Goal: Information Seeking & Learning: Learn about a topic

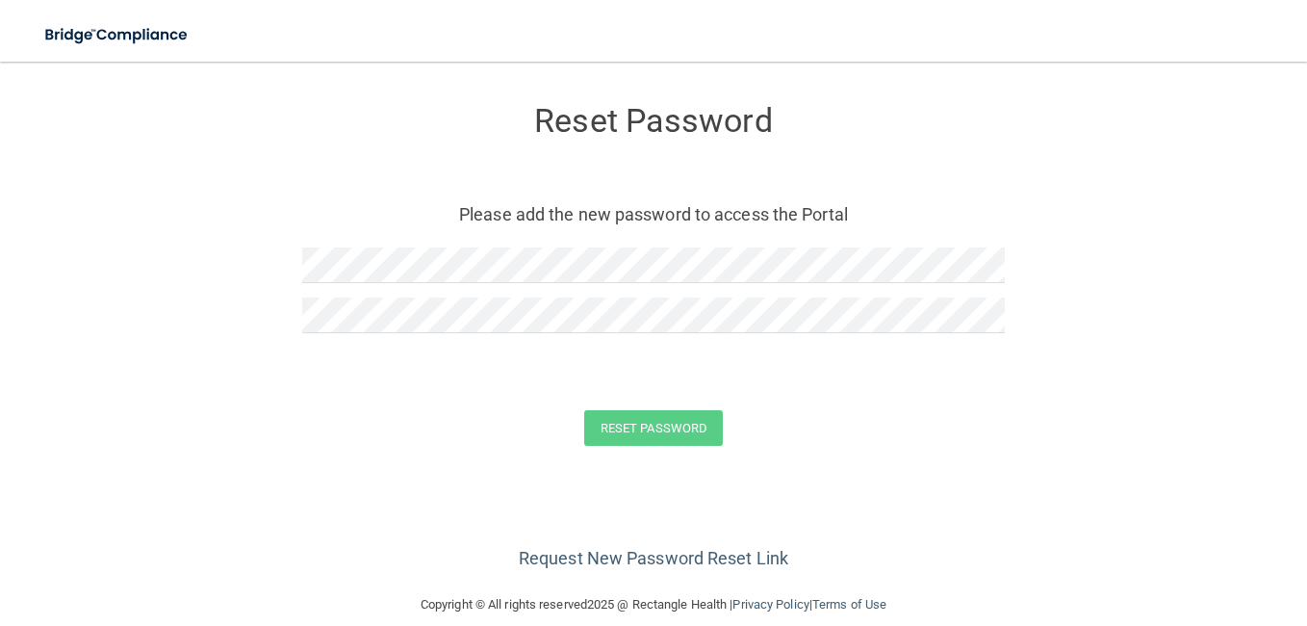
click at [525, 296] on div at bounding box center [653, 272] width 703 height 50
click at [664, 435] on button "Reset Password" at bounding box center [653, 428] width 139 height 36
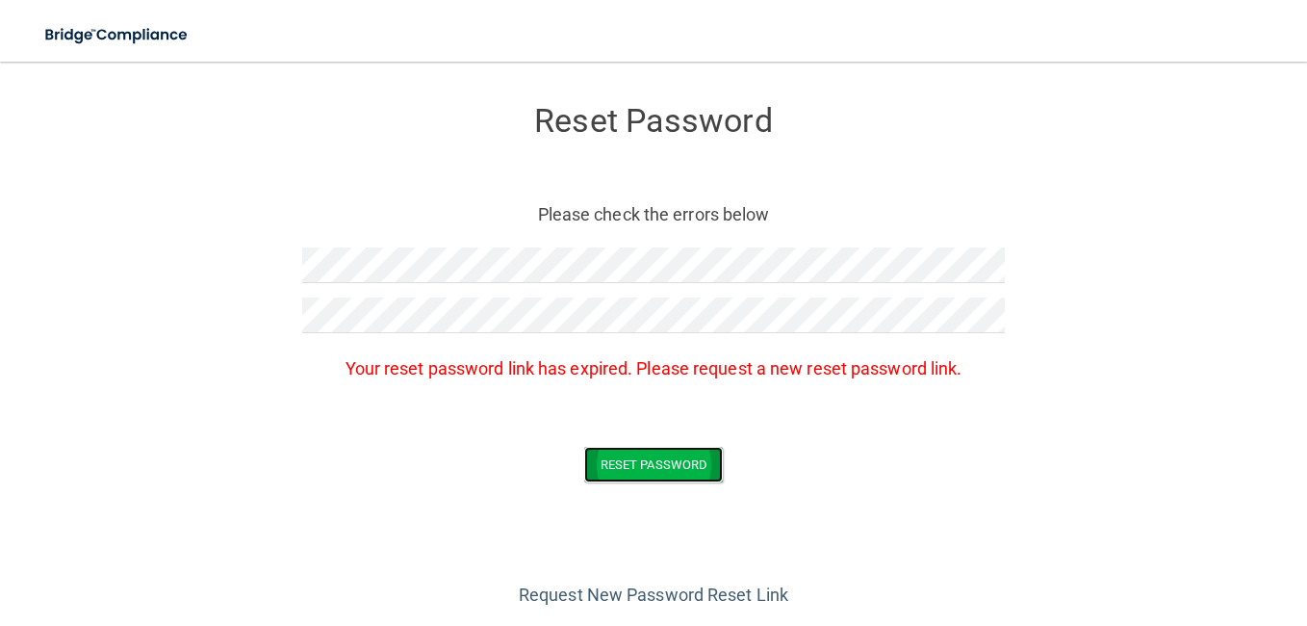
click at [656, 459] on button "Reset Password" at bounding box center [653, 465] width 139 height 36
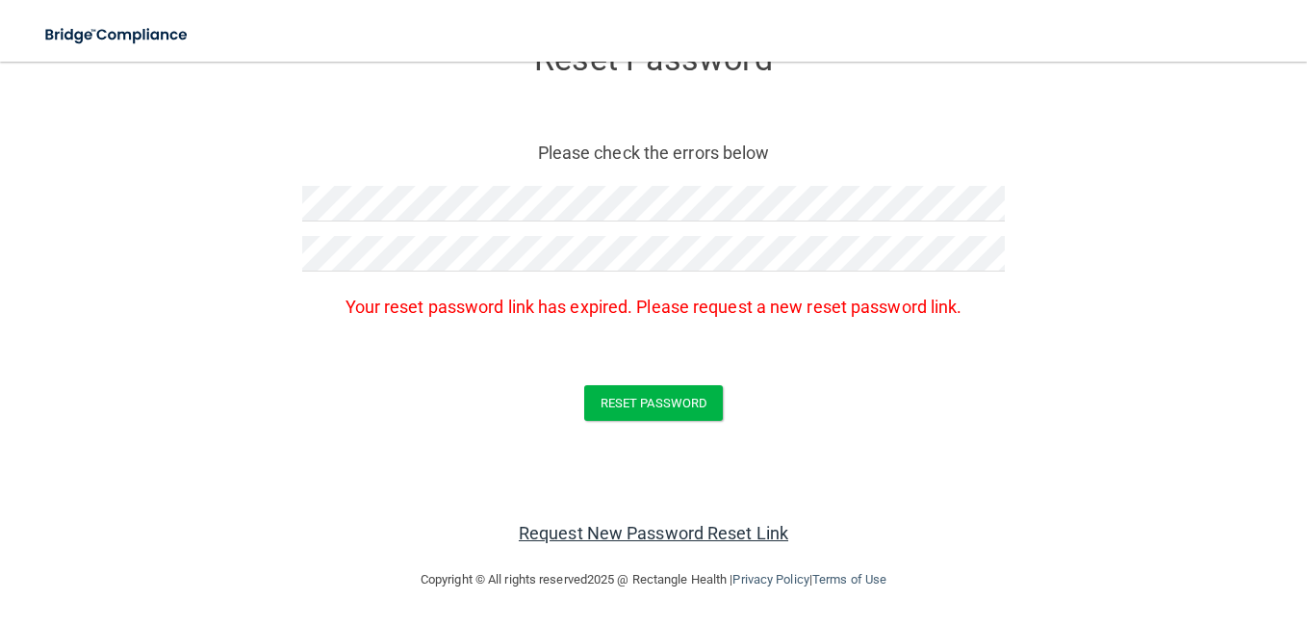
click at [653, 530] on link "Request New Password Reset Link" at bounding box center [654, 533] width 270 height 20
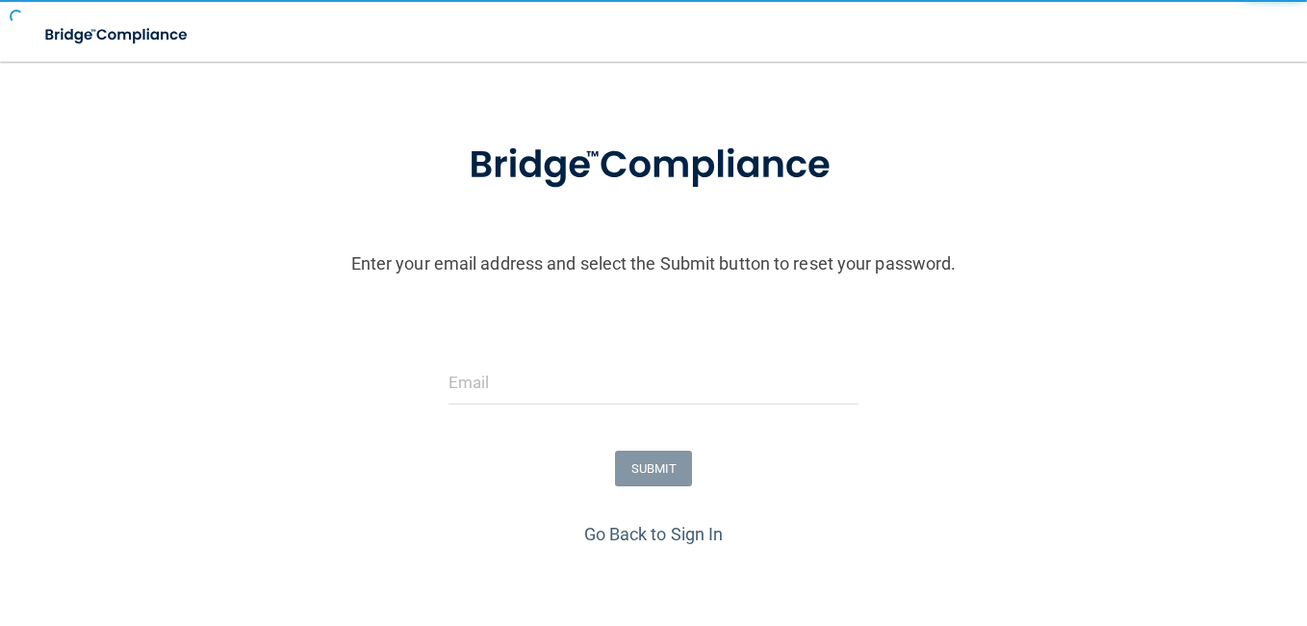
scroll to position [192, 0]
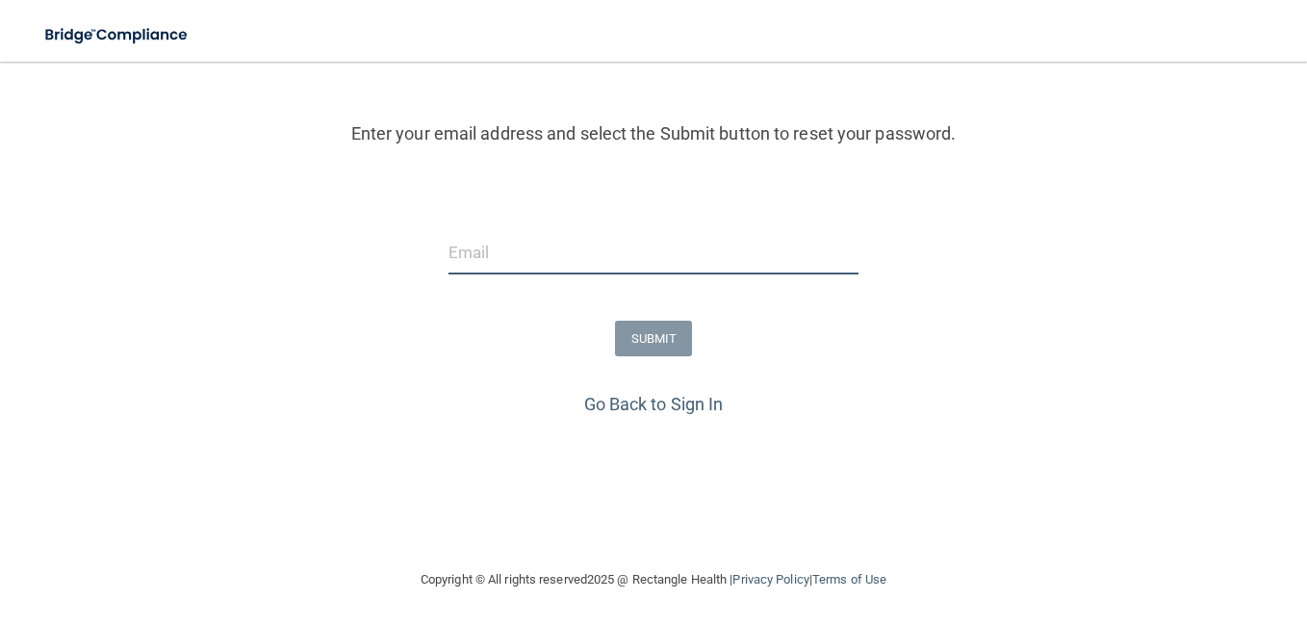
click at [576, 252] on input "email" at bounding box center [654, 252] width 410 height 43
click at [975, 235] on div at bounding box center [653, 260] width 1317 height 58
click at [846, 248] on input "email" at bounding box center [654, 252] width 410 height 43
type input "[EMAIL_ADDRESS][DOMAIN_NAME]"
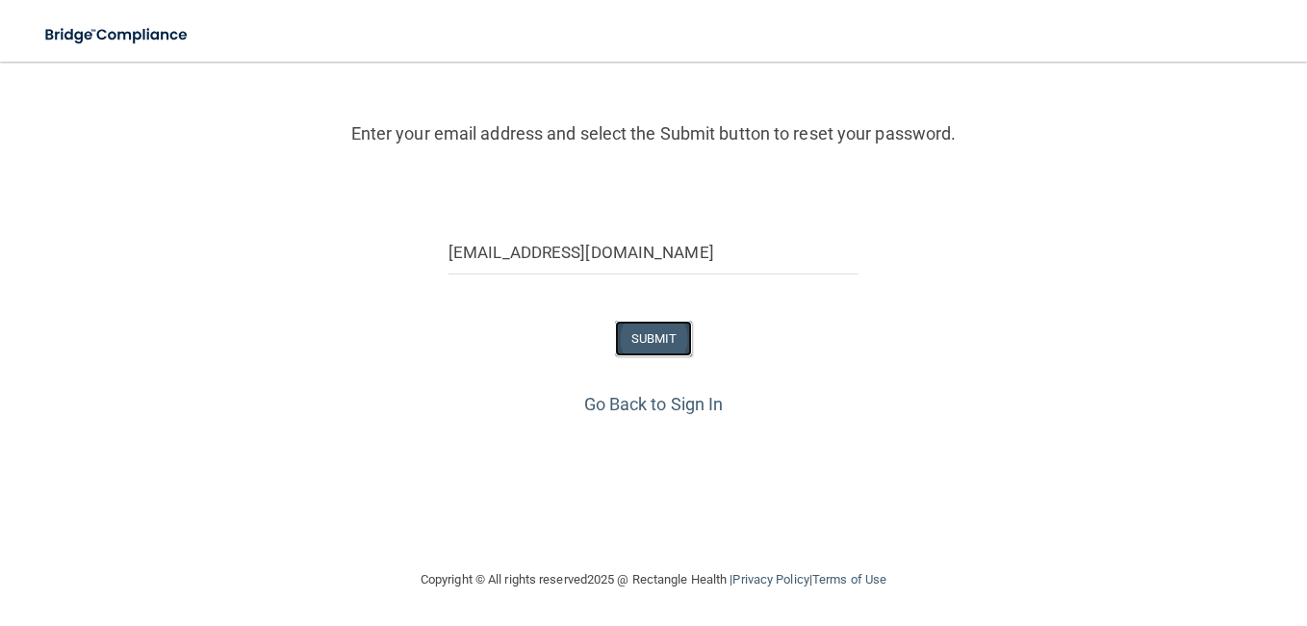
click at [633, 340] on button "SUBMIT" at bounding box center [654, 339] width 78 height 36
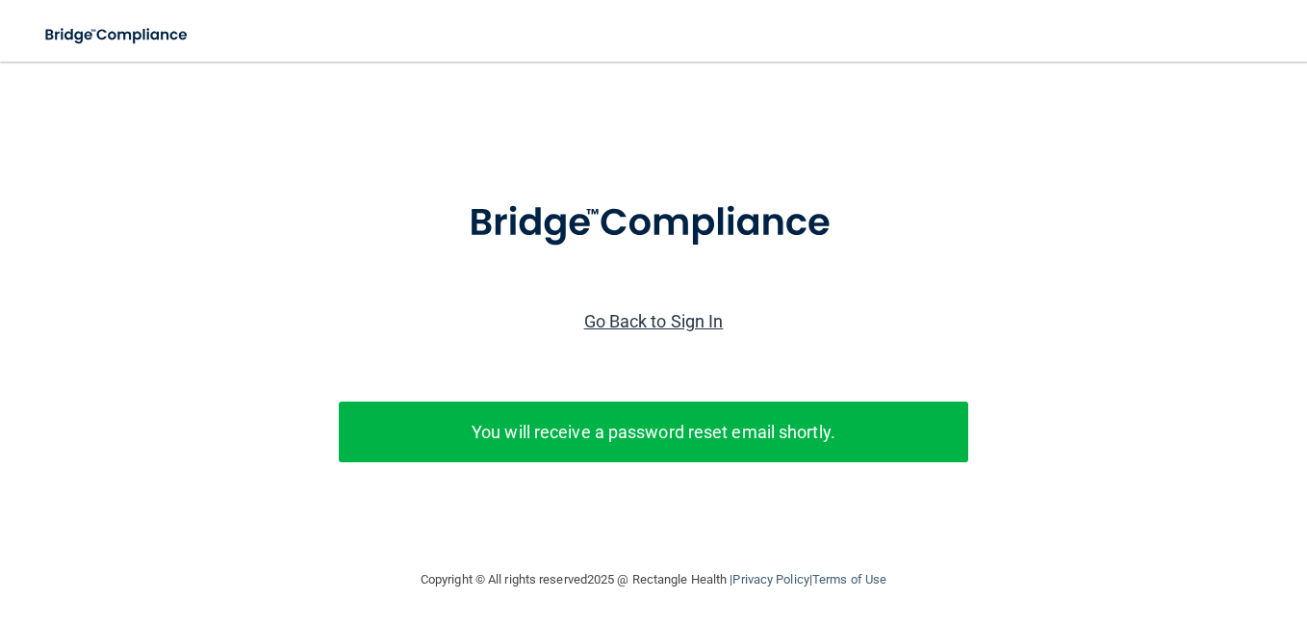
click at [664, 311] on link "Go Back to Sign In" at bounding box center [654, 321] width 140 height 20
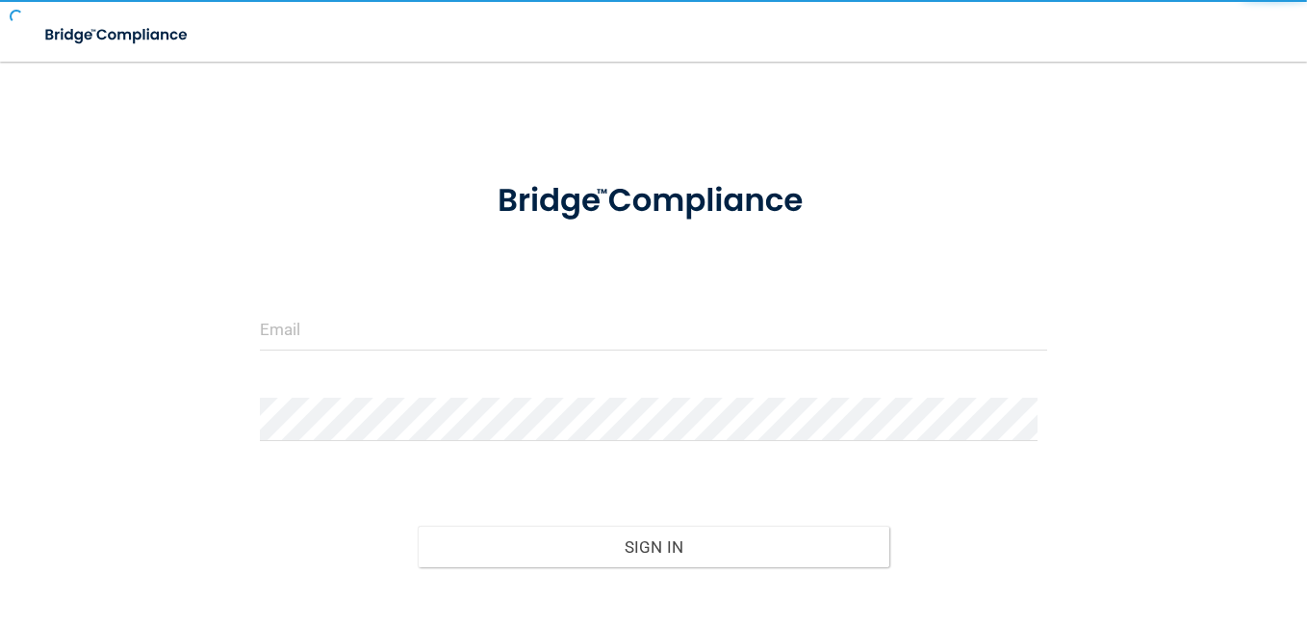
scroll to position [132, 0]
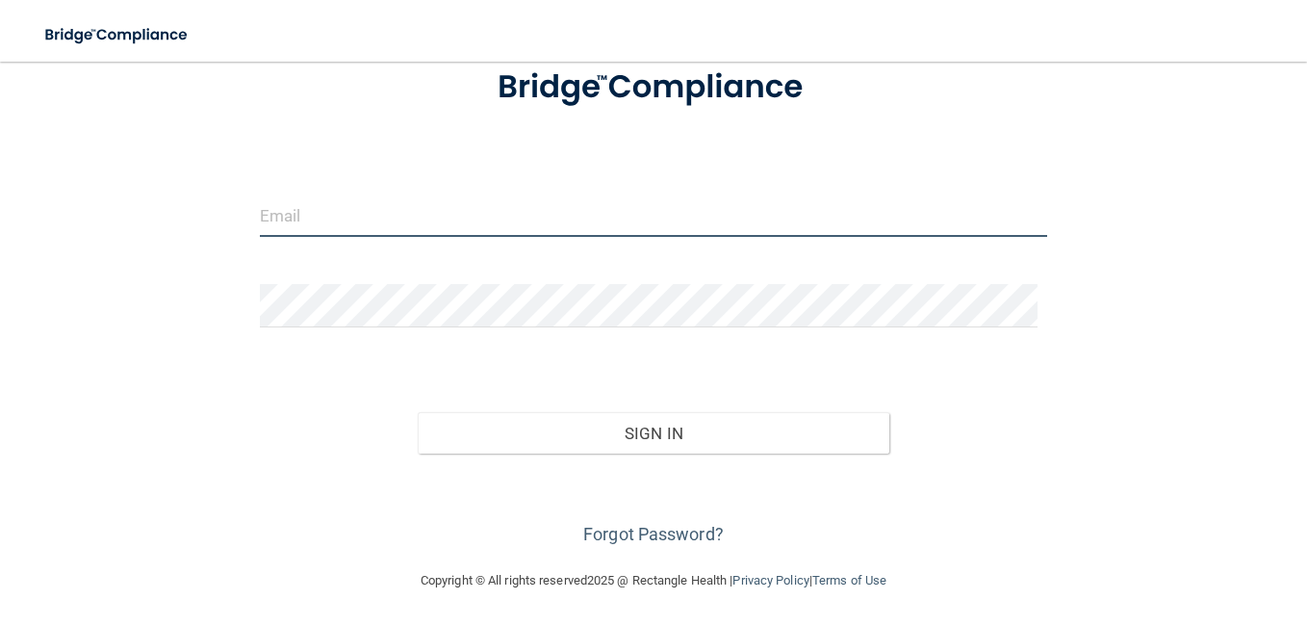
click at [587, 214] on input "email" at bounding box center [653, 214] width 787 height 43
type input "[EMAIL_ADDRESS][DOMAIN_NAME]"
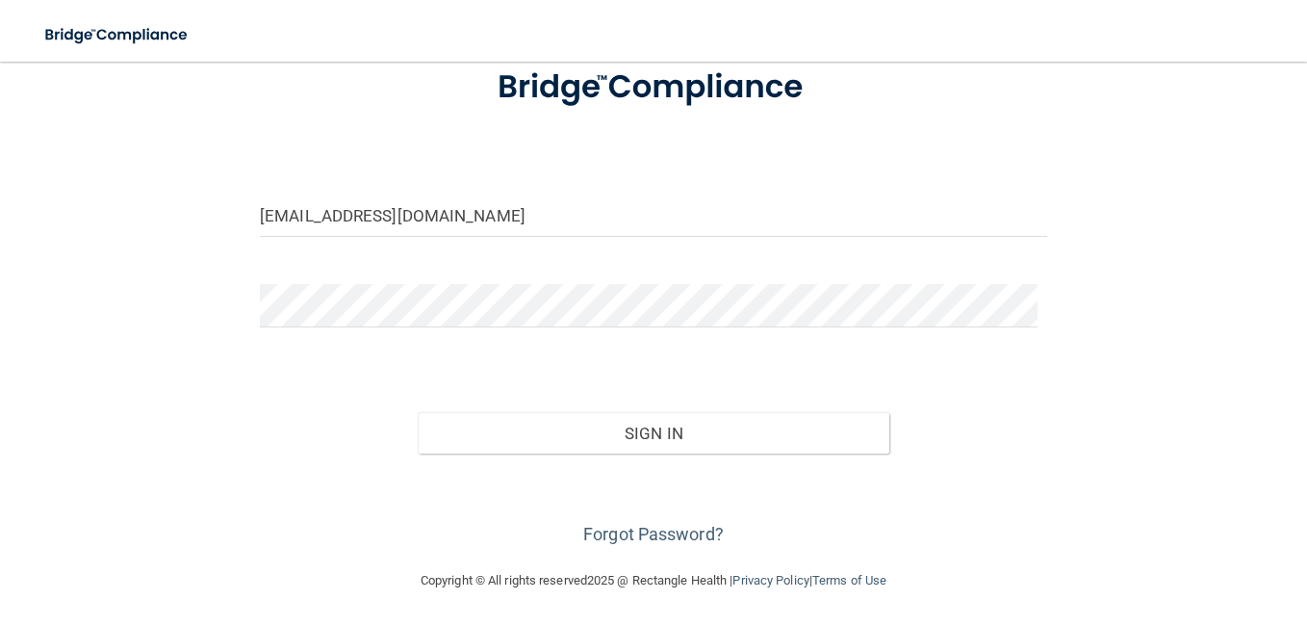
click at [736, 456] on div "Forgot Password?" at bounding box center [653, 501] width 816 height 96
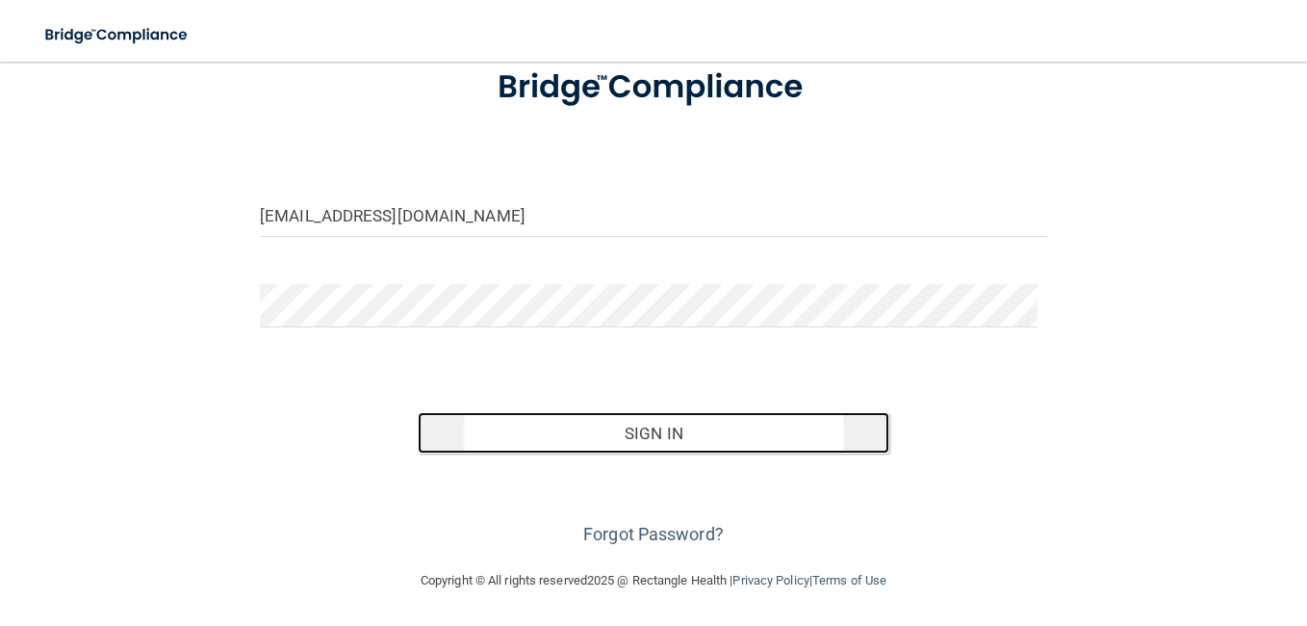
click at [741, 445] on button "Sign In" at bounding box center [654, 433] width 473 height 42
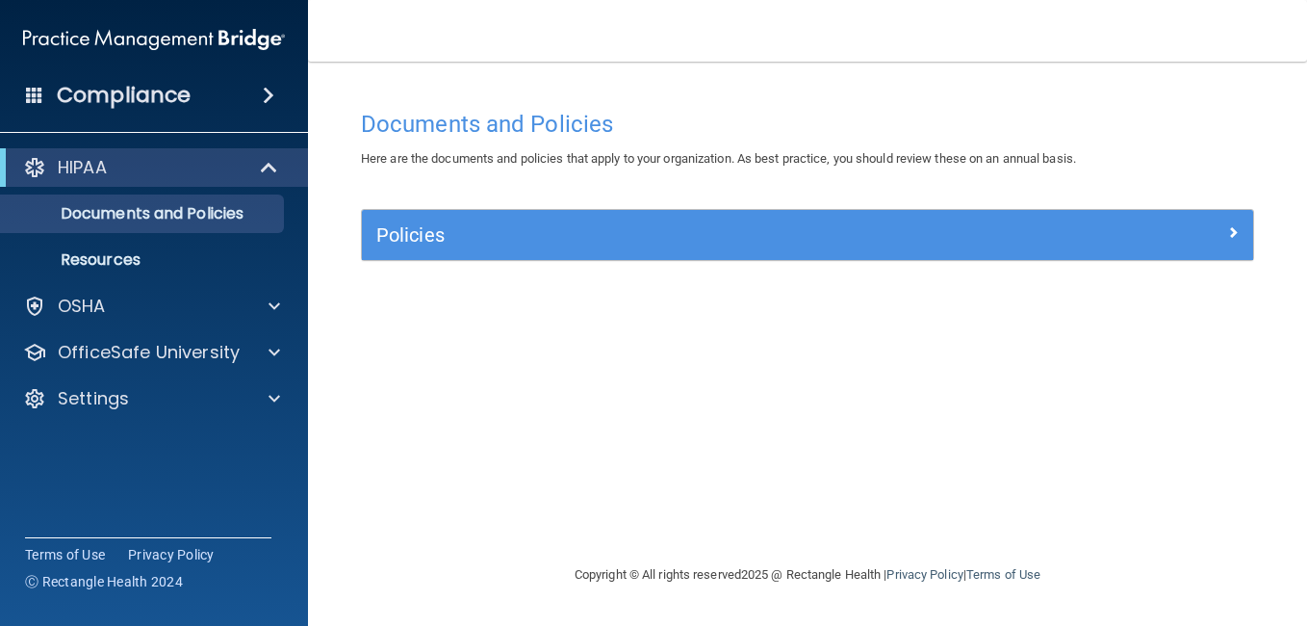
click at [538, 214] on div "Policies" at bounding box center [807, 235] width 891 height 50
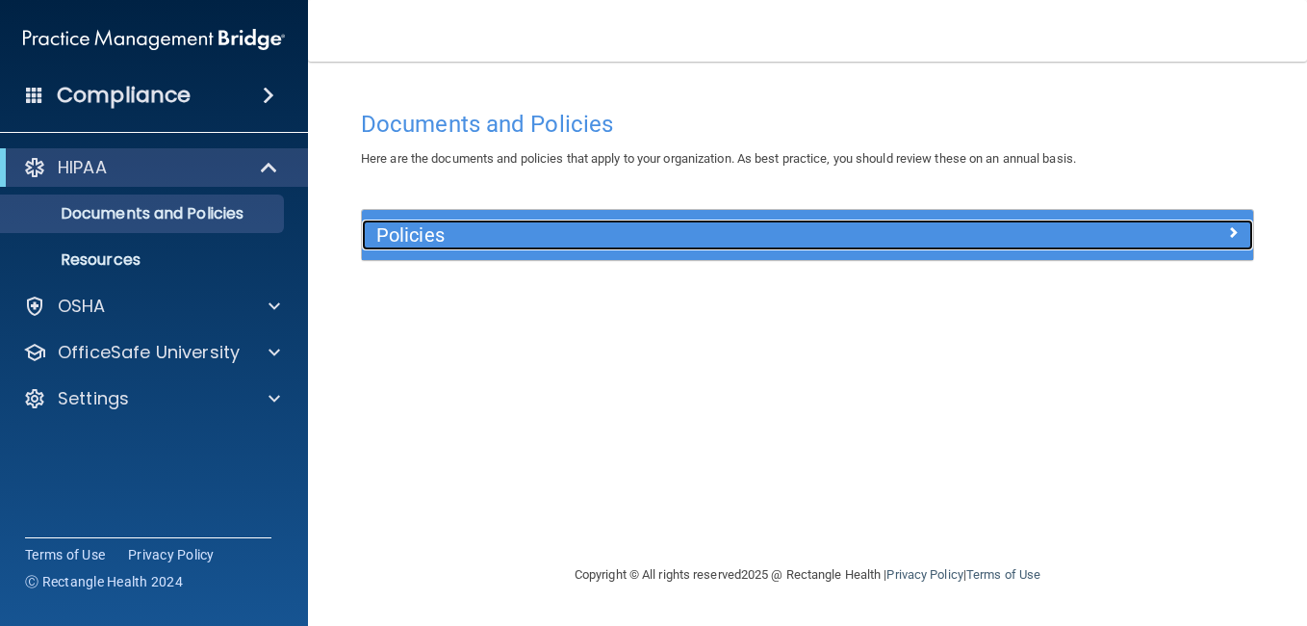
click at [533, 228] on h5 "Policies" at bounding box center [696, 234] width 640 height 21
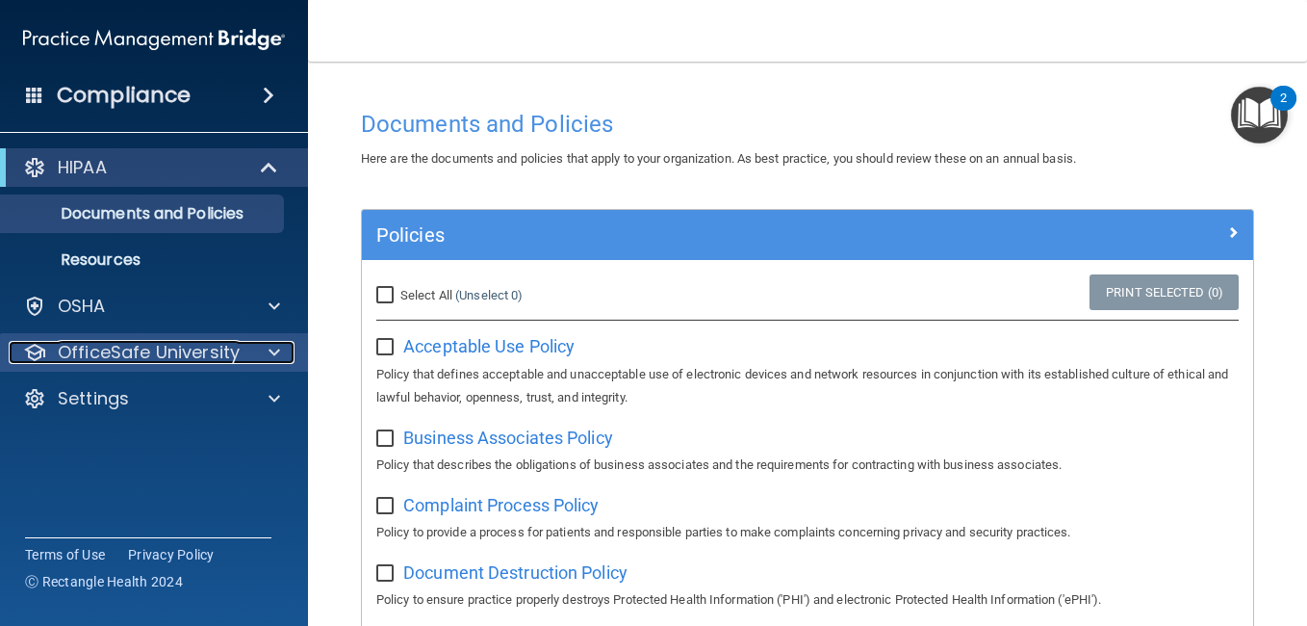
click at [251, 358] on div at bounding box center [271, 352] width 48 height 23
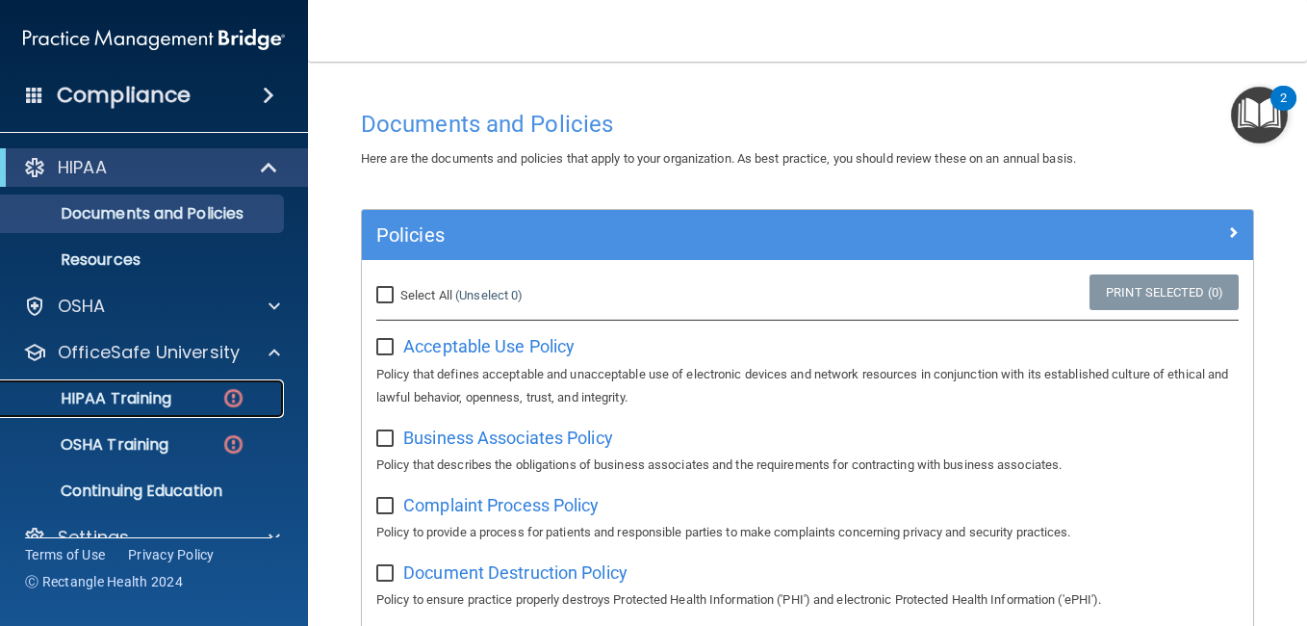
click at [138, 414] on link "HIPAA Training" at bounding box center [132, 398] width 303 height 39
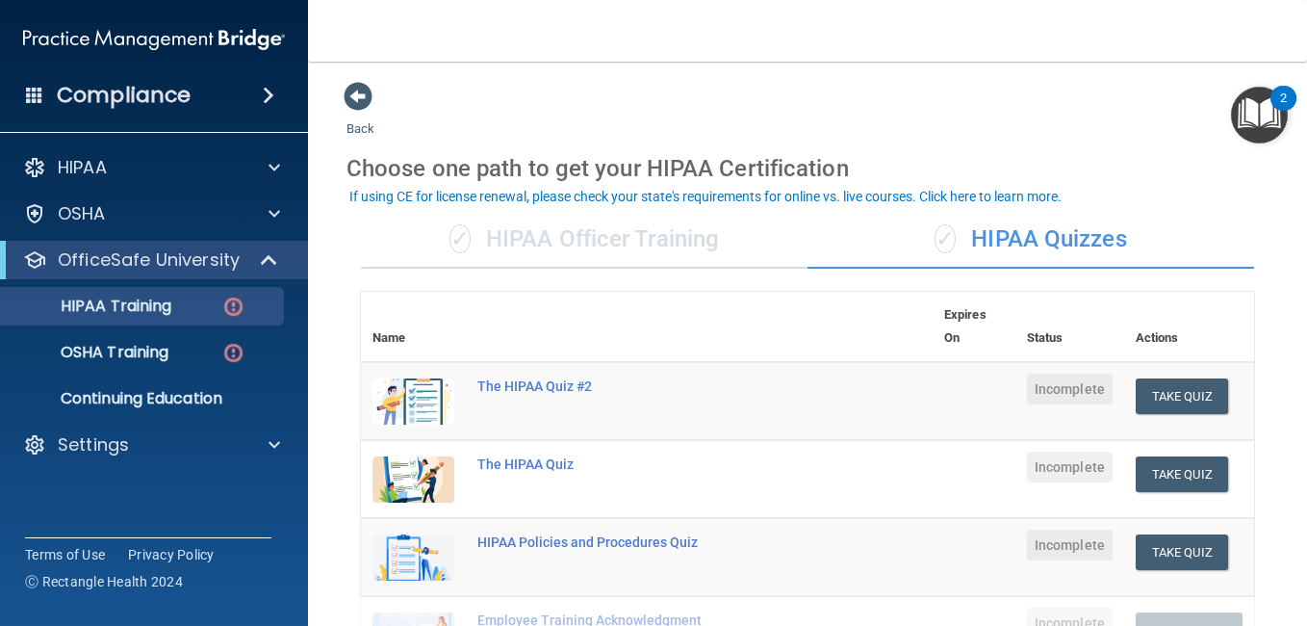
click at [575, 373] on td "The HIPAA Quiz #2" at bounding box center [699, 401] width 467 height 79
click at [573, 382] on div "The HIPAA Quiz #2" at bounding box center [656, 385] width 359 height 15
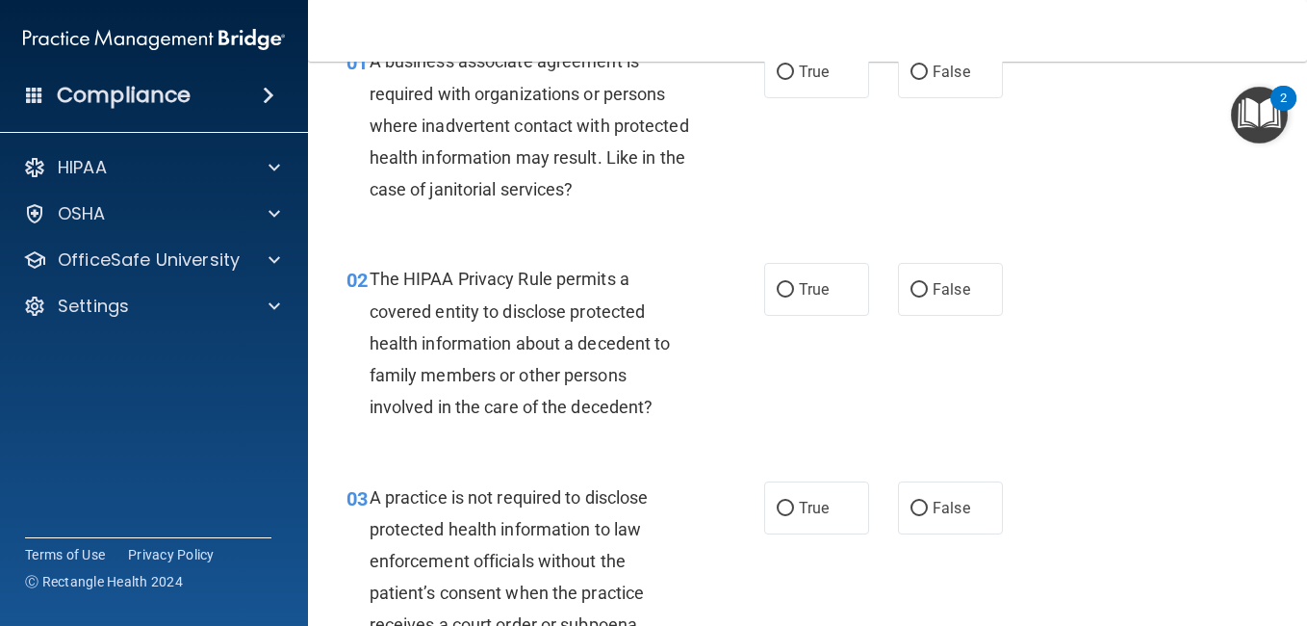
scroll to position [128, 0]
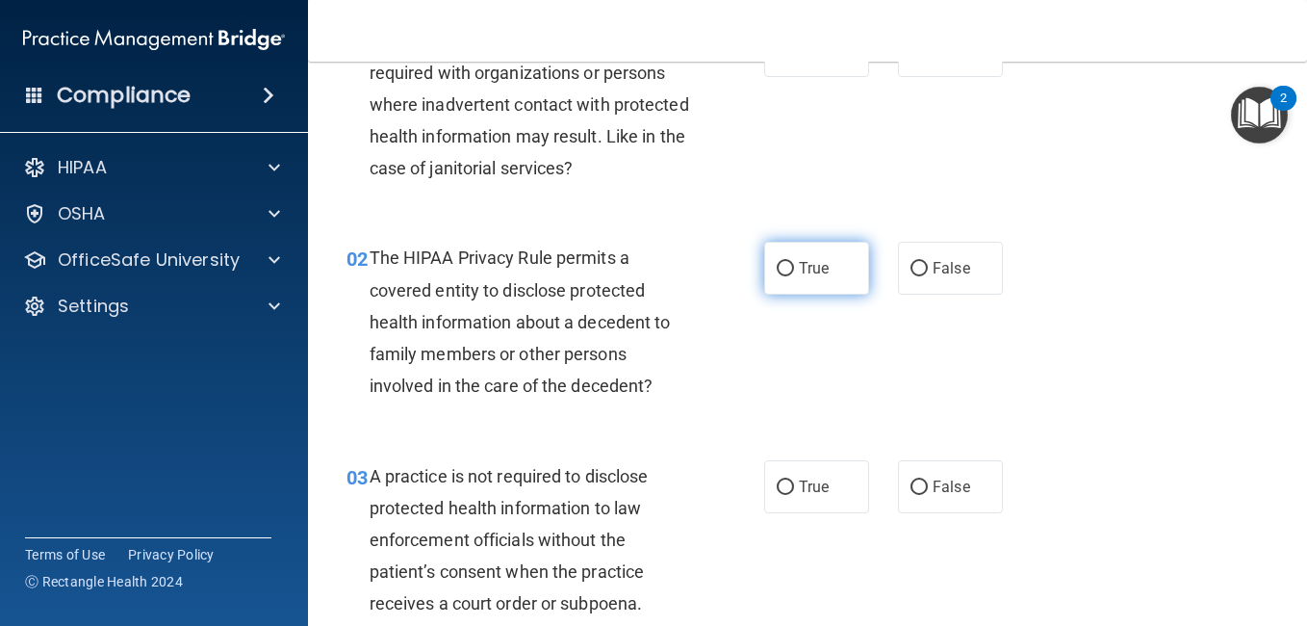
click at [778, 295] on label "True" at bounding box center [816, 268] width 105 height 53
click at [778, 276] on input "True" at bounding box center [785, 269] width 17 height 14
radio input "true"
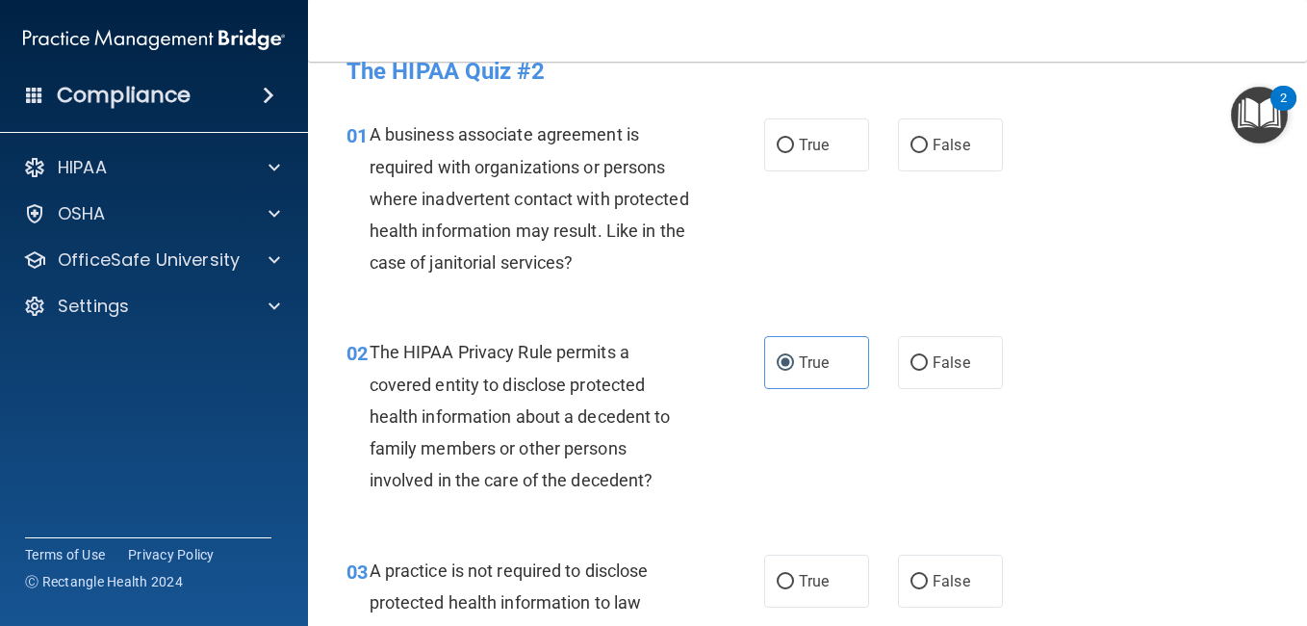
scroll to position [0, 0]
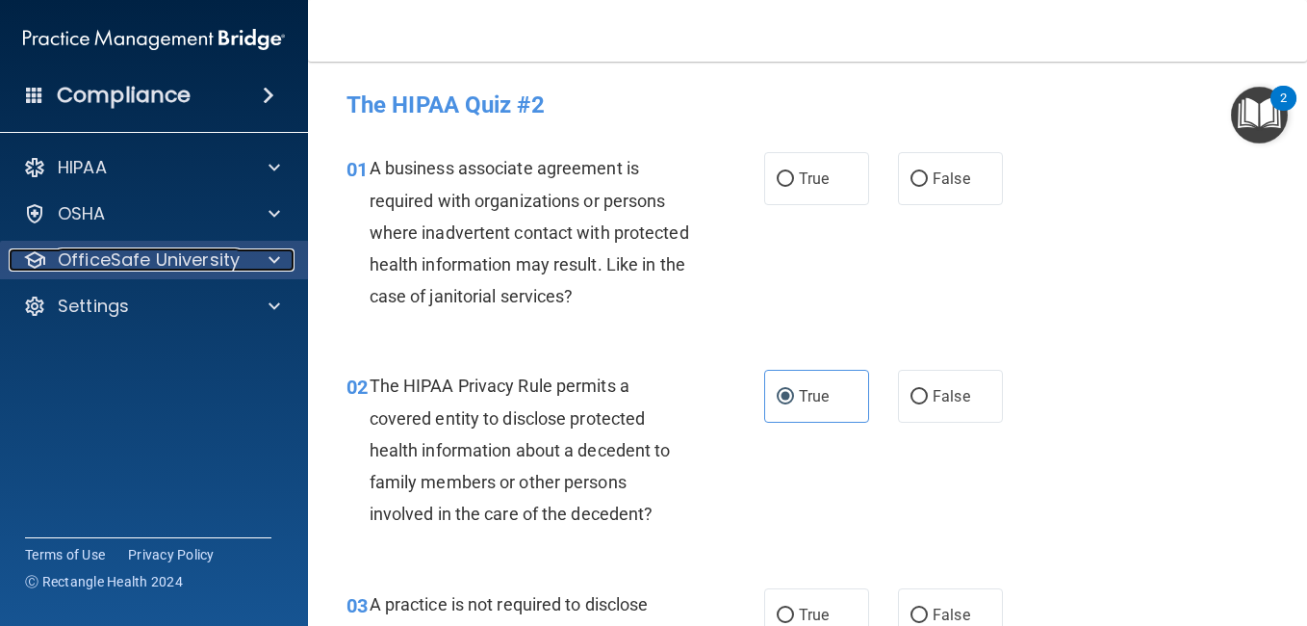
click at [157, 264] on p "OfficeSafe University" at bounding box center [149, 259] width 182 height 23
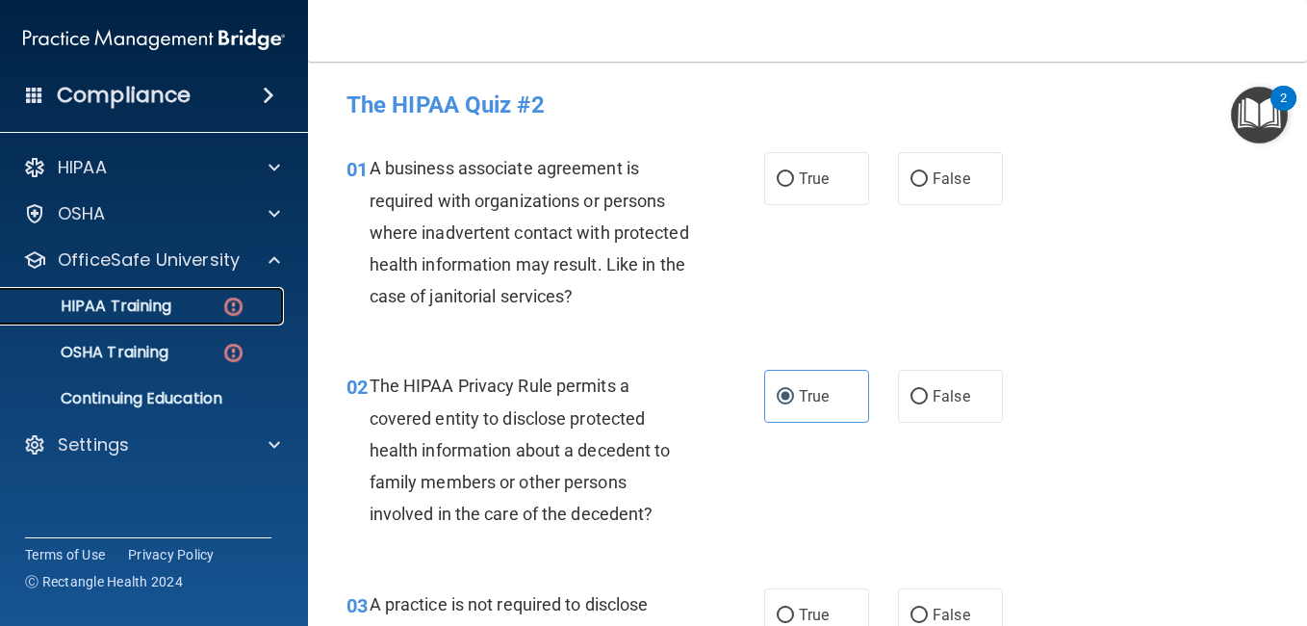
click at [169, 306] on p "HIPAA Training" at bounding box center [92, 305] width 159 height 19
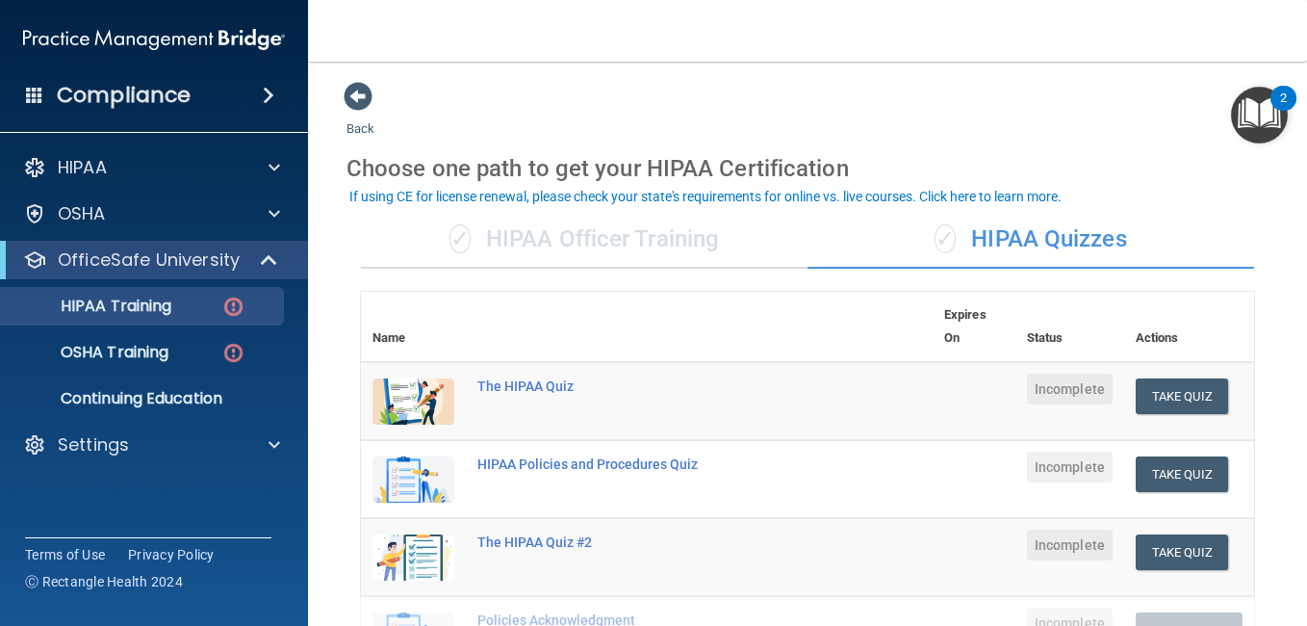
click at [707, 253] on div "✓ HIPAA Officer Training" at bounding box center [584, 240] width 447 height 58
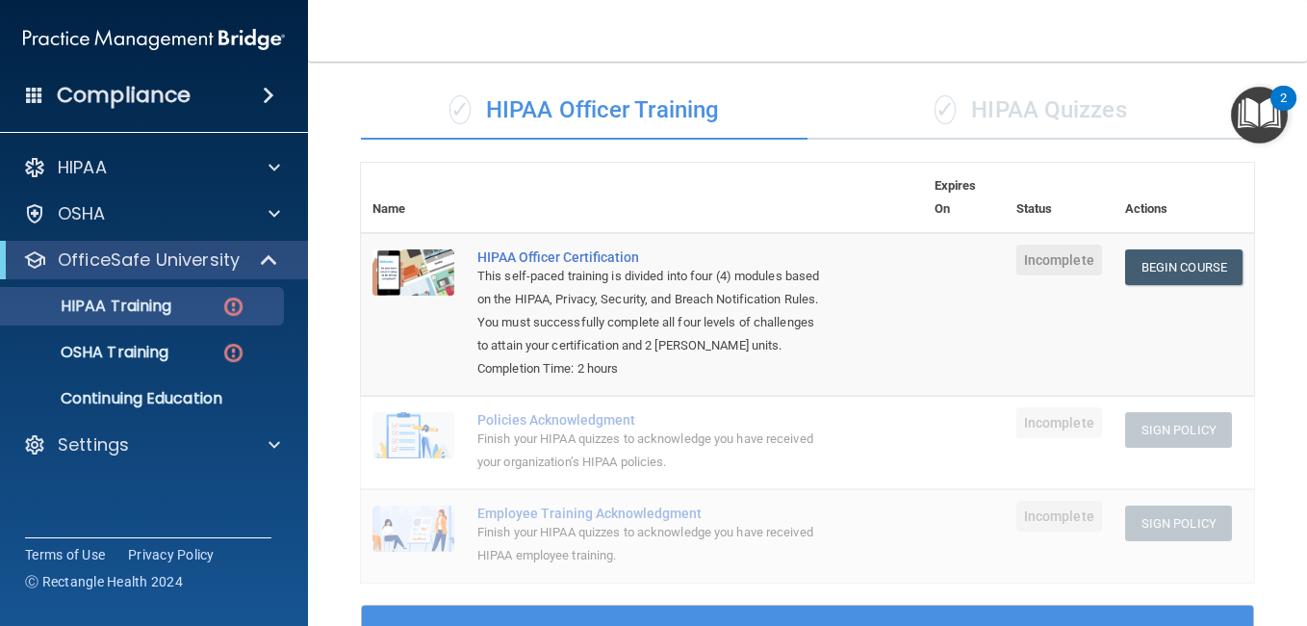
scroll to position [128, 0]
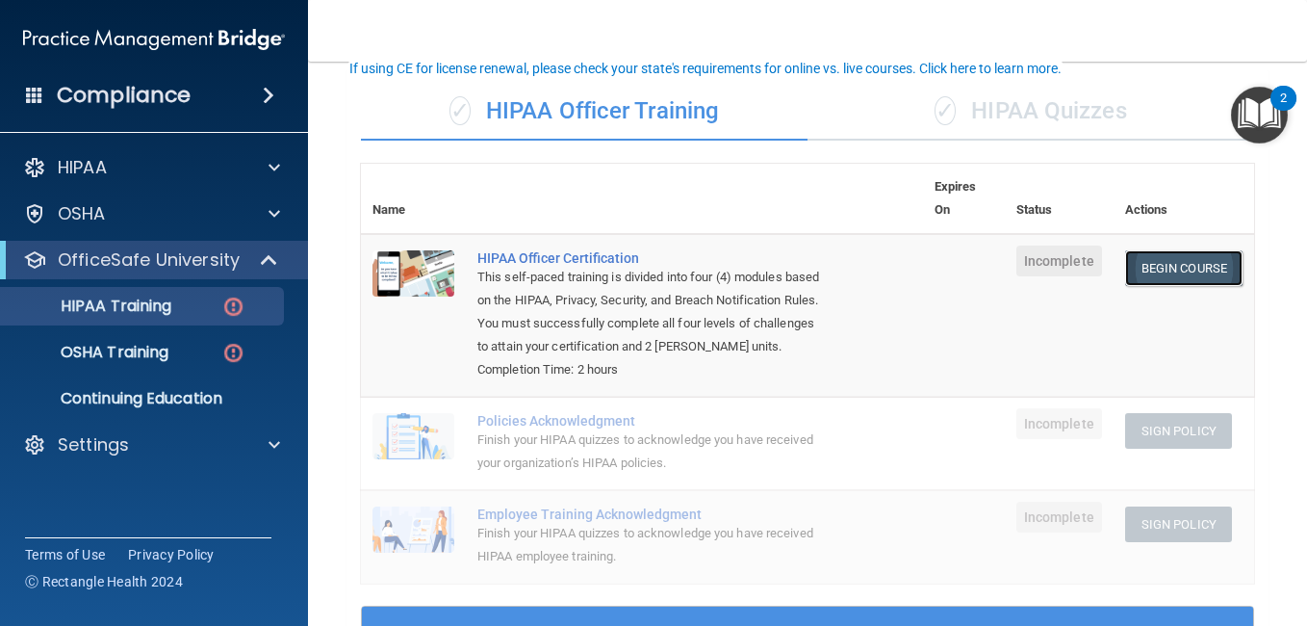
click at [1196, 282] on link "Begin Course" at bounding box center [1183, 268] width 117 height 36
click at [690, 475] on div "Finish your HIPAA quizzes to acknowledge you have received your organization’s …" at bounding box center [651, 451] width 349 height 46
click at [1151, 273] on link "Begin Course" at bounding box center [1183, 268] width 117 height 36
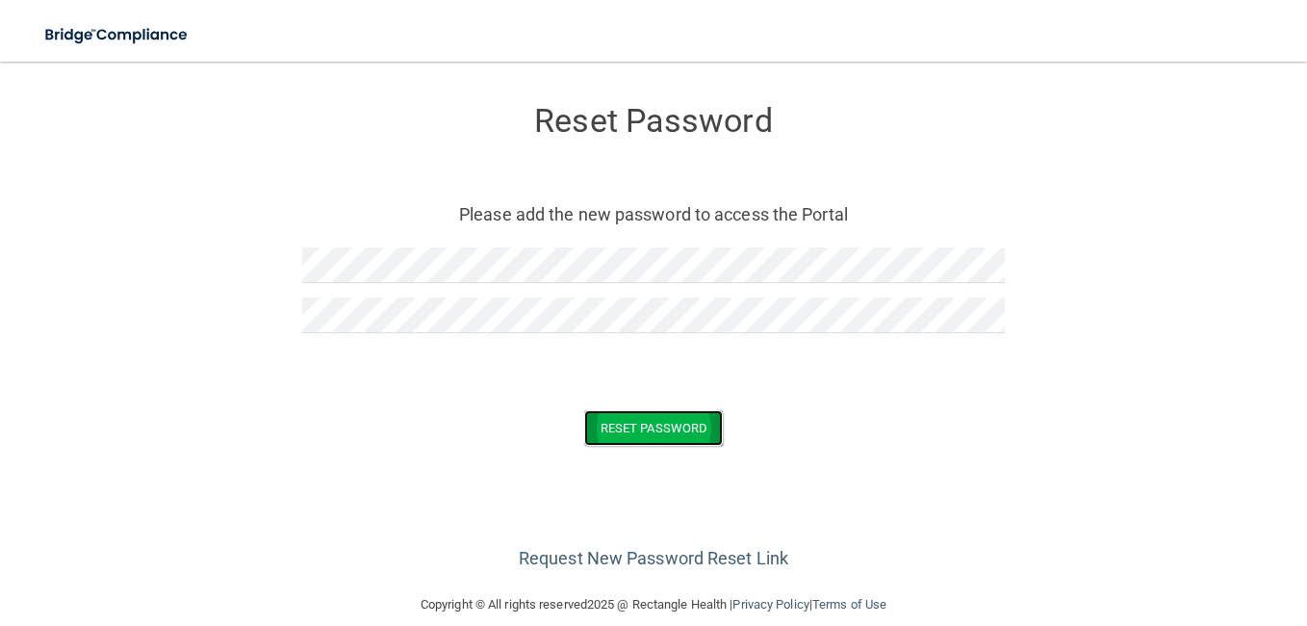
click at [652, 427] on button "Reset Password" at bounding box center [653, 428] width 139 height 36
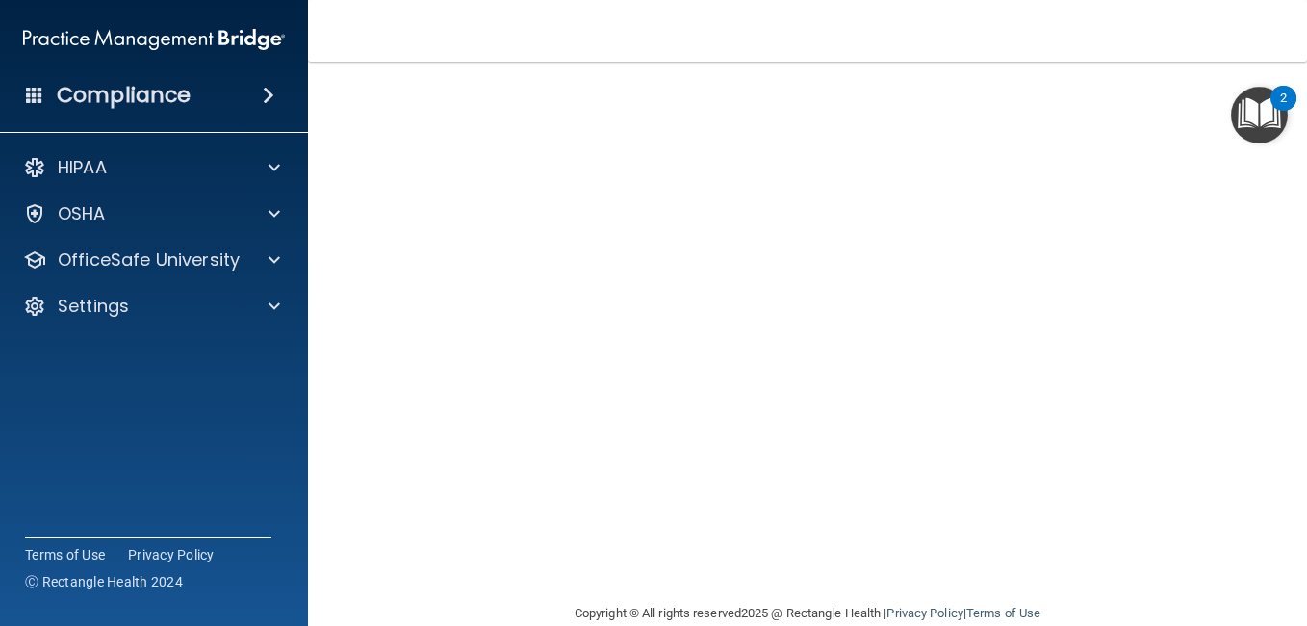
scroll to position [212, 0]
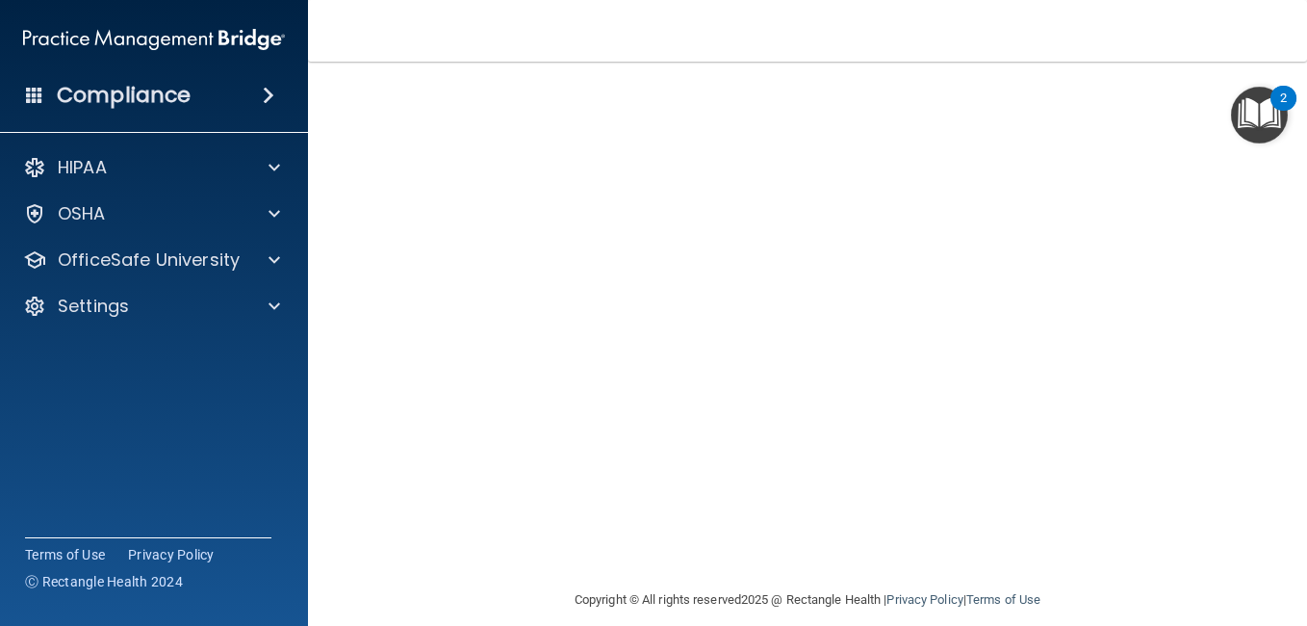
drag, startPoint x: 1116, startPoint y: 566, endPoint x: 1249, endPoint y: 564, distance: 133.8
click at [1249, 564] on div "HIPAA Officer Certification This course doesn’t expire until . Are you sure you…" at bounding box center [808, 238] width 922 height 700
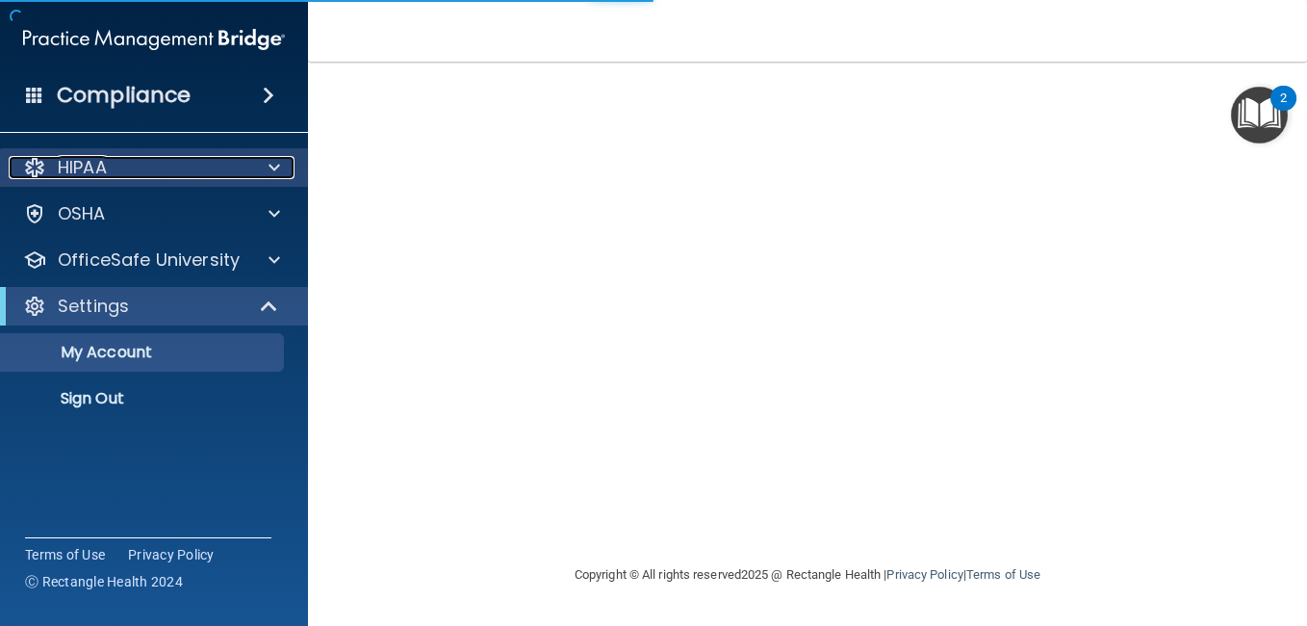
click at [277, 168] on span at bounding box center [275, 167] width 12 height 23
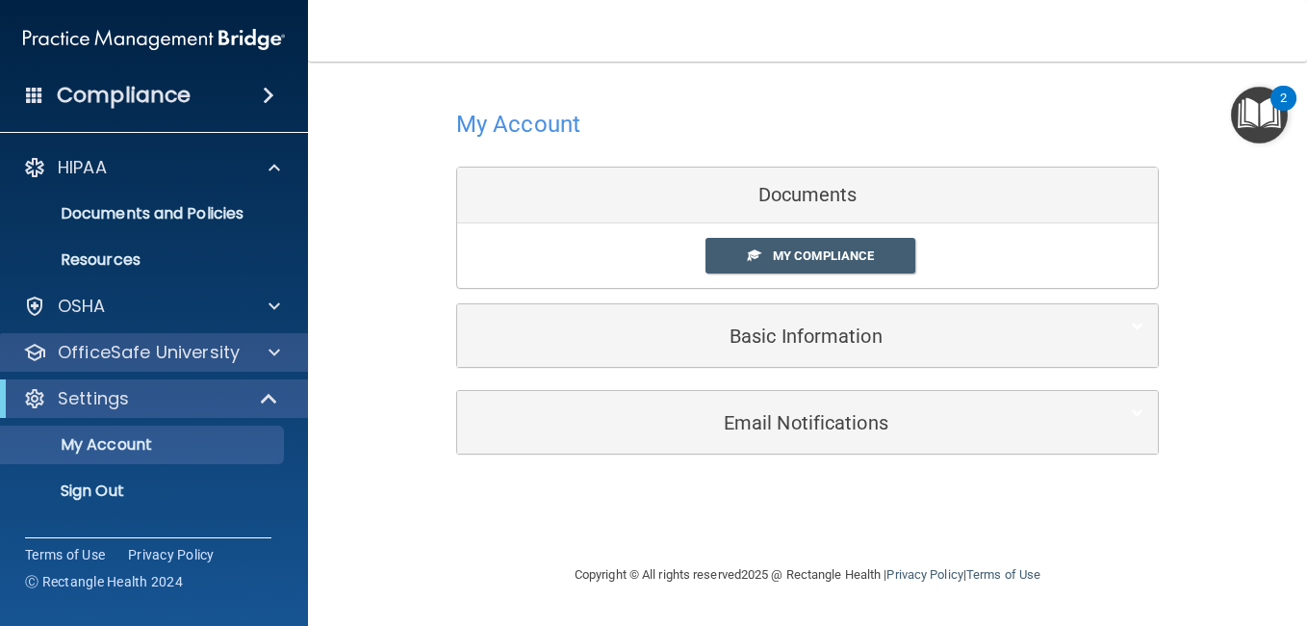
click at [114, 366] on div "OfficeSafe University" at bounding box center [154, 352] width 309 height 39
click at [278, 354] on span at bounding box center [275, 352] width 12 height 23
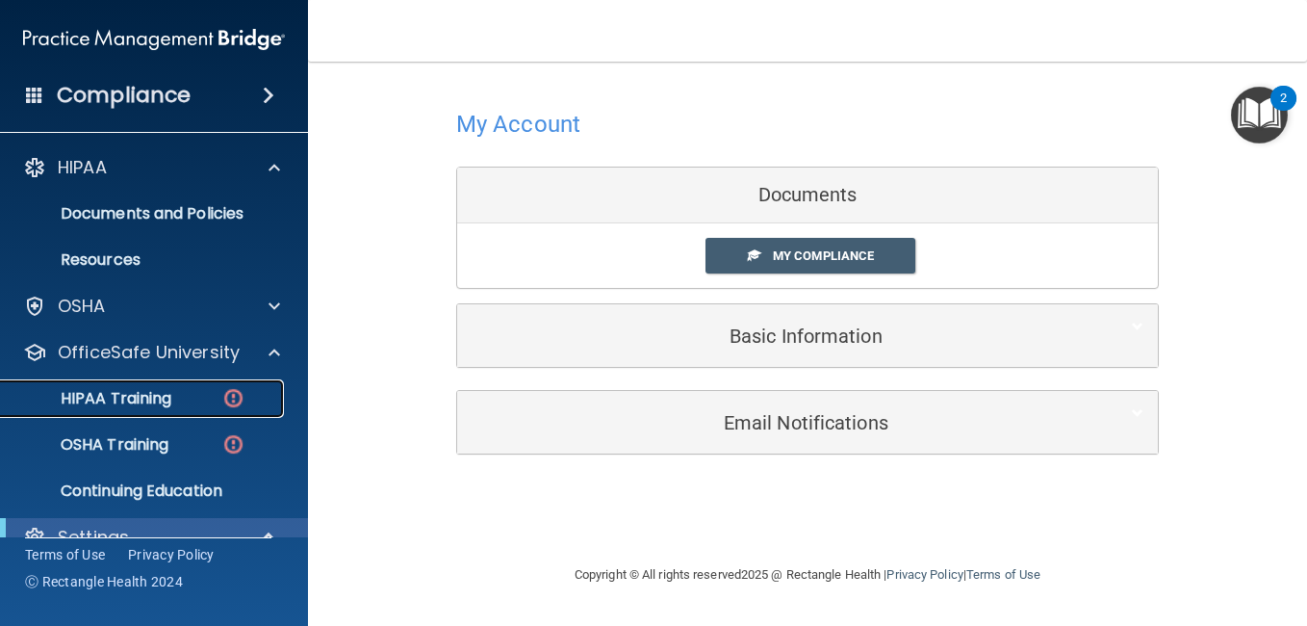
click at [206, 403] on div "HIPAA Training" at bounding box center [144, 398] width 263 height 19
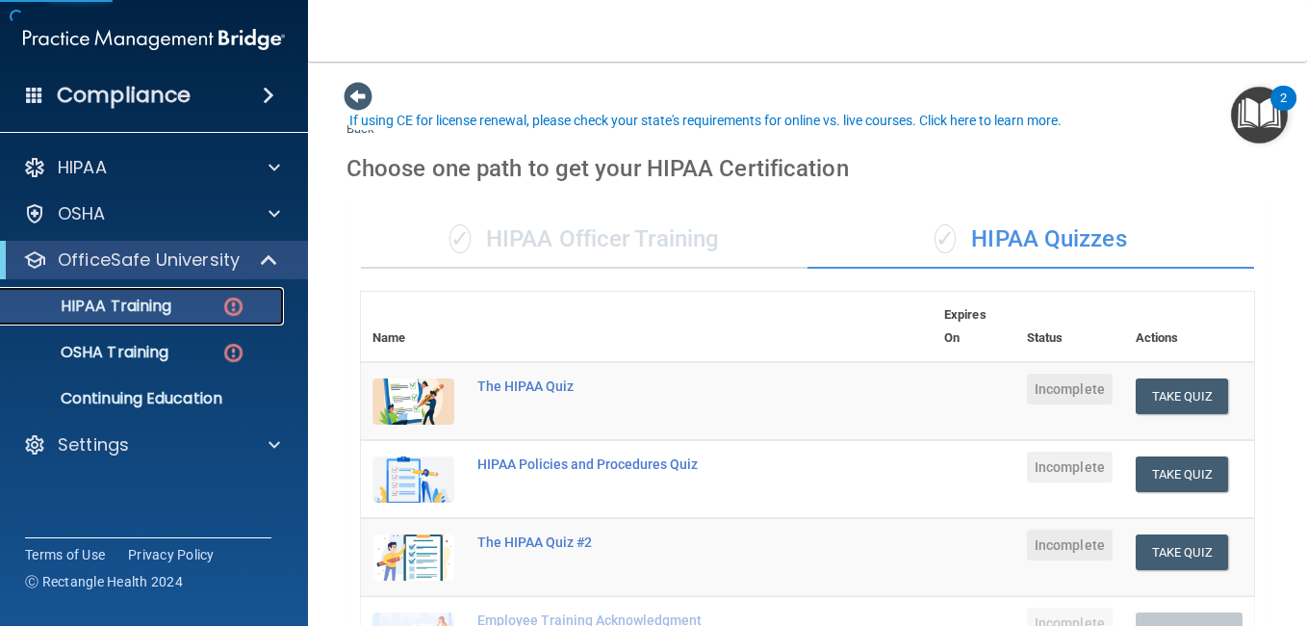
scroll to position [128, 0]
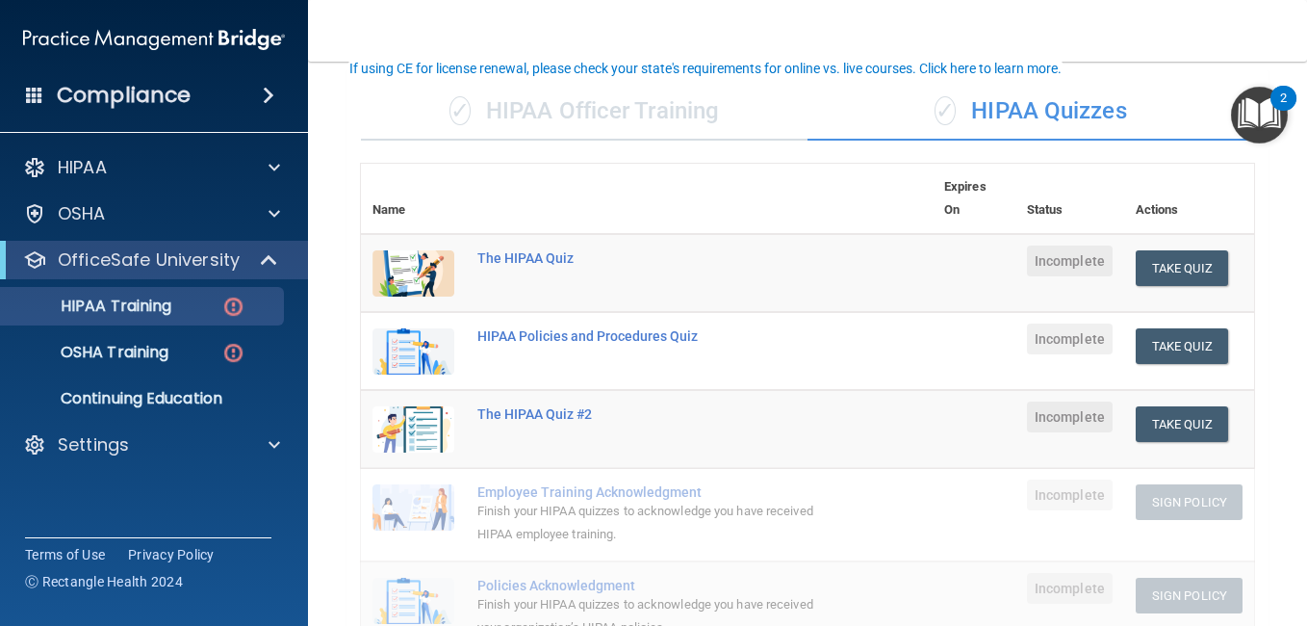
click at [628, 103] on div "✓ HIPAA Officer Training" at bounding box center [584, 112] width 447 height 58
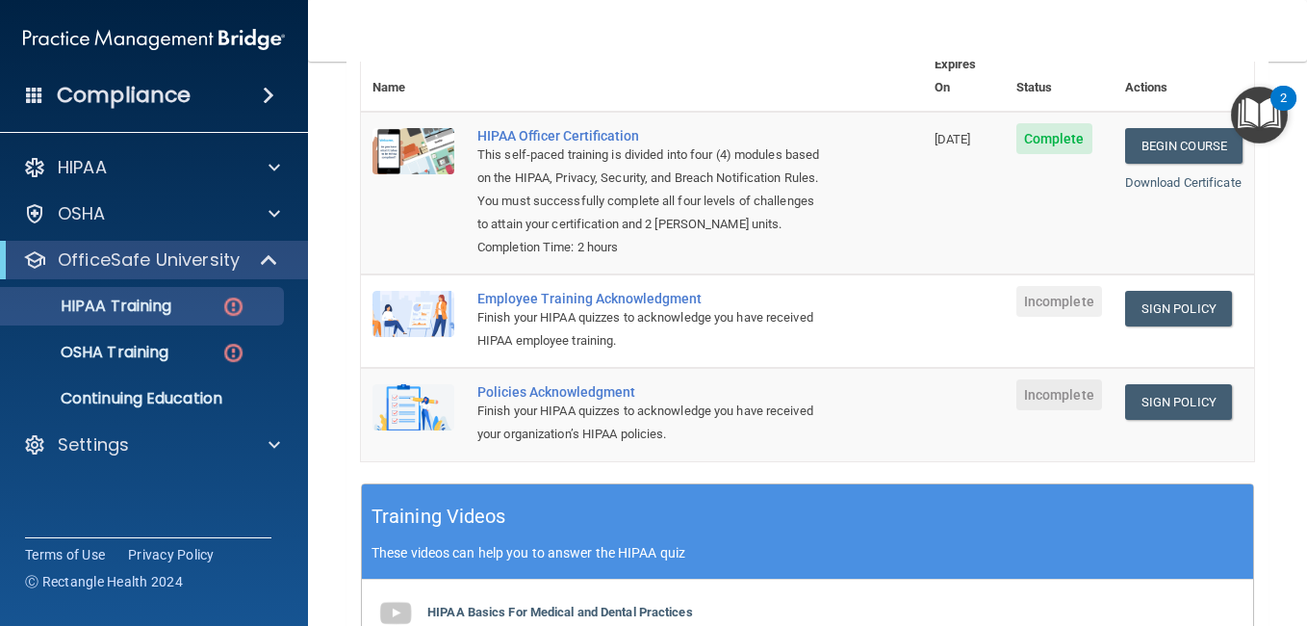
scroll to position [257, 0]
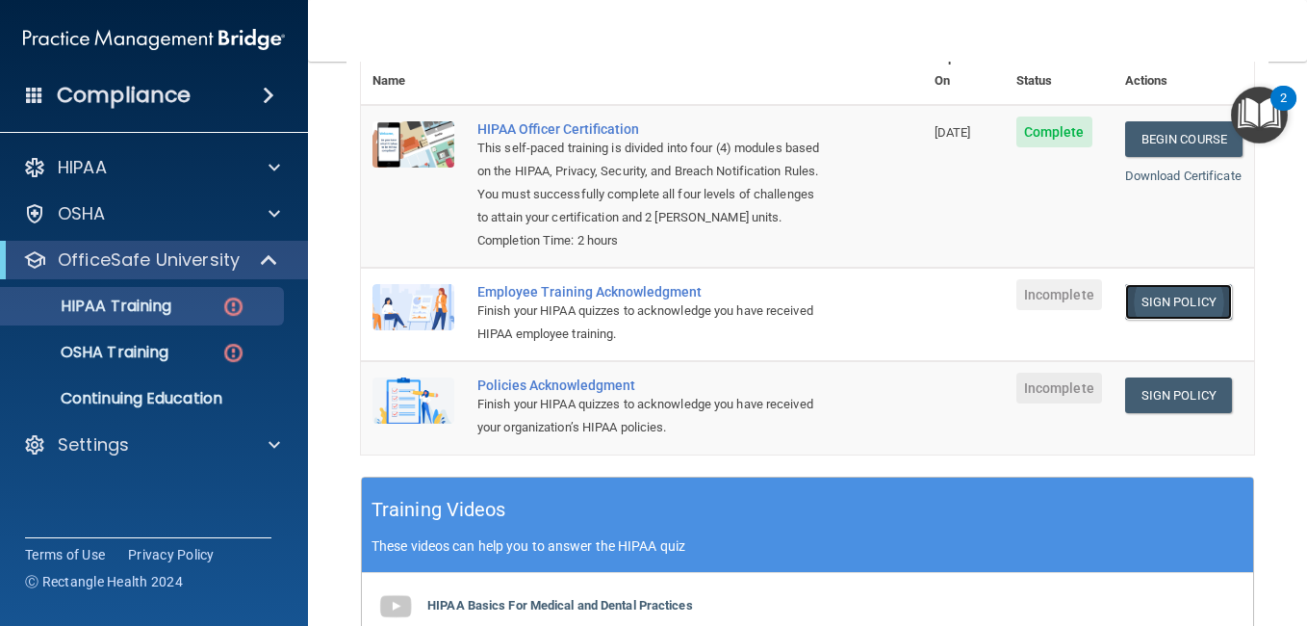
click at [1195, 301] on link "Sign Policy" at bounding box center [1178, 302] width 107 height 36
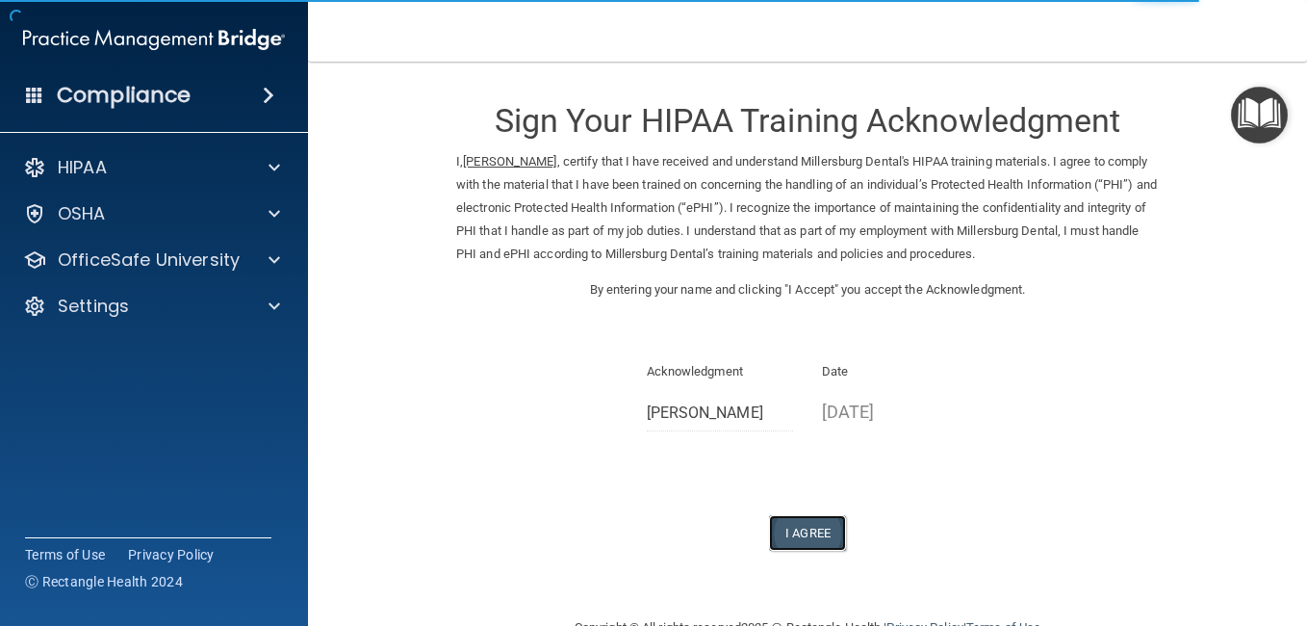
click at [795, 524] on button "I Agree" at bounding box center [807, 533] width 77 height 36
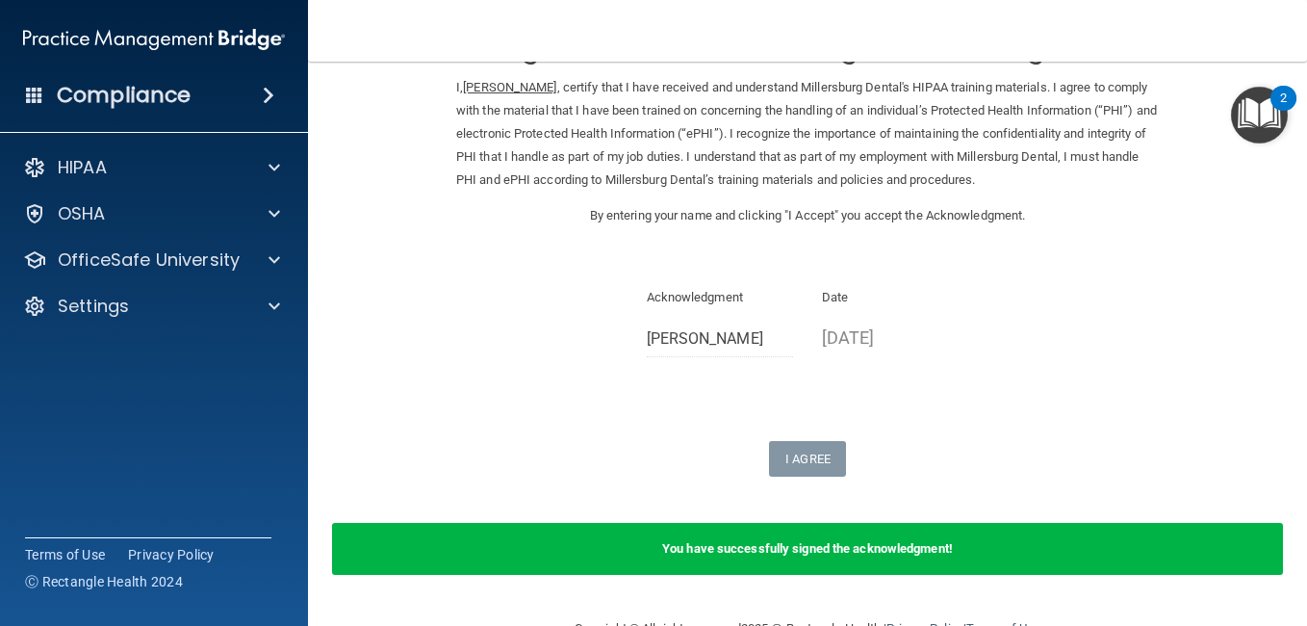
scroll to position [123, 0]
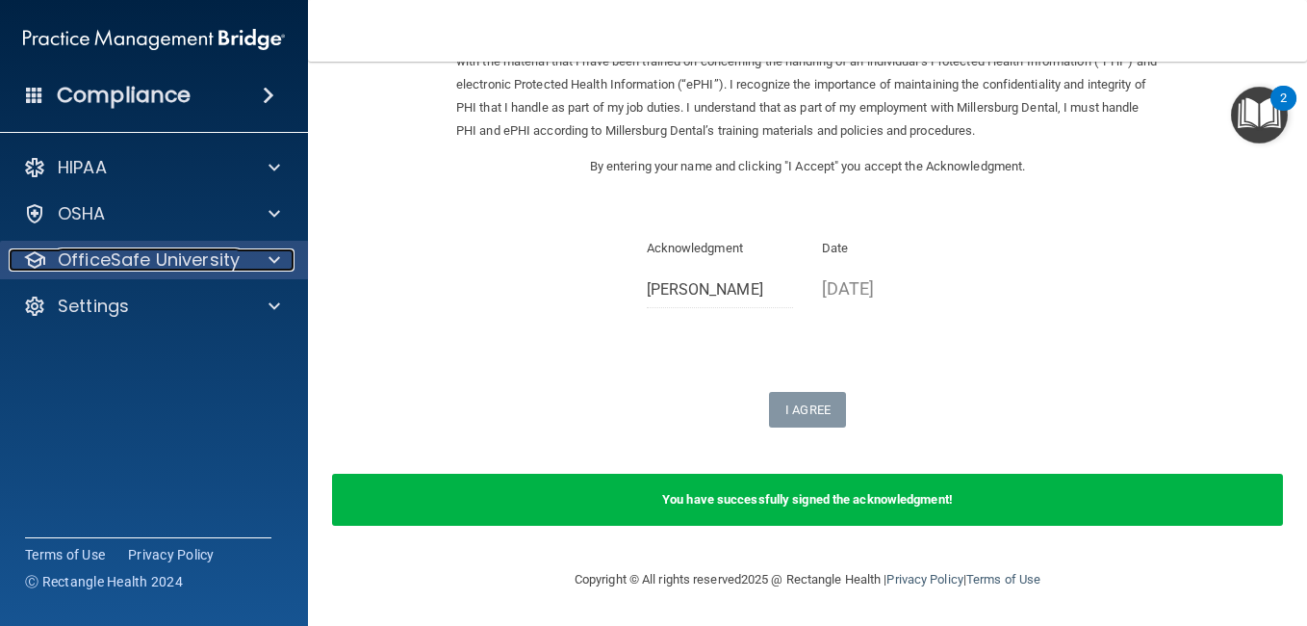
click at [277, 260] on span at bounding box center [275, 259] width 12 height 23
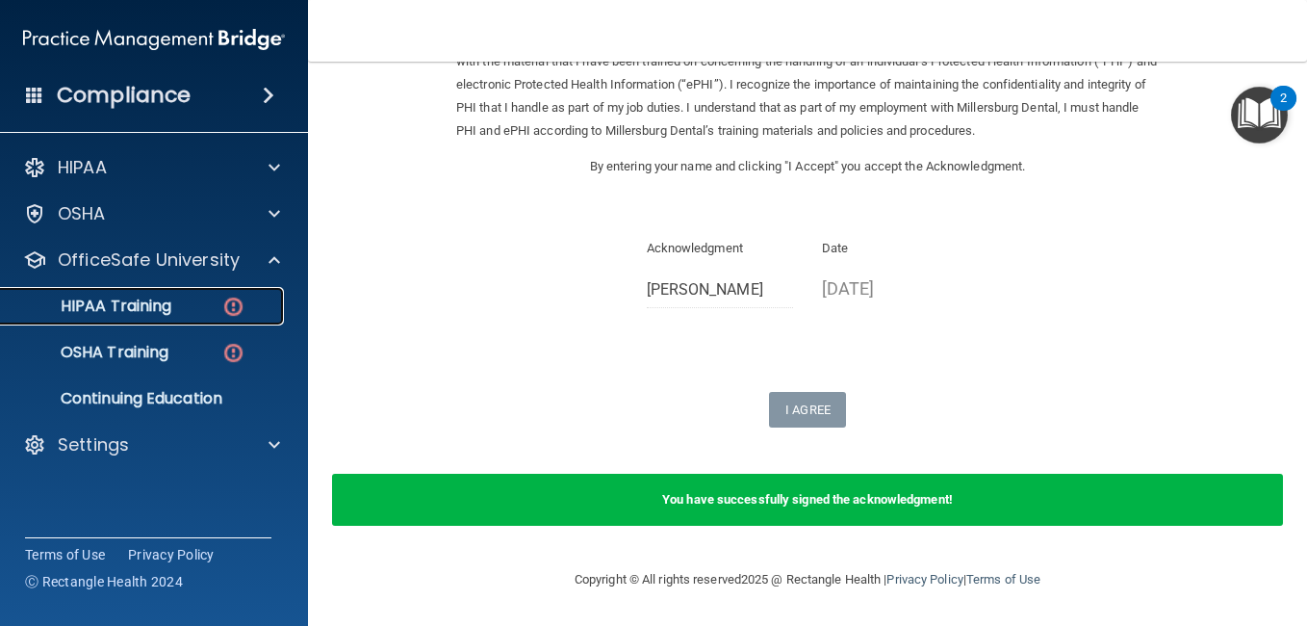
click at [242, 311] on img at bounding box center [233, 307] width 24 height 24
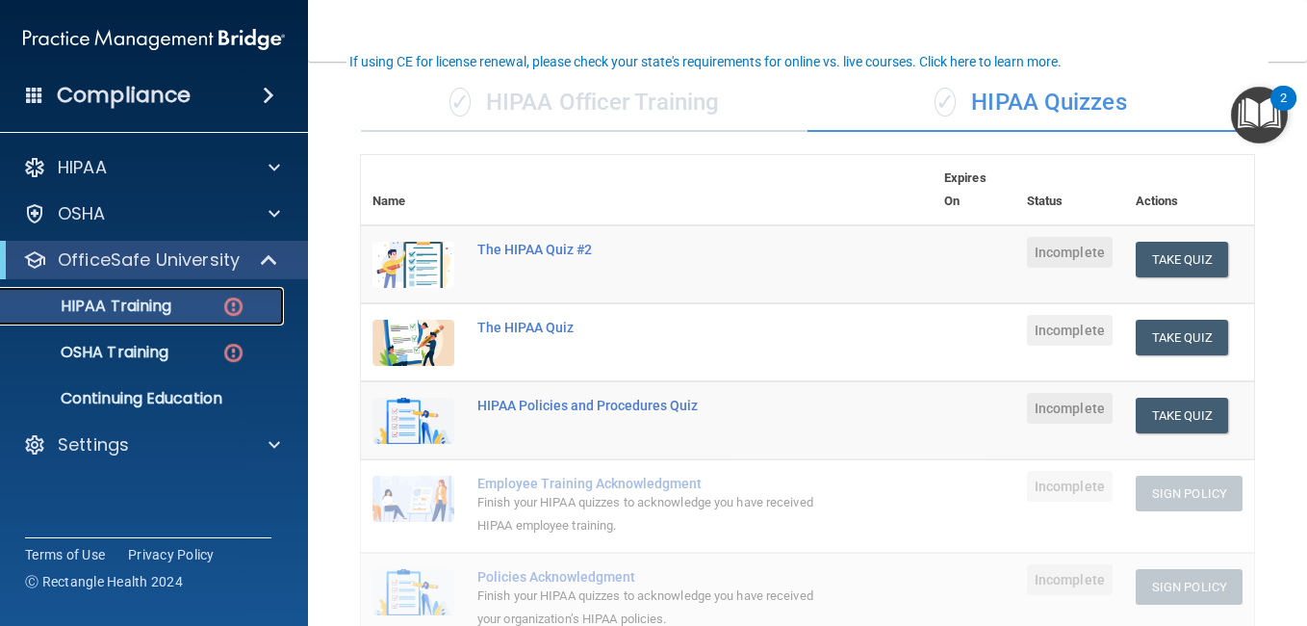
scroll to position [9, 0]
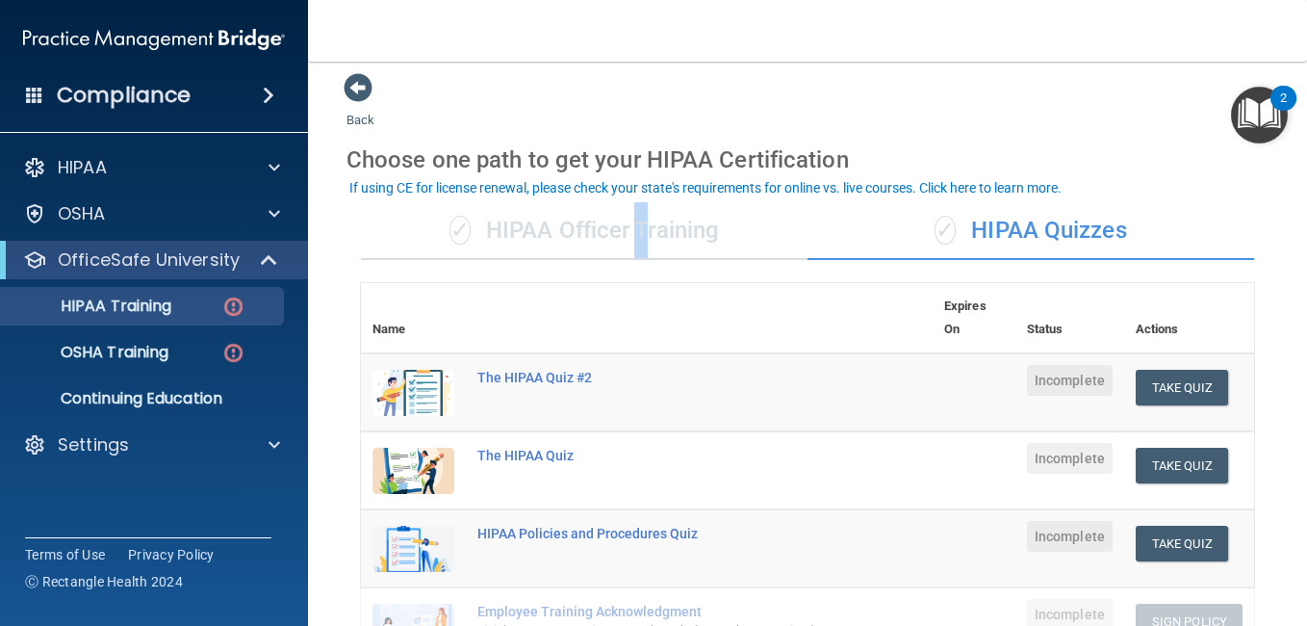
click at [636, 223] on div "✓ HIPAA Officer Training" at bounding box center [584, 231] width 447 height 58
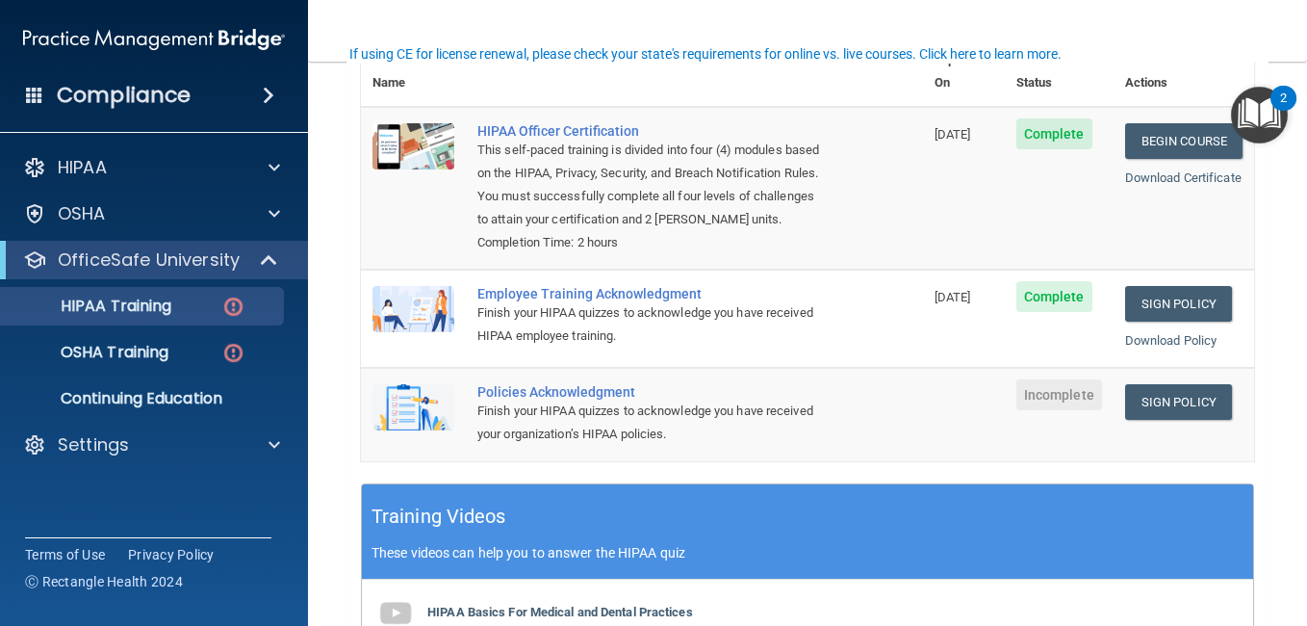
scroll to position [266, 0]
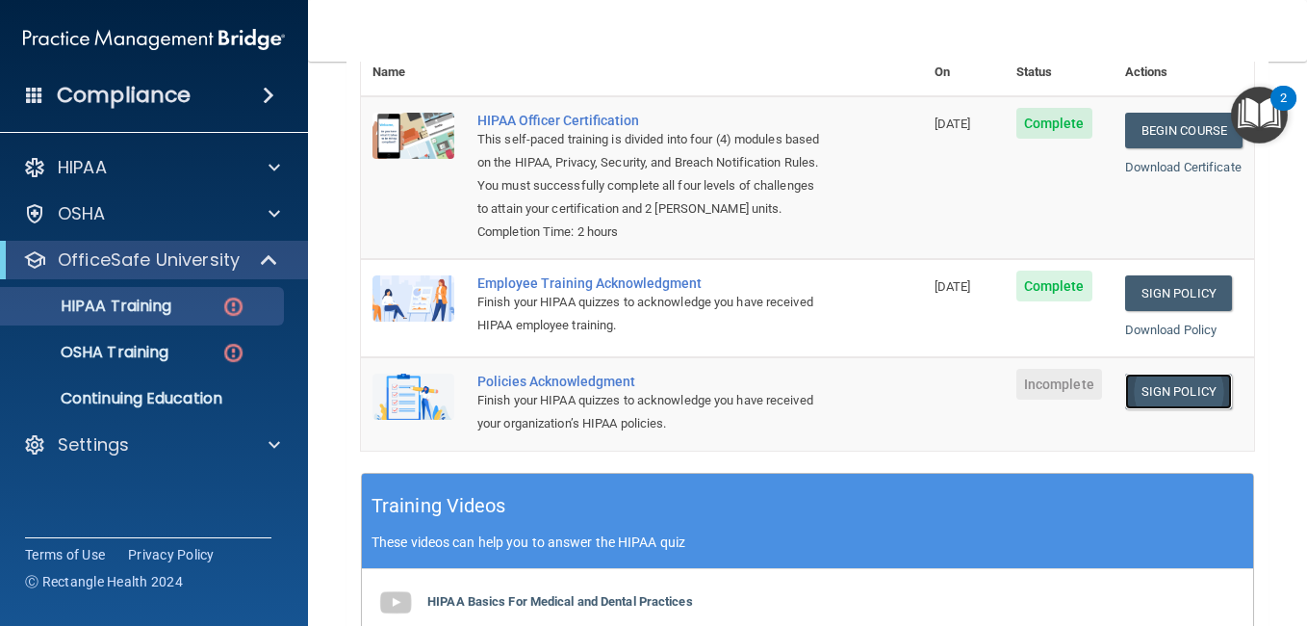
click at [1190, 390] on link "Sign Policy" at bounding box center [1178, 391] width 107 height 36
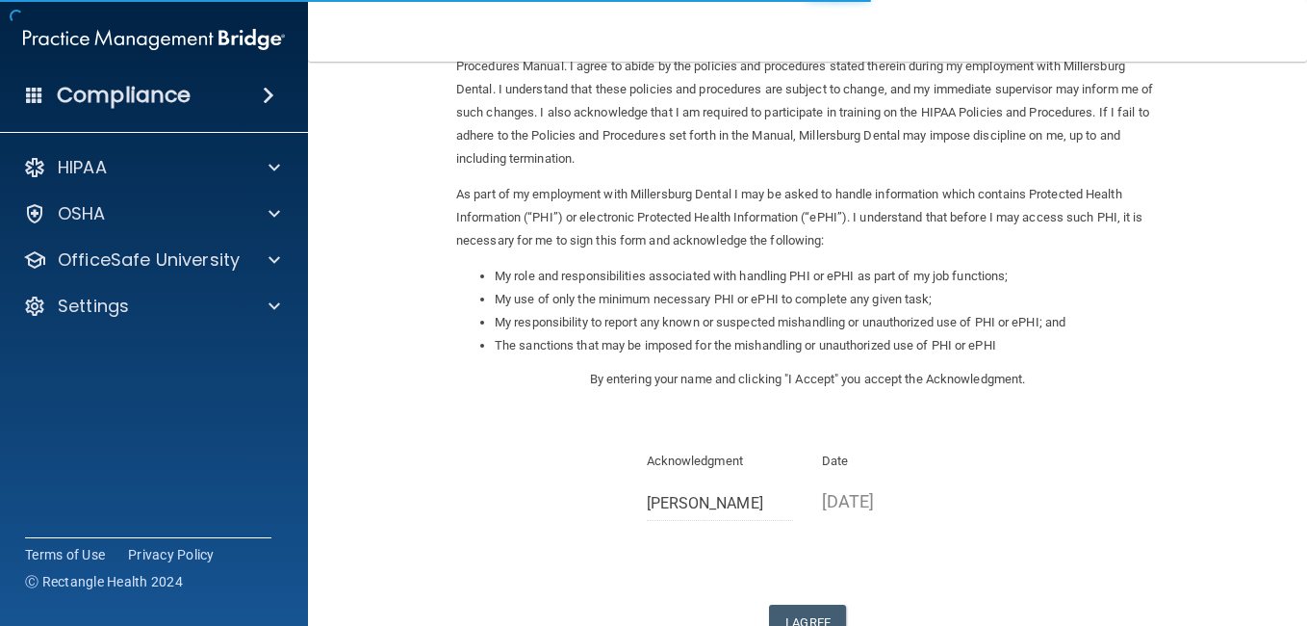
scroll to position [256, 0]
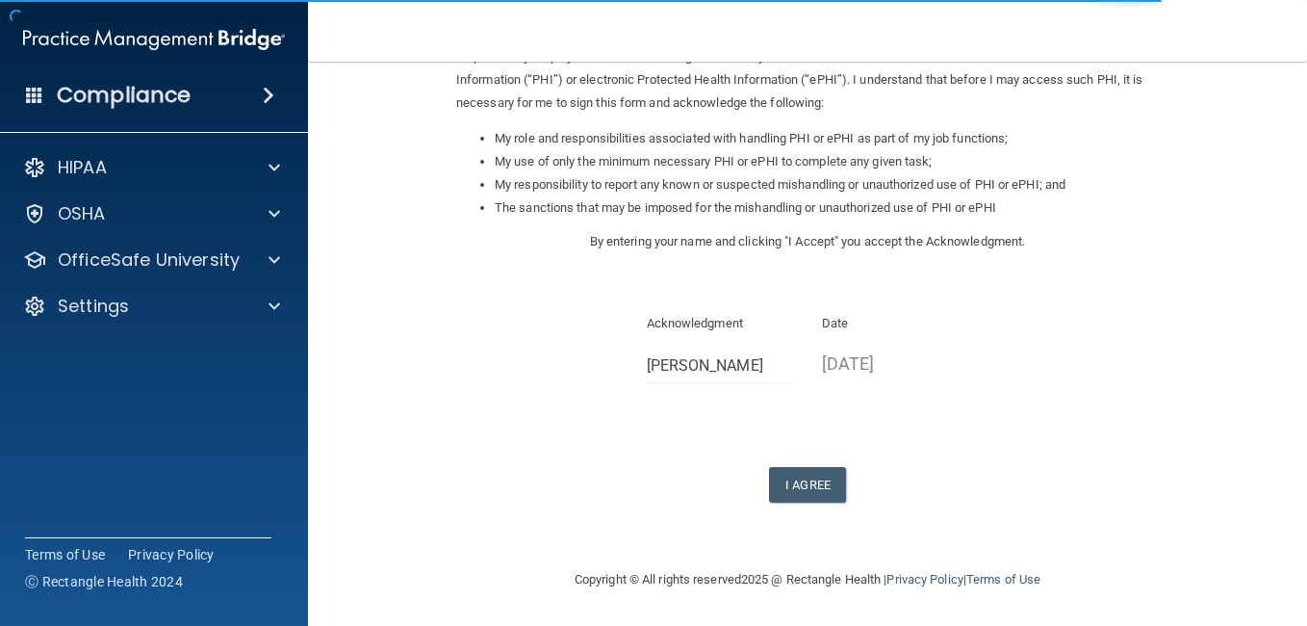
click at [752, 489] on div "I Agree" at bounding box center [807, 485] width 703 height 36
click at [770, 482] on button "I Agree" at bounding box center [807, 485] width 77 height 36
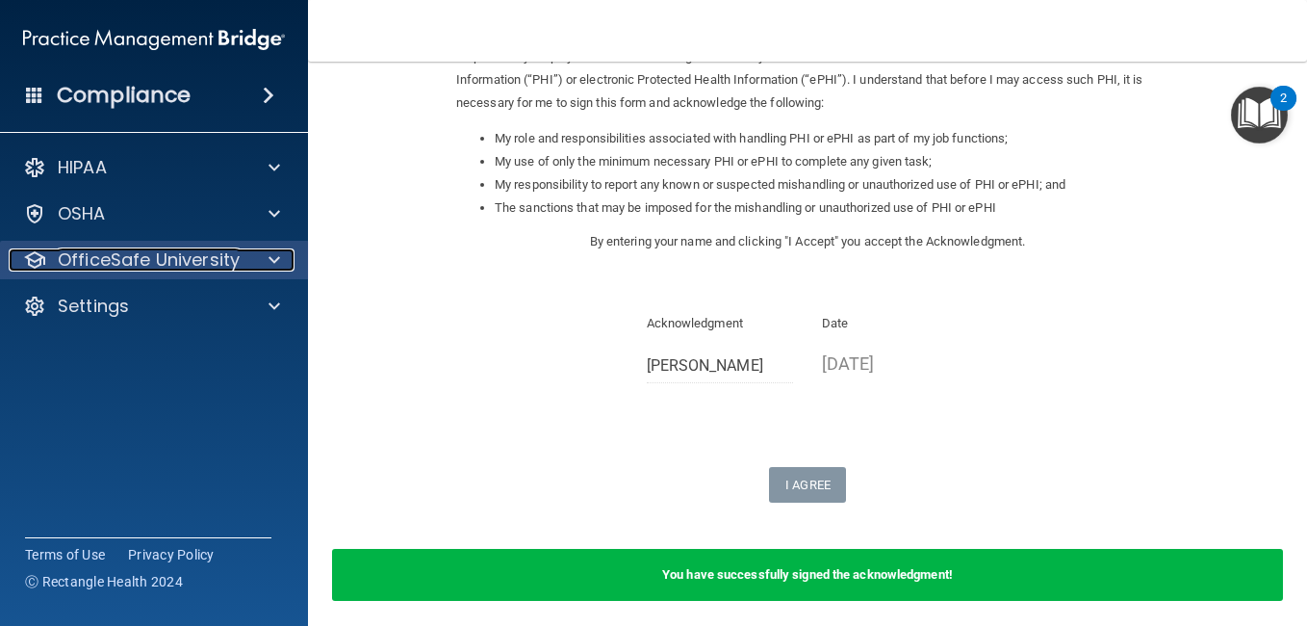
click at [277, 264] on span at bounding box center [275, 259] width 12 height 23
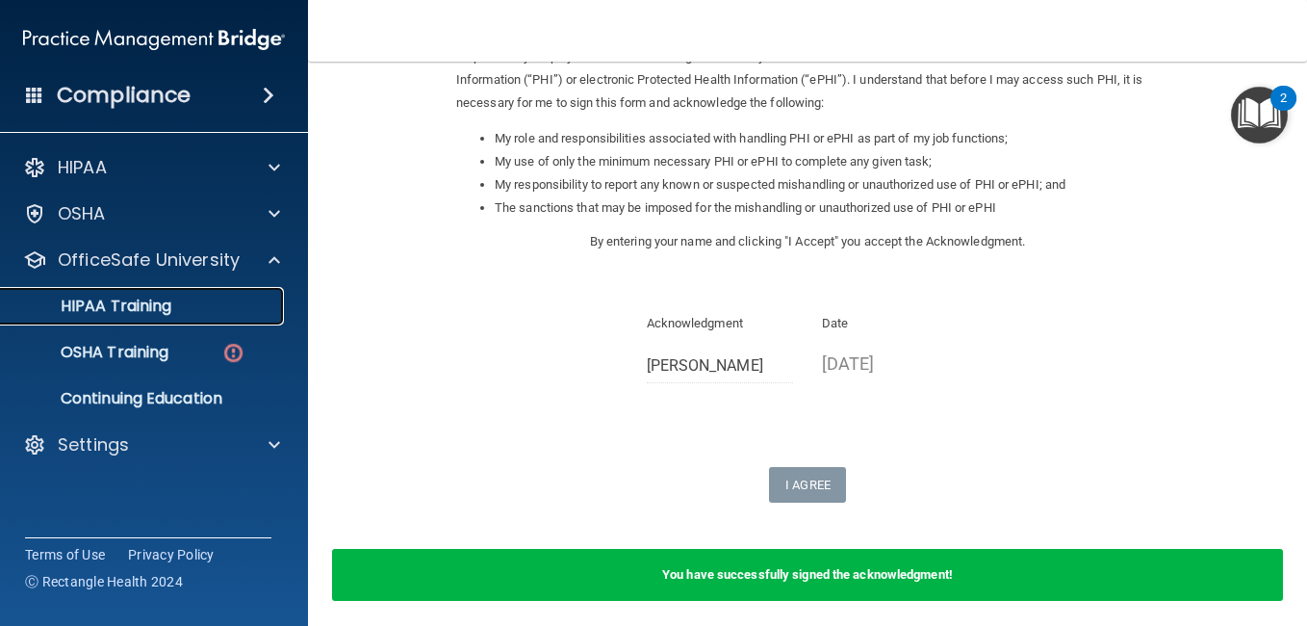
click at [226, 313] on div "HIPAA Training" at bounding box center [144, 305] width 263 height 19
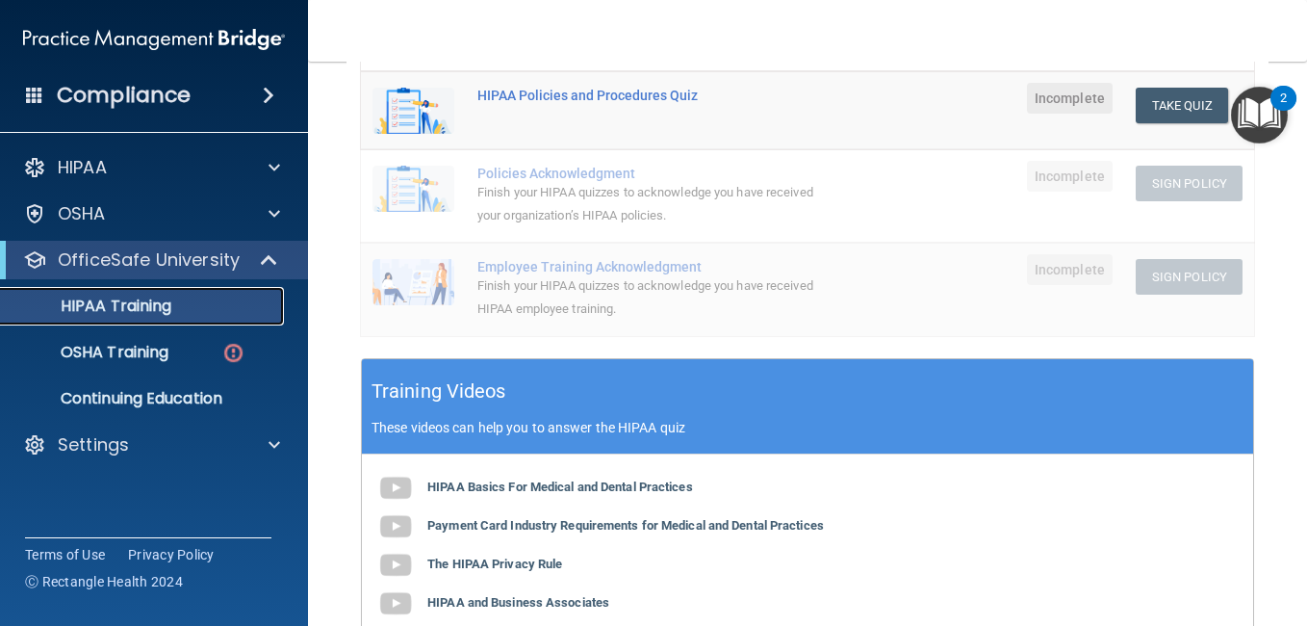
scroll to position [191, 0]
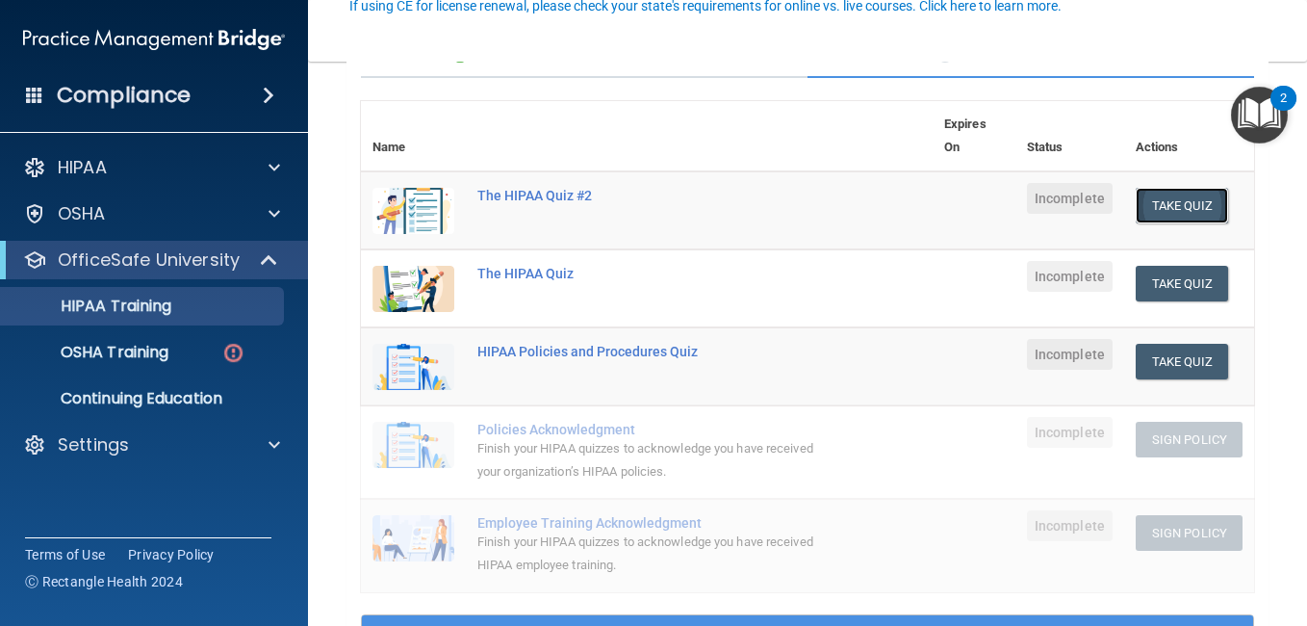
click at [1209, 196] on button "Take Quiz" at bounding box center [1182, 206] width 92 height 36
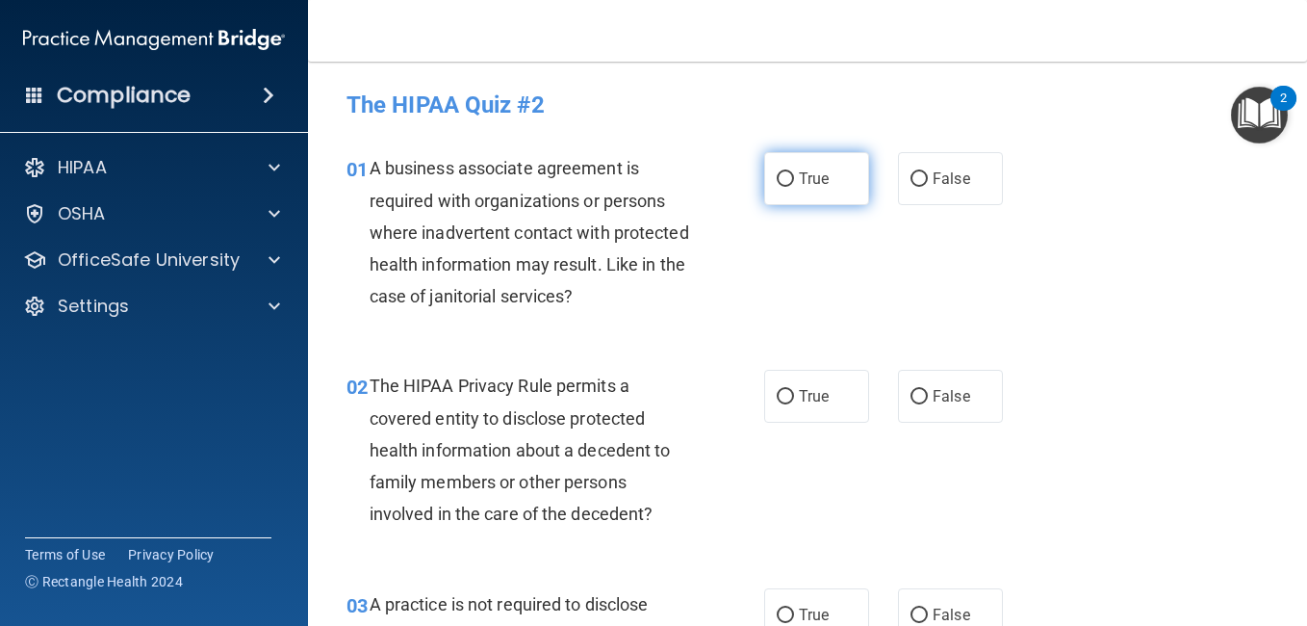
click at [783, 173] on input "True" at bounding box center [785, 179] width 17 height 14
radio input "true"
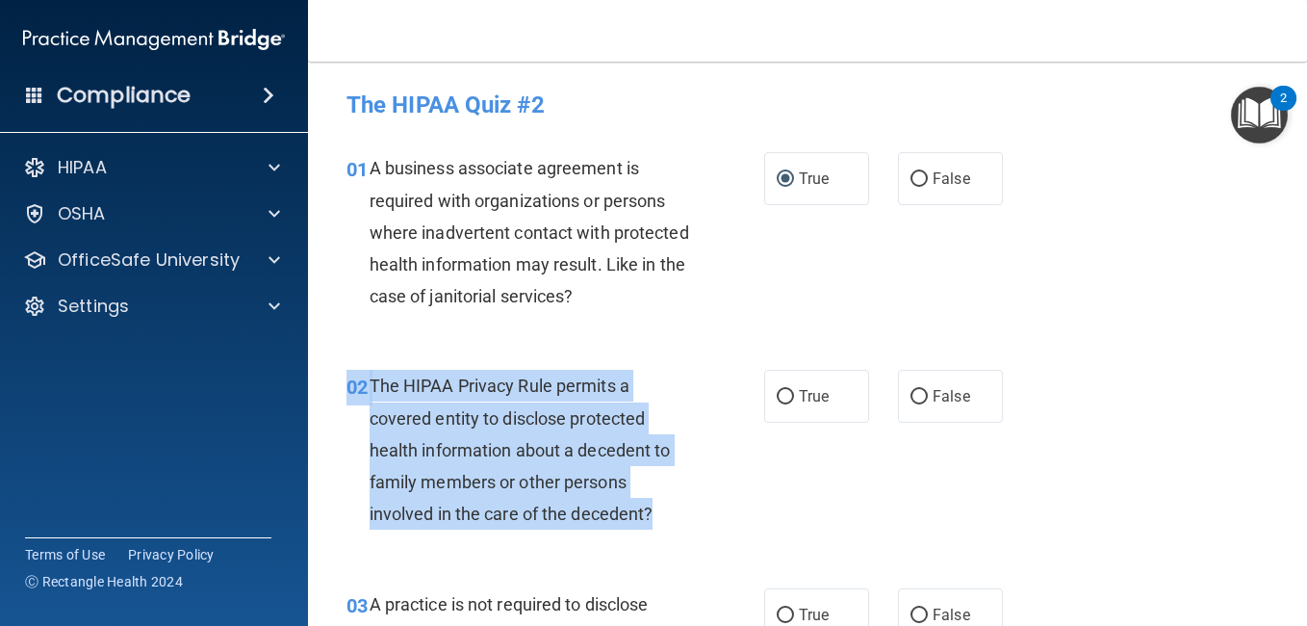
drag, startPoint x: 652, startPoint y: 516, endPoint x: 313, endPoint y: 342, distance: 381.0
click at [313, 342] on main "- The HIPAA Quiz #2 This quiz doesn’t expire until . Are you sure you want to t…" at bounding box center [807, 344] width 999 height 564
click at [650, 510] on span "The HIPAA Privacy Rule permits a covered entity to disclose protected health in…" at bounding box center [520, 449] width 301 height 148
click at [705, 524] on div "02 The HIPAA Privacy Rule permits a covered entity to disclose protected health…" at bounding box center [556, 454] width 476 height 169
drag, startPoint x: 670, startPoint y: 515, endPoint x: 373, endPoint y: 394, distance: 320.3
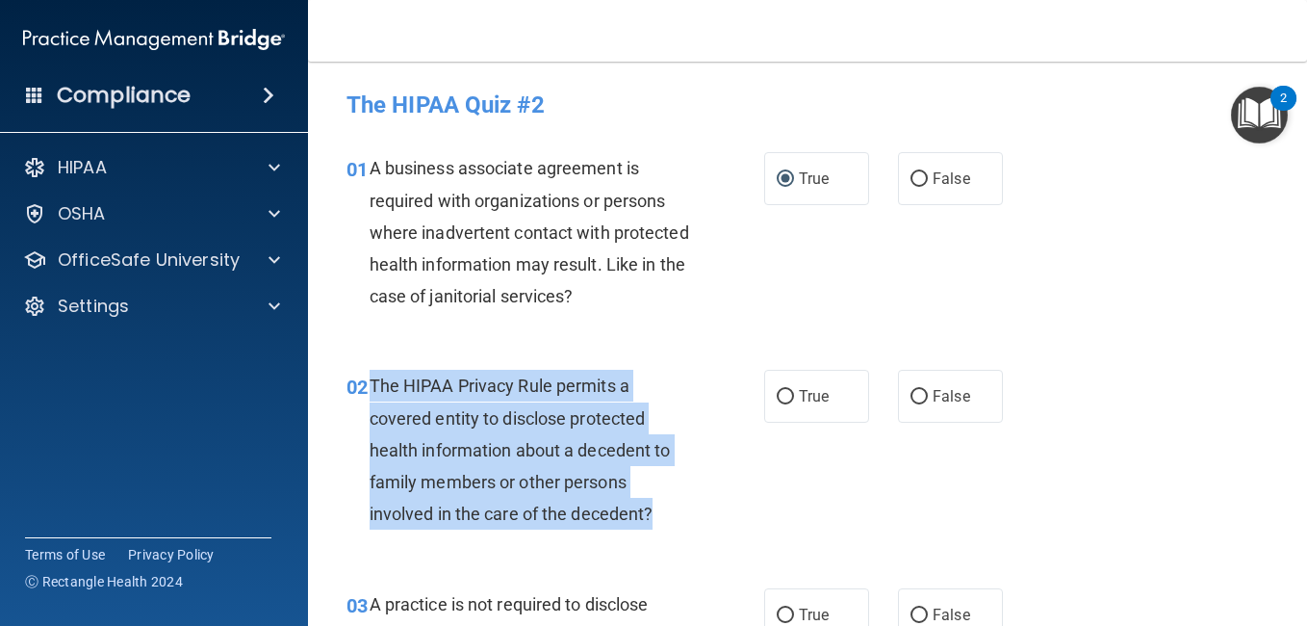
click at [373, 394] on div "The HIPAA Privacy Rule permits a covered entity to disclose protected health in…" at bounding box center [537, 450] width 335 height 160
copy span "The HIPAA Privacy Rule permits a covered entity to disclose protected health in…"
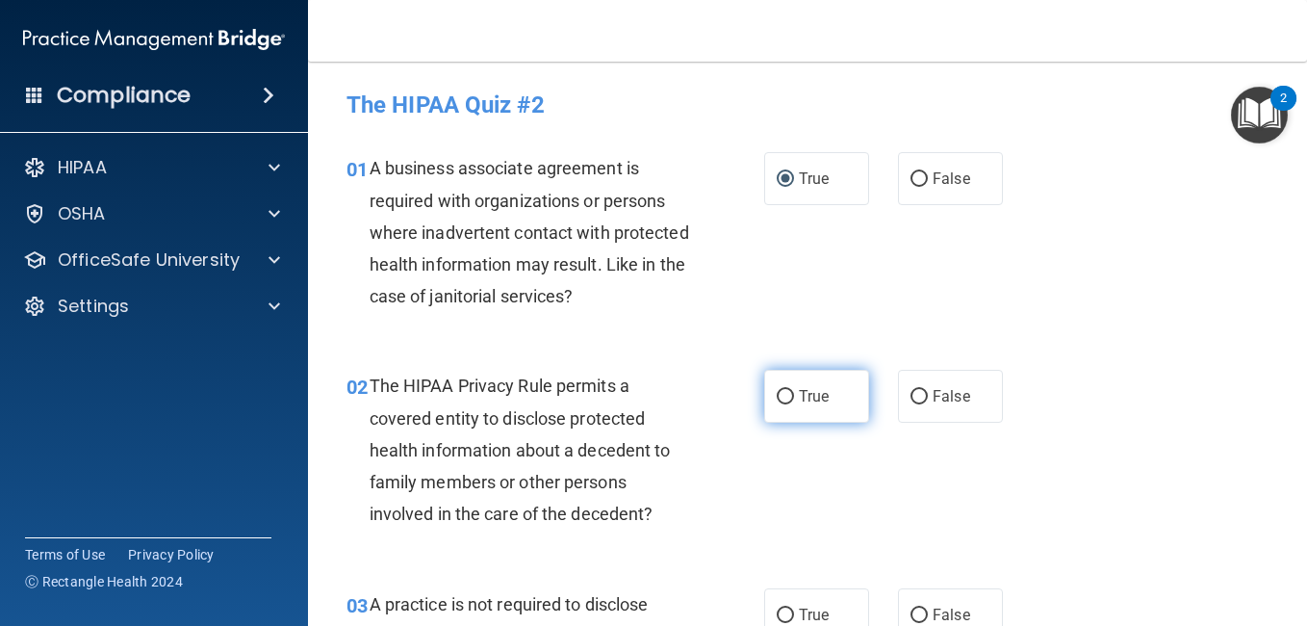
click at [807, 405] on label "True" at bounding box center [816, 396] width 105 height 53
click at [794, 404] on input "True" at bounding box center [785, 397] width 17 height 14
radio input "true"
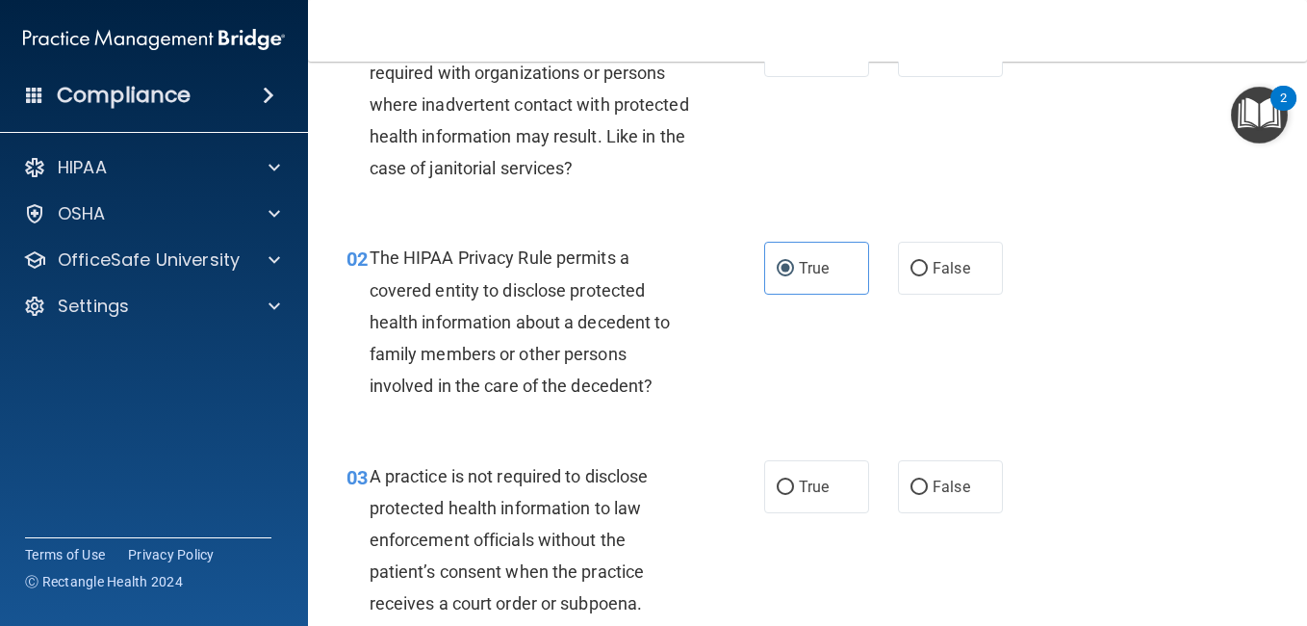
scroll to position [257, 0]
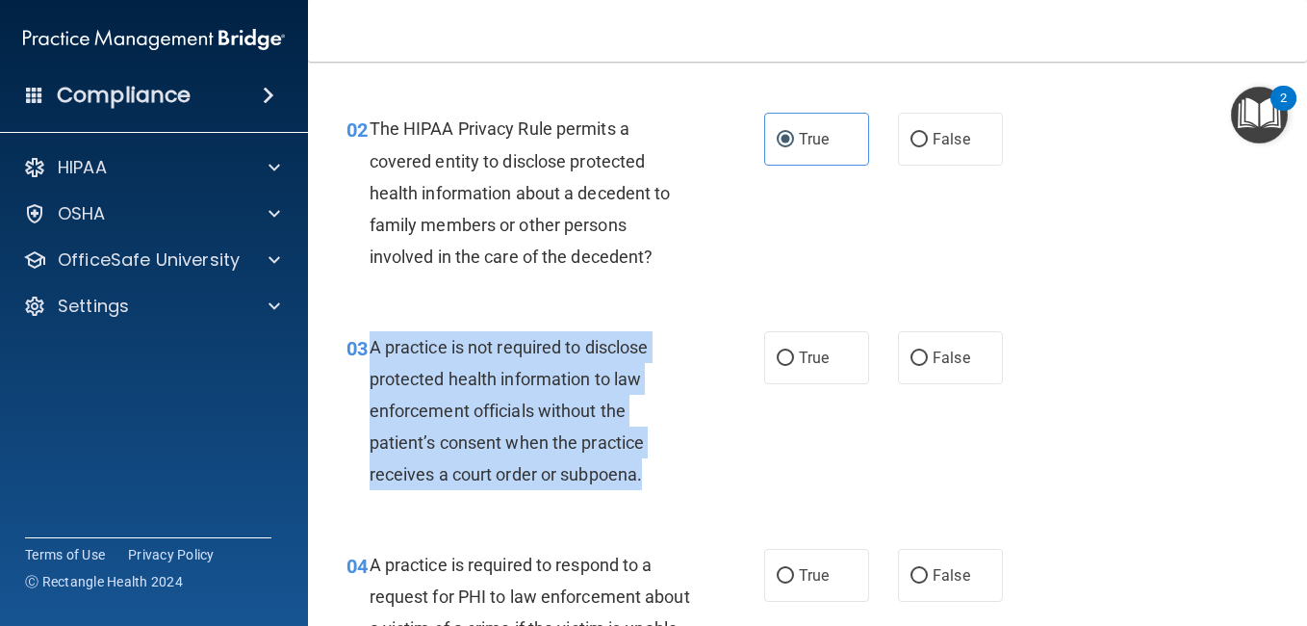
drag, startPoint x: 647, startPoint y: 472, endPoint x: 372, endPoint y: 349, distance: 301.2
click at [372, 349] on div "A practice is not required to disclose protected health information to law enfo…" at bounding box center [537, 411] width 335 height 160
copy span "A practice is not required to disclose protected health information to law enfo…"
click at [648, 387] on div "A practice is not required to disclose protected health information to law enfo…" at bounding box center [537, 411] width 335 height 160
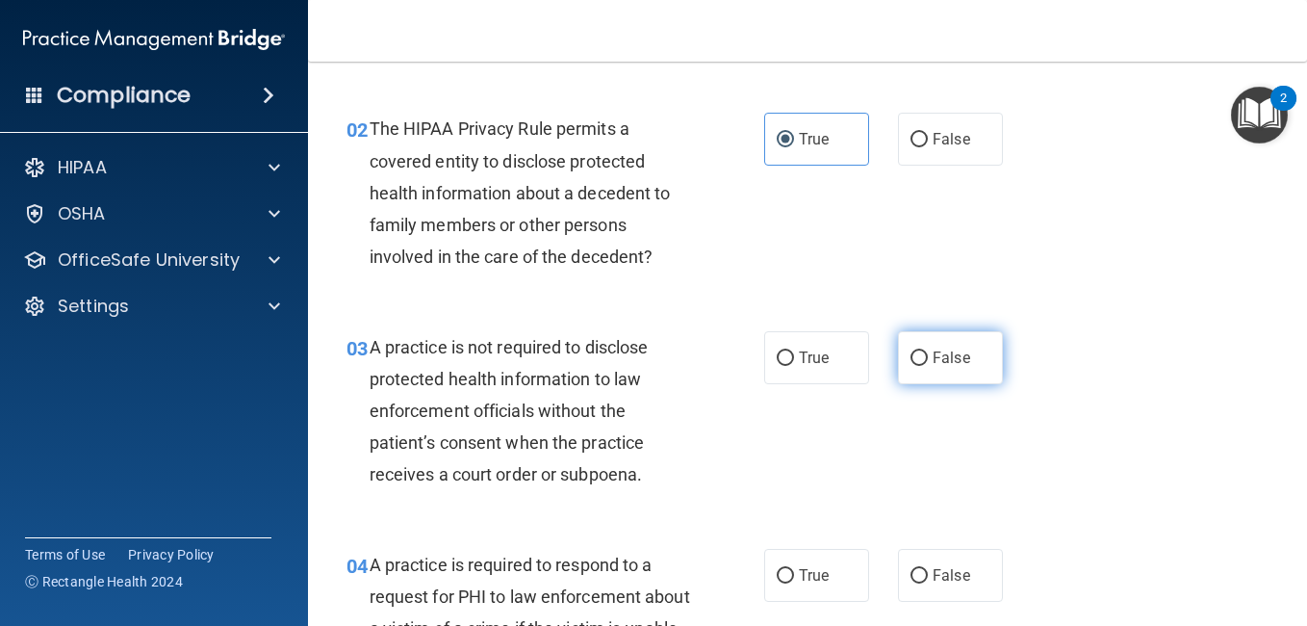
click at [948, 351] on span "False" at bounding box center [952, 357] width 38 height 18
click at [928, 351] on input "False" at bounding box center [919, 358] width 17 height 14
radio input "true"
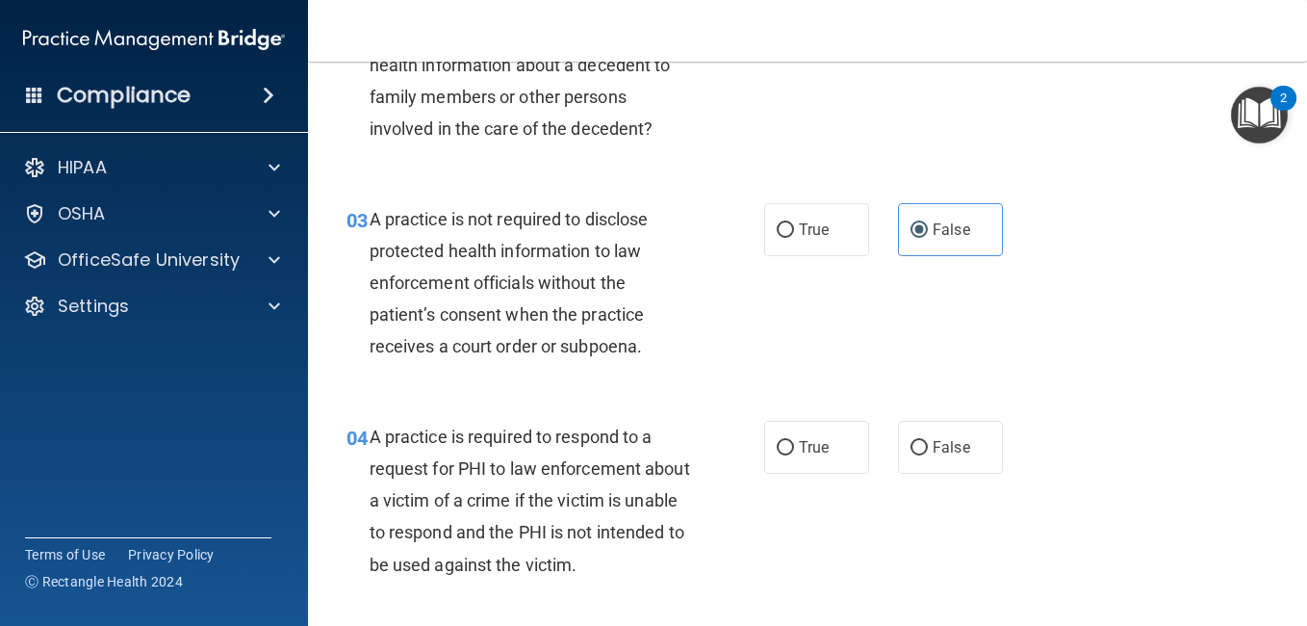
scroll to position [513, 0]
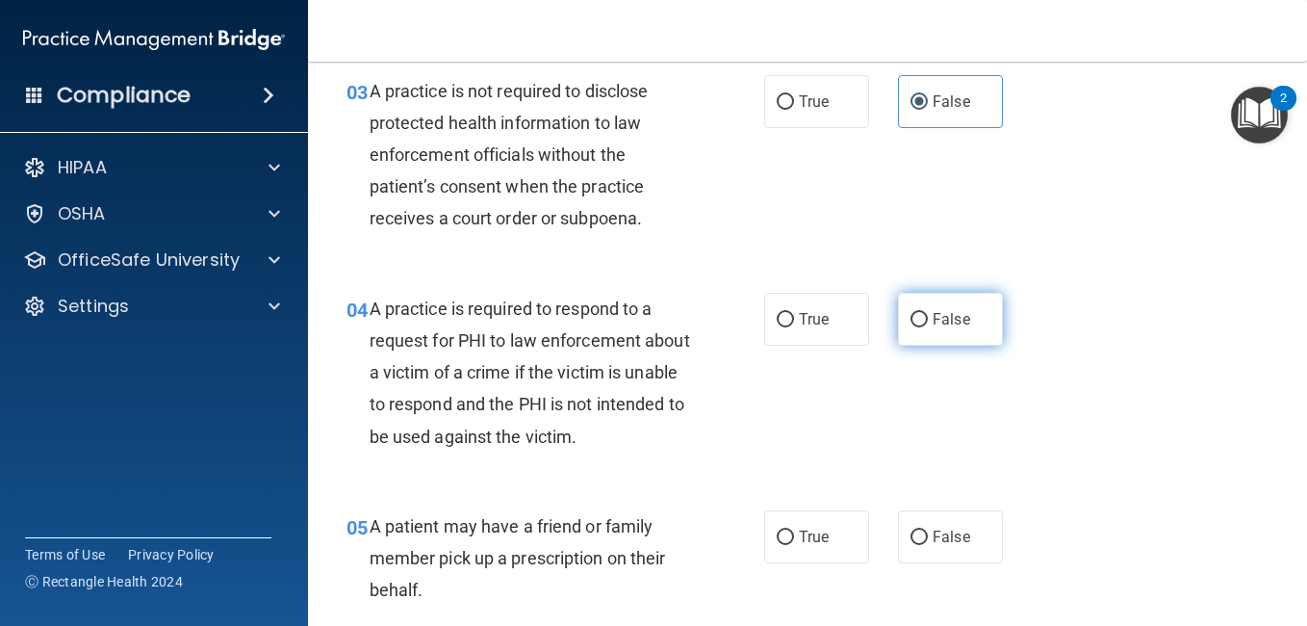
click at [945, 332] on label "False" at bounding box center [950, 319] width 105 height 53
click at [928, 327] on input "False" at bounding box center [919, 320] width 17 height 14
radio input "true"
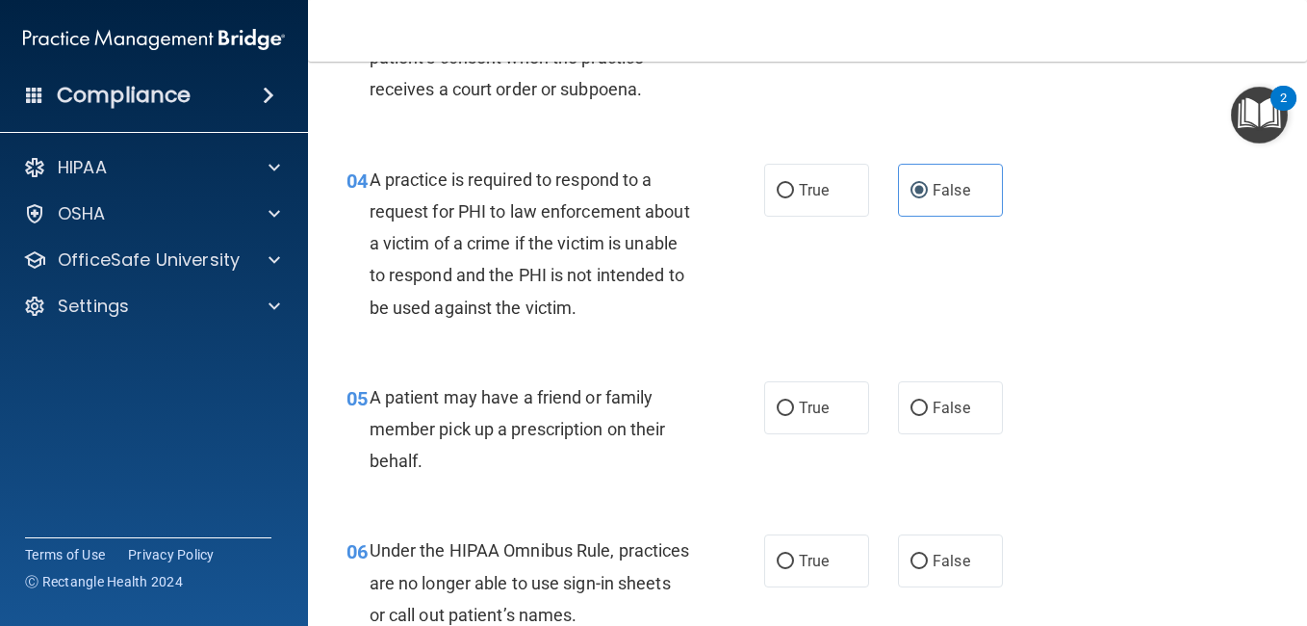
scroll to position [770, 0]
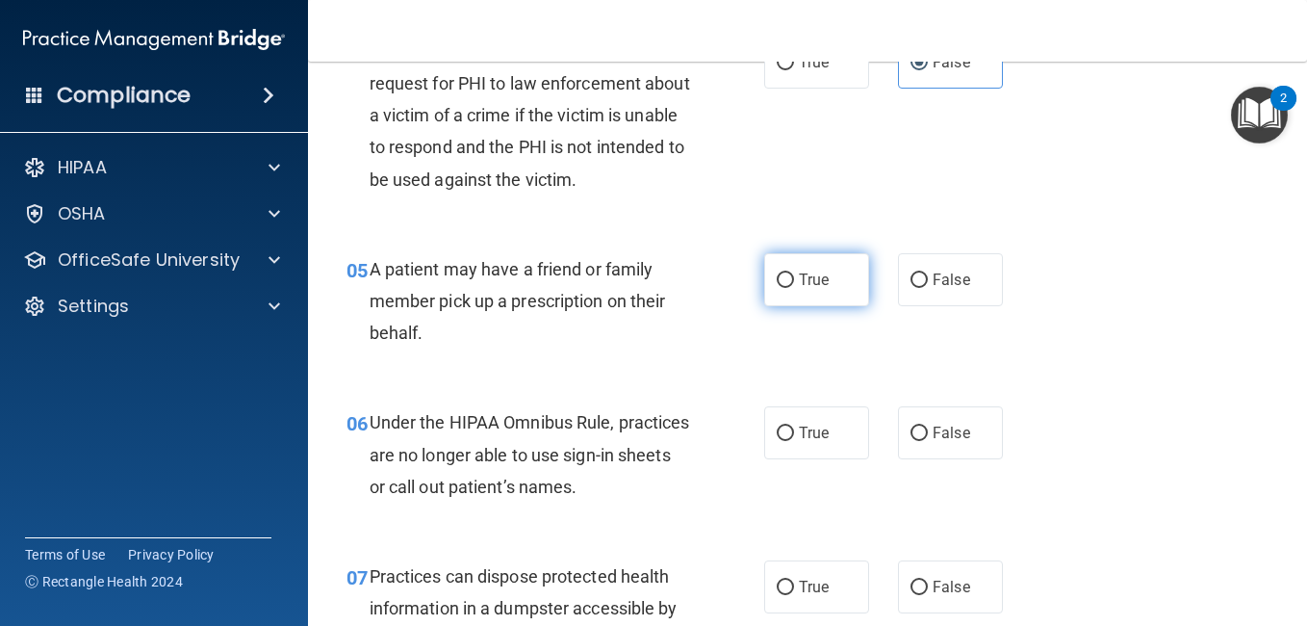
click at [791, 295] on label "True" at bounding box center [816, 279] width 105 height 53
click at [791, 288] on input "True" at bounding box center [785, 280] width 17 height 14
radio input "true"
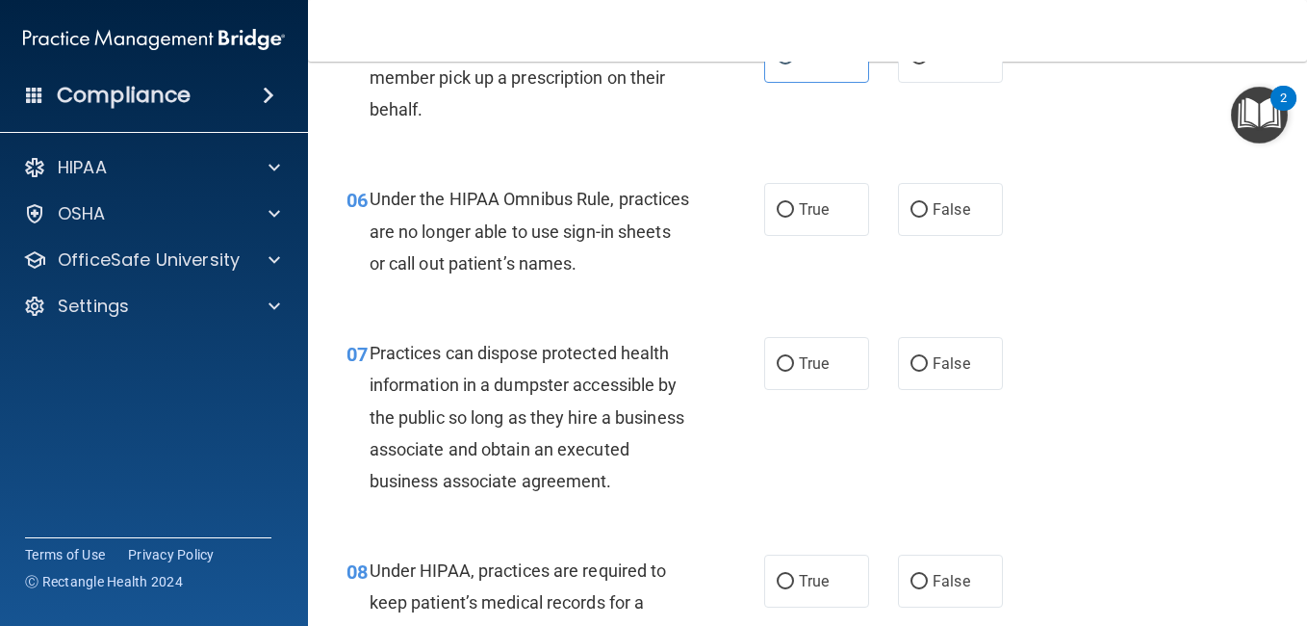
scroll to position [1027, 0]
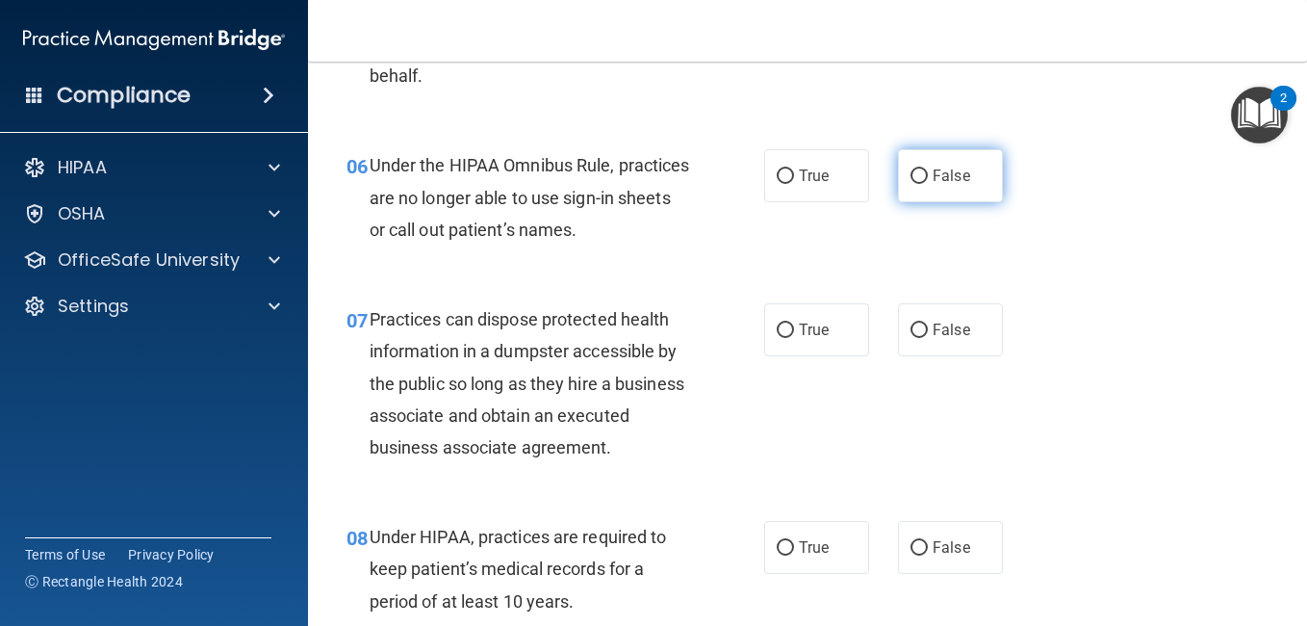
click at [940, 185] on label "False" at bounding box center [950, 175] width 105 height 53
click at [928, 184] on input "False" at bounding box center [919, 176] width 17 height 14
radio input "true"
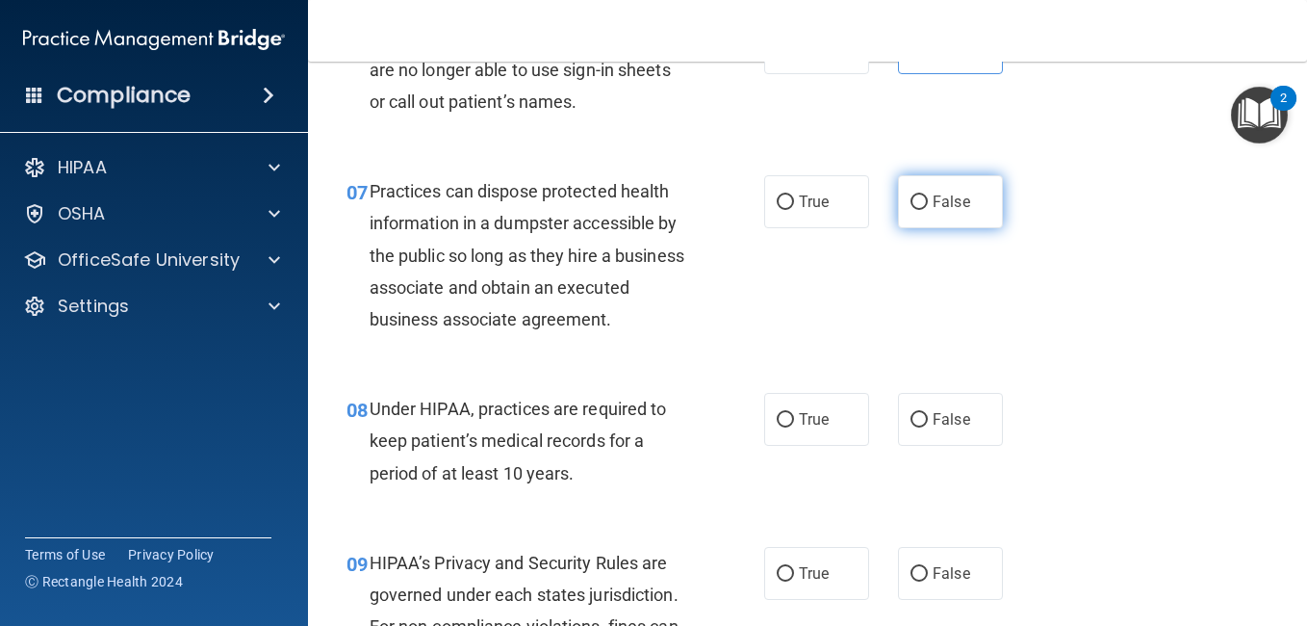
click at [962, 187] on label "False" at bounding box center [950, 201] width 105 height 53
click at [928, 195] on input "False" at bounding box center [919, 202] width 17 height 14
radio input "true"
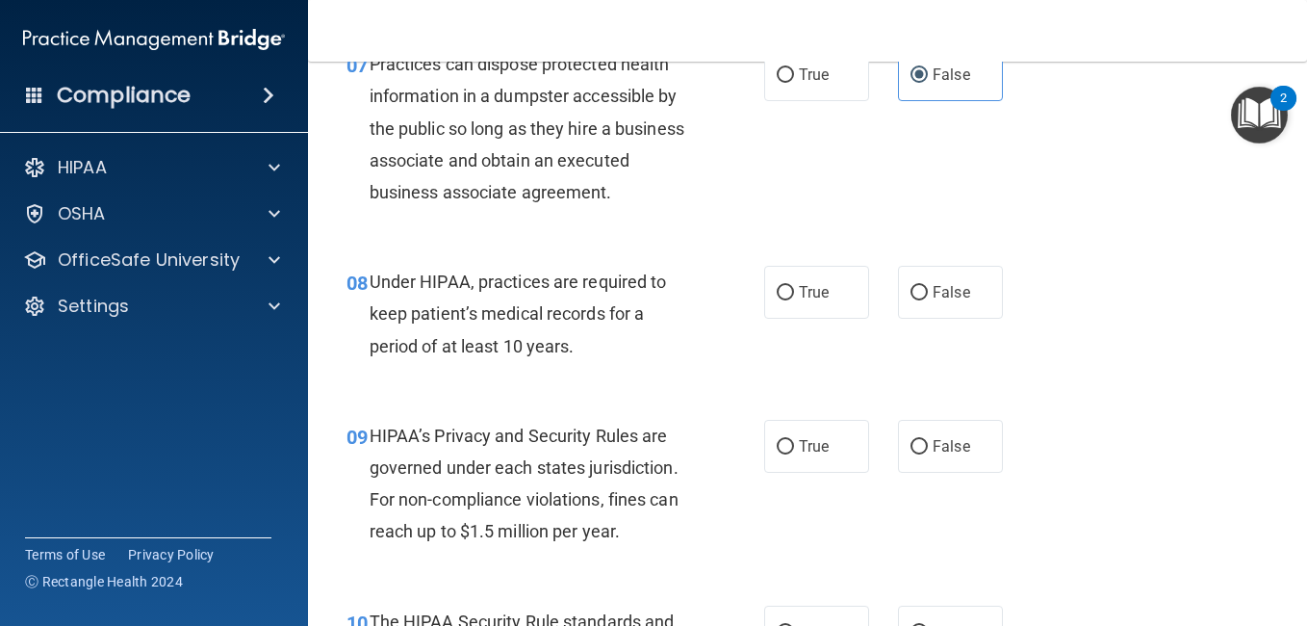
scroll to position [1412, 0]
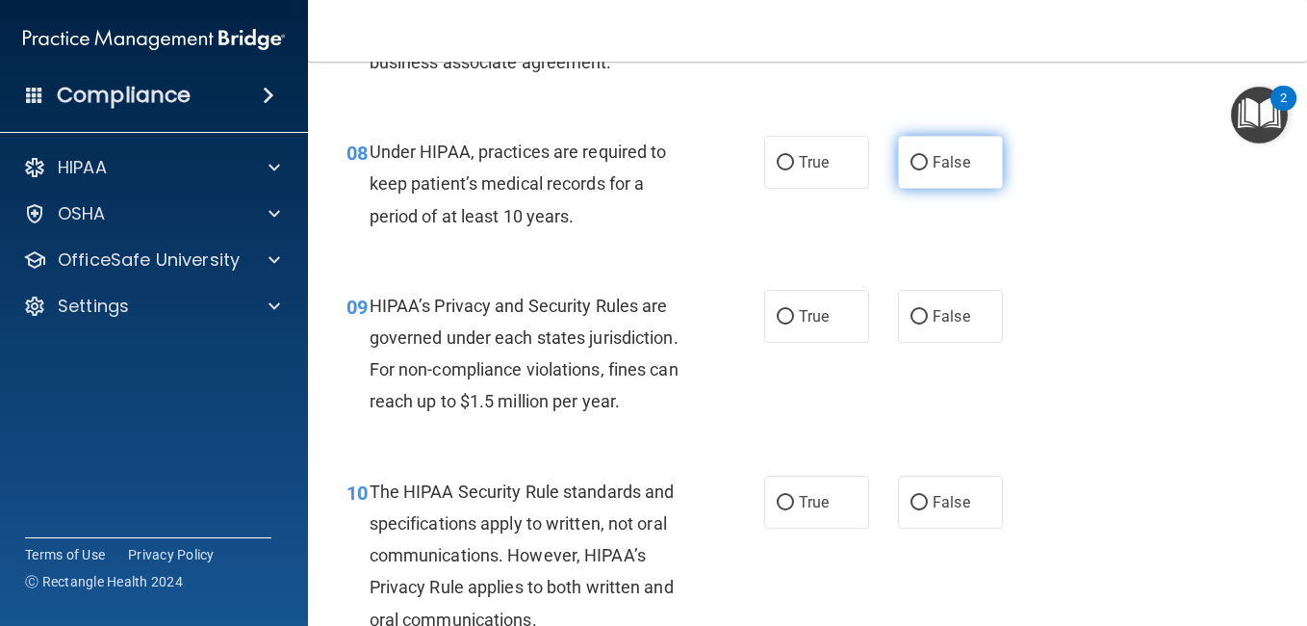
click at [939, 171] on span "False" at bounding box center [952, 162] width 38 height 18
click at [928, 170] on input "False" at bounding box center [919, 163] width 17 height 14
radio input "true"
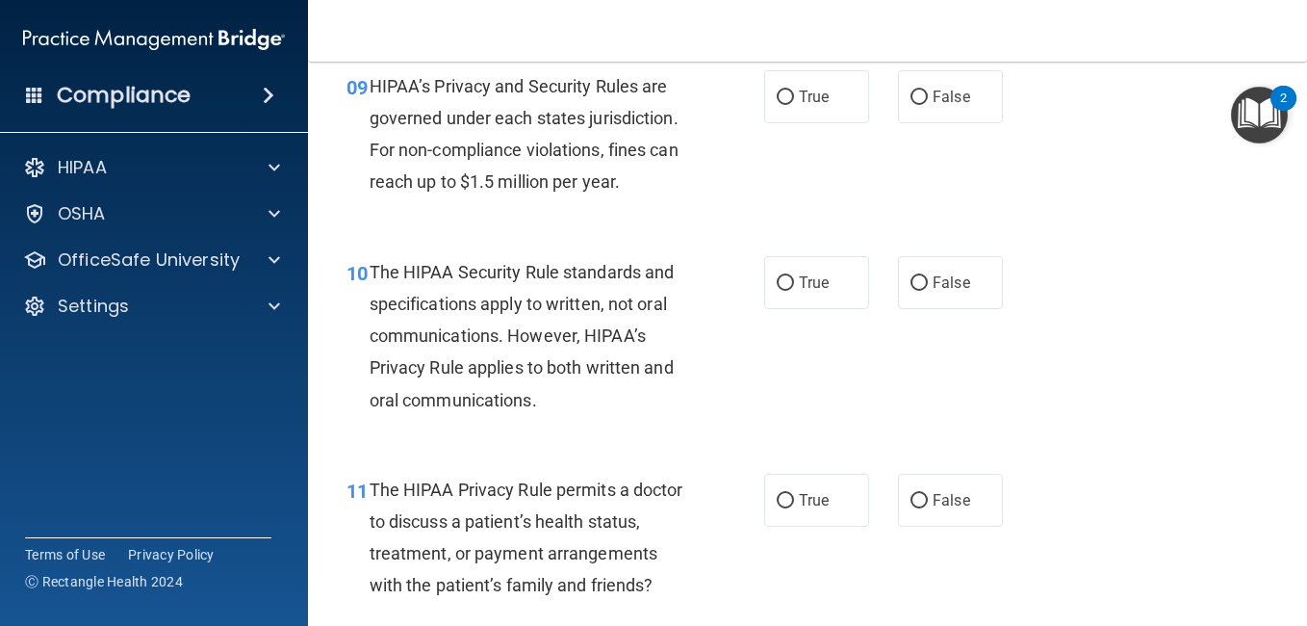
scroll to position [1668, 0]
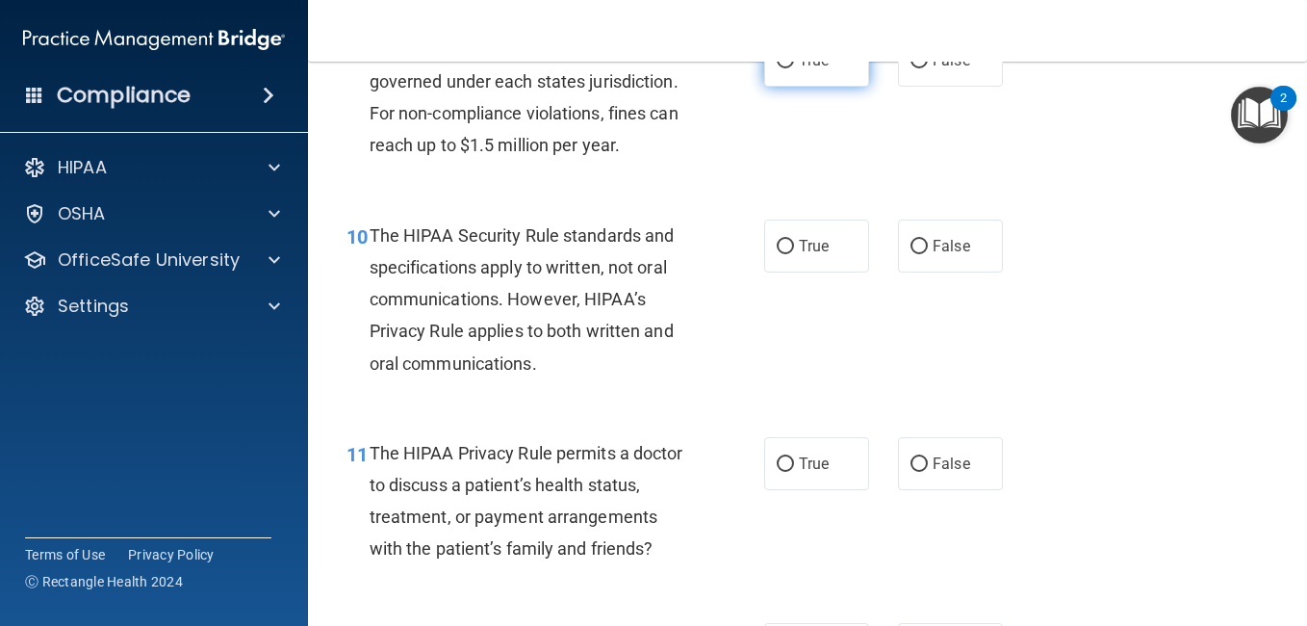
click at [777, 68] on input "True" at bounding box center [785, 61] width 17 height 14
radio input "true"
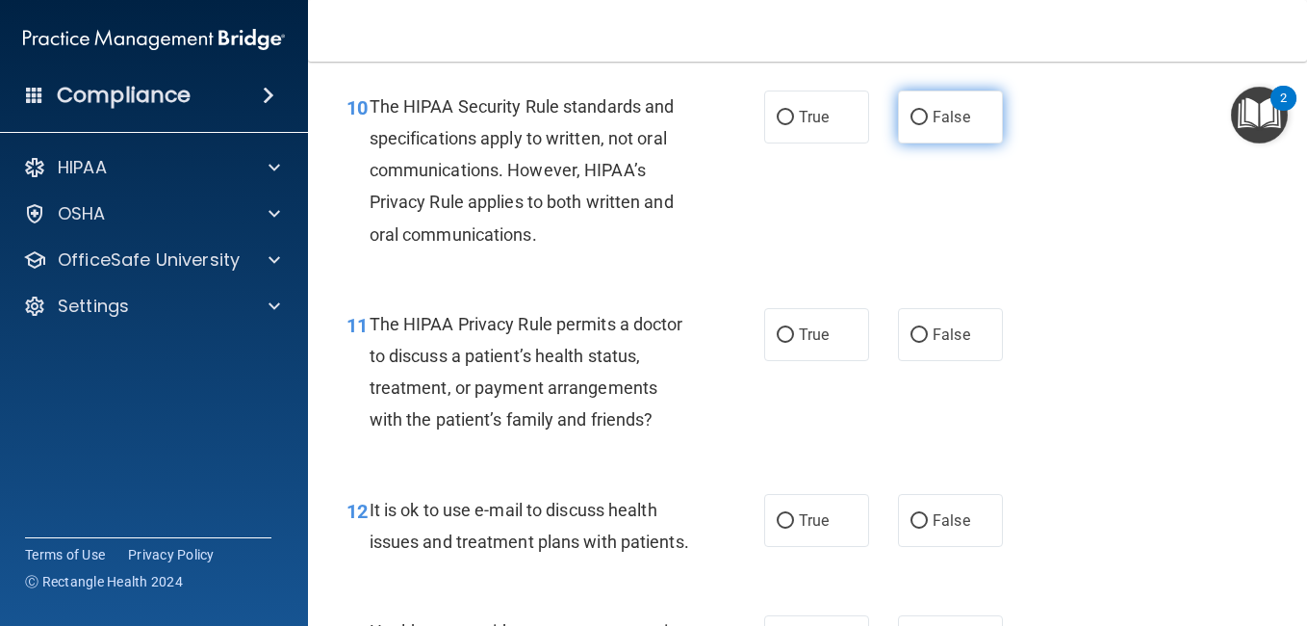
click at [947, 137] on label "False" at bounding box center [950, 116] width 105 height 53
click at [928, 125] on input "False" at bounding box center [919, 118] width 17 height 14
radio input "true"
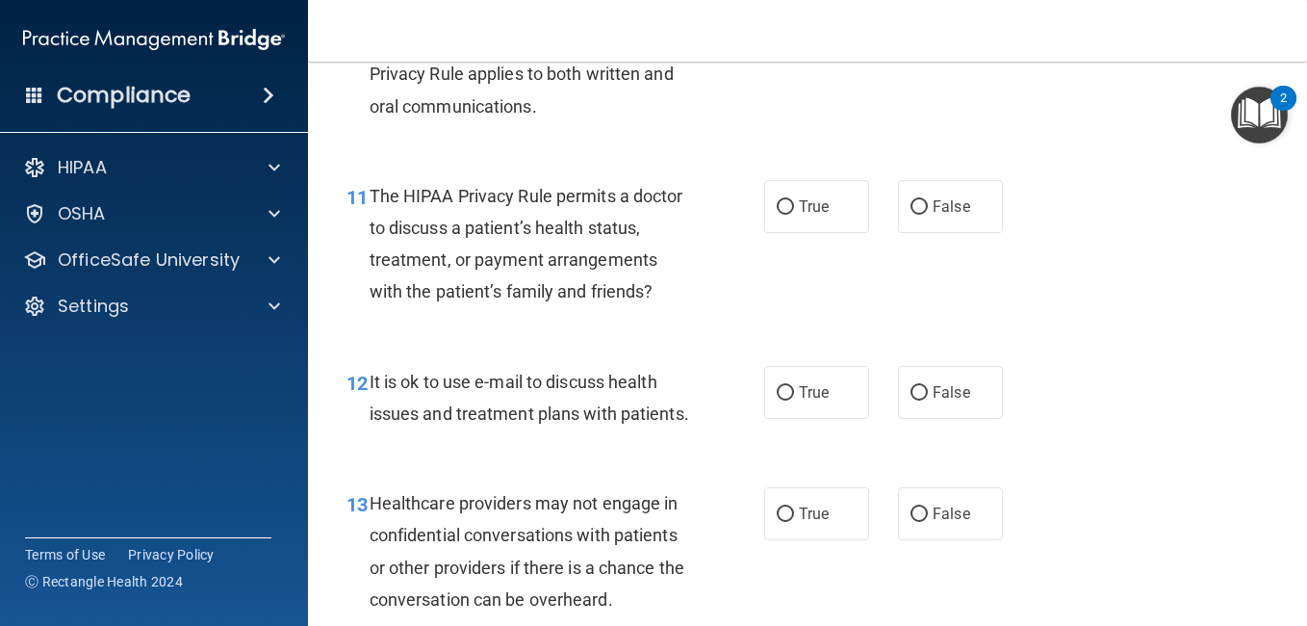
scroll to position [2053, 0]
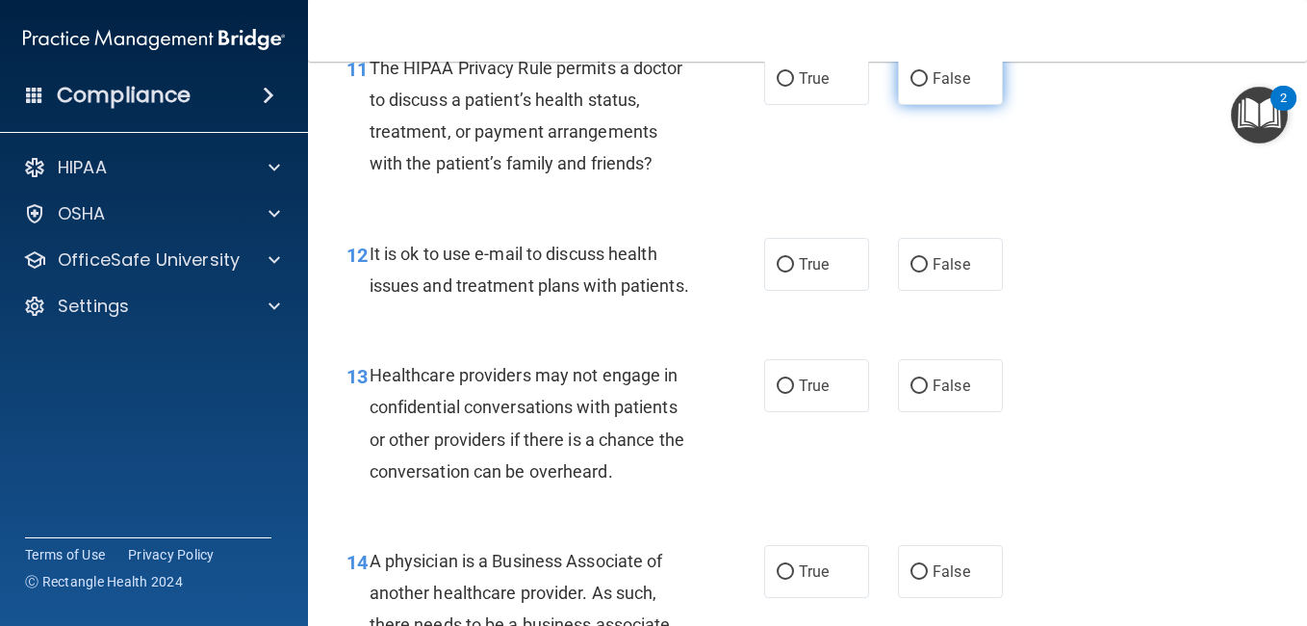
click at [950, 88] on span "False" at bounding box center [952, 78] width 38 height 18
click at [928, 87] on input "False" at bounding box center [919, 79] width 17 height 14
radio input "true"
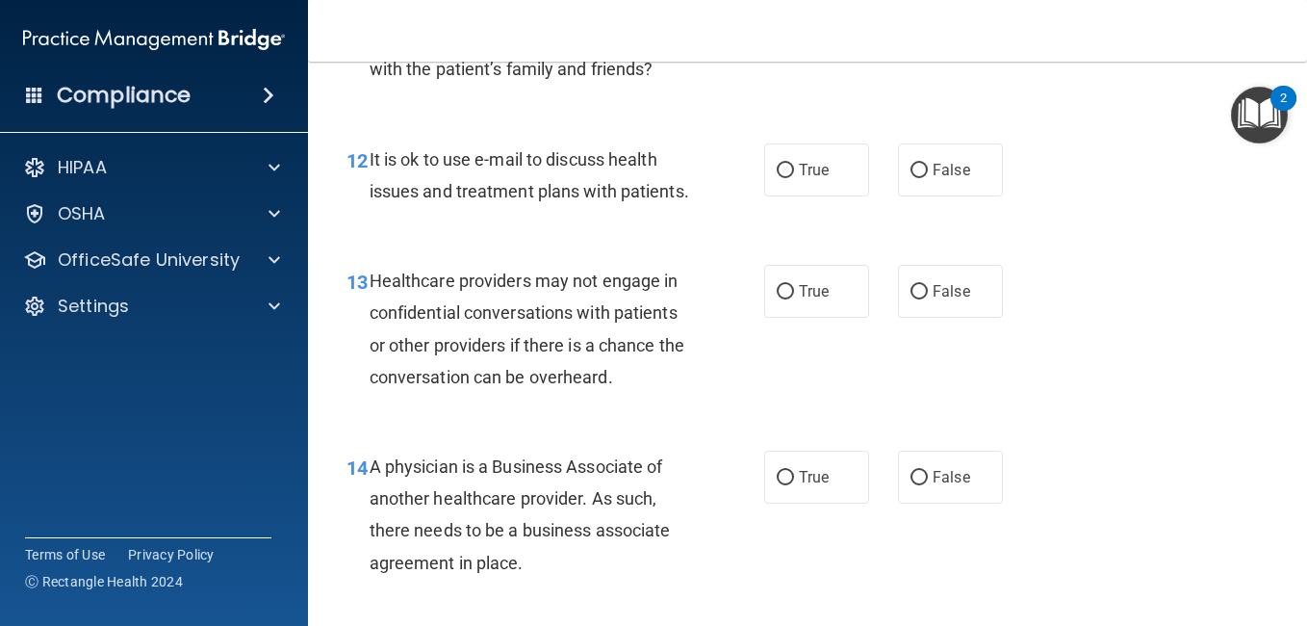
scroll to position [2182, 0]
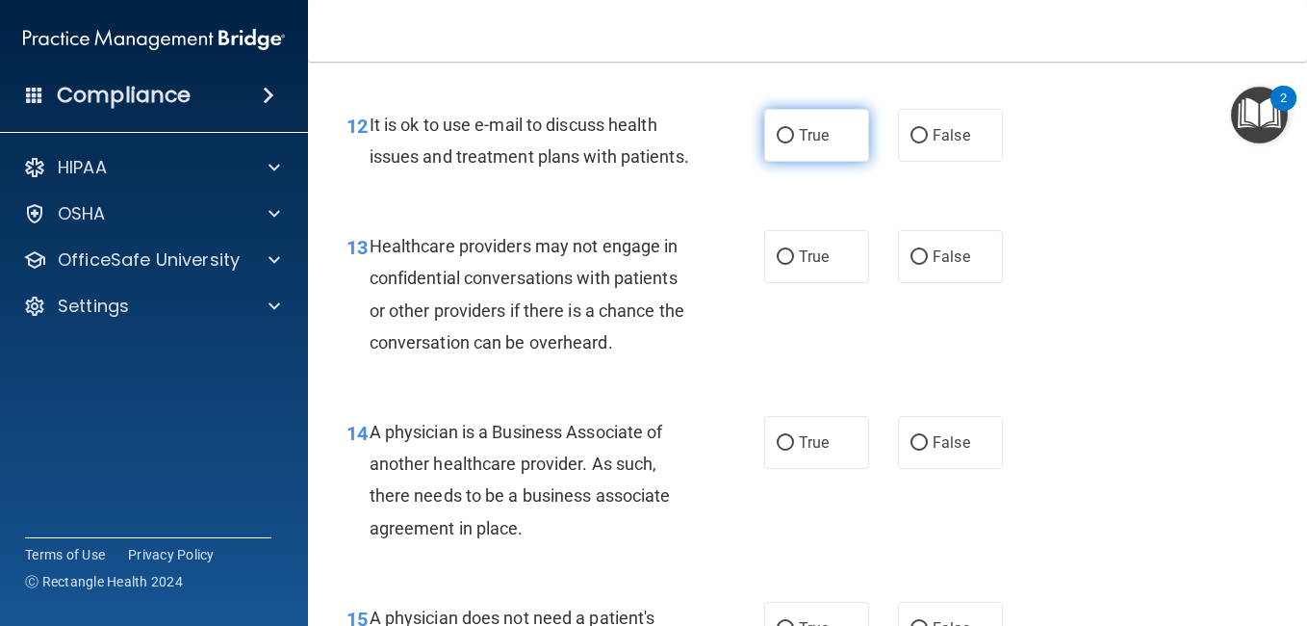
click at [803, 162] on label "True" at bounding box center [816, 135] width 105 height 53
click at [794, 143] on input "True" at bounding box center [785, 136] width 17 height 14
radio input "true"
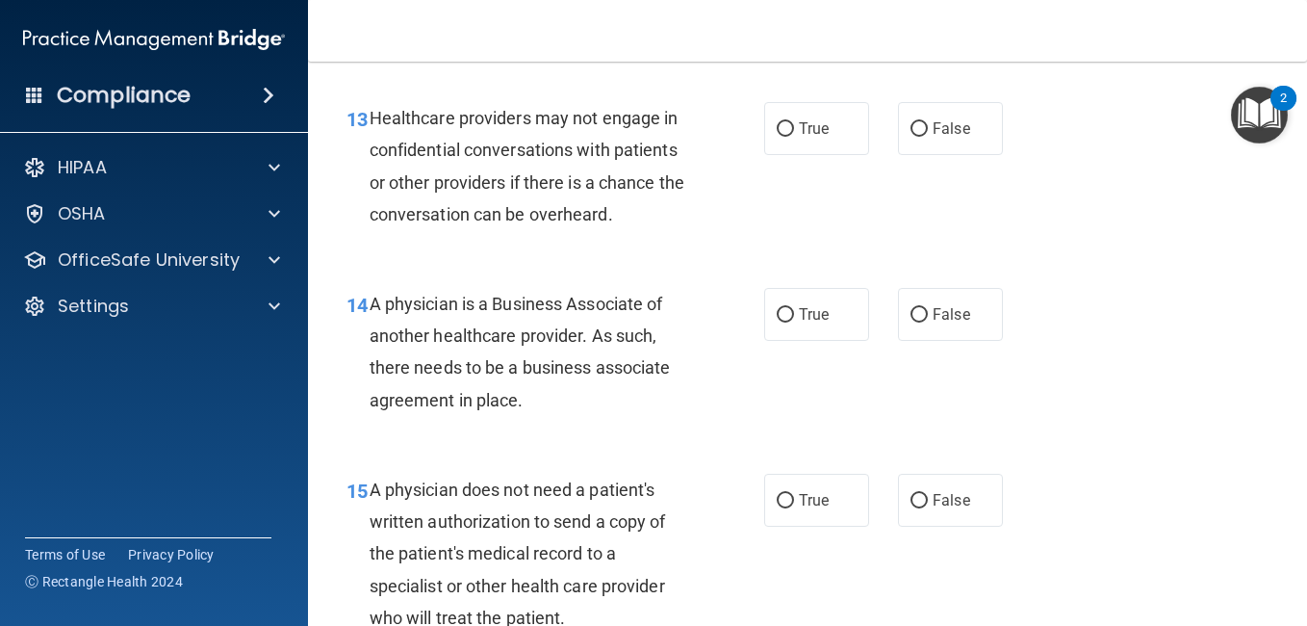
scroll to position [2438, 0]
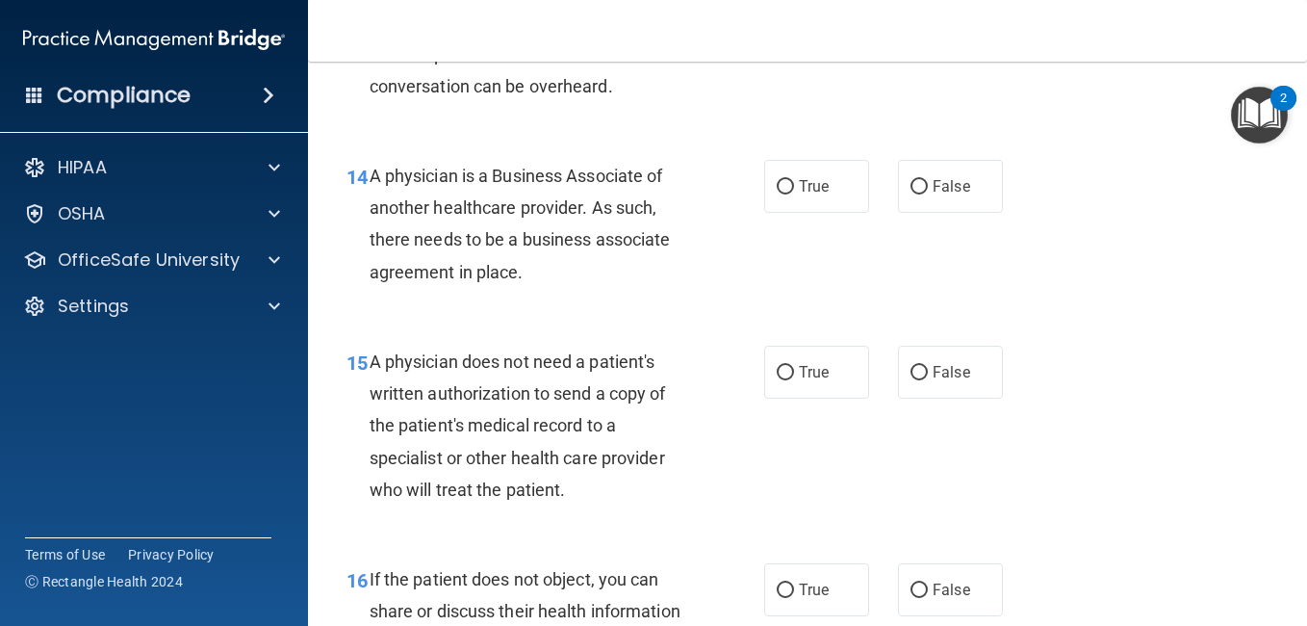
click at [944, 27] on label "False" at bounding box center [950, 0] width 105 height 53
click at [928, 9] on input "False" at bounding box center [919, 1] width 17 height 14
radio input "true"
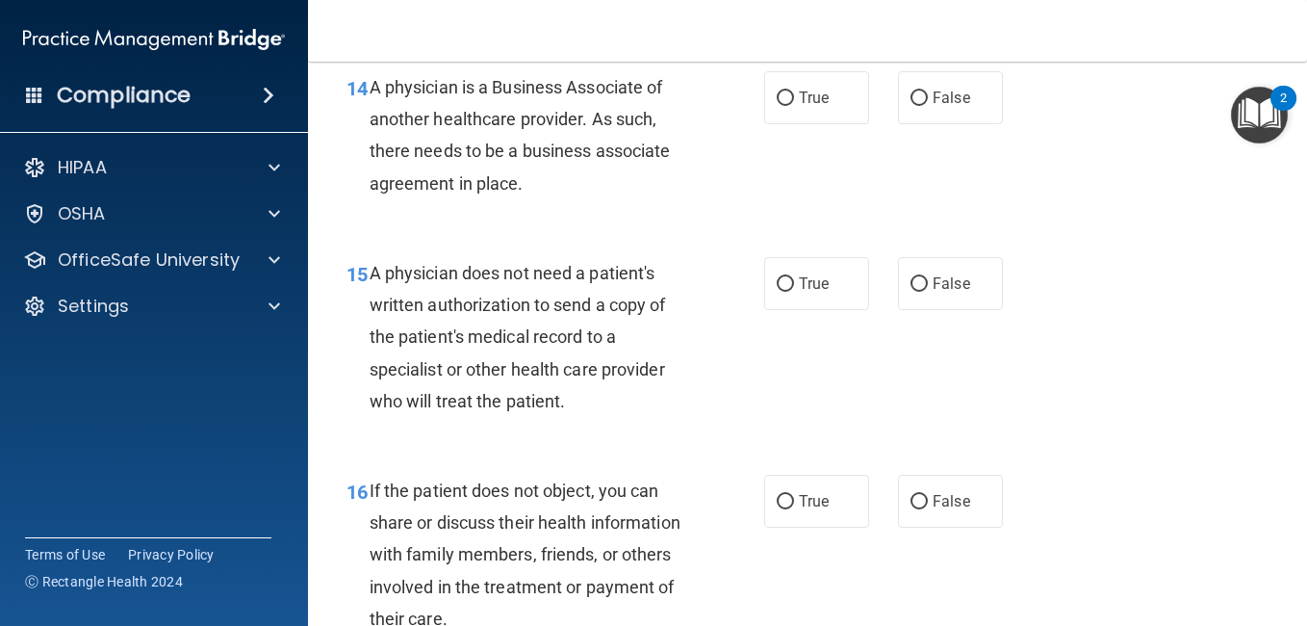
scroll to position [2567, 0]
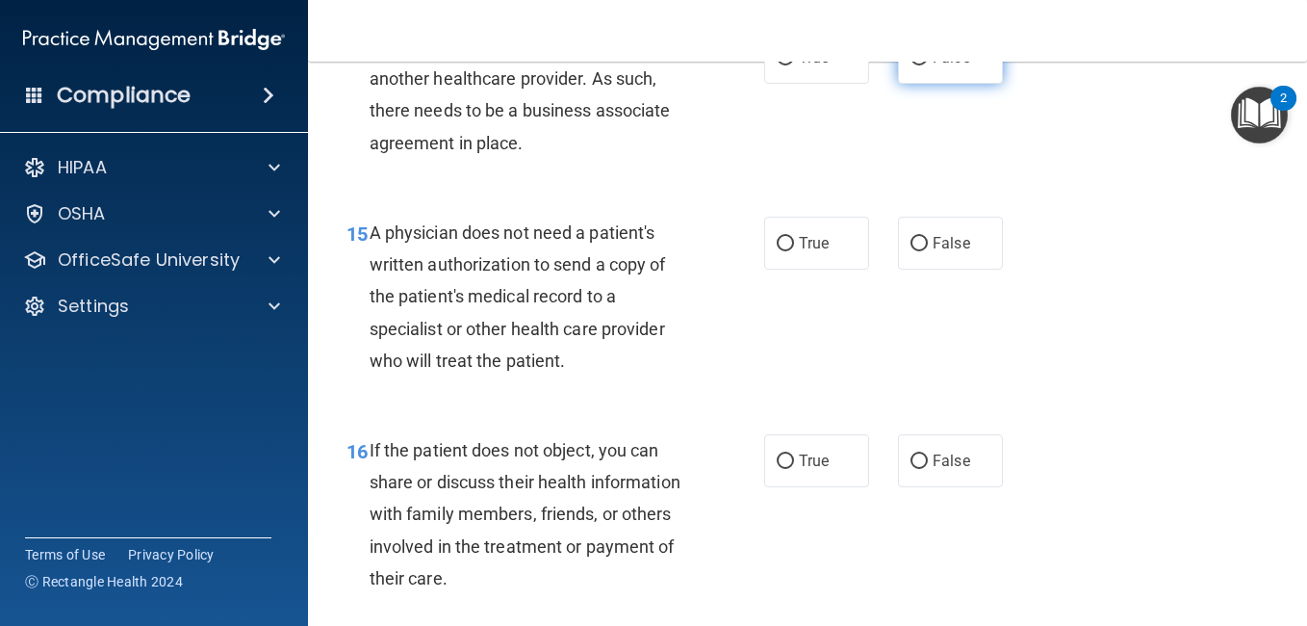
click at [976, 84] on label "False" at bounding box center [950, 57] width 105 height 53
click at [928, 65] on input "False" at bounding box center [919, 58] width 17 height 14
radio input "true"
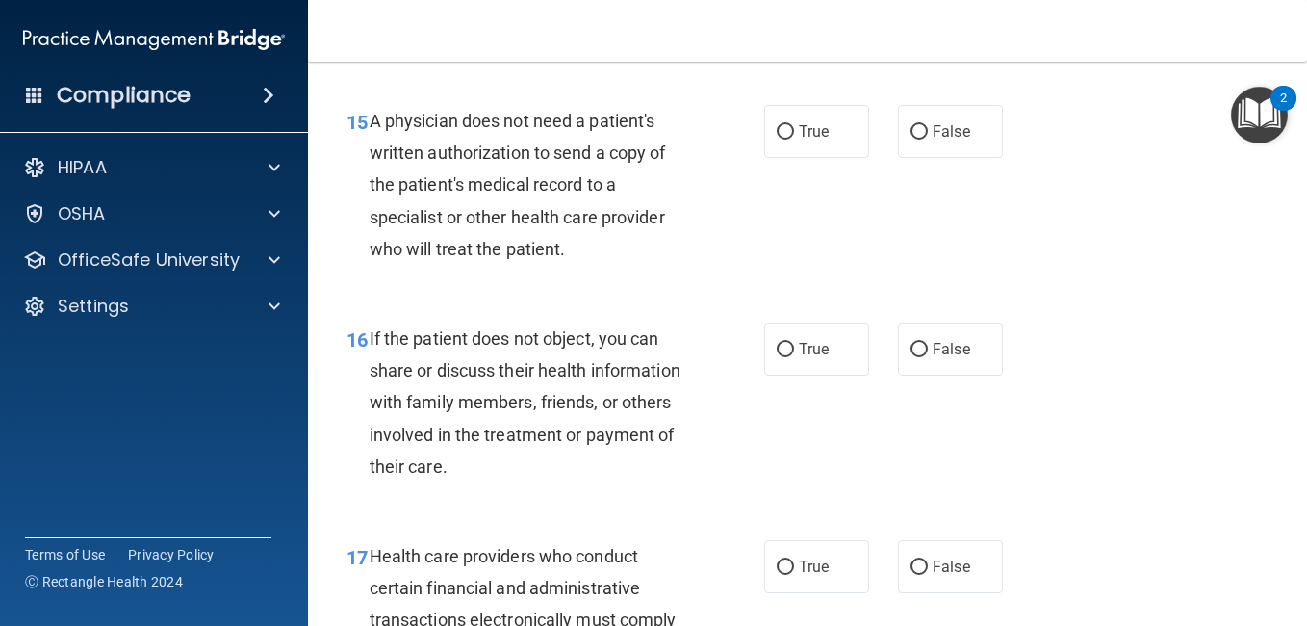
scroll to position [2695, 0]
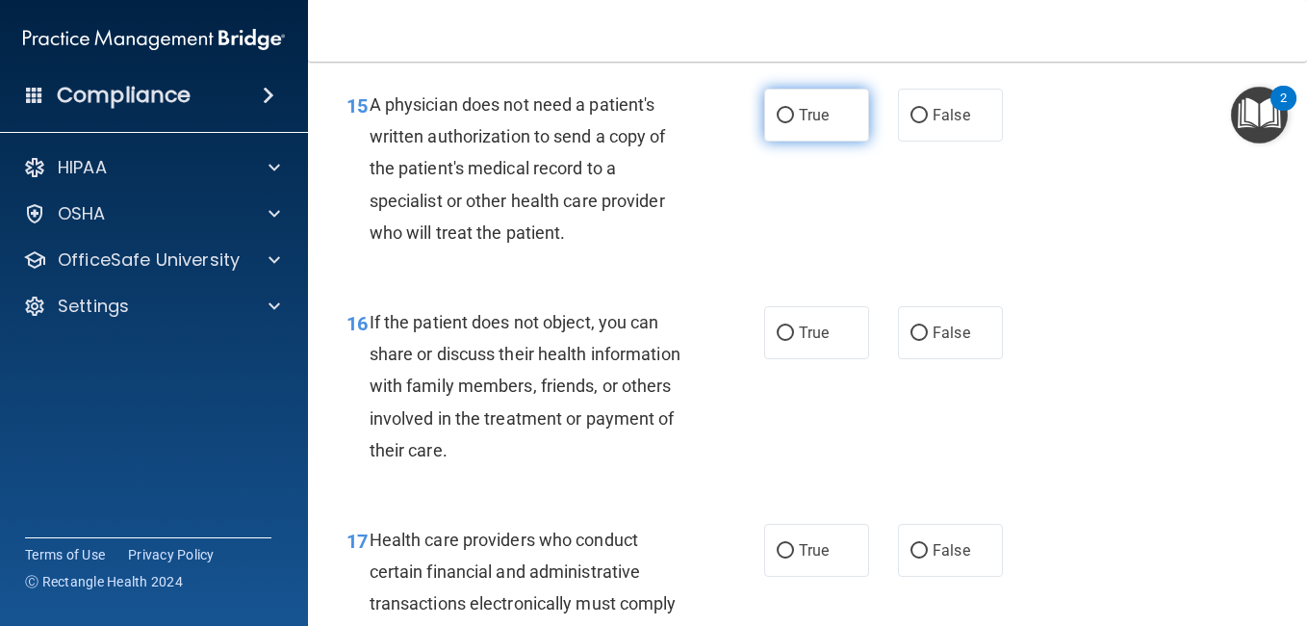
click at [842, 141] on label "True" at bounding box center [816, 115] width 105 height 53
click at [794, 123] on input "True" at bounding box center [785, 116] width 17 height 14
radio input "true"
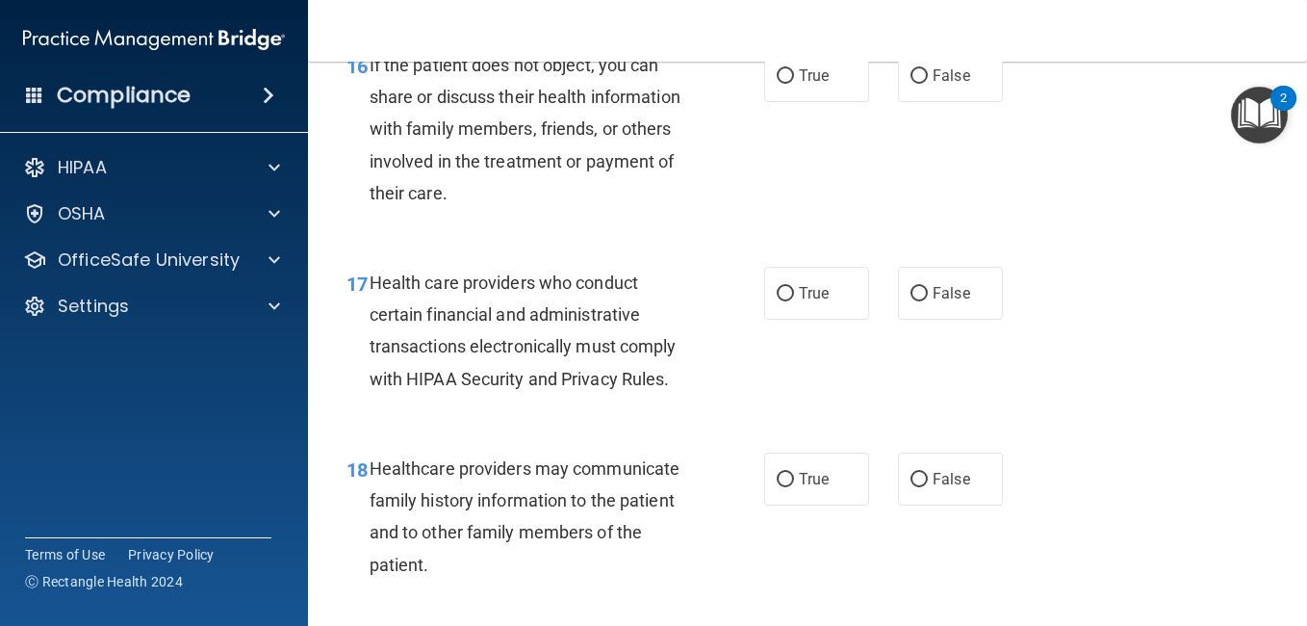
click at [726, 166] on div "16 If the patient does not object, you can share or discuss their health inform…" at bounding box center [556, 133] width 476 height 169
click at [859, 102] on label "True" at bounding box center [816, 75] width 105 height 53
click at [794, 84] on input "True" at bounding box center [785, 76] width 17 height 14
radio input "true"
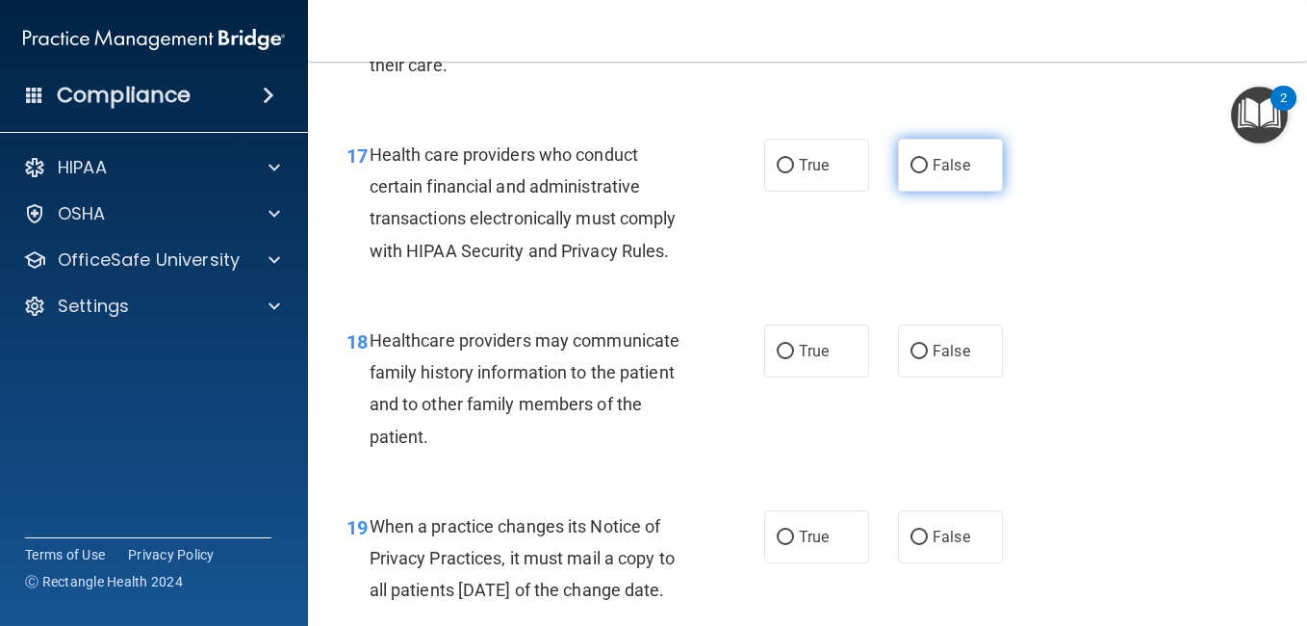
click at [941, 192] on label "False" at bounding box center [950, 165] width 105 height 53
click at [928, 173] on input "False" at bounding box center [919, 166] width 17 height 14
radio input "true"
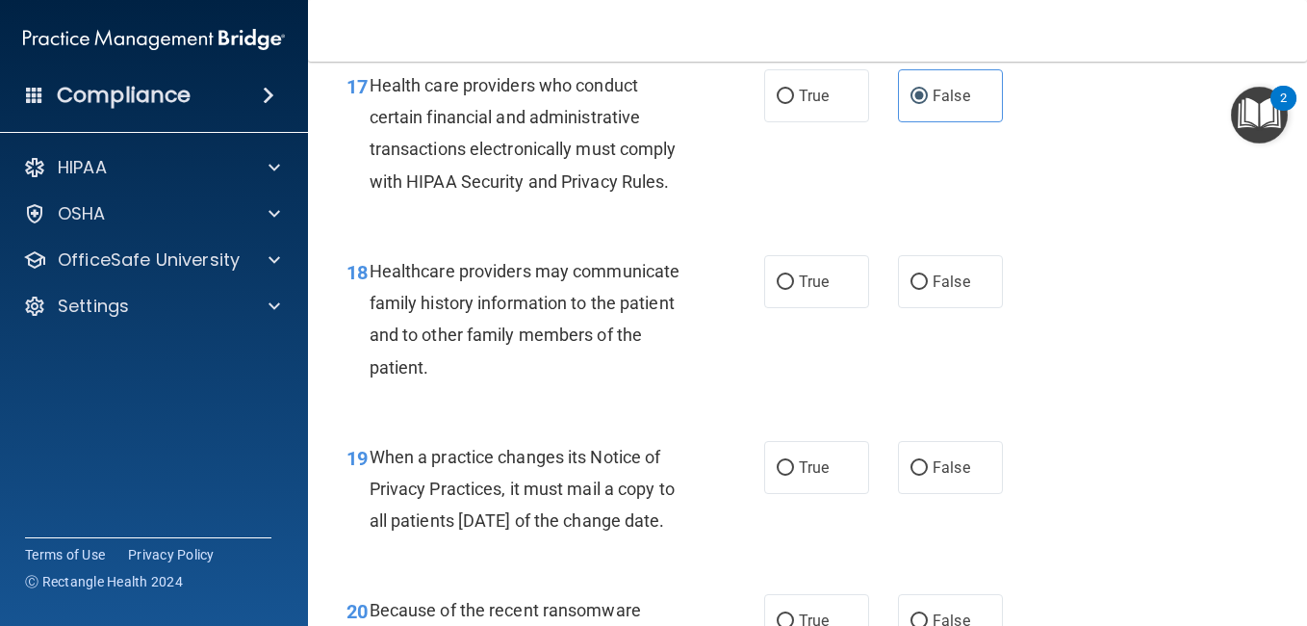
scroll to position [3208, 0]
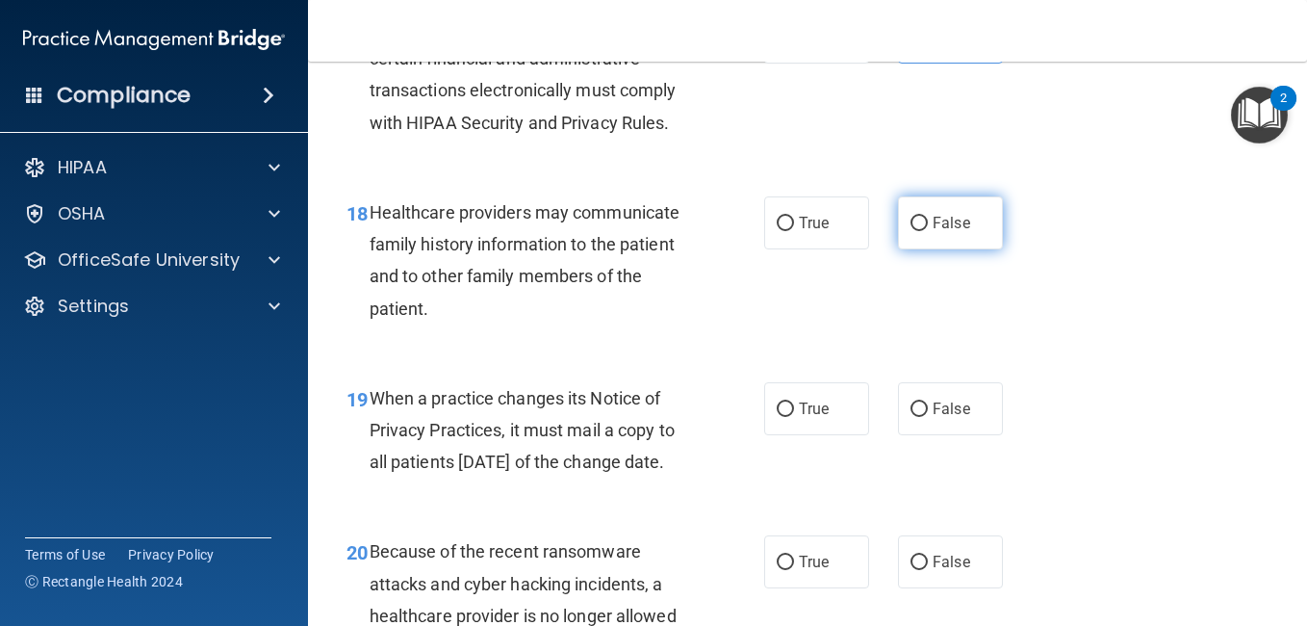
click at [962, 249] on label "False" at bounding box center [950, 222] width 105 height 53
click at [928, 231] on input "False" at bounding box center [919, 224] width 17 height 14
radio input "true"
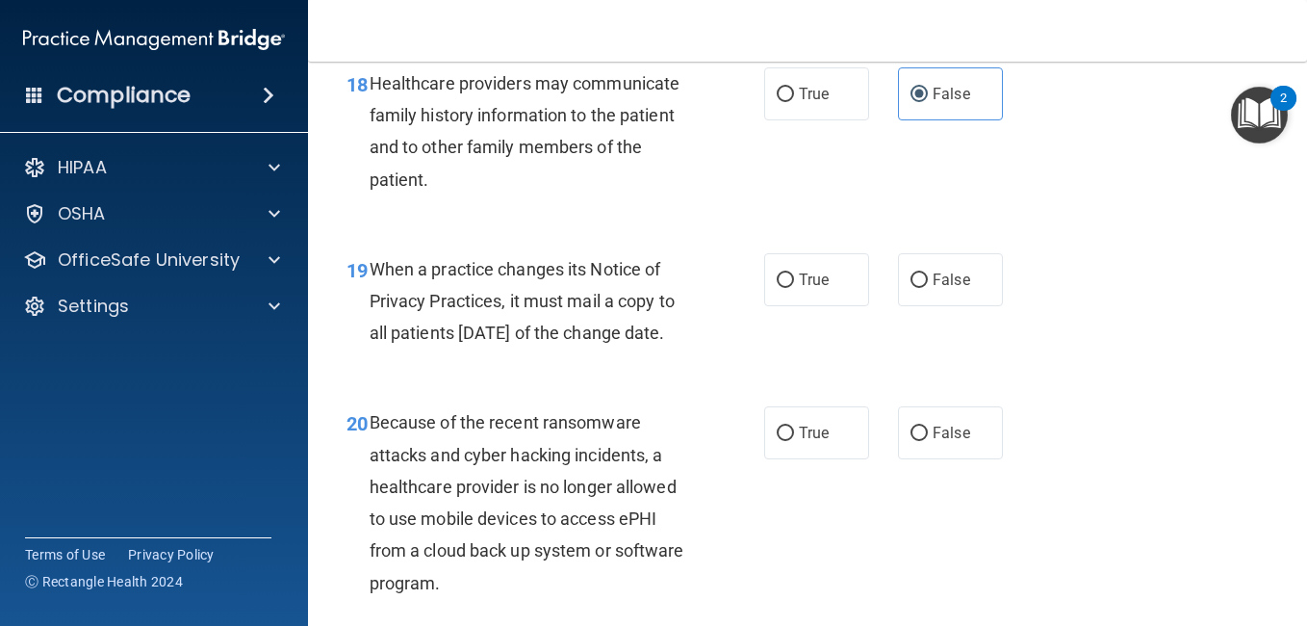
scroll to position [3465, 0]
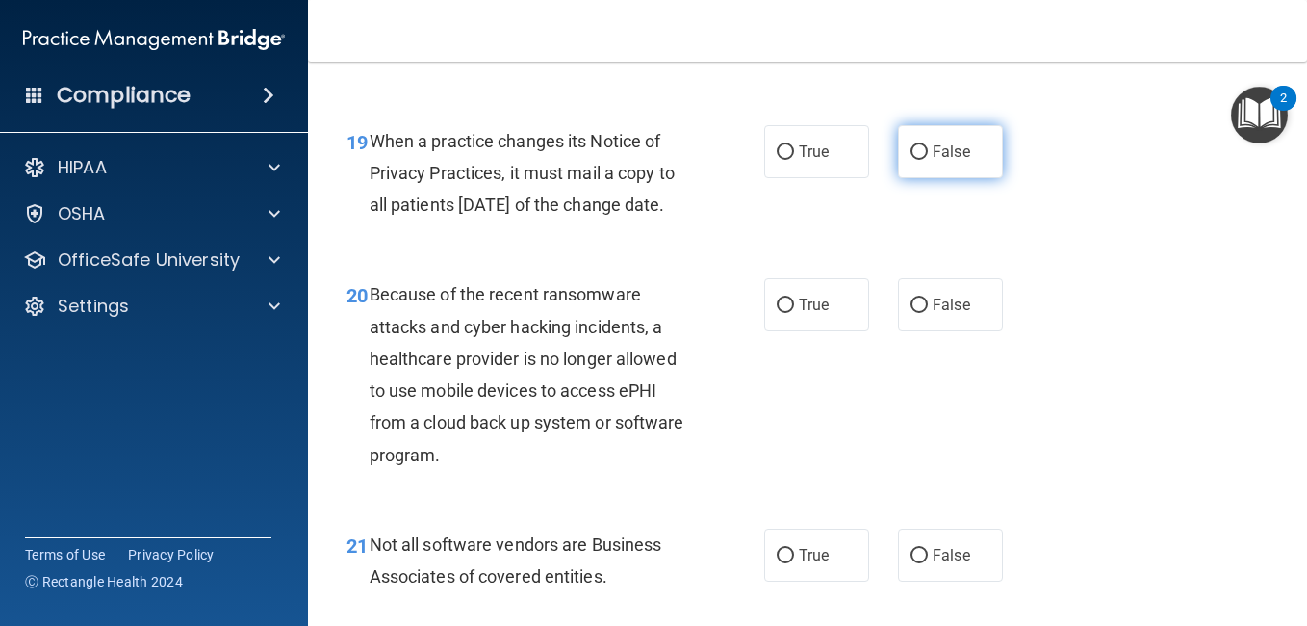
click at [978, 178] on label "False" at bounding box center [950, 151] width 105 height 53
click at [928, 160] on input "False" at bounding box center [919, 152] width 17 height 14
radio input "true"
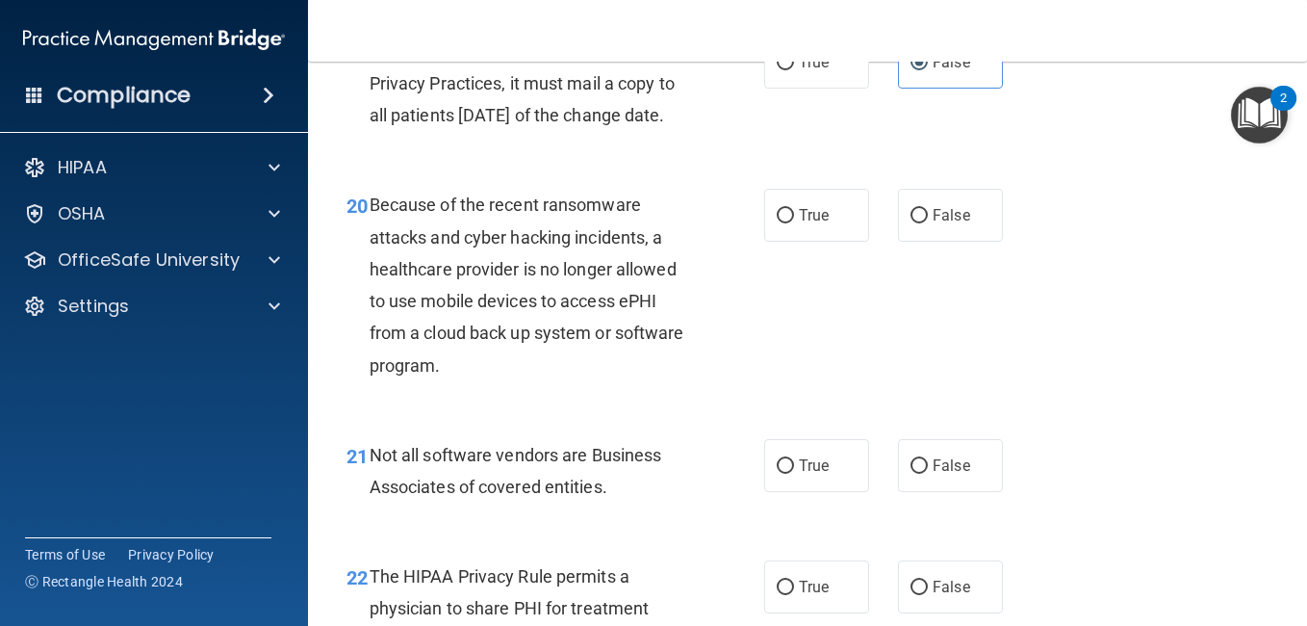
scroll to position [3593, 0]
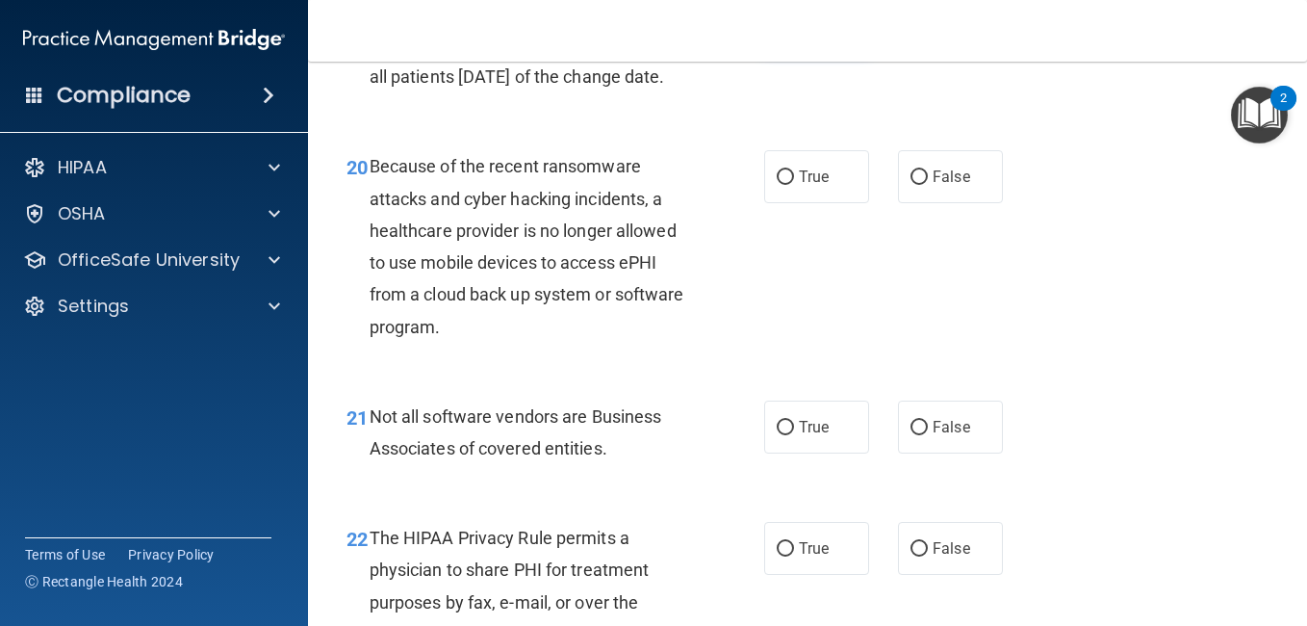
click at [830, 50] on label "True" at bounding box center [816, 23] width 105 height 53
click at [794, 32] on input "True" at bounding box center [785, 24] width 17 height 14
radio input "true"
radio input "false"
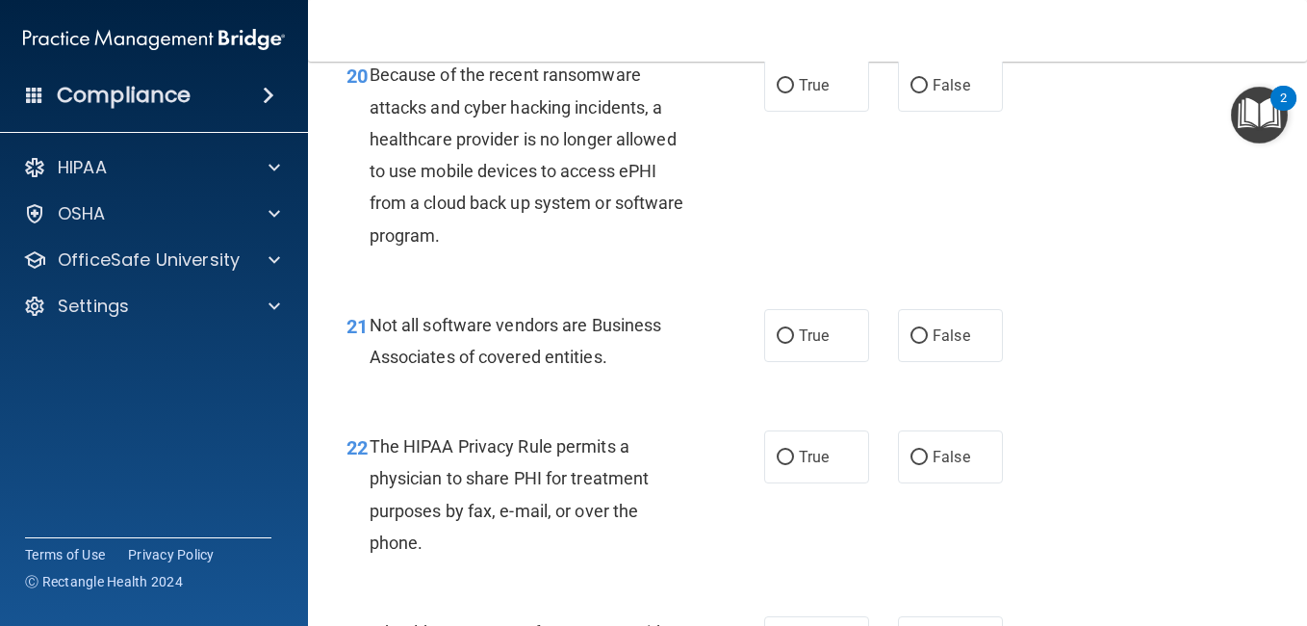
scroll to position [3722, 0]
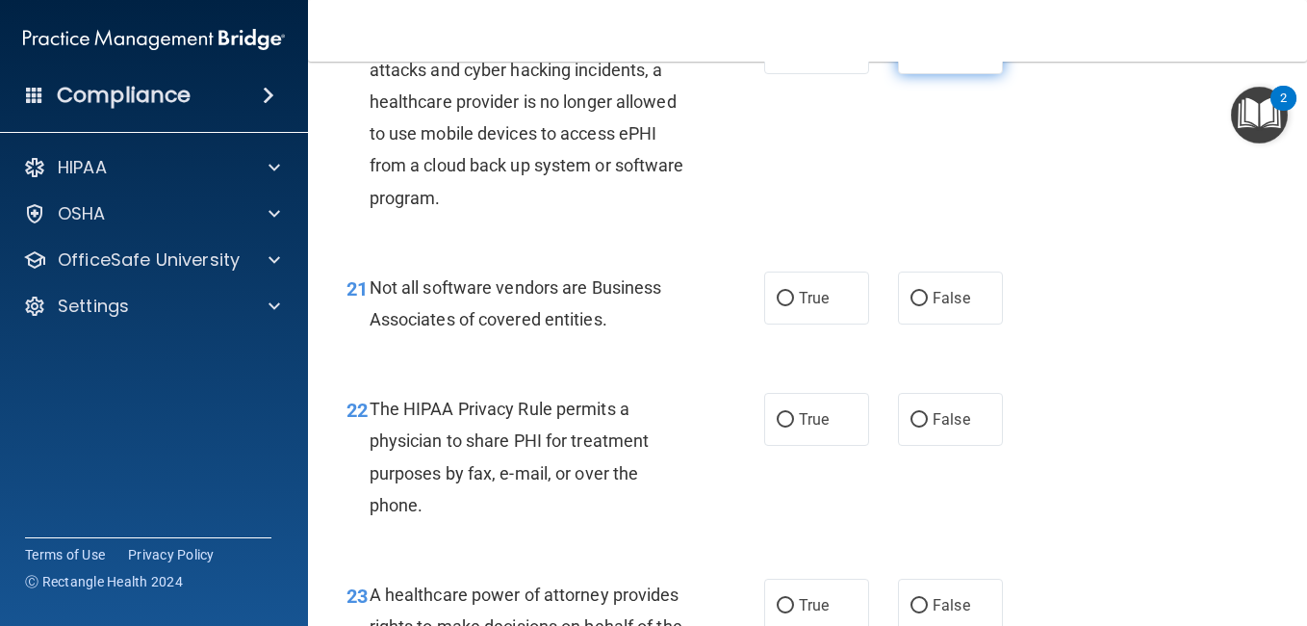
click at [921, 74] on label "False" at bounding box center [950, 47] width 105 height 53
click at [921, 56] on input "False" at bounding box center [919, 48] width 17 height 14
radio input "true"
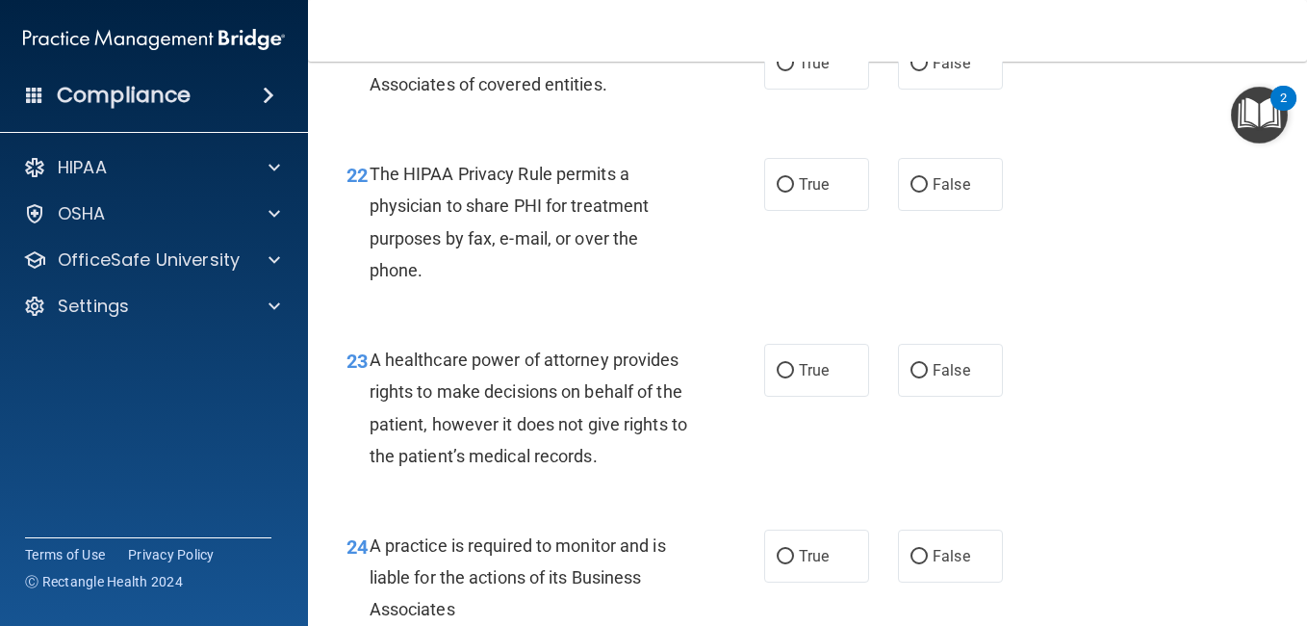
scroll to position [3978, 0]
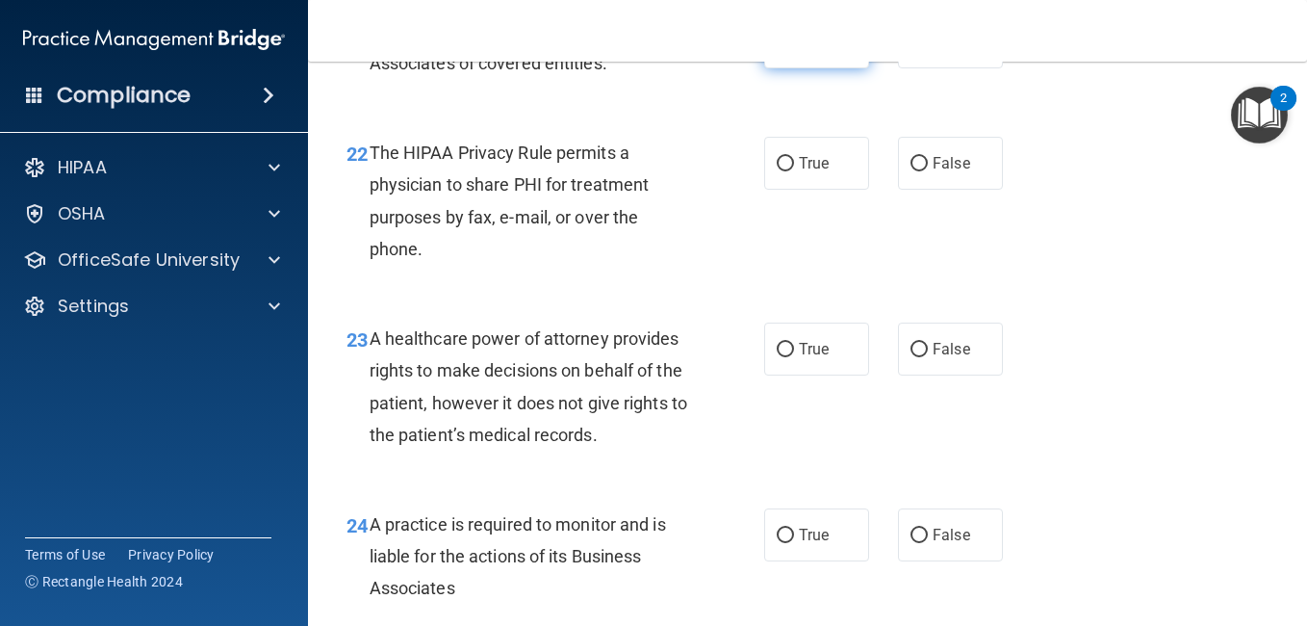
click at [781, 68] on label "True" at bounding box center [816, 41] width 105 height 53
click at [781, 50] on input "True" at bounding box center [785, 43] width 17 height 14
radio input "true"
click at [933, 68] on label "False" at bounding box center [950, 41] width 105 height 53
click at [928, 50] on input "False" at bounding box center [919, 43] width 17 height 14
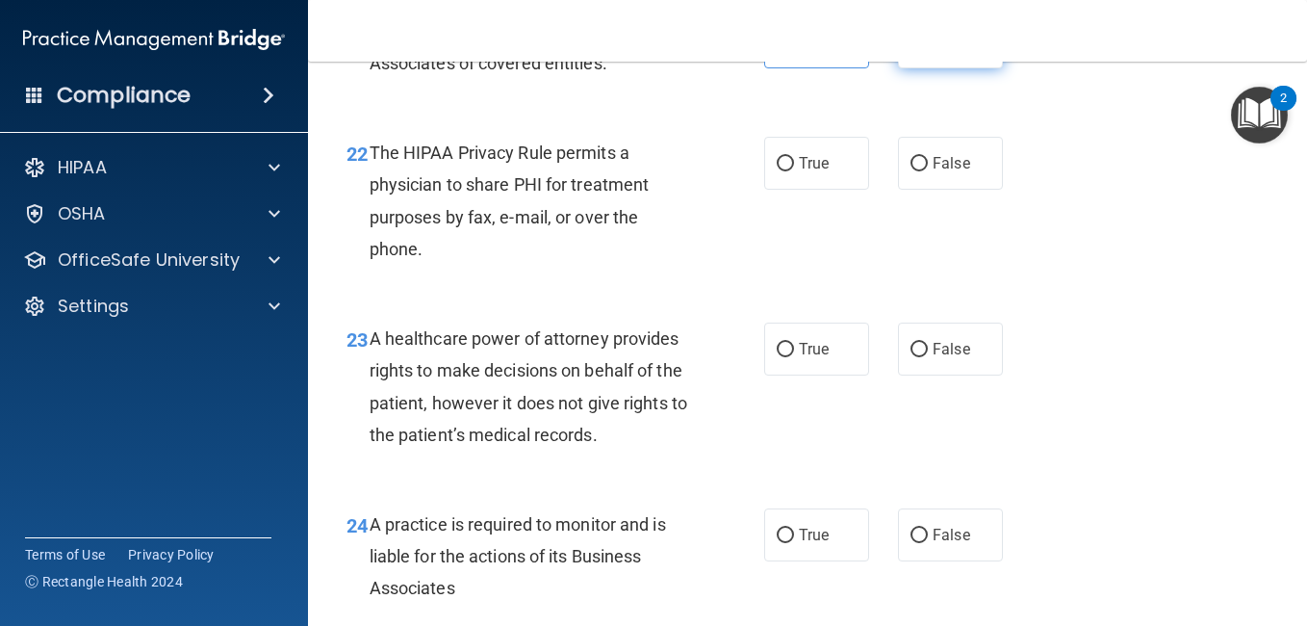
radio input "true"
radio input "false"
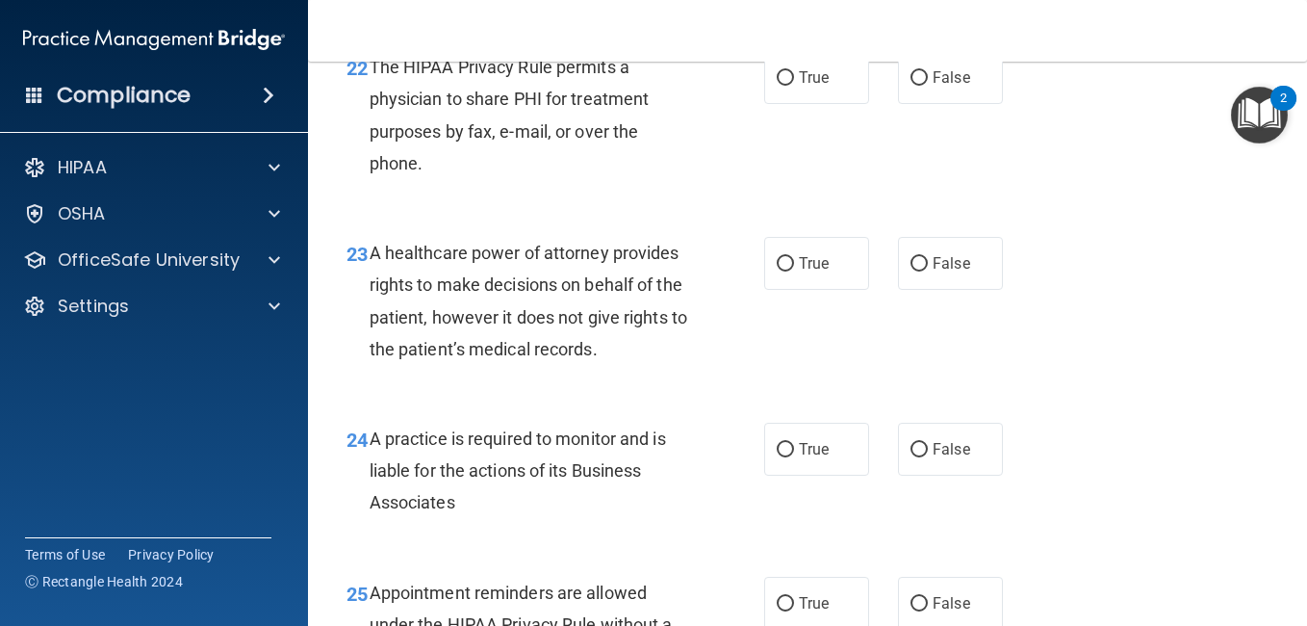
scroll to position [4107, 0]
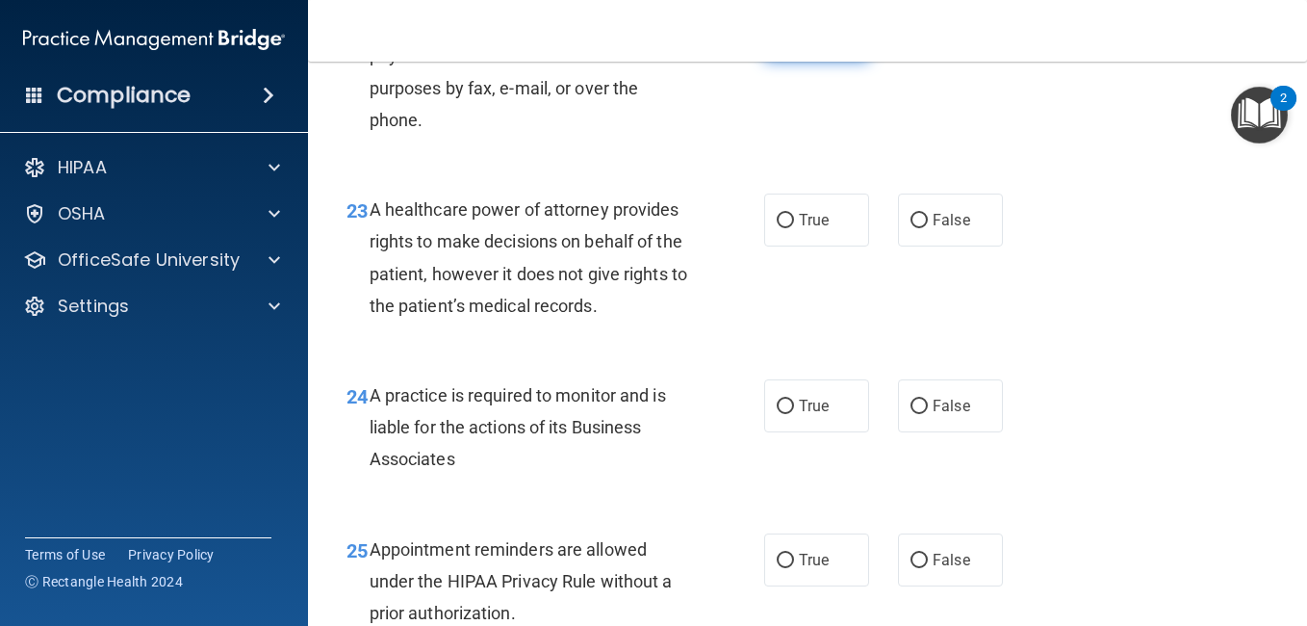
click at [787, 61] on label "True" at bounding box center [816, 34] width 105 height 53
click at [787, 42] on input "True" at bounding box center [785, 35] width 17 height 14
radio input "true"
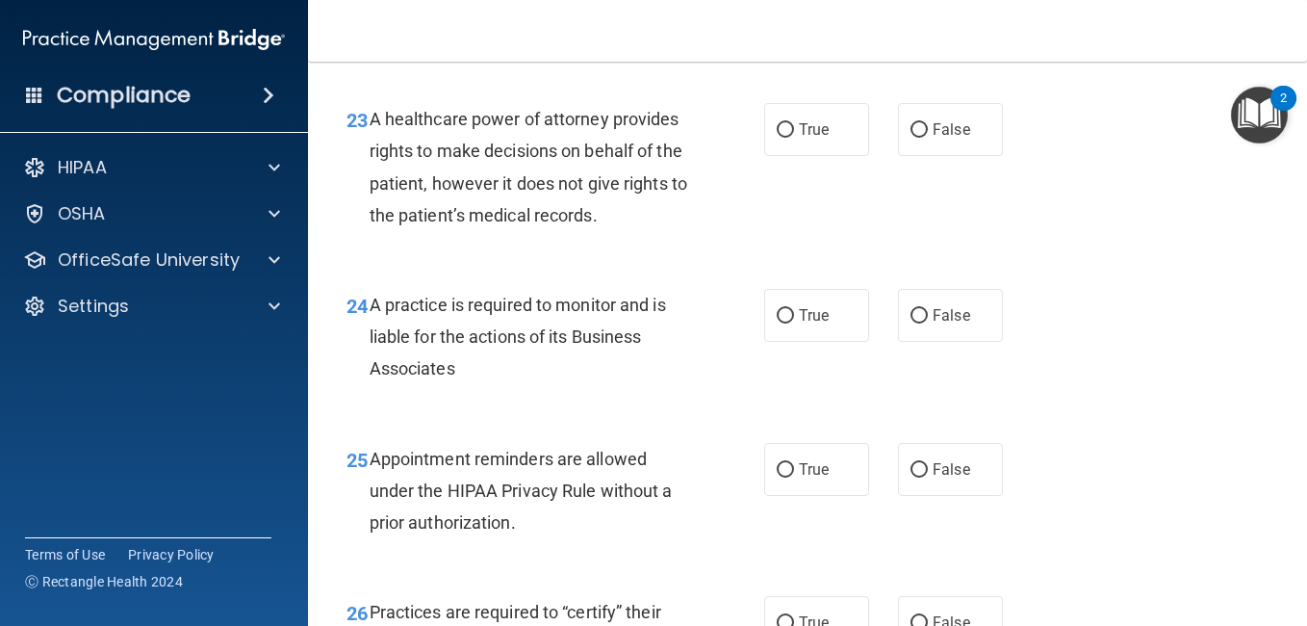
scroll to position [4235, 0]
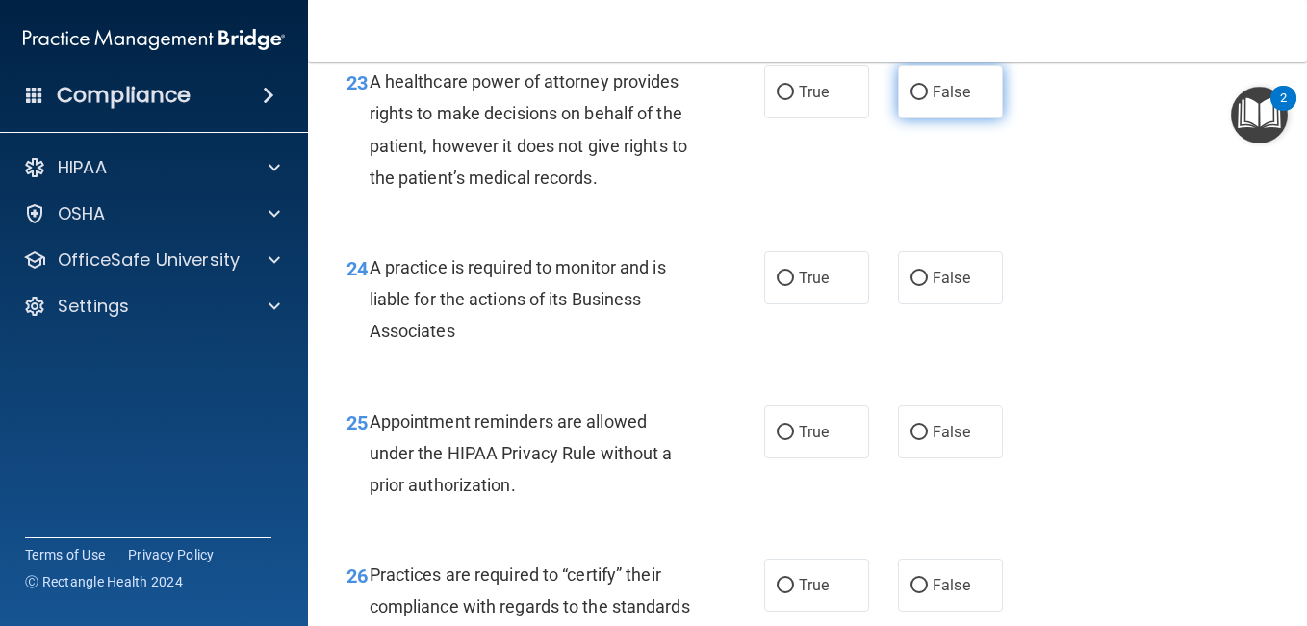
click at [916, 118] on label "False" at bounding box center [950, 91] width 105 height 53
click at [916, 100] on input "False" at bounding box center [919, 93] width 17 height 14
radio input "true"
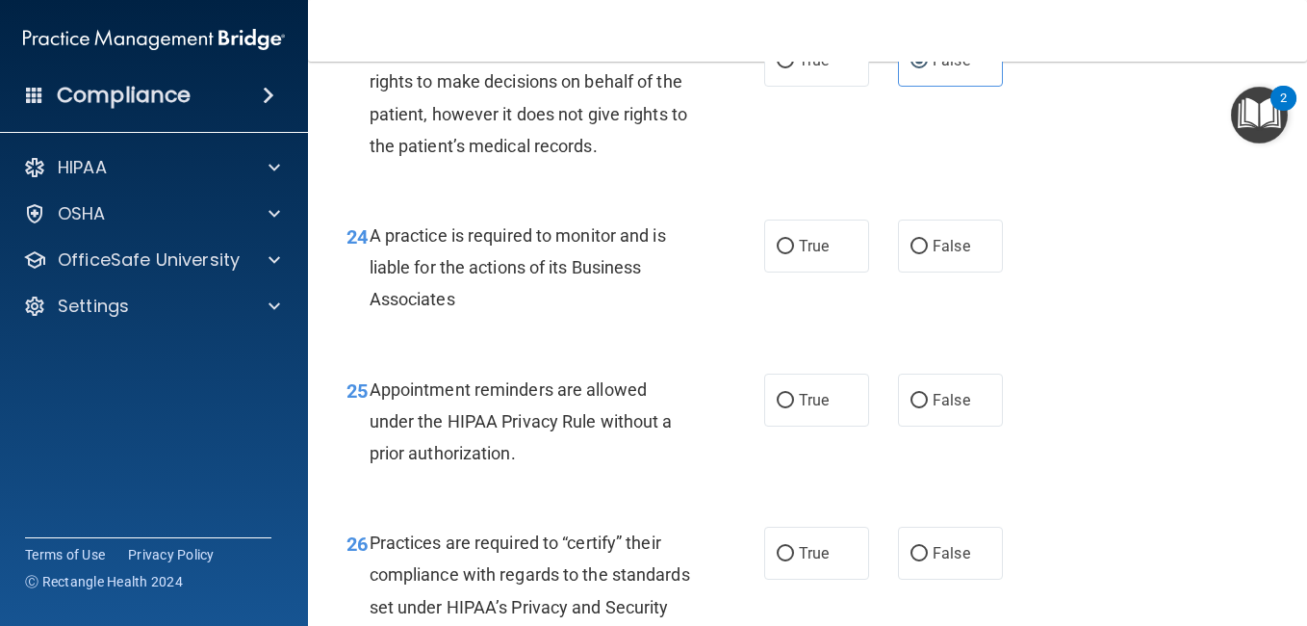
scroll to position [4396, 0]
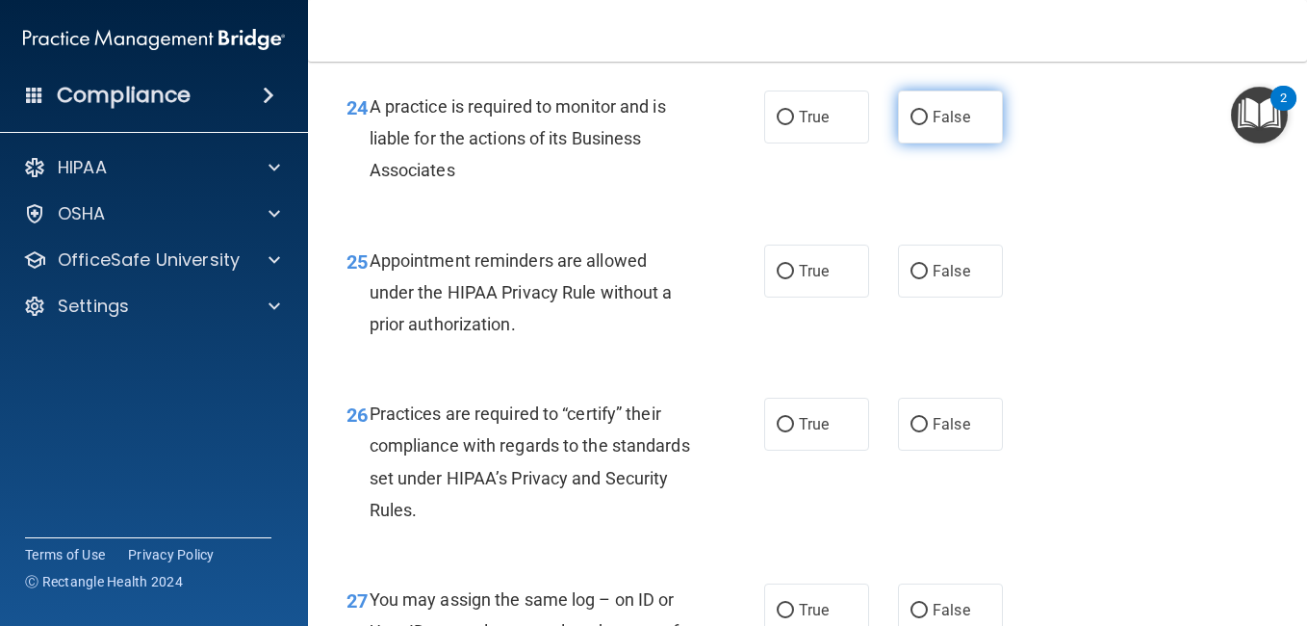
click at [938, 126] on span "False" at bounding box center [952, 117] width 38 height 18
click at [928, 125] on input "False" at bounding box center [919, 118] width 17 height 14
radio input "true"
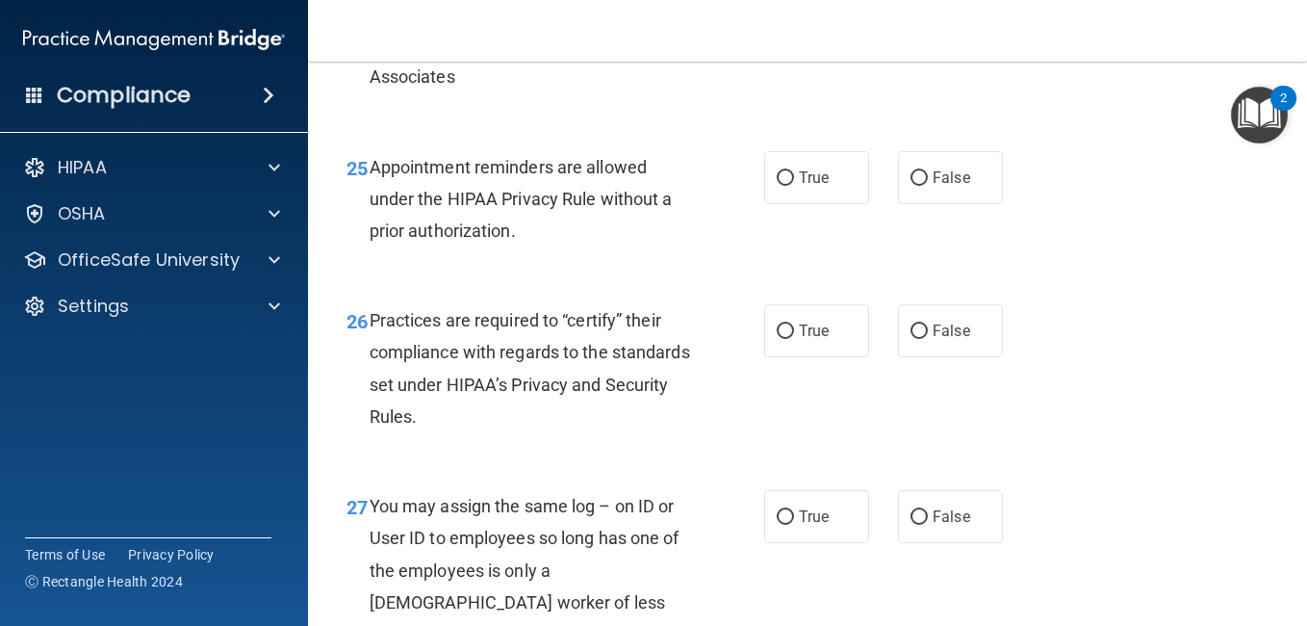
scroll to position [4524, 0]
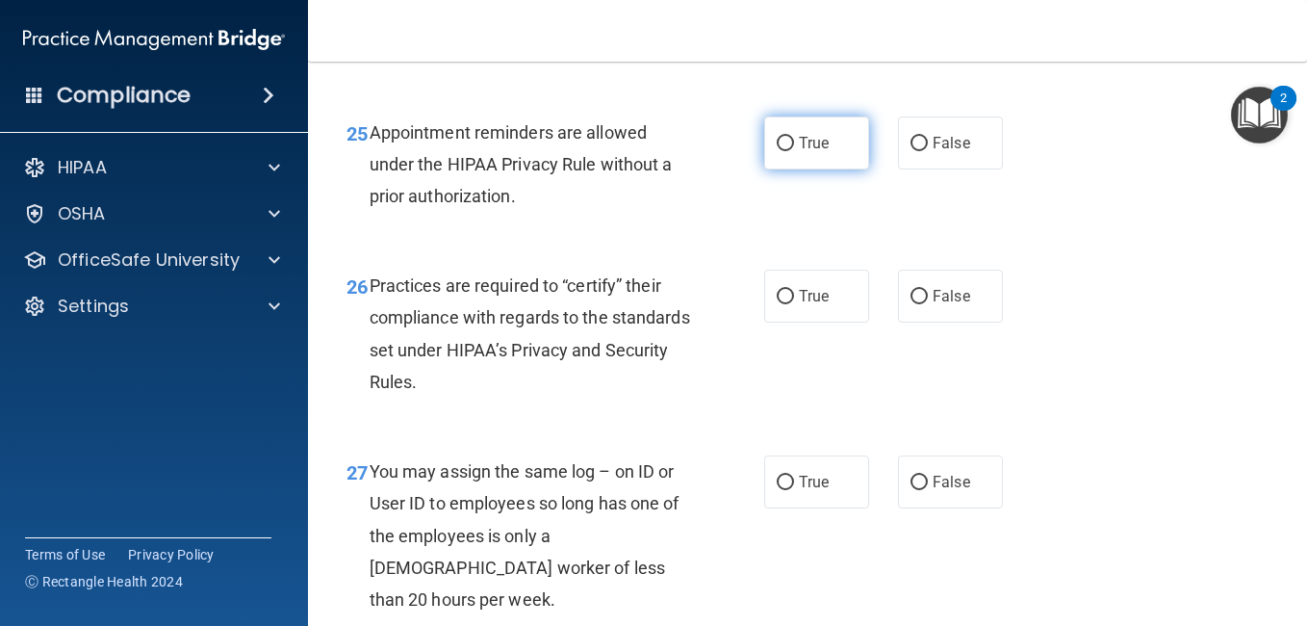
click at [849, 169] on label "True" at bounding box center [816, 142] width 105 height 53
click at [794, 151] on input "True" at bounding box center [785, 144] width 17 height 14
radio input "true"
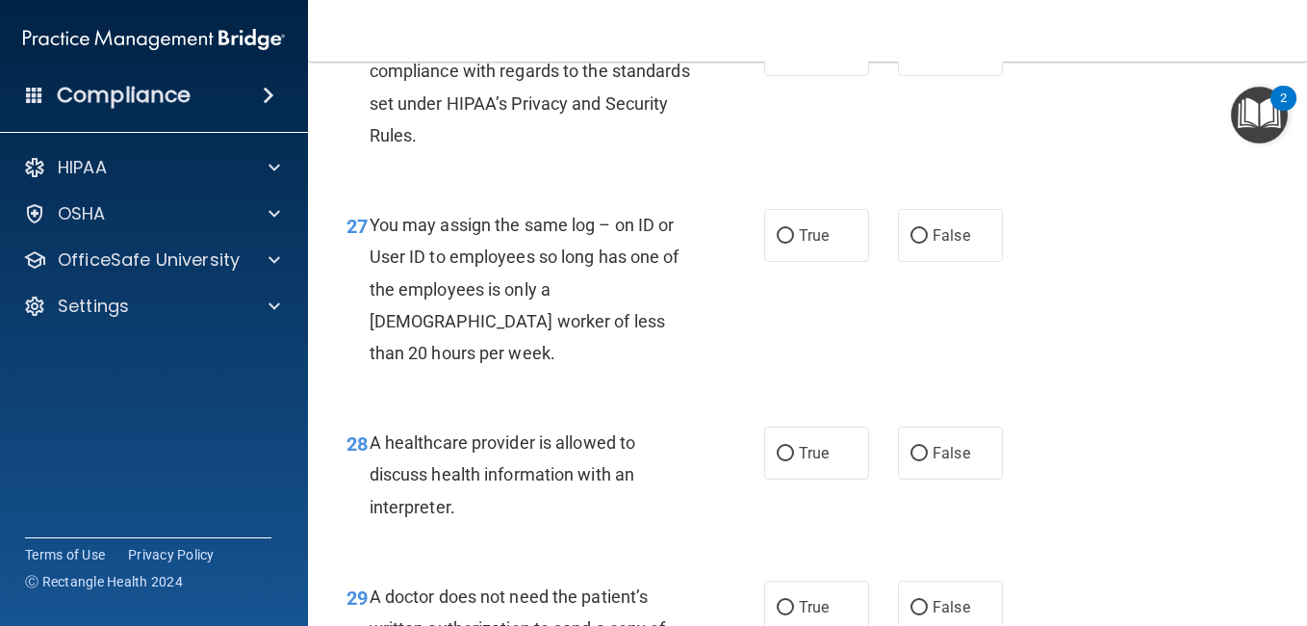
scroll to position [4781, 0]
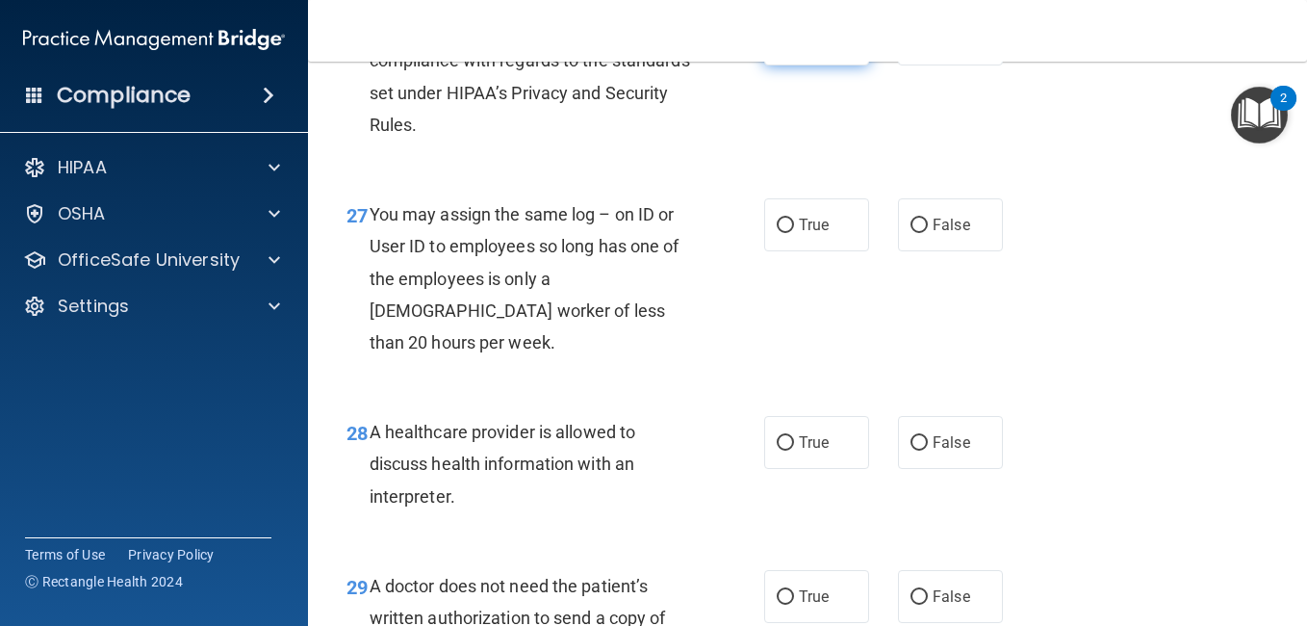
click at [836, 65] on label "True" at bounding box center [816, 39] width 105 height 53
click at [794, 47] on input "True" at bounding box center [785, 40] width 17 height 14
radio input "true"
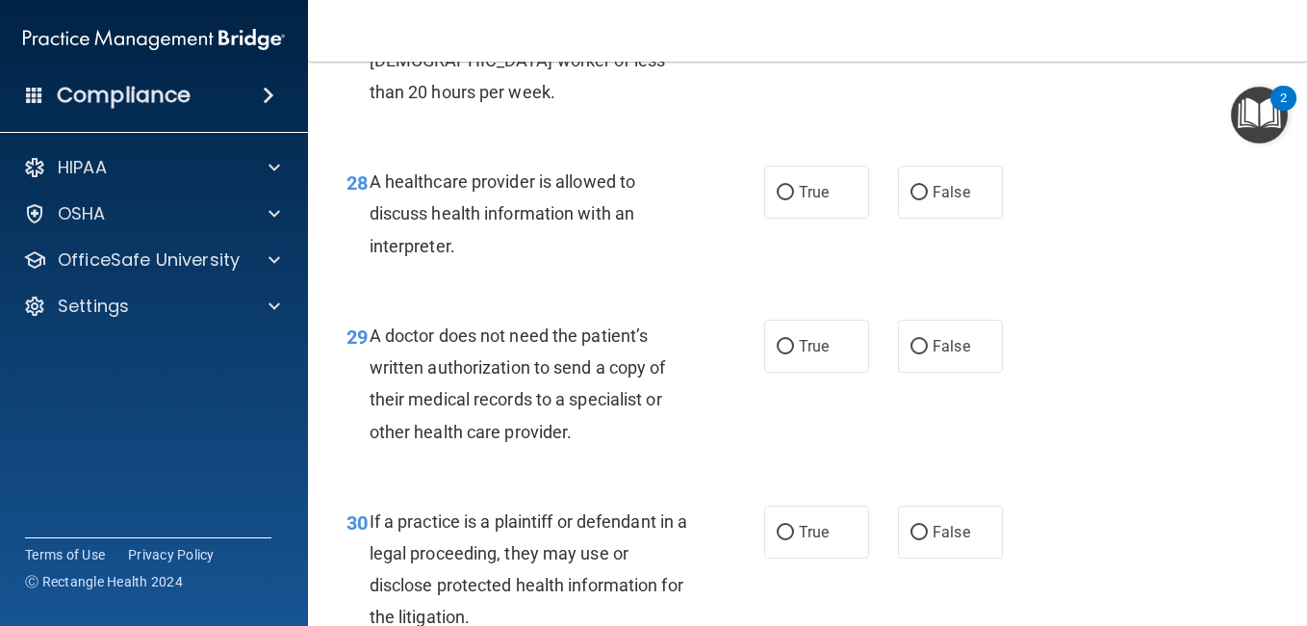
scroll to position [5037, 0]
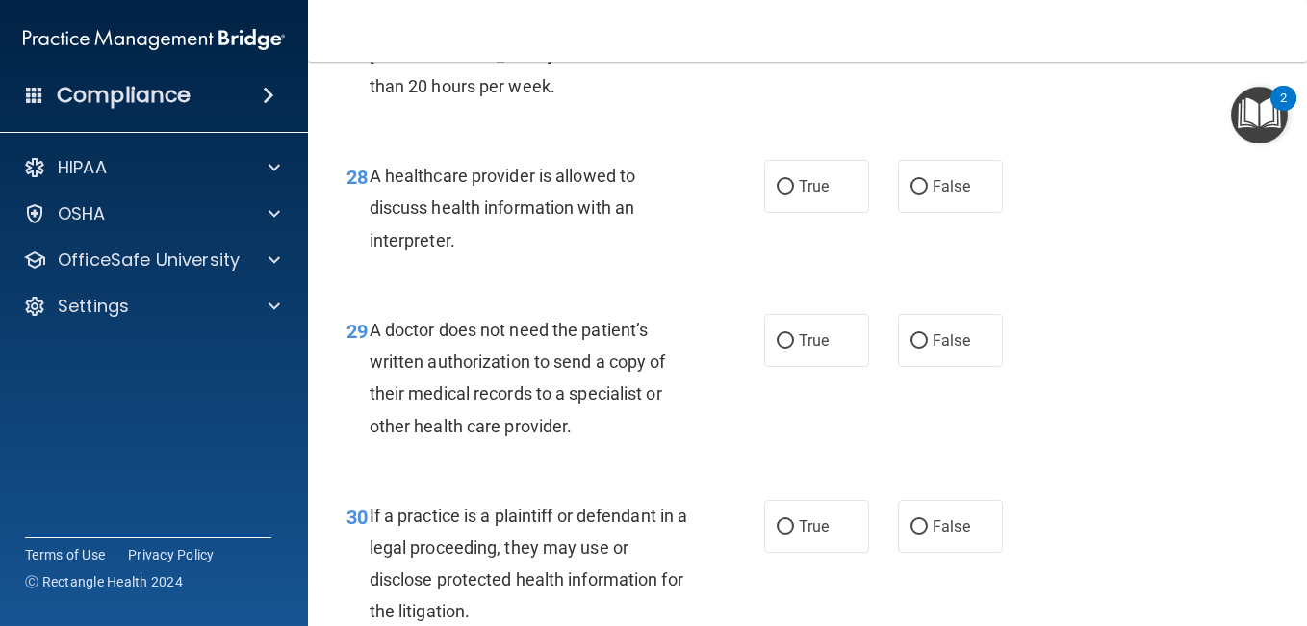
radio input "true"
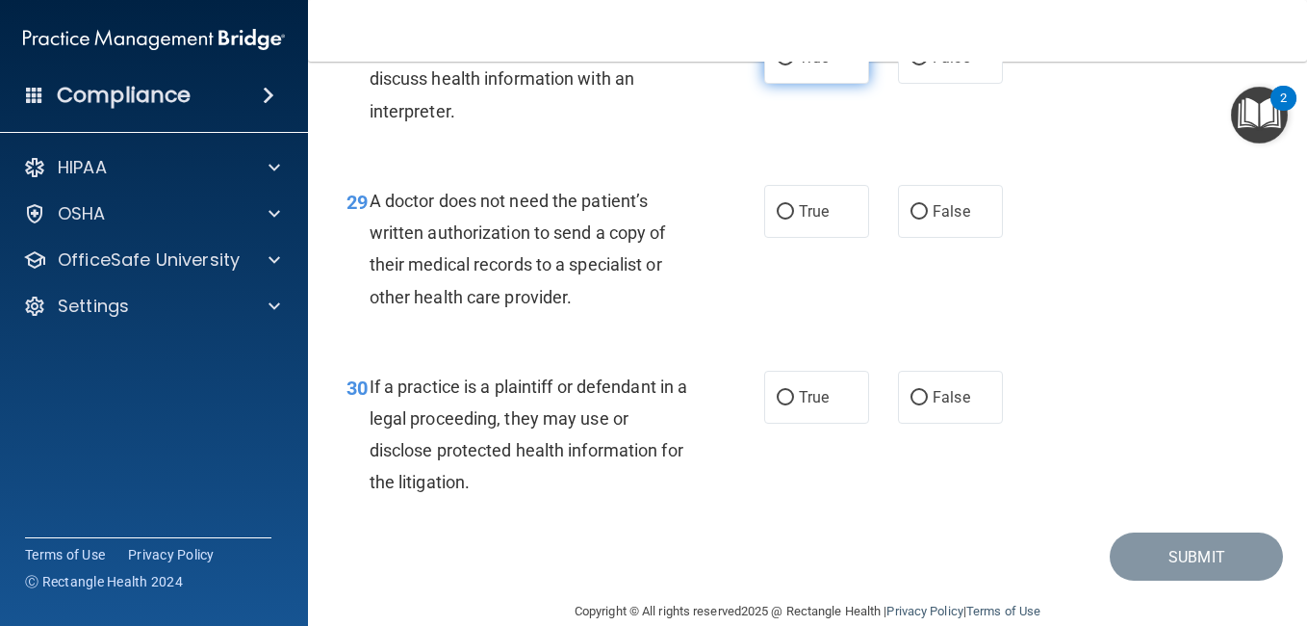
click at [818, 84] on label "True" at bounding box center [816, 57] width 105 height 53
click at [794, 65] on input "True" at bounding box center [785, 58] width 17 height 14
radio input "true"
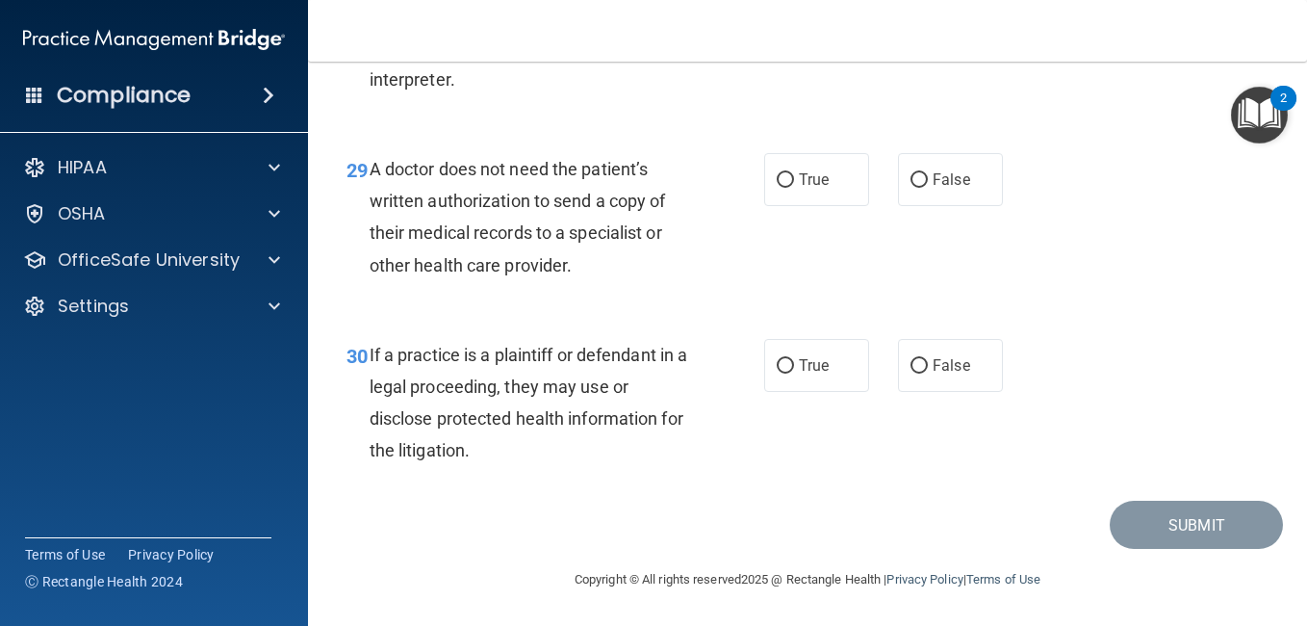
scroll to position [5294, 0]
click at [847, 199] on label "True" at bounding box center [816, 179] width 105 height 53
click at [794, 188] on input "True" at bounding box center [785, 180] width 17 height 14
radio input "true"
drag, startPoint x: 789, startPoint y: 379, endPoint x: 819, endPoint y: 370, distance: 31.4
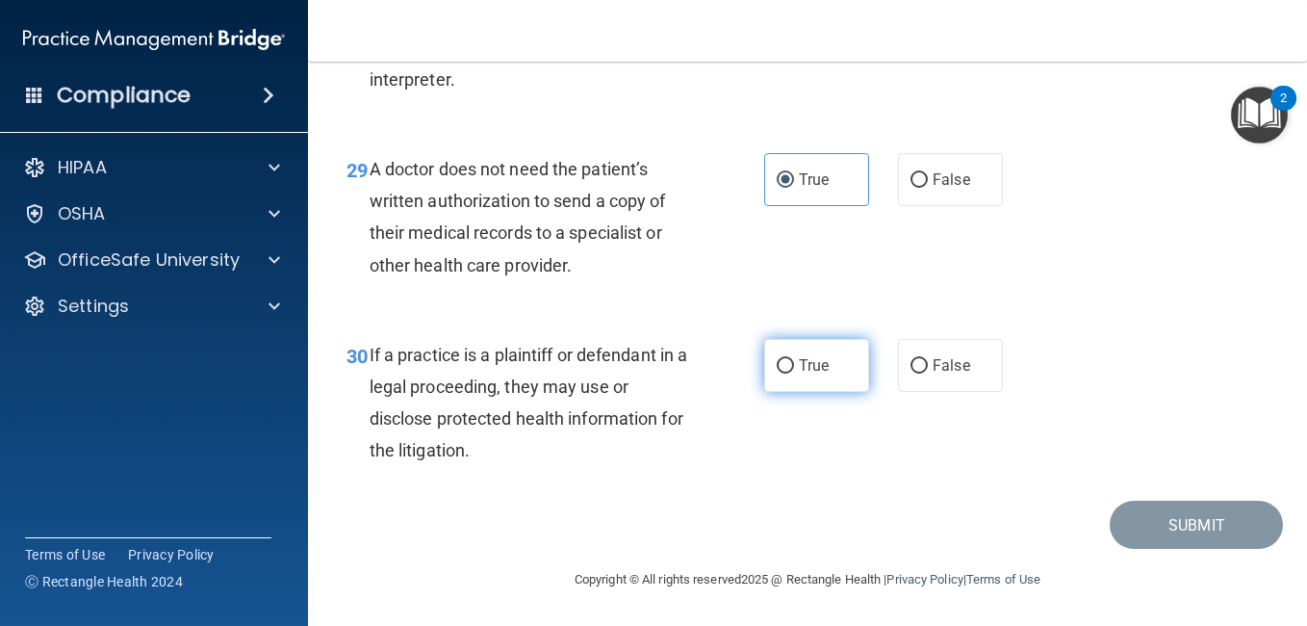
click at [803, 374] on label "True" at bounding box center [816, 365] width 105 height 53
drag, startPoint x: 898, startPoint y: 435, endPoint x: 802, endPoint y: 399, distance: 103.0
click at [898, 434] on div "30 If a practice is a plaintiff or defendant in a legal proceeding, they may us…" at bounding box center [807, 408] width 951 height 186
click at [777, 371] on input "True" at bounding box center [785, 366] width 17 height 14
radio input "true"
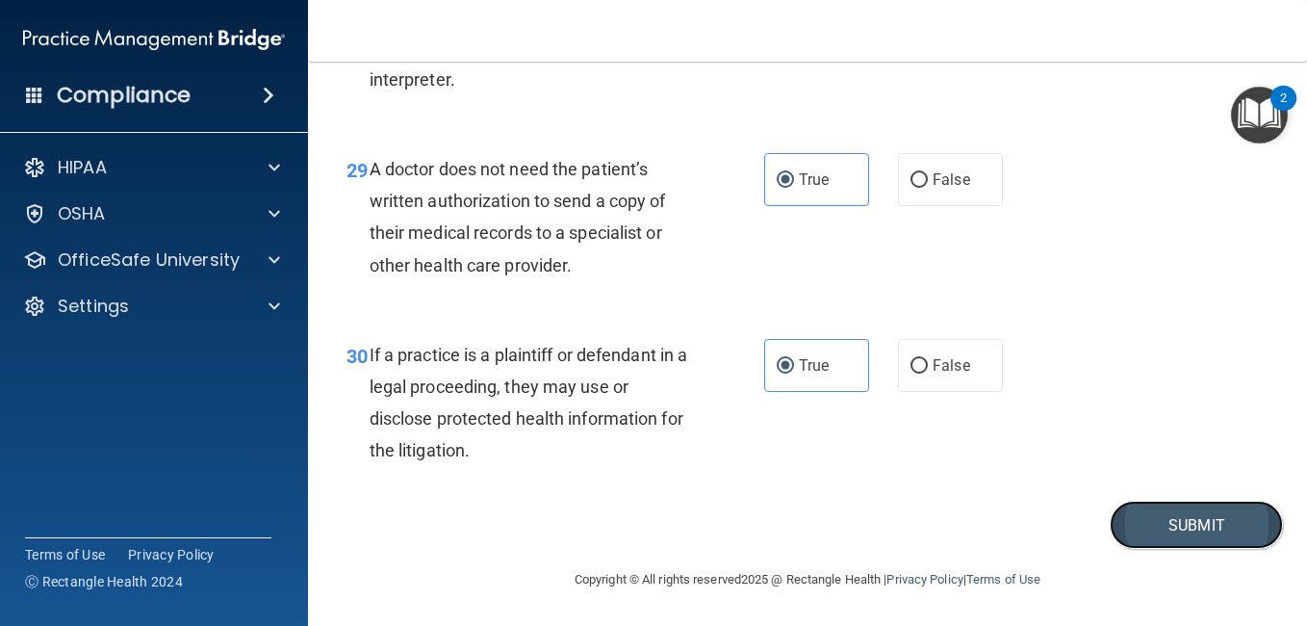
click at [1194, 534] on button "Submit" at bounding box center [1196, 525] width 173 height 49
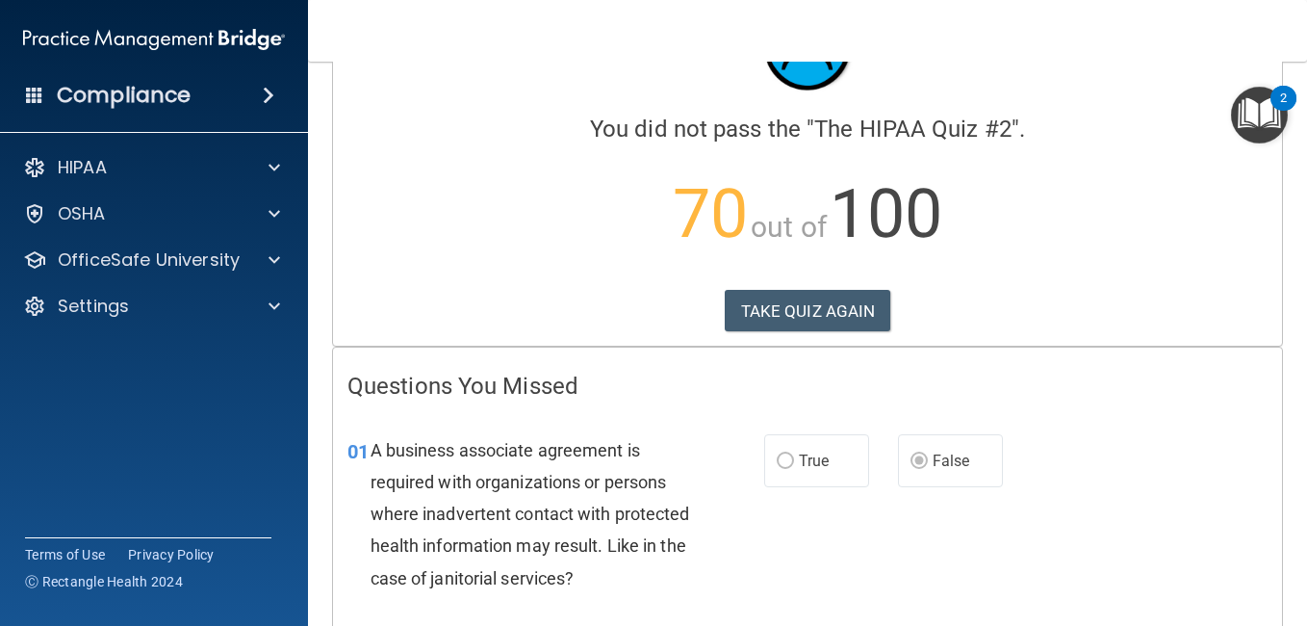
scroll to position [128, 0]
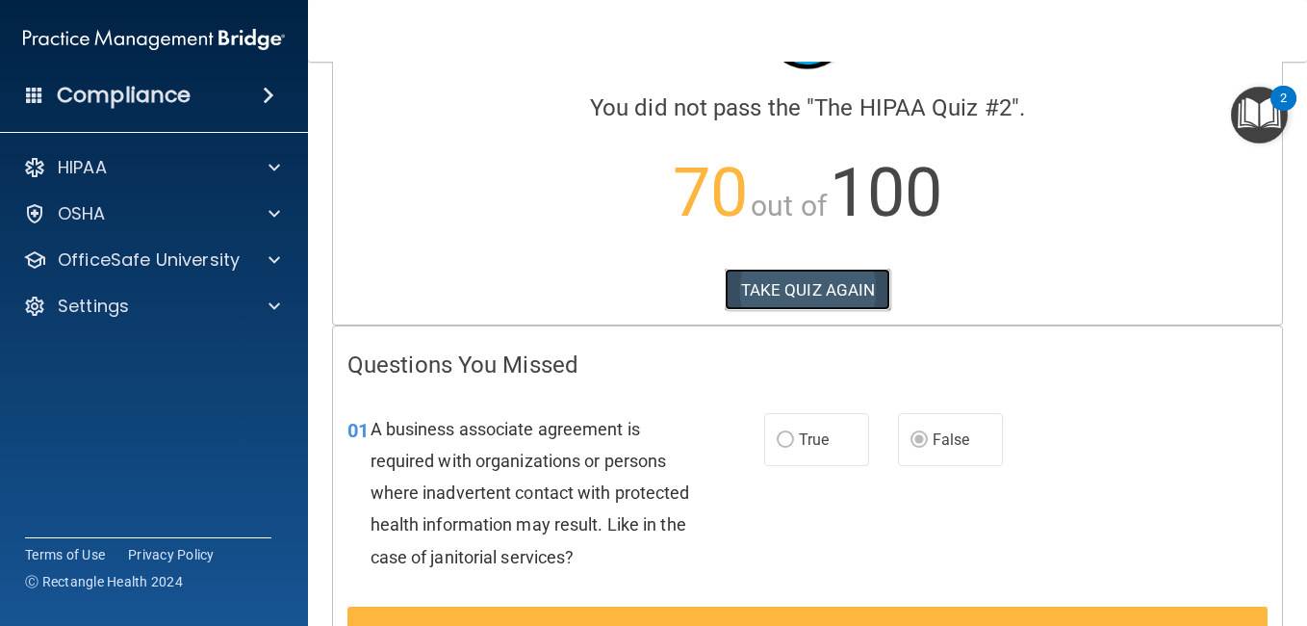
click at [823, 286] on button "TAKE QUIZ AGAIN" at bounding box center [808, 290] width 167 height 42
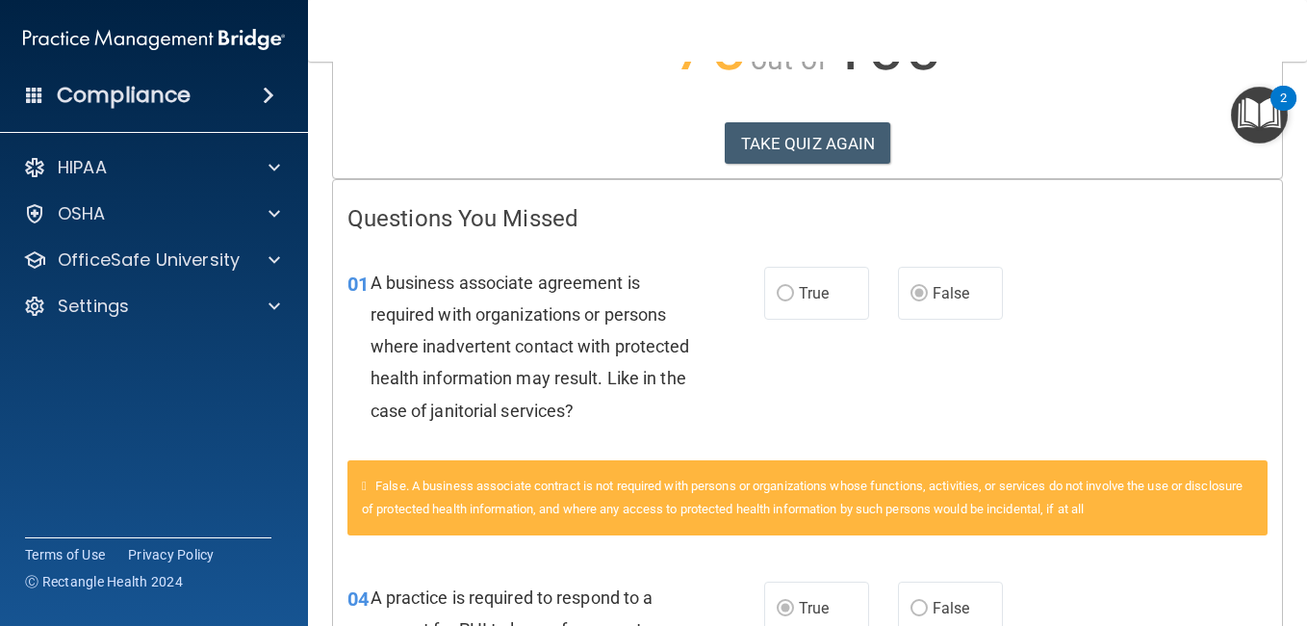
scroll to position [385, 0]
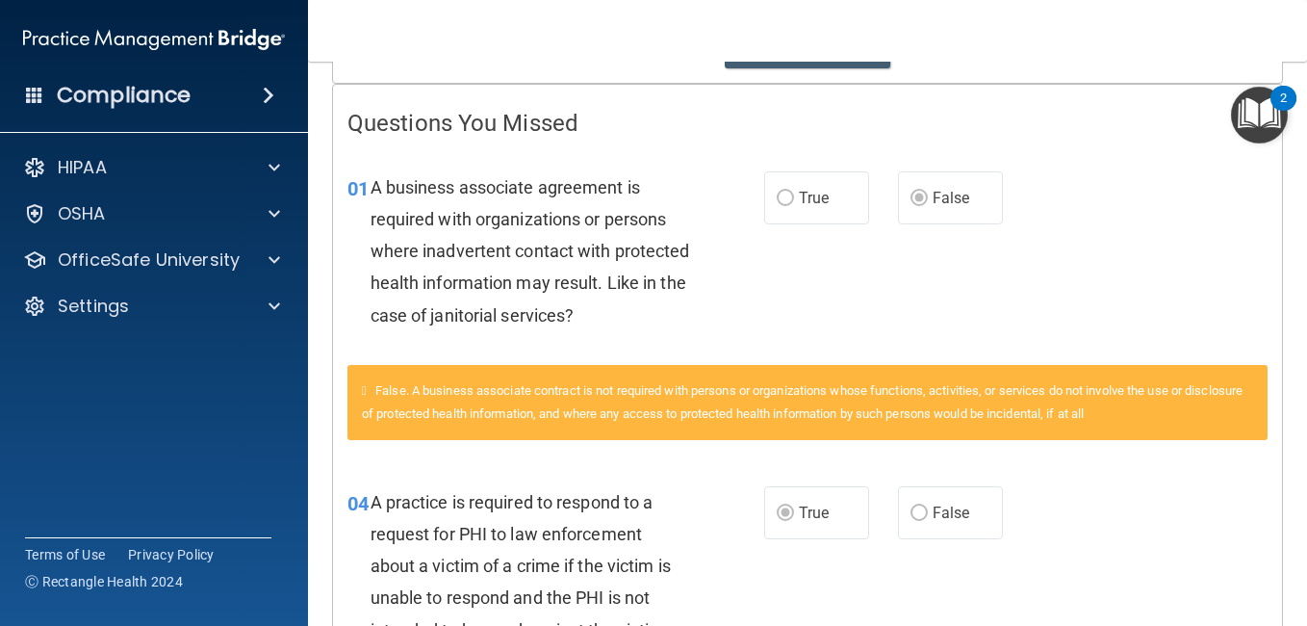
scroll to position [385, 0]
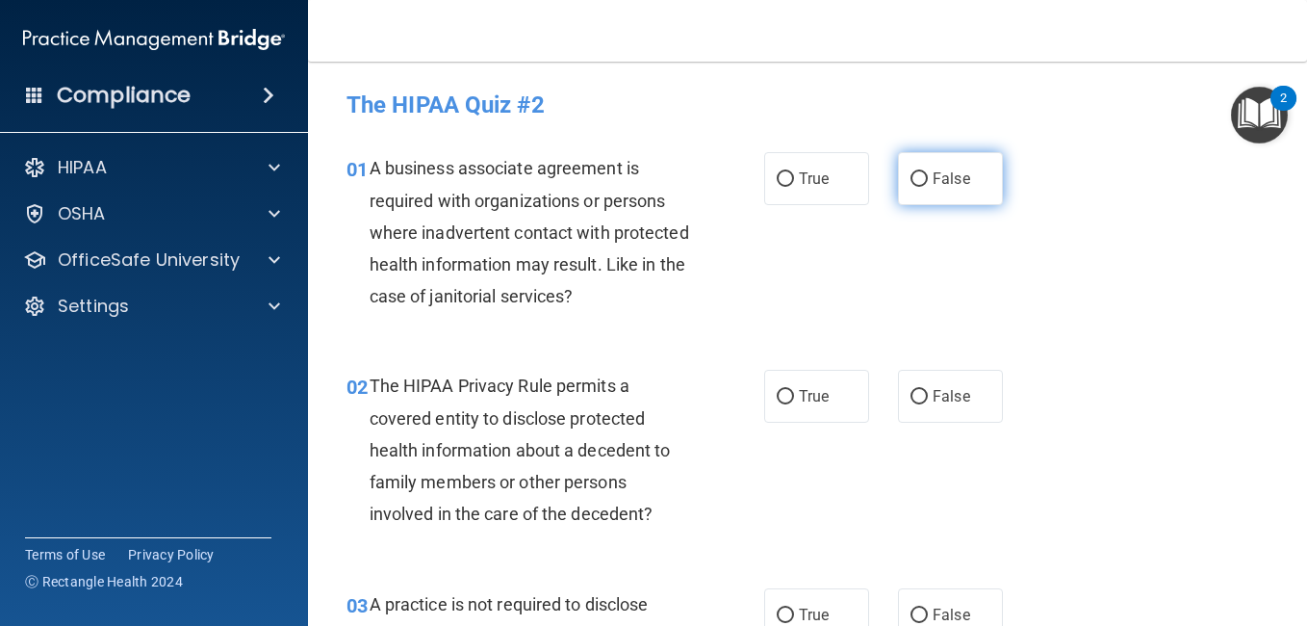
click at [898, 185] on label "False" at bounding box center [950, 178] width 105 height 53
click at [911, 185] on input "False" at bounding box center [919, 179] width 17 height 14
radio input "true"
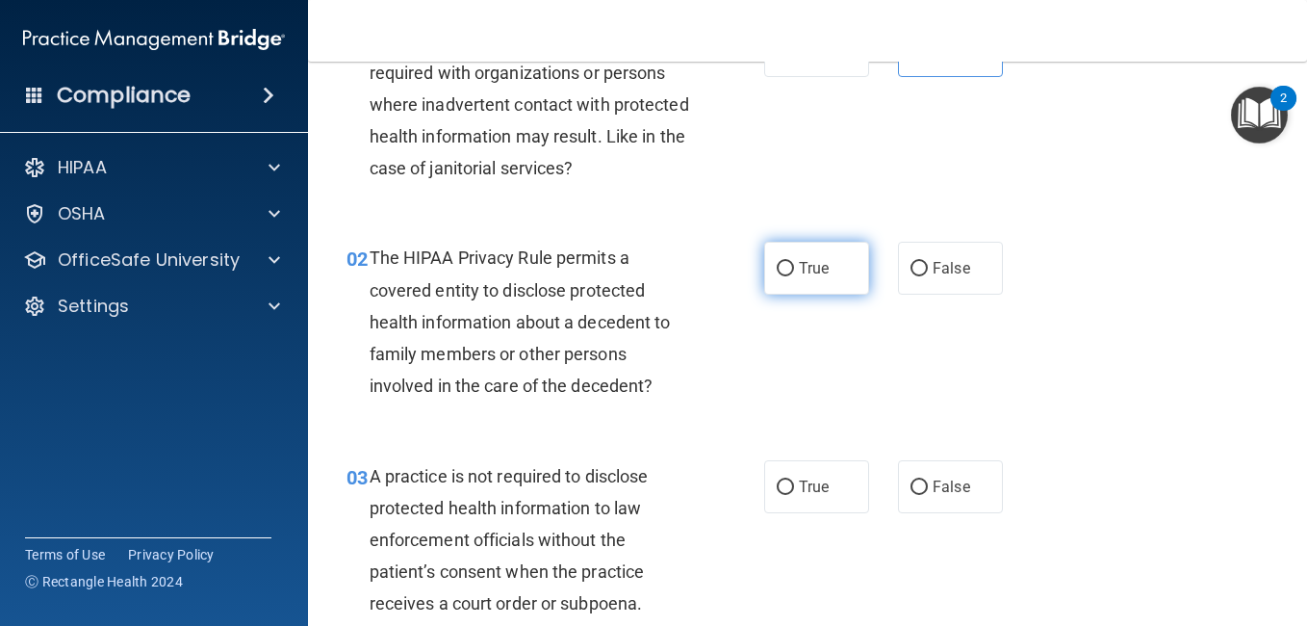
click at [801, 279] on label "True" at bounding box center [816, 268] width 105 height 53
click at [794, 276] on input "True" at bounding box center [785, 269] width 17 height 14
radio input "true"
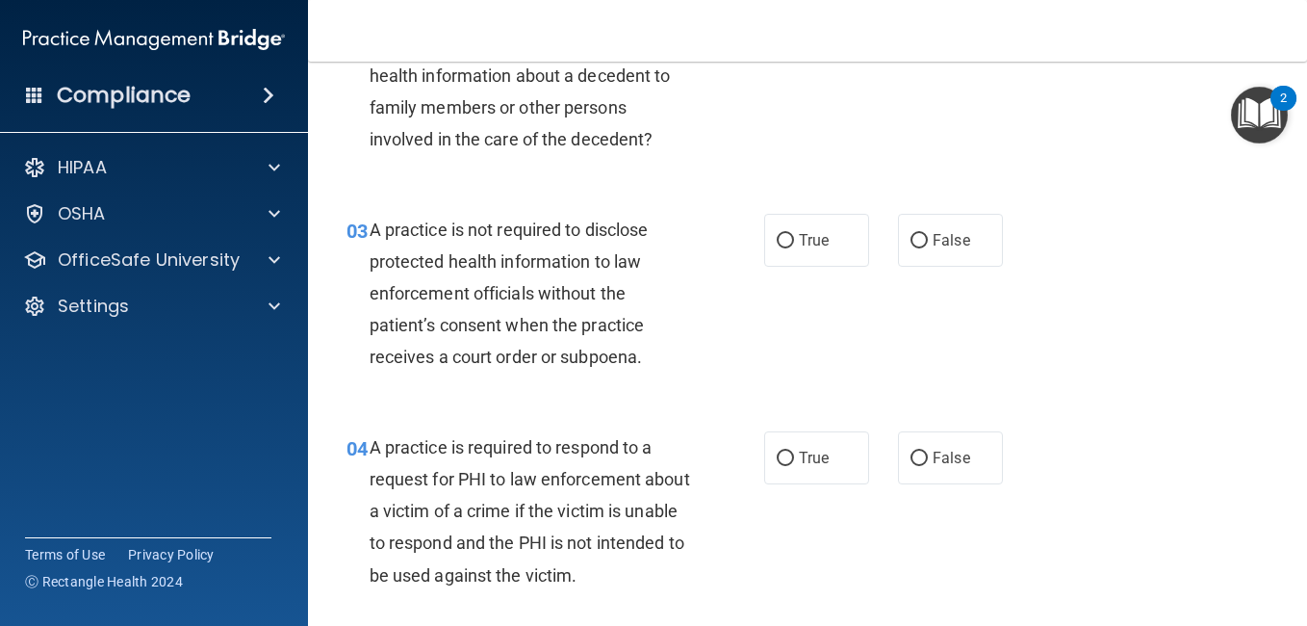
scroll to position [385, 0]
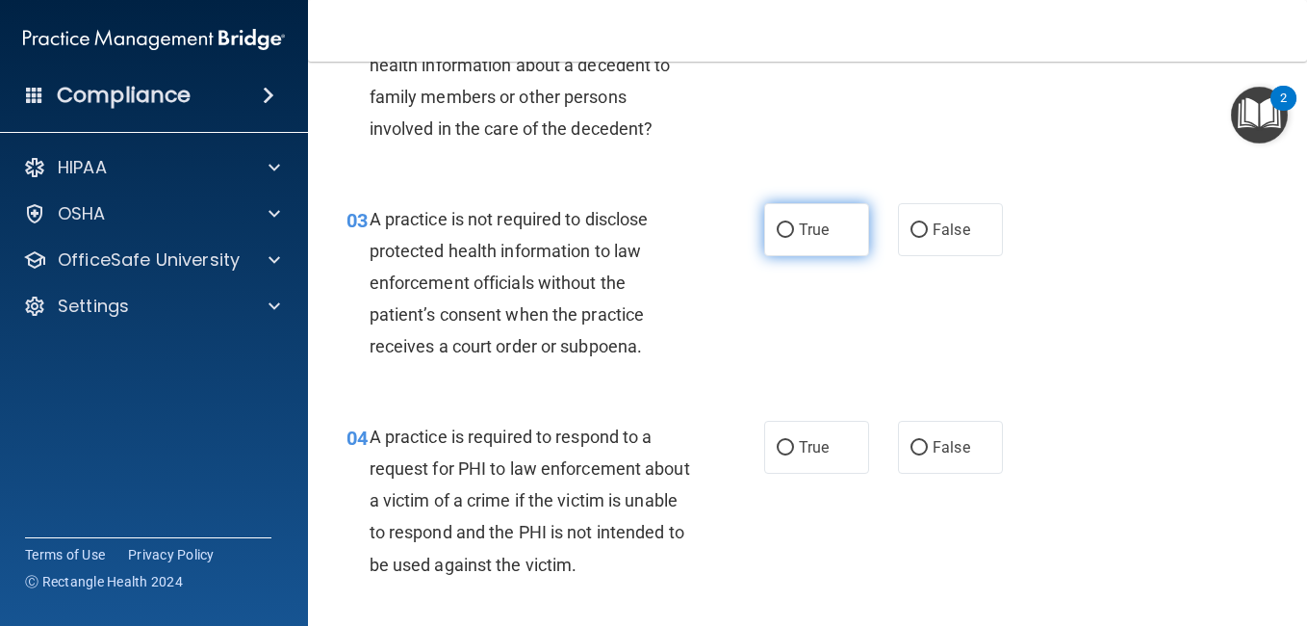
click at [821, 232] on span "True" at bounding box center [814, 229] width 30 height 18
click at [794, 232] on input "True" at bounding box center [785, 230] width 17 height 14
radio input "true"
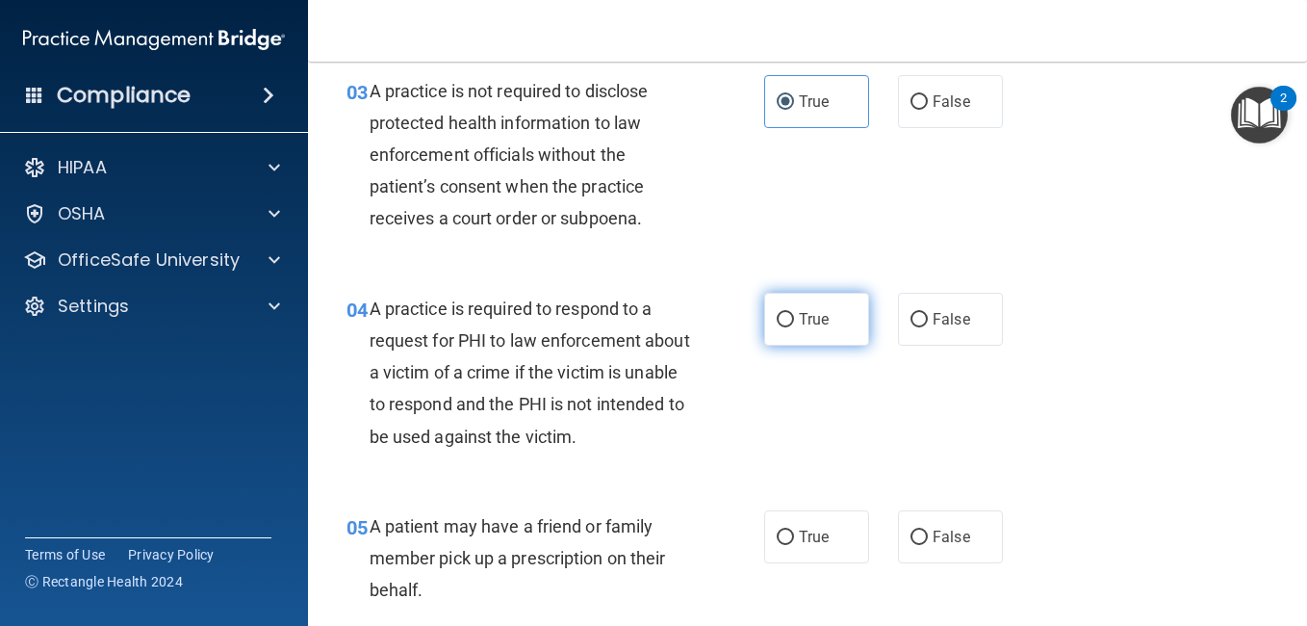
click at [777, 317] on input "True" at bounding box center [785, 320] width 17 height 14
radio input "true"
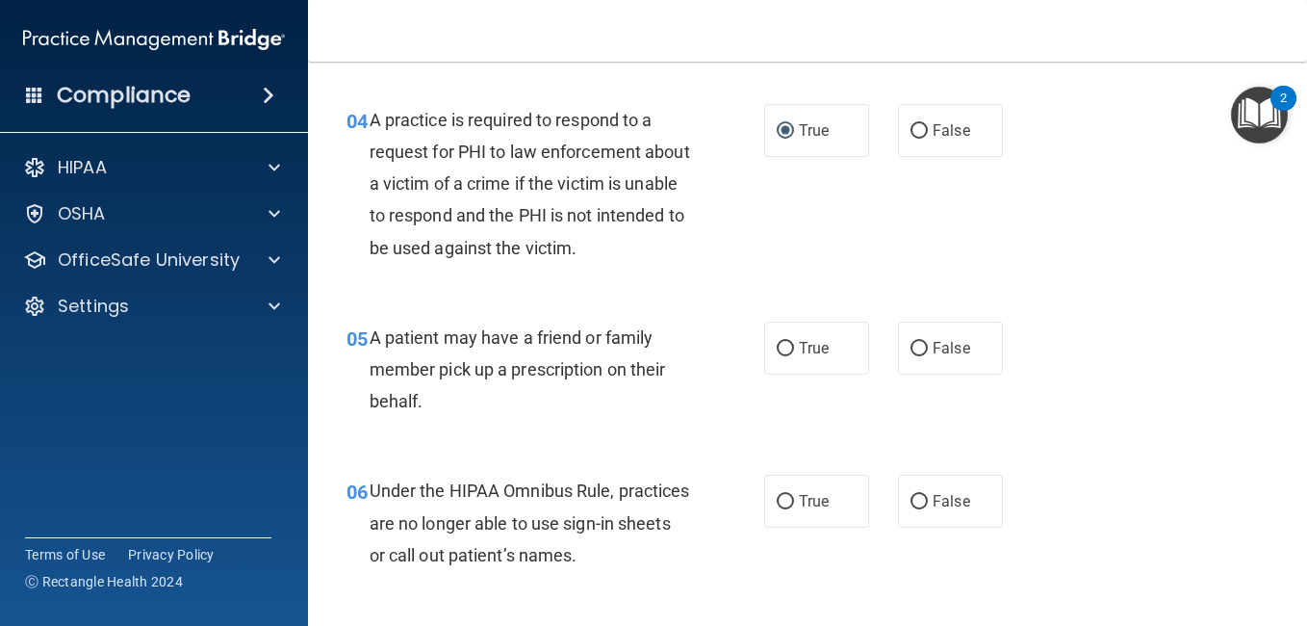
scroll to position [770, 0]
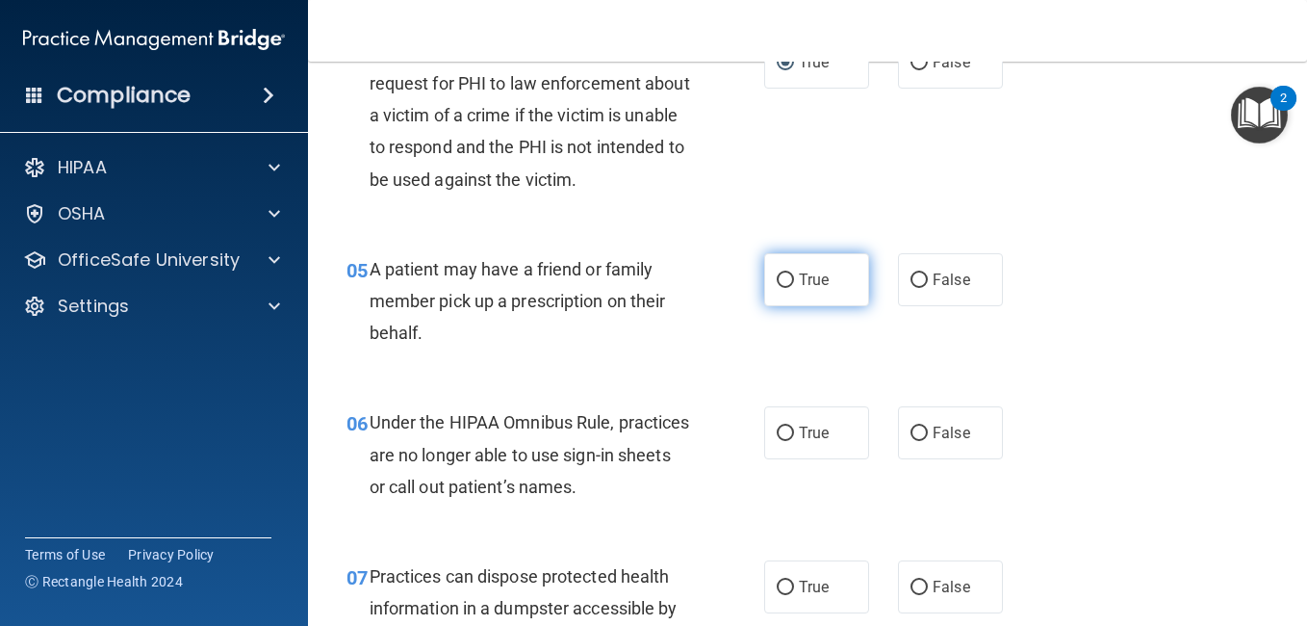
click at [816, 281] on span "True" at bounding box center [814, 279] width 30 height 18
click at [794, 281] on input "True" at bounding box center [785, 280] width 17 height 14
radio input "true"
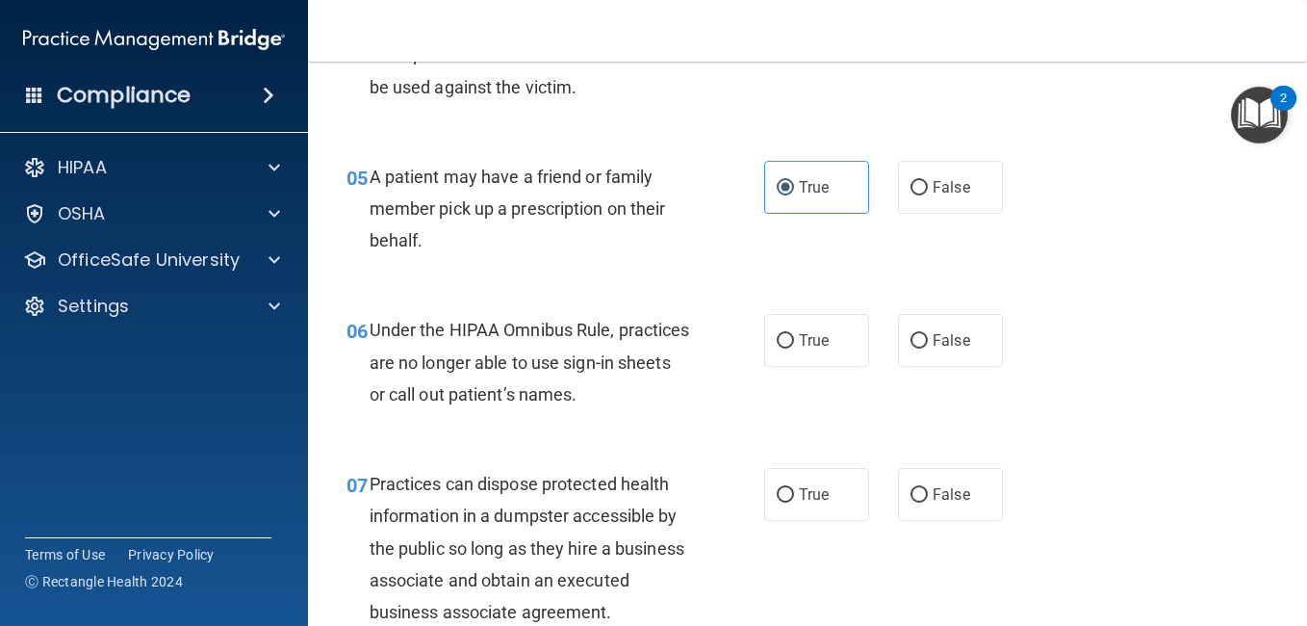
scroll to position [898, 0]
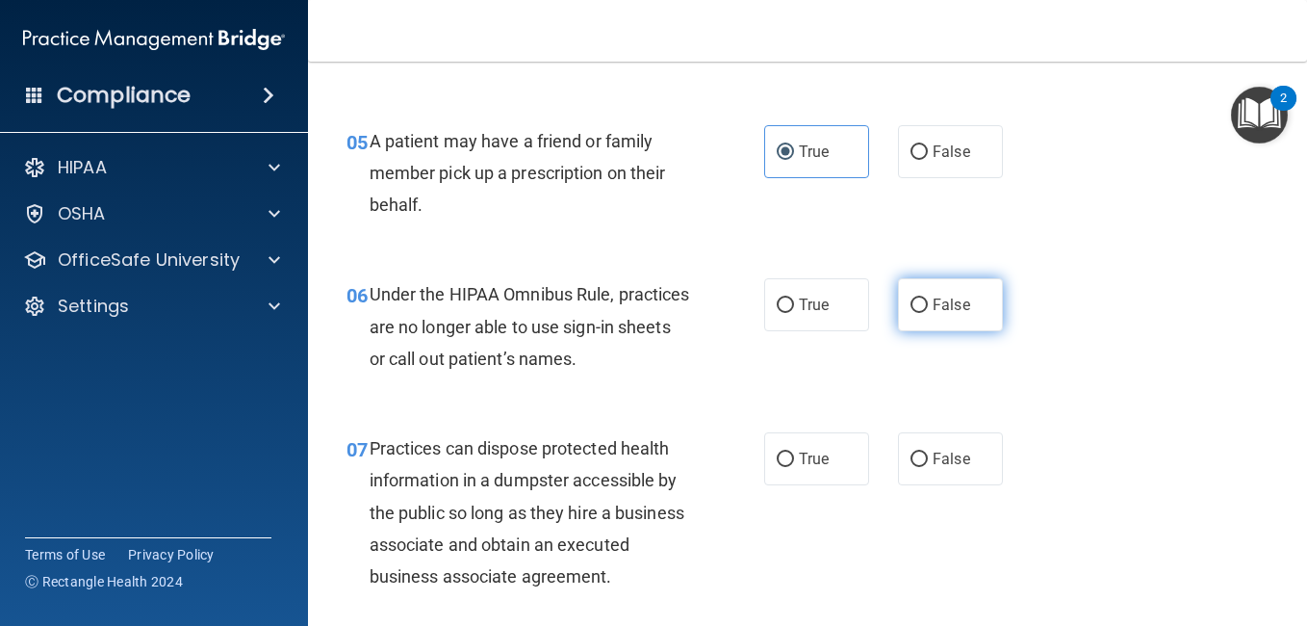
click at [933, 300] on span "False" at bounding box center [952, 305] width 38 height 18
click at [928, 300] on input "False" at bounding box center [919, 305] width 17 height 14
radio input "true"
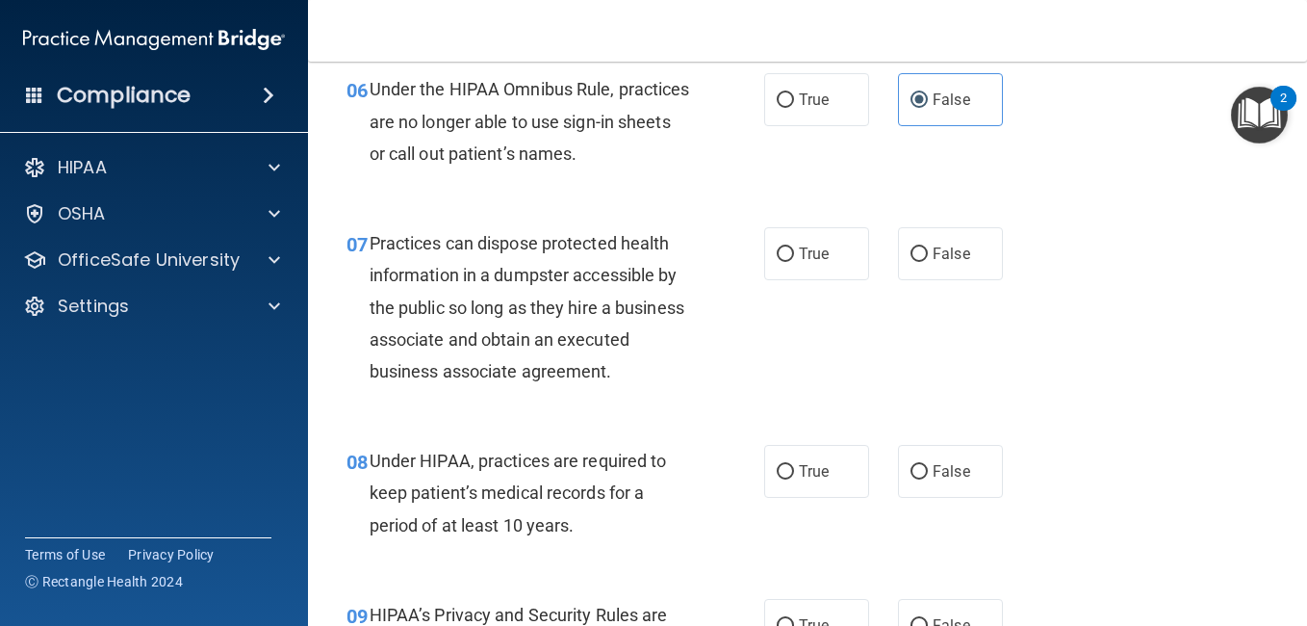
scroll to position [1155, 0]
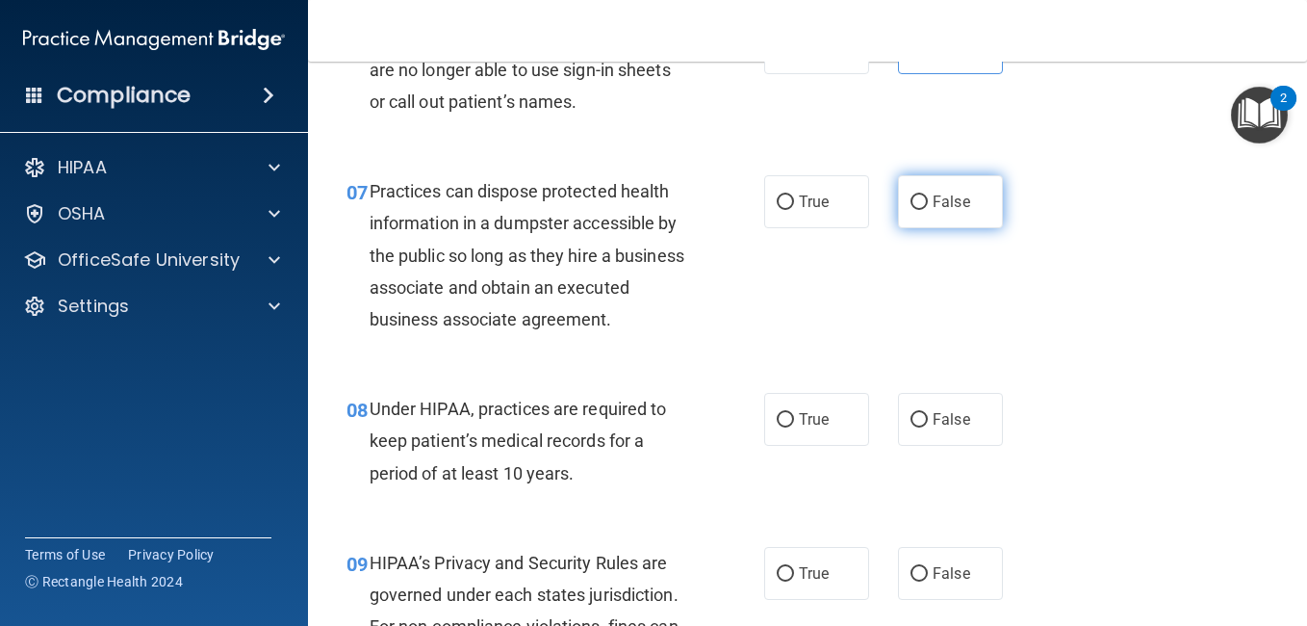
click at [930, 217] on label "False" at bounding box center [950, 201] width 105 height 53
click at [928, 210] on input "False" at bounding box center [919, 202] width 17 height 14
radio input "true"
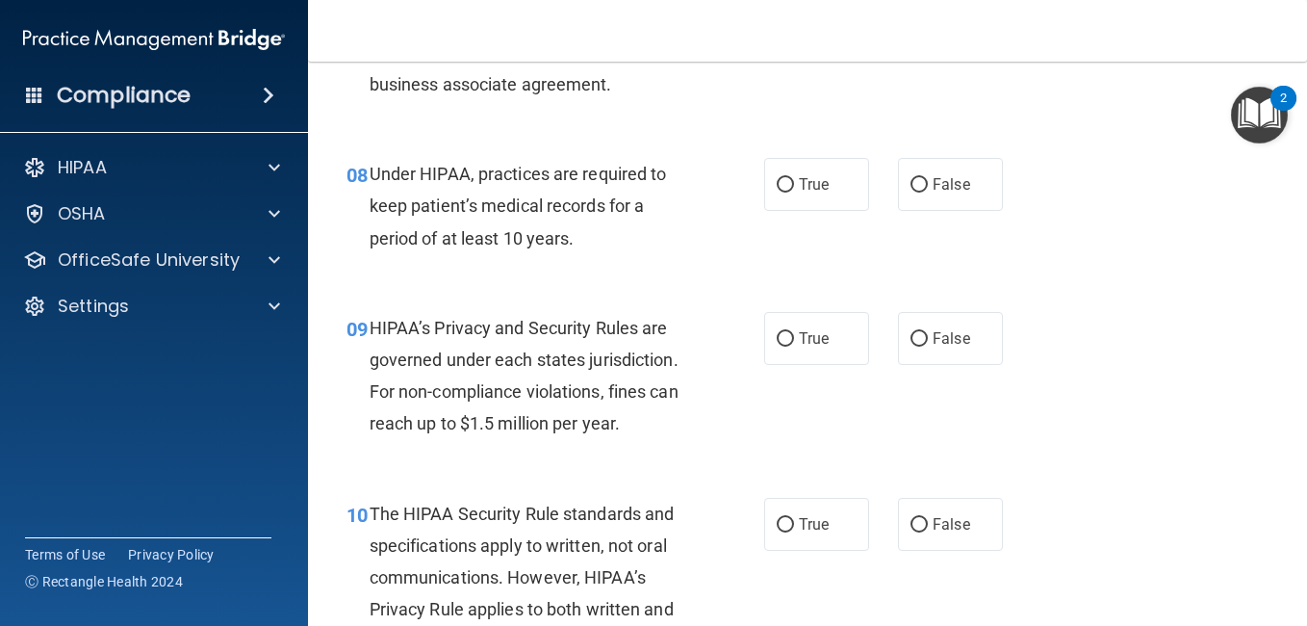
scroll to position [1412, 0]
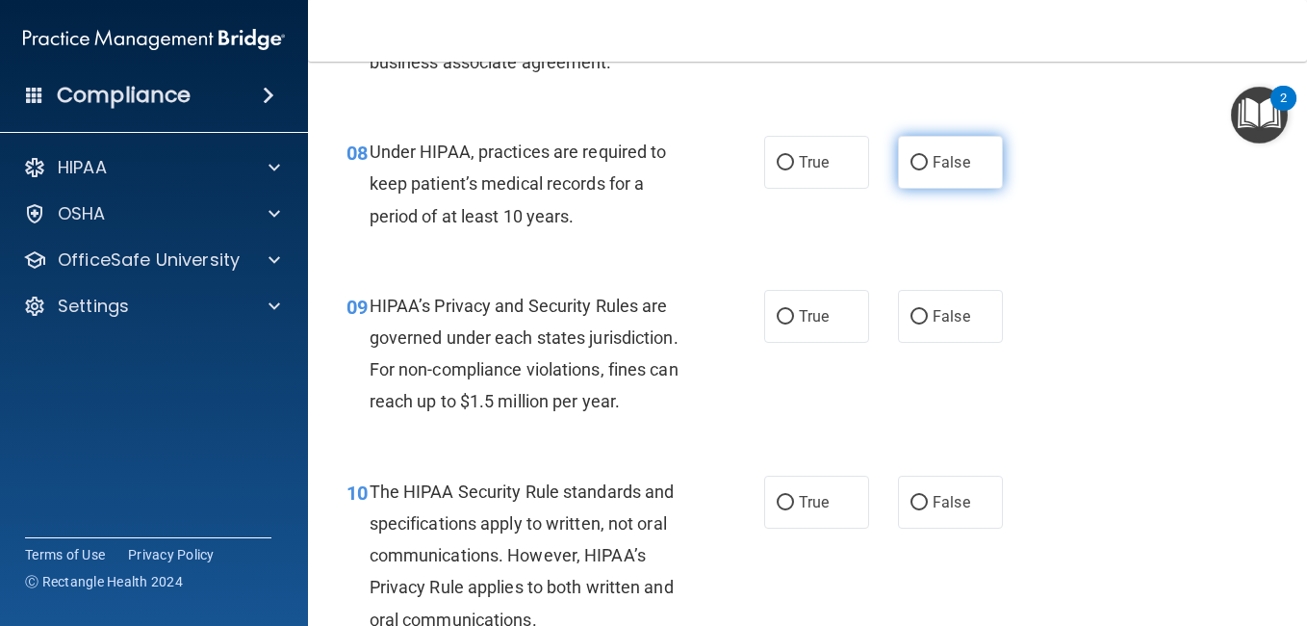
click at [921, 189] on label "False" at bounding box center [950, 162] width 105 height 53
click at [921, 170] on input "False" at bounding box center [919, 163] width 17 height 14
radio input "true"
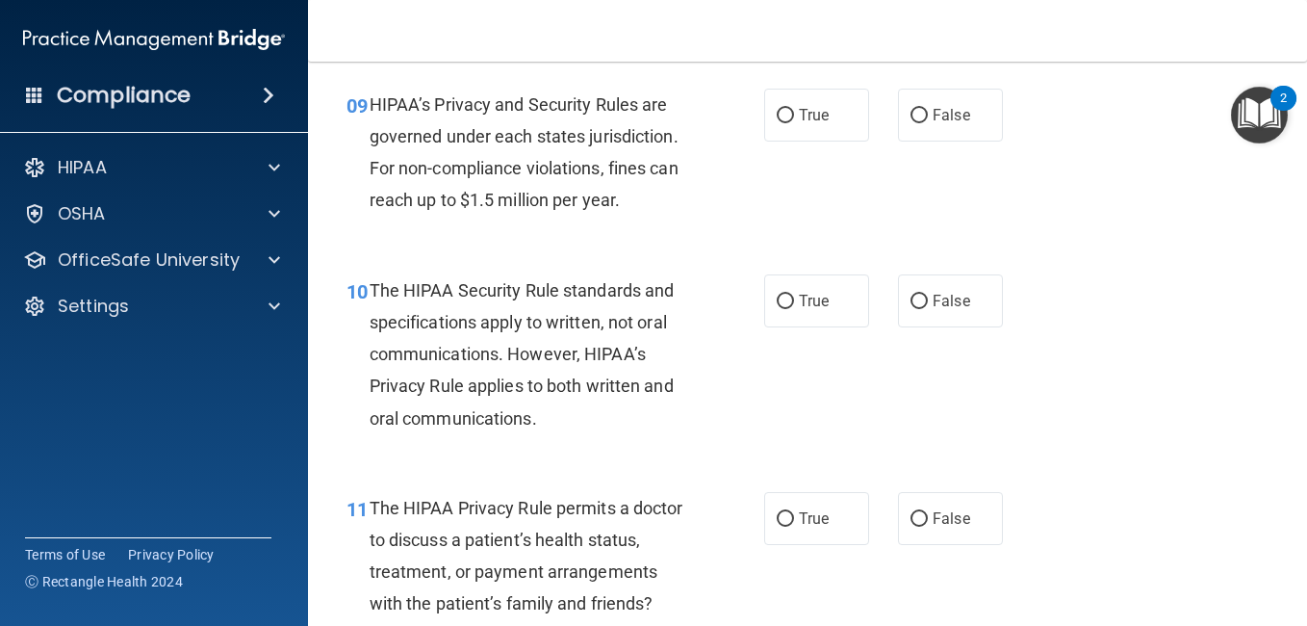
scroll to position [1668, 0]
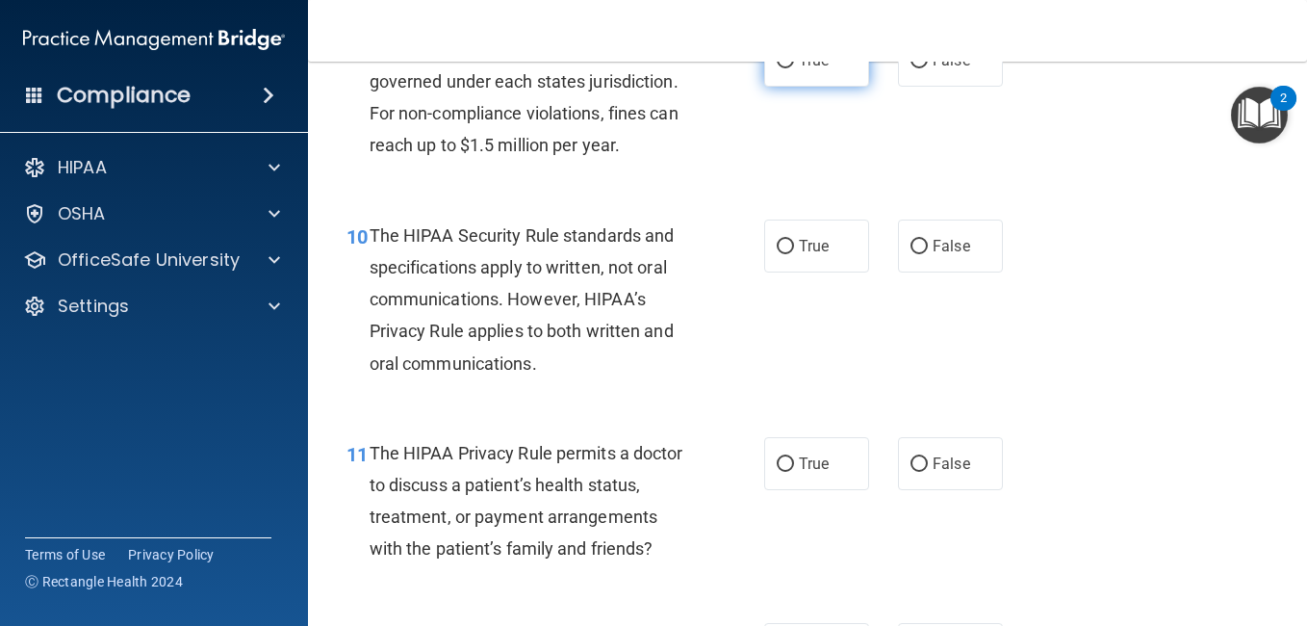
click at [784, 87] on label "True" at bounding box center [816, 60] width 105 height 53
click at [784, 68] on input "True" at bounding box center [785, 61] width 17 height 14
radio input "true"
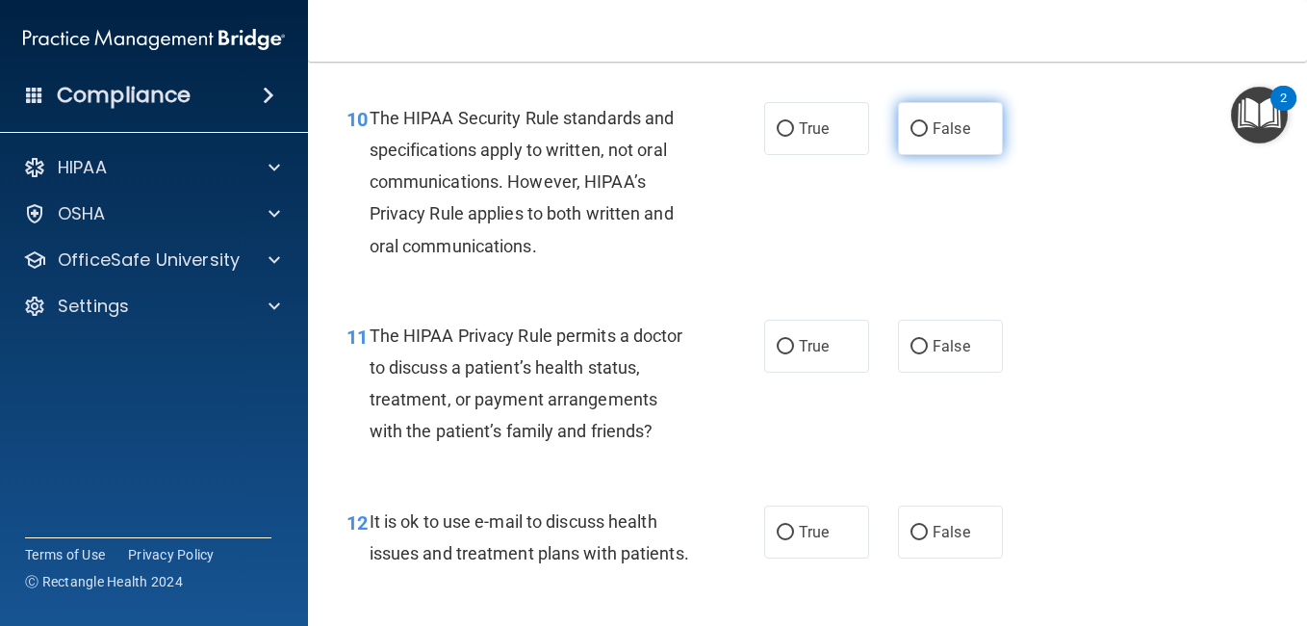
scroll to position [1797, 0]
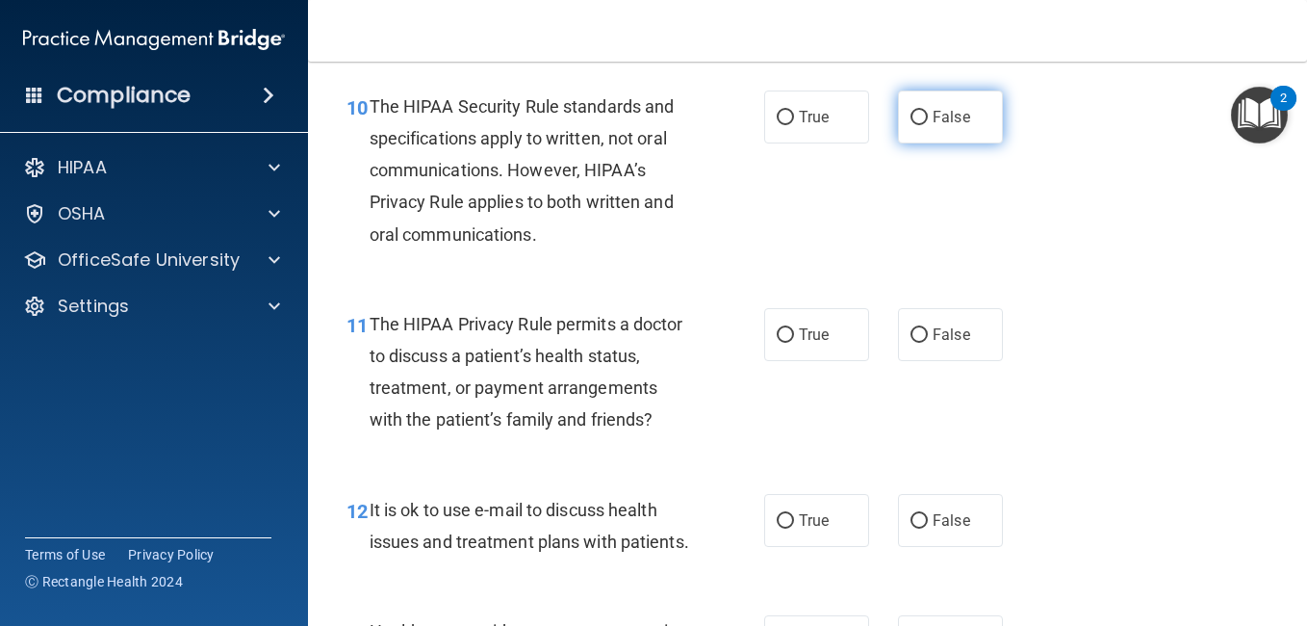
click at [957, 143] on label "False" at bounding box center [950, 116] width 105 height 53
click at [928, 125] on input "False" at bounding box center [919, 118] width 17 height 14
radio input "true"
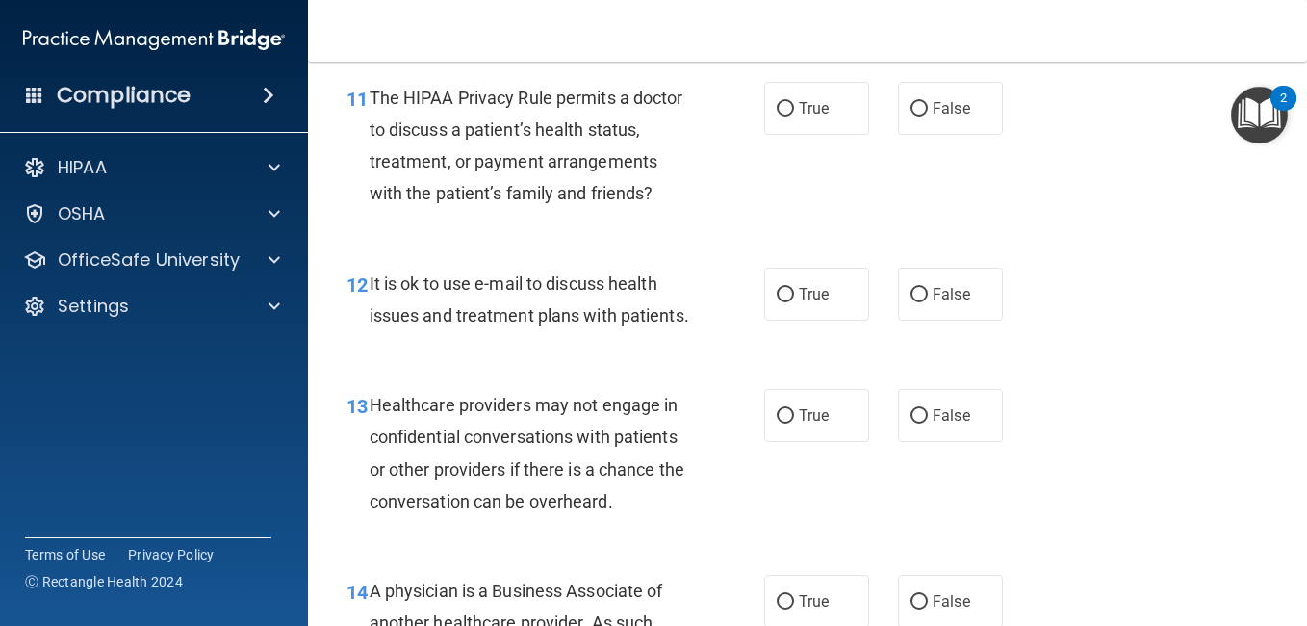
scroll to position [2053, 0]
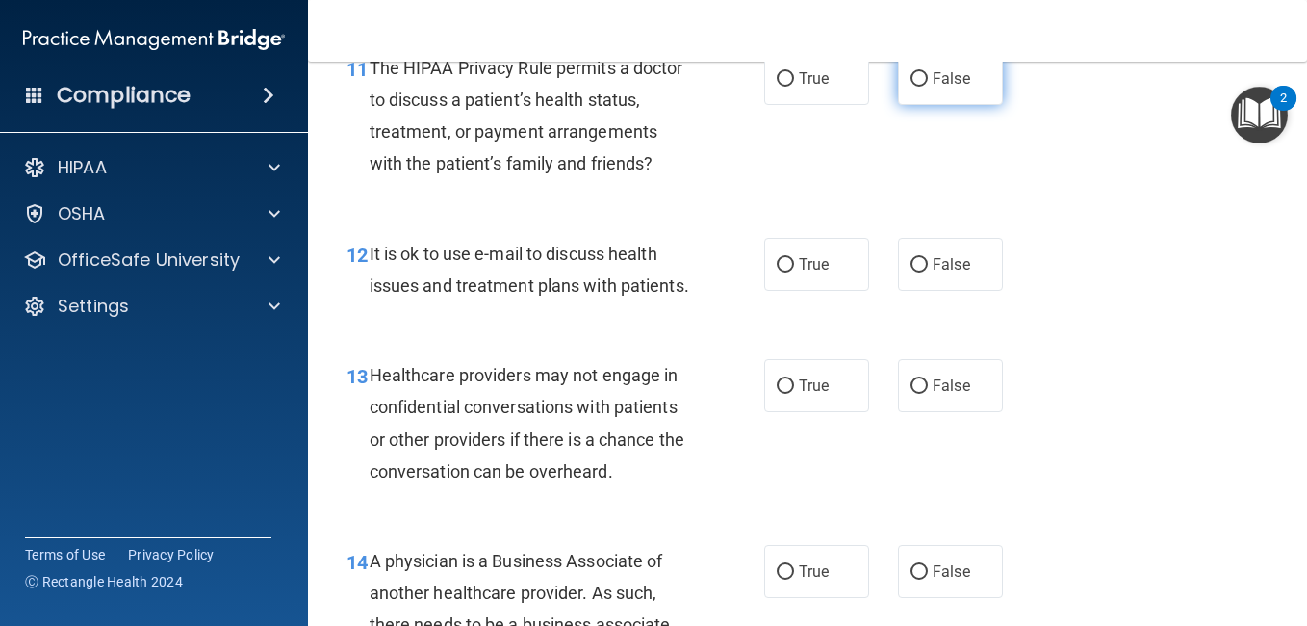
click at [942, 88] on span "False" at bounding box center [952, 78] width 38 height 18
click at [928, 87] on input "False" at bounding box center [919, 79] width 17 height 14
radio input "true"
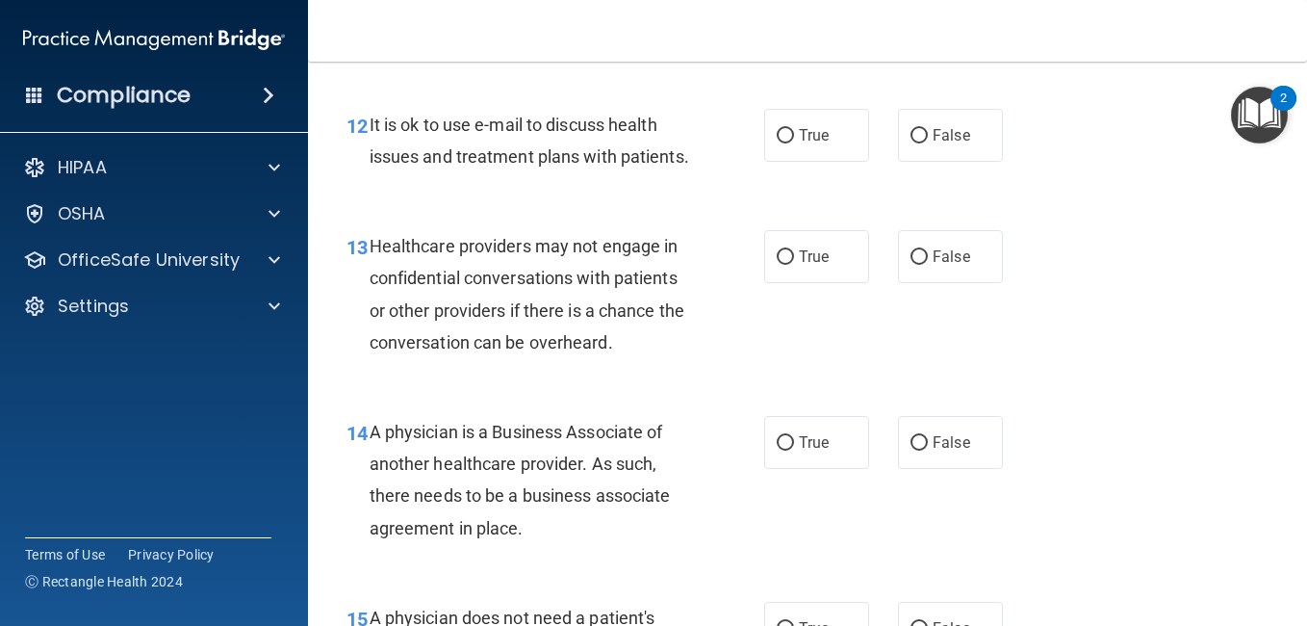
scroll to position [2310, 0]
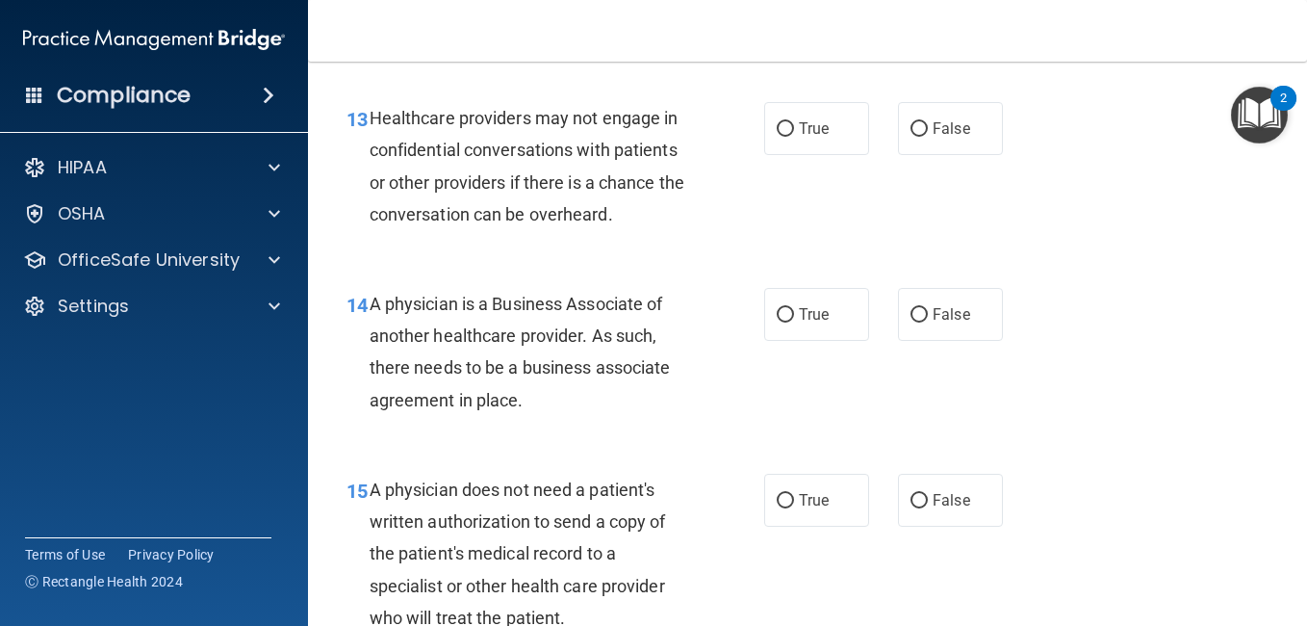
click at [748, 54] on div "12 It is ok to use e-mail to discuss health issues and treatment plans with pat…" at bounding box center [556, 17] width 476 height 73
click at [809, 34] on label "True" at bounding box center [816, 7] width 105 height 53
click at [794, 15] on input "True" at bounding box center [785, 8] width 17 height 14
radio input "true"
click at [933, 138] on span "False" at bounding box center [952, 128] width 38 height 18
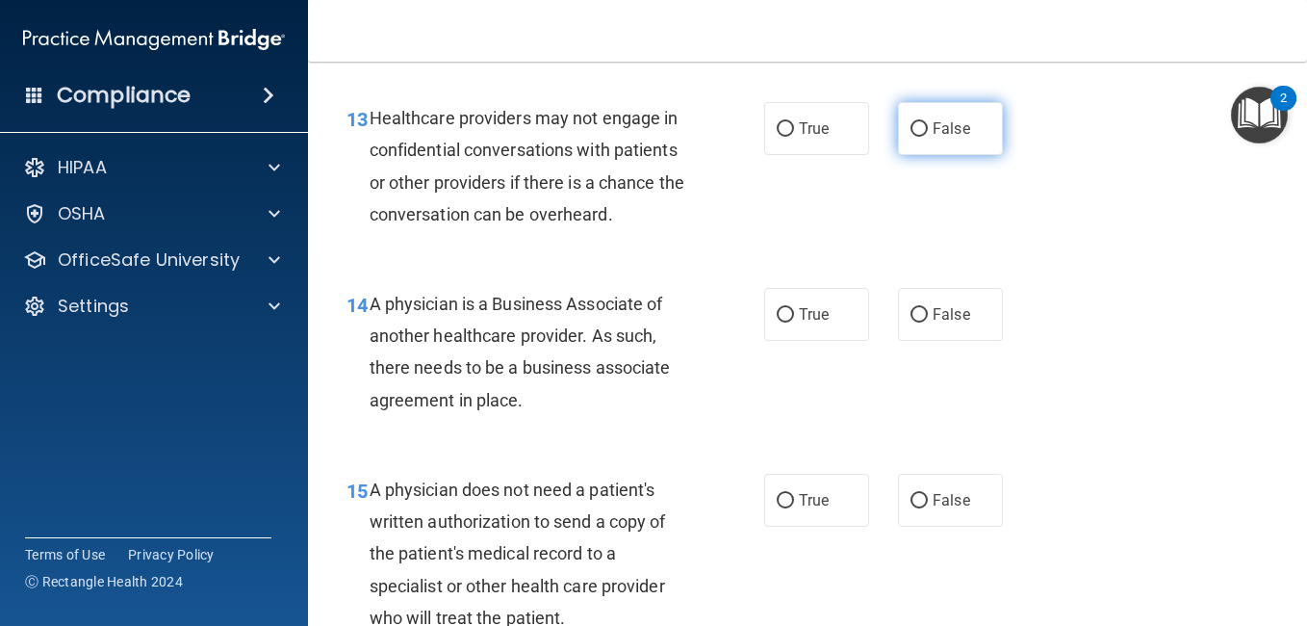
click at [928, 137] on input "False" at bounding box center [919, 129] width 17 height 14
radio input "true"
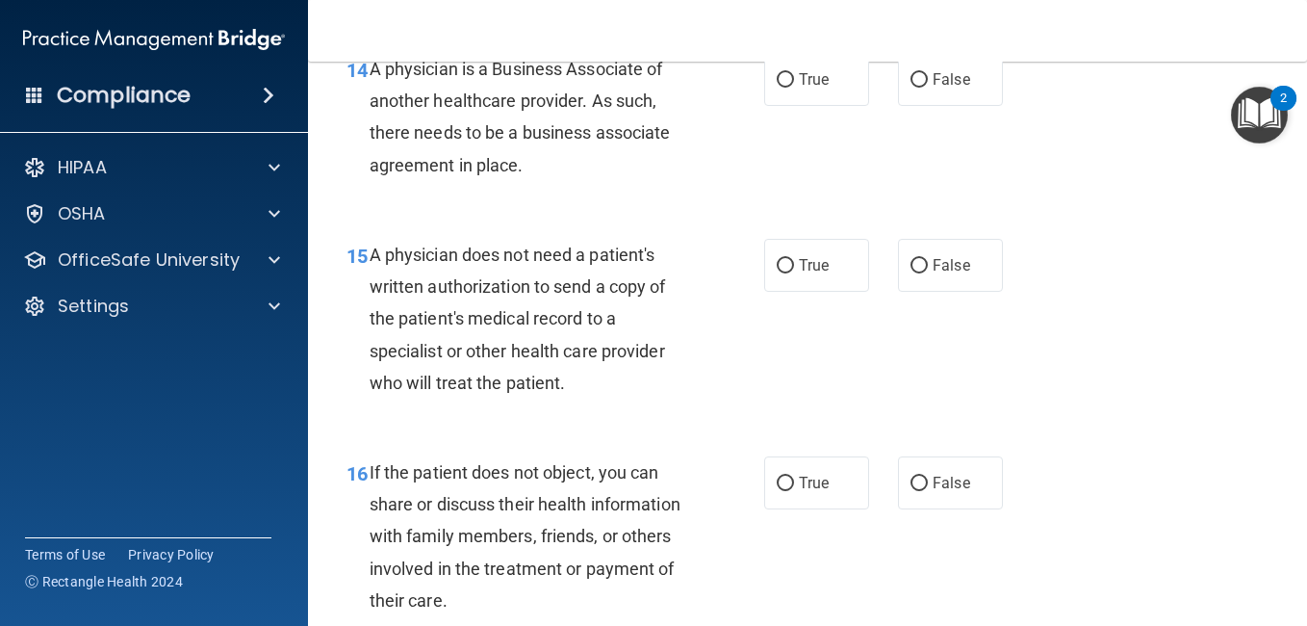
scroll to position [2567, 0]
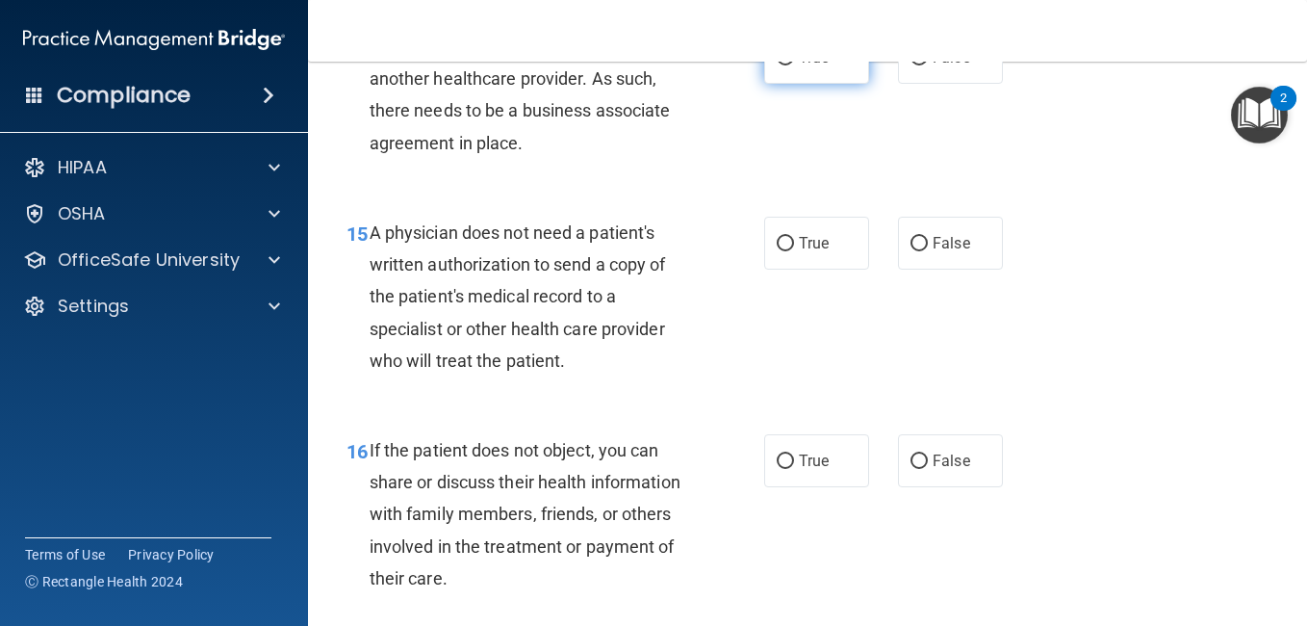
click at [822, 66] on span "True" at bounding box center [814, 57] width 30 height 18
click at [794, 65] on input "True" at bounding box center [785, 58] width 17 height 14
radio input "true"
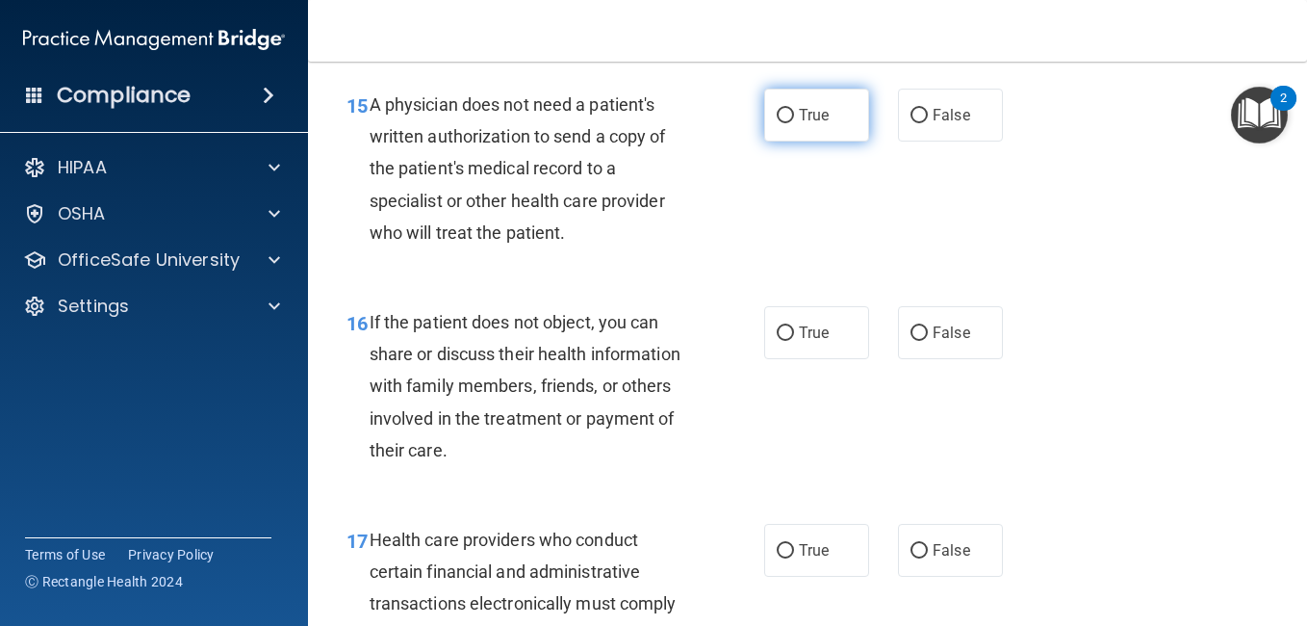
click at [826, 141] on label "True" at bounding box center [816, 115] width 105 height 53
click at [794, 123] on input "True" at bounding box center [785, 116] width 17 height 14
radio input "true"
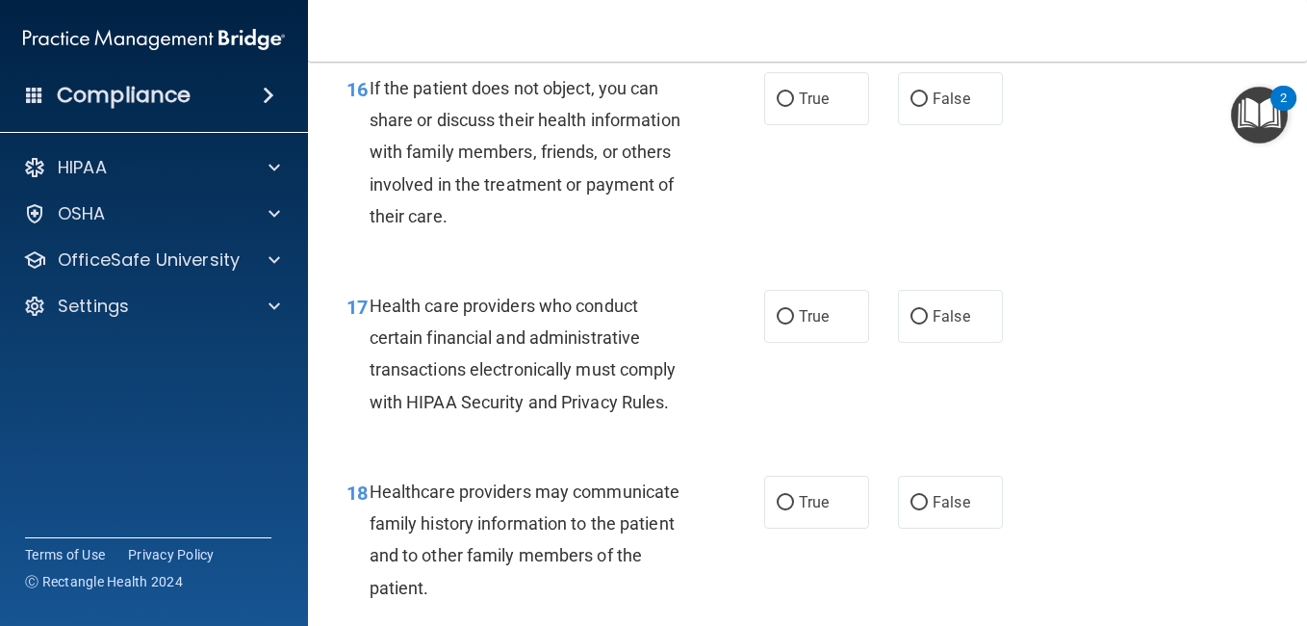
scroll to position [2952, 0]
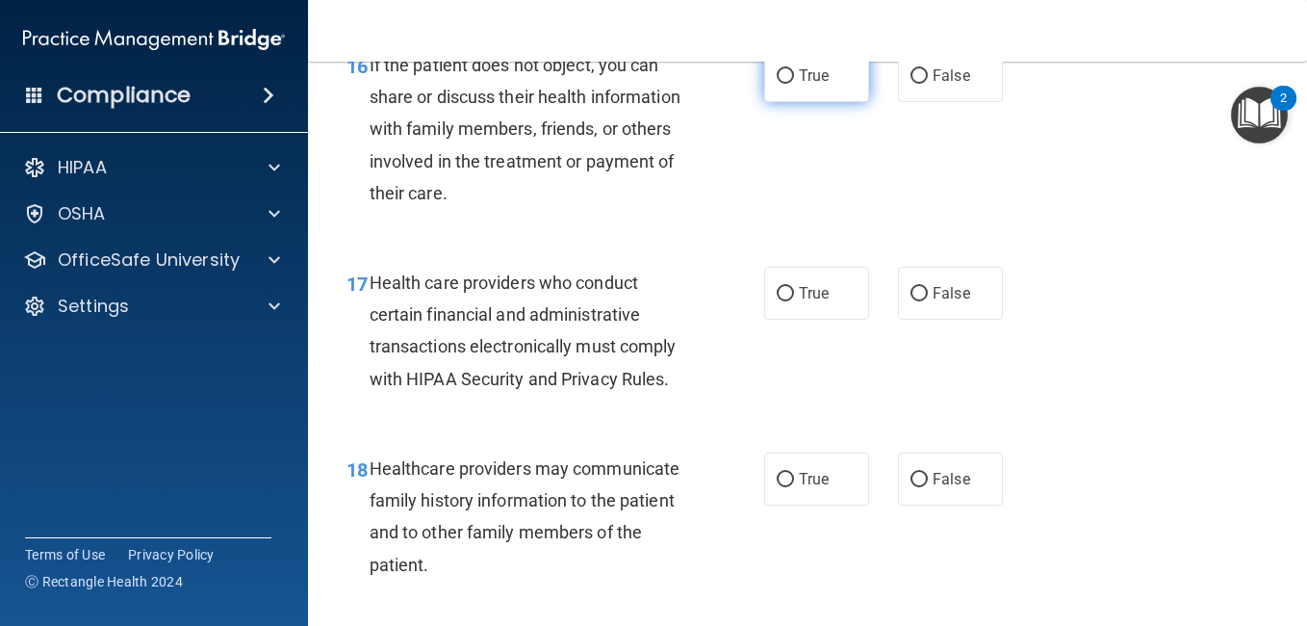
click at [808, 85] on span "True" at bounding box center [814, 75] width 30 height 18
click at [794, 84] on input "True" at bounding box center [785, 76] width 17 height 14
radio input "true"
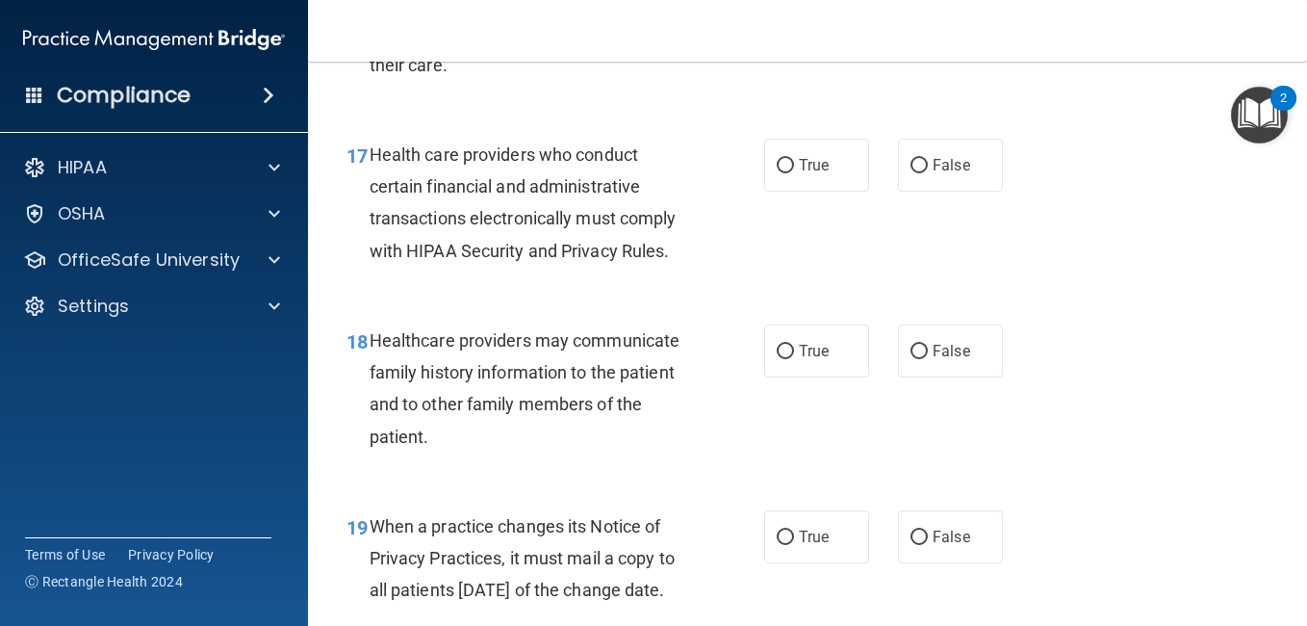
scroll to position [3208, 0]
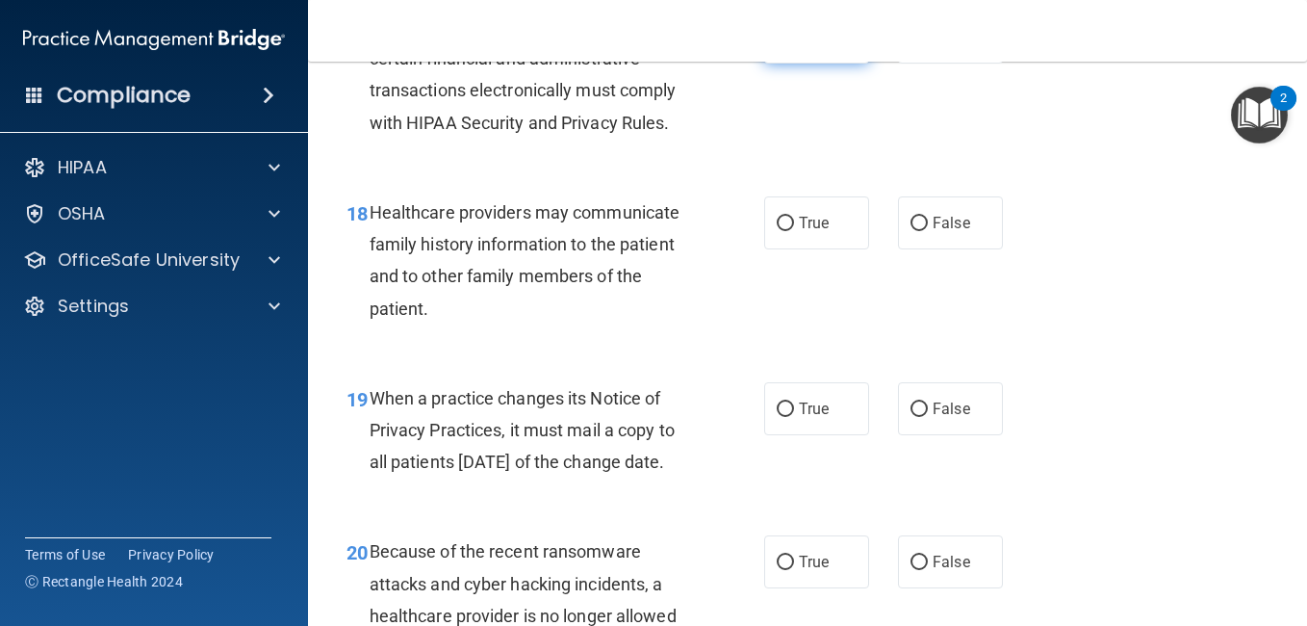
click at [815, 64] on label "True" at bounding box center [816, 37] width 105 height 53
click at [794, 45] on input "True" at bounding box center [785, 38] width 17 height 14
radio input "true"
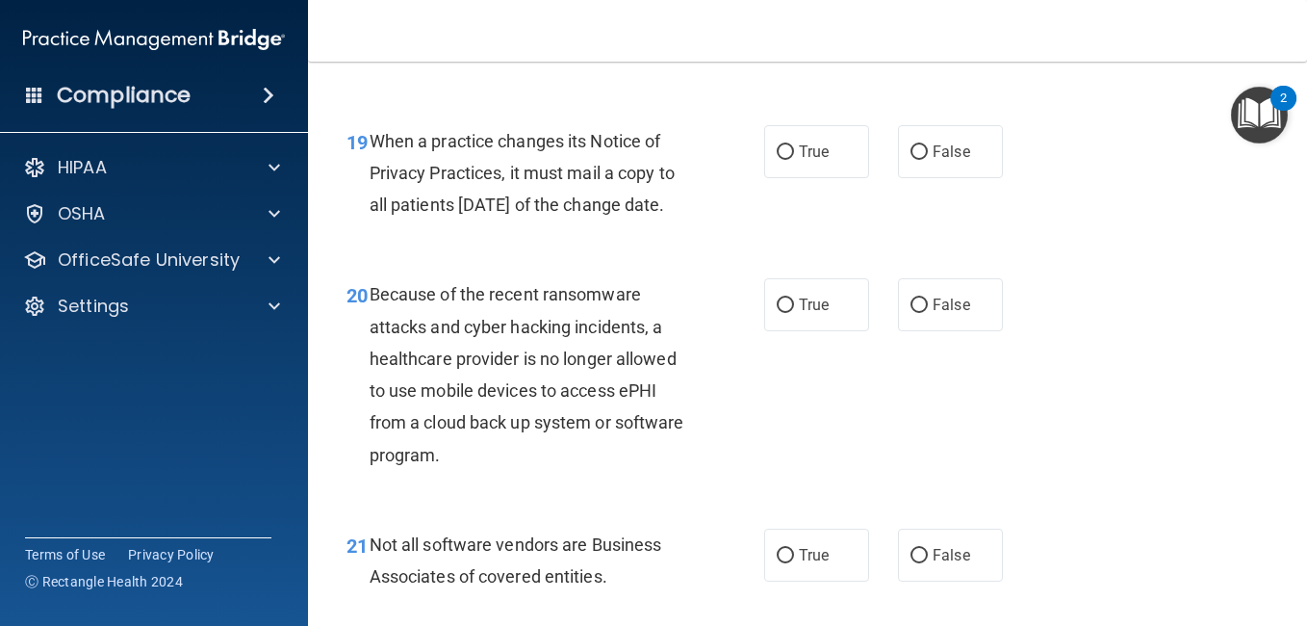
scroll to position [3337, 0]
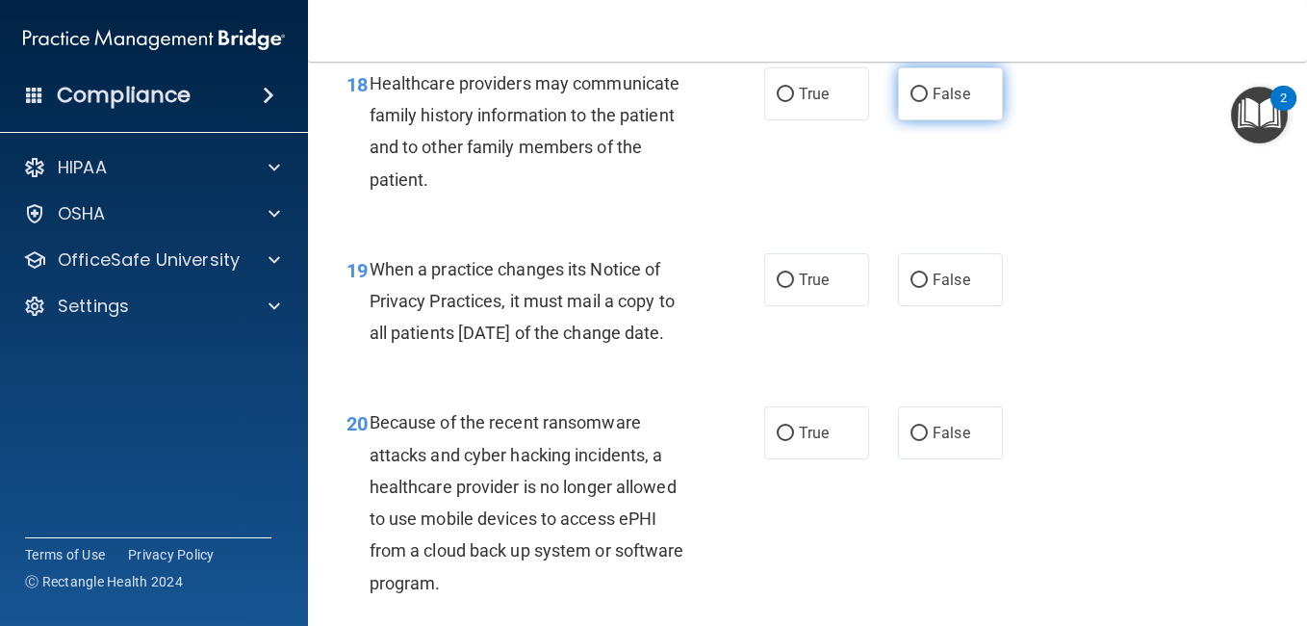
click at [954, 103] on span "False" at bounding box center [952, 94] width 38 height 18
click at [928, 102] on input "False" at bounding box center [919, 95] width 17 height 14
radio input "true"
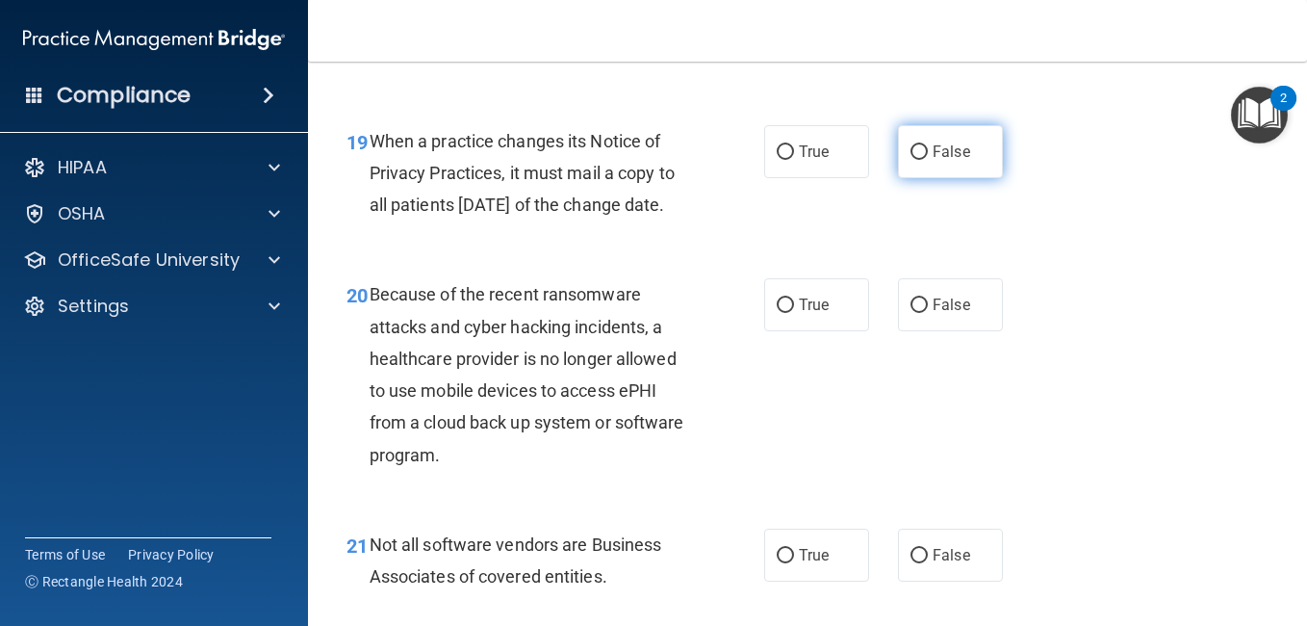
click at [915, 160] on input "False" at bounding box center [919, 152] width 17 height 14
radio input "true"
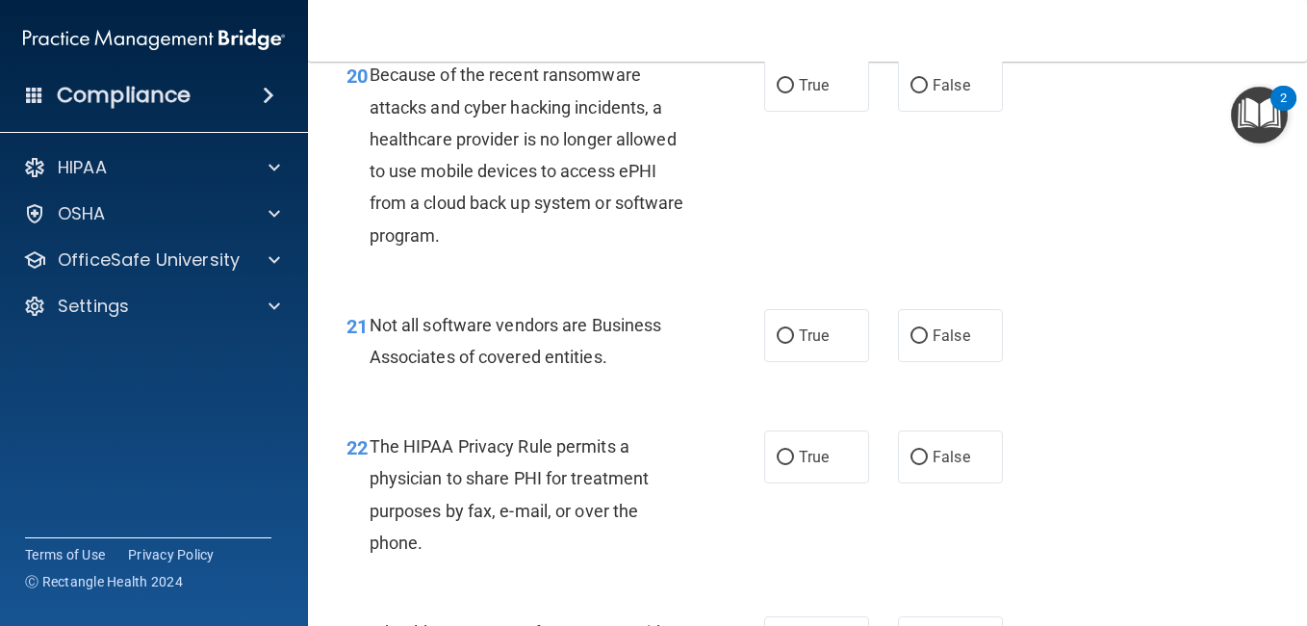
scroll to position [3722, 0]
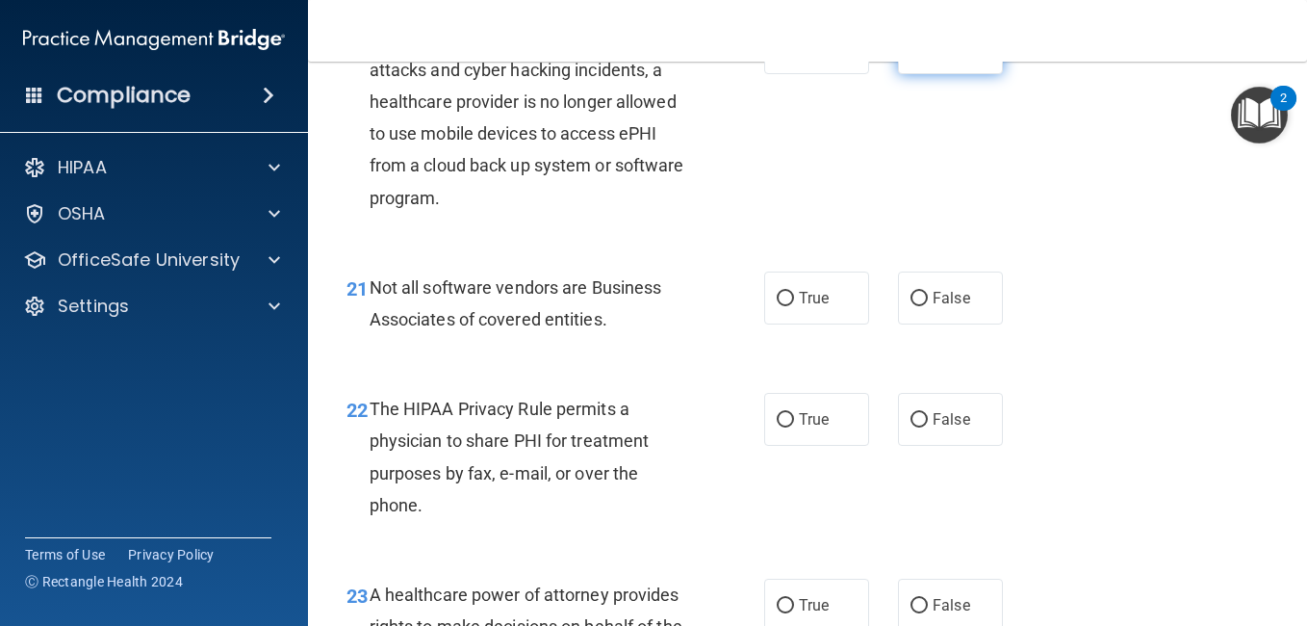
click at [903, 74] on label "False" at bounding box center [950, 47] width 105 height 53
click at [911, 56] on input "False" at bounding box center [919, 48] width 17 height 14
radio input "true"
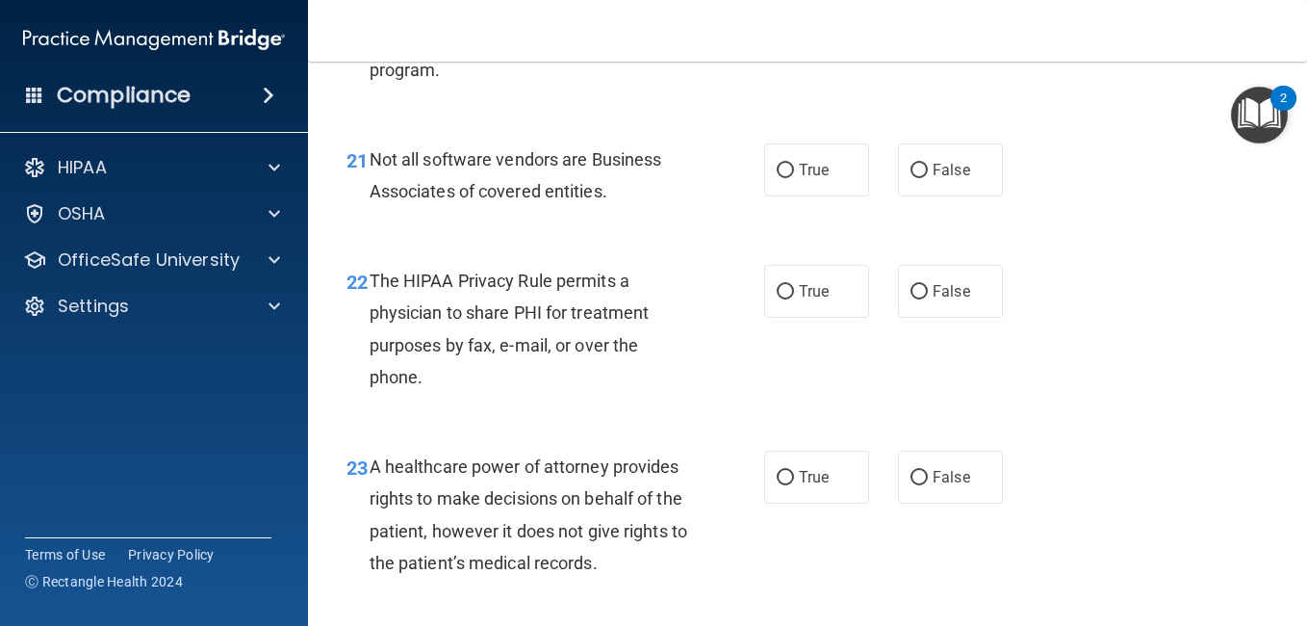
scroll to position [3978, 0]
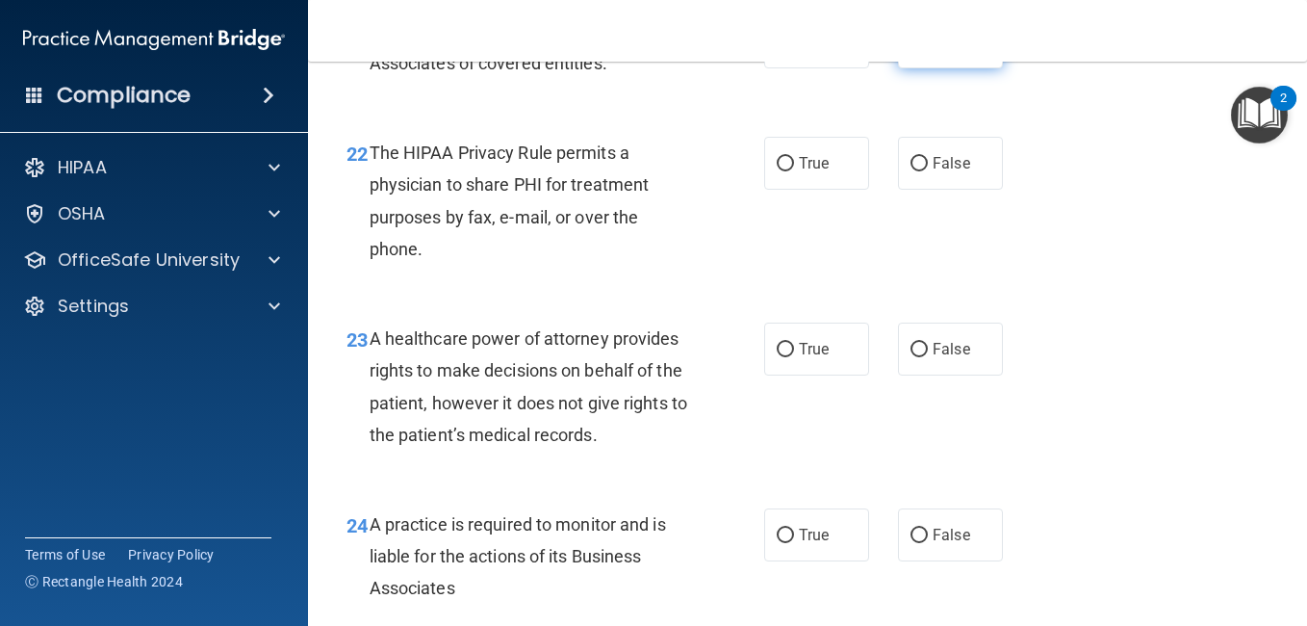
click at [963, 68] on label "False" at bounding box center [950, 41] width 105 height 53
click at [928, 50] on input "False" at bounding box center [919, 43] width 17 height 14
radio input "true"
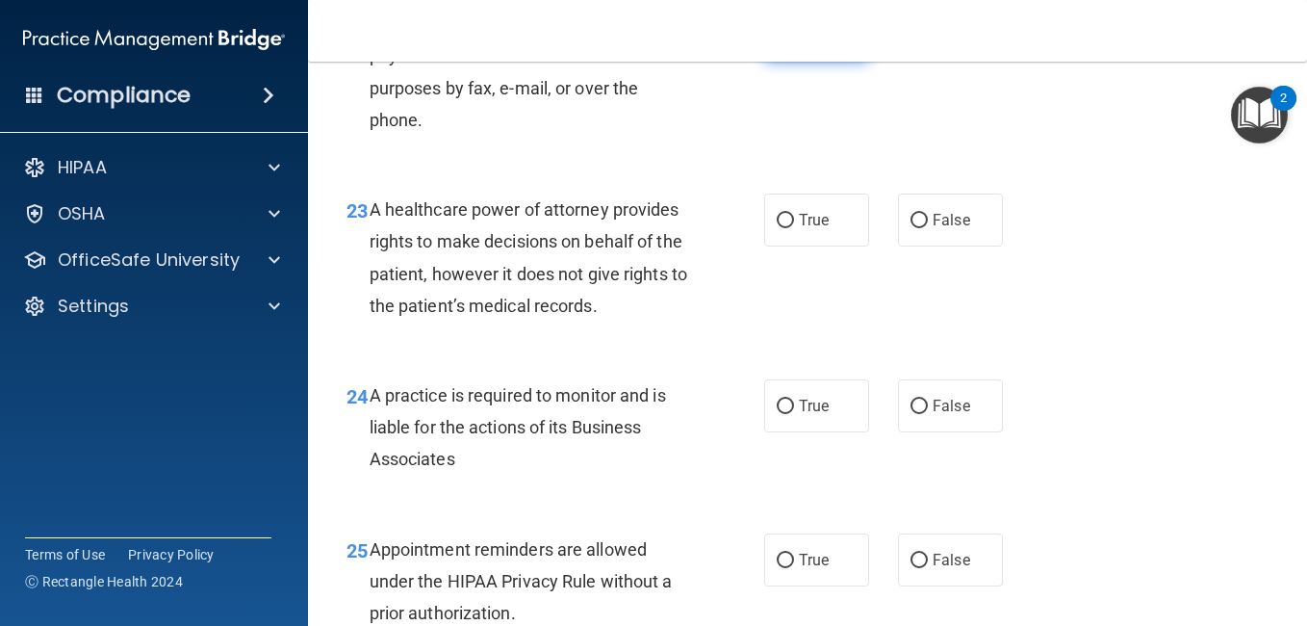
click at [797, 61] on label "True" at bounding box center [816, 34] width 105 height 53
click at [794, 42] on input "True" at bounding box center [785, 35] width 17 height 14
radio input "true"
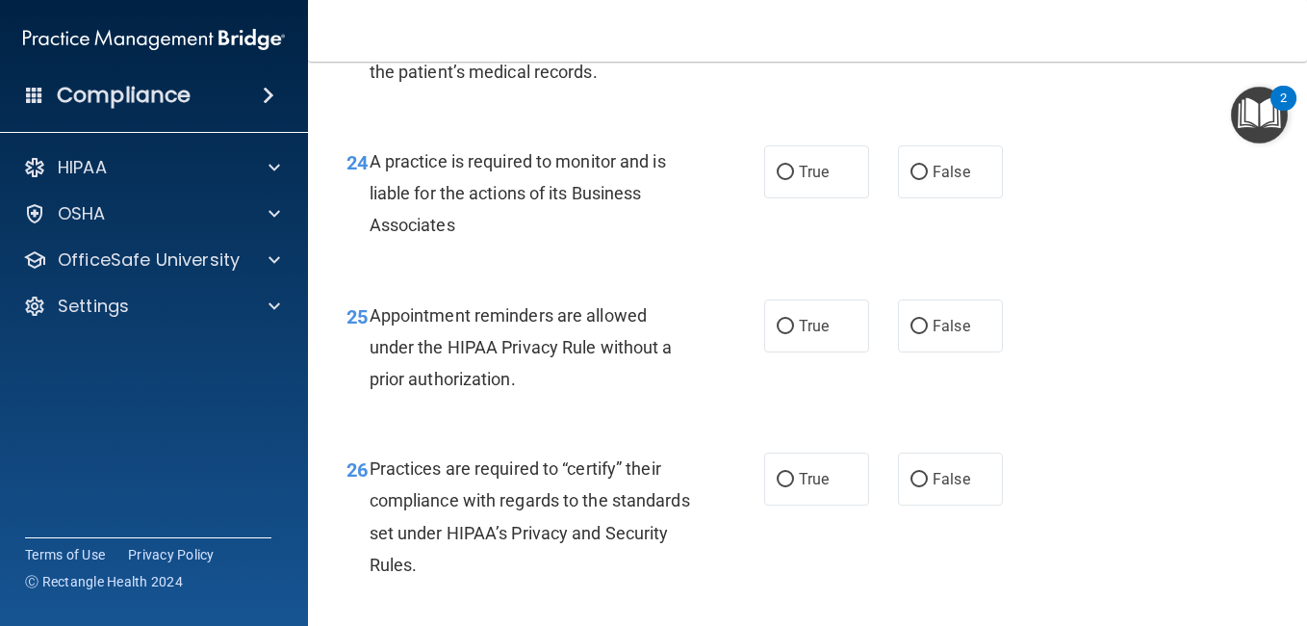
scroll to position [4363, 0]
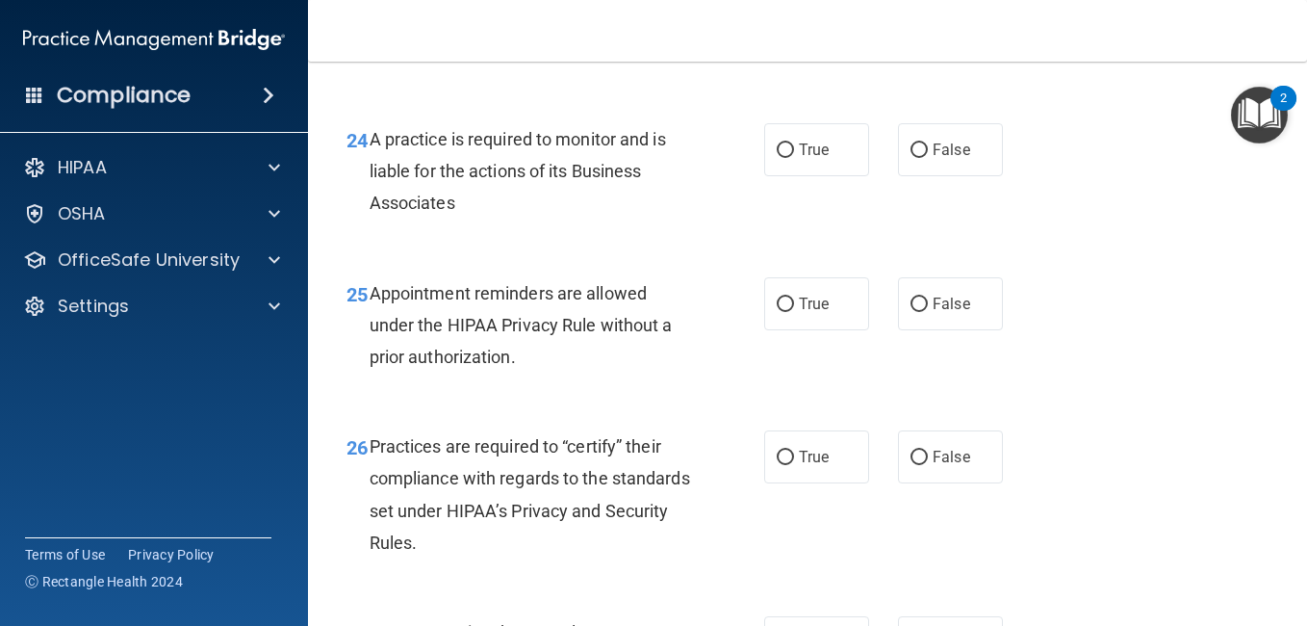
radio input "true"
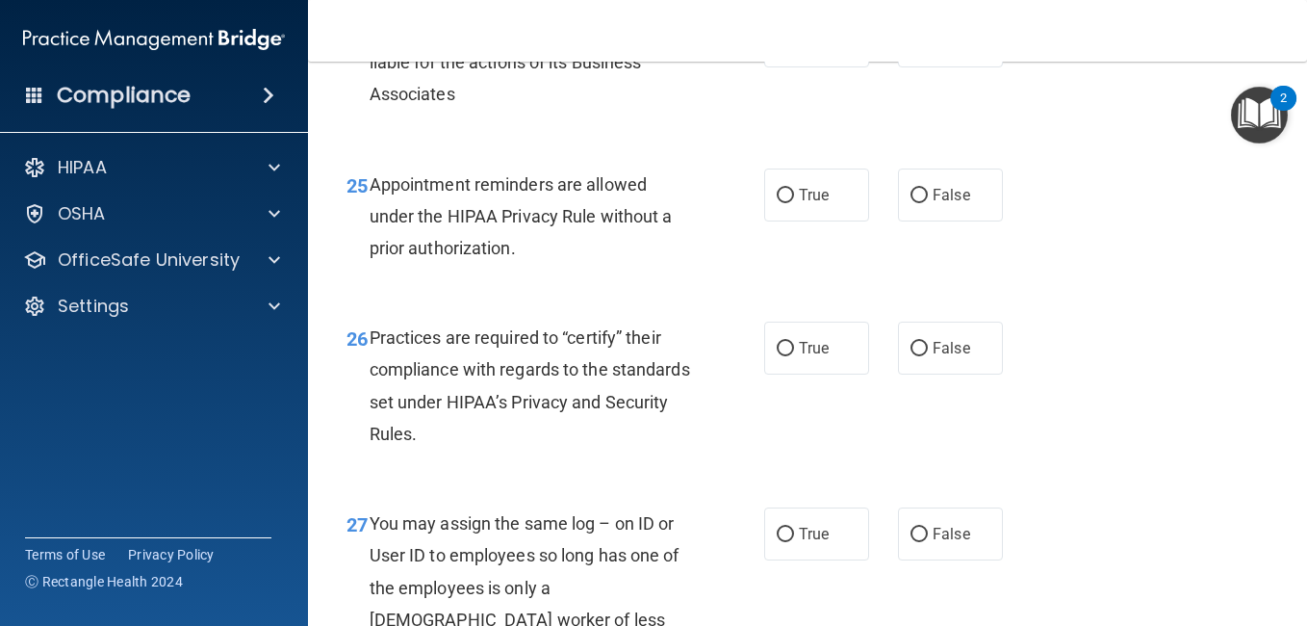
scroll to position [4492, 0]
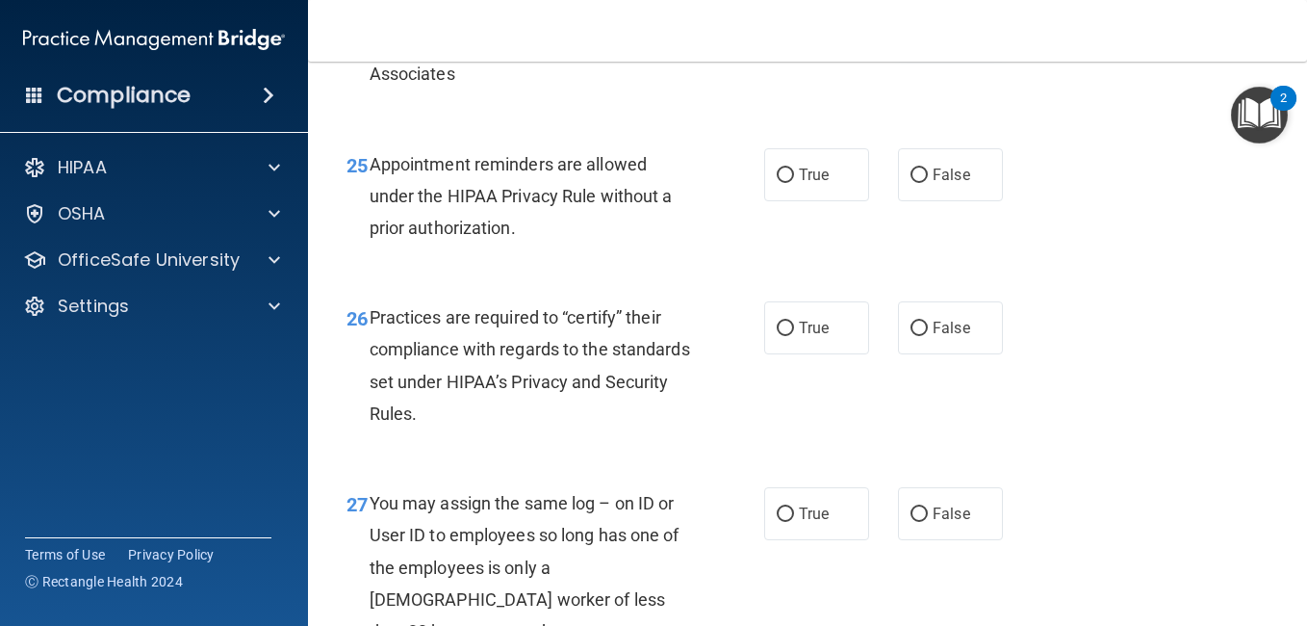
click at [953, 30] on span "False" at bounding box center [952, 21] width 38 height 18
click at [928, 29] on input "False" at bounding box center [919, 21] width 17 height 14
radio input "true"
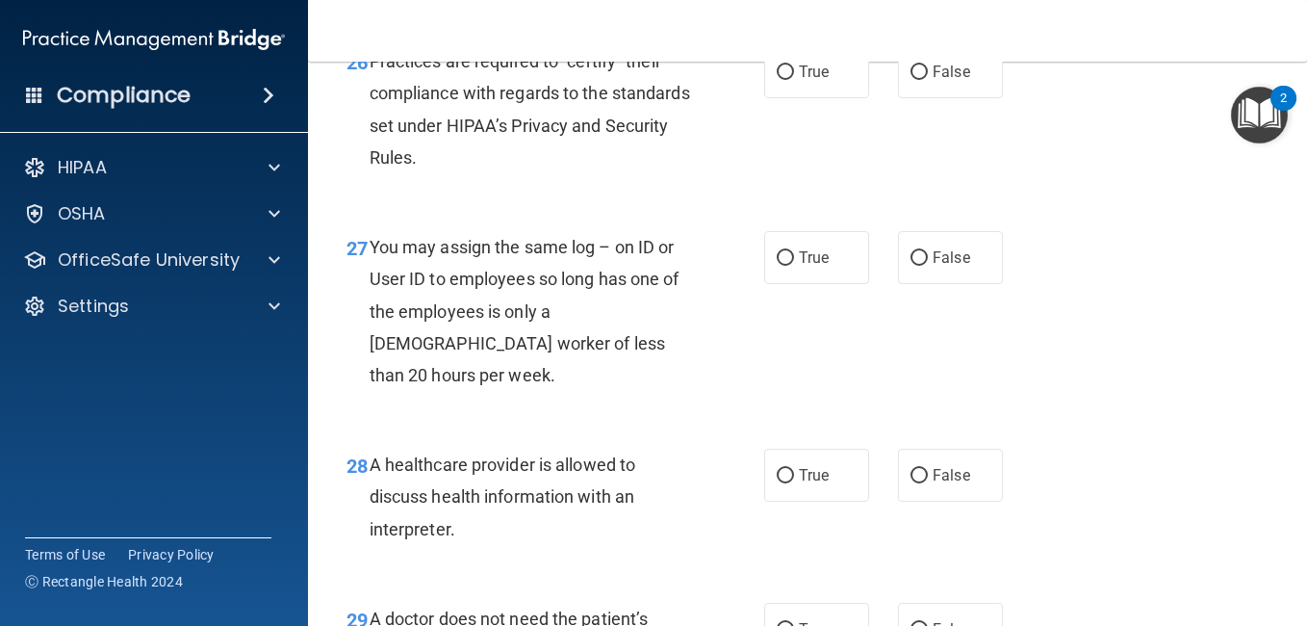
scroll to position [4620, 0]
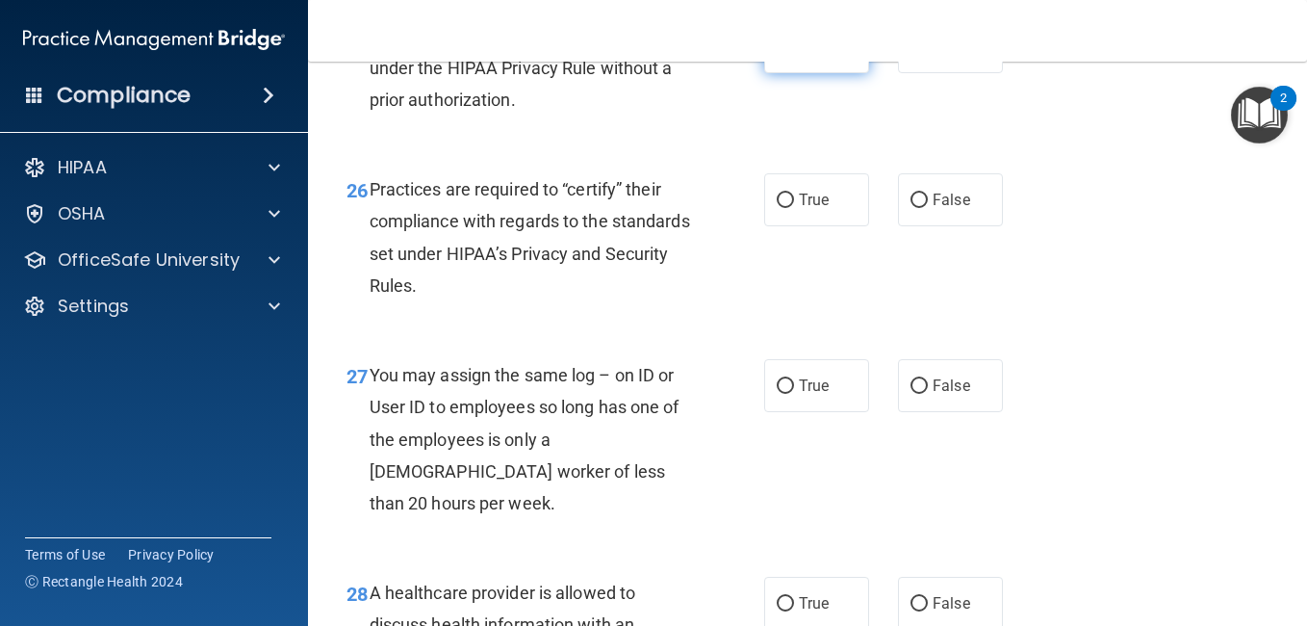
click at [780, 55] on input "True" at bounding box center [785, 47] width 17 height 14
radio input "true"
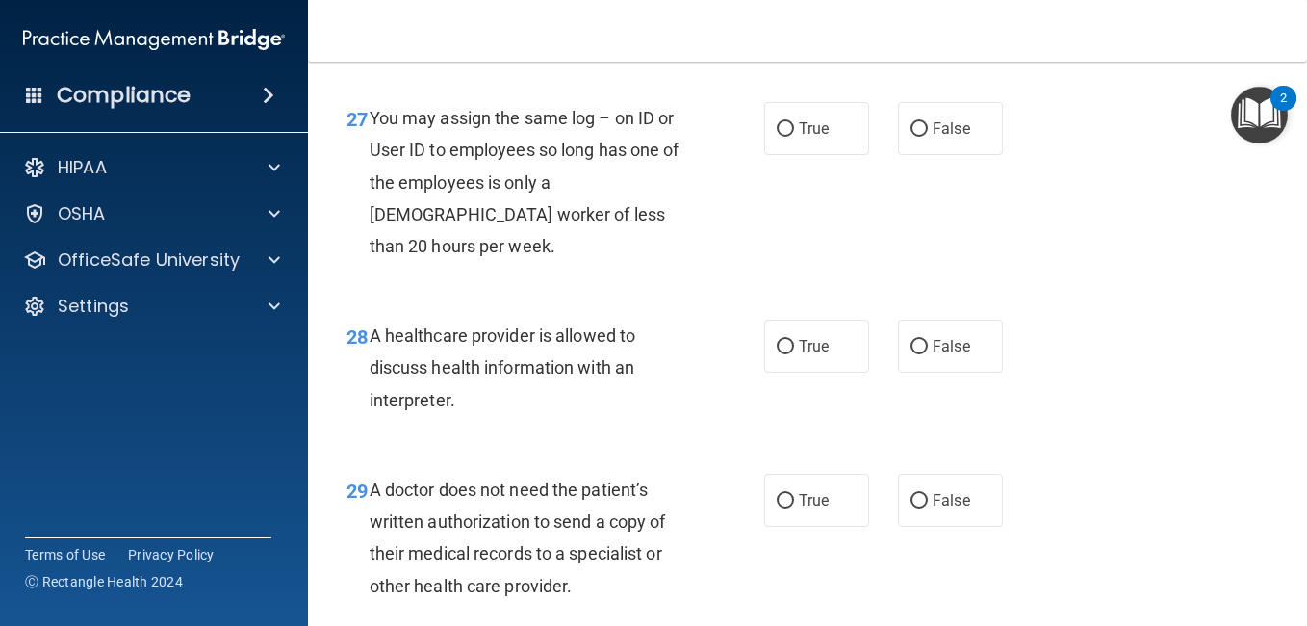
scroll to position [4748, 0]
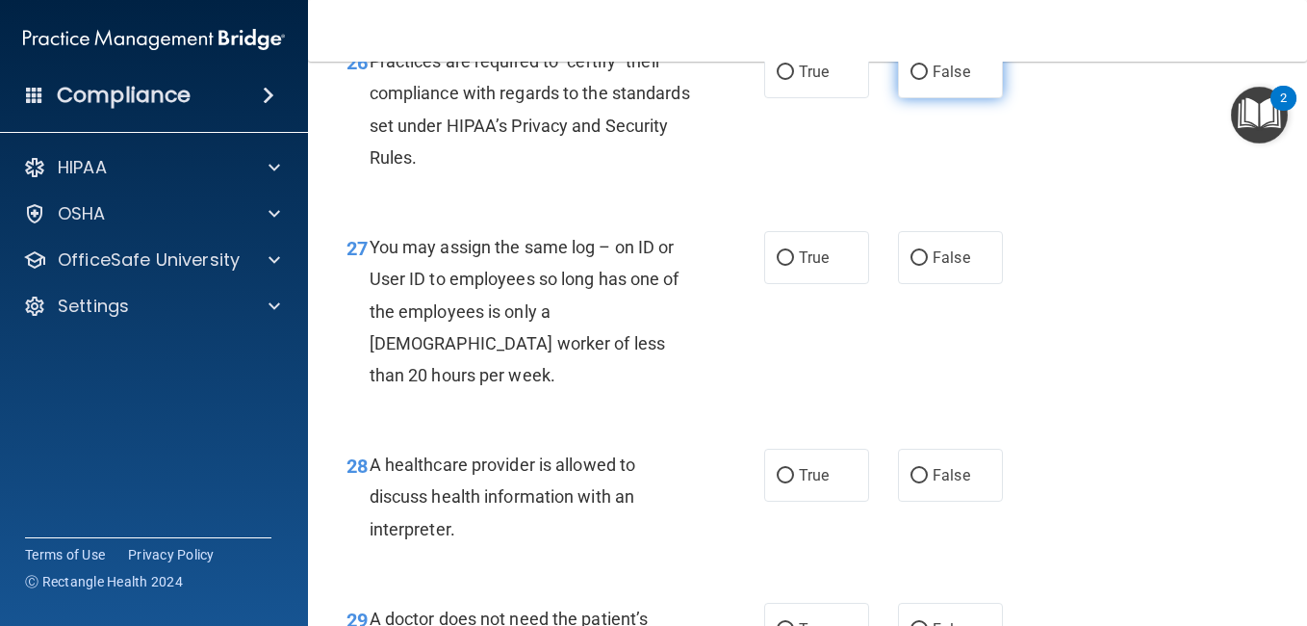
click at [940, 81] on span "False" at bounding box center [952, 72] width 38 height 18
click at [928, 80] on input "False" at bounding box center [919, 72] width 17 height 14
radio input "true"
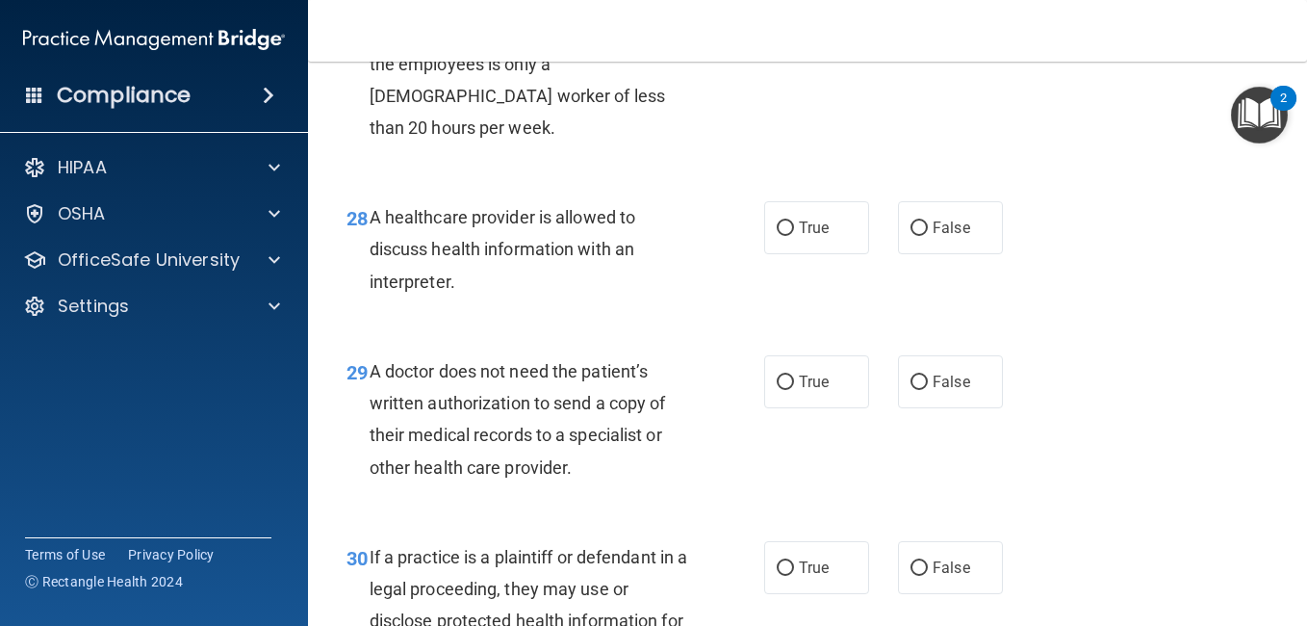
scroll to position [5005, 0]
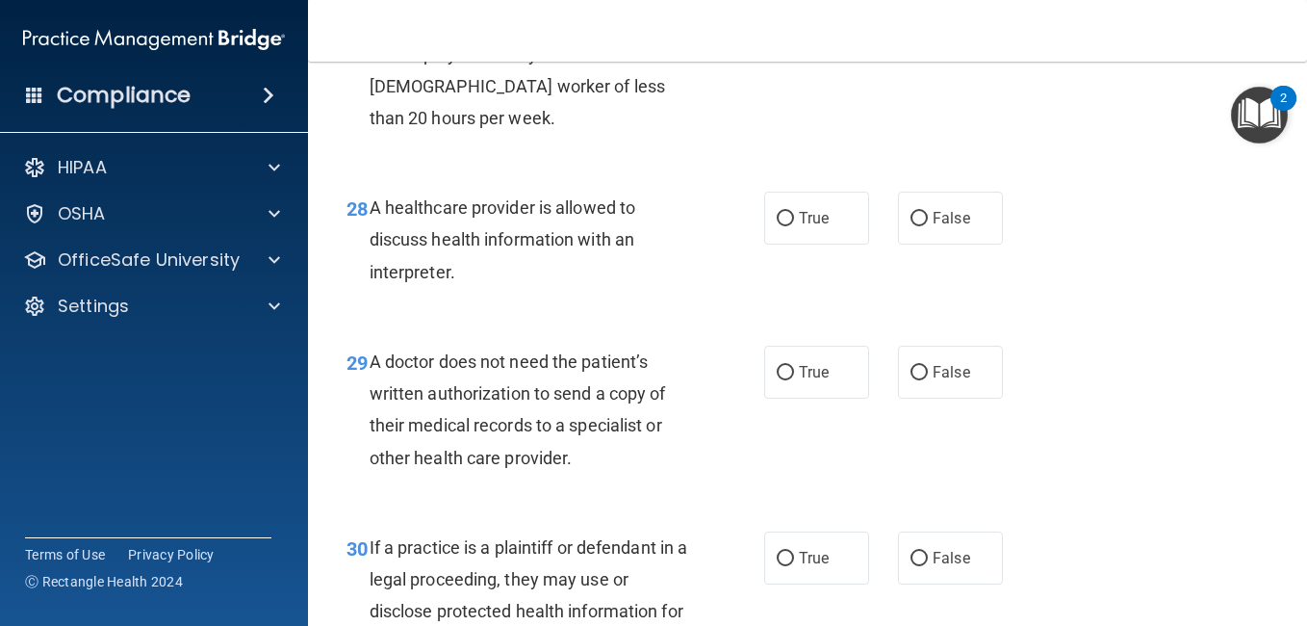
click at [979, 27] on label "False" at bounding box center [950, 0] width 105 height 53
click at [928, 9] on input "False" at bounding box center [919, 1] width 17 height 14
radio input "true"
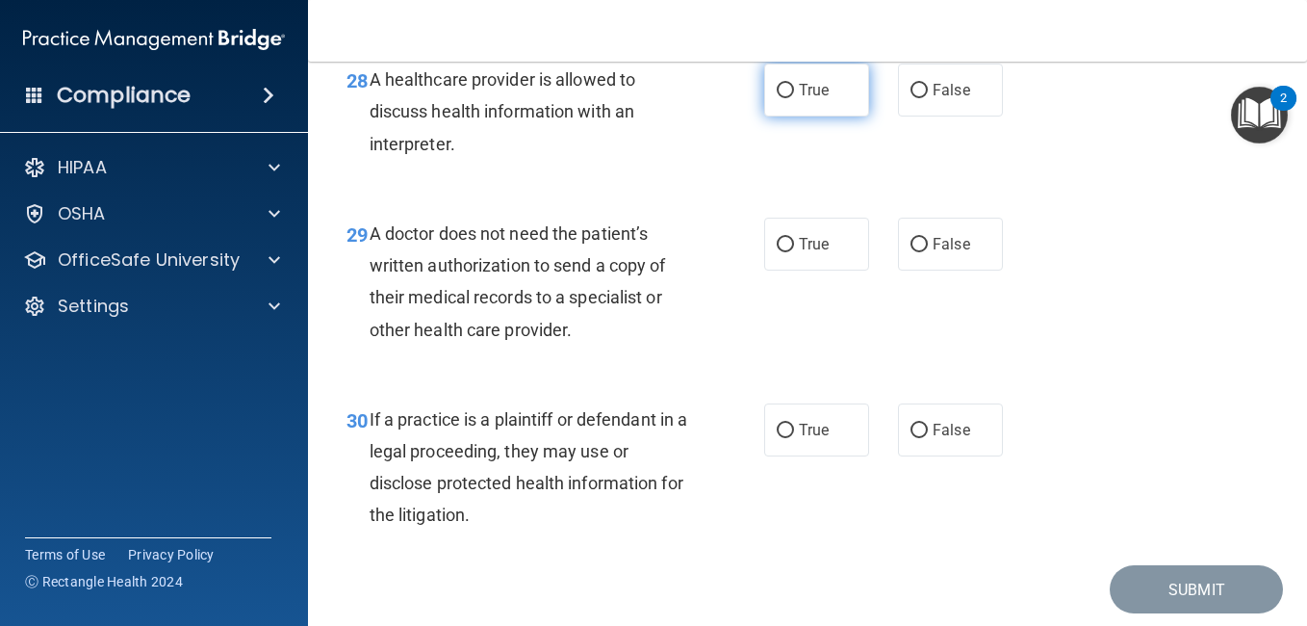
click at [823, 116] on label "True" at bounding box center [816, 90] width 105 height 53
click at [794, 98] on input "True" at bounding box center [785, 91] width 17 height 14
radio input "true"
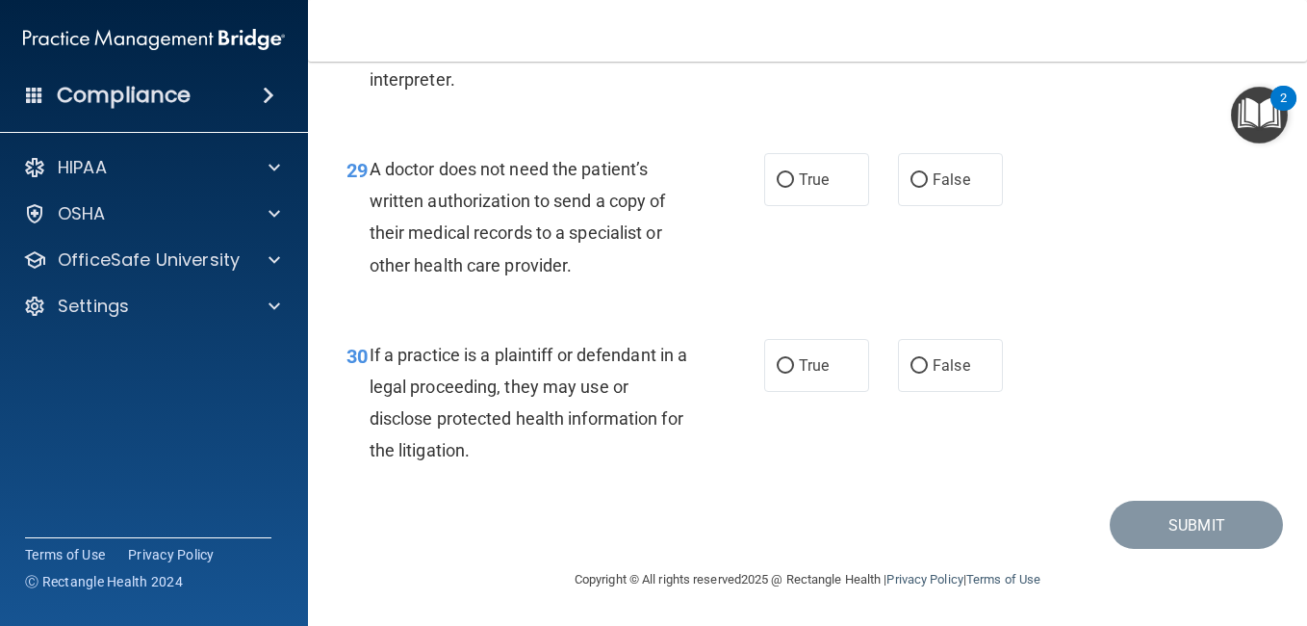
scroll to position [5294, 0]
click at [821, 183] on span "True" at bounding box center [814, 179] width 30 height 18
click at [794, 183] on input "True" at bounding box center [785, 180] width 17 height 14
radio input "true"
click at [840, 370] on label "True" at bounding box center [816, 365] width 105 height 53
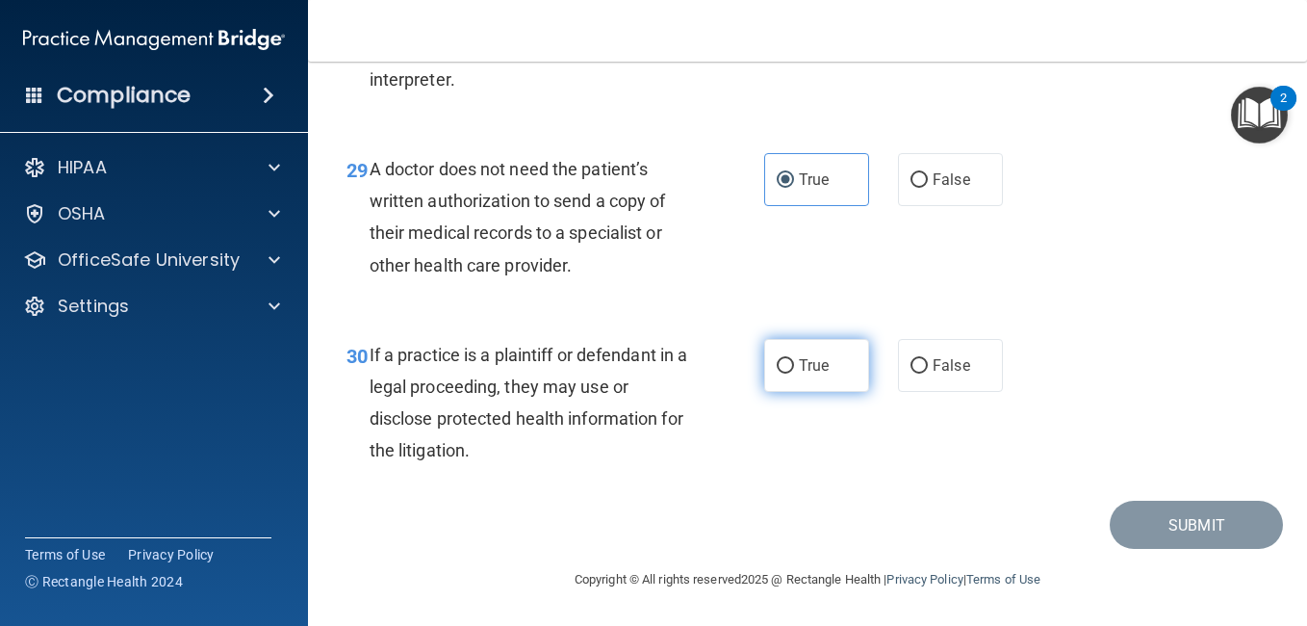
click at [794, 370] on input "True" at bounding box center [785, 366] width 17 height 14
radio input "true"
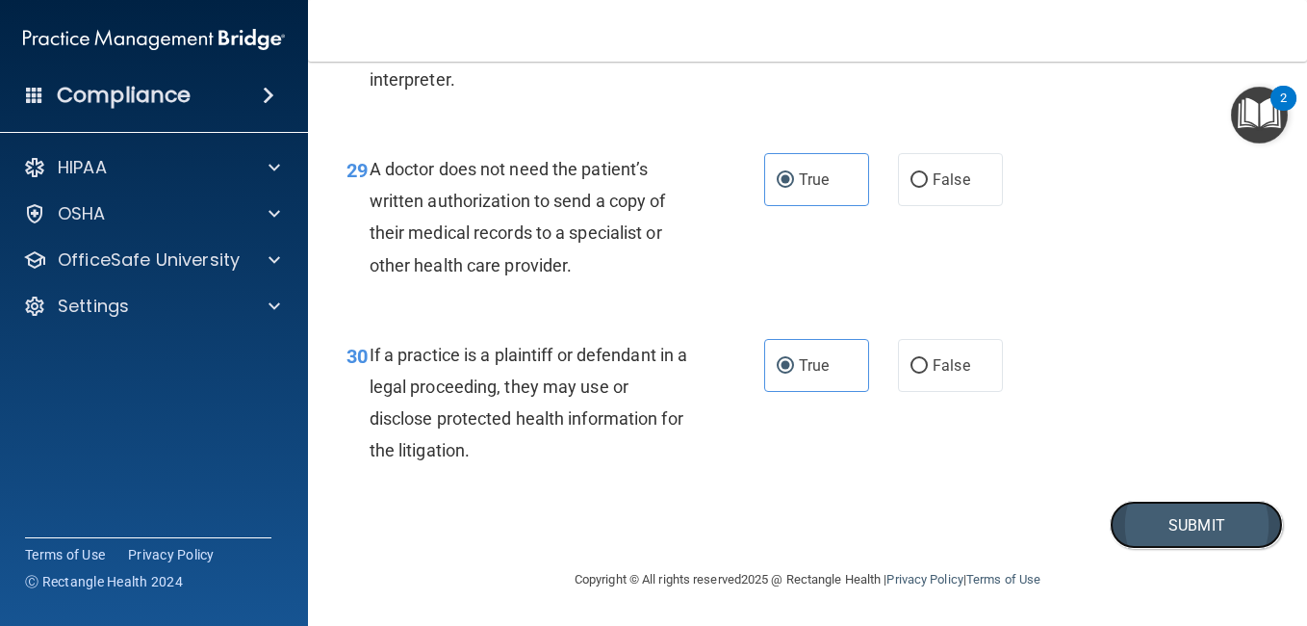
click at [1158, 530] on button "Submit" at bounding box center [1196, 525] width 173 height 49
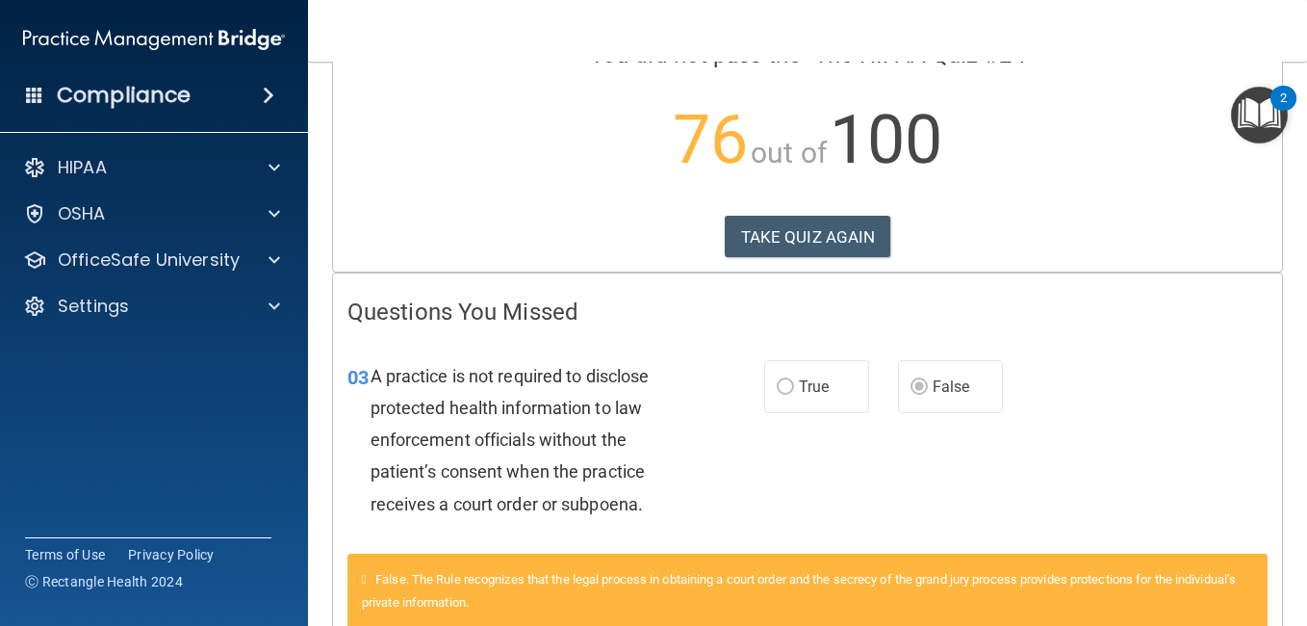
scroll to position [12, 0]
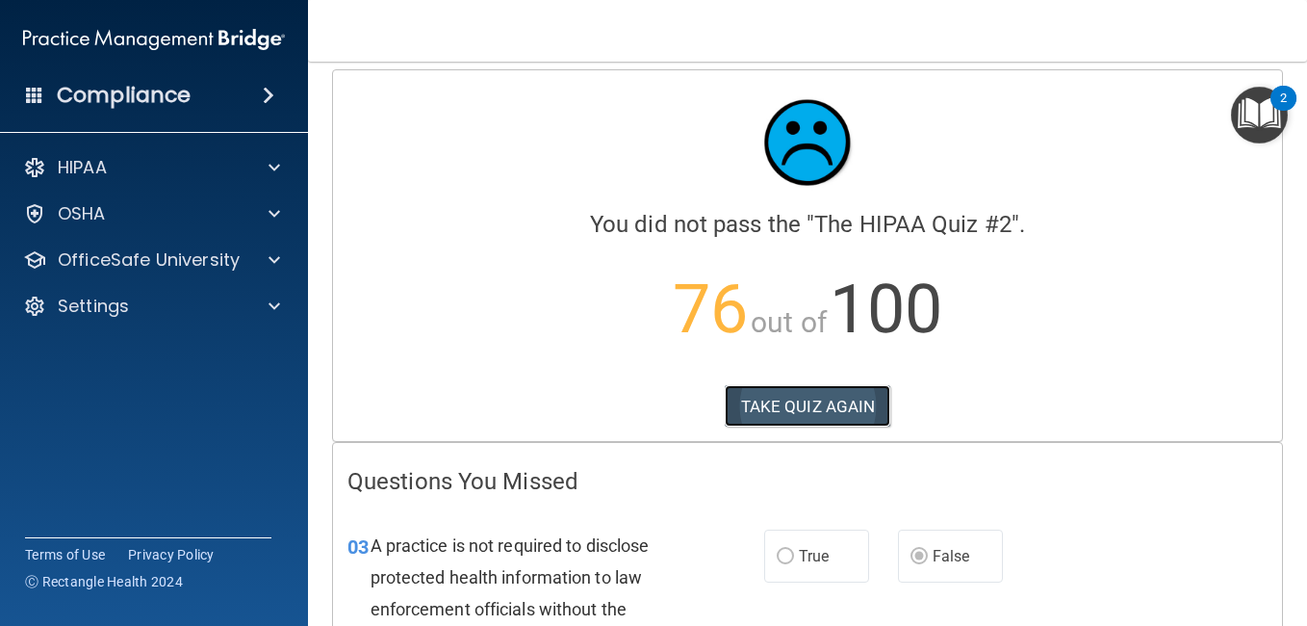
click at [772, 418] on button "TAKE QUIZ AGAIN" at bounding box center [808, 406] width 167 height 42
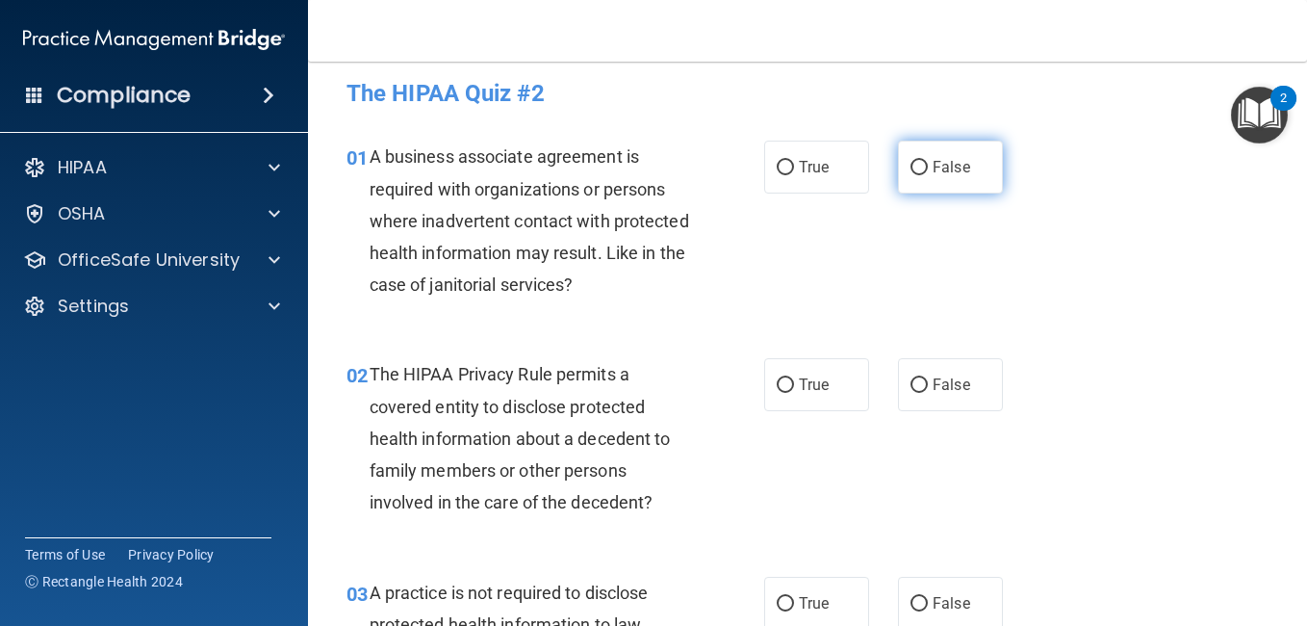
click at [937, 162] on span "False" at bounding box center [952, 167] width 38 height 18
click at [928, 162] on input "False" at bounding box center [919, 168] width 17 height 14
radio input "true"
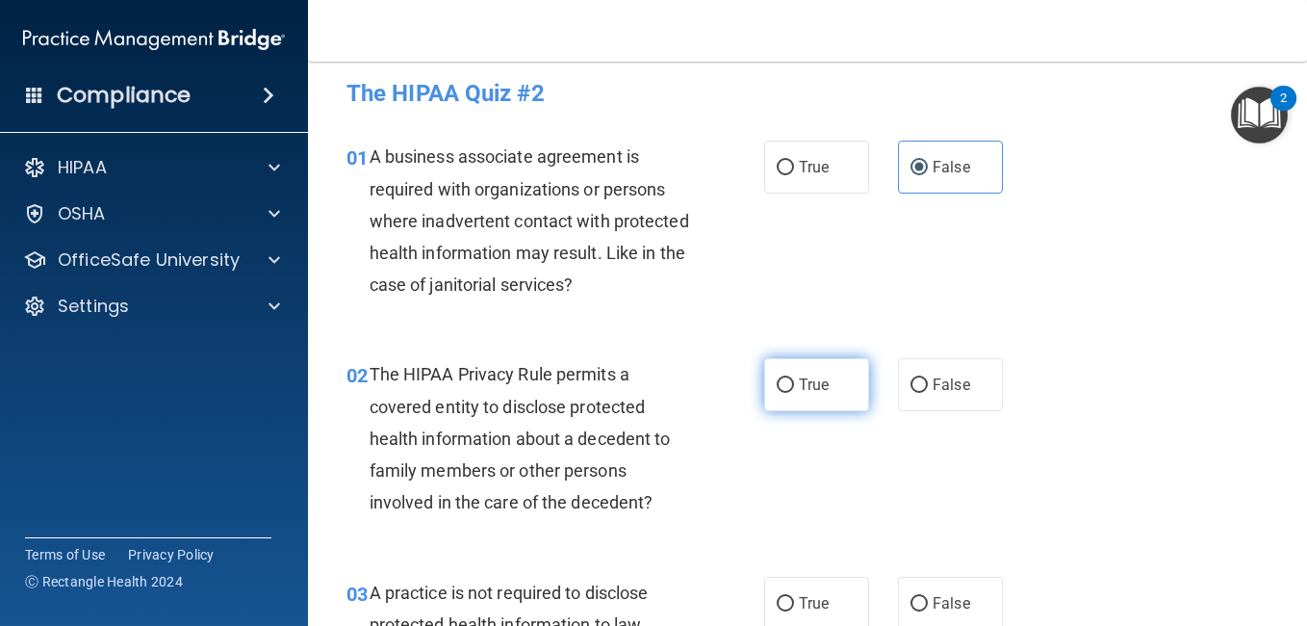
click at [799, 387] on span "True" at bounding box center [814, 384] width 30 height 18
click at [794, 387] on input "True" at bounding box center [785, 385] width 17 height 14
radio input "true"
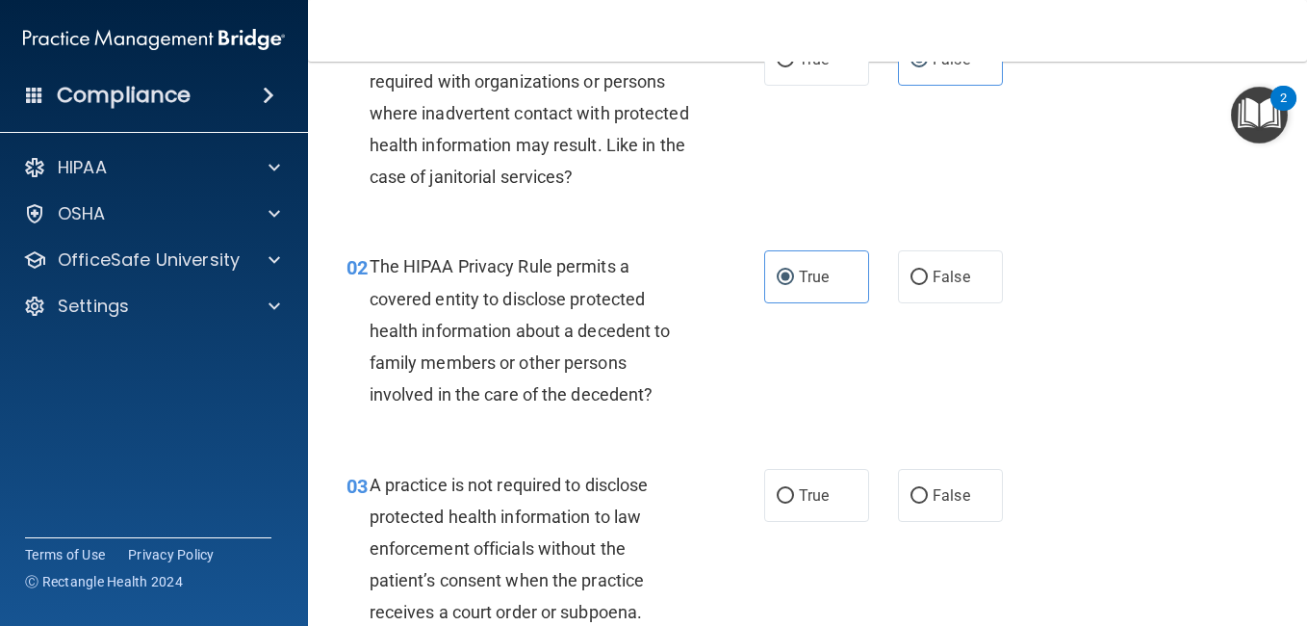
scroll to position [140, 0]
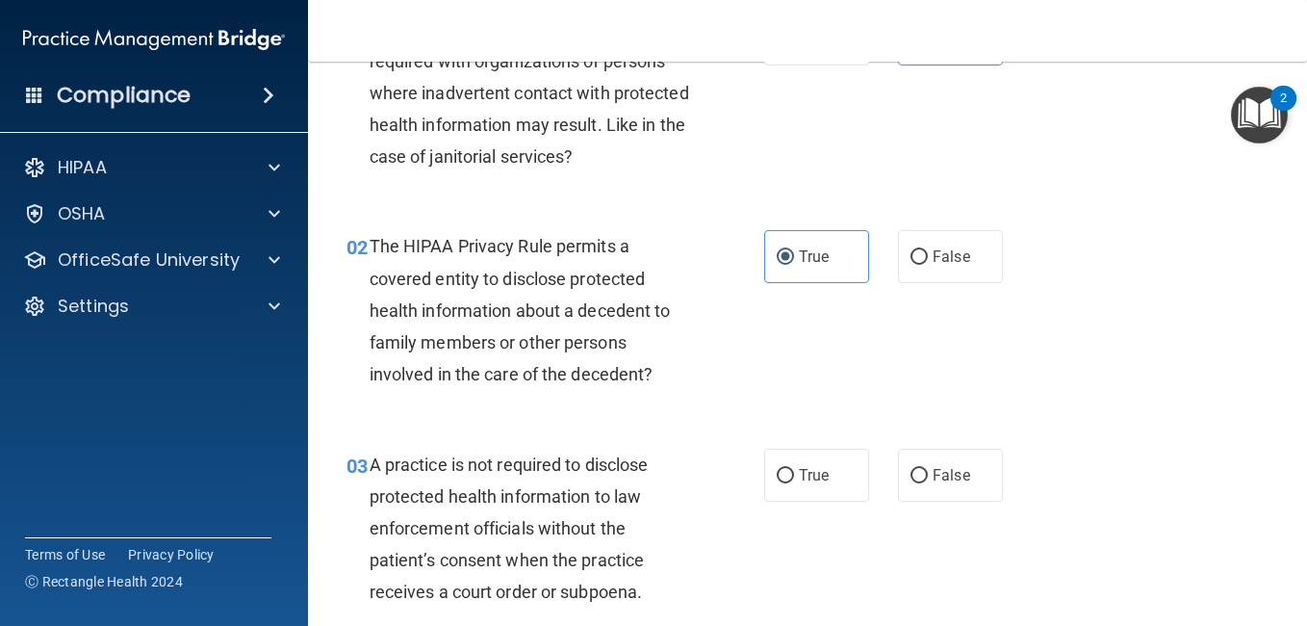
click at [923, 450] on label "False" at bounding box center [950, 475] width 105 height 53
click at [923, 469] on input "False" at bounding box center [919, 476] width 17 height 14
radio input "true"
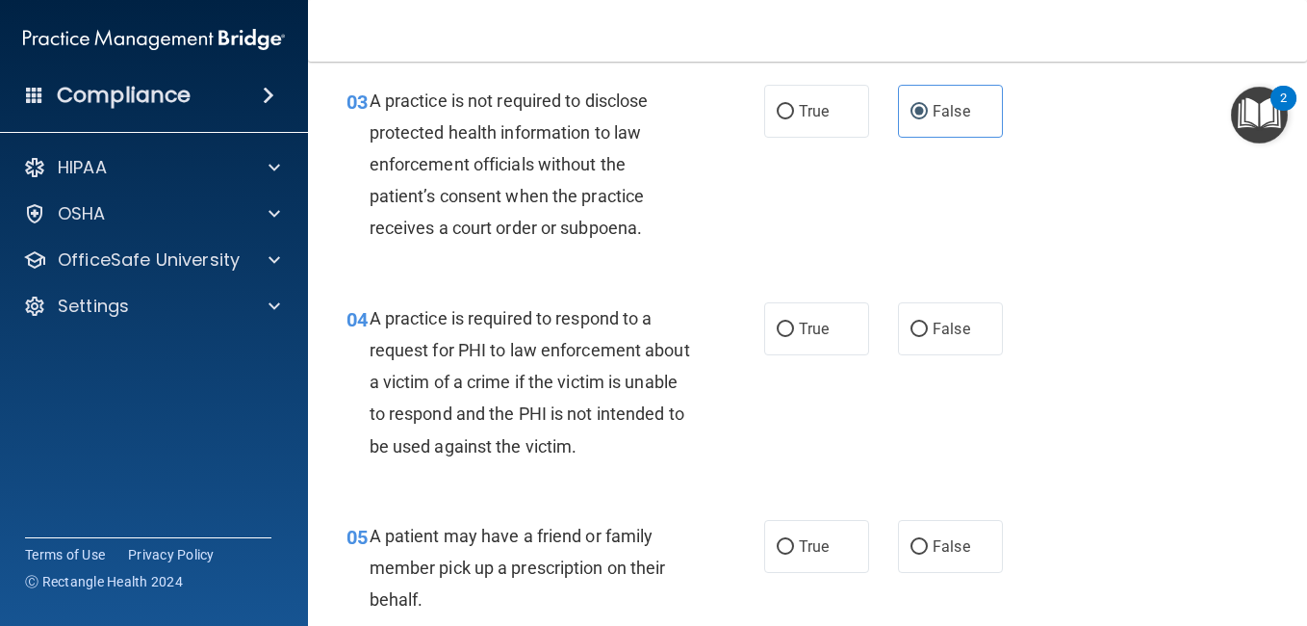
scroll to position [525, 0]
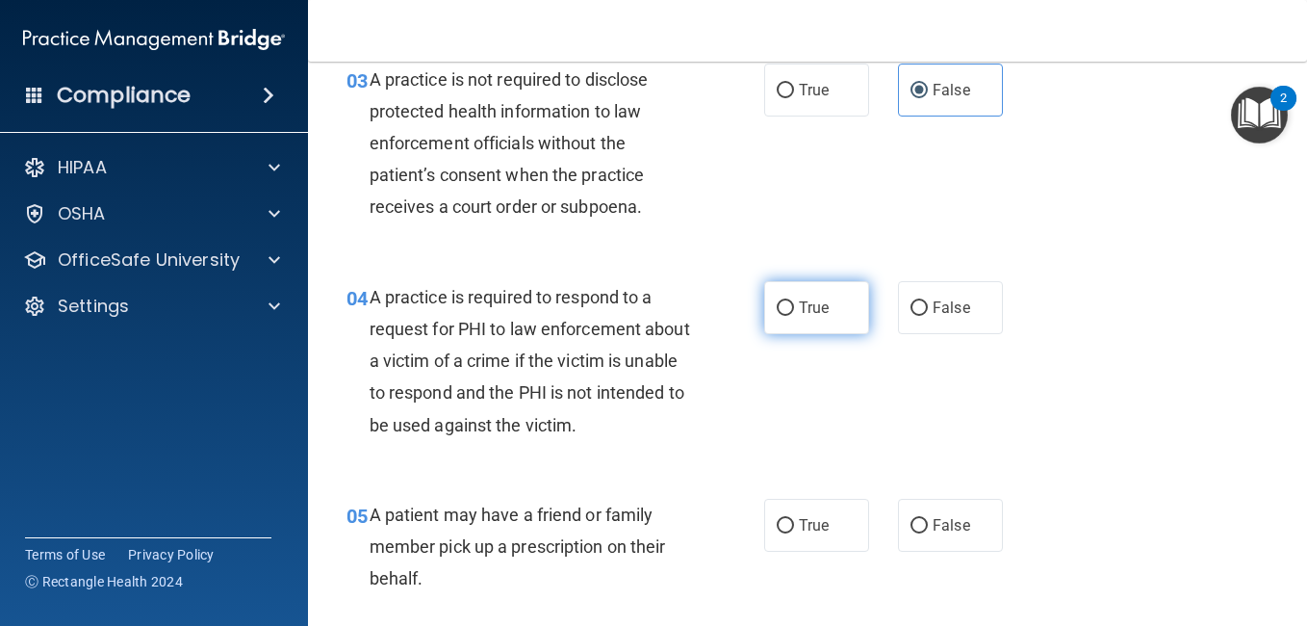
click at [807, 290] on label "True" at bounding box center [816, 307] width 105 height 53
click at [794, 301] on input "True" at bounding box center [785, 308] width 17 height 14
radio input "true"
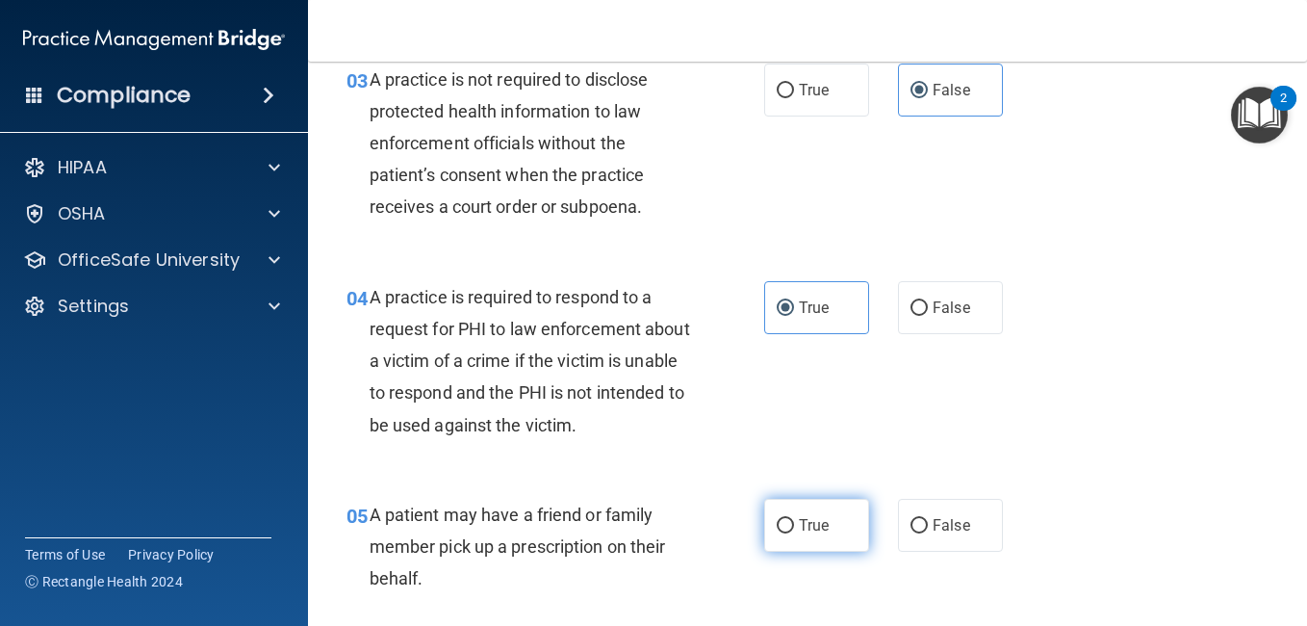
click at [789, 535] on label "True" at bounding box center [816, 525] width 105 height 53
click at [789, 533] on input "True" at bounding box center [785, 526] width 17 height 14
radio input "true"
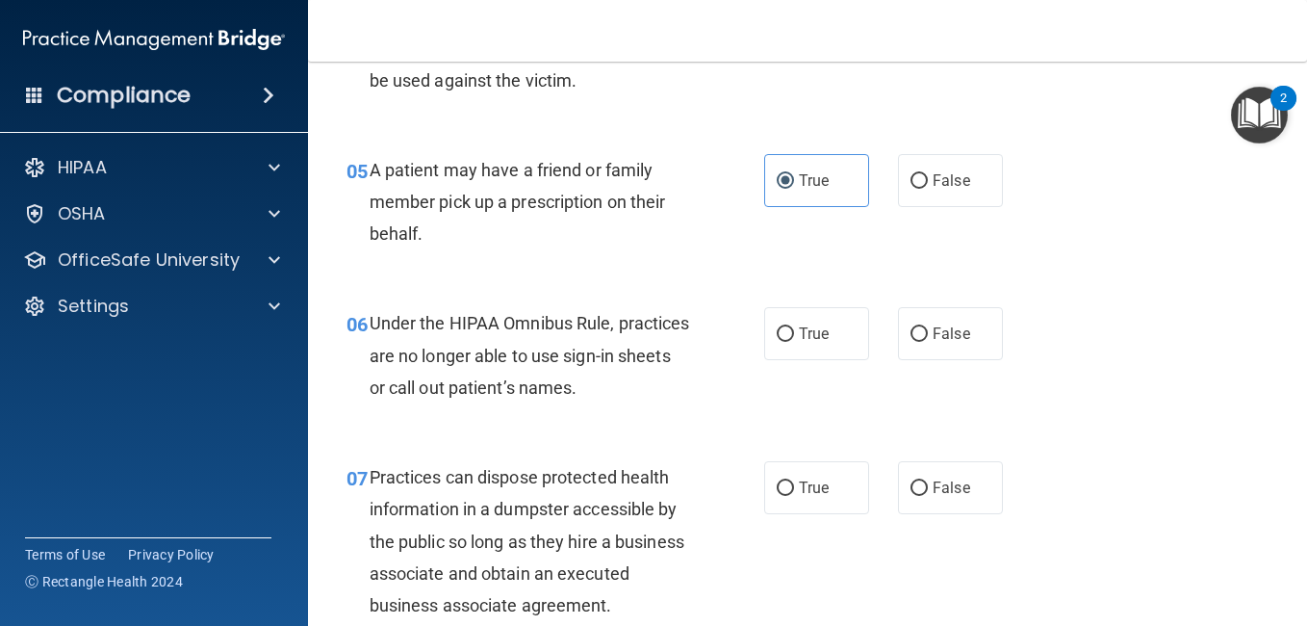
scroll to position [910, 0]
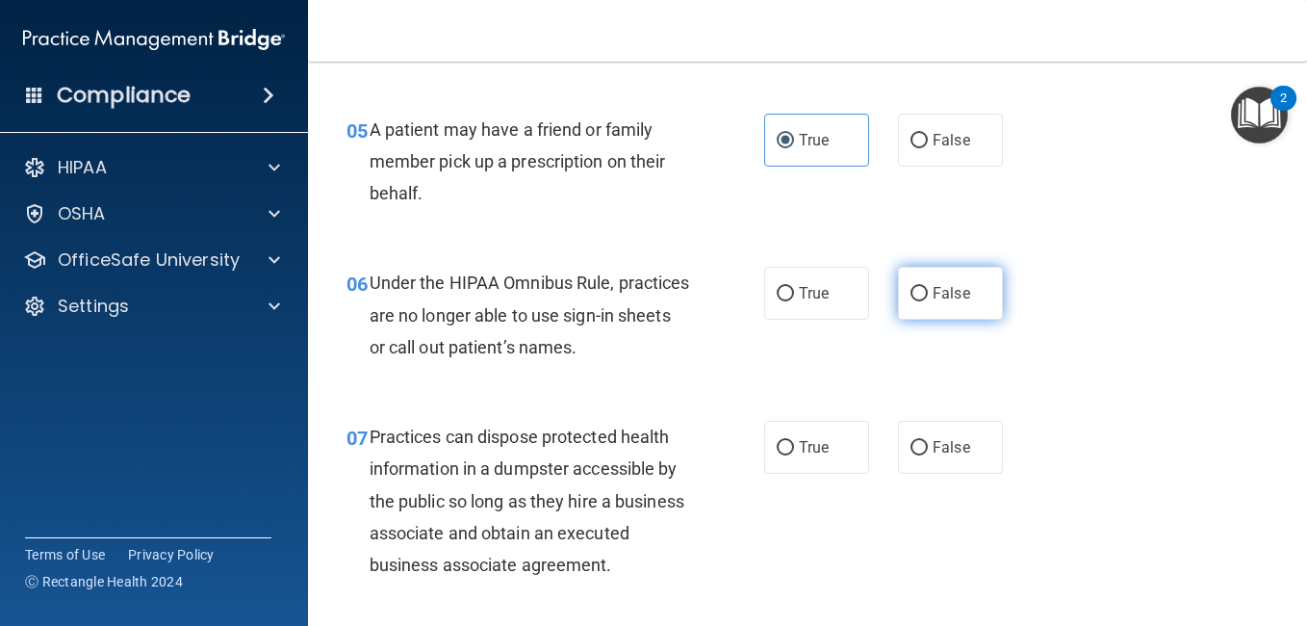
click at [898, 309] on label "False" at bounding box center [950, 293] width 105 height 53
click at [911, 301] on input "False" at bounding box center [919, 294] width 17 height 14
radio input "true"
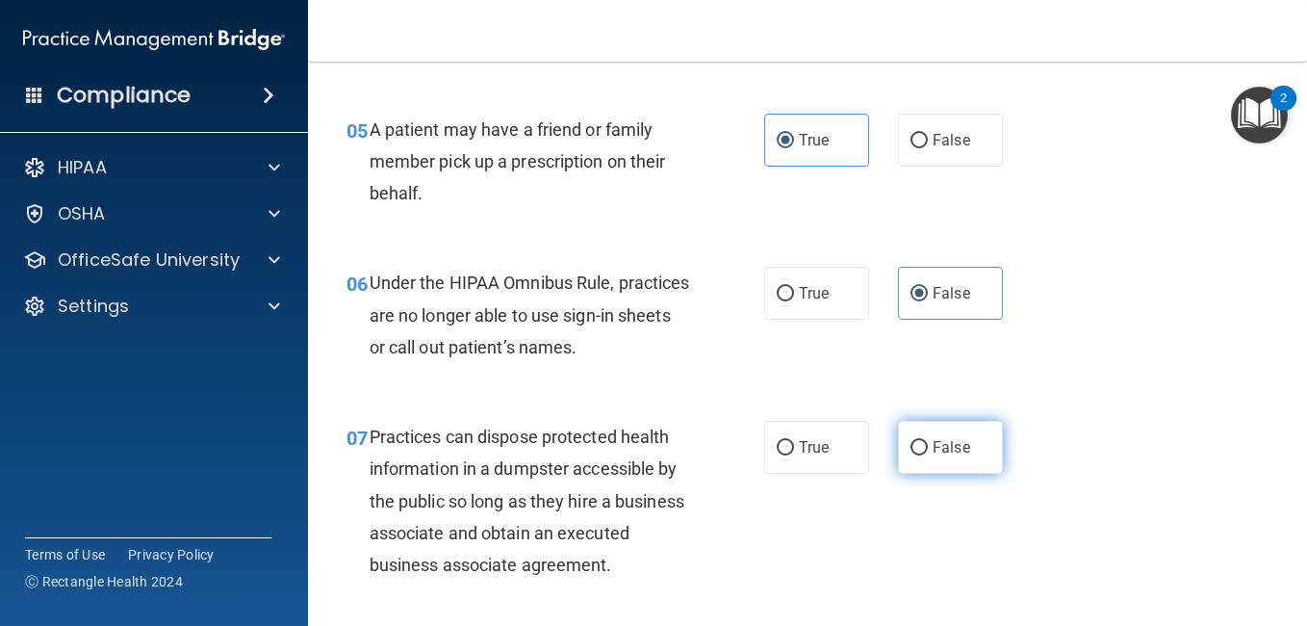
click at [913, 431] on label "False" at bounding box center [950, 447] width 105 height 53
click at [913, 441] on input "False" at bounding box center [919, 448] width 17 height 14
radio input "true"
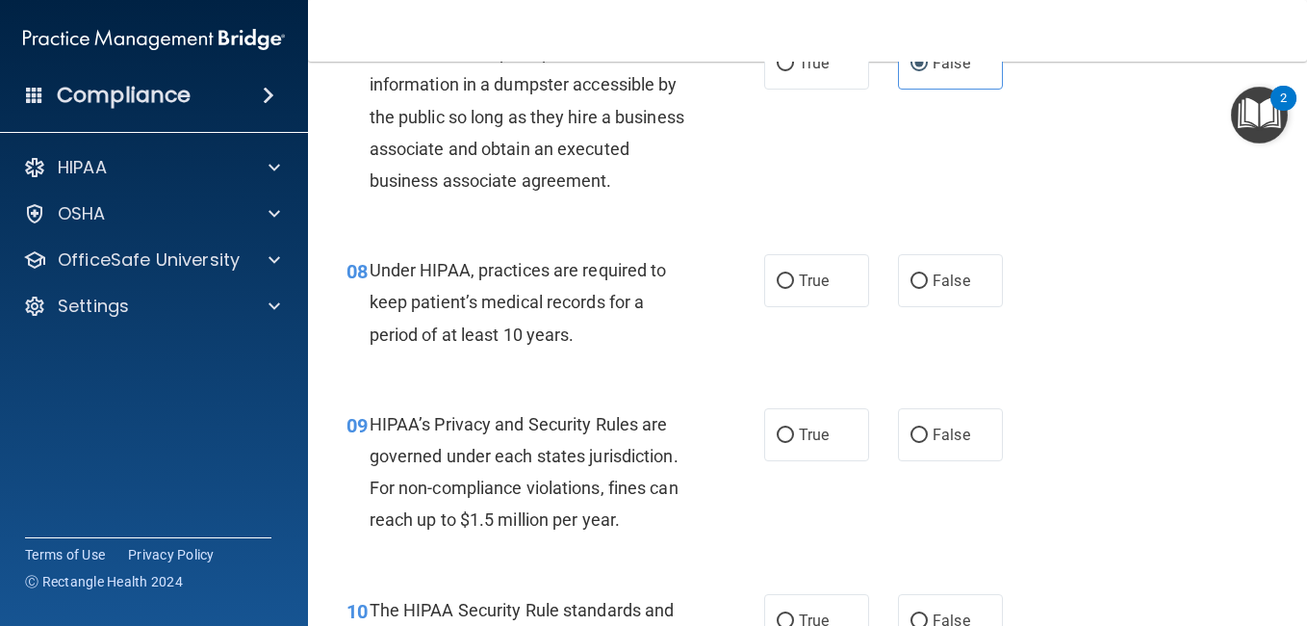
scroll to position [1295, 0]
click at [982, 306] on label "False" at bounding box center [950, 279] width 105 height 53
click at [928, 288] on input "False" at bounding box center [919, 280] width 17 height 14
radio input "true"
drag, startPoint x: 968, startPoint y: 463, endPoint x: 987, endPoint y: 453, distance: 20.7
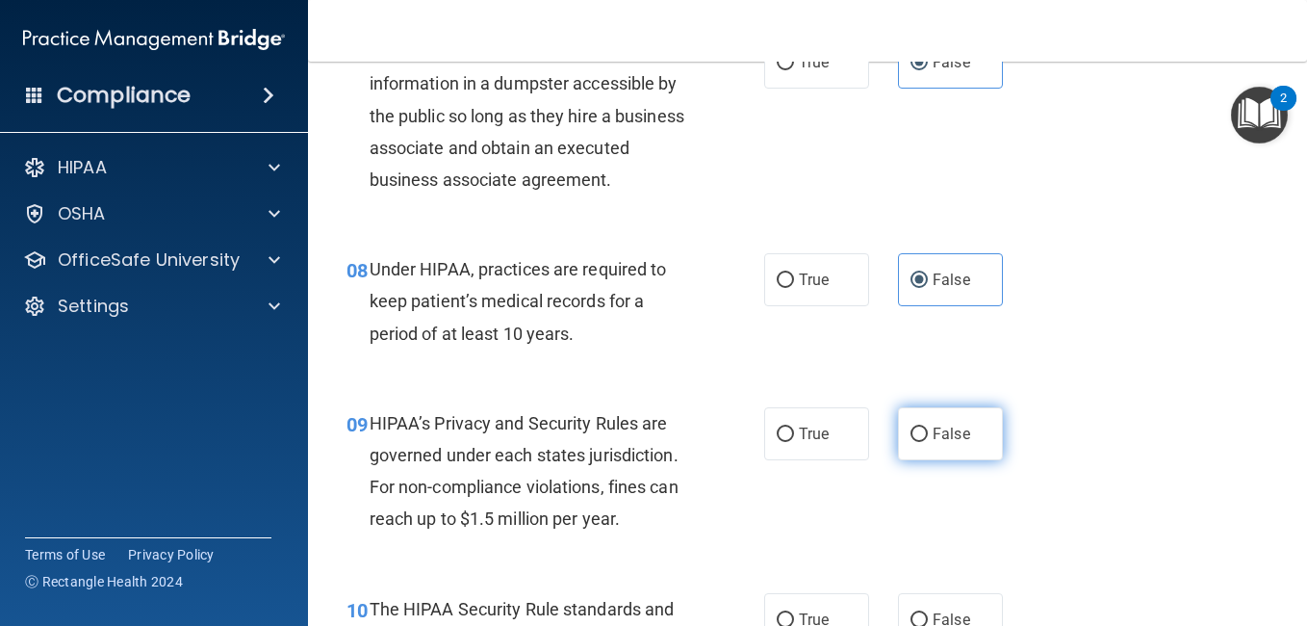
click at [968, 460] on label "False" at bounding box center [950, 433] width 105 height 53
click at [928, 442] on input "False" at bounding box center [919, 434] width 17 height 14
radio input "true"
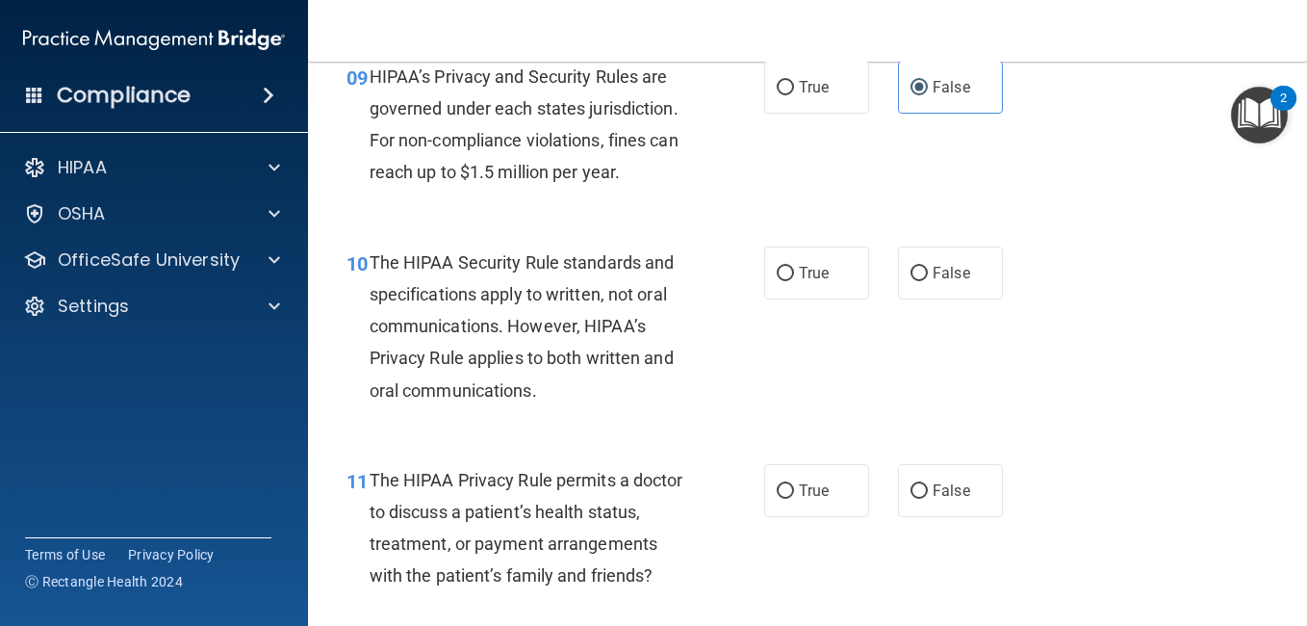
scroll to position [1680, 0]
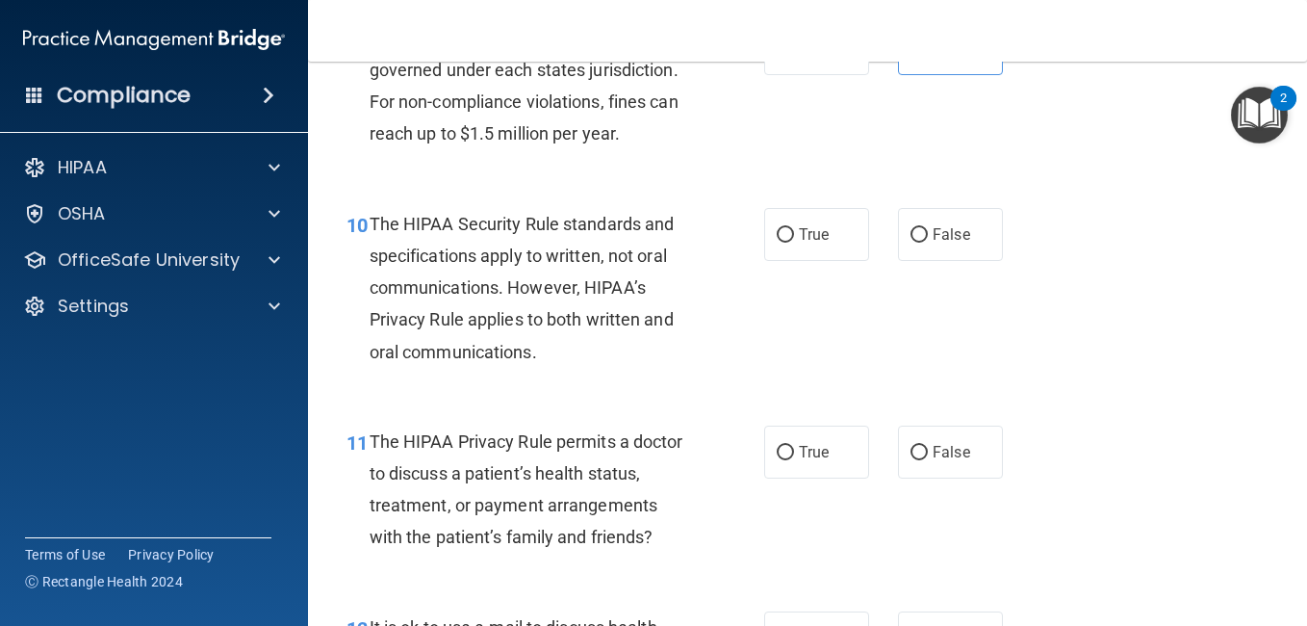
drag, startPoint x: 838, startPoint y: 271, endPoint x: 850, endPoint y: 336, distance: 65.5
click at [840, 261] on label "True" at bounding box center [816, 234] width 105 height 53
click at [794, 243] on input "True" at bounding box center [785, 235] width 17 height 14
radio input "true"
click at [810, 478] on label "True" at bounding box center [816, 451] width 105 height 53
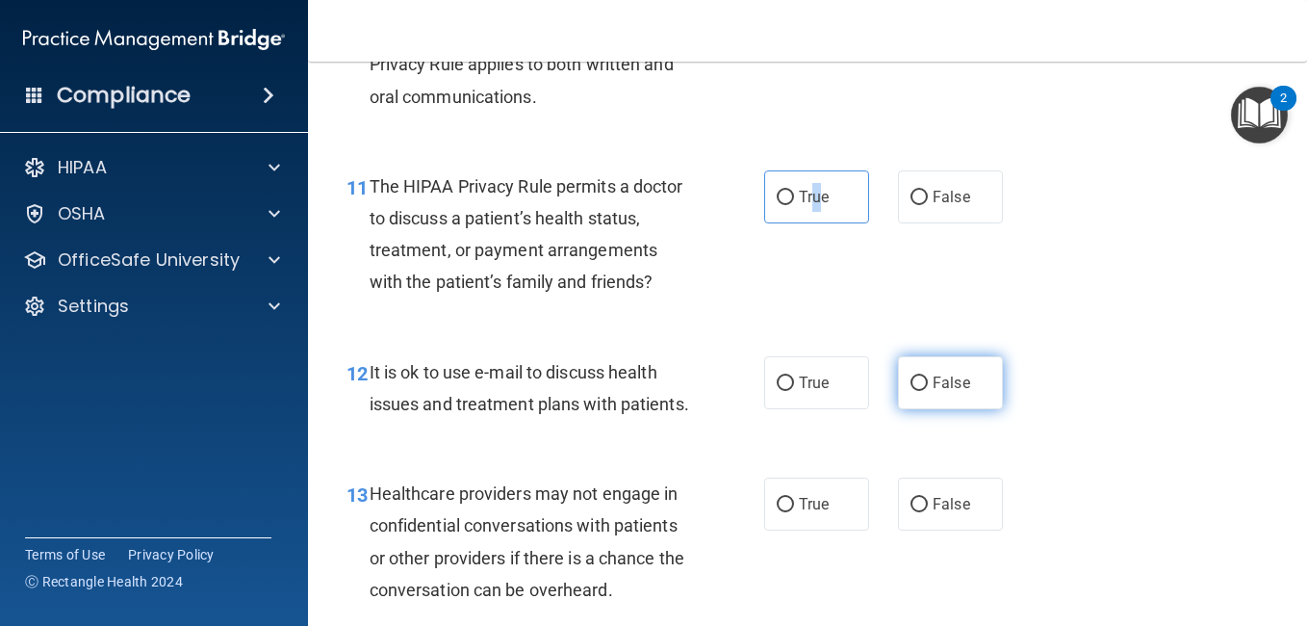
scroll to position [1937, 0]
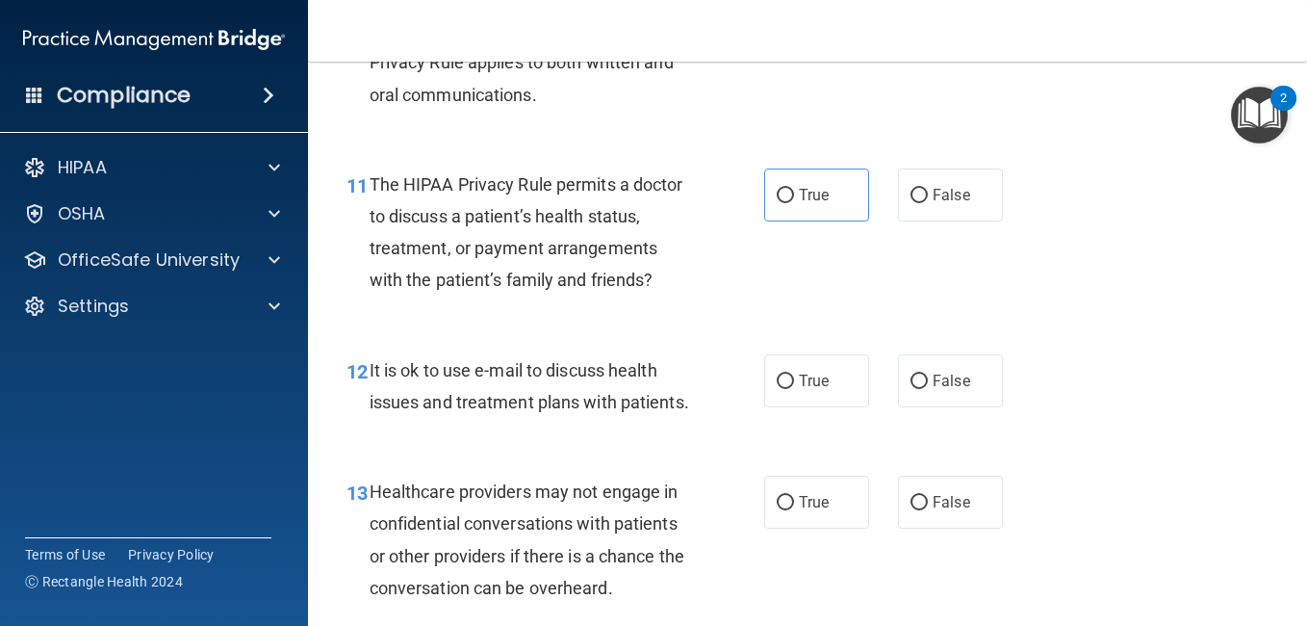
drag, startPoint x: 811, startPoint y: 439, endPoint x: 814, endPoint y: 337, distance: 102.1
click at [811, 390] on span "True" at bounding box center [814, 381] width 30 height 18
click at [794, 389] on input "True" at bounding box center [785, 381] width 17 height 14
radio input "true"
click at [779, 221] on label "True" at bounding box center [816, 194] width 105 height 53
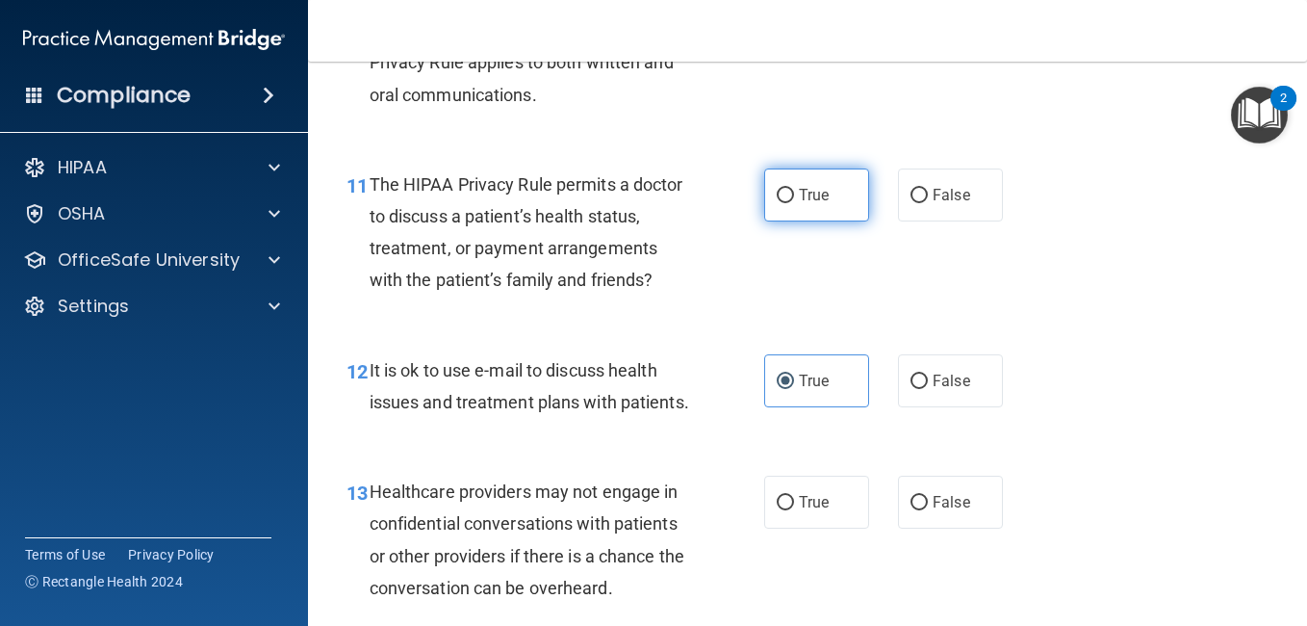
click at [779, 203] on input "True" at bounding box center [785, 196] width 17 height 14
radio input "true"
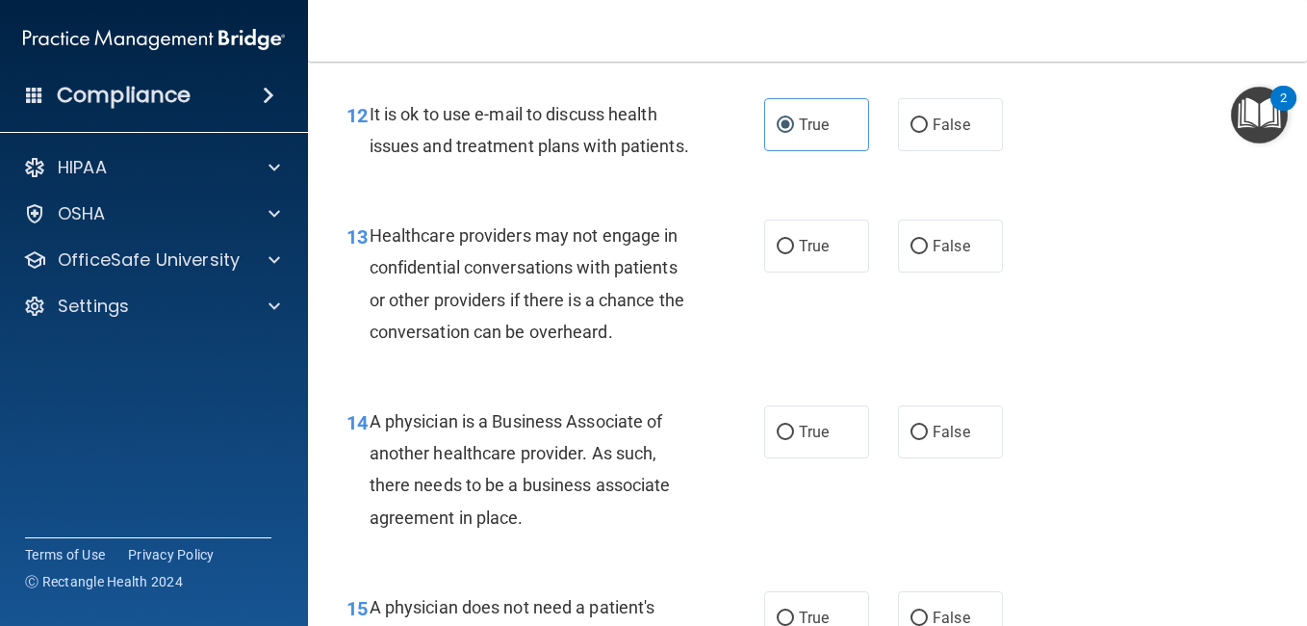
scroll to position [2322, 0]
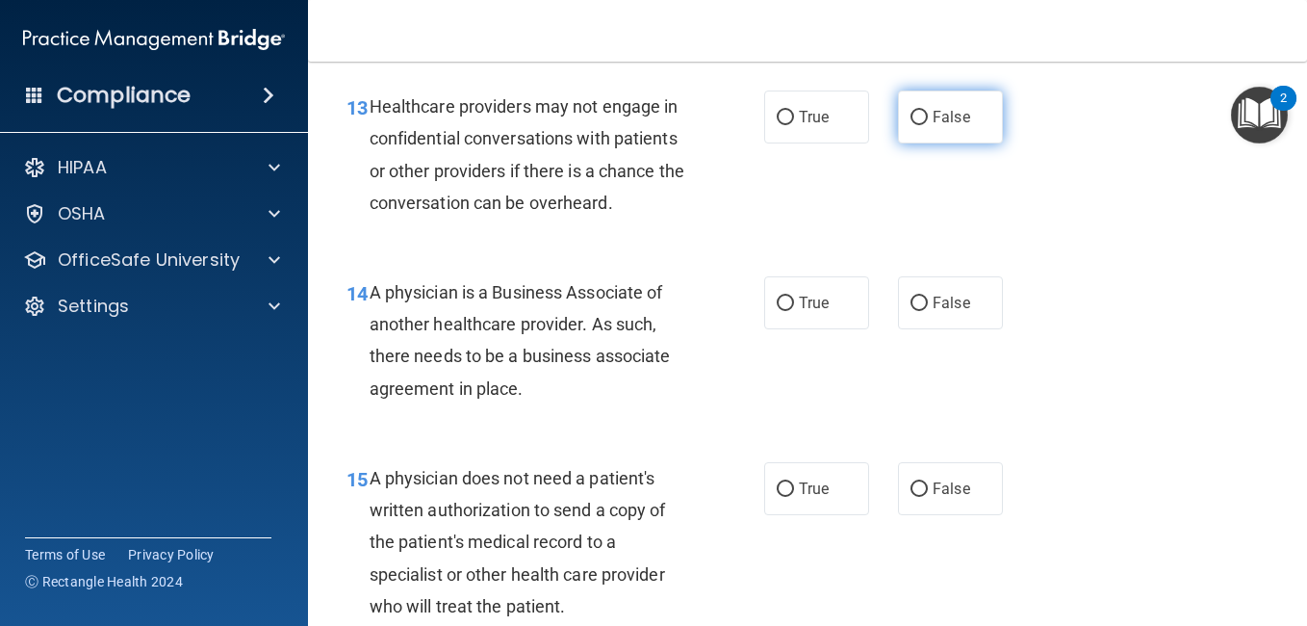
click at [913, 143] on label "False" at bounding box center [950, 116] width 105 height 53
click at [913, 125] on input "False" at bounding box center [919, 118] width 17 height 14
radio input "true"
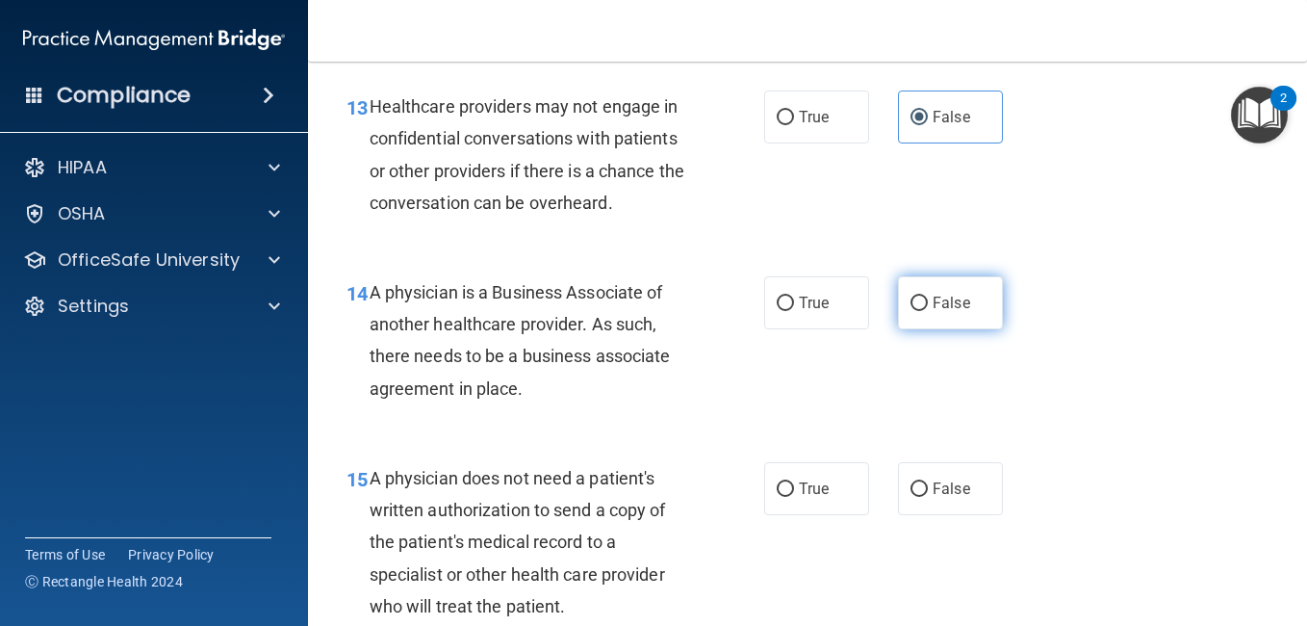
click at [927, 329] on label "False" at bounding box center [950, 302] width 105 height 53
click at [927, 311] on input "False" at bounding box center [919, 303] width 17 height 14
radio input "true"
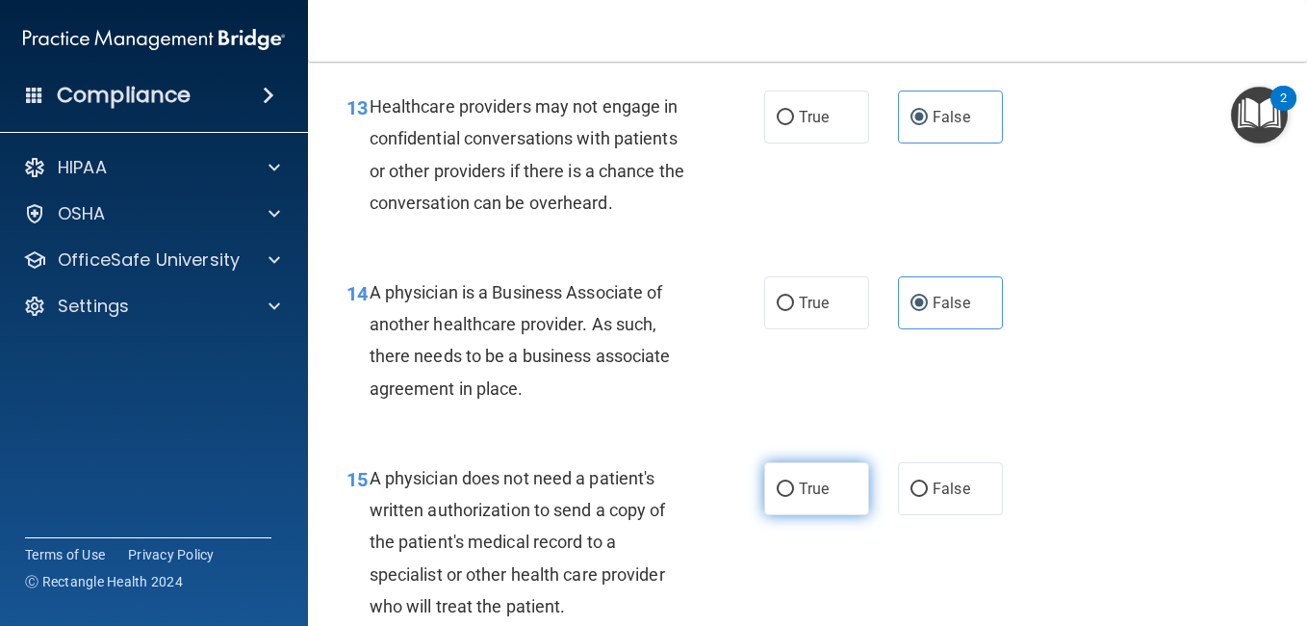
drag, startPoint x: 802, startPoint y: 584, endPoint x: 836, endPoint y: 561, distance: 41.6
click at [801, 498] on span "True" at bounding box center [814, 488] width 30 height 18
click at [794, 497] on input "True" at bounding box center [785, 489] width 17 height 14
radio input "true"
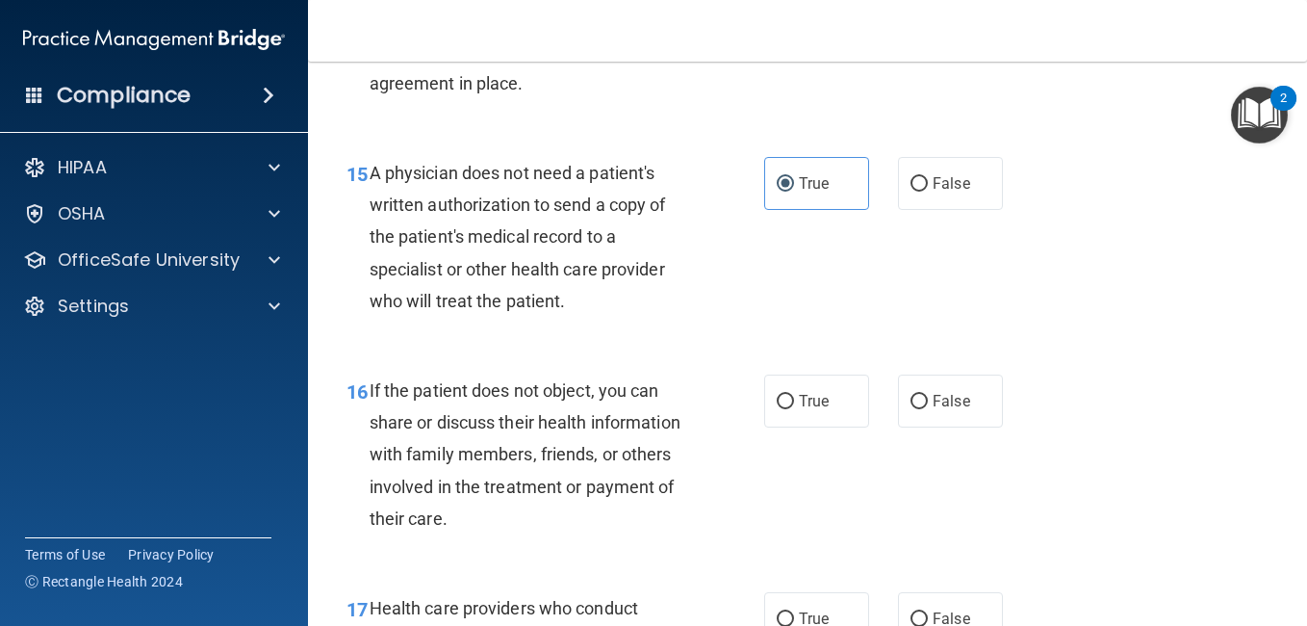
scroll to position [2707, 0]
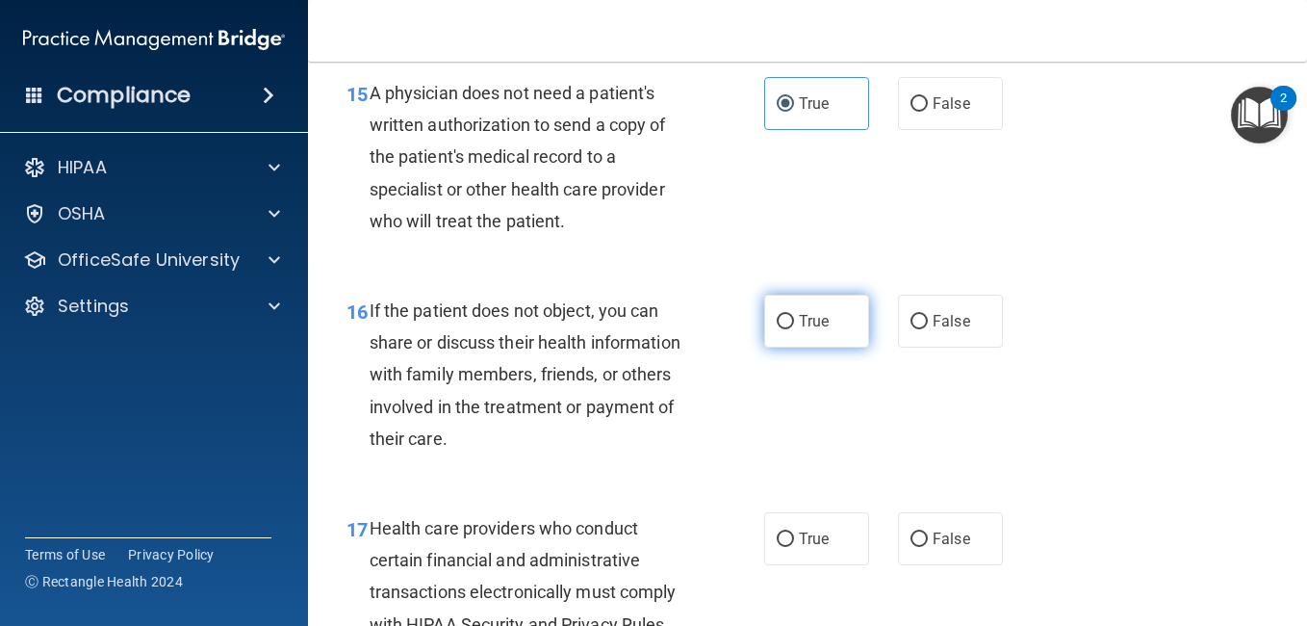
click at [810, 330] on span "True" at bounding box center [814, 321] width 30 height 18
click at [794, 329] on input "True" at bounding box center [785, 322] width 17 height 14
radio input "true"
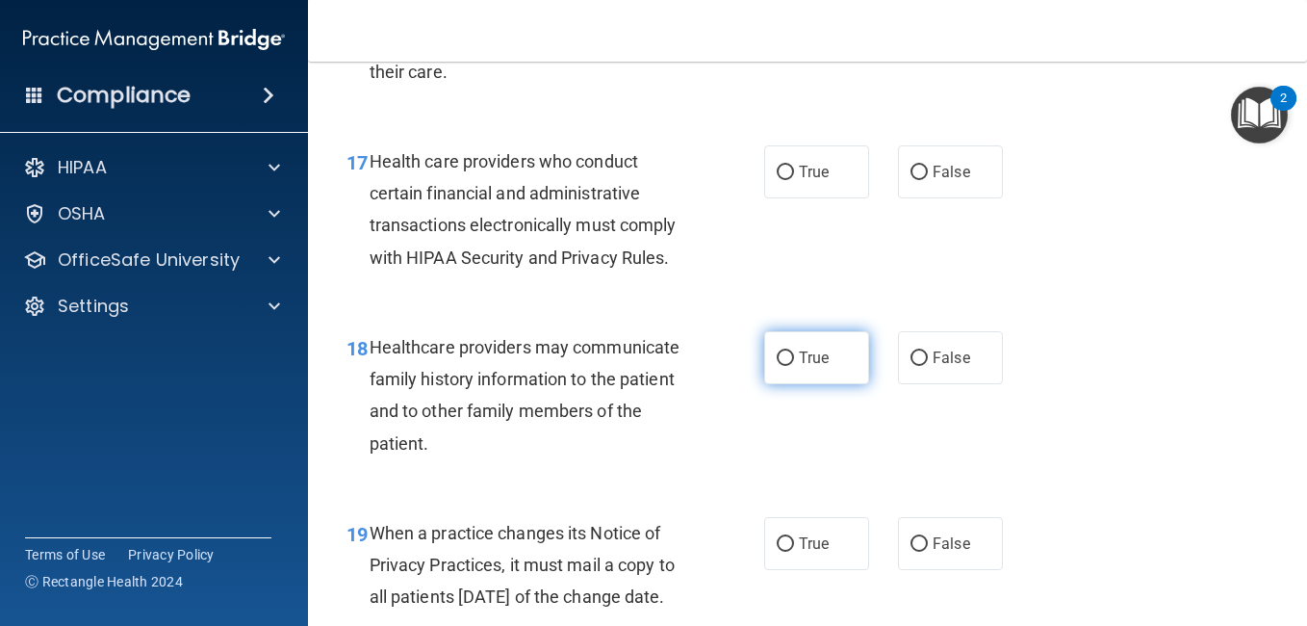
scroll to position [3092, 0]
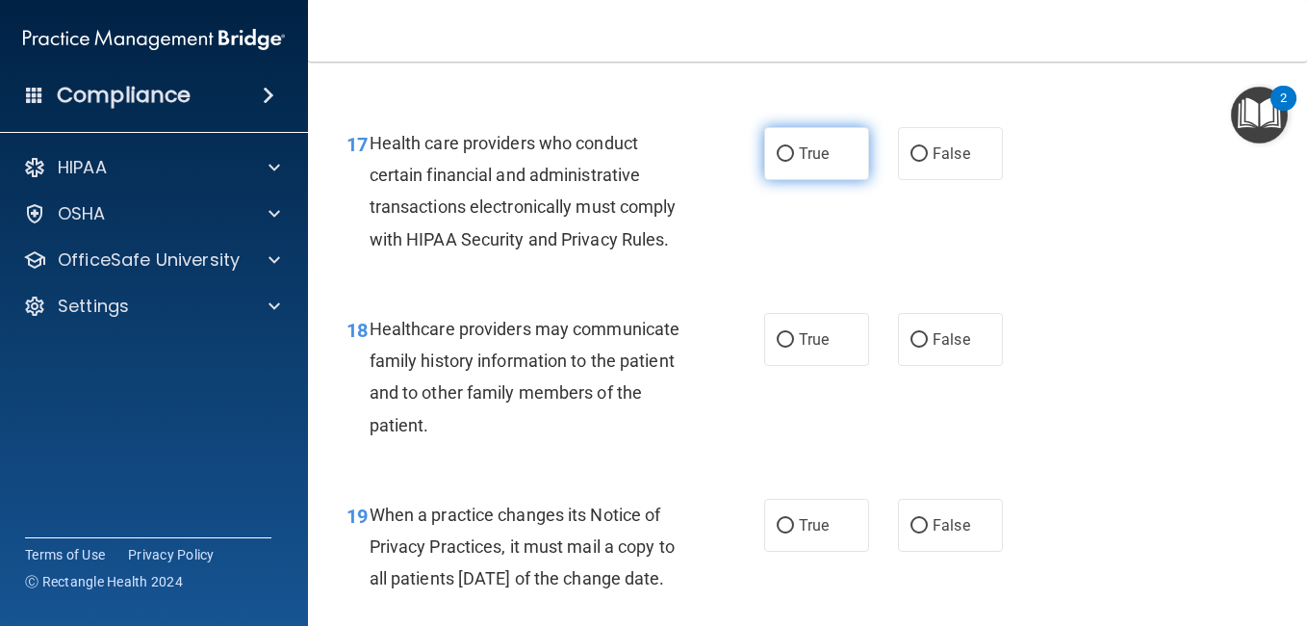
click at [788, 180] on label "True" at bounding box center [816, 153] width 105 height 53
click at [788, 162] on input "True" at bounding box center [785, 154] width 17 height 14
radio input "true"
click at [943, 464] on div "18 Healthcare providers may communicate family history information to the patie…" at bounding box center [807, 382] width 951 height 186
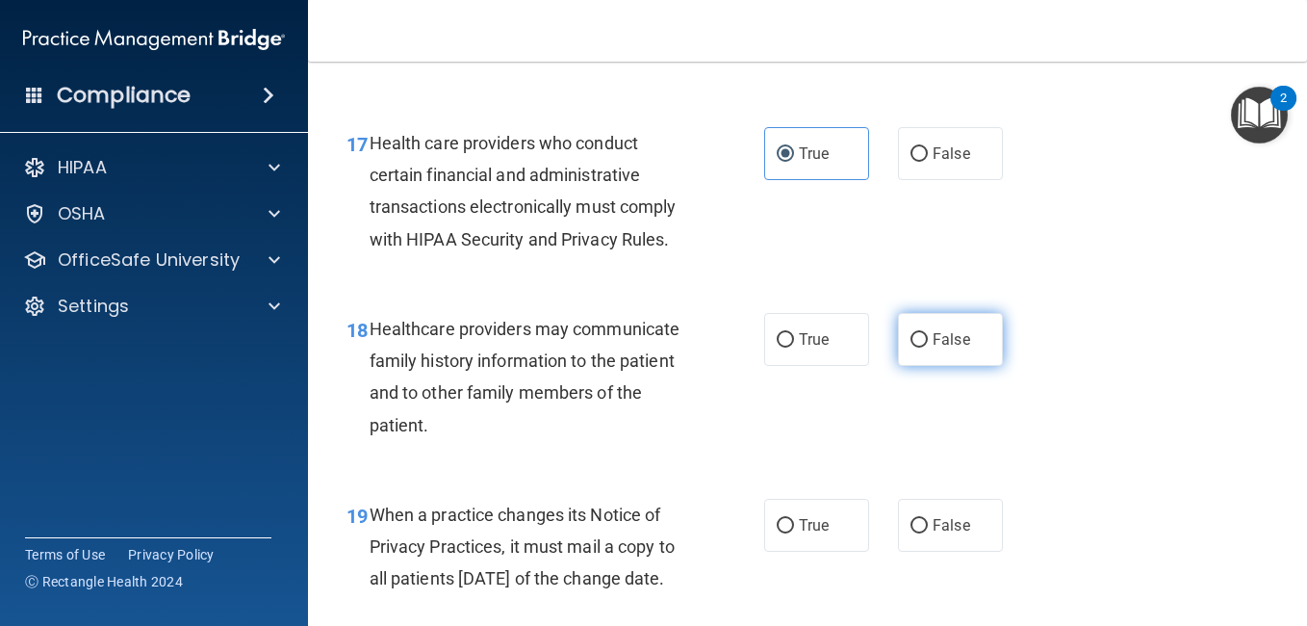
click at [938, 366] on label "False" at bounding box center [950, 339] width 105 height 53
click at [928, 347] on input "False" at bounding box center [919, 340] width 17 height 14
radio input "true"
click at [933, 534] on span "False" at bounding box center [952, 525] width 38 height 18
click at [927, 533] on input "False" at bounding box center [919, 526] width 17 height 14
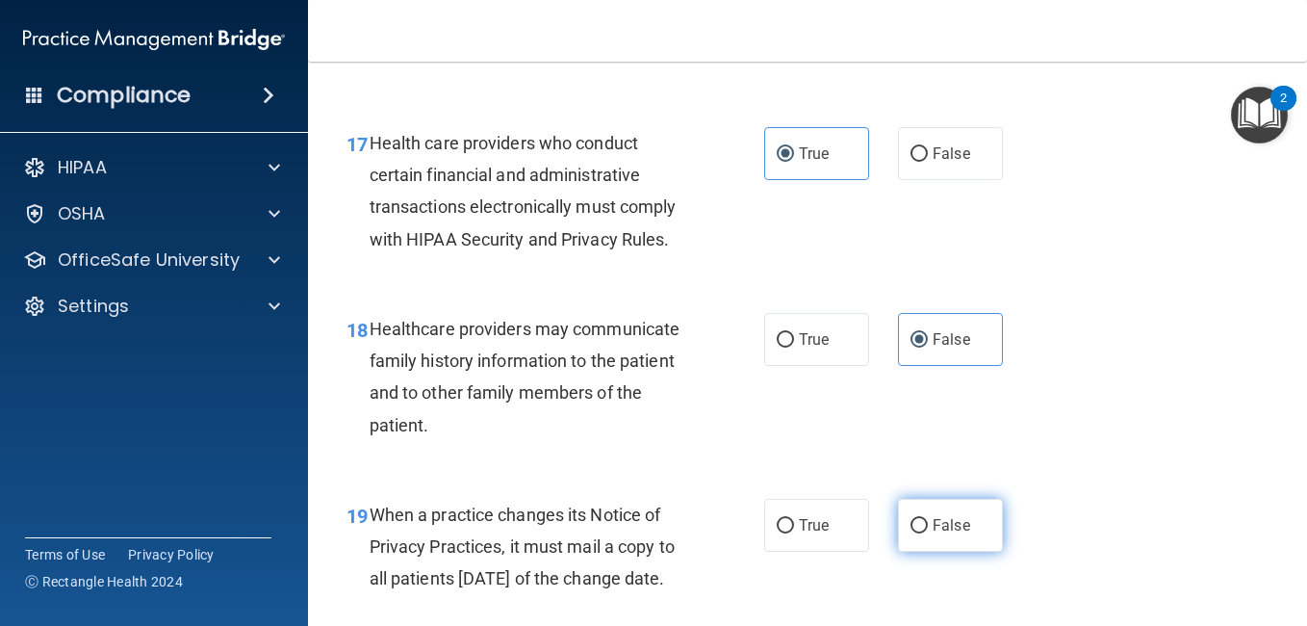
radio input "true"
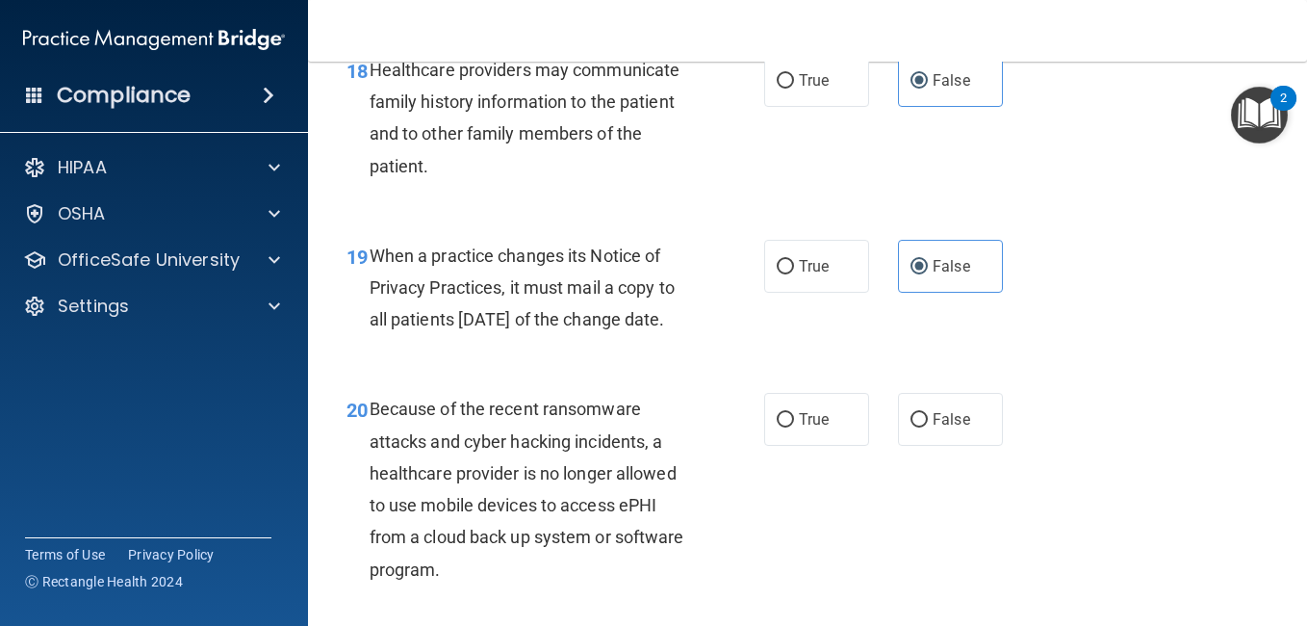
scroll to position [3608, 0]
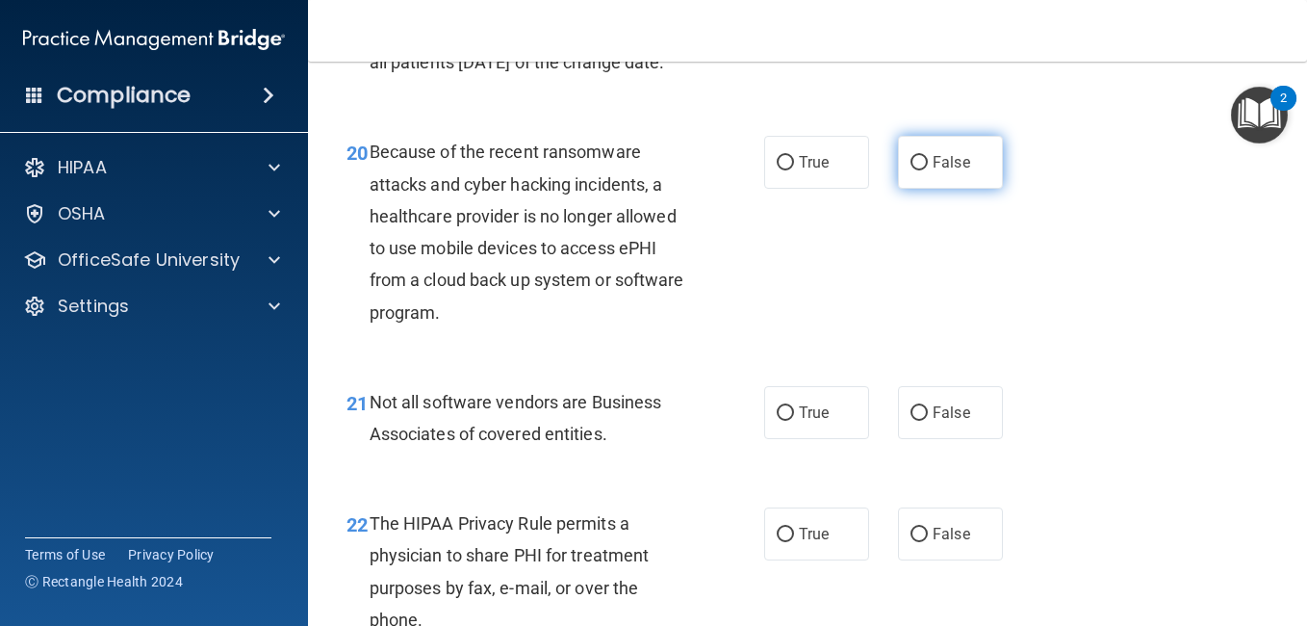
click at [933, 171] on span "False" at bounding box center [952, 162] width 38 height 18
click at [928, 170] on input "False" at bounding box center [919, 163] width 17 height 14
radio input "true"
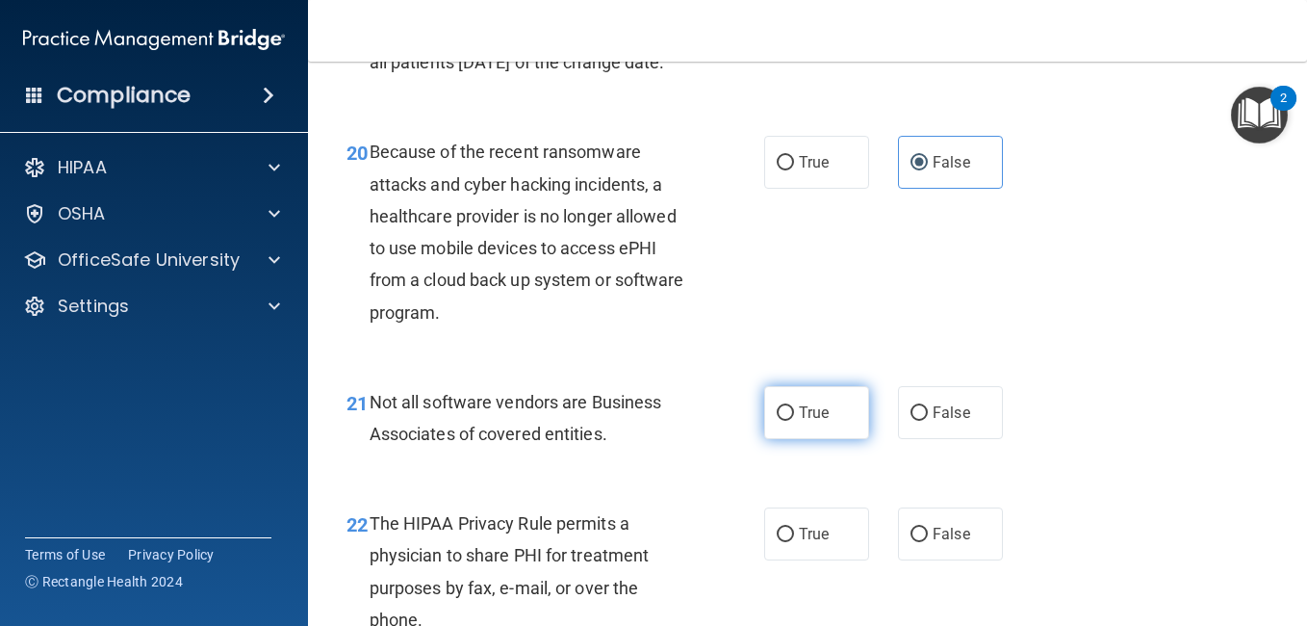
click at [782, 439] on label "True" at bounding box center [816, 412] width 105 height 53
click at [782, 421] on input "True" at bounding box center [785, 413] width 17 height 14
radio input "true"
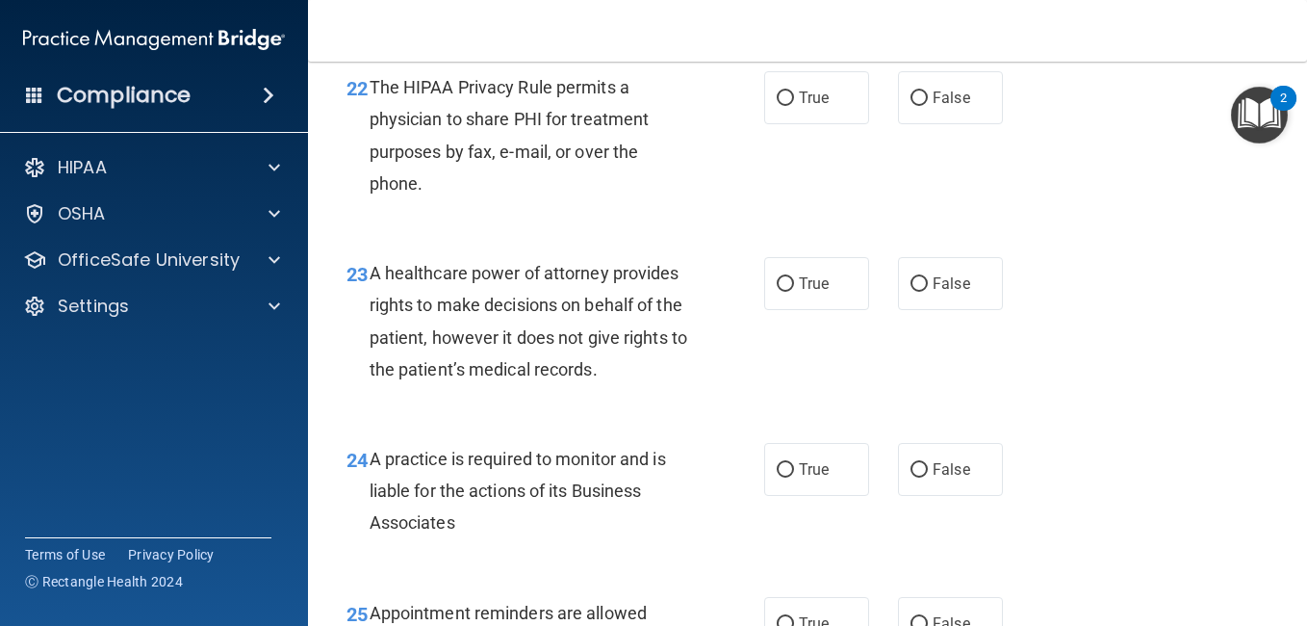
scroll to position [3993, 0]
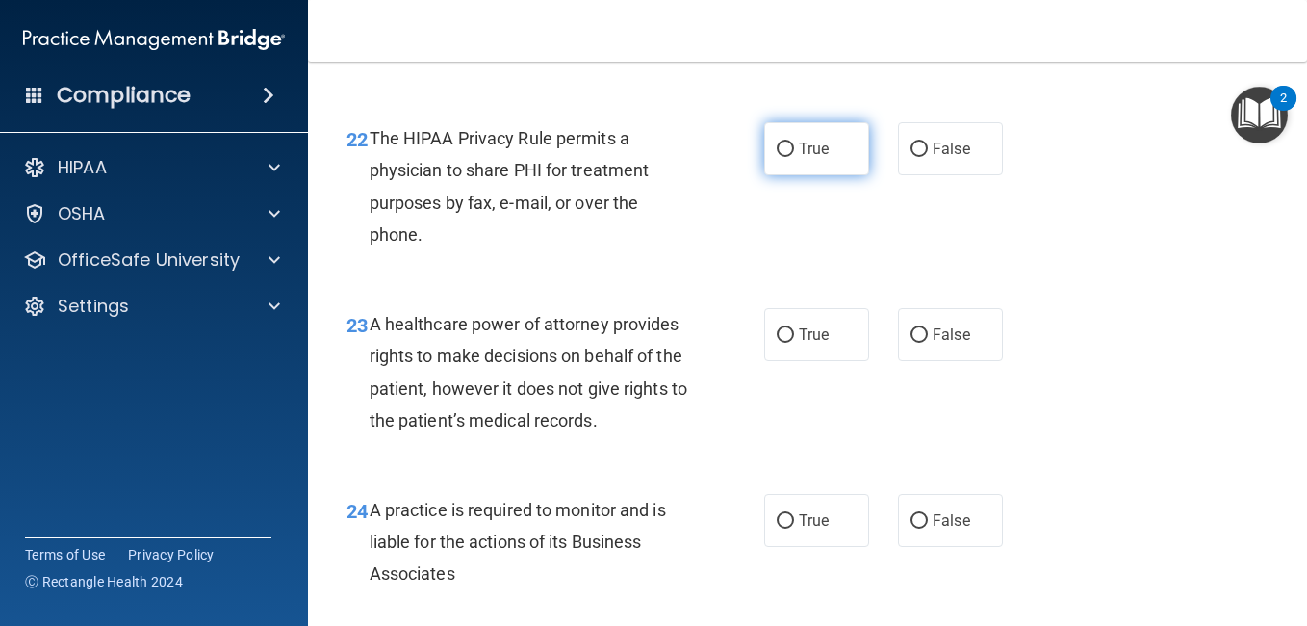
click at [797, 175] on label "True" at bounding box center [816, 148] width 105 height 53
click at [794, 157] on input "True" at bounding box center [785, 149] width 17 height 14
radio input "true"
click at [916, 343] on input "False" at bounding box center [919, 335] width 17 height 14
radio input "true"
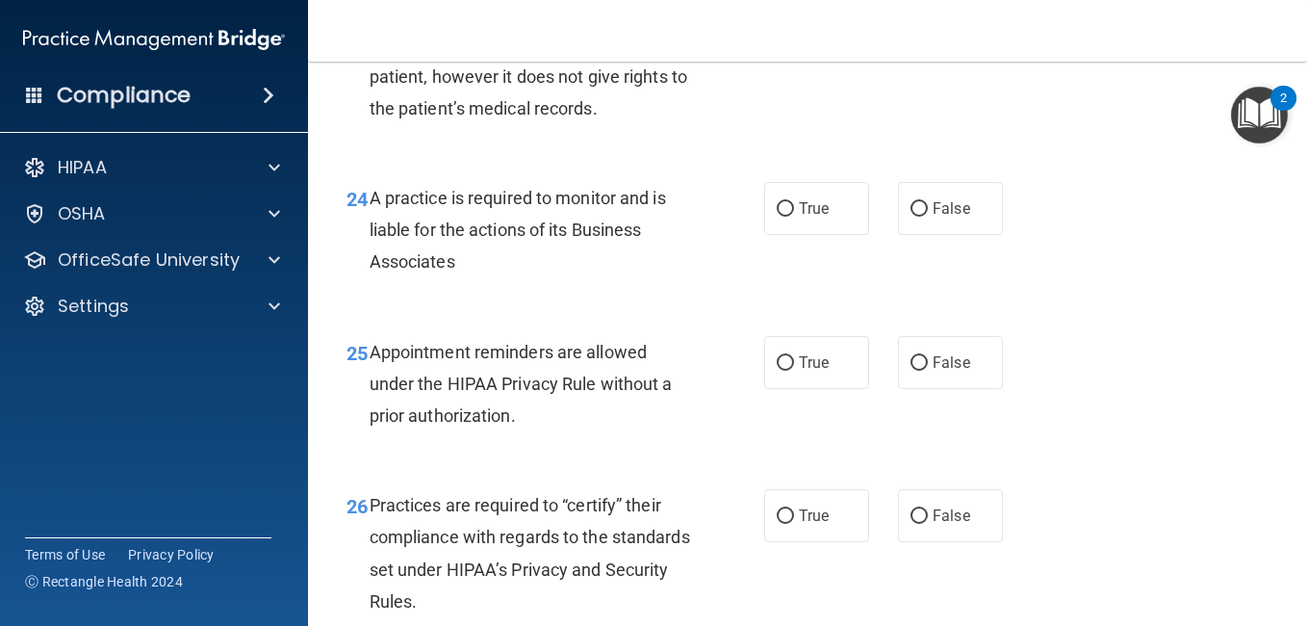
scroll to position [4378, 0]
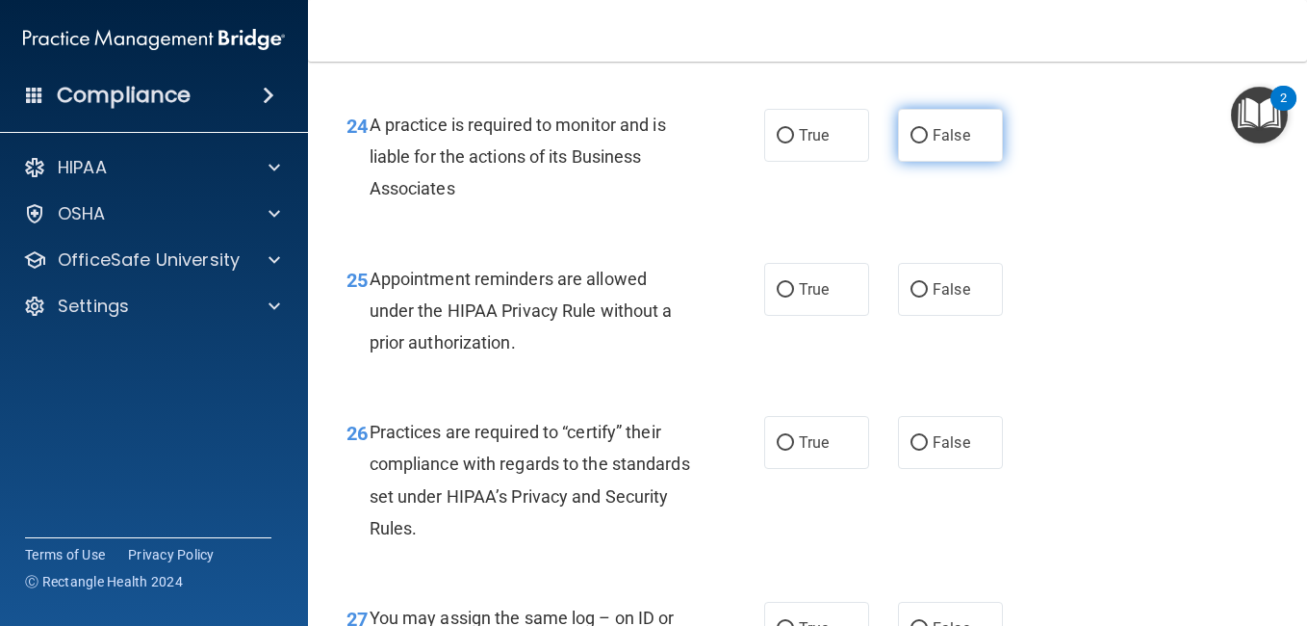
click at [947, 144] on span "False" at bounding box center [952, 135] width 38 height 18
click at [928, 143] on input "False" at bounding box center [919, 136] width 17 height 14
radio input "true"
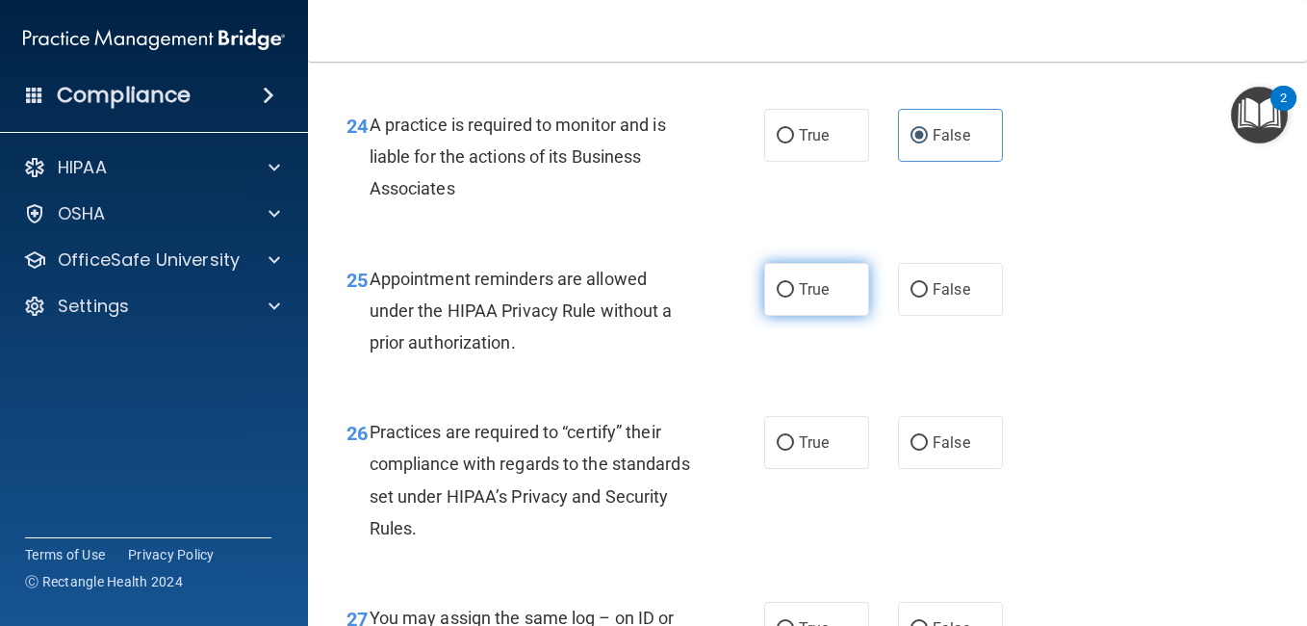
click at [811, 298] on span "True" at bounding box center [814, 289] width 30 height 18
click at [794, 297] on input "True" at bounding box center [785, 290] width 17 height 14
radio input "true"
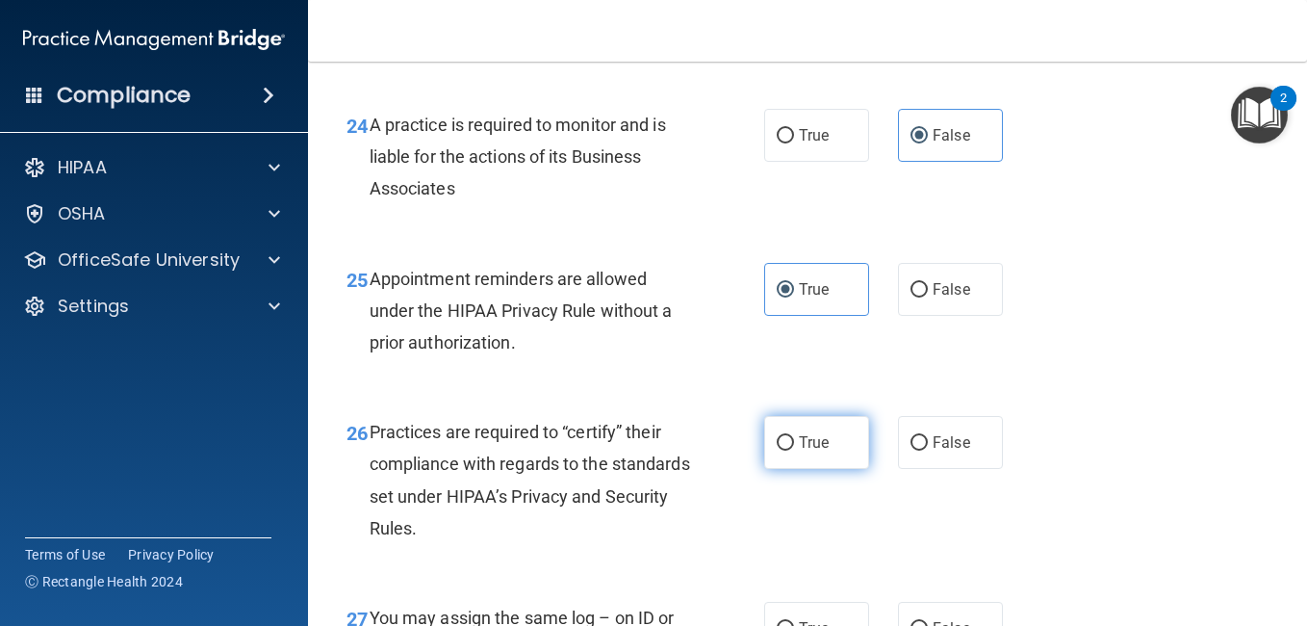
click at [801, 469] on label "True" at bounding box center [816, 442] width 105 height 53
click at [794, 450] on input "True" at bounding box center [785, 443] width 17 height 14
radio input "true"
click at [1004, 469] on div "True False" at bounding box center [890, 442] width 252 height 53
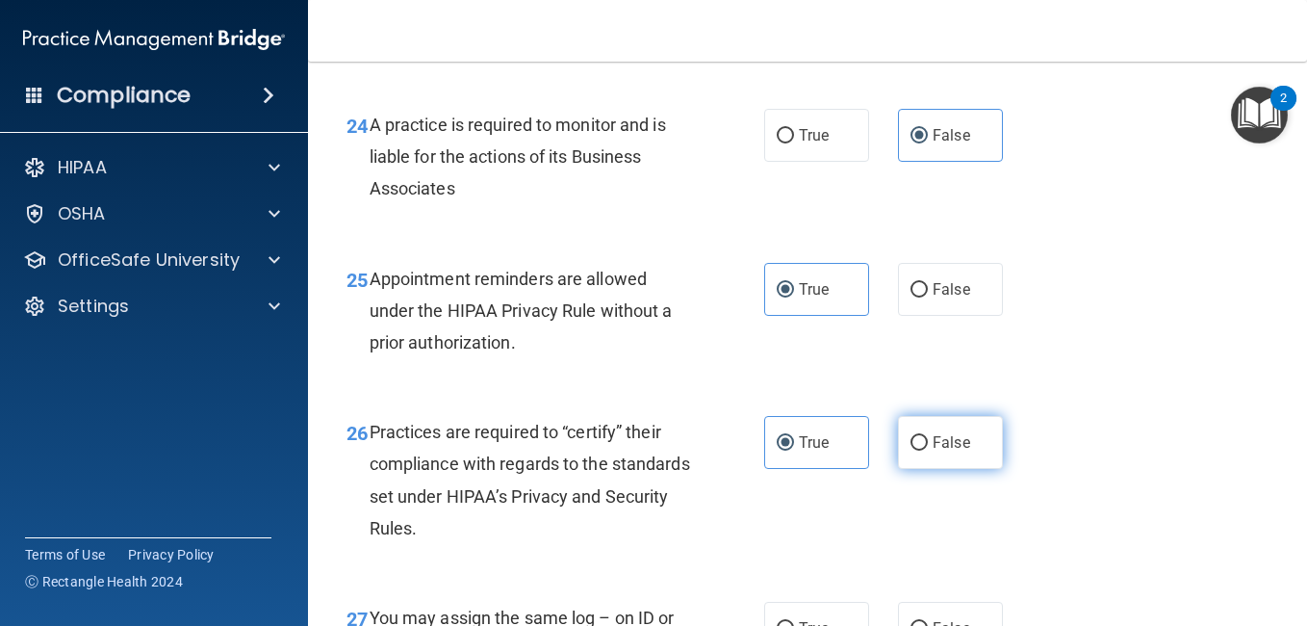
click at [960, 469] on label "False" at bounding box center [950, 442] width 105 height 53
click at [928, 450] on input "False" at bounding box center [919, 443] width 17 height 14
radio input "true"
radio input "false"
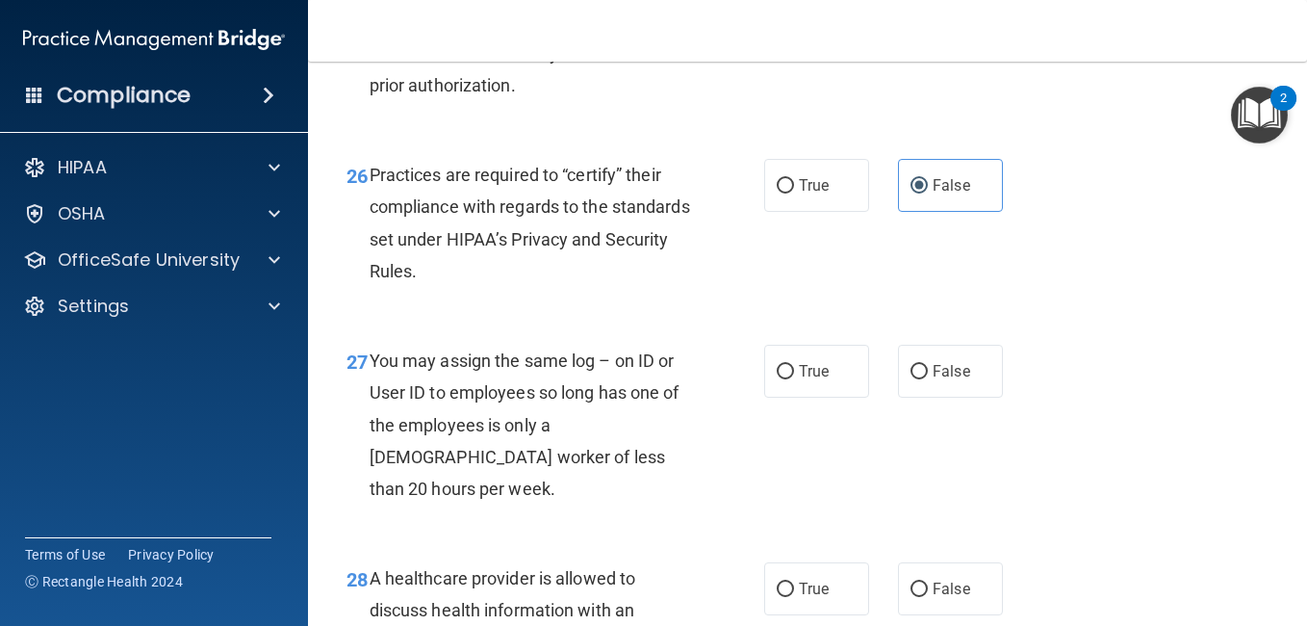
scroll to position [4763, 0]
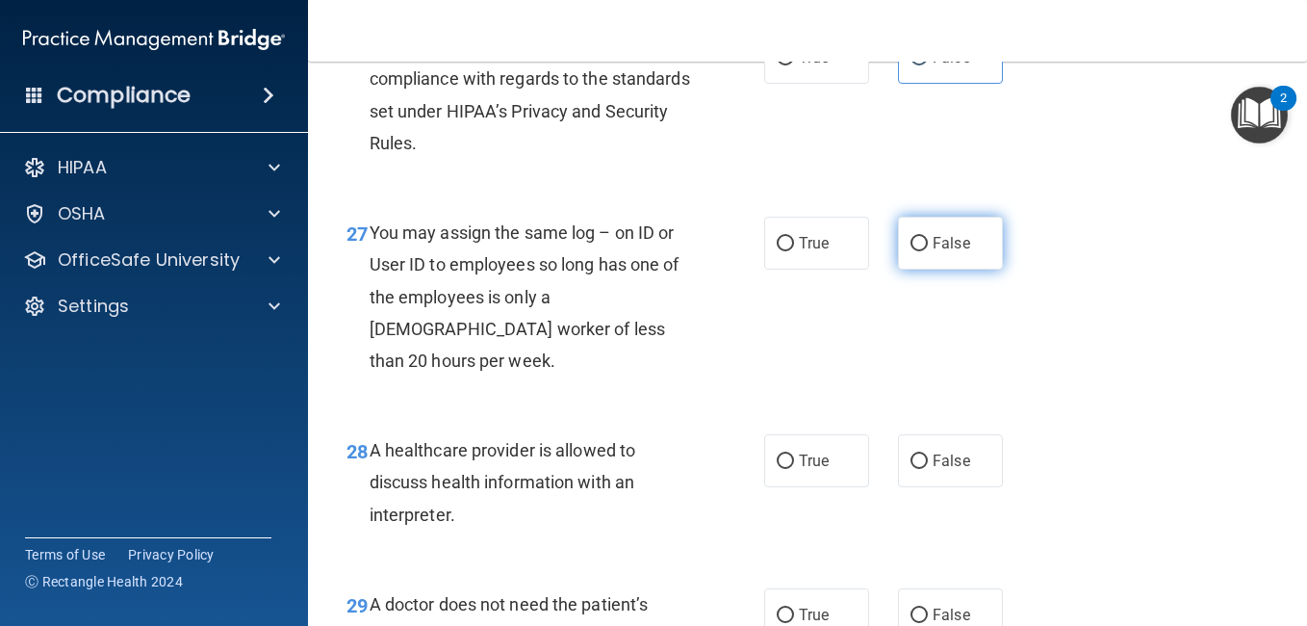
click at [898, 270] on label "False" at bounding box center [950, 243] width 105 height 53
click at [911, 251] on input "False" at bounding box center [919, 244] width 17 height 14
radio input "true"
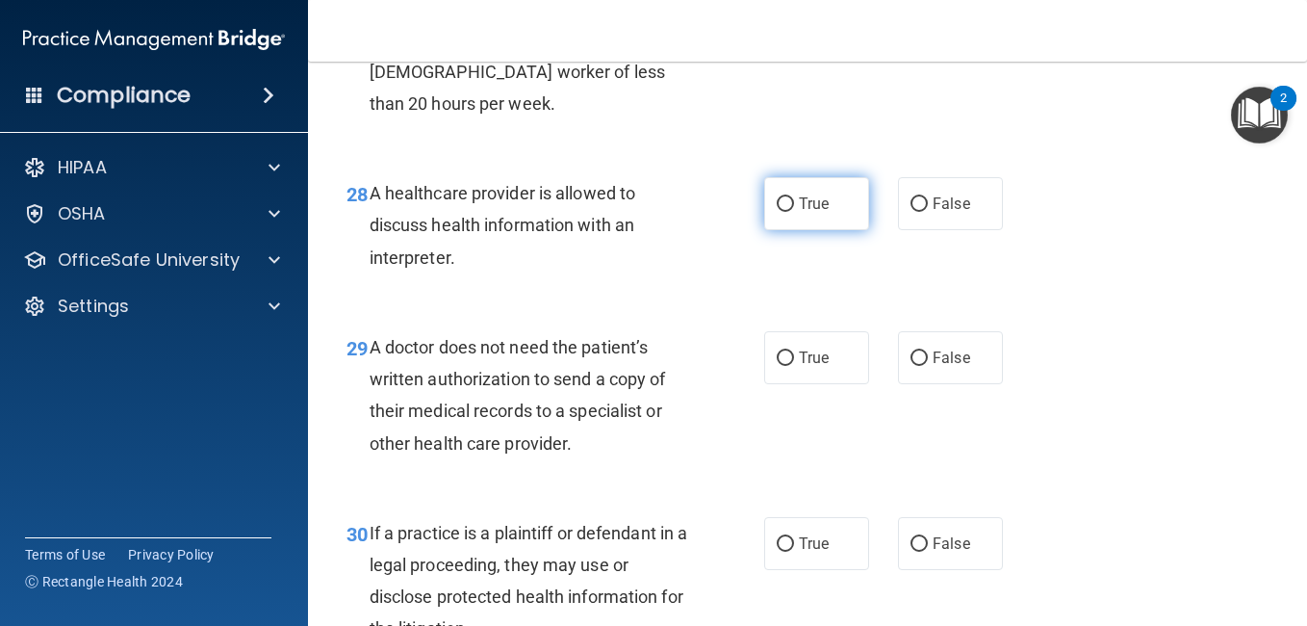
click at [800, 230] on label "True" at bounding box center [816, 203] width 105 height 53
click at [794, 212] on input "True" at bounding box center [785, 204] width 17 height 14
radio input "true"
click at [790, 384] on label "True" at bounding box center [816, 357] width 105 height 53
click at [790, 366] on input "True" at bounding box center [785, 358] width 17 height 14
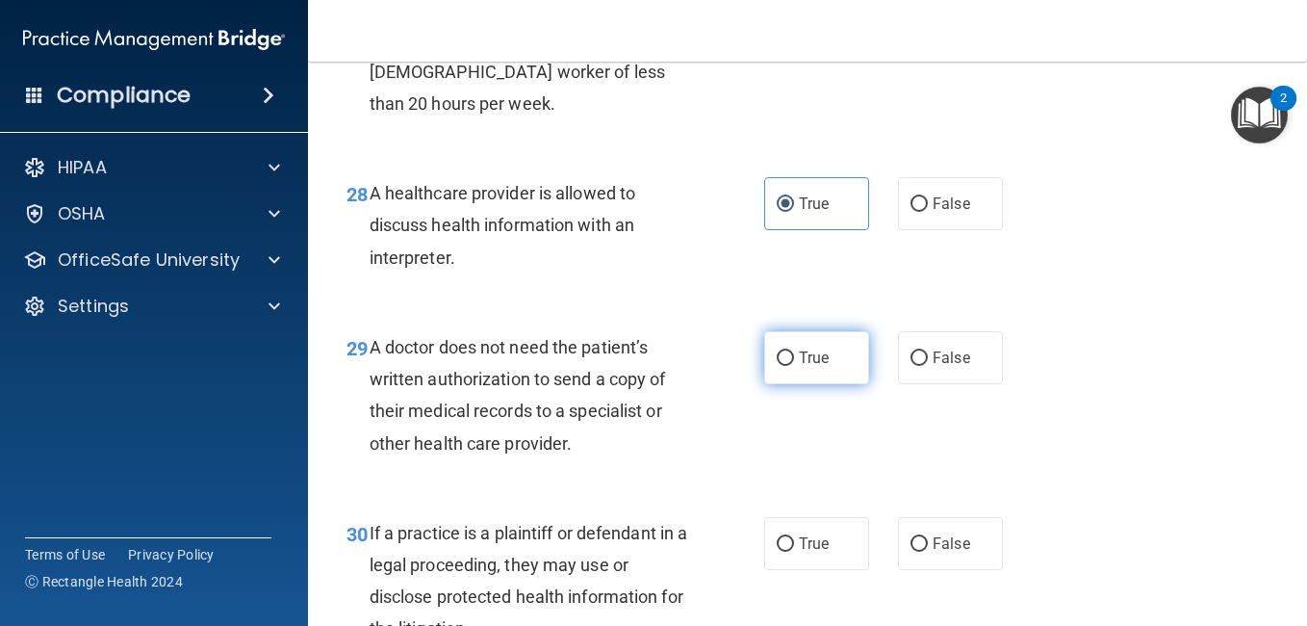
radio input "true"
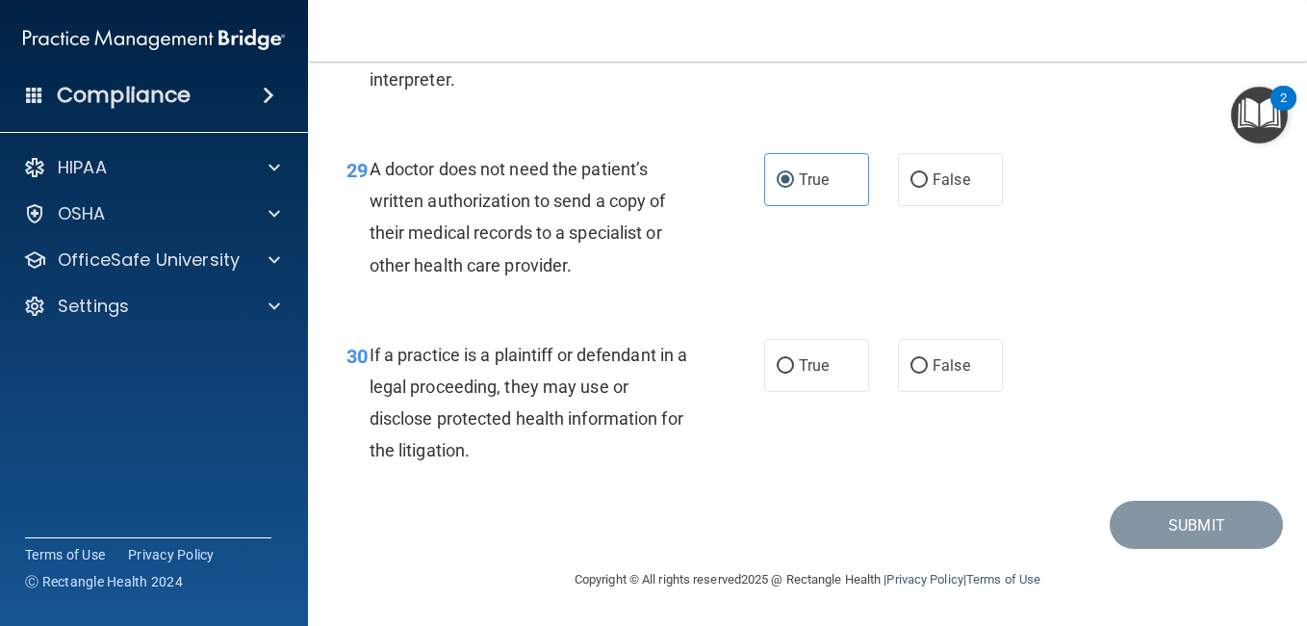
scroll to position [5276, 0]
drag, startPoint x: 778, startPoint y: 384, endPoint x: 825, endPoint y: 394, distance: 48.1
click at [791, 387] on label "True" at bounding box center [816, 365] width 105 height 53
click at [791, 373] on input "True" at bounding box center [785, 366] width 17 height 14
radio input "true"
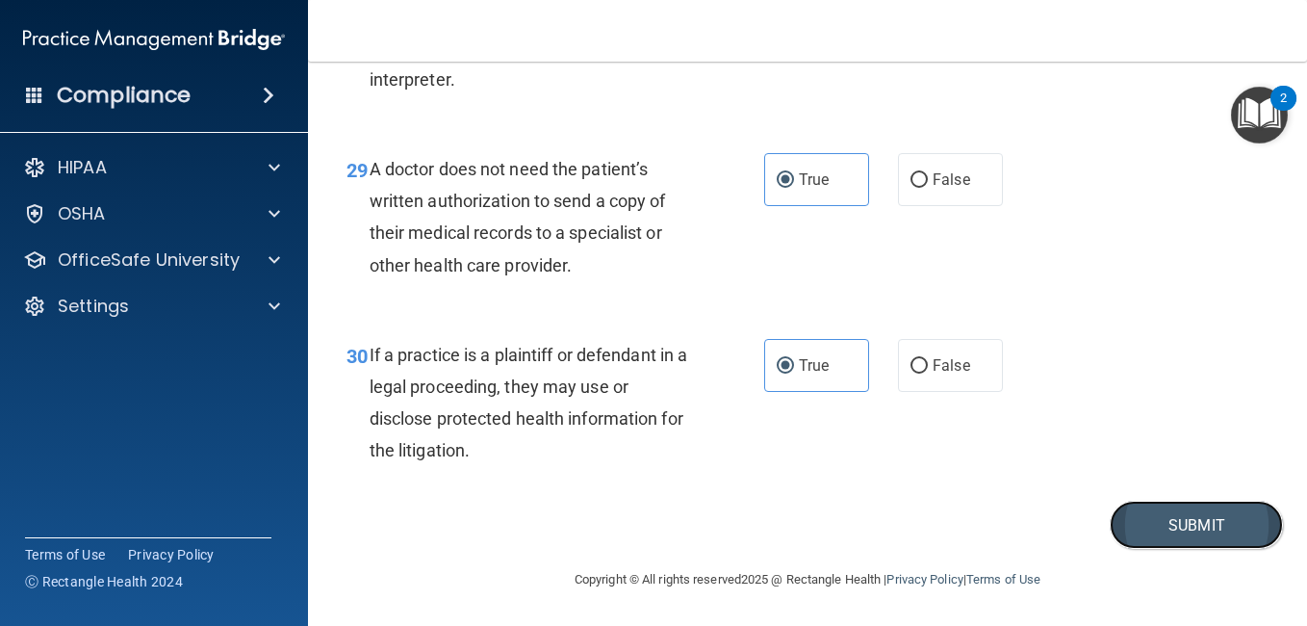
click at [1158, 528] on button "Submit" at bounding box center [1196, 525] width 173 height 49
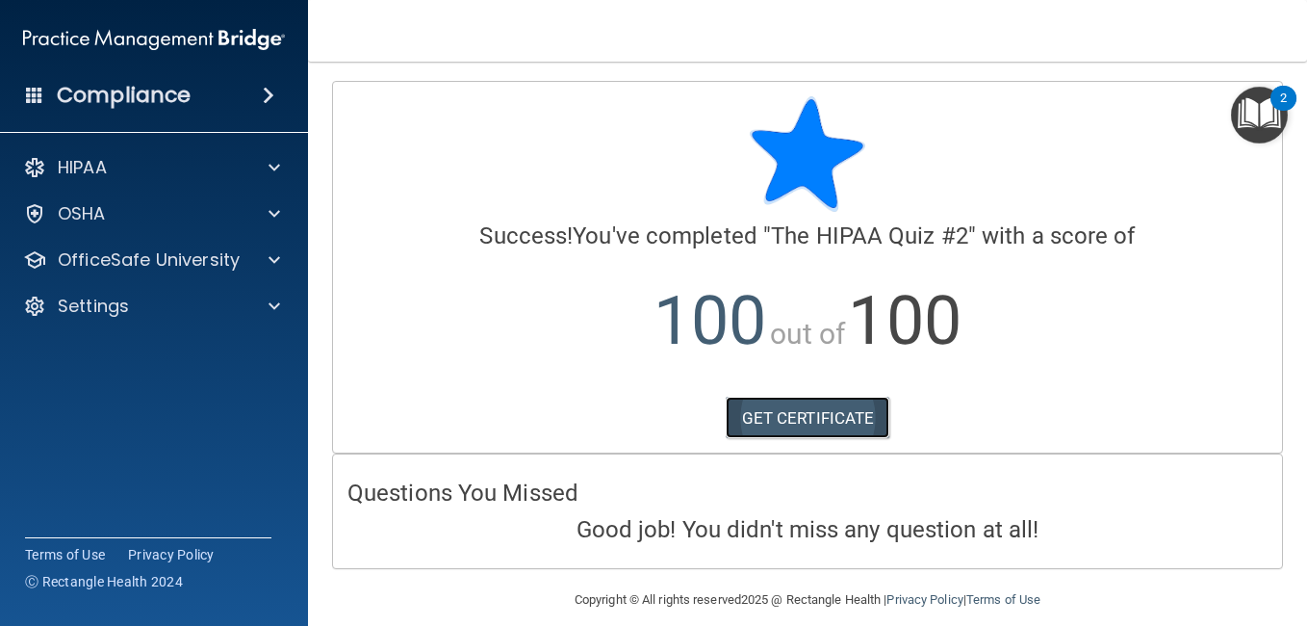
click at [792, 424] on link "GET CERTIFICATE" at bounding box center [808, 418] width 165 height 42
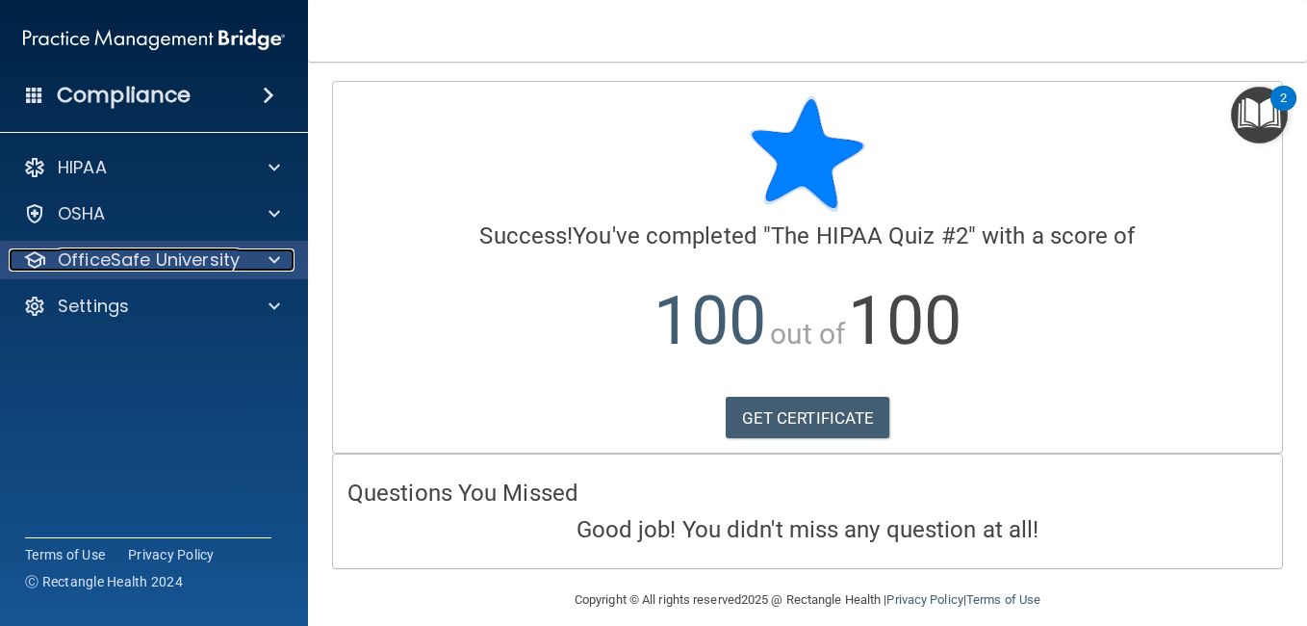
click at [266, 255] on div at bounding box center [271, 259] width 48 height 23
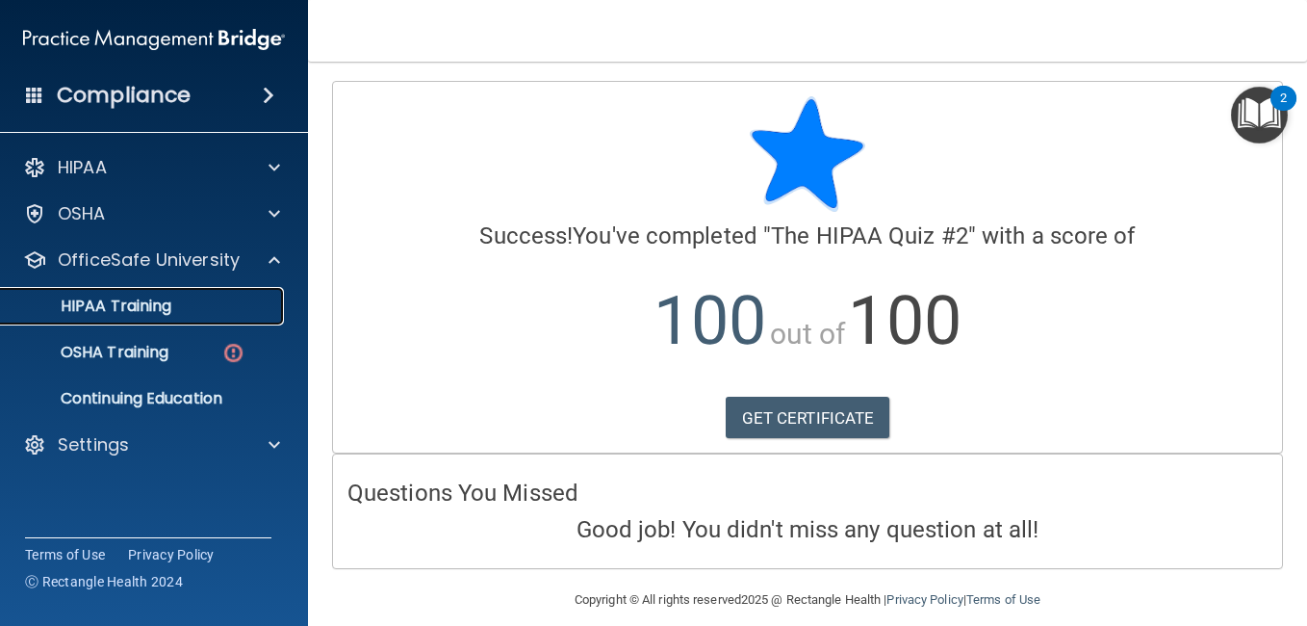
click at [217, 315] on div "HIPAA Training" at bounding box center [144, 305] width 263 height 19
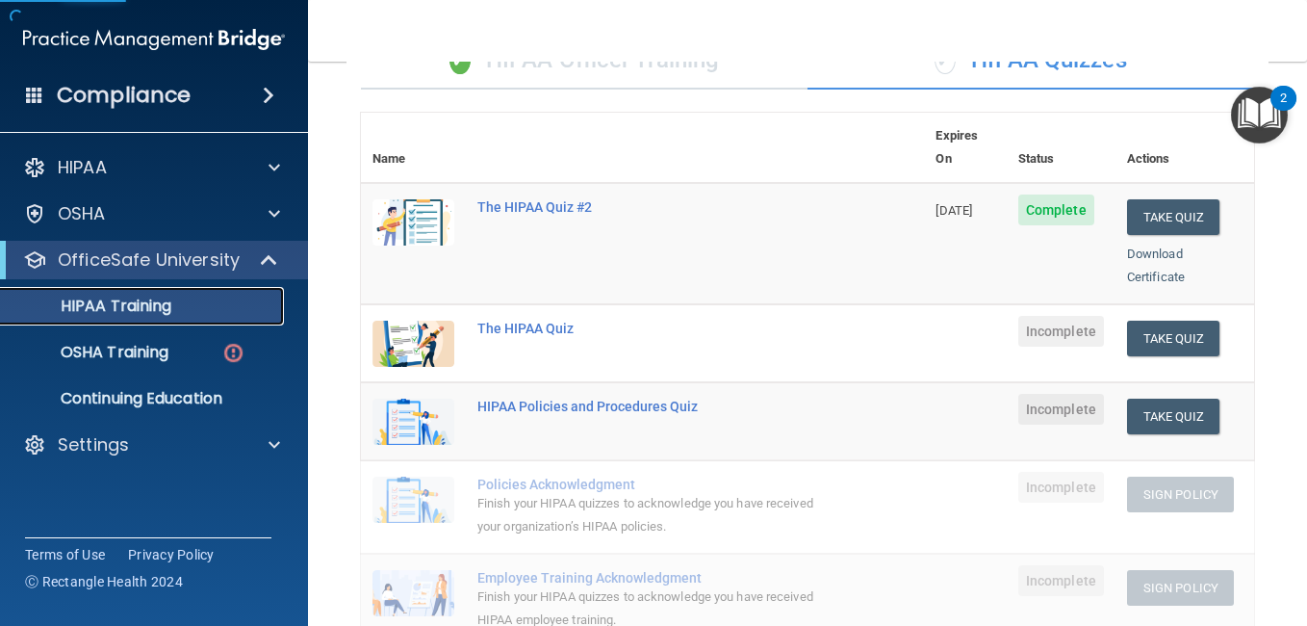
scroll to position [257, 0]
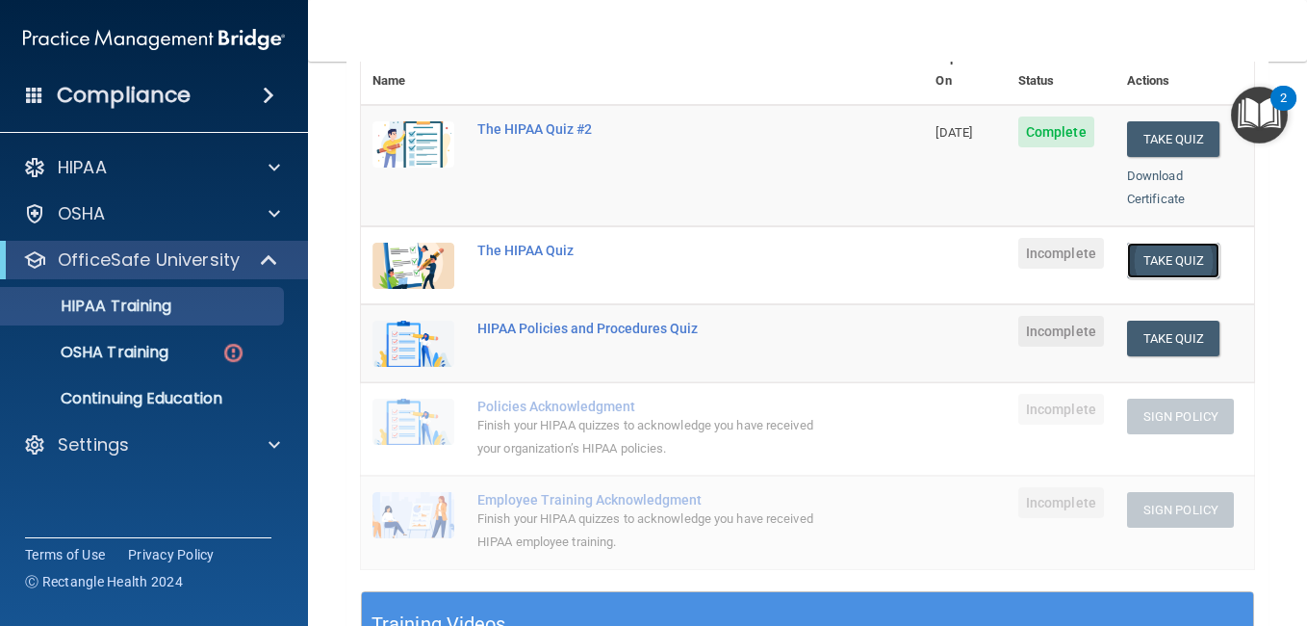
click at [1180, 245] on button "Take Quiz" at bounding box center [1173, 261] width 92 height 36
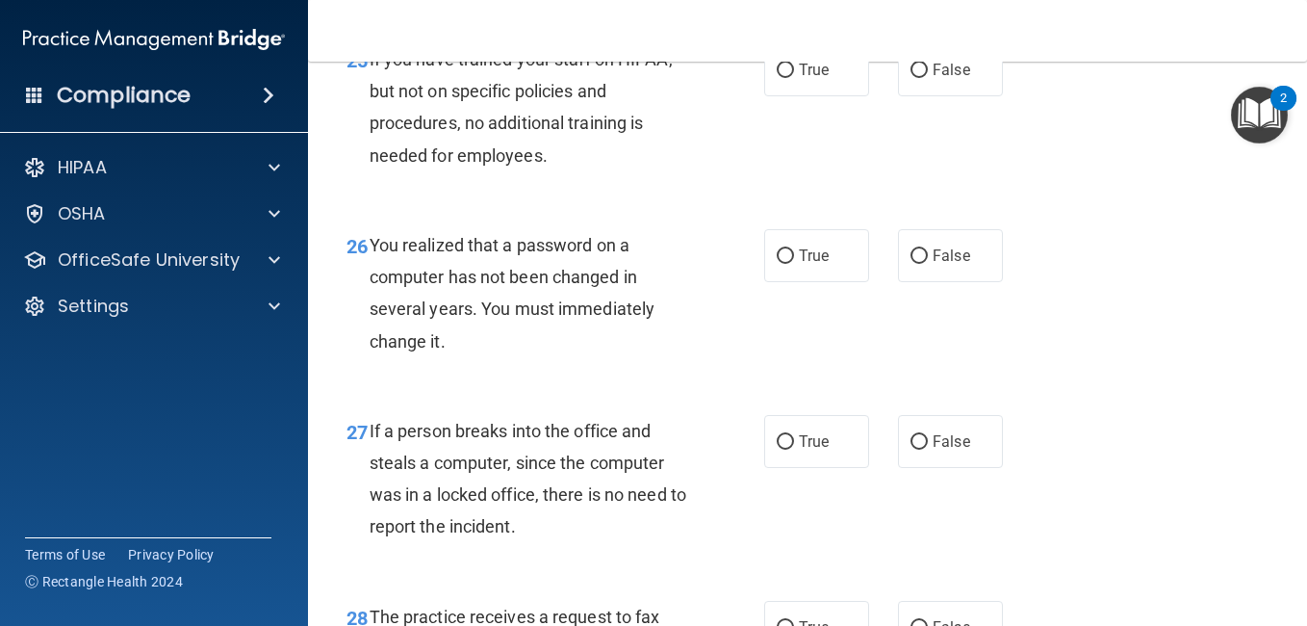
scroll to position [5294, 0]
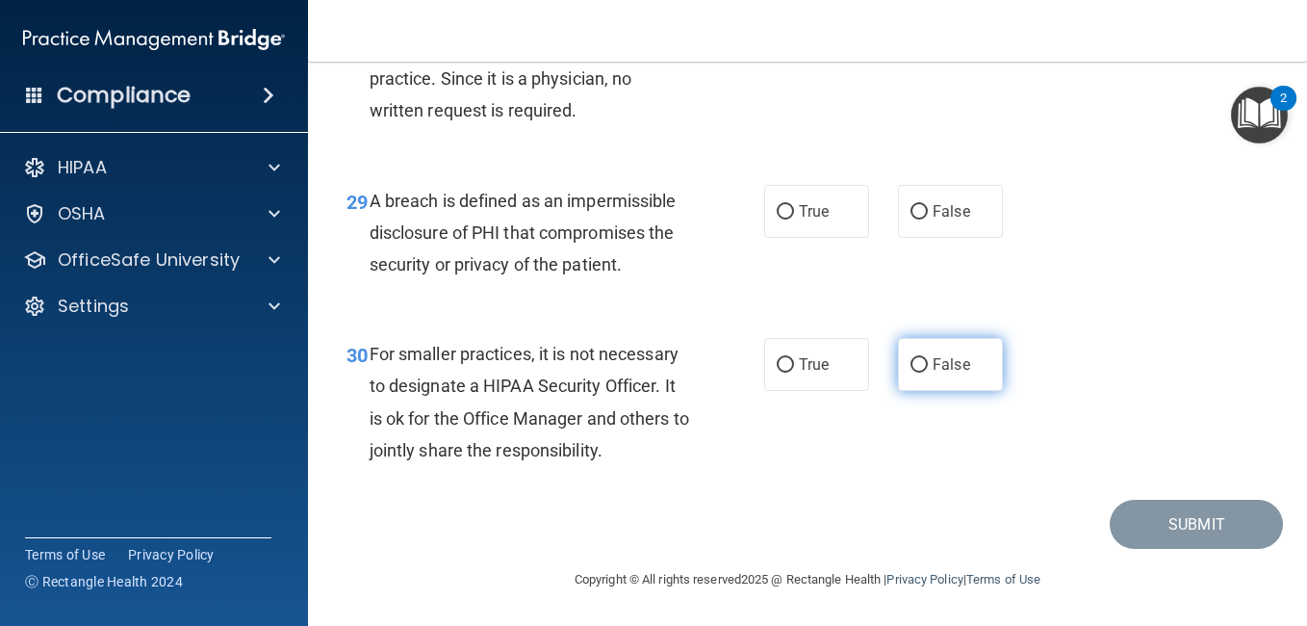
click at [912, 363] on input "False" at bounding box center [919, 365] width 17 height 14
radio input "true"
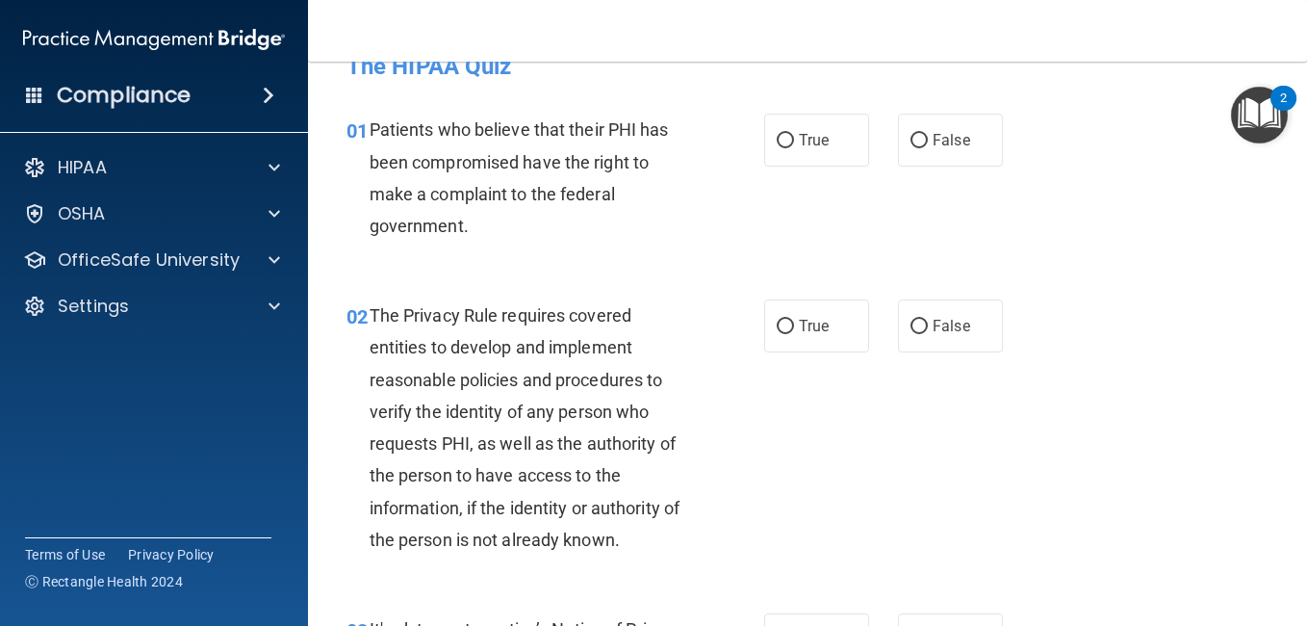
scroll to position [0, 0]
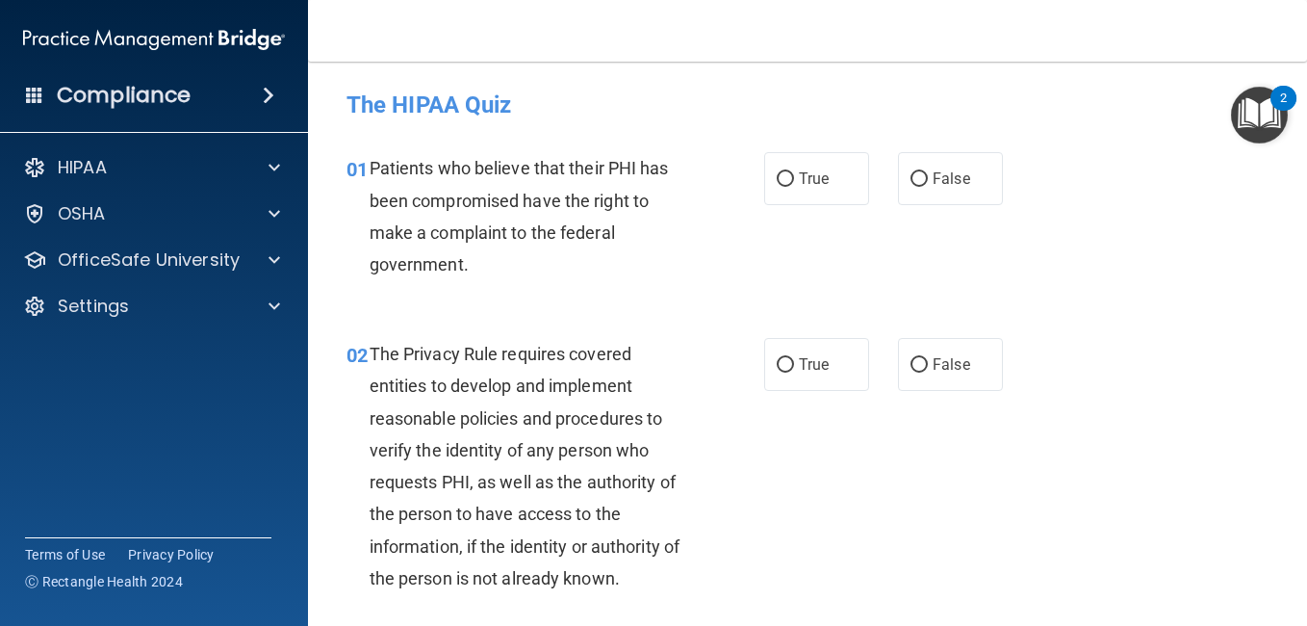
drag, startPoint x: 965, startPoint y: 186, endPoint x: 999, endPoint y: 309, distance: 128.0
click at [963, 190] on label "False" at bounding box center [950, 178] width 105 height 53
click at [928, 187] on input "False" at bounding box center [919, 179] width 17 height 14
radio input "true"
click at [967, 369] on label "False" at bounding box center [950, 364] width 105 height 53
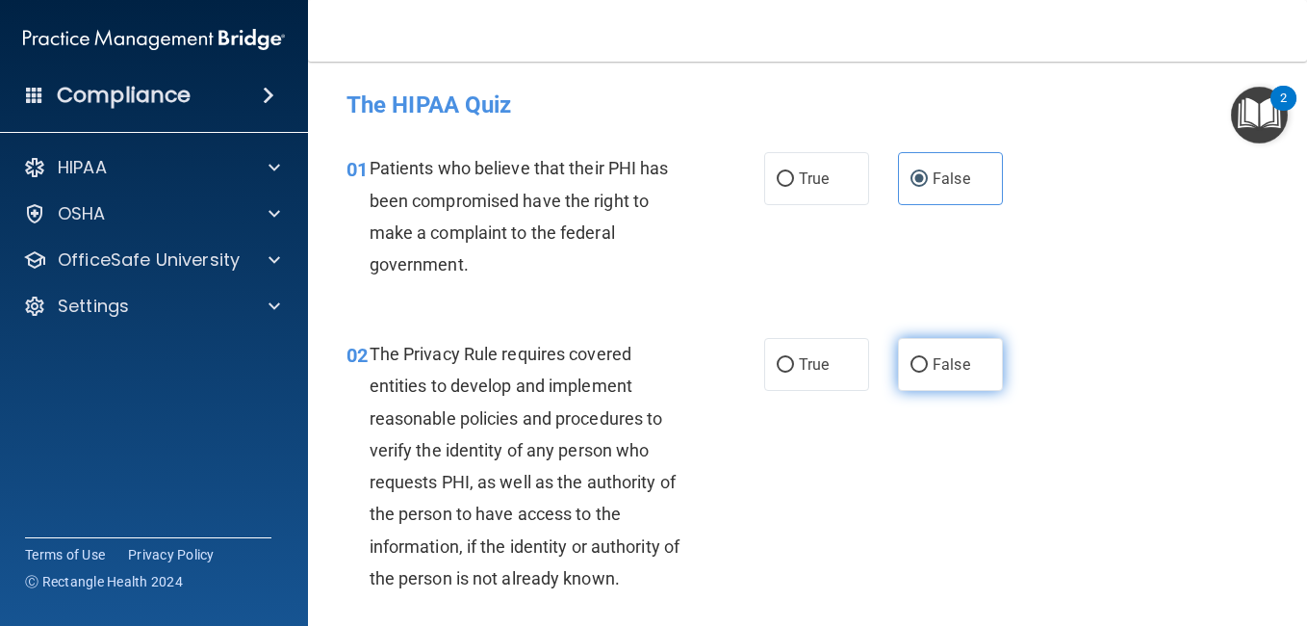
click at [928, 369] on input "False" at bounding box center [919, 365] width 17 height 14
radio input "true"
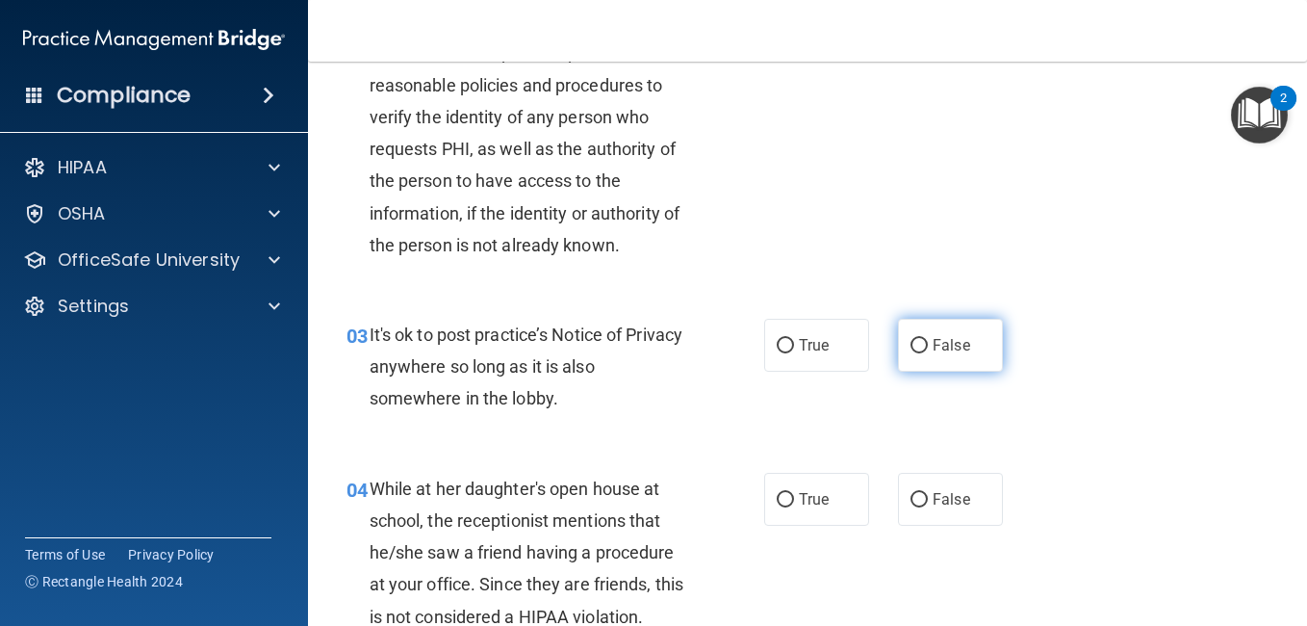
scroll to position [385, 0]
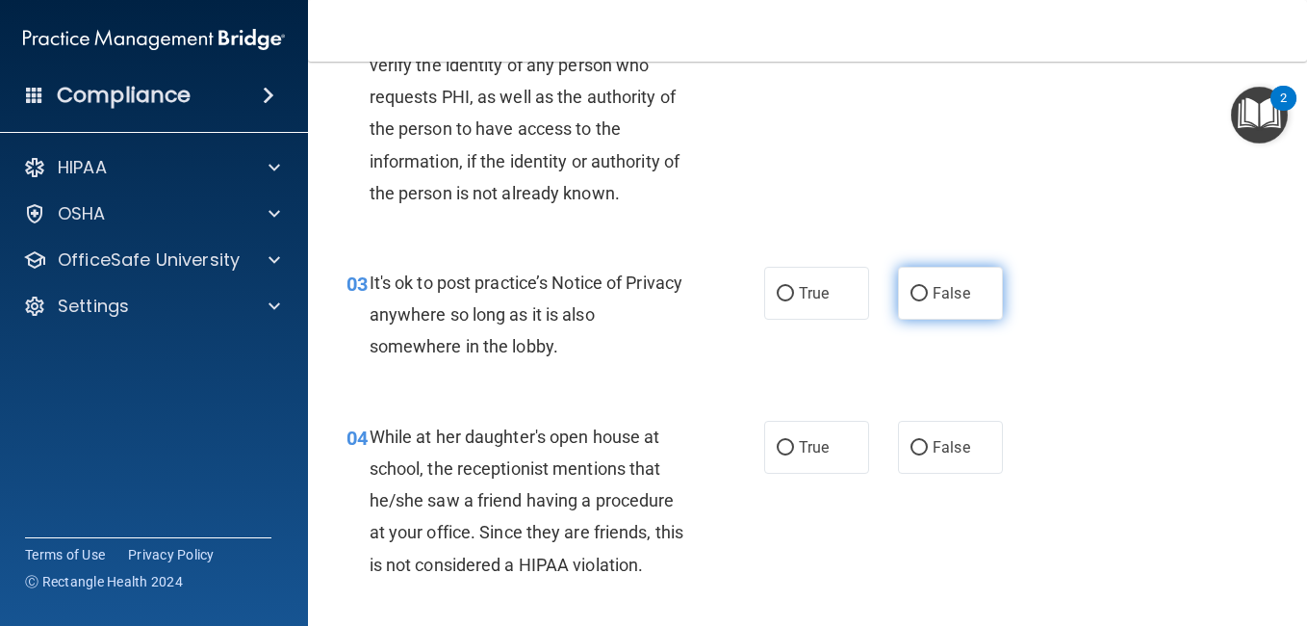
drag, startPoint x: 943, startPoint y: 287, endPoint x: 950, endPoint y: 296, distance: 11.7
click at [945, 289] on span "False" at bounding box center [952, 293] width 38 height 18
click at [928, 289] on input "False" at bounding box center [919, 294] width 17 height 14
radio input "true"
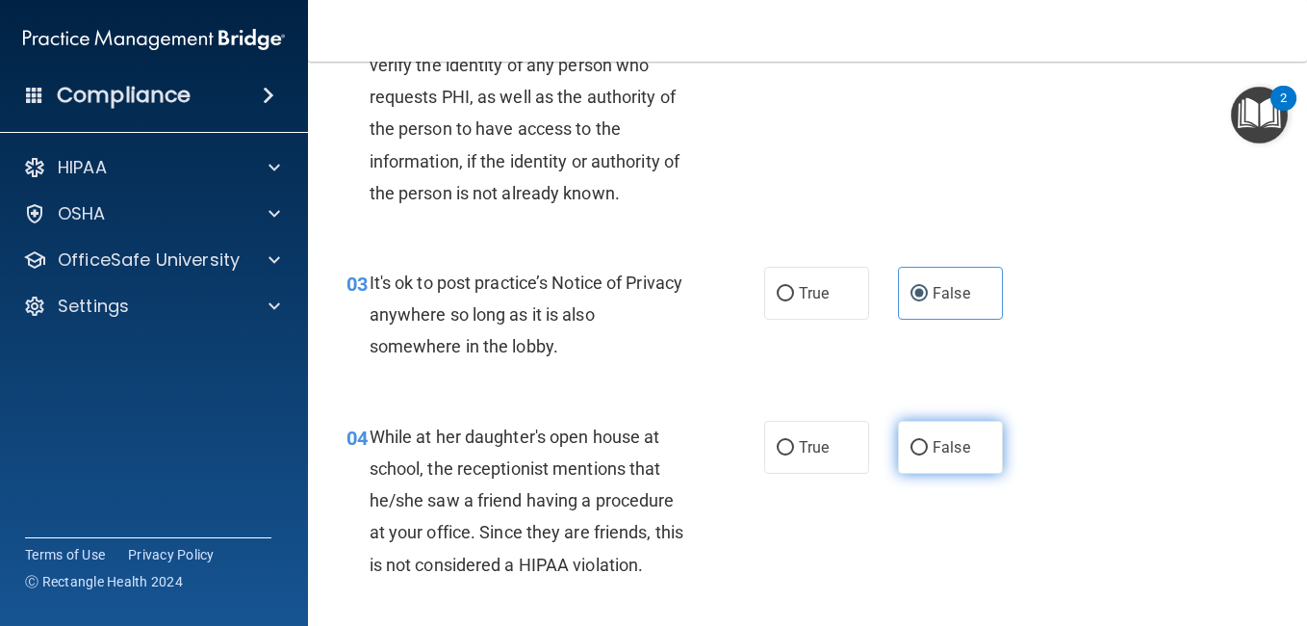
click at [971, 424] on label "False" at bounding box center [950, 447] width 105 height 53
click at [928, 441] on input "False" at bounding box center [919, 448] width 17 height 14
radio input "true"
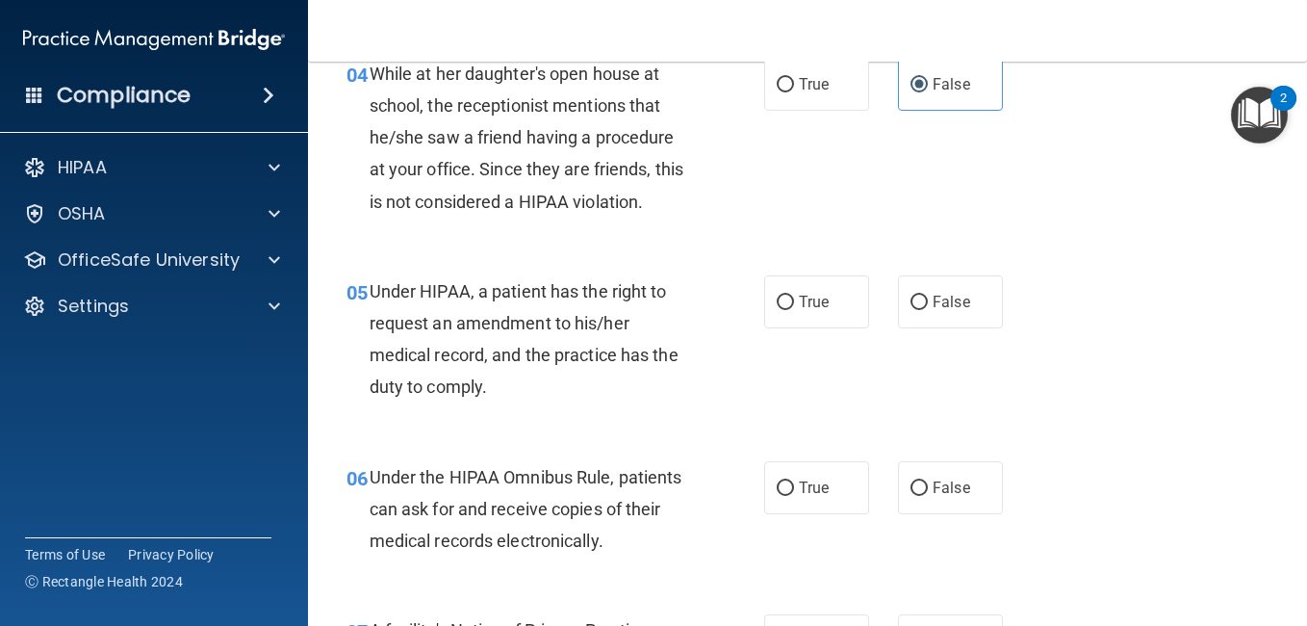
scroll to position [770, 0]
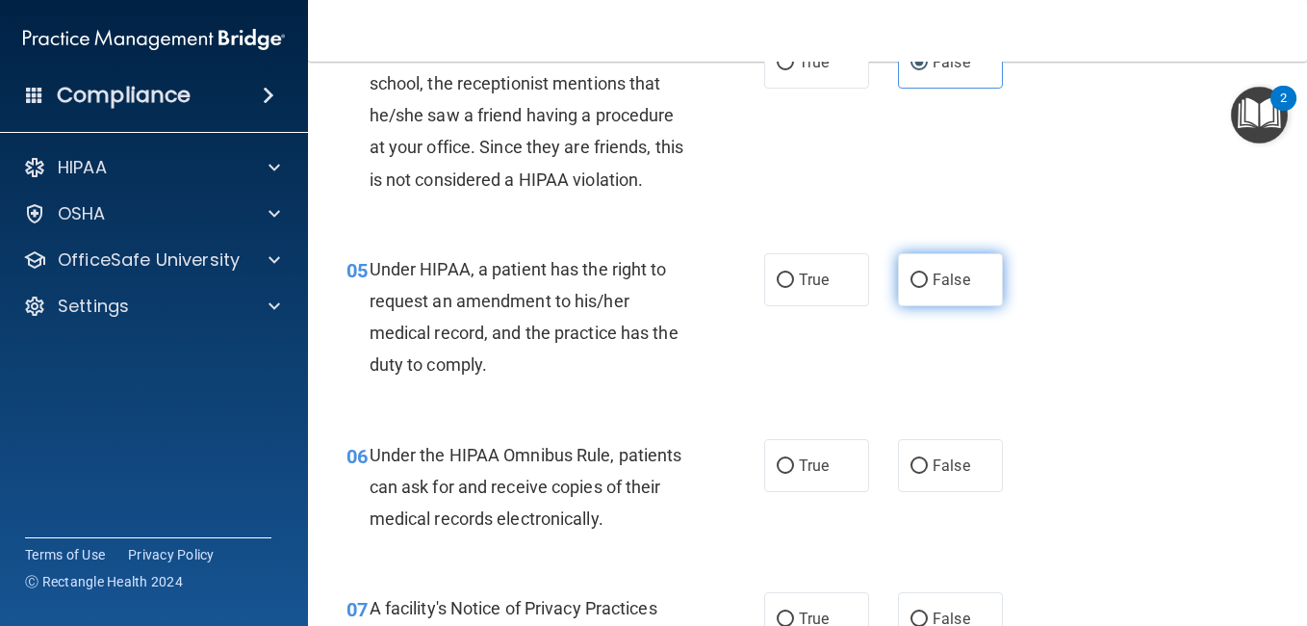
click at [947, 296] on label "False" at bounding box center [950, 279] width 105 height 53
click at [928, 288] on input "False" at bounding box center [919, 280] width 17 height 14
radio input "true"
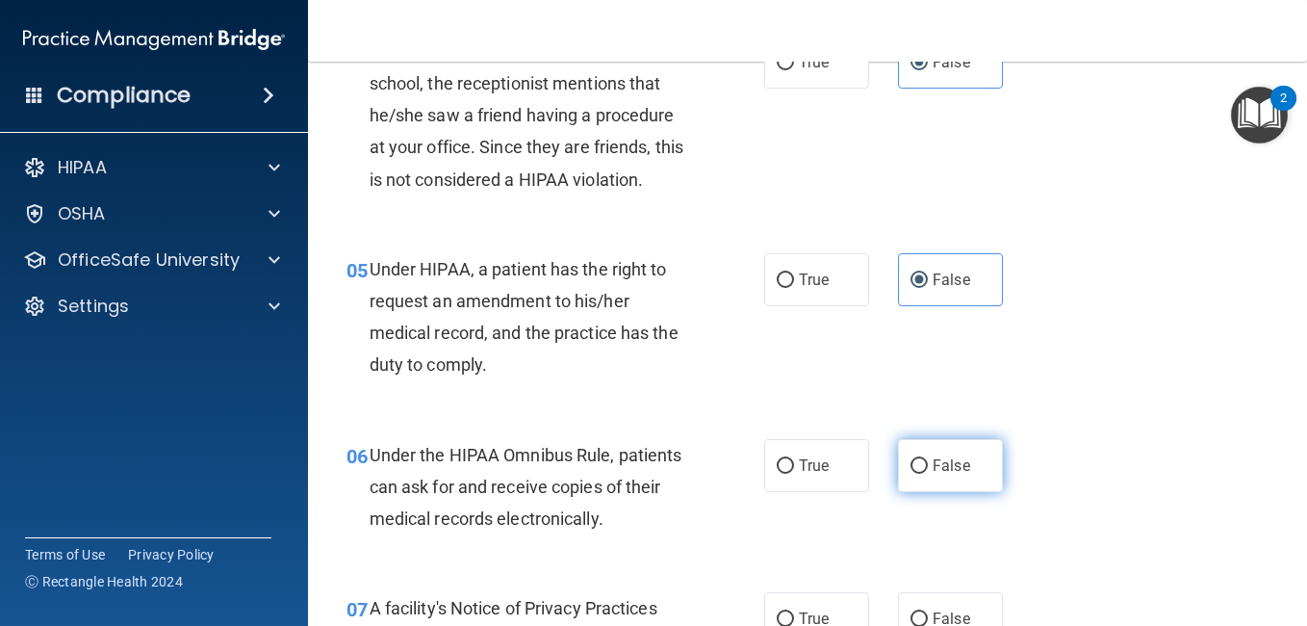
click at [963, 453] on label "False" at bounding box center [950, 465] width 105 height 53
click at [928, 459] on input "False" at bounding box center [919, 466] width 17 height 14
radio input "true"
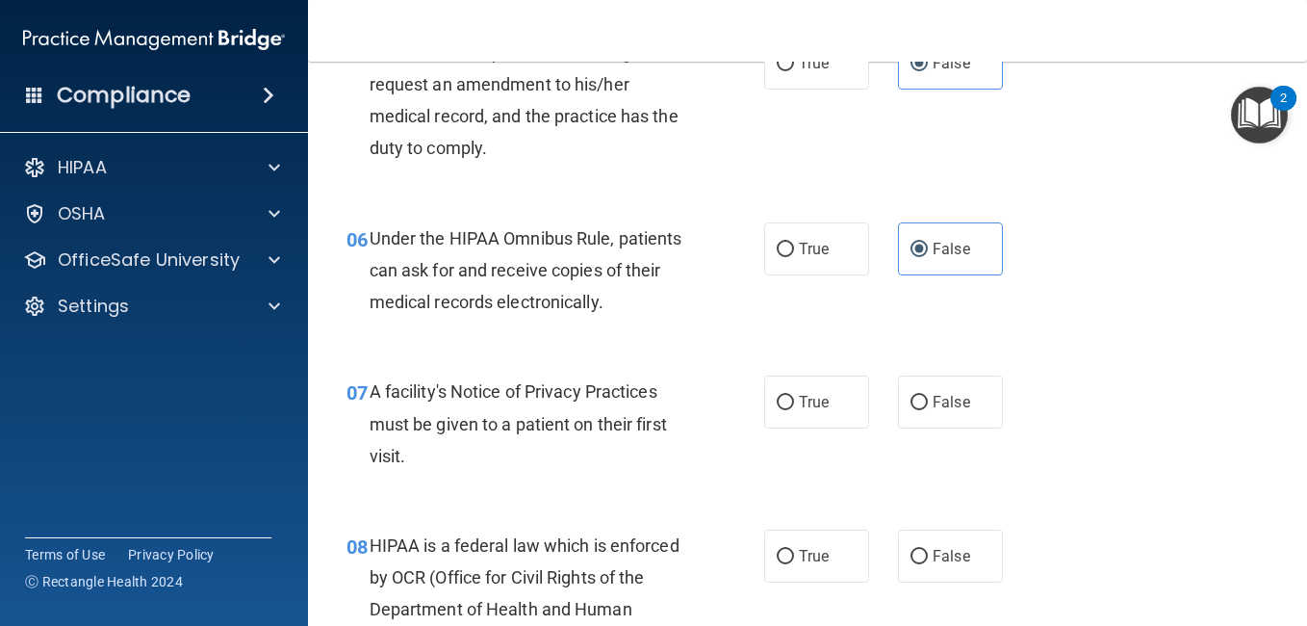
scroll to position [1027, 0]
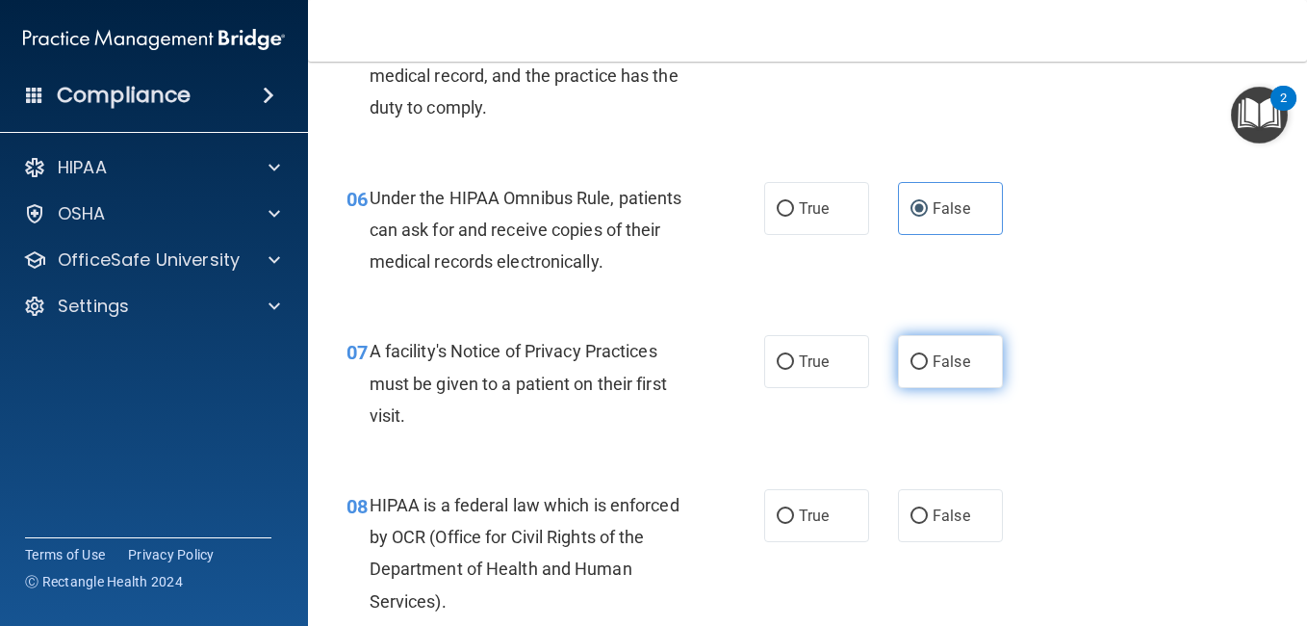
click at [969, 346] on label "False" at bounding box center [950, 361] width 105 height 53
click at [928, 355] on input "False" at bounding box center [919, 362] width 17 height 14
radio input "true"
drag, startPoint x: 972, startPoint y: 530, endPoint x: 1011, endPoint y: 477, distance: 65.5
click at [970, 527] on label "False" at bounding box center [950, 515] width 105 height 53
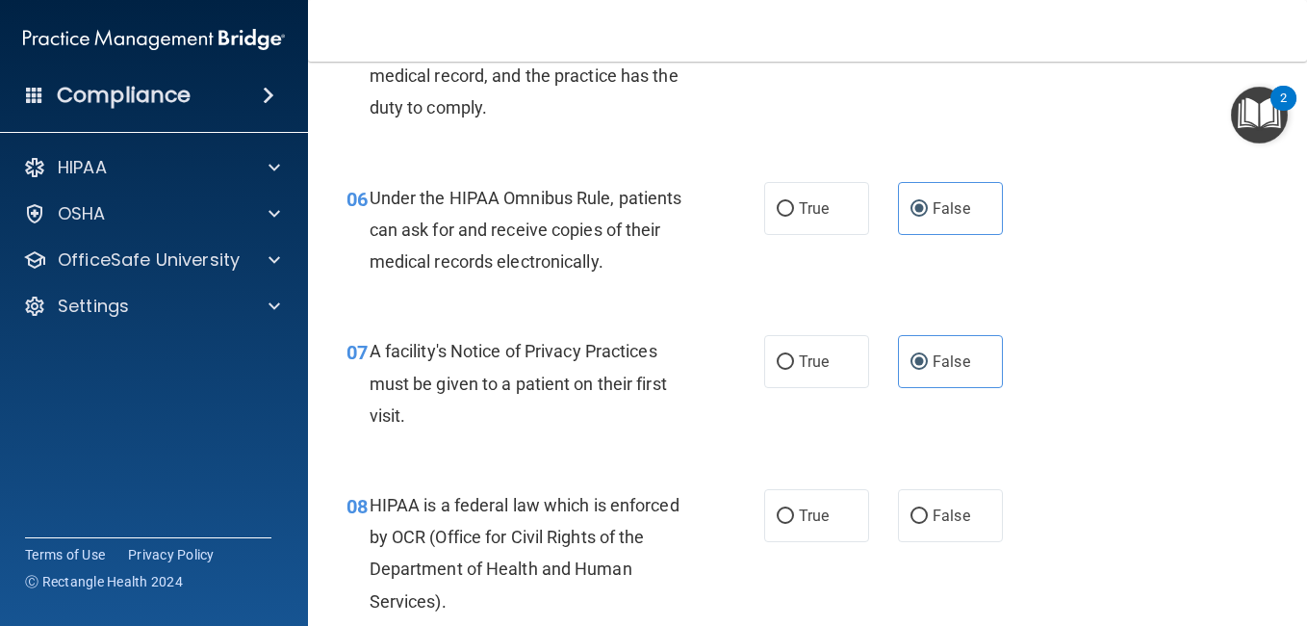
click at [928, 524] on input "False" at bounding box center [919, 516] width 17 height 14
radio input "true"
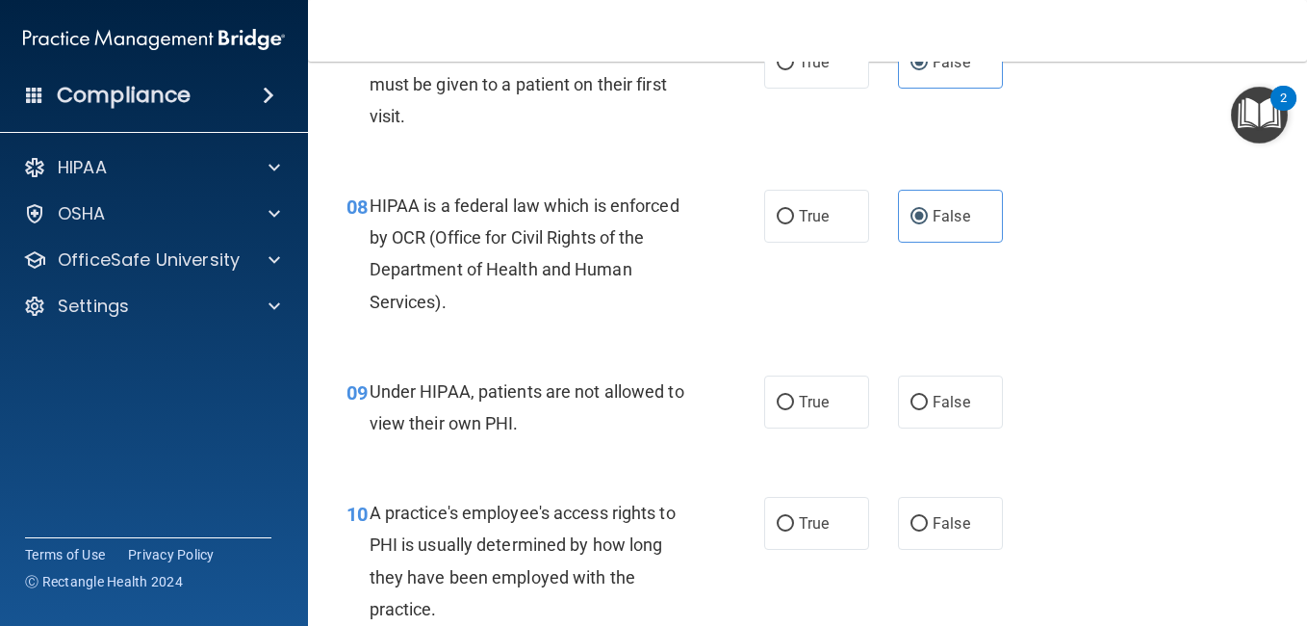
scroll to position [1412, 0]
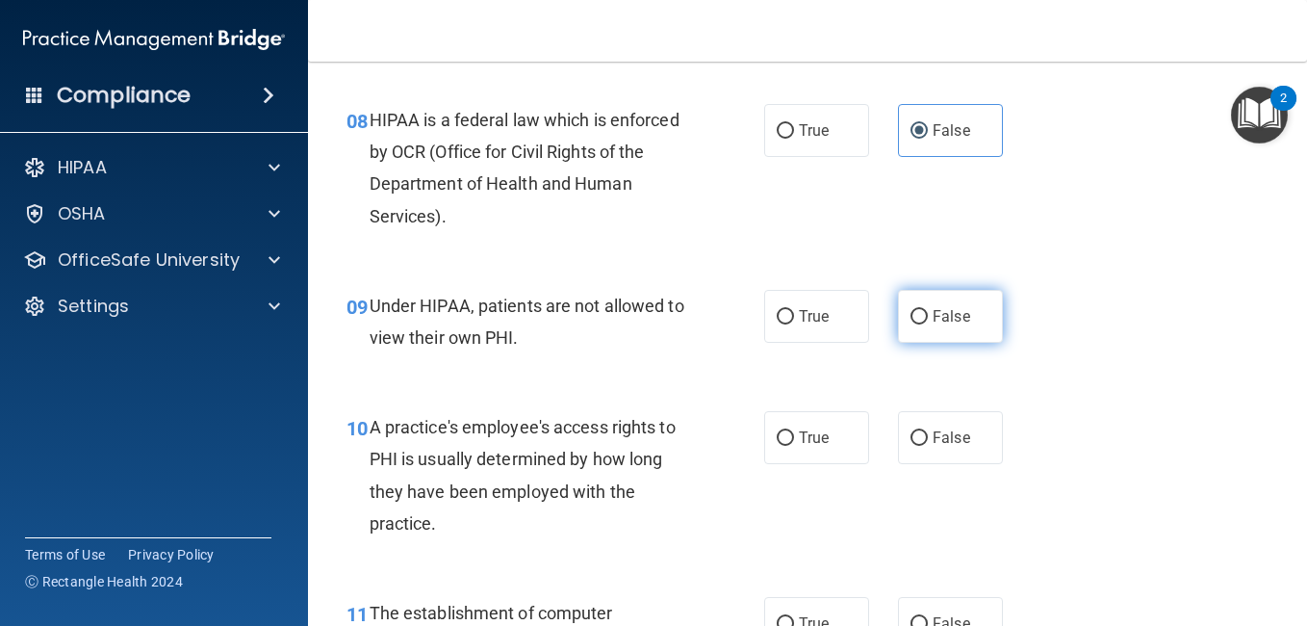
click at [945, 331] on label "False" at bounding box center [950, 316] width 105 height 53
click at [928, 324] on input "False" at bounding box center [919, 317] width 17 height 14
radio input "true"
drag, startPoint x: 951, startPoint y: 421, endPoint x: 986, endPoint y: 412, distance: 35.7
click at [950, 421] on label "False" at bounding box center [950, 437] width 105 height 53
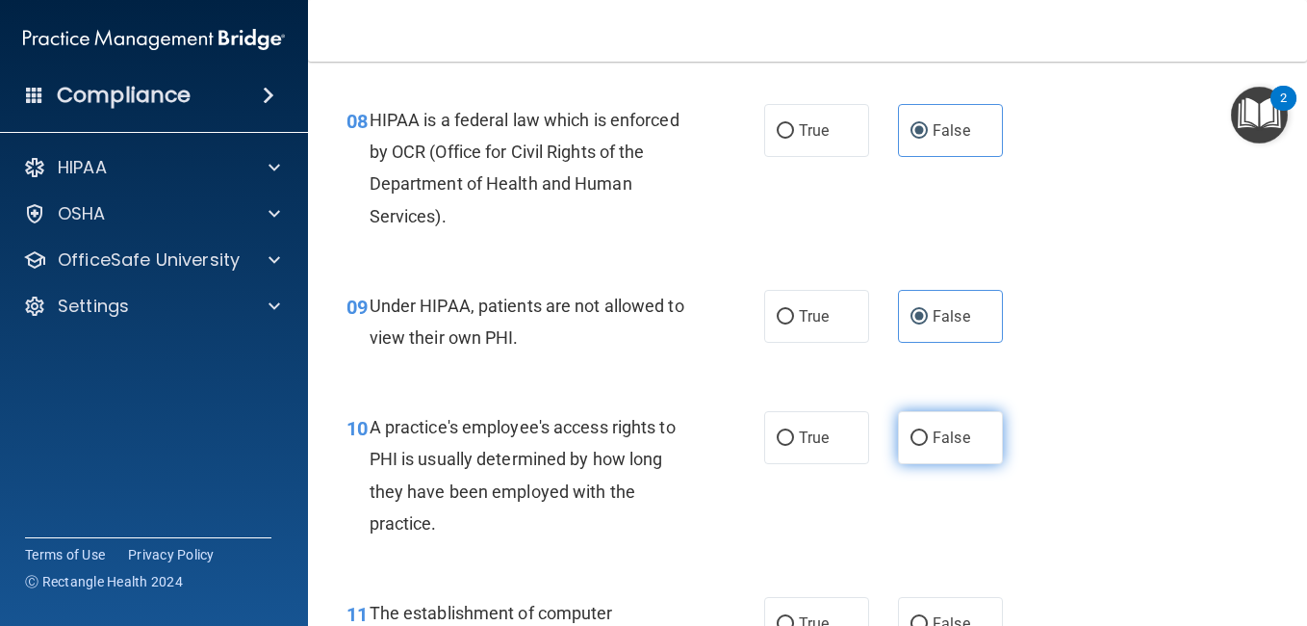
click at [928, 431] on input "False" at bounding box center [919, 438] width 17 height 14
radio input "true"
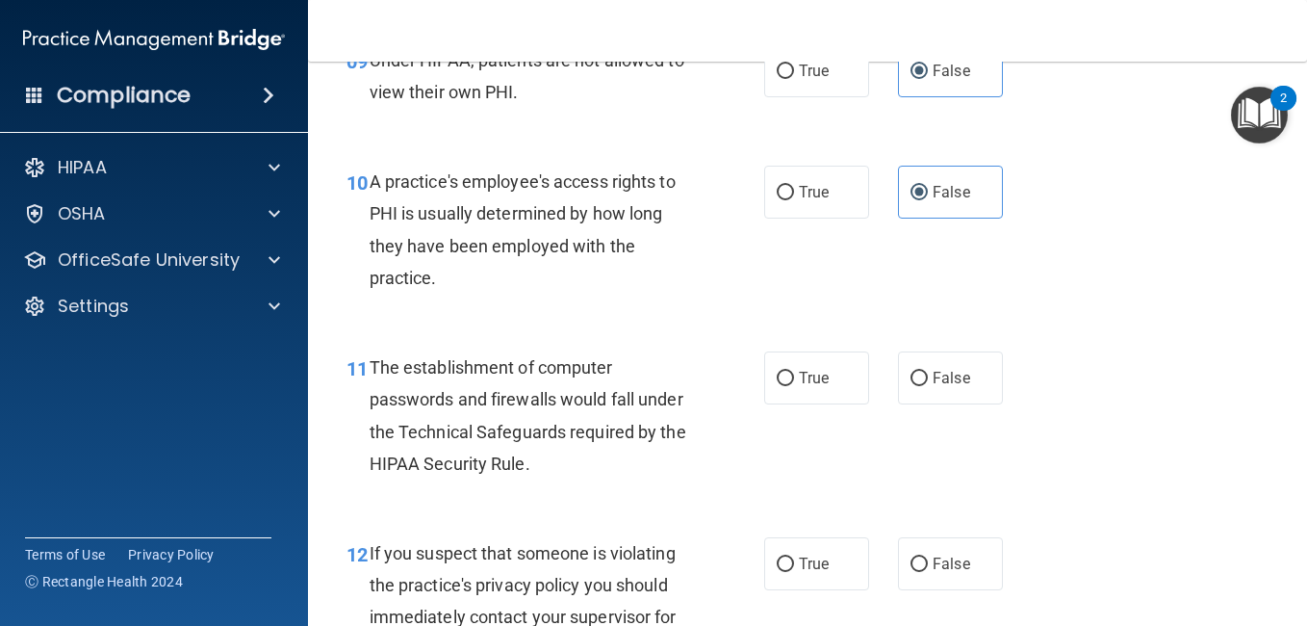
scroll to position [1668, 0]
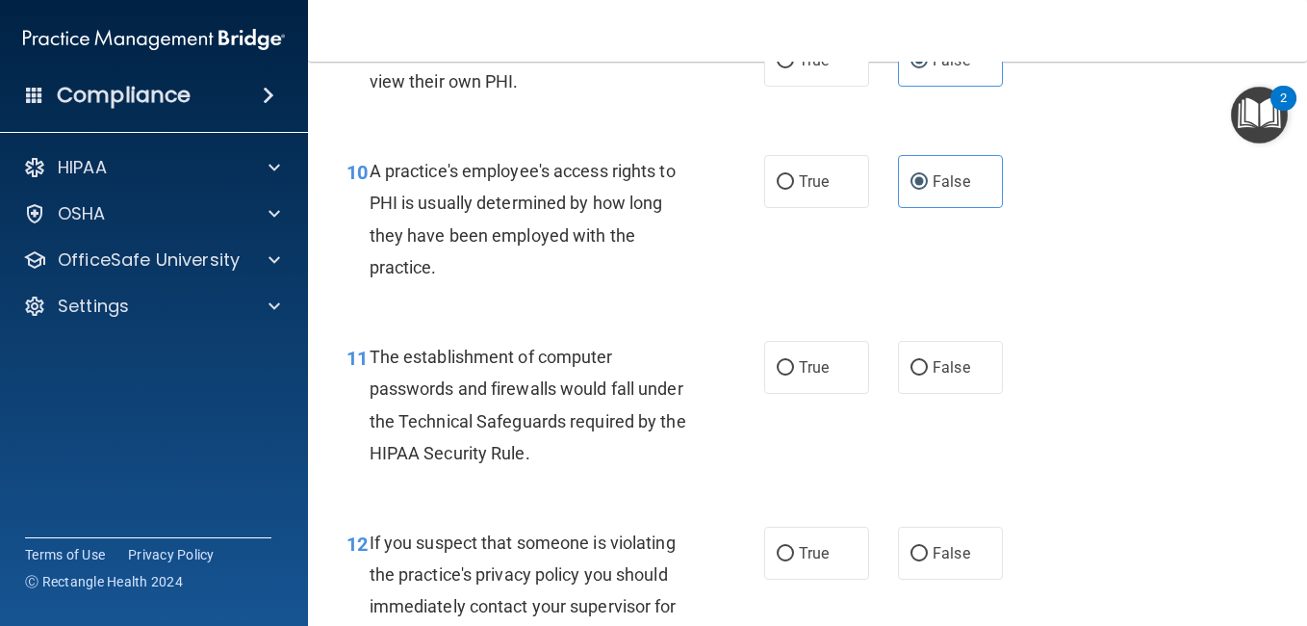
click at [958, 329] on div "11 The establishment of computer passwords and firewalls would fall under the T…" at bounding box center [807, 410] width 951 height 186
click at [965, 355] on label "False" at bounding box center [950, 367] width 105 height 53
click at [928, 361] on input "False" at bounding box center [919, 368] width 17 height 14
radio input "true"
drag, startPoint x: 965, startPoint y: 542, endPoint x: 1071, endPoint y: 458, distance: 135.0
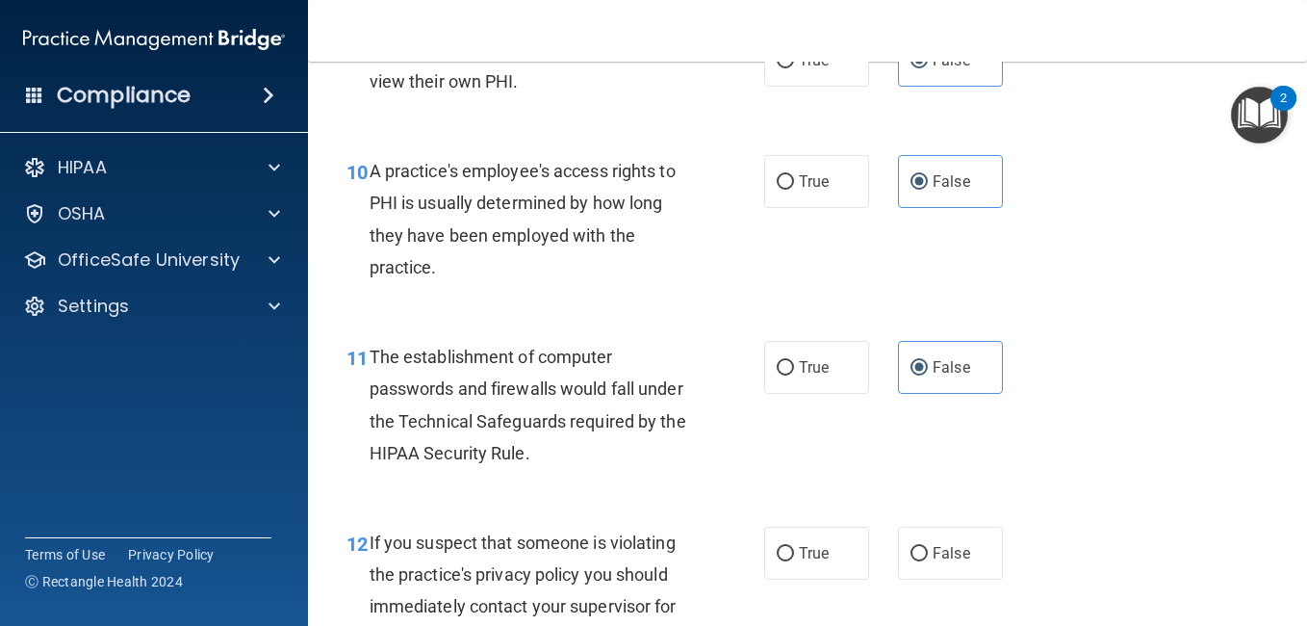
click at [966, 535] on label "False" at bounding box center [950, 553] width 105 height 53
click at [928, 547] on input "False" at bounding box center [919, 554] width 17 height 14
radio input "true"
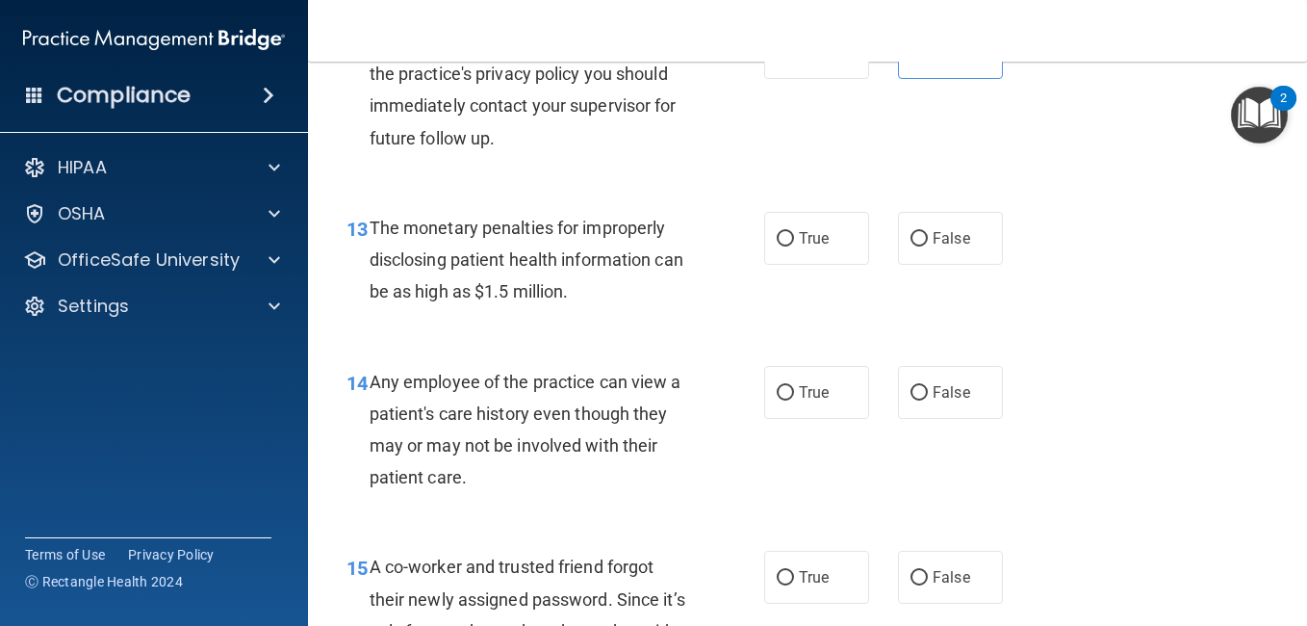
scroll to position [2182, 0]
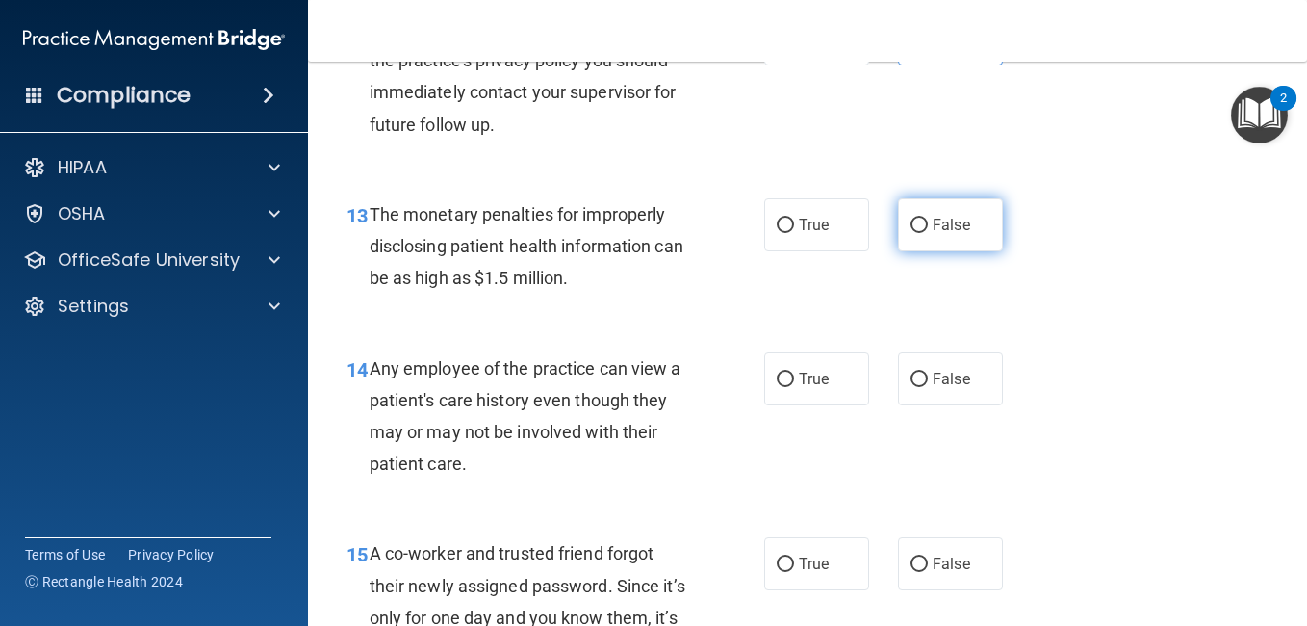
click at [936, 243] on label "False" at bounding box center [950, 224] width 105 height 53
click at [928, 233] on input "False" at bounding box center [919, 226] width 17 height 14
radio input "true"
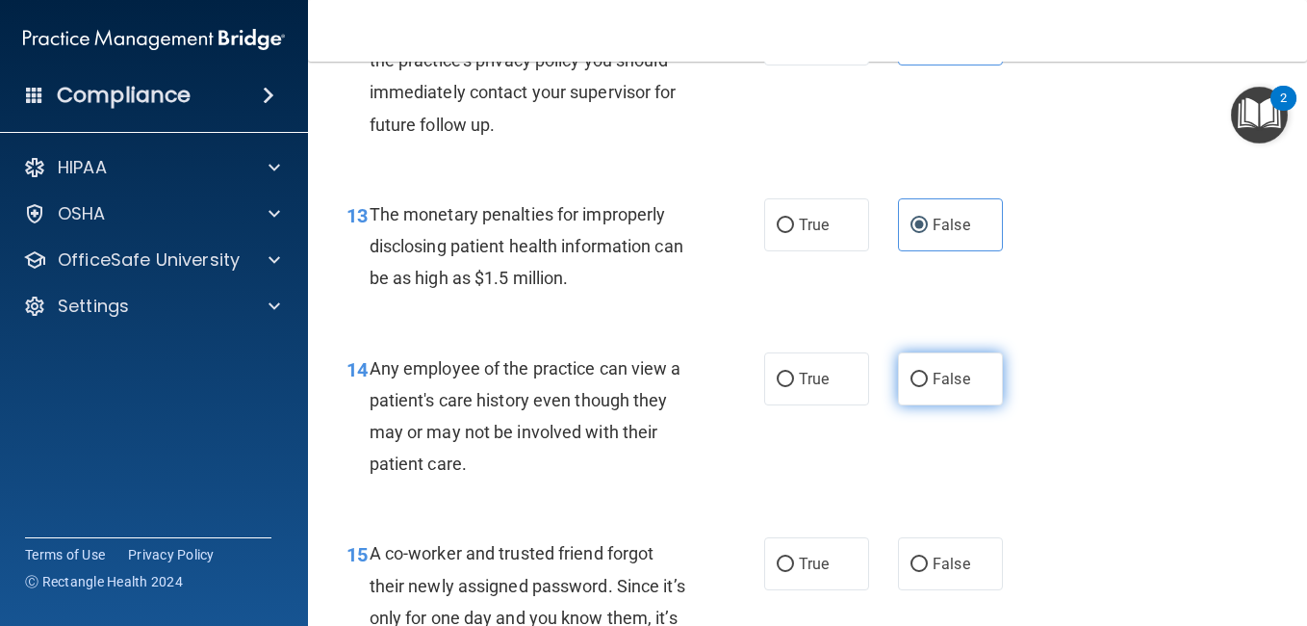
click at [926, 356] on label "False" at bounding box center [950, 378] width 105 height 53
click at [926, 373] on input "False" at bounding box center [919, 380] width 17 height 14
radio input "true"
click at [943, 535] on div "15 A co-worker and trusted friend forgot their newly assigned password. Since i…" at bounding box center [807, 606] width 951 height 186
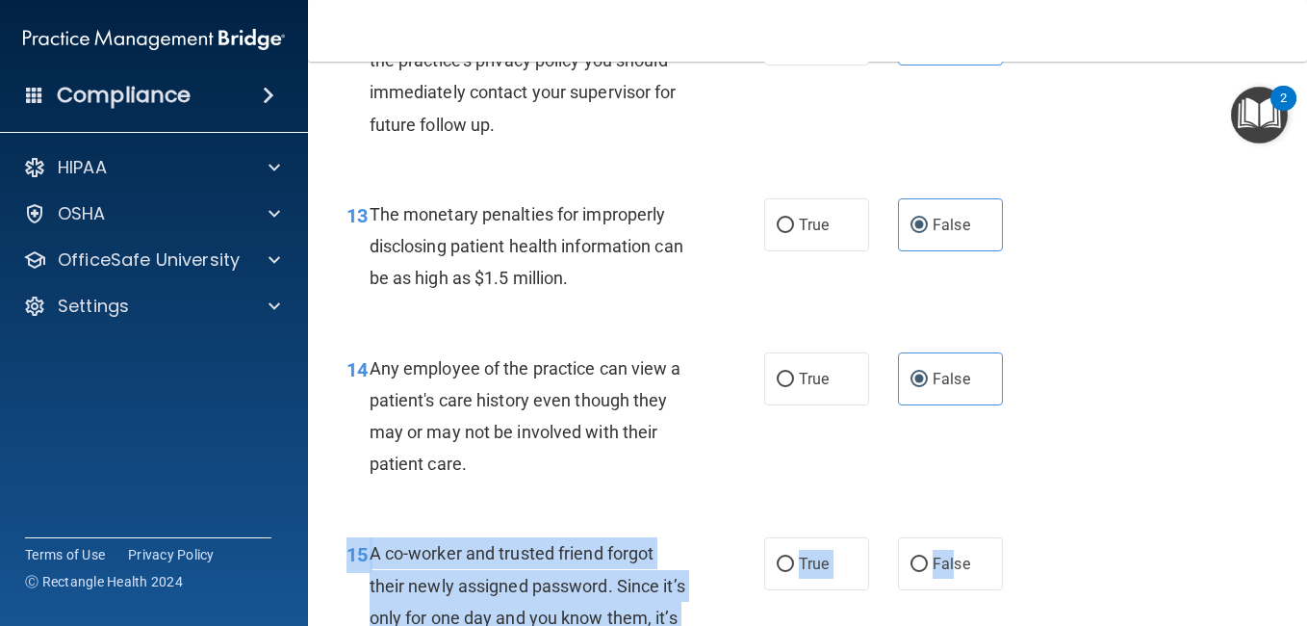
drag, startPoint x: 944, startPoint y: 534, endPoint x: 1213, endPoint y: 300, distance: 356.1
click at [1219, 298] on div "13 The monetary penalties for improperly disclosing patient health information …" at bounding box center [807, 251] width 951 height 154
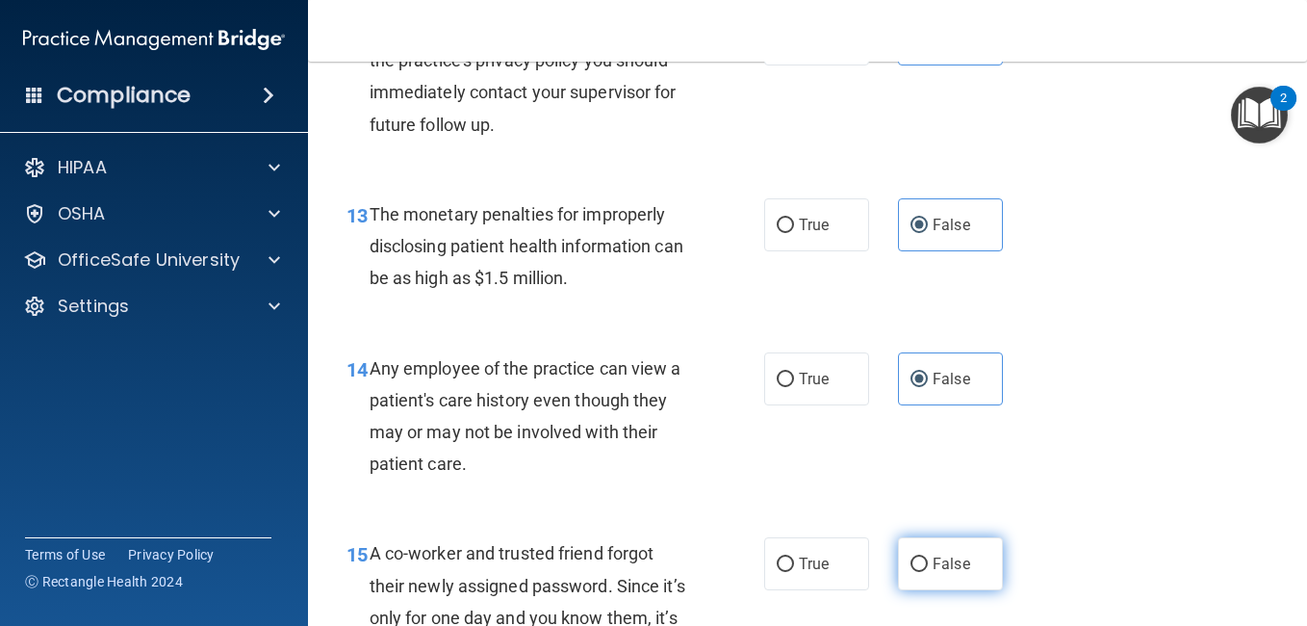
click at [938, 558] on span "False" at bounding box center [952, 563] width 38 height 18
click at [928, 558] on input "False" at bounding box center [919, 564] width 17 height 14
radio input "true"
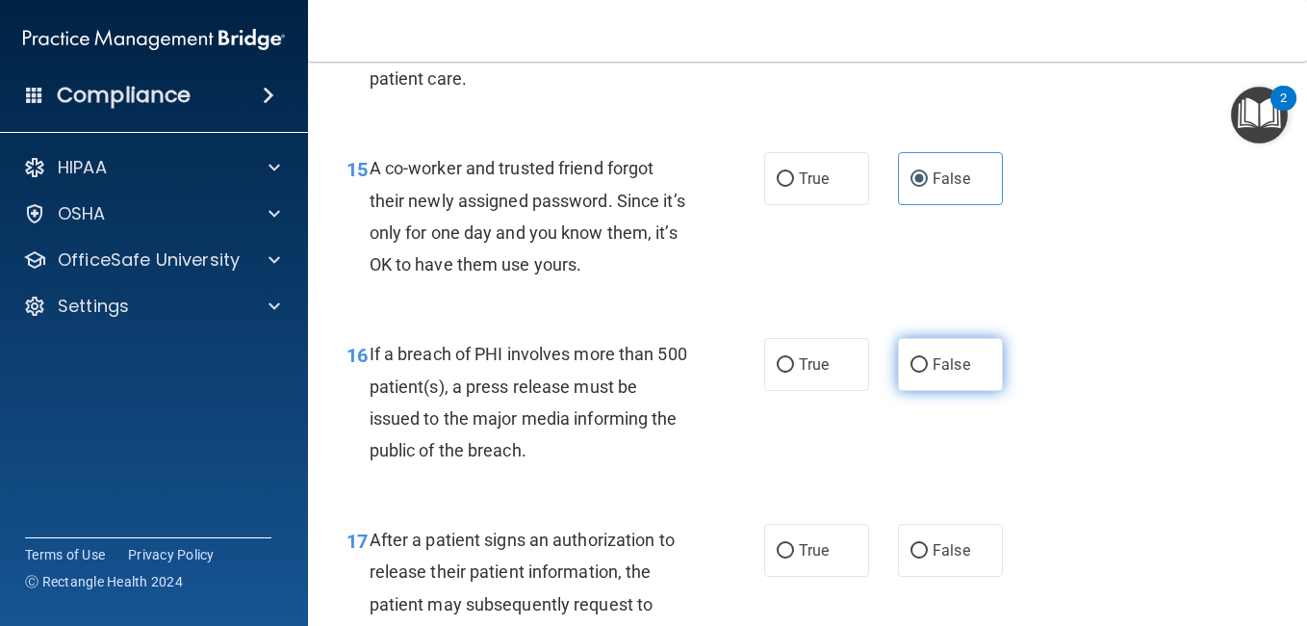
click at [947, 367] on span "False" at bounding box center [952, 364] width 38 height 18
click at [928, 367] on input "False" at bounding box center [919, 365] width 17 height 14
radio input "true"
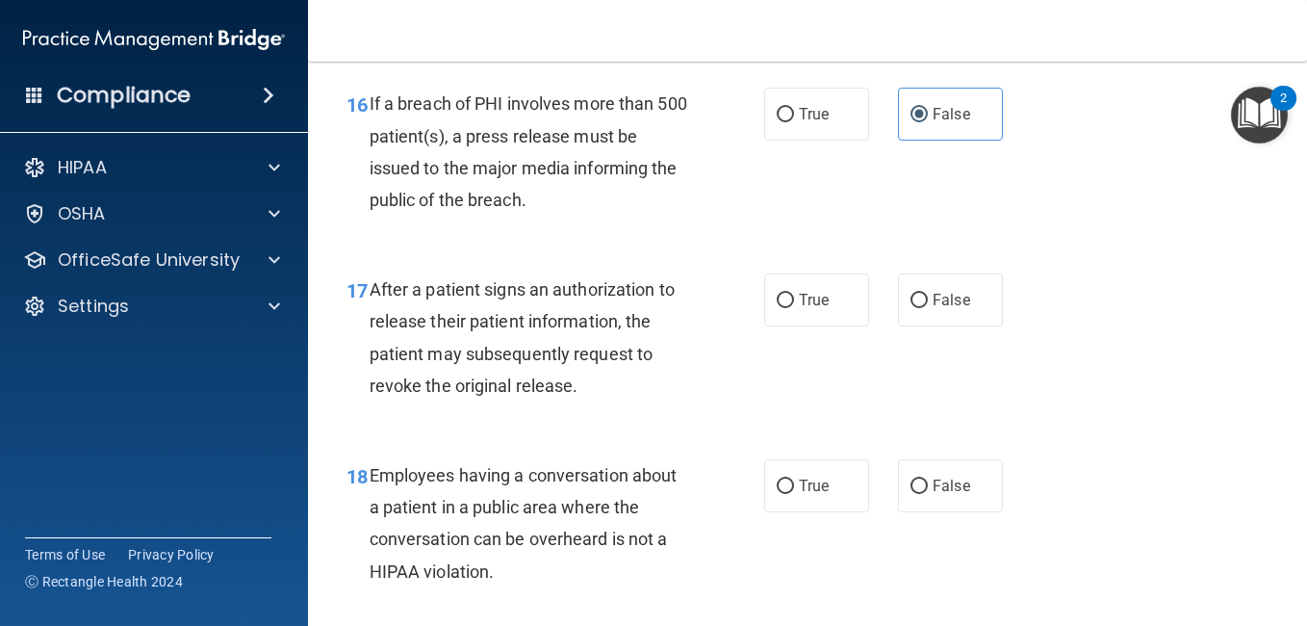
scroll to position [2823, 0]
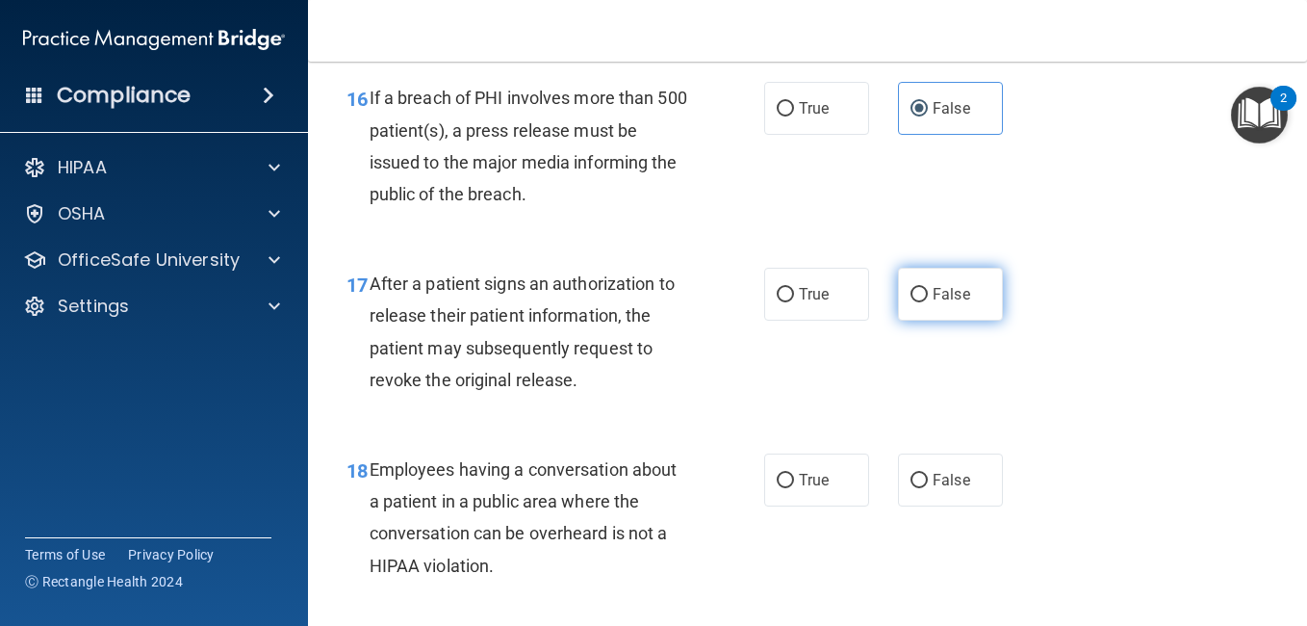
click at [927, 312] on label "False" at bounding box center [950, 294] width 105 height 53
click at [927, 302] on input "False" at bounding box center [919, 295] width 17 height 14
radio input "true"
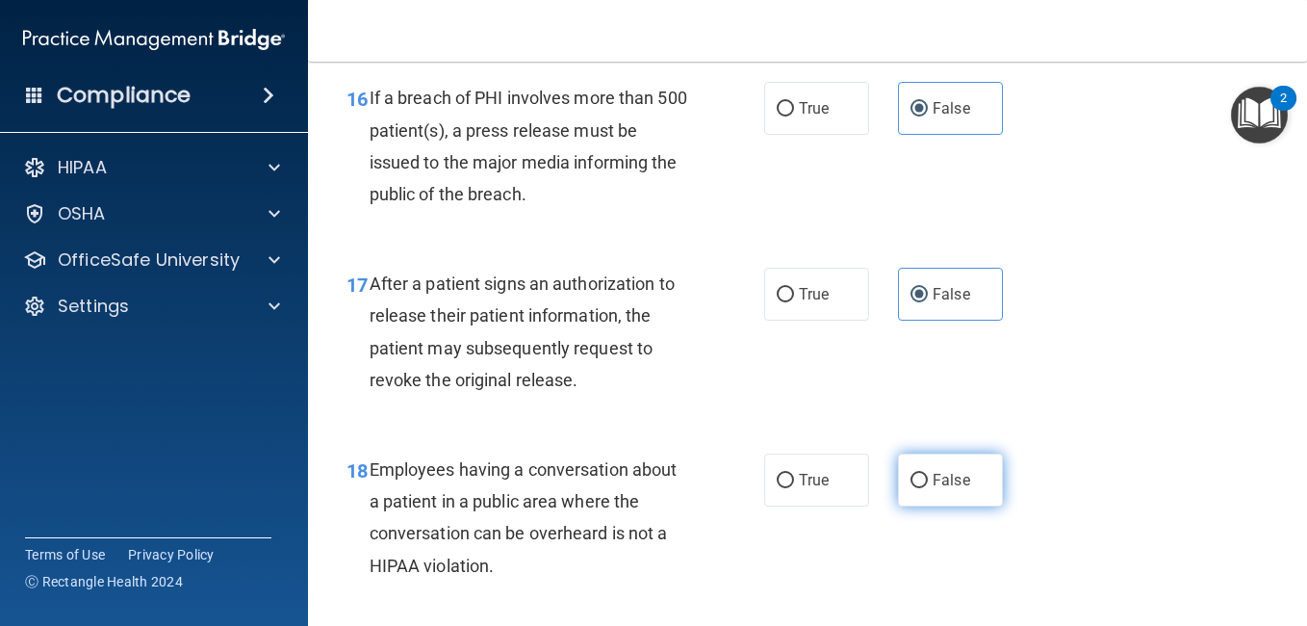
drag, startPoint x: 935, startPoint y: 449, endPoint x: 940, endPoint y: 475, distance: 26.6
click at [934, 449] on div "18 Employees having a conversation about a patient in a public area where the c…" at bounding box center [807, 522] width 951 height 186
click at [948, 464] on label "False" at bounding box center [950, 479] width 105 height 53
click at [928, 474] on input "False" at bounding box center [919, 481] width 17 height 14
radio input "true"
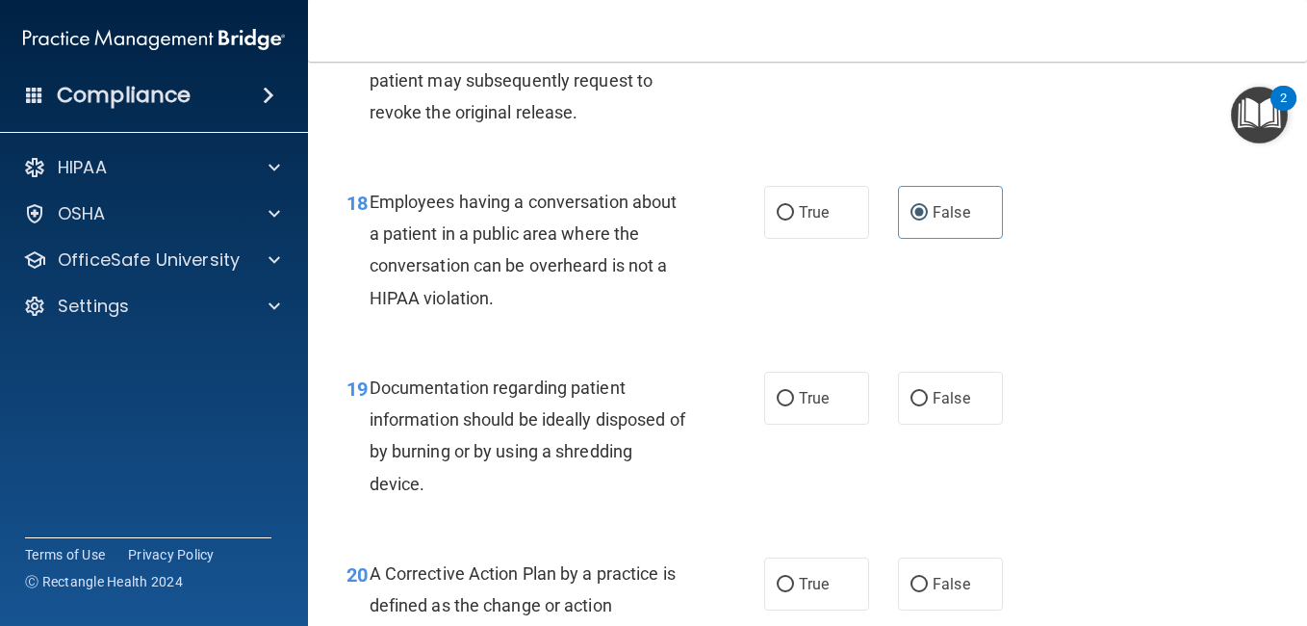
scroll to position [3208, 0]
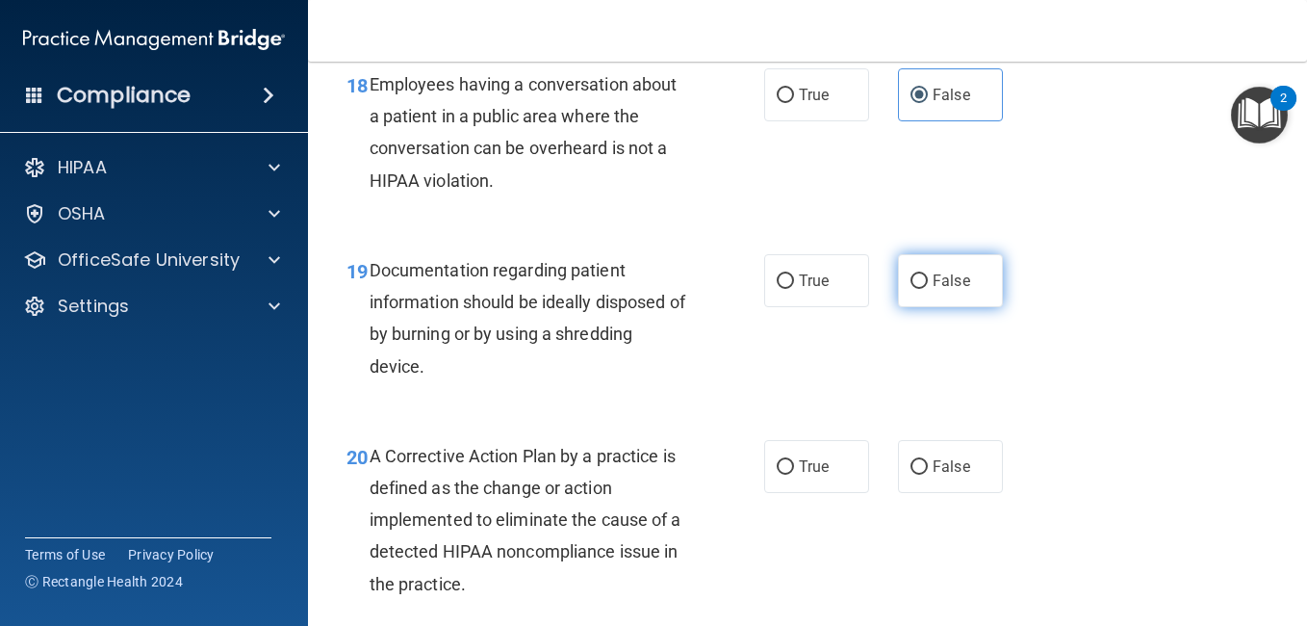
click at [933, 273] on span "False" at bounding box center [952, 280] width 38 height 18
click at [928, 274] on input "False" at bounding box center [919, 281] width 17 height 14
radio input "true"
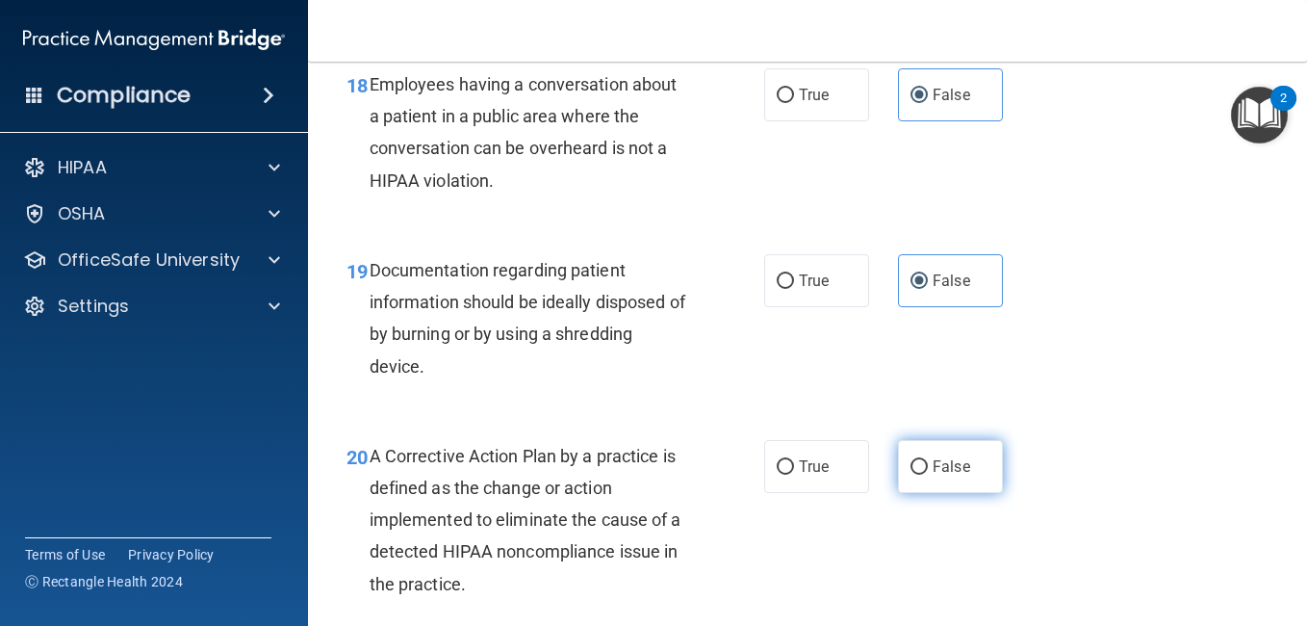
drag, startPoint x: 964, startPoint y: 466, endPoint x: 965, endPoint y: 454, distance: 11.7
click at [963, 462] on label "False" at bounding box center [950, 466] width 105 height 53
click at [928, 462] on input "False" at bounding box center [919, 467] width 17 height 14
radio input "true"
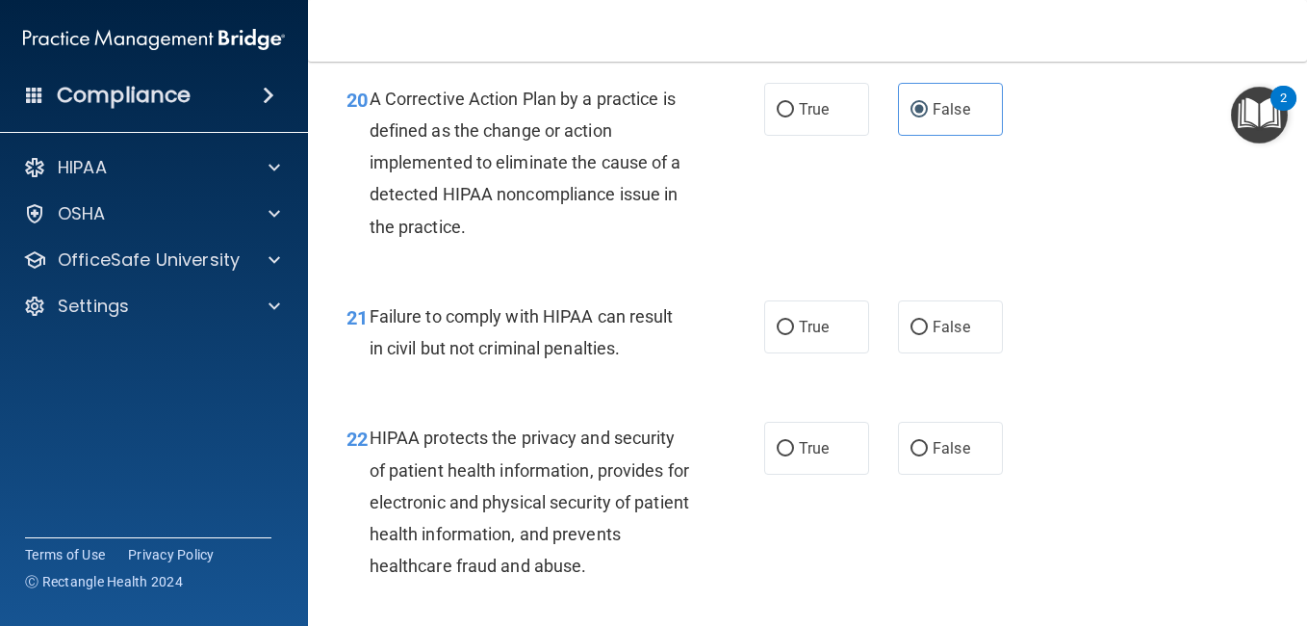
scroll to position [3593, 0]
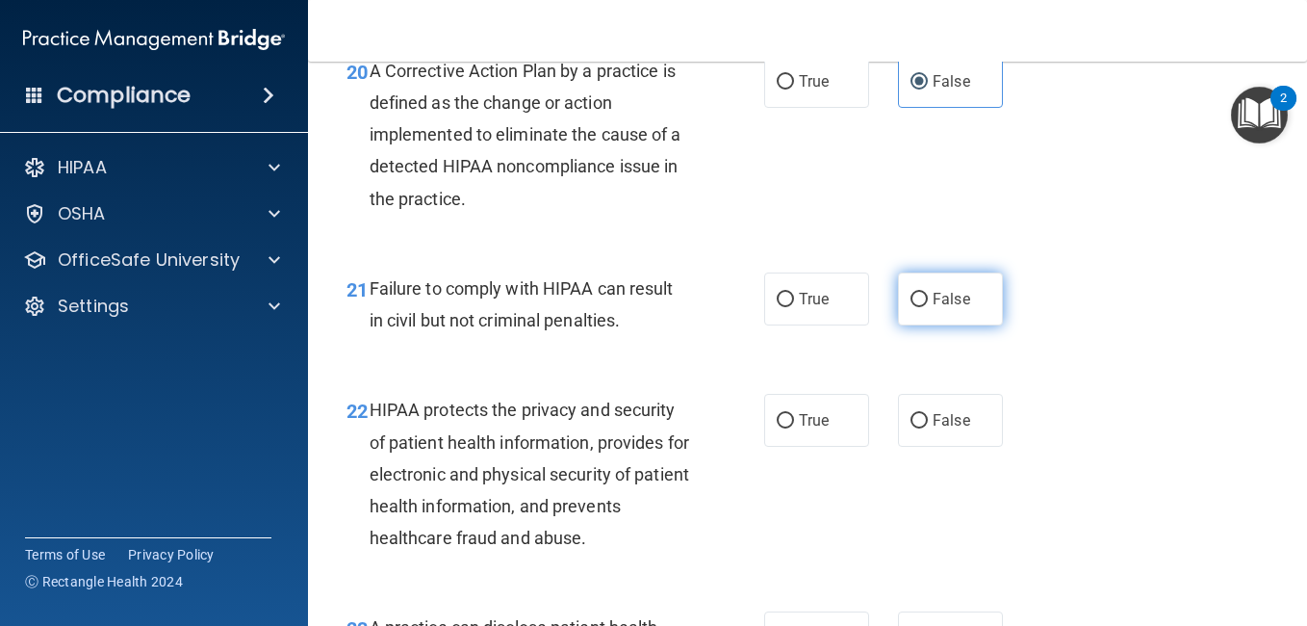
click at [942, 280] on label "False" at bounding box center [950, 298] width 105 height 53
click at [928, 293] on input "False" at bounding box center [919, 300] width 17 height 14
radio input "true"
click at [935, 421] on span "False" at bounding box center [952, 420] width 38 height 18
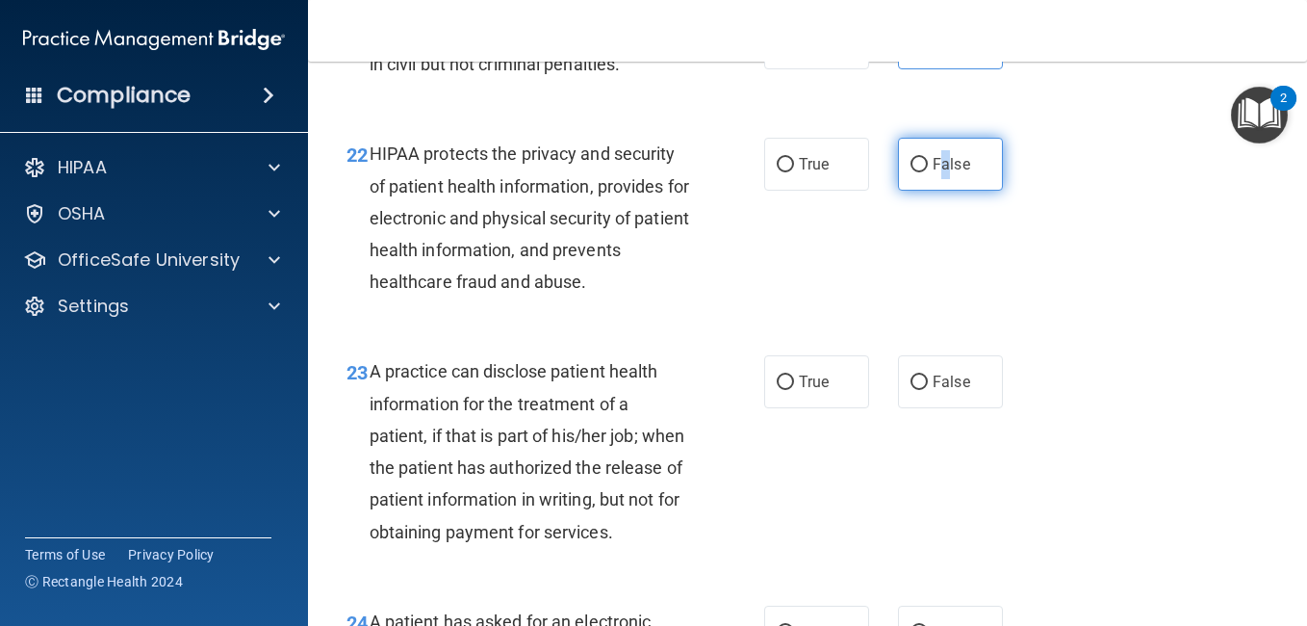
scroll to position [3850, 0]
click at [937, 150] on label "False" at bounding box center [950, 163] width 105 height 53
click at [928, 157] on input "False" at bounding box center [919, 164] width 17 height 14
radio input "true"
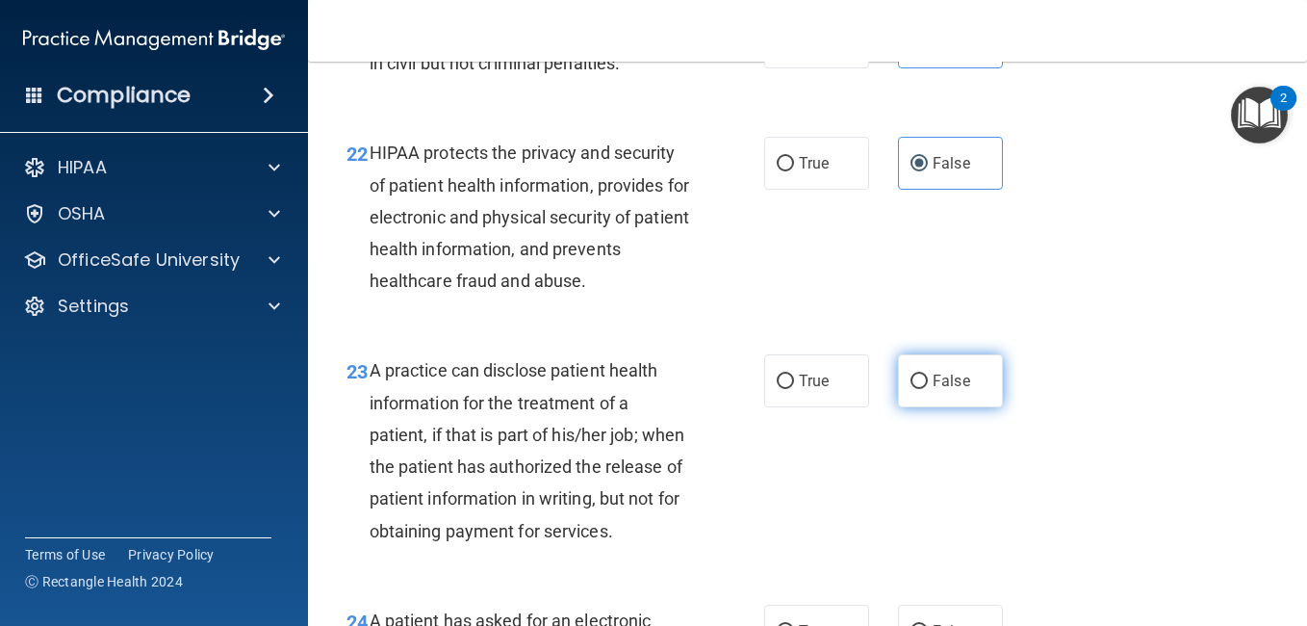
drag, startPoint x: 951, startPoint y: 377, endPoint x: 972, endPoint y: 360, distance: 27.4
click at [951, 376] on span "False" at bounding box center [952, 381] width 38 height 18
click at [928, 376] on input "False" at bounding box center [919, 381] width 17 height 14
radio input "true"
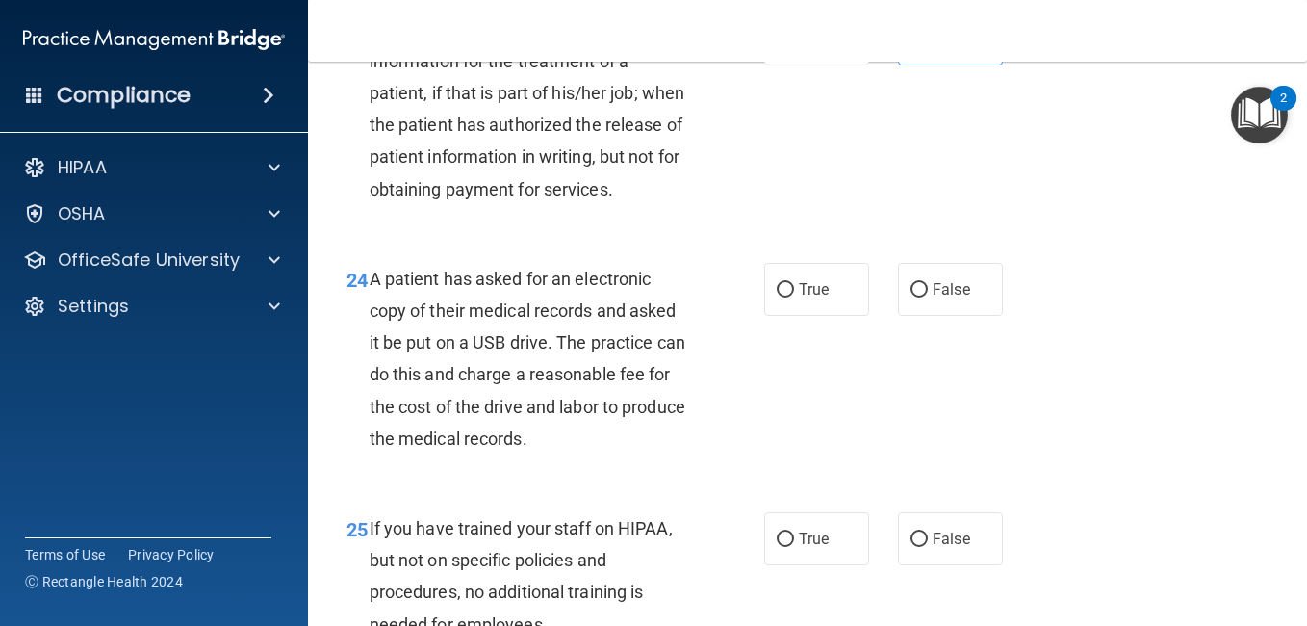
scroll to position [4235, 0]
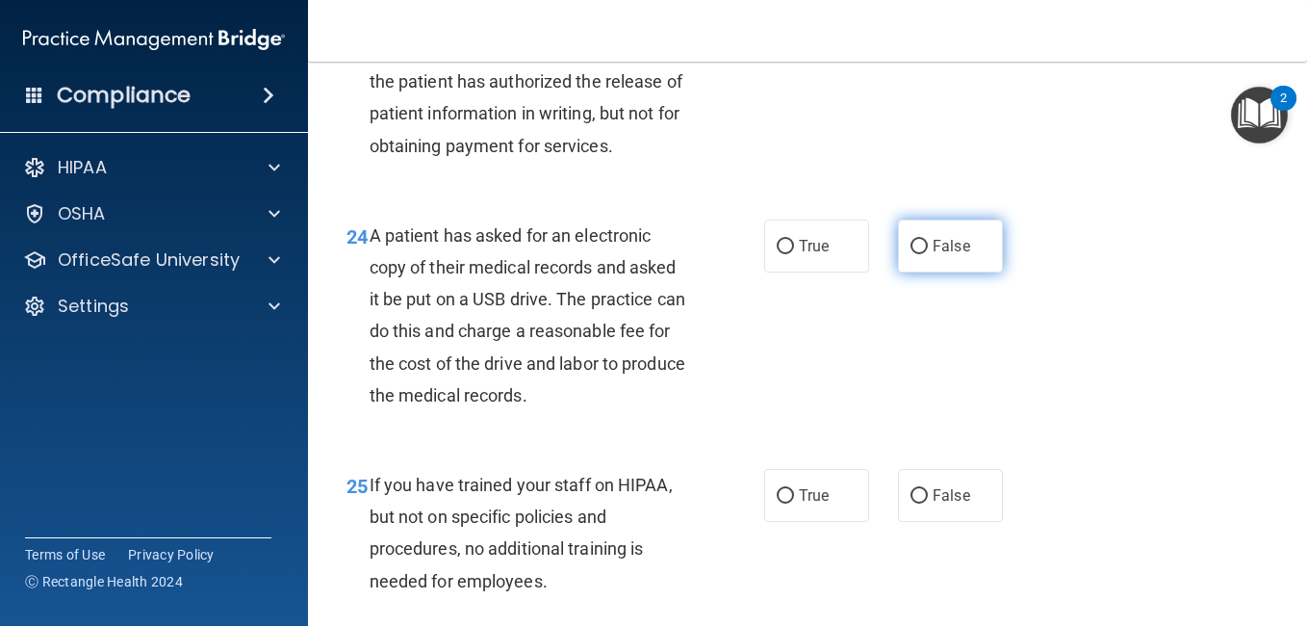
click at [941, 272] on label "False" at bounding box center [950, 245] width 105 height 53
click at [928, 254] on input "False" at bounding box center [919, 247] width 17 height 14
radio input "true"
drag, startPoint x: 931, startPoint y: 513, endPoint x: 979, endPoint y: 444, distance: 84.4
click at [930, 512] on label "False" at bounding box center [950, 495] width 105 height 53
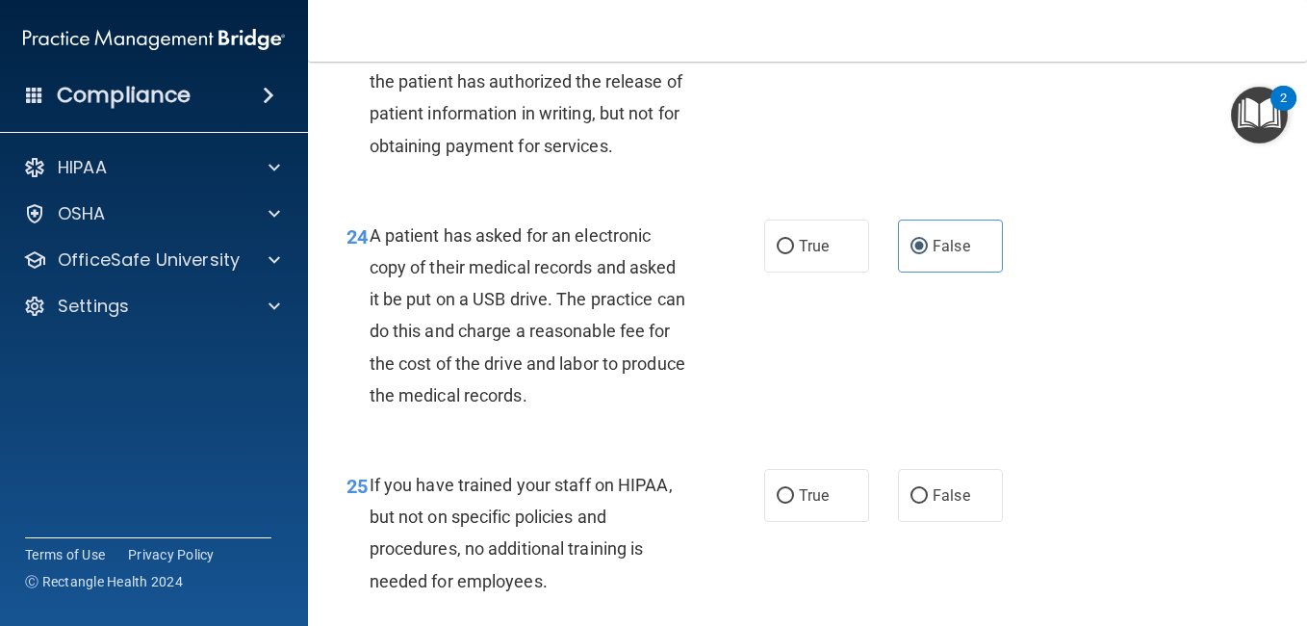
click at [928, 503] on input "False" at bounding box center [919, 496] width 17 height 14
radio input "true"
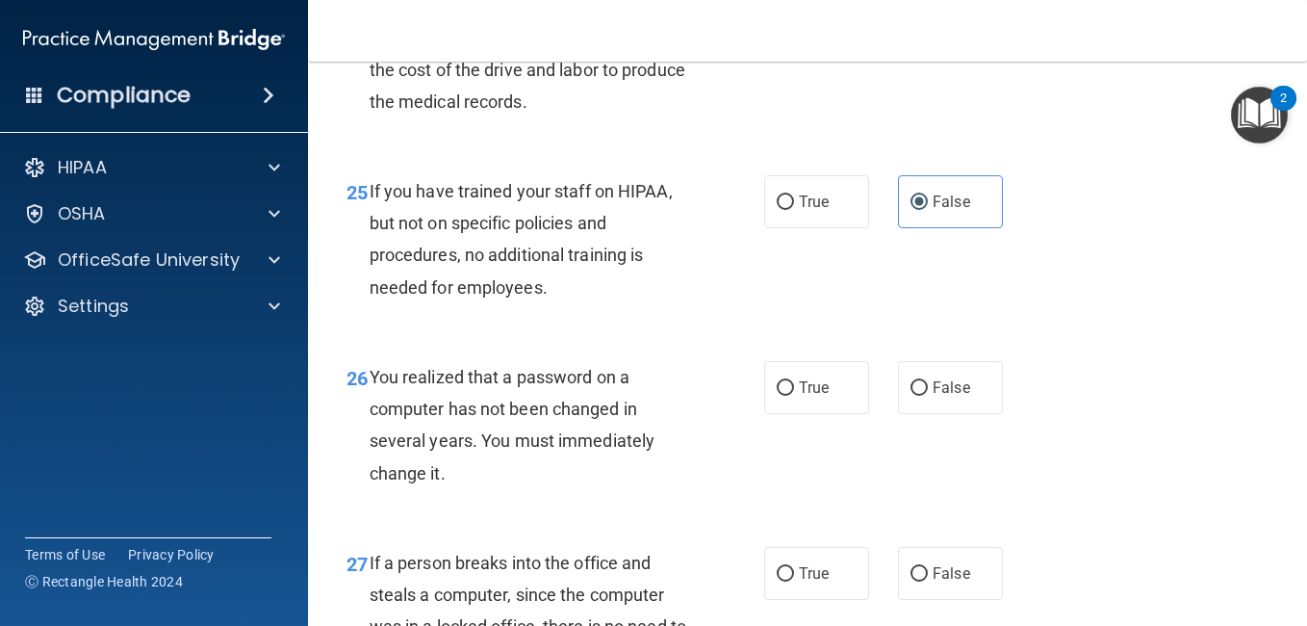
scroll to position [4620, 0]
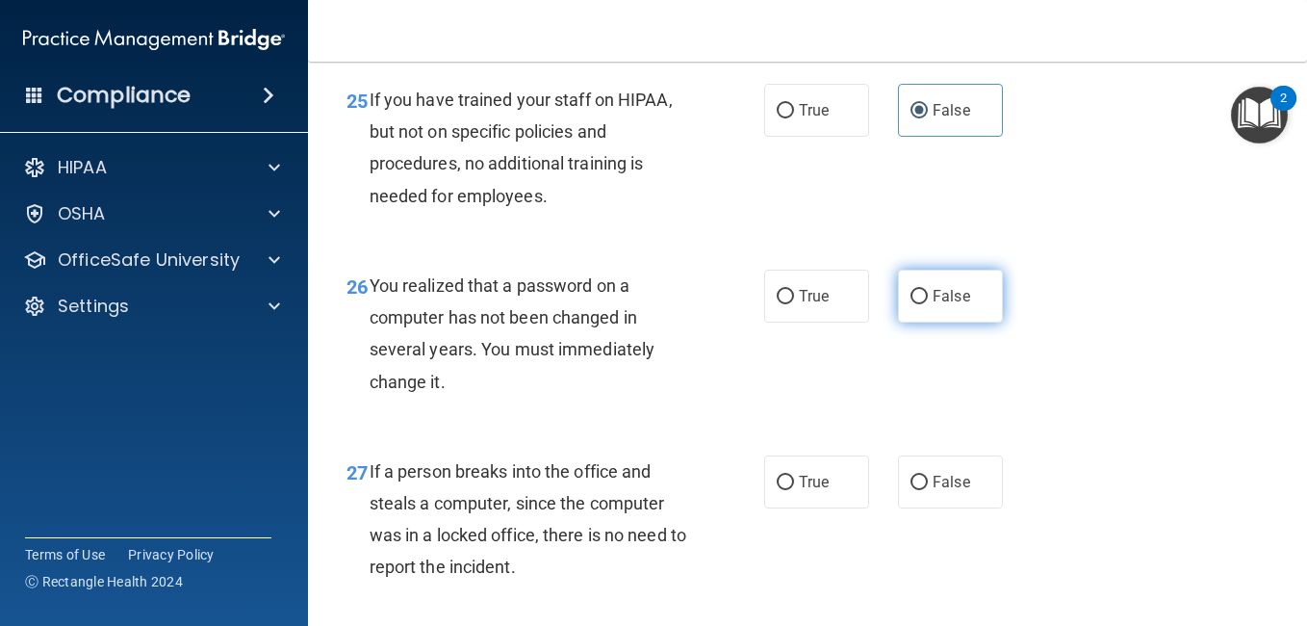
click at [947, 305] on span "False" at bounding box center [952, 296] width 38 height 18
click at [928, 304] on input "False" at bounding box center [919, 297] width 17 height 14
radio input "true"
click at [941, 502] on label "False" at bounding box center [950, 481] width 105 height 53
click at [928, 490] on input "False" at bounding box center [919, 483] width 17 height 14
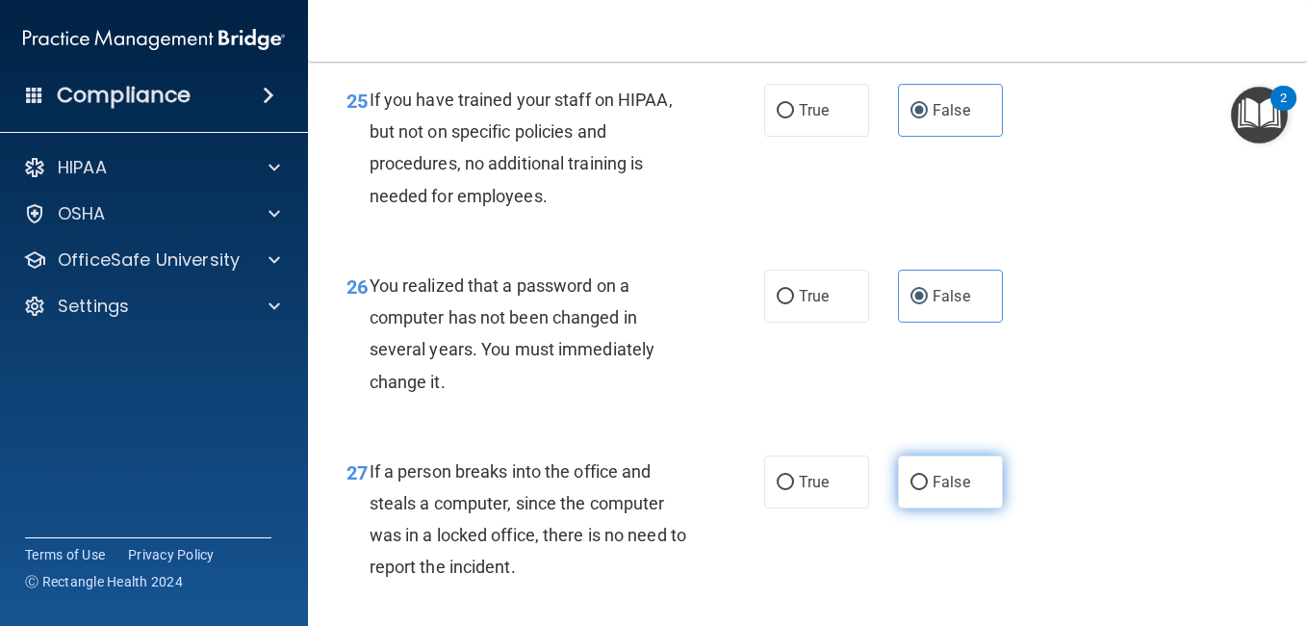
radio input "true"
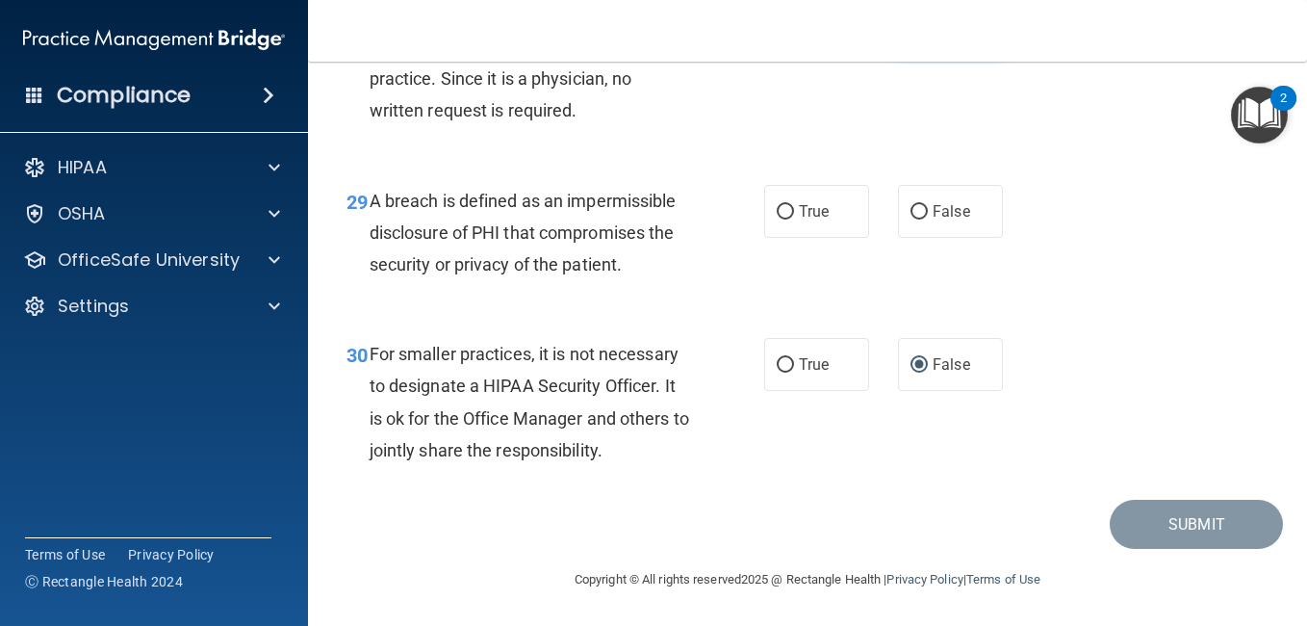
click at [940, 52] on label "False" at bounding box center [950, 25] width 105 height 53
click at [928, 34] on input "False" at bounding box center [919, 26] width 17 height 14
radio input "true"
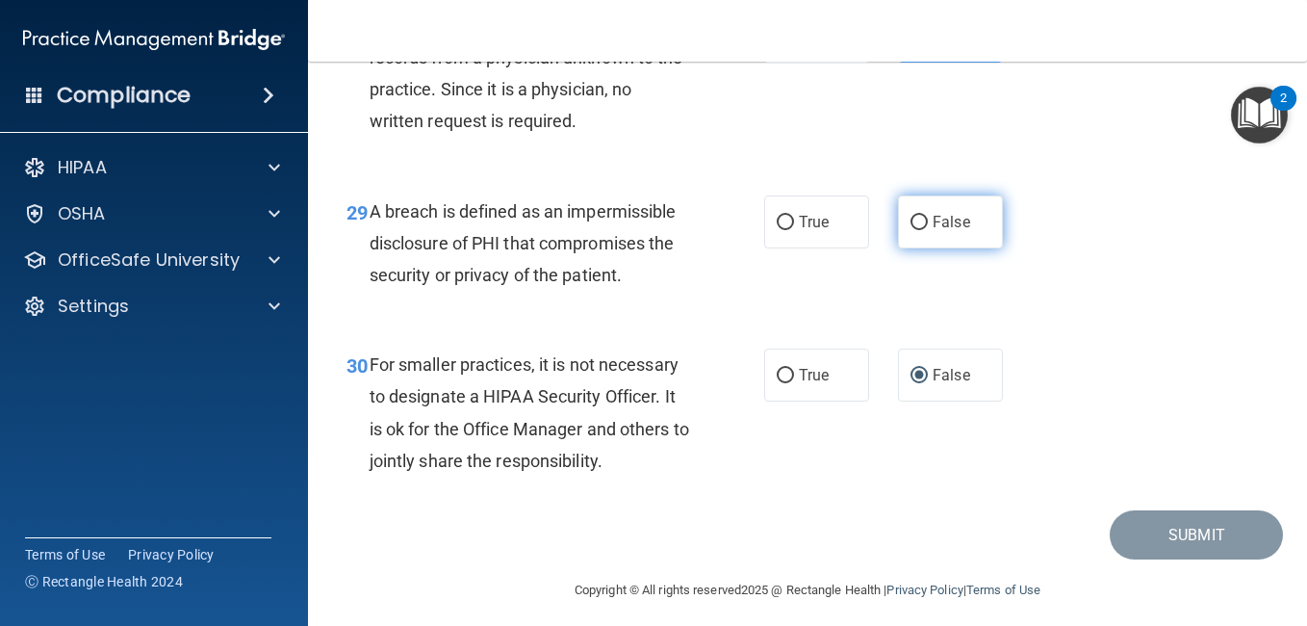
click at [939, 227] on label "False" at bounding box center [950, 221] width 105 height 53
click at [928, 227] on input "False" at bounding box center [919, 223] width 17 height 14
radio input "true"
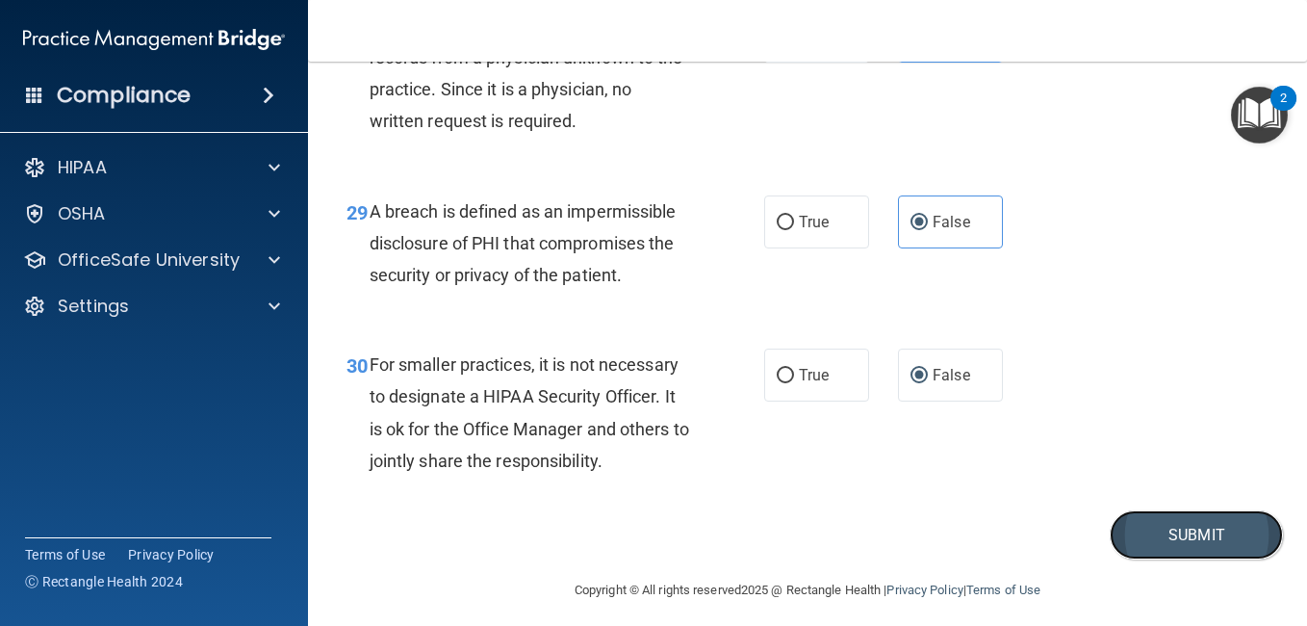
click at [1154, 559] on button "Submit" at bounding box center [1196, 534] width 173 height 49
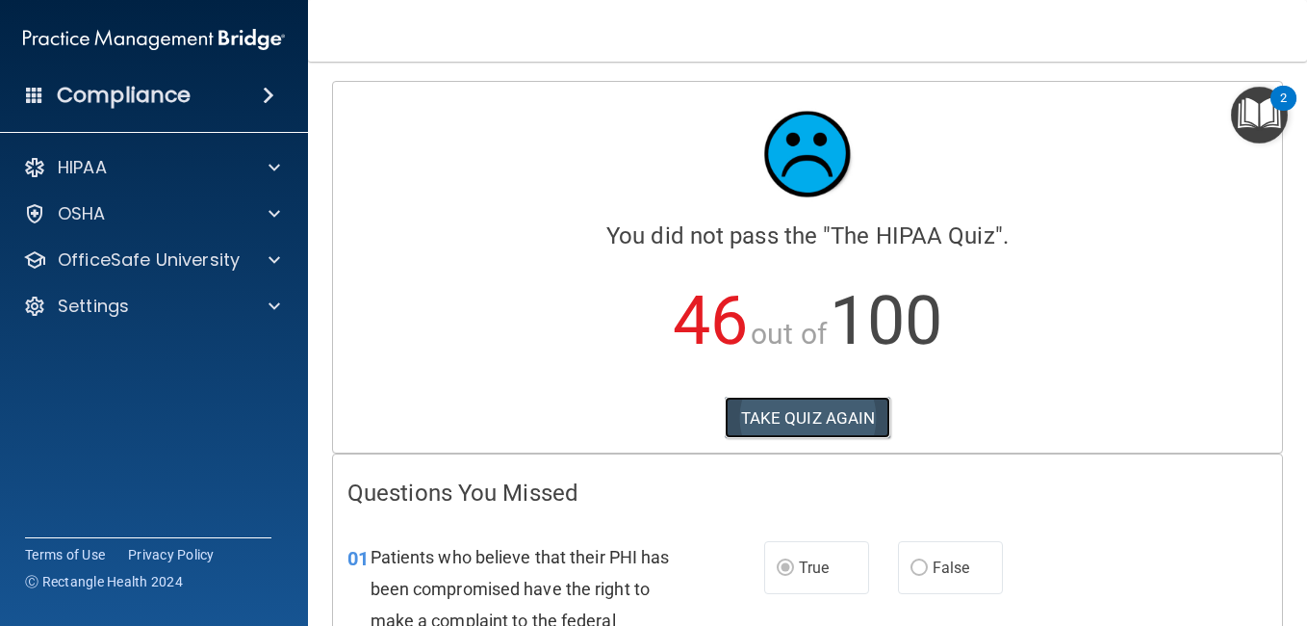
click at [809, 410] on button "TAKE QUIZ AGAIN" at bounding box center [808, 418] width 167 height 42
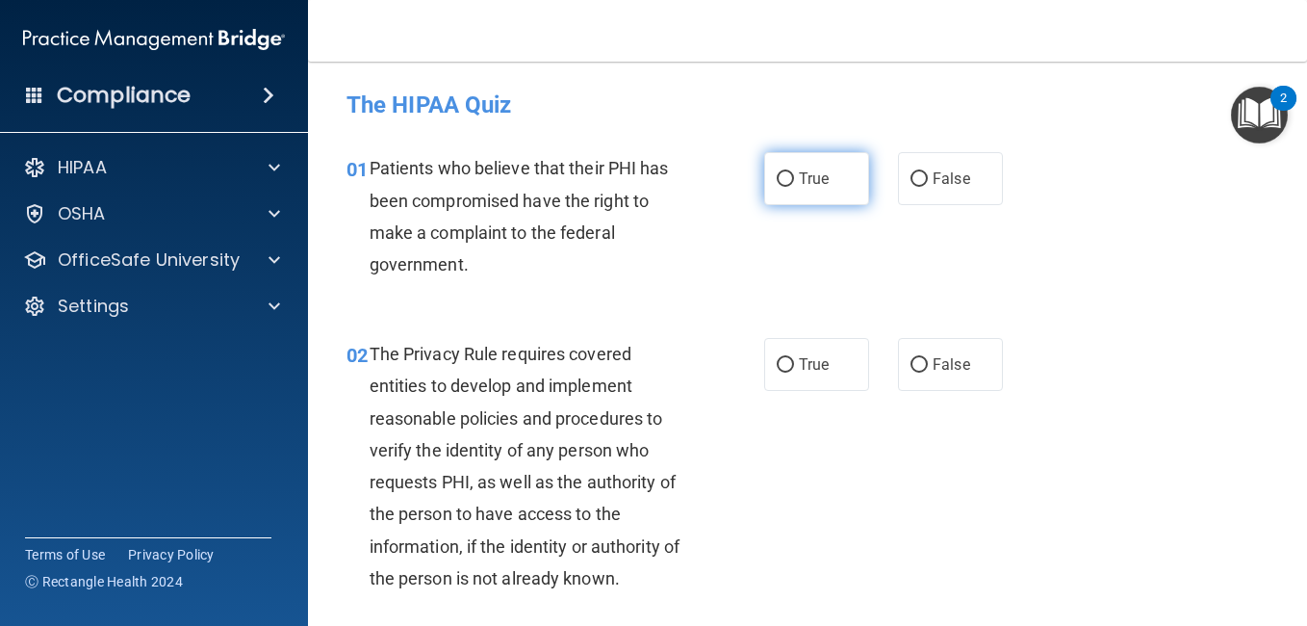
drag, startPoint x: 773, startPoint y: 177, endPoint x: 766, endPoint y: 186, distance: 11.0
click at [777, 178] on input "True" at bounding box center [785, 179] width 17 height 14
radio input "true"
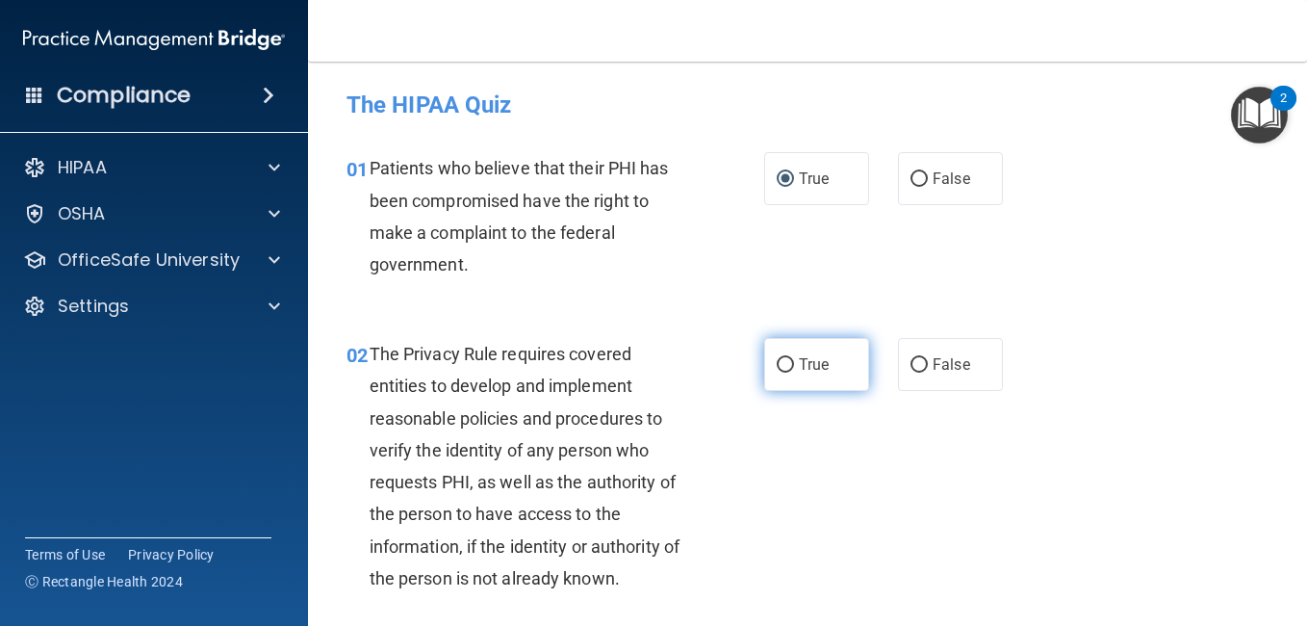
click at [812, 378] on label "True" at bounding box center [816, 364] width 105 height 53
click at [794, 373] on input "True" at bounding box center [785, 365] width 17 height 14
radio input "true"
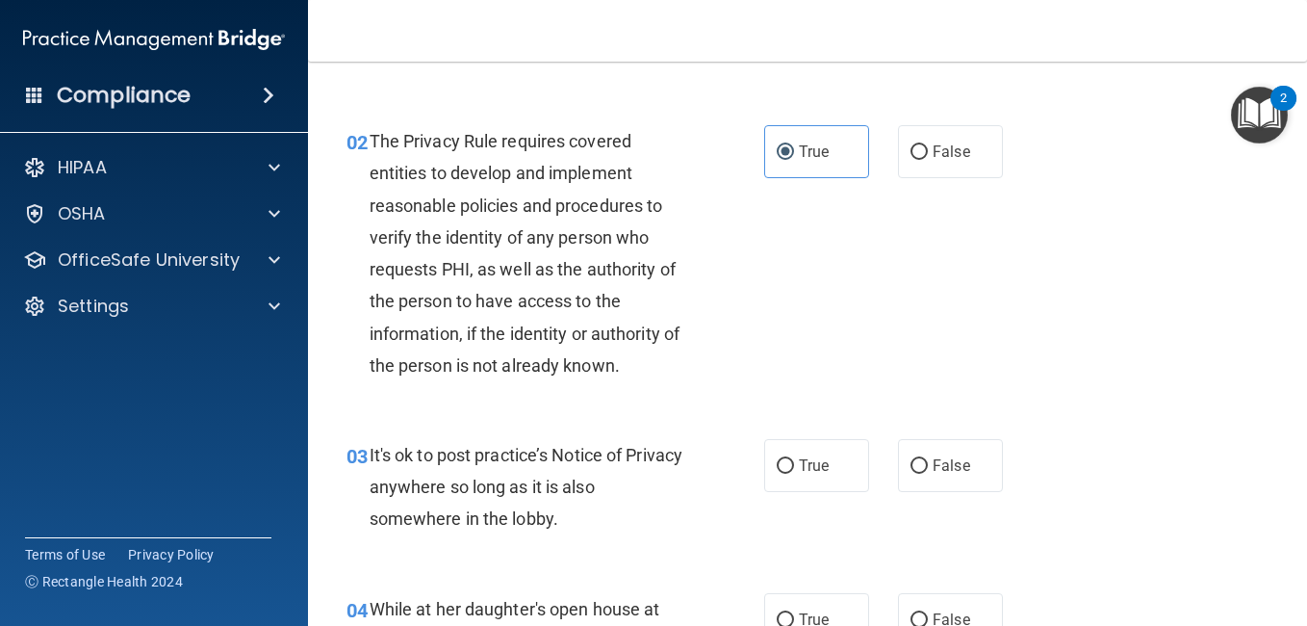
scroll to position [257, 0]
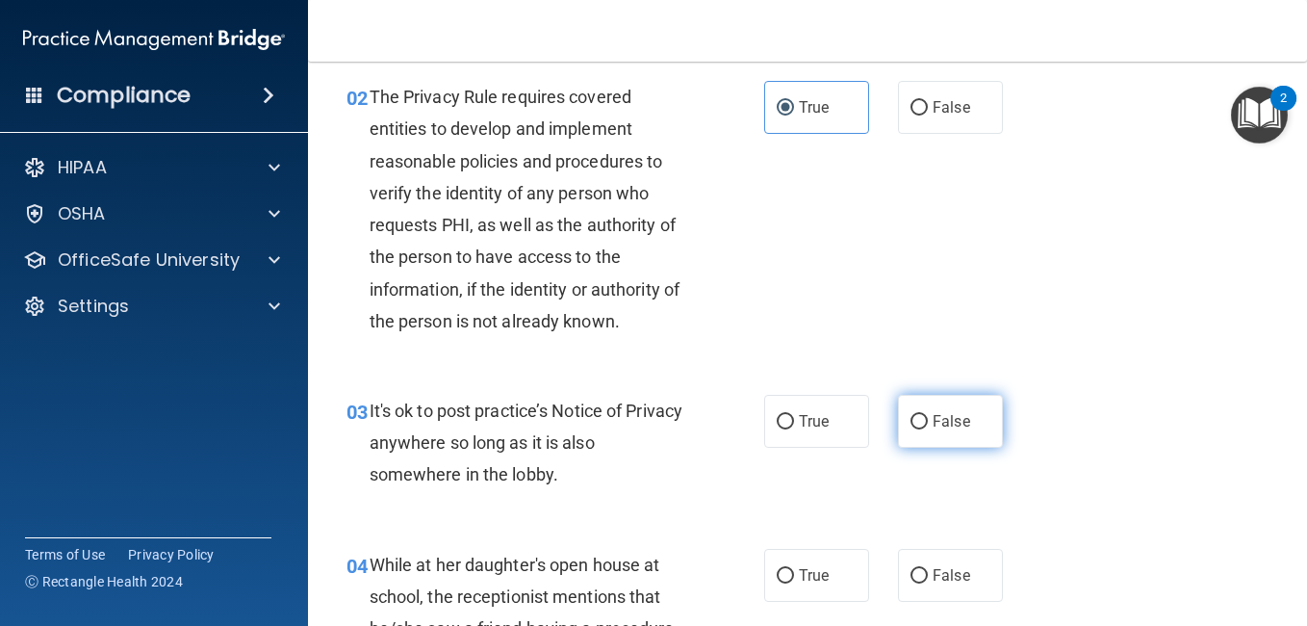
click at [935, 439] on label "False" at bounding box center [950, 421] width 105 height 53
click at [928, 429] on input "False" at bounding box center [919, 422] width 17 height 14
radio input "true"
drag, startPoint x: 930, startPoint y: 582, endPoint x: 984, endPoint y: 550, distance: 63.1
click at [933, 580] on span "False" at bounding box center [952, 575] width 38 height 18
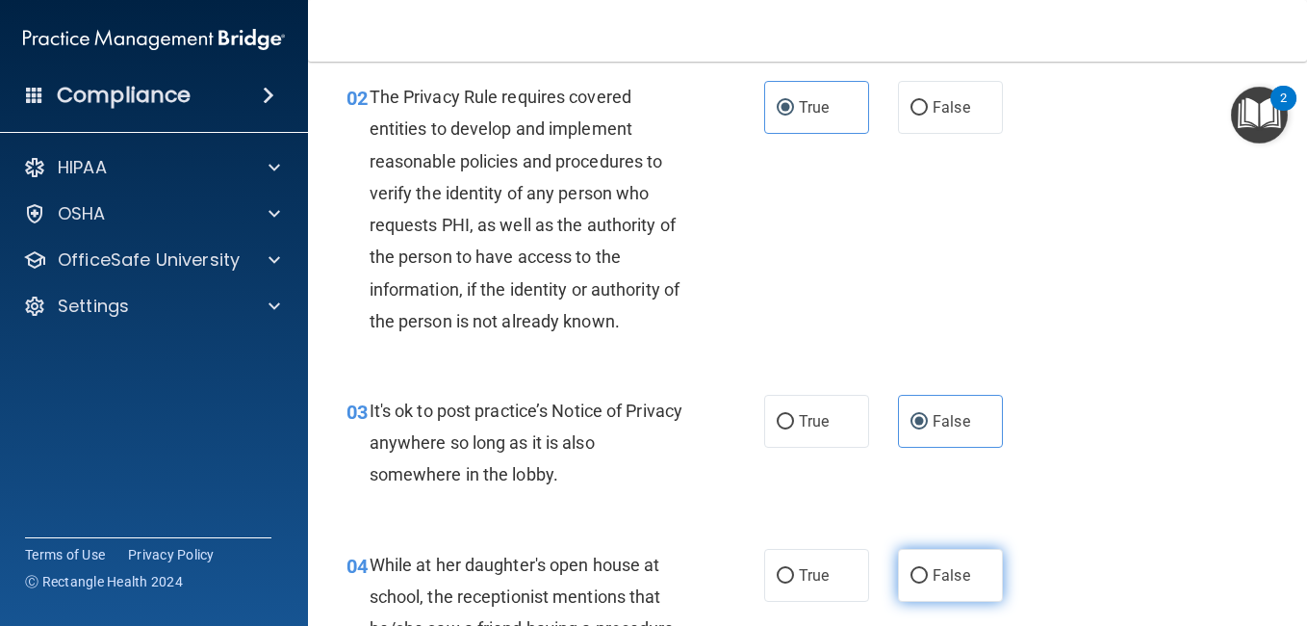
click at [928, 580] on input "False" at bounding box center [919, 576] width 17 height 14
radio input "true"
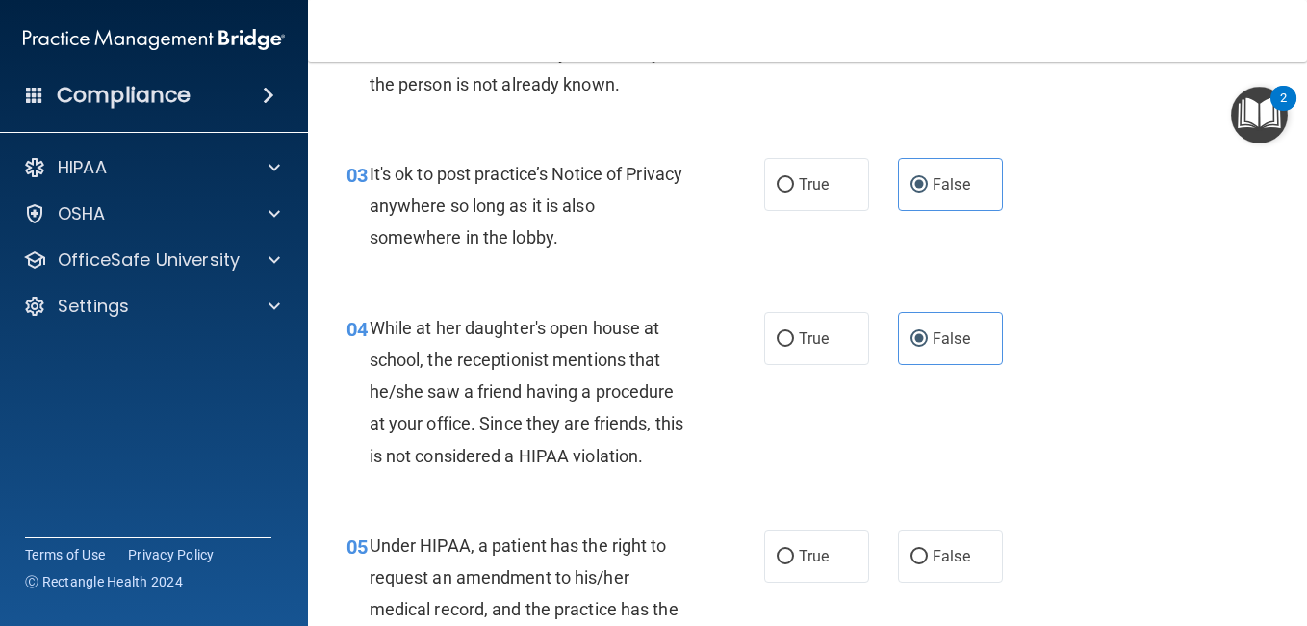
scroll to position [513, 0]
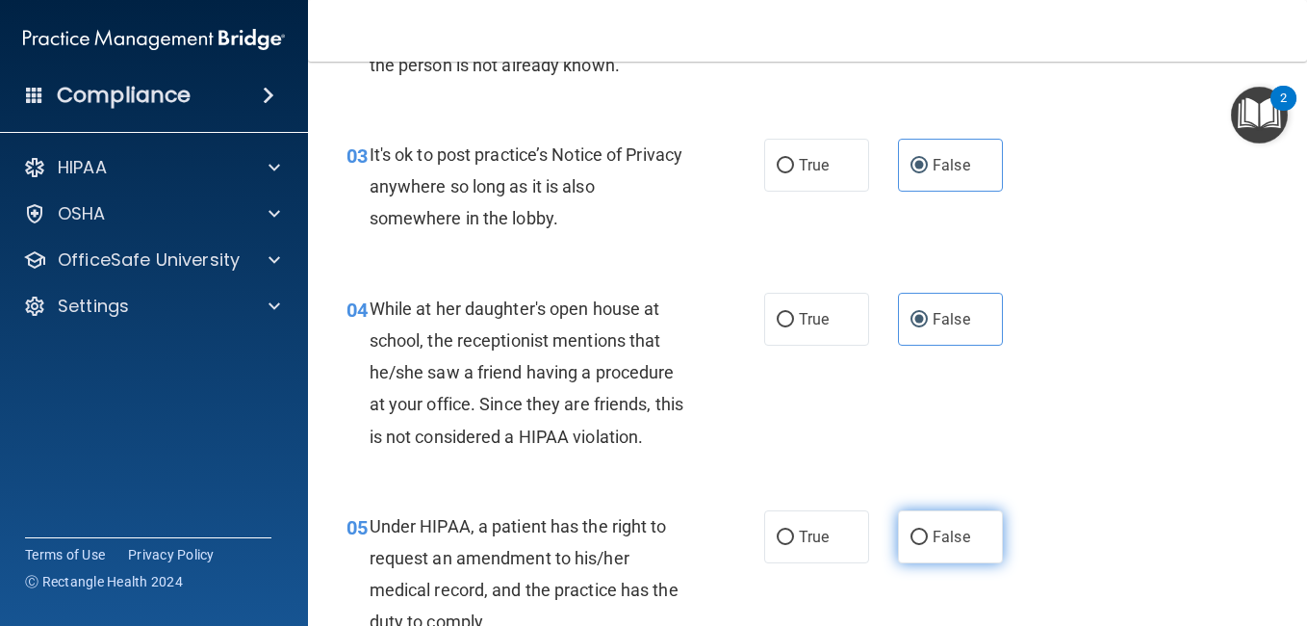
drag, startPoint x: 927, startPoint y: 548, endPoint x: 934, endPoint y: 533, distance: 15.9
click at [926, 546] on label "False" at bounding box center [950, 536] width 105 height 53
click at [926, 545] on input "False" at bounding box center [919, 537] width 17 height 14
radio input "true"
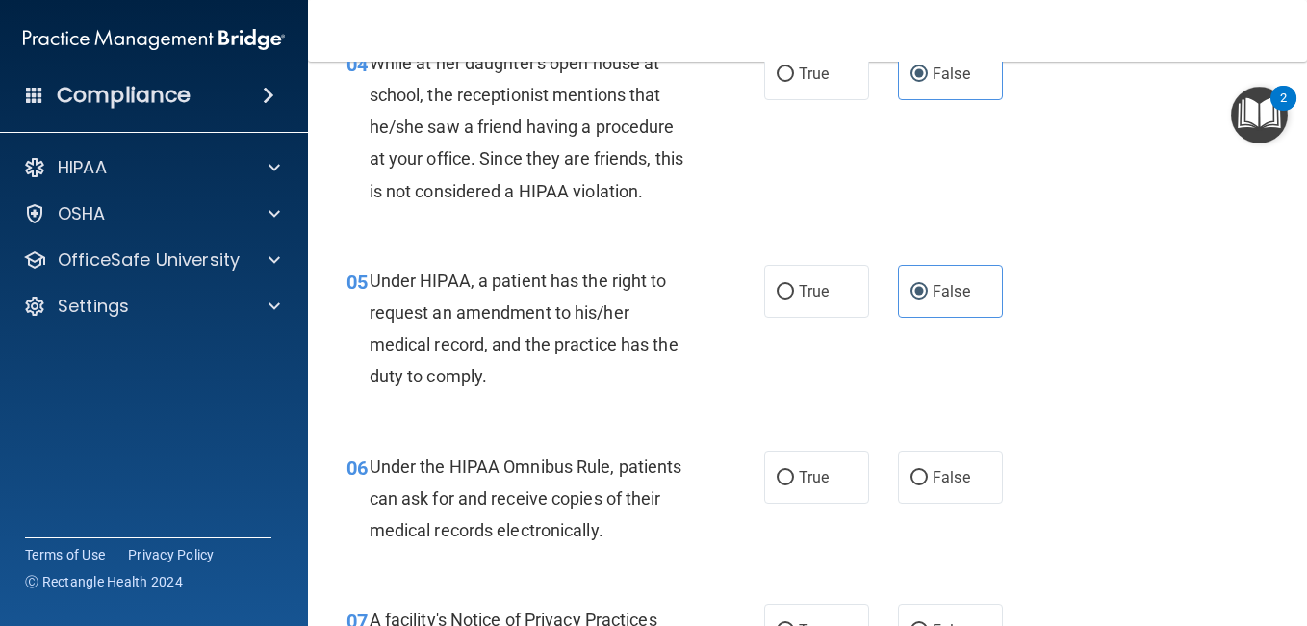
scroll to position [770, 0]
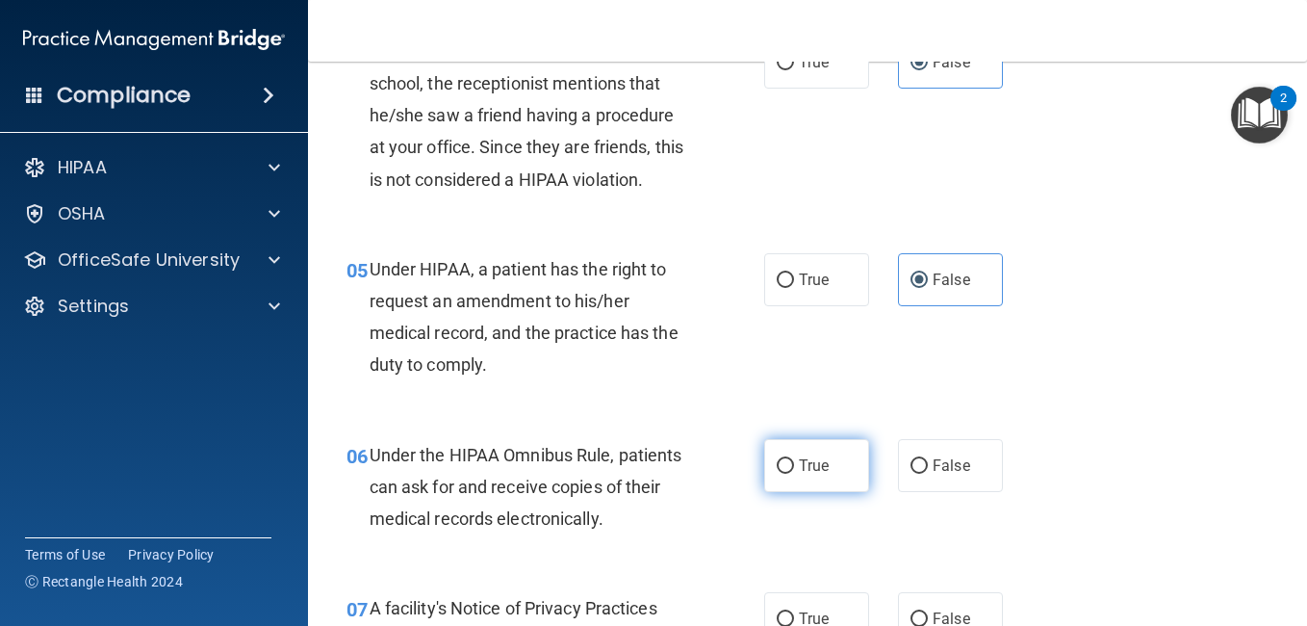
click at [812, 462] on span "True" at bounding box center [814, 465] width 30 height 18
click at [794, 462] on input "True" at bounding box center [785, 466] width 17 height 14
radio input "true"
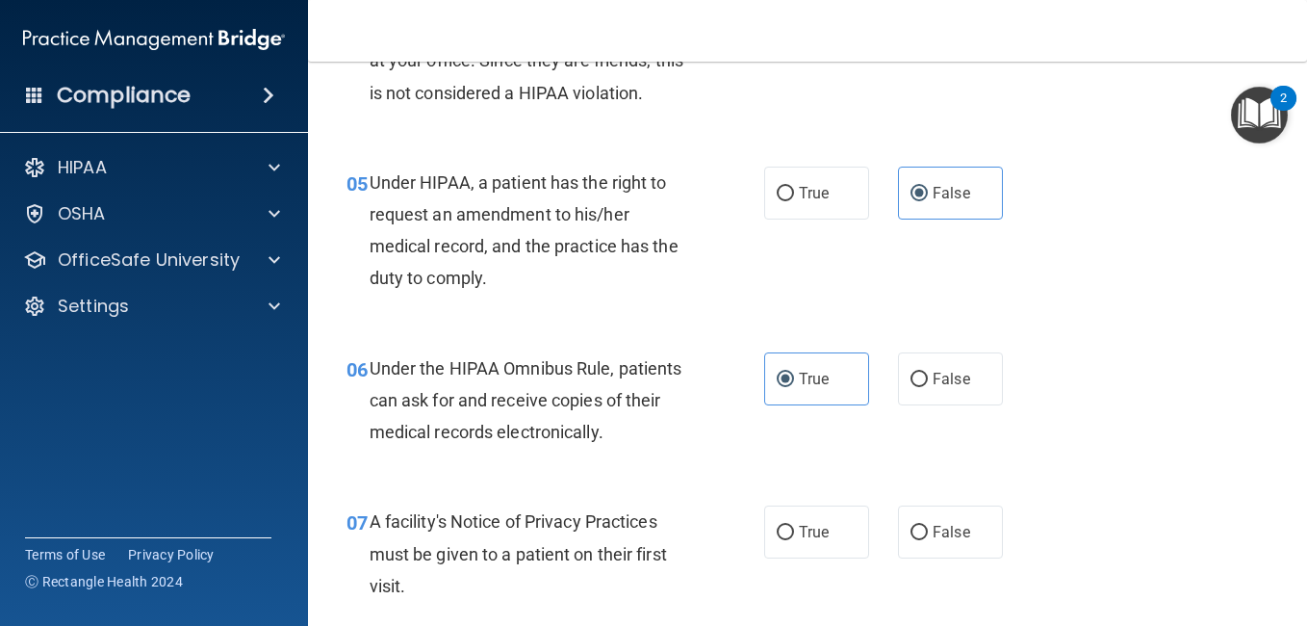
scroll to position [1027, 0]
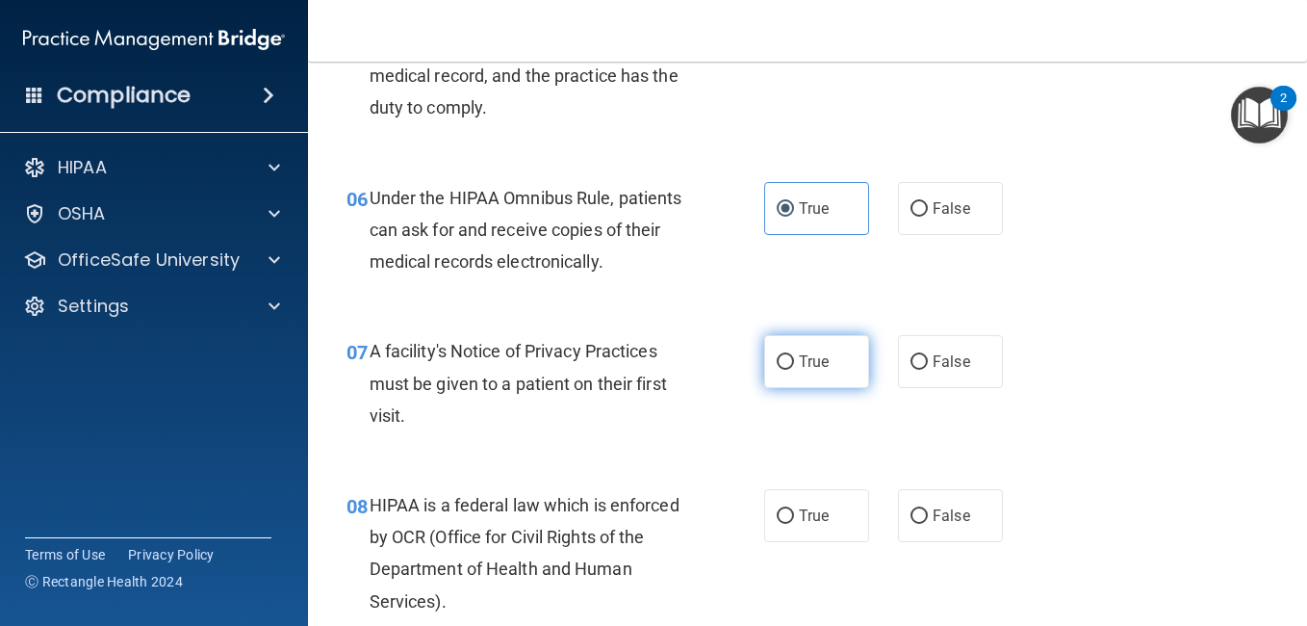
click at [799, 360] on span "True" at bounding box center [814, 361] width 30 height 18
click at [794, 360] on input "True" at bounding box center [785, 362] width 17 height 14
radio input "true"
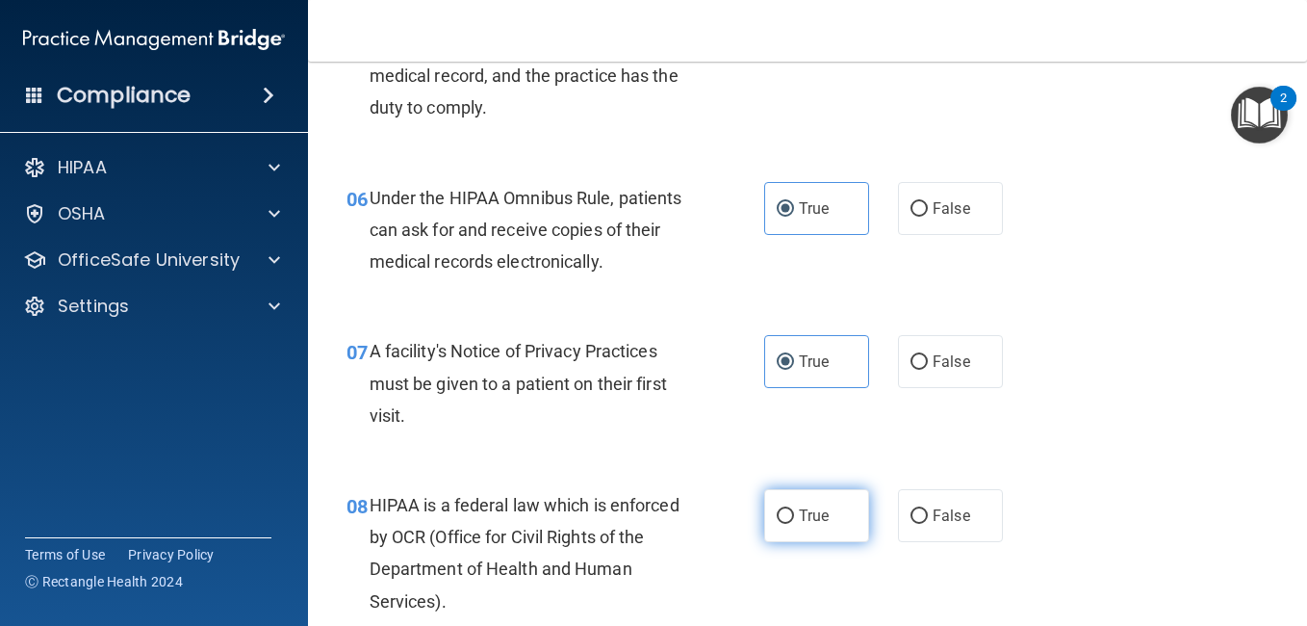
drag, startPoint x: 807, startPoint y: 523, endPoint x: 821, endPoint y: 518, distance: 15.2
click at [807, 521] on span "True" at bounding box center [814, 515] width 30 height 18
click at [794, 521] on input "True" at bounding box center [785, 516] width 17 height 14
radio input "true"
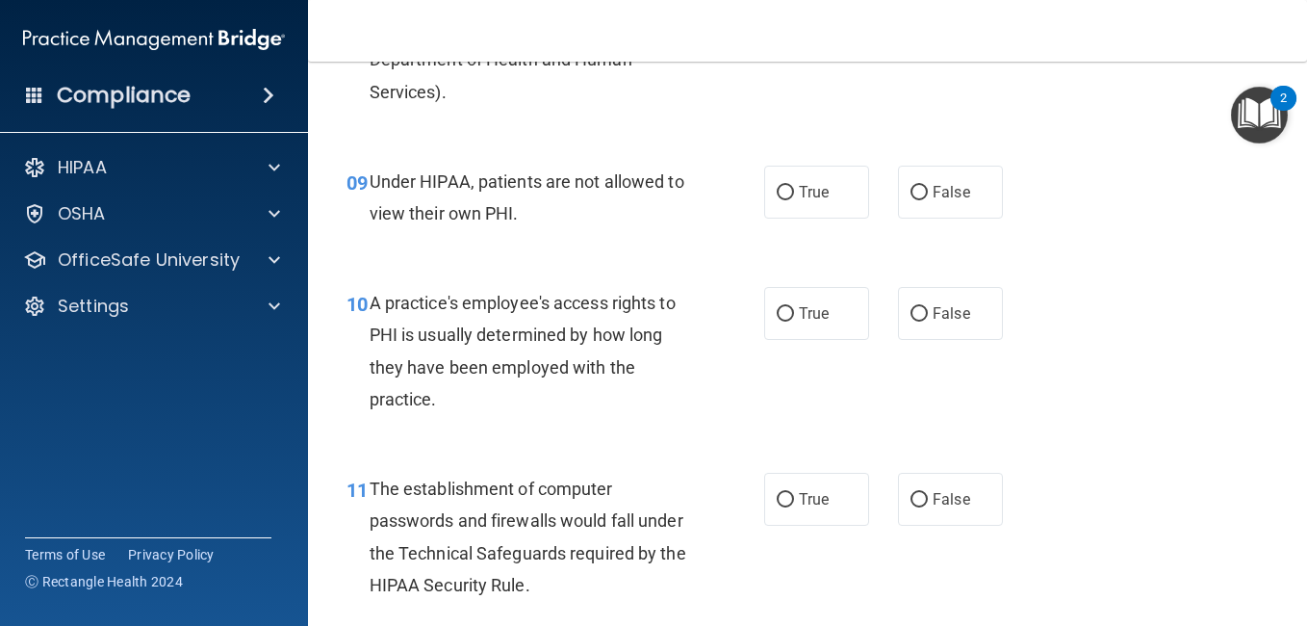
scroll to position [1540, 0]
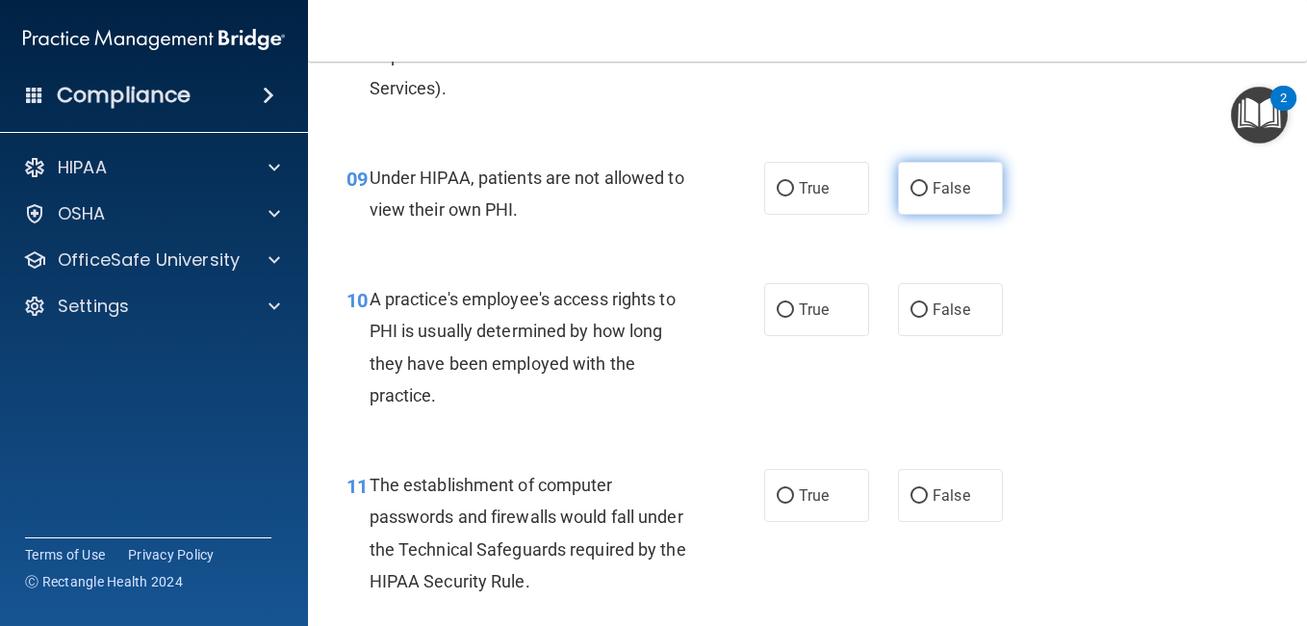
drag, startPoint x: 900, startPoint y: 178, endPoint x: 895, endPoint y: 193, distance: 15.2
click at [898, 178] on label "False" at bounding box center [950, 188] width 105 height 53
click at [911, 182] on input "False" at bounding box center [919, 189] width 17 height 14
radio input "true"
drag, startPoint x: 946, startPoint y: 358, endPoint x: 942, endPoint y: 346, distance: 13.1
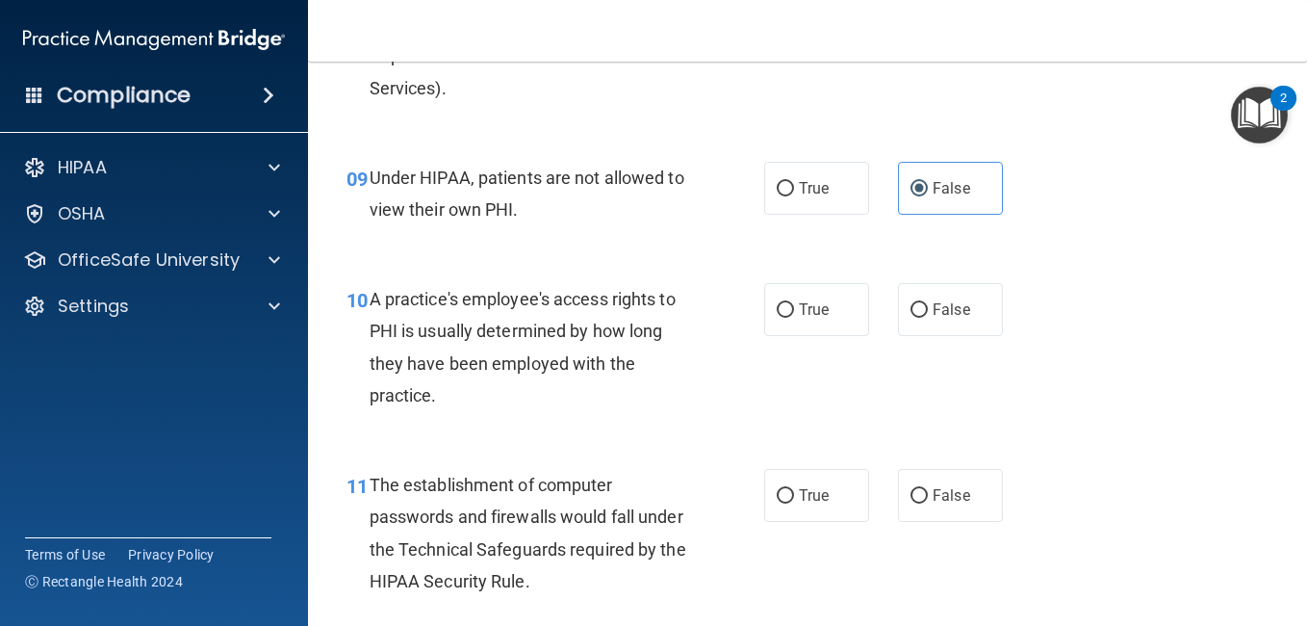
click at [943, 351] on div "10 A practice's employee's access rights to PHI is usually determined by how lo…" at bounding box center [807, 352] width 951 height 186
click at [941, 327] on label "False" at bounding box center [950, 309] width 105 height 53
click at [928, 318] on input "False" at bounding box center [919, 310] width 17 height 14
radio input "true"
click at [808, 486] on span "True" at bounding box center [814, 495] width 30 height 18
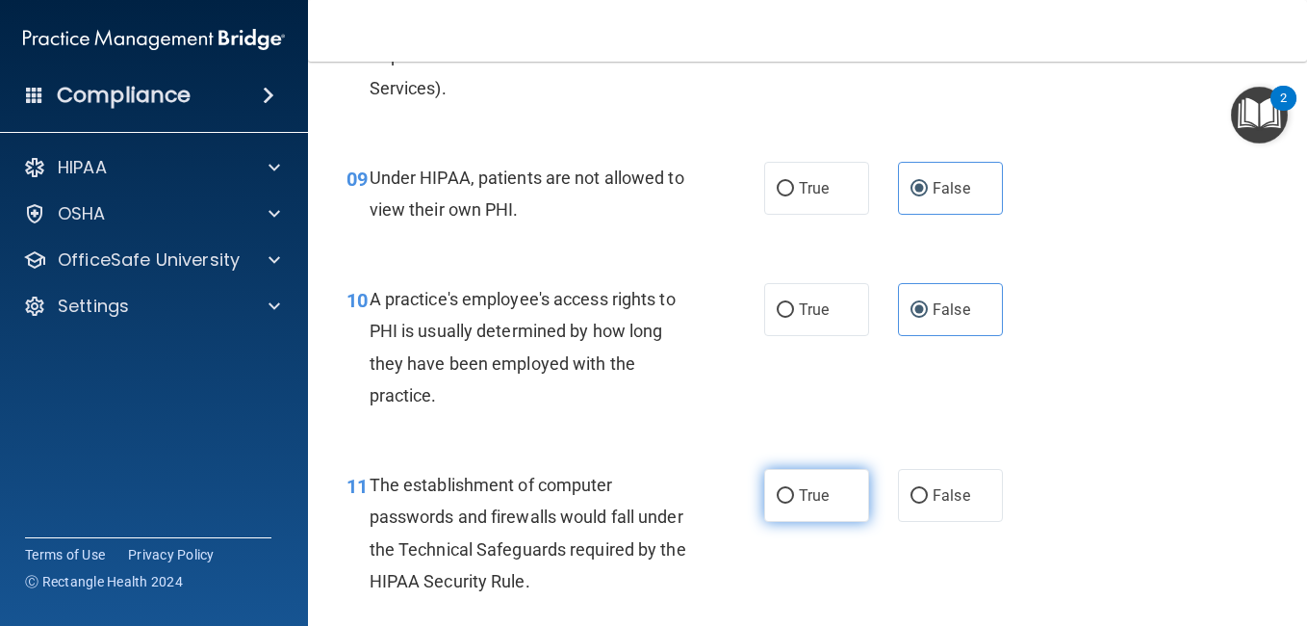
click at [794, 489] on input "True" at bounding box center [785, 496] width 17 height 14
radio input "true"
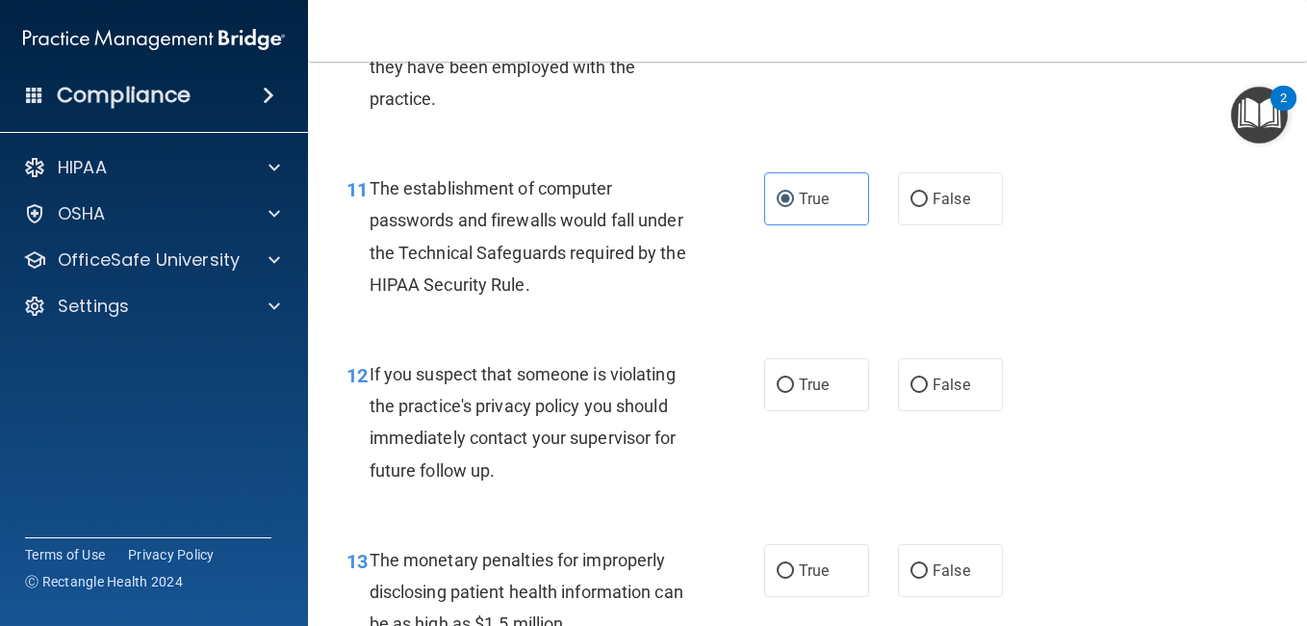
scroll to position [1925, 0]
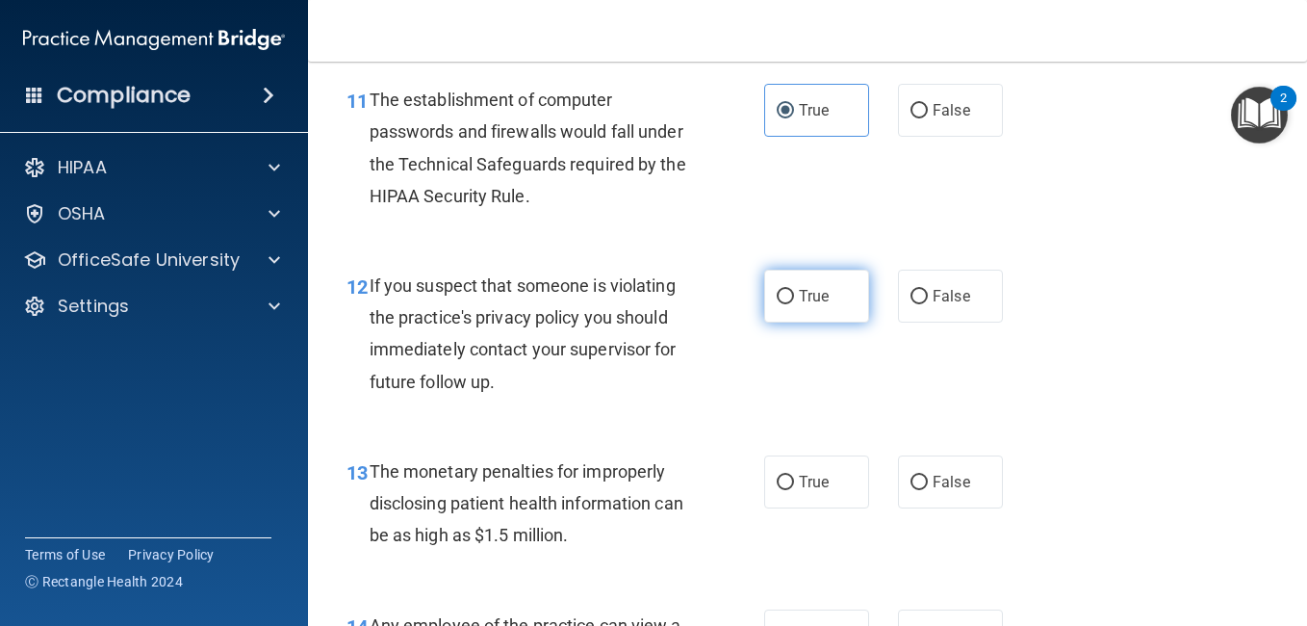
click at [808, 280] on label "True" at bounding box center [816, 296] width 105 height 53
click at [794, 290] on input "True" at bounding box center [785, 297] width 17 height 14
radio input "true"
drag, startPoint x: 819, startPoint y: 486, endPoint x: 919, endPoint y: 442, distance: 109.5
click at [819, 483] on span "True" at bounding box center [814, 482] width 30 height 18
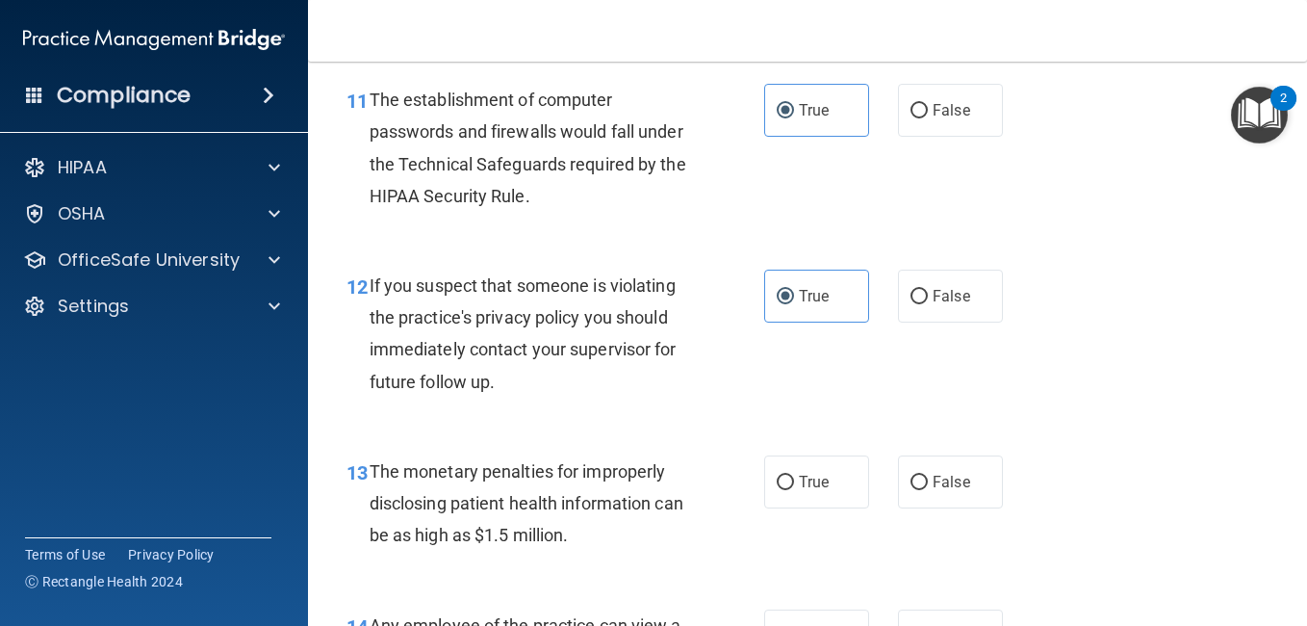
click at [794, 483] on input "True" at bounding box center [785, 483] width 17 height 14
radio input "true"
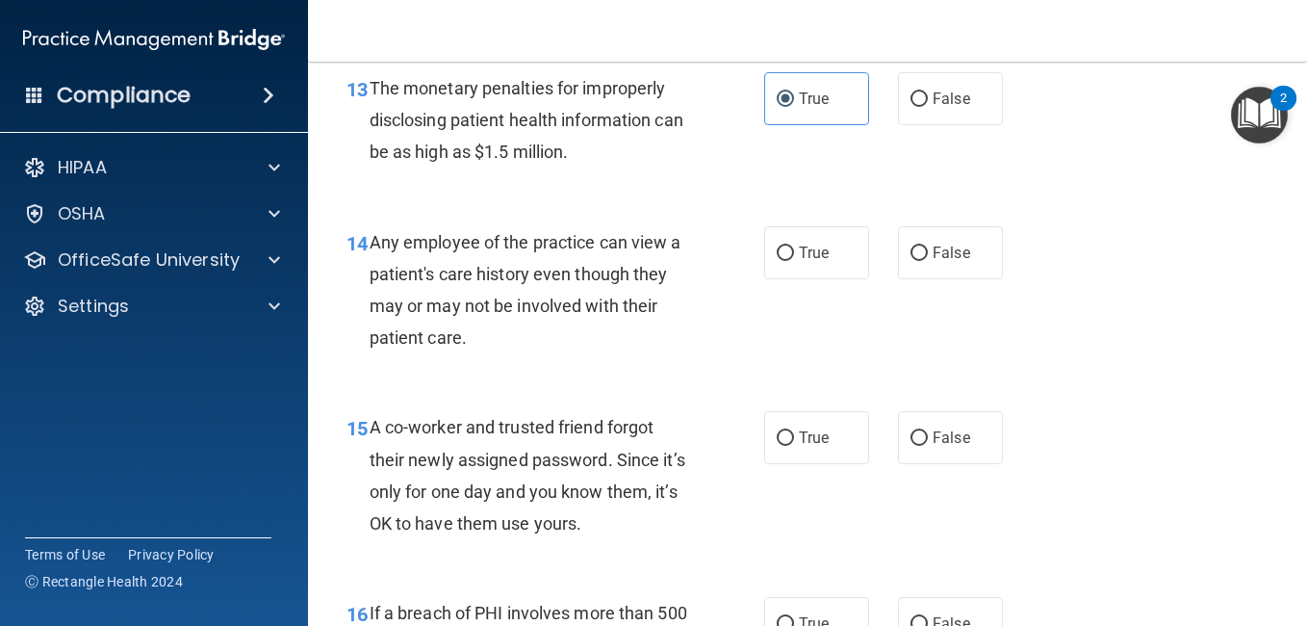
scroll to position [2310, 0]
drag, startPoint x: 924, startPoint y: 420, endPoint x: 933, endPoint y: 388, distance: 32.9
click at [924, 416] on label "False" at bounding box center [950, 435] width 105 height 53
click at [924, 429] on input "False" at bounding box center [919, 436] width 17 height 14
radio input "true"
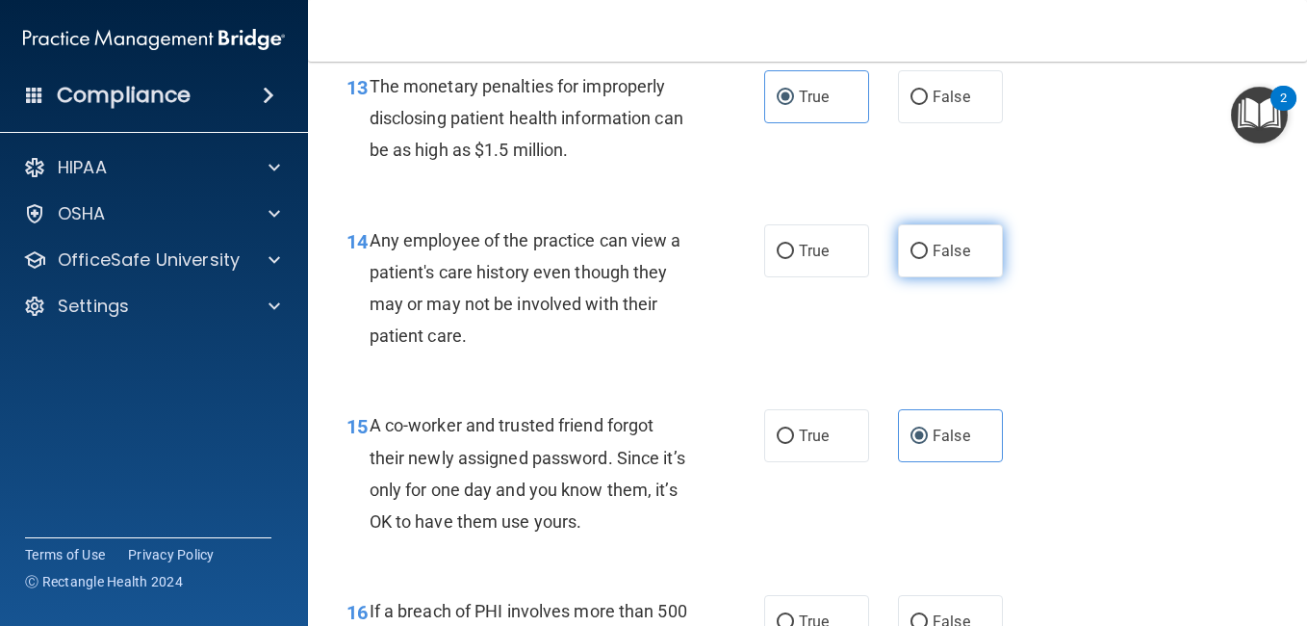
click at [918, 244] on label "False" at bounding box center [950, 250] width 105 height 53
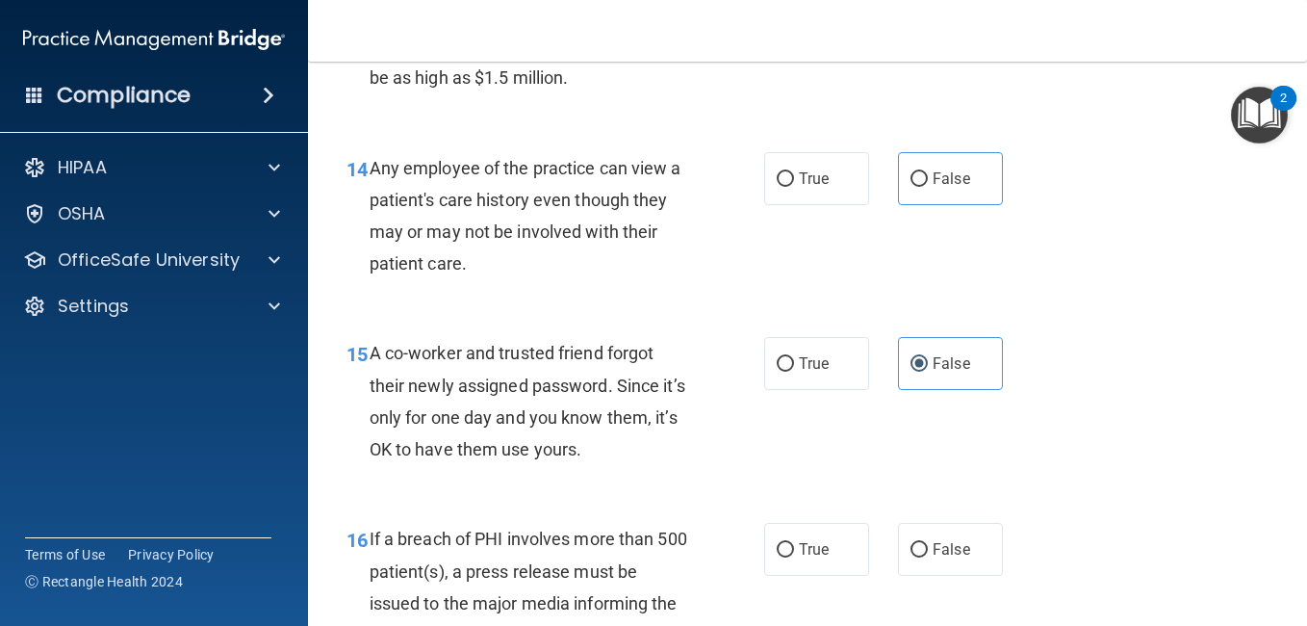
scroll to position [2438, 0]
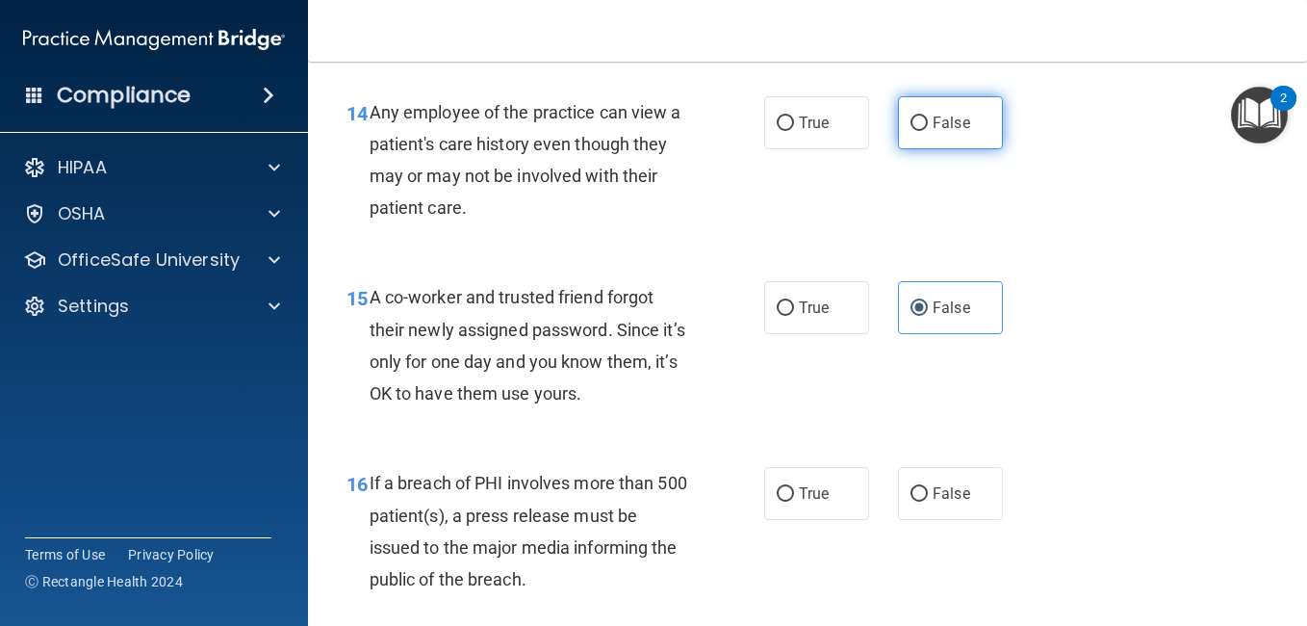
click at [955, 128] on span "False" at bounding box center [952, 123] width 38 height 18
click at [928, 128] on input "False" at bounding box center [919, 123] width 17 height 14
radio input "true"
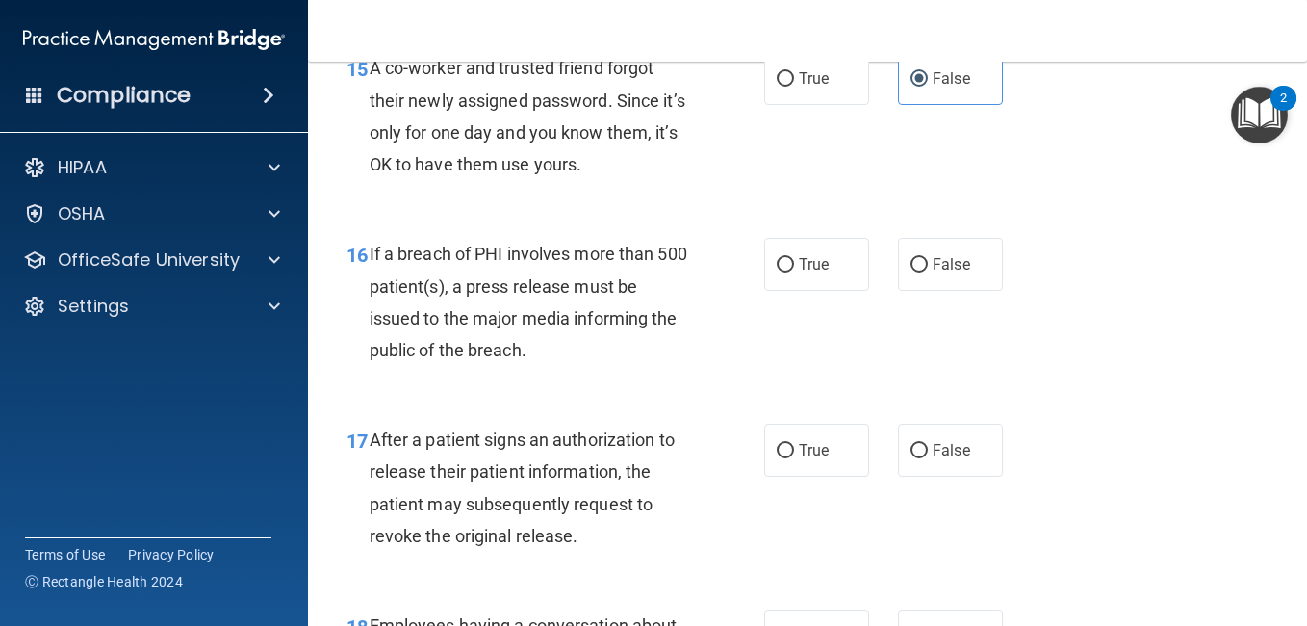
scroll to position [2695, 0]
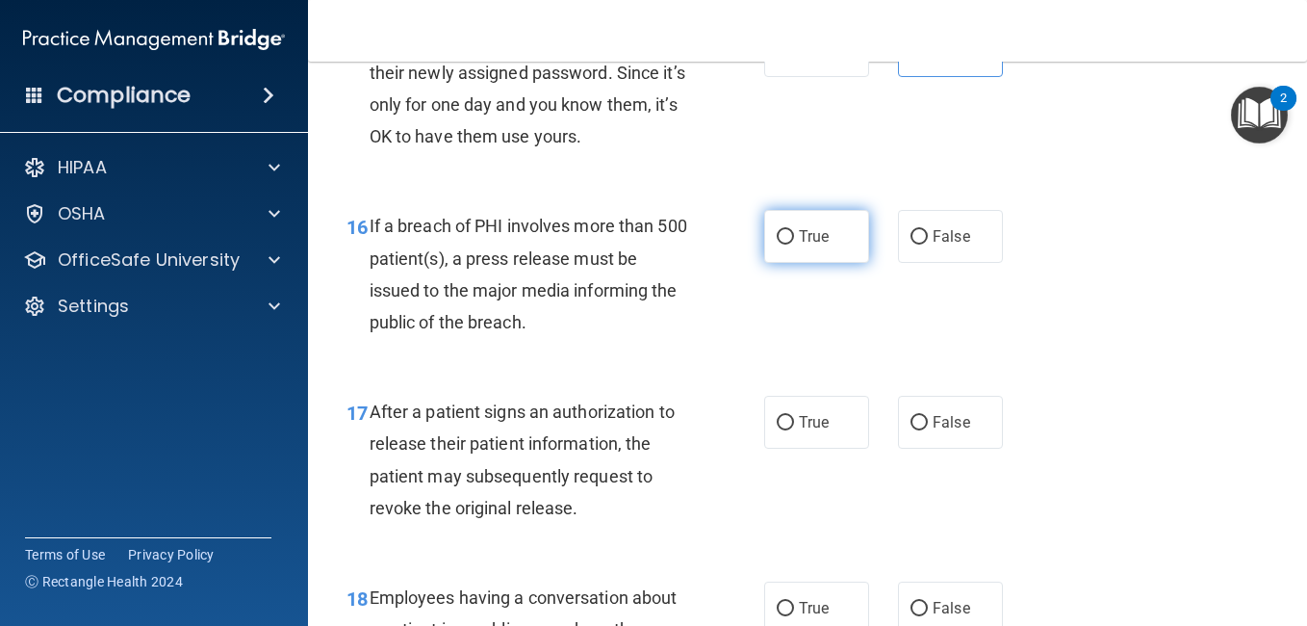
click at [814, 232] on span "True" at bounding box center [814, 236] width 30 height 18
click at [794, 232] on input "True" at bounding box center [785, 237] width 17 height 14
radio input "true"
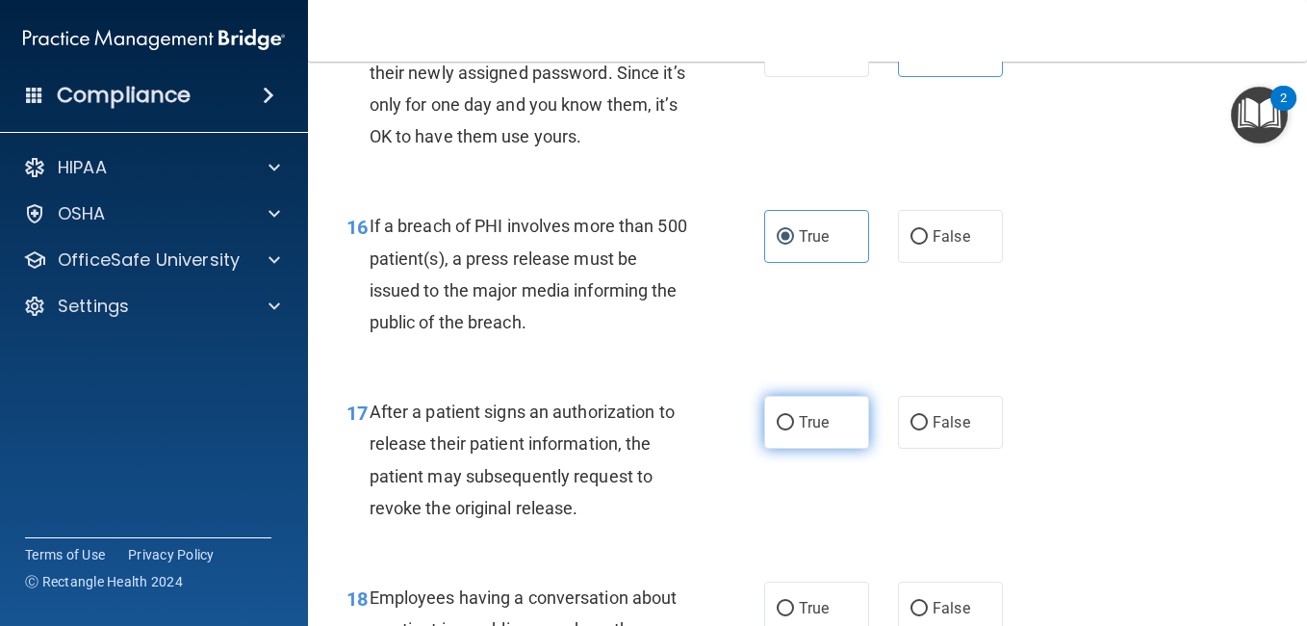
click at [804, 411] on label "True" at bounding box center [816, 422] width 105 height 53
click at [794, 416] on input "True" at bounding box center [785, 423] width 17 height 14
radio input "true"
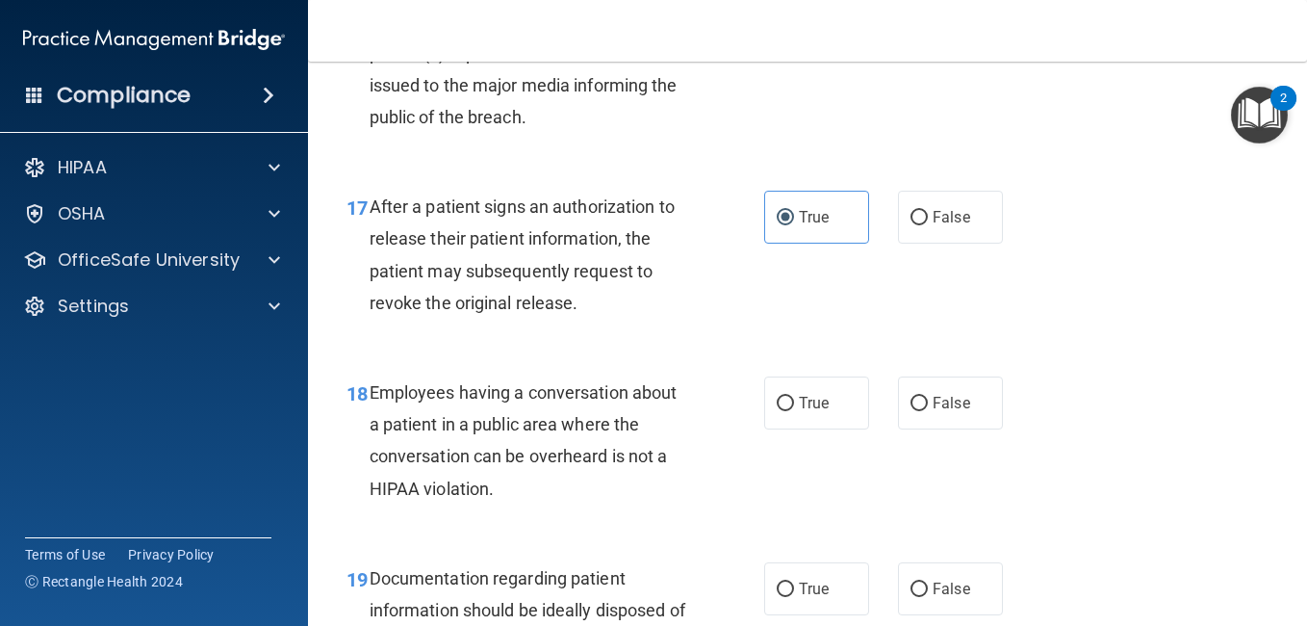
scroll to position [2952, 0]
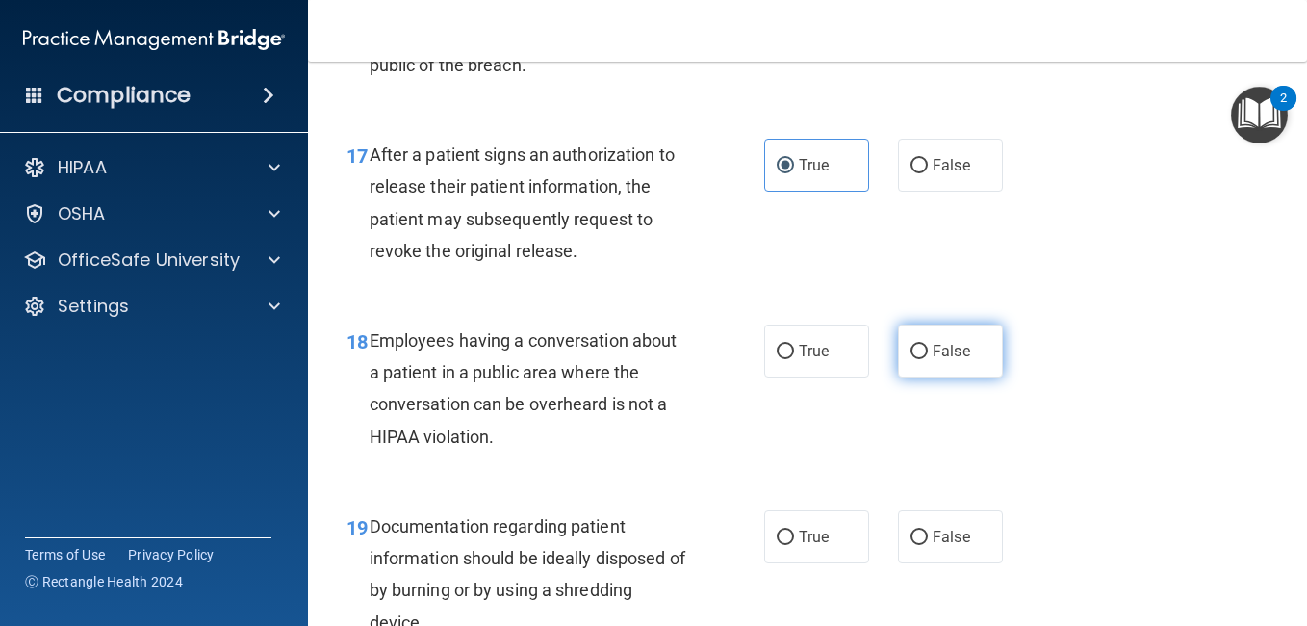
click at [933, 356] on span "False" at bounding box center [952, 351] width 38 height 18
click at [928, 356] on input "False" at bounding box center [919, 352] width 17 height 14
radio input "true"
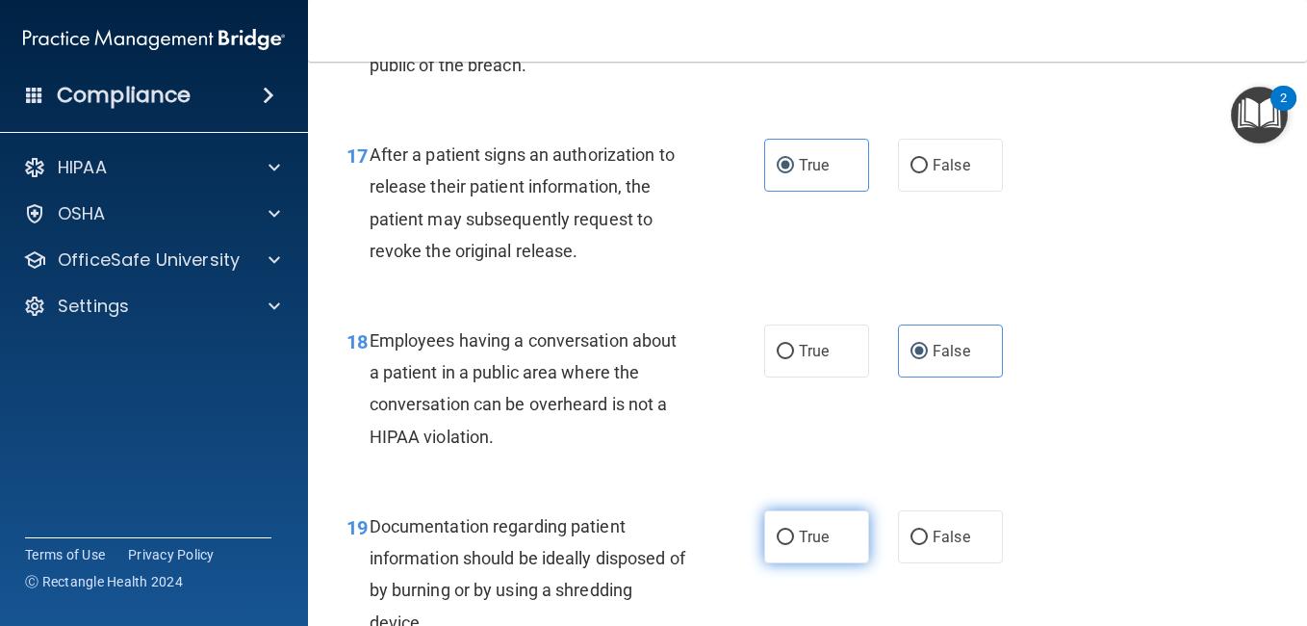
click at [819, 524] on label "True" at bounding box center [816, 536] width 105 height 53
click at [794, 530] on input "True" at bounding box center [785, 537] width 17 height 14
radio input "true"
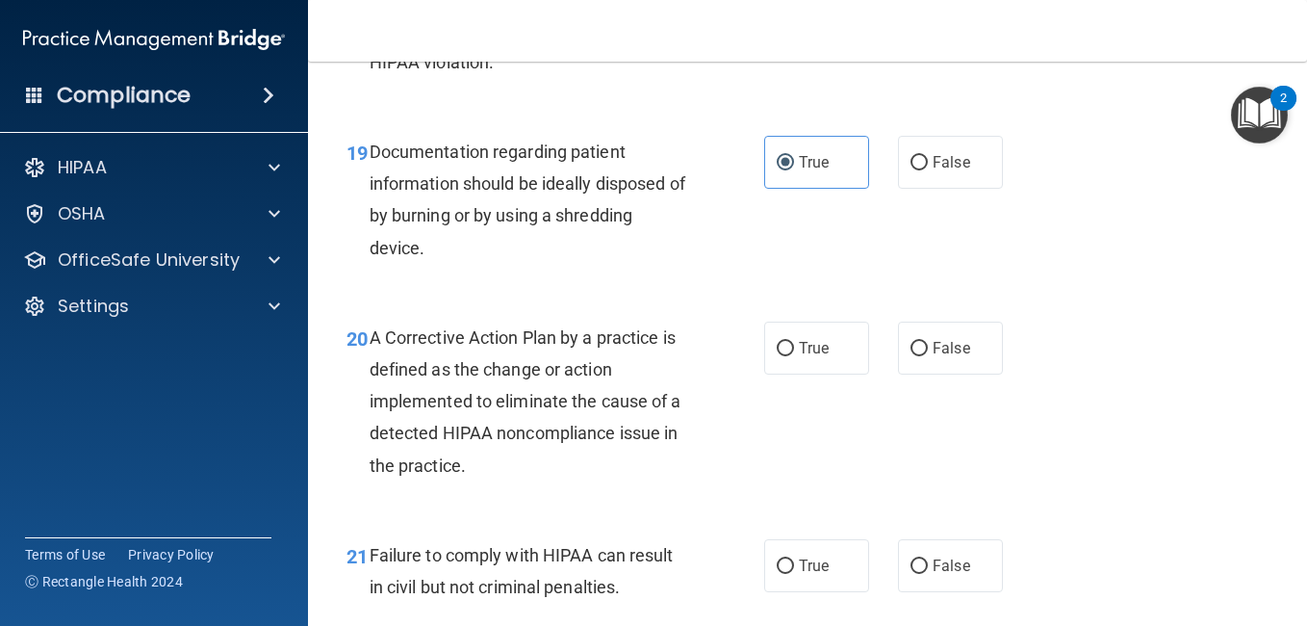
scroll to position [3337, 0]
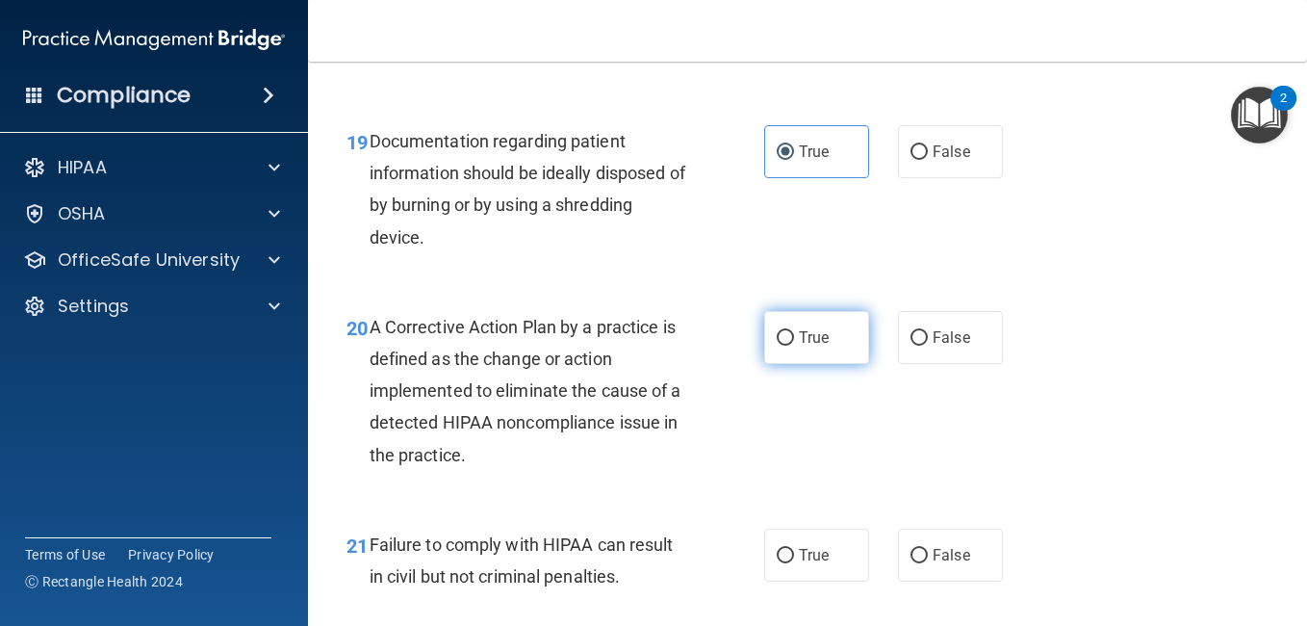
click at [792, 321] on label "True" at bounding box center [816, 337] width 105 height 53
click at [792, 331] on input "True" at bounding box center [785, 338] width 17 height 14
radio input "true"
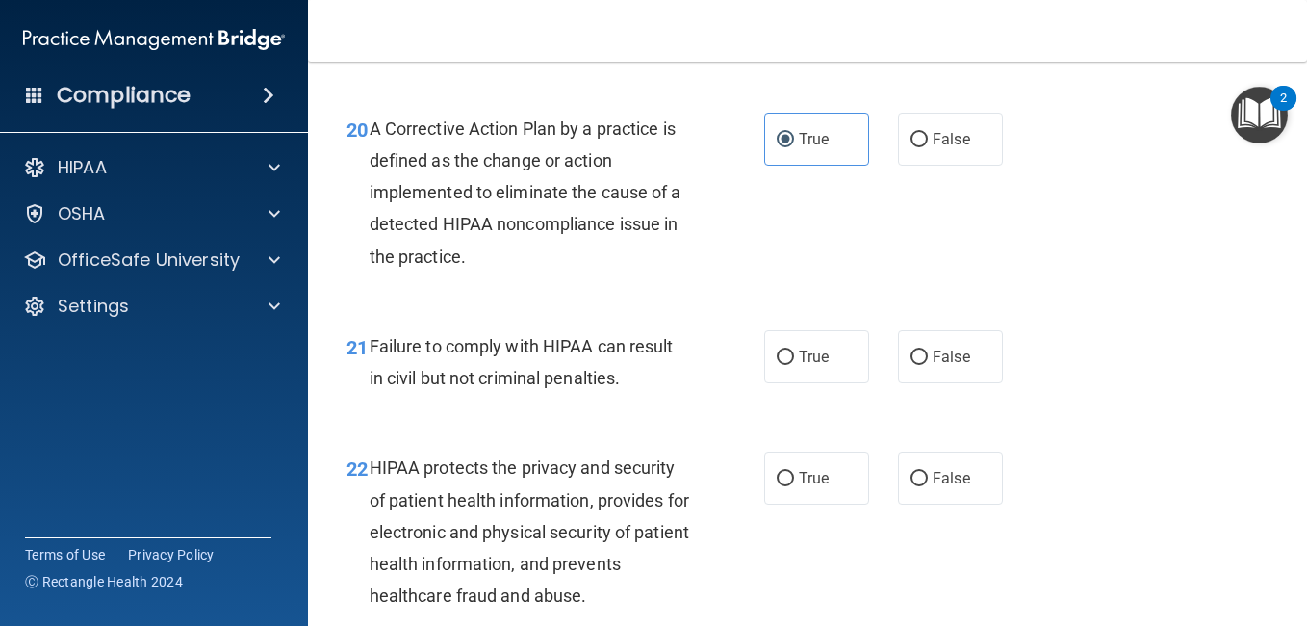
scroll to position [3593, 0]
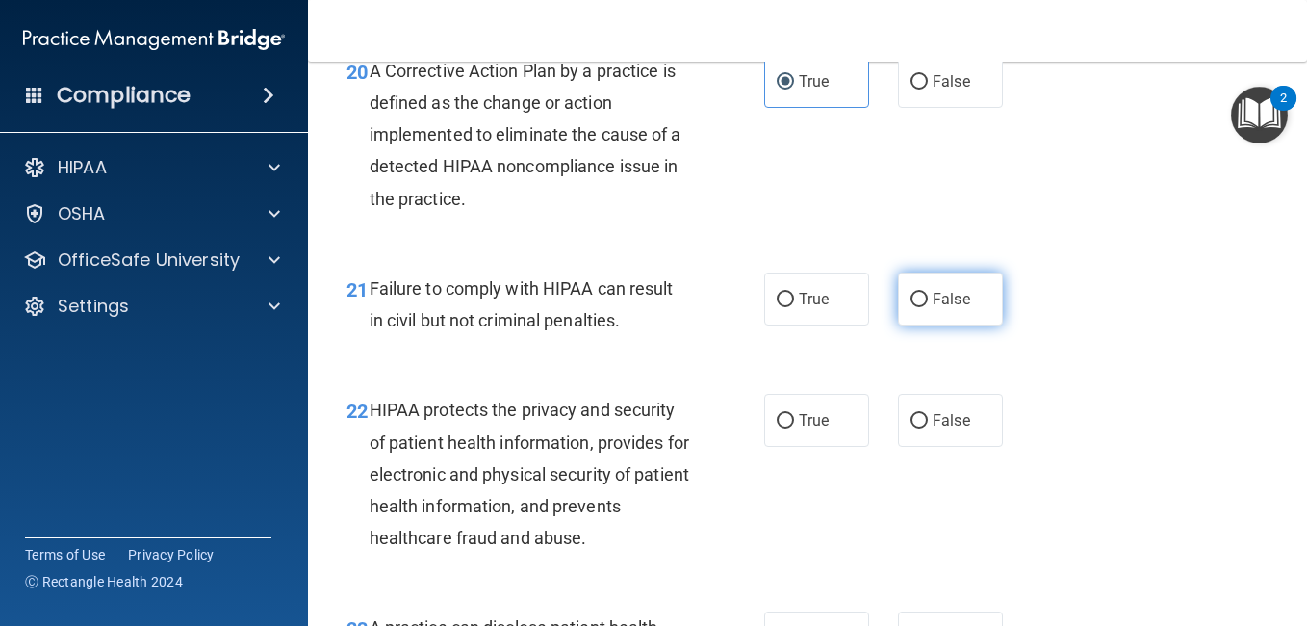
click at [939, 302] on span "False" at bounding box center [952, 299] width 38 height 18
click at [928, 302] on input "False" at bounding box center [919, 300] width 17 height 14
radio input "true"
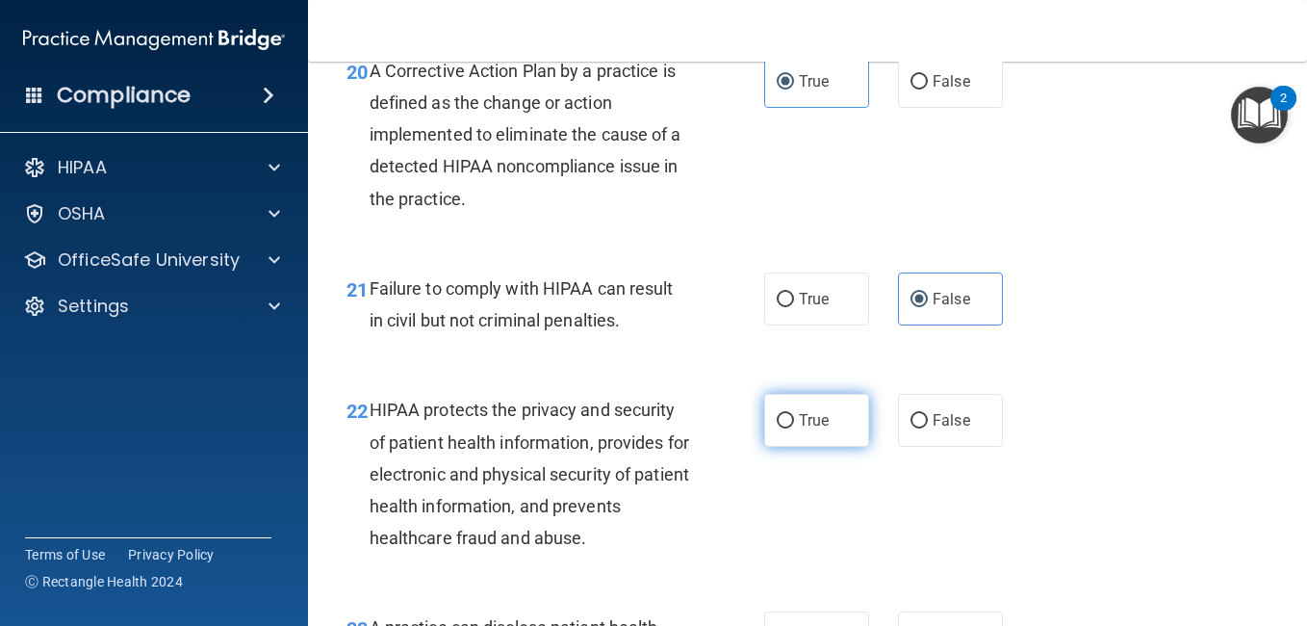
click at [799, 425] on span "True" at bounding box center [814, 420] width 30 height 18
click at [794, 425] on input "True" at bounding box center [785, 421] width 17 height 14
radio input "true"
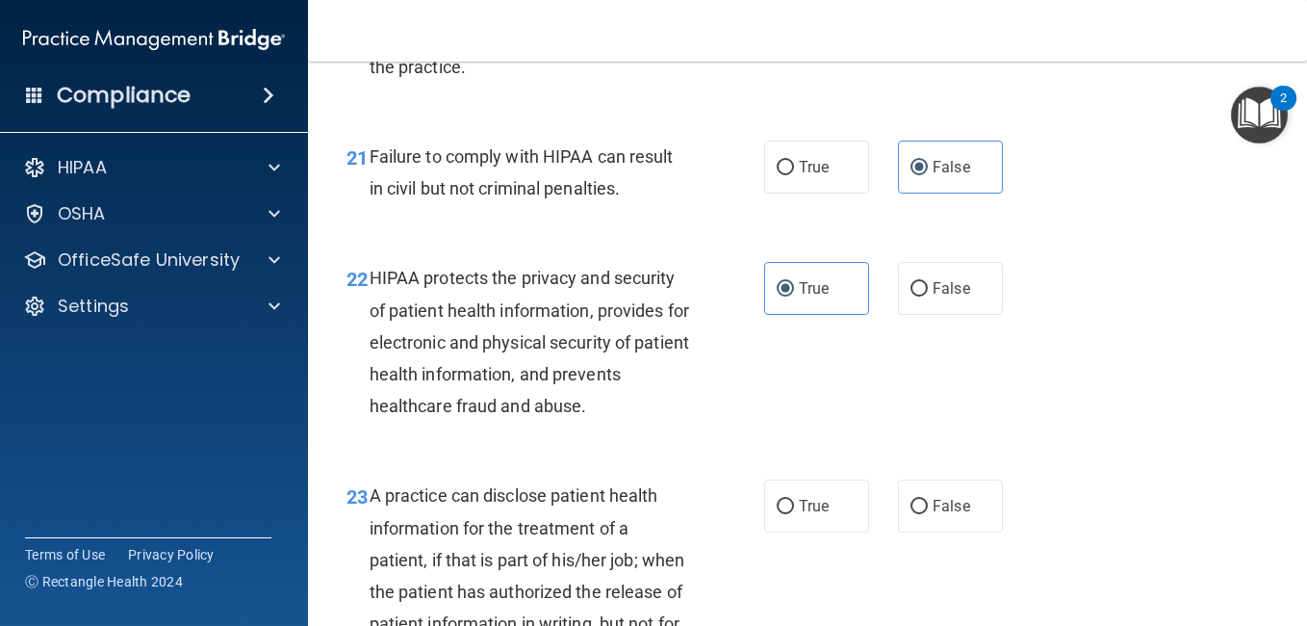
scroll to position [3850, 0]
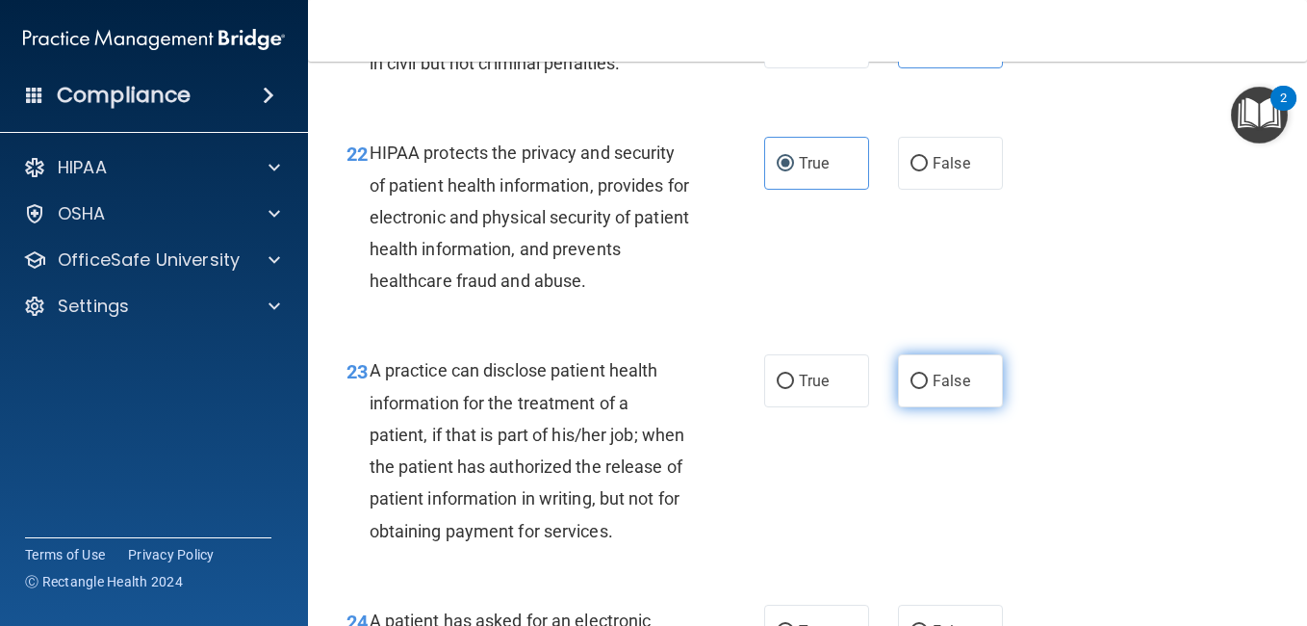
click at [955, 375] on span "False" at bounding box center [952, 381] width 38 height 18
click at [928, 375] on input "False" at bounding box center [919, 381] width 17 height 14
radio input "true"
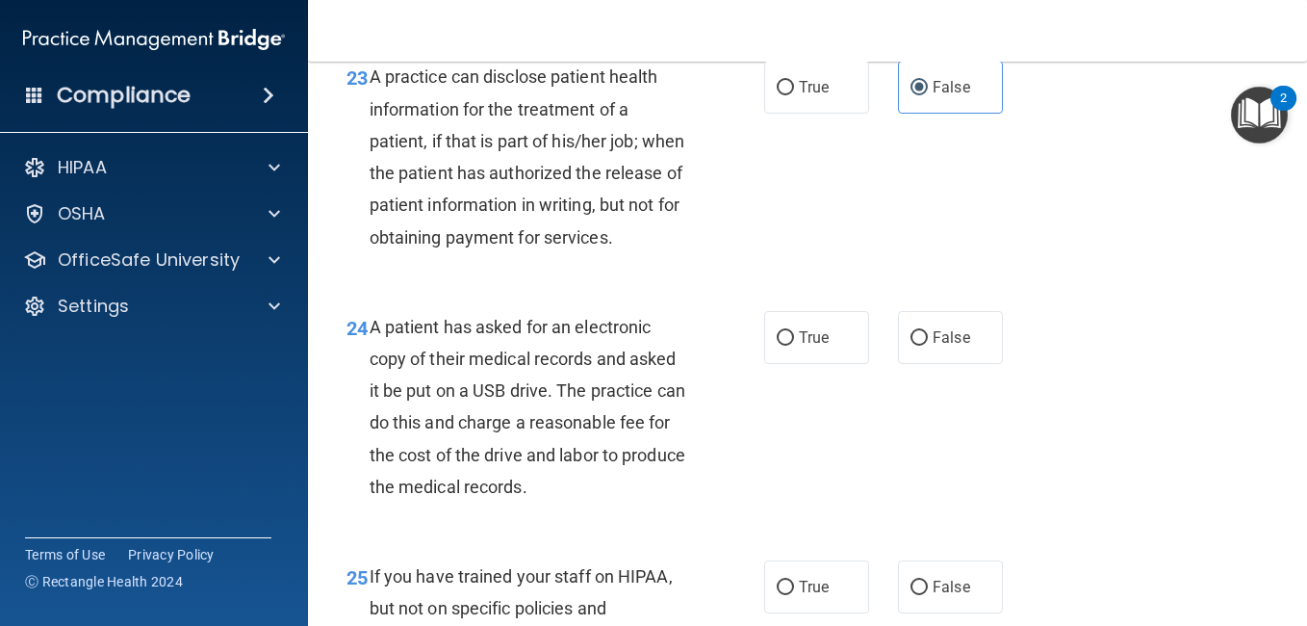
scroll to position [4235, 0]
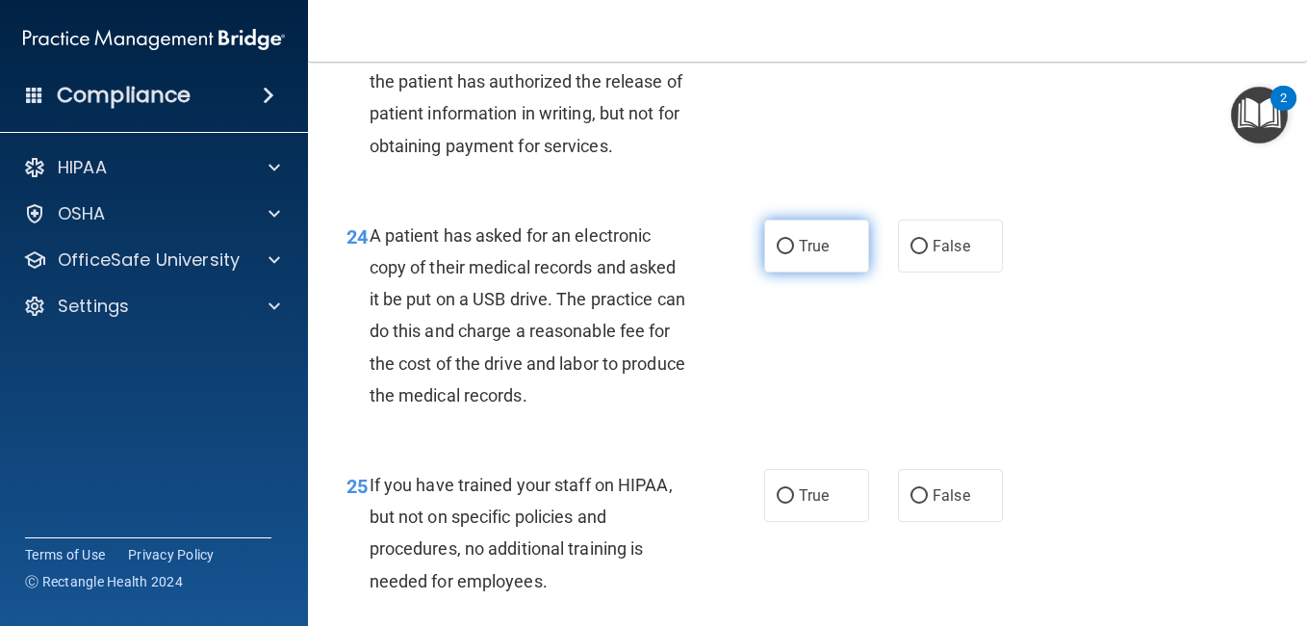
click at [805, 255] on span "True" at bounding box center [814, 246] width 30 height 18
click at [794, 254] on input "True" at bounding box center [785, 247] width 17 height 14
radio input "true"
drag, startPoint x: 929, startPoint y: 532, endPoint x: 957, endPoint y: 519, distance: 31.0
click at [933, 504] on span "False" at bounding box center [952, 495] width 38 height 18
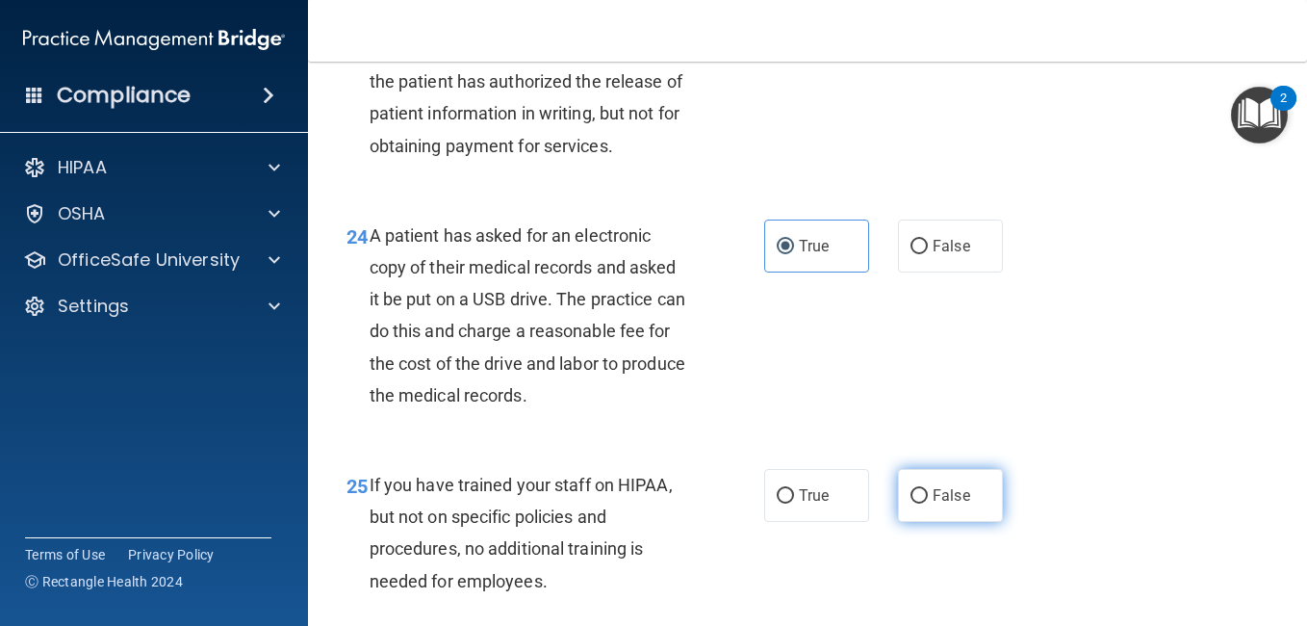
click at [928, 503] on input "False" at bounding box center [919, 496] width 17 height 14
radio input "true"
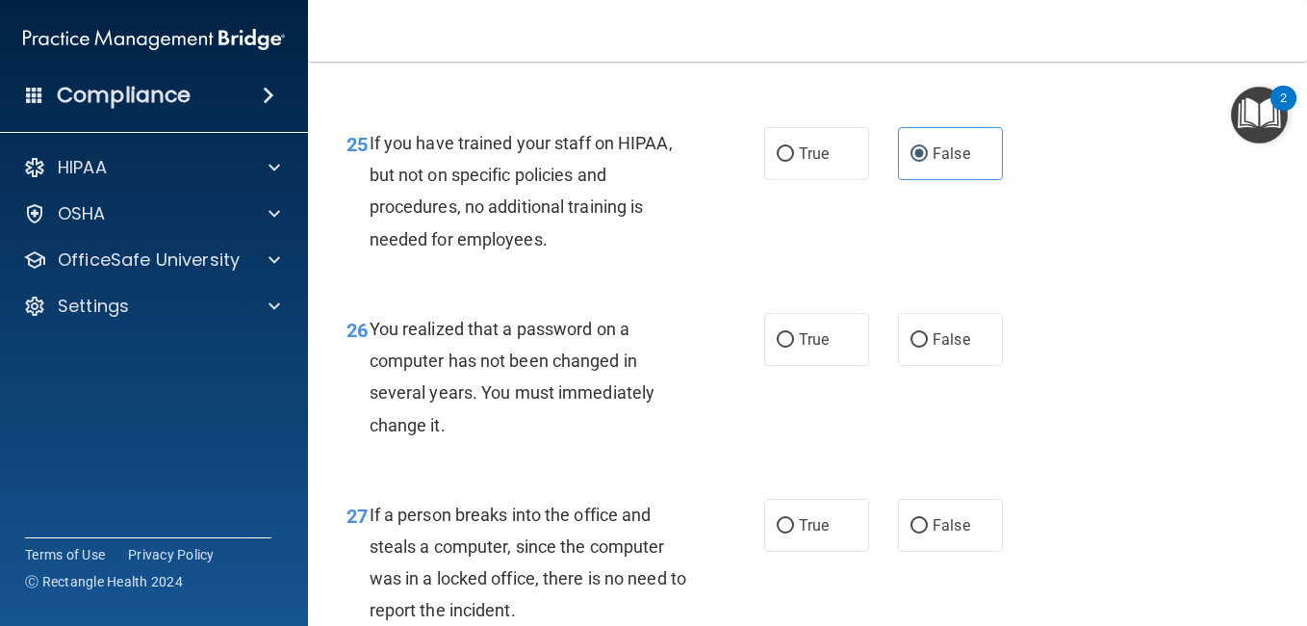
scroll to position [4620, 0]
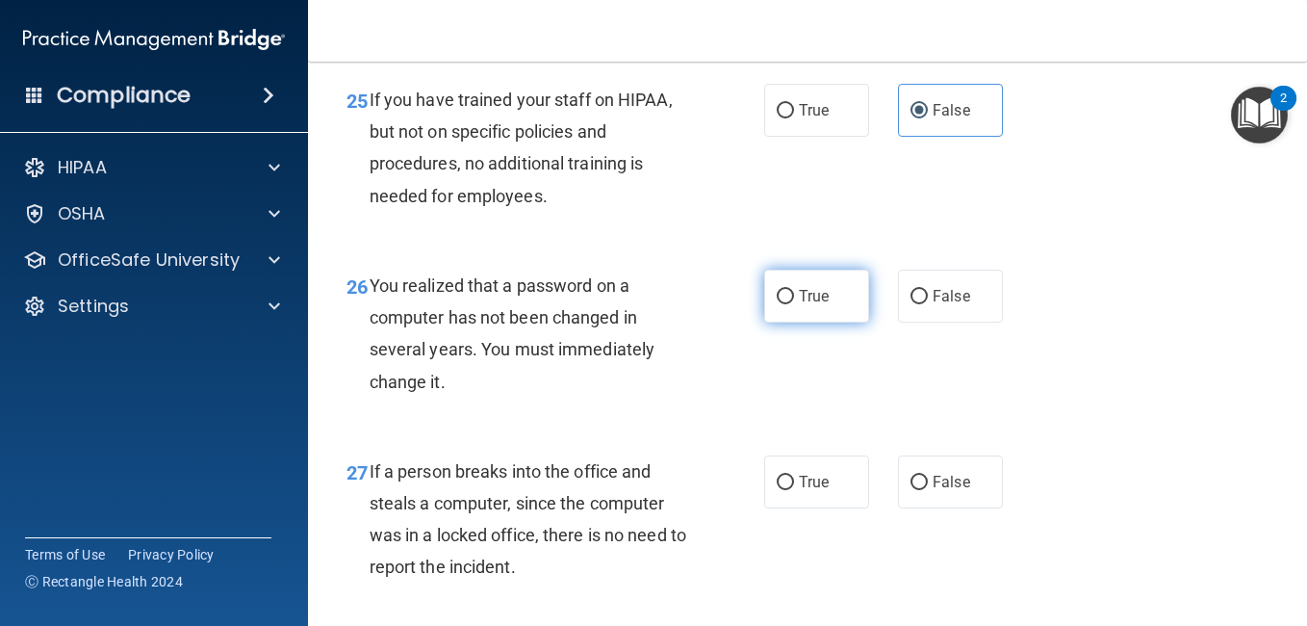
click at [805, 312] on label "True" at bounding box center [816, 296] width 105 height 53
click at [794, 304] on input "True" at bounding box center [785, 297] width 17 height 14
radio input "true"
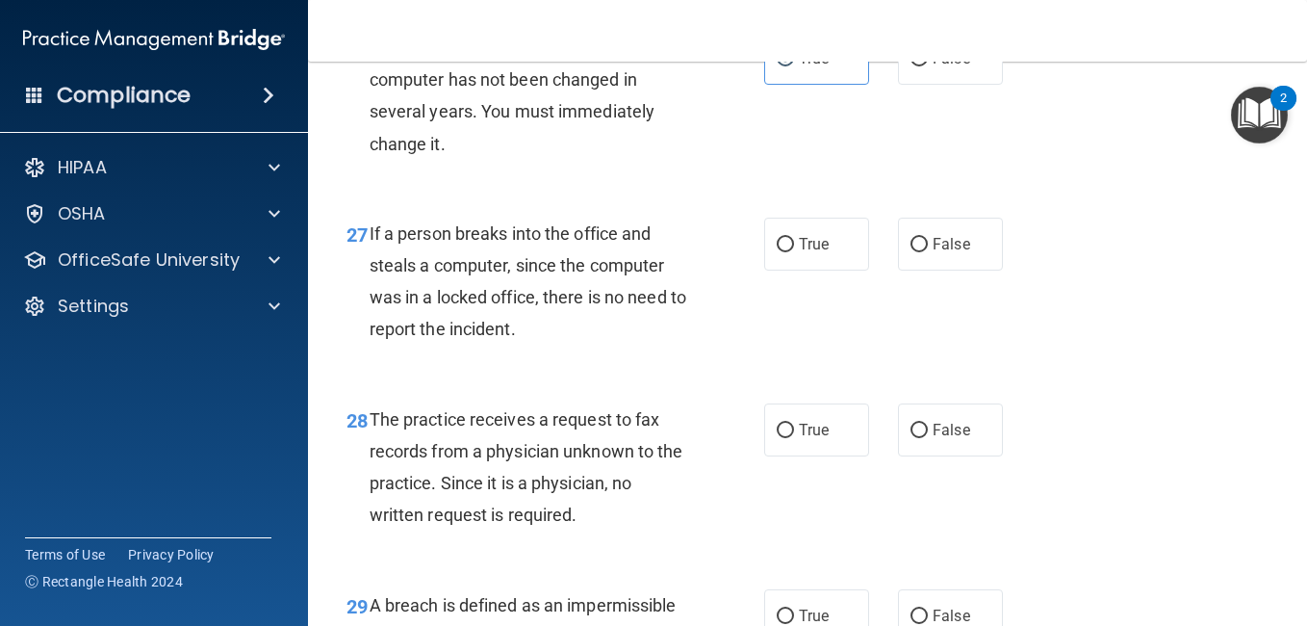
scroll to position [4877, 0]
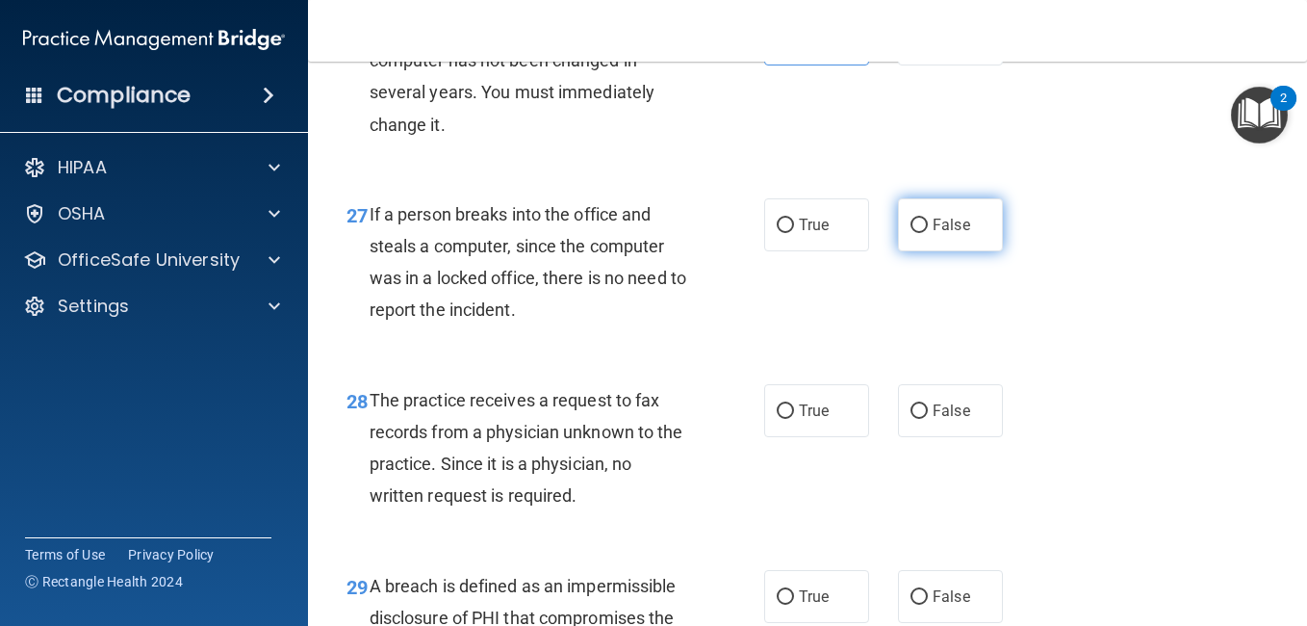
click at [921, 251] on label "False" at bounding box center [950, 224] width 105 height 53
click at [921, 233] on input "False" at bounding box center [919, 226] width 17 height 14
radio input "true"
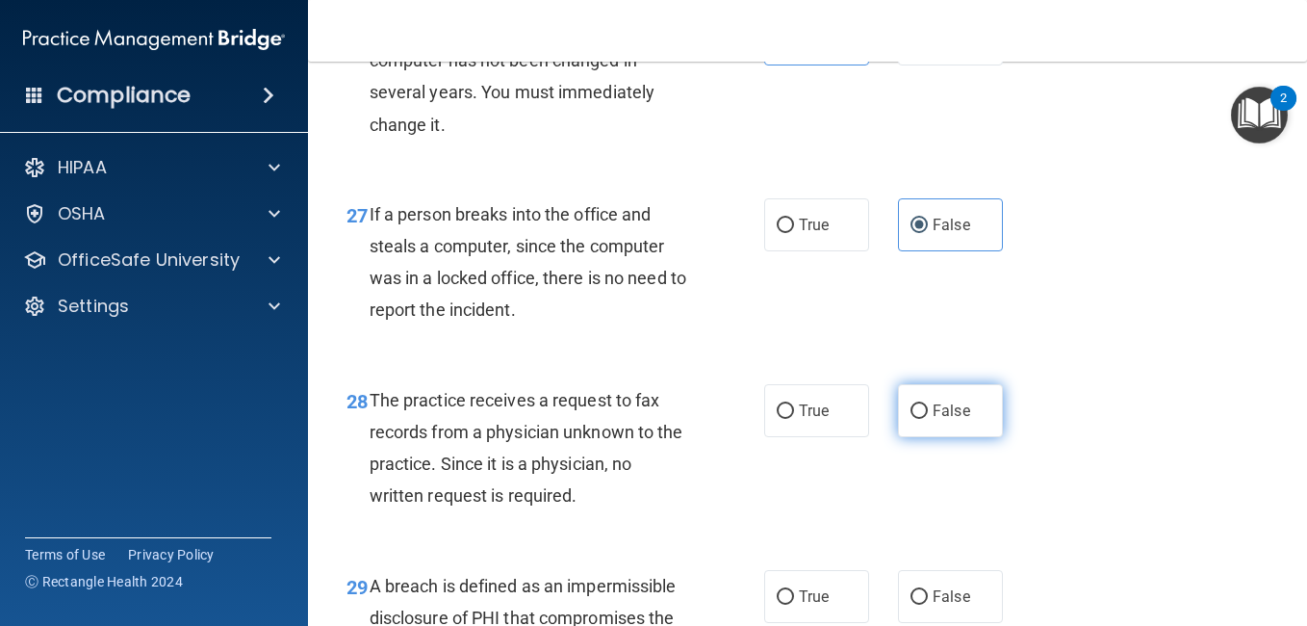
click at [944, 437] on label "False" at bounding box center [950, 410] width 105 height 53
click at [928, 419] on input "False" at bounding box center [919, 411] width 17 height 14
radio input "true"
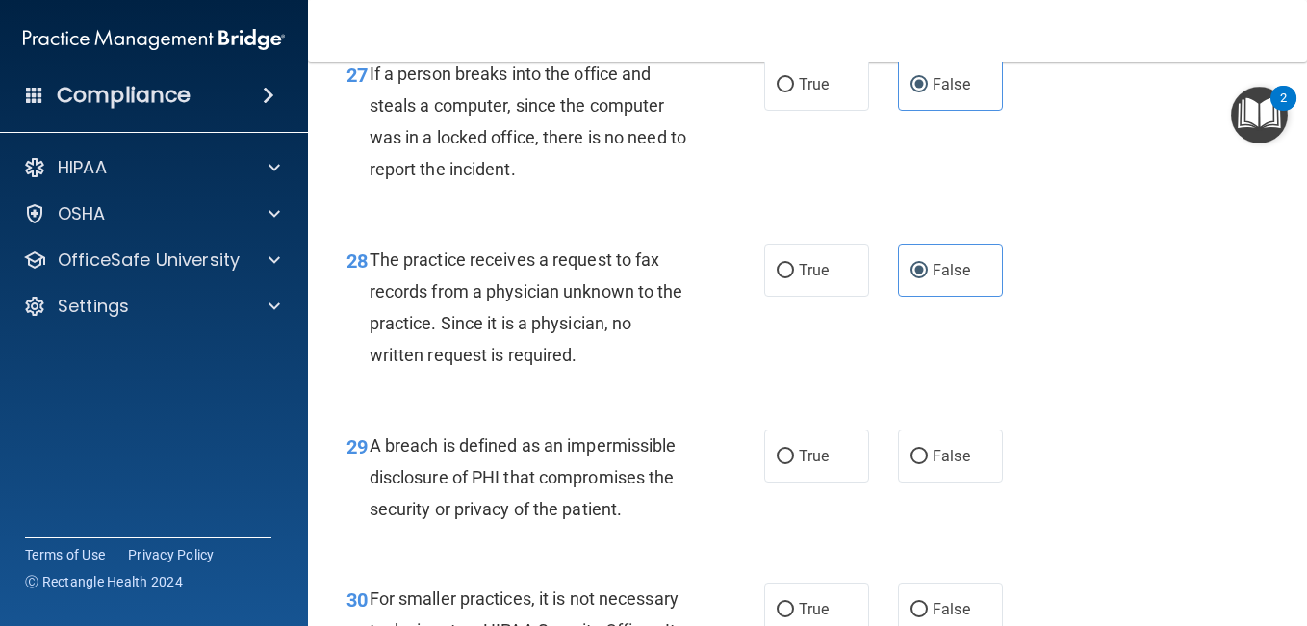
scroll to position [5133, 0]
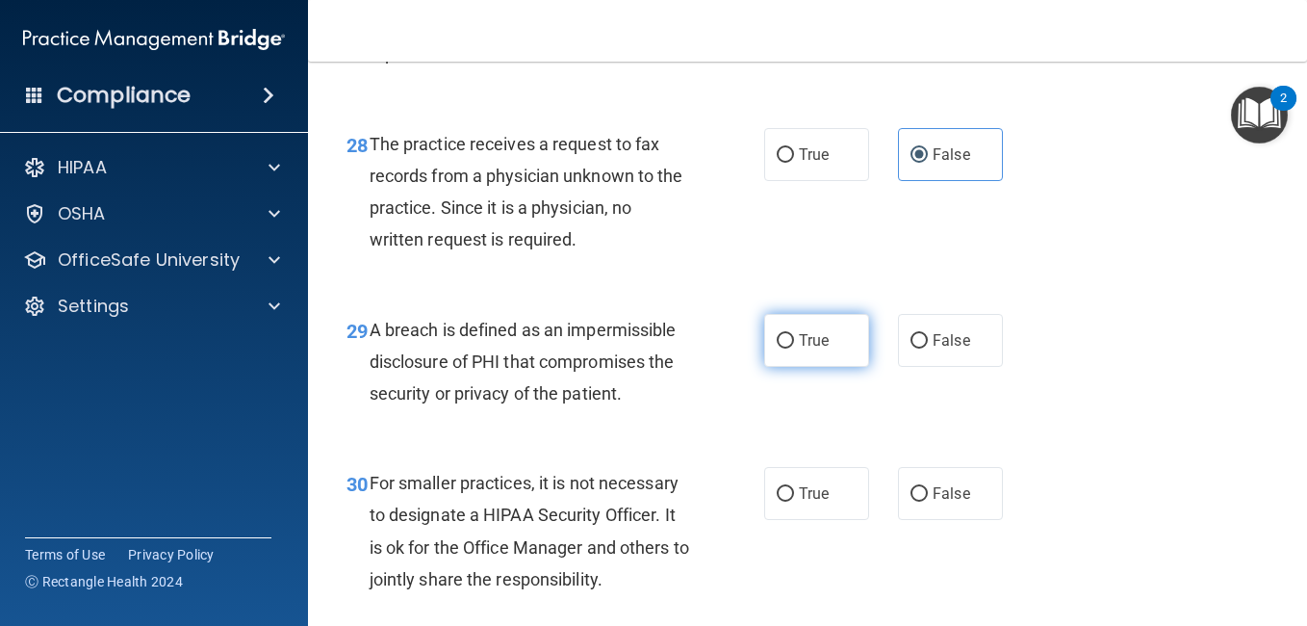
click at [785, 348] on input "True" at bounding box center [785, 341] width 17 height 14
radio input "true"
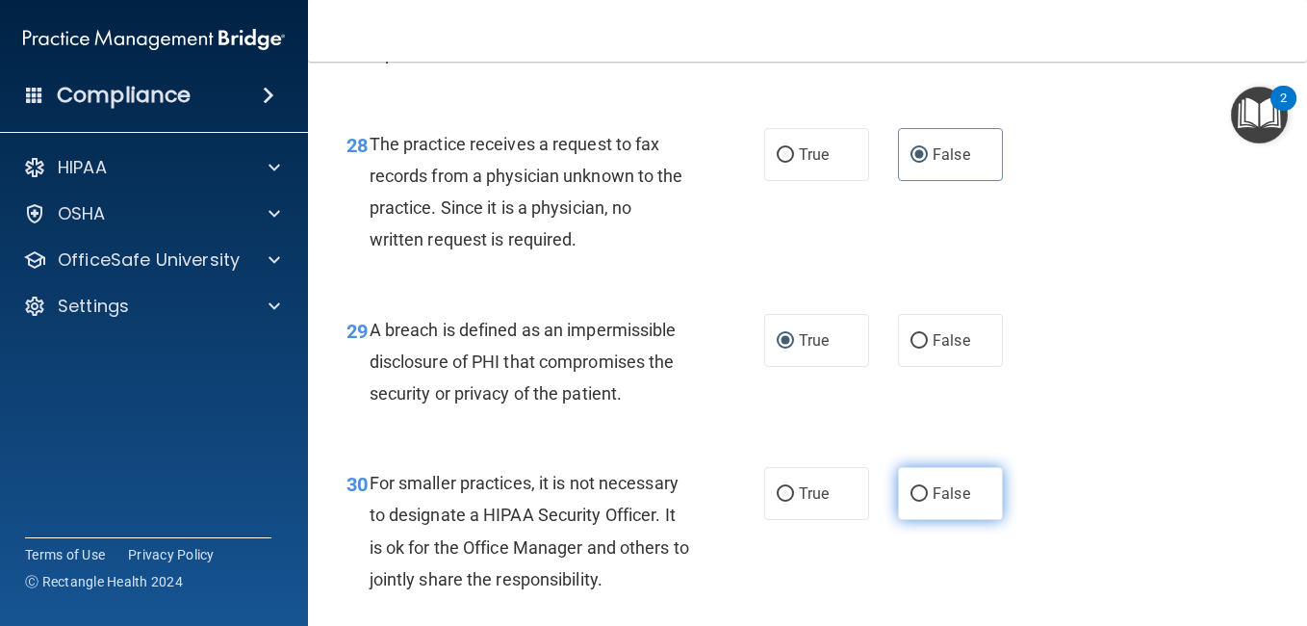
click at [949, 520] on label "False" at bounding box center [950, 493] width 105 height 53
click at [928, 502] on input "False" at bounding box center [919, 494] width 17 height 14
radio input "true"
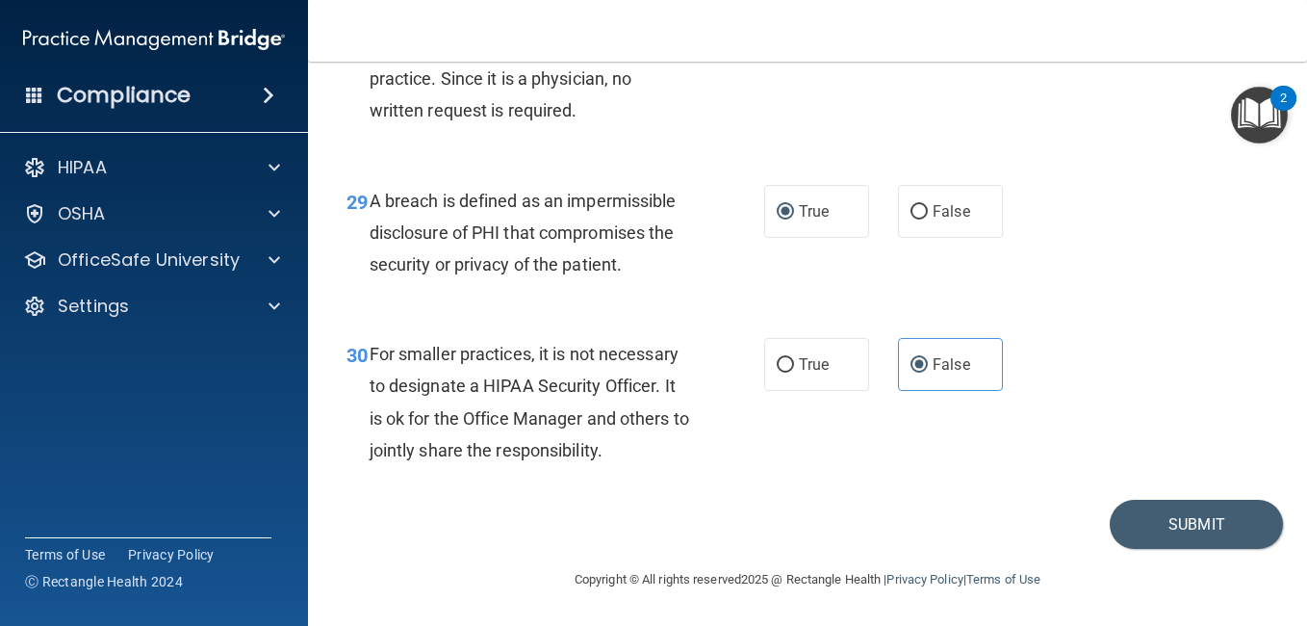
scroll to position [5294, 0]
click at [1135, 529] on button "Submit" at bounding box center [1196, 524] width 173 height 49
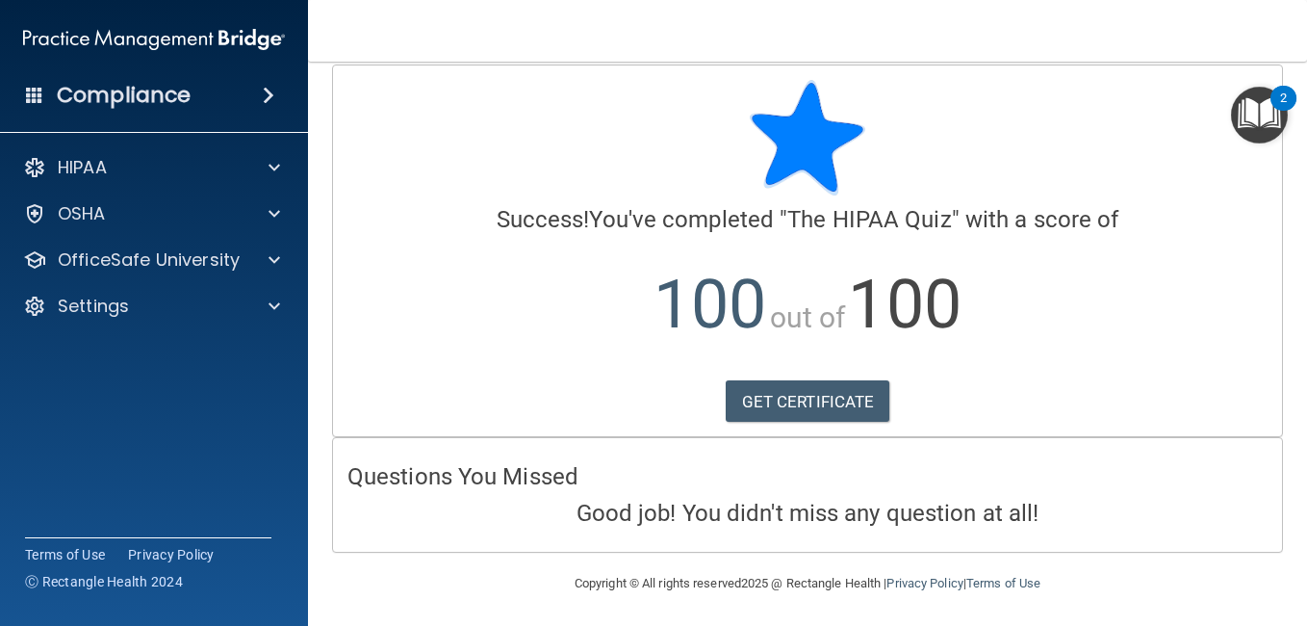
scroll to position [20, 0]
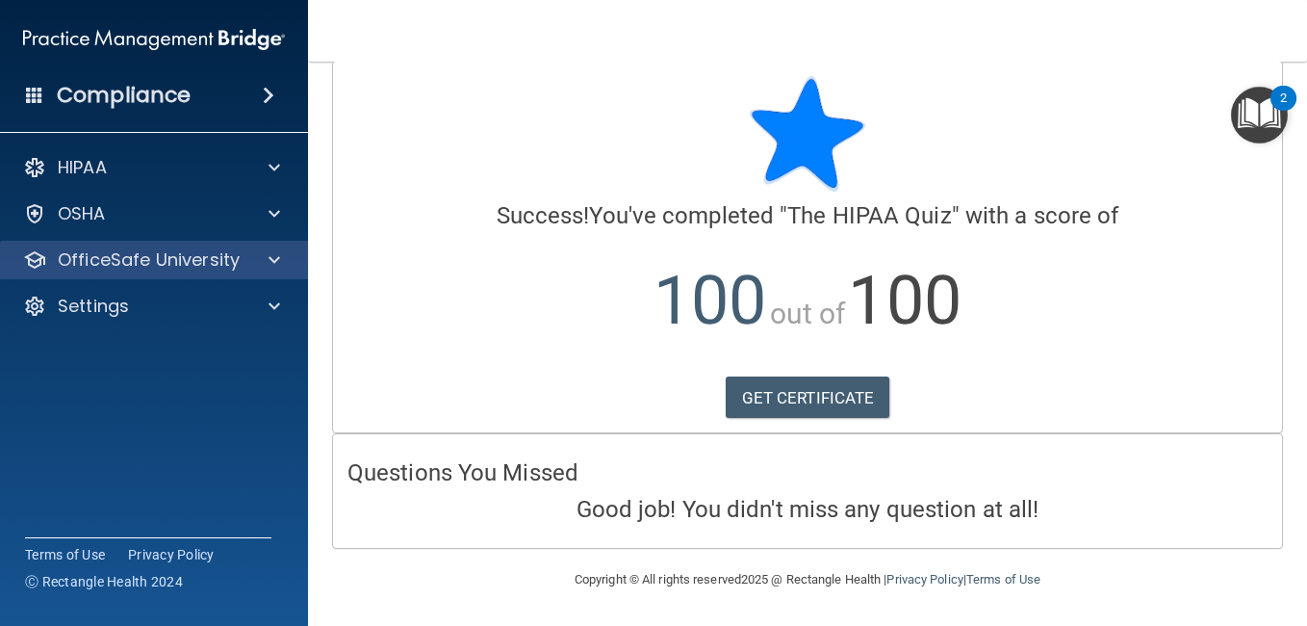
click at [269, 247] on div "OfficeSafe University" at bounding box center [154, 260] width 309 height 39
click at [273, 260] on span at bounding box center [275, 259] width 12 height 23
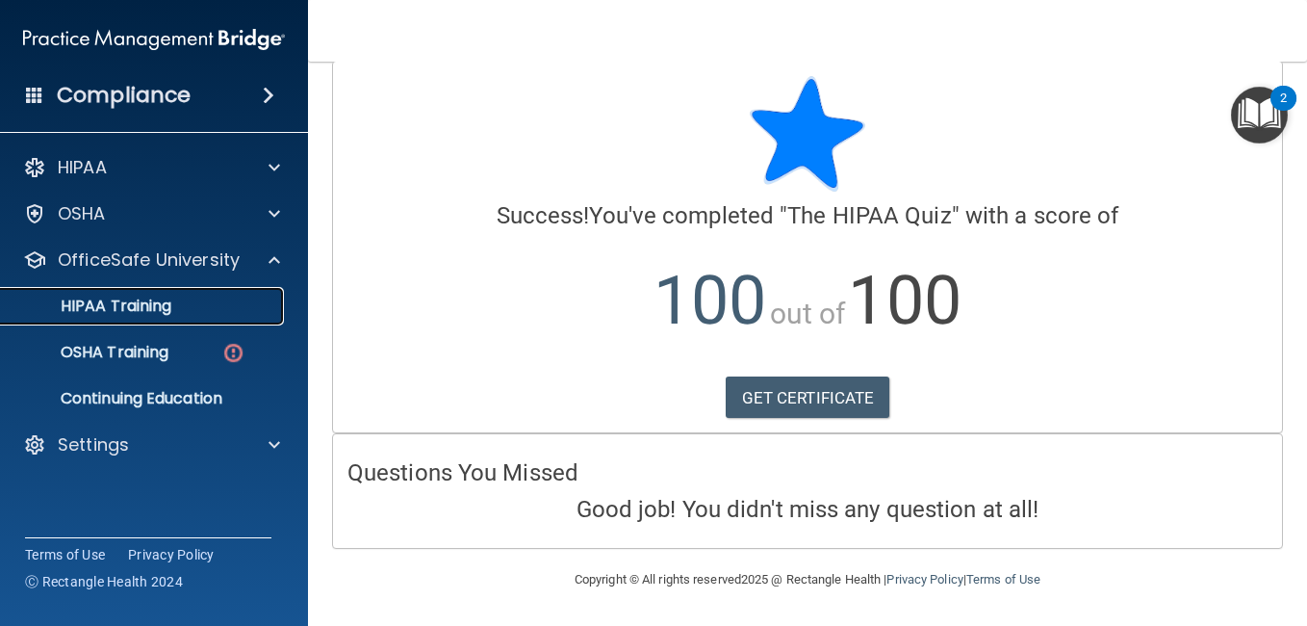
click at [105, 312] on p "HIPAA Training" at bounding box center [92, 305] width 159 height 19
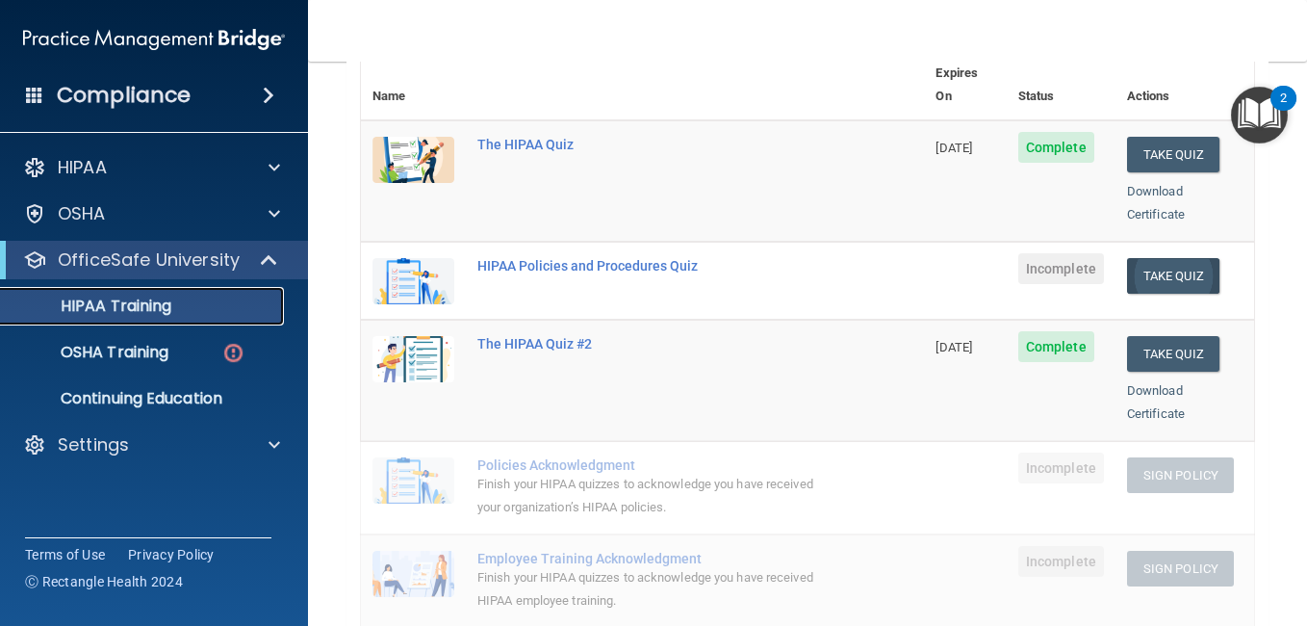
scroll to position [200, 0]
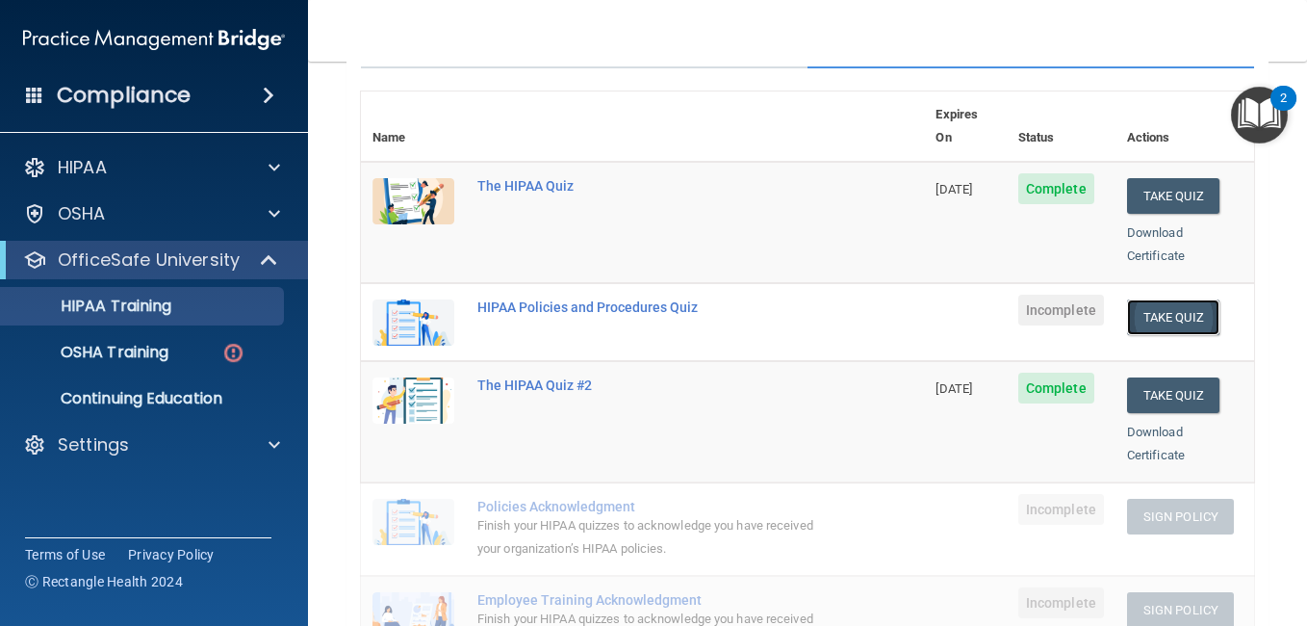
click at [1161, 299] on button "Take Quiz" at bounding box center [1173, 317] width 92 height 36
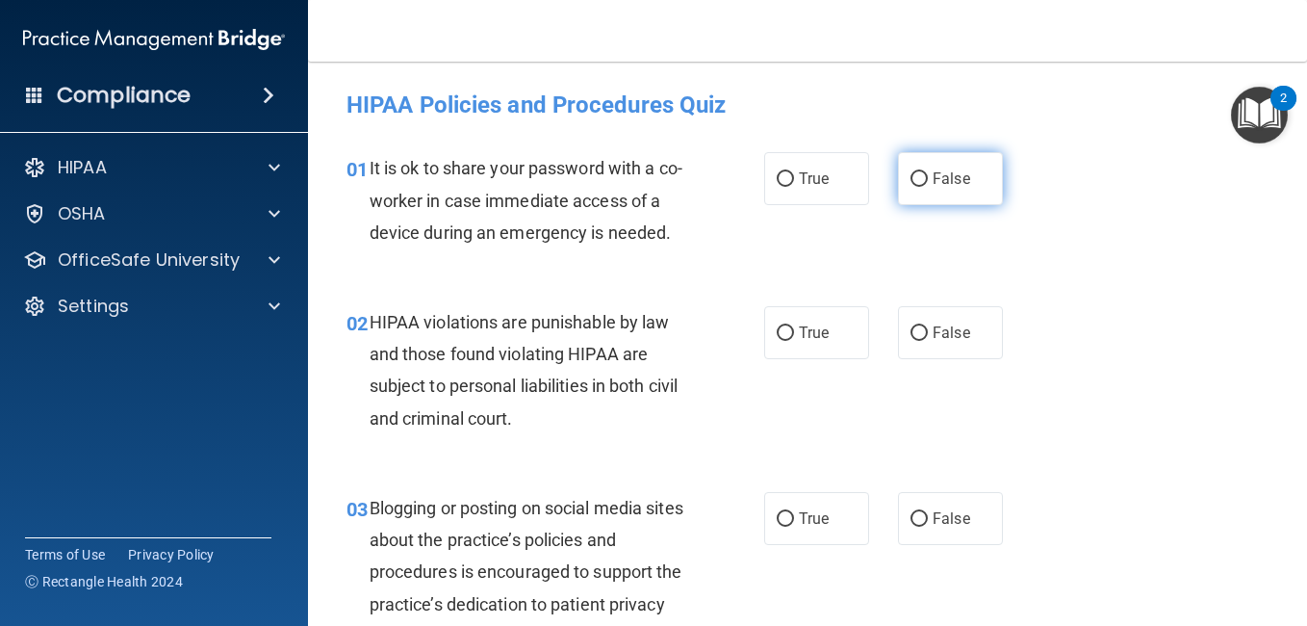
click at [933, 180] on span "False" at bounding box center [952, 178] width 38 height 18
click at [928, 180] on input "False" at bounding box center [919, 179] width 17 height 14
radio input "true"
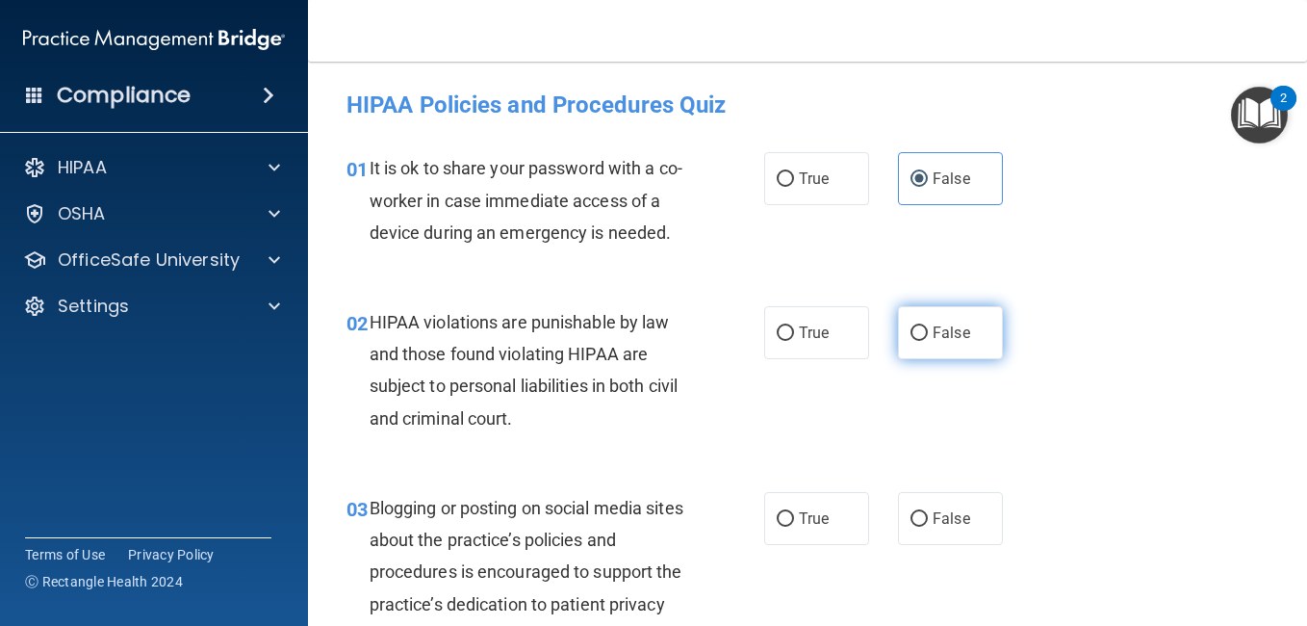
drag, startPoint x: 951, startPoint y: 362, endPoint x: 963, endPoint y: 351, distance: 15.7
click at [950, 342] on span "False" at bounding box center [952, 332] width 38 height 18
click at [928, 341] on input "False" at bounding box center [919, 333] width 17 height 14
radio input "true"
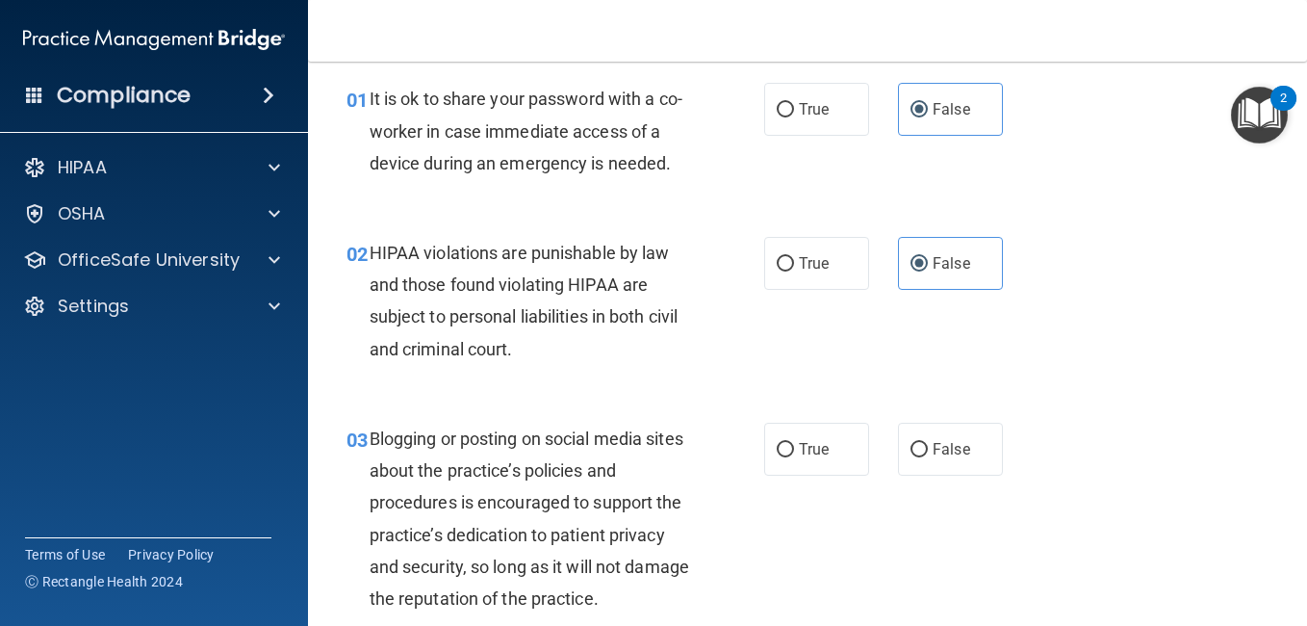
scroll to position [257, 0]
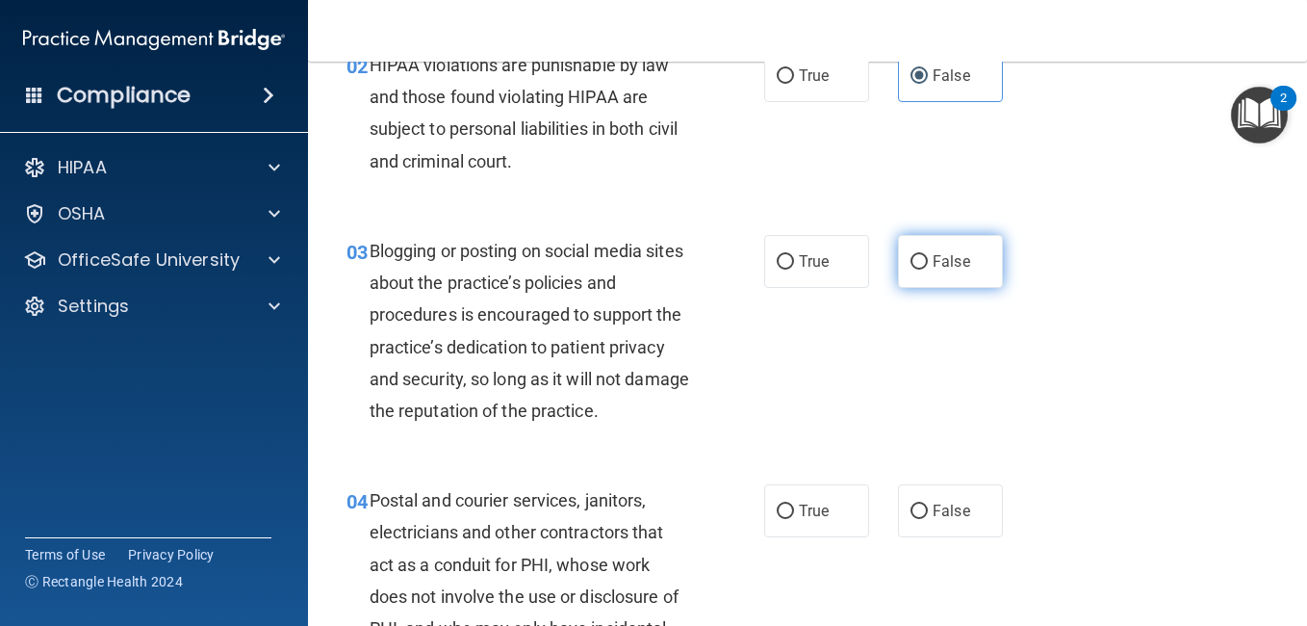
click at [927, 322] on div "03 Blogging or posting on social media sites about the practice’s policies and …" at bounding box center [807, 335] width 951 height 249
click at [921, 288] on label "False" at bounding box center [950, 261] width 105 height 53
click at [921, 270] on input "False" at bounding box center [919, 262] width 17 height 14
radio input "true"
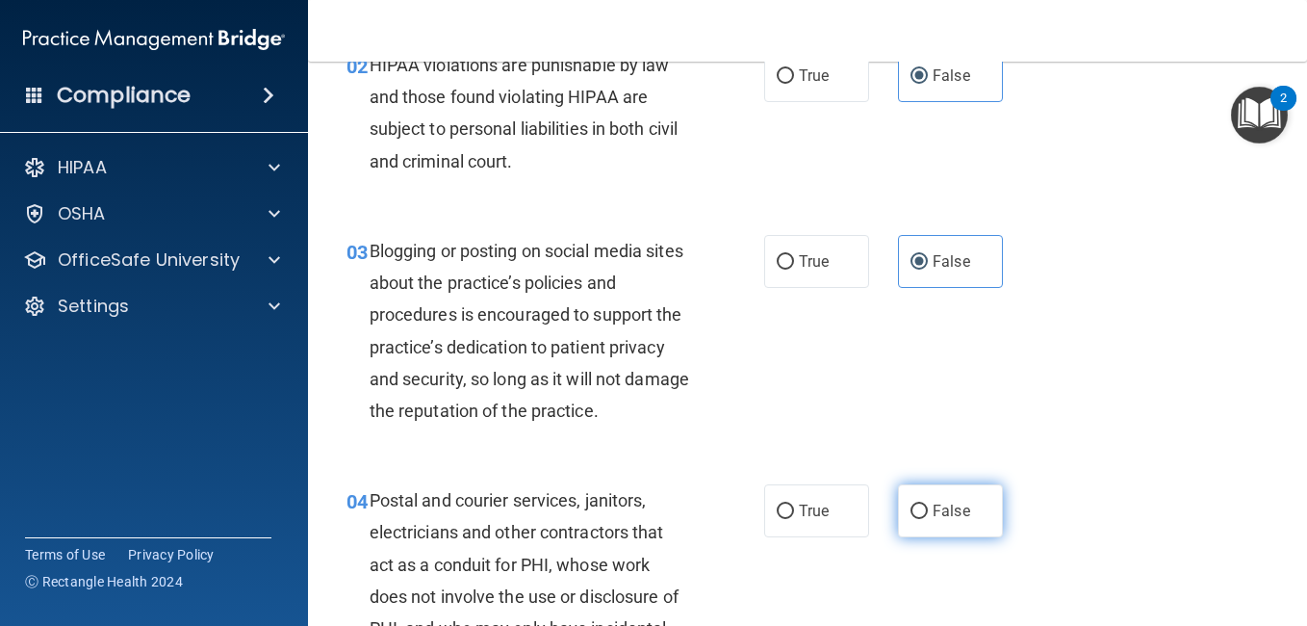
click at [938, 537] on label "False" at bounding box center [950, 510] width 105 height 53
click at [928, 519] on input "False" at bounding box center [919, 511] width 17 height 14
radio input "true"
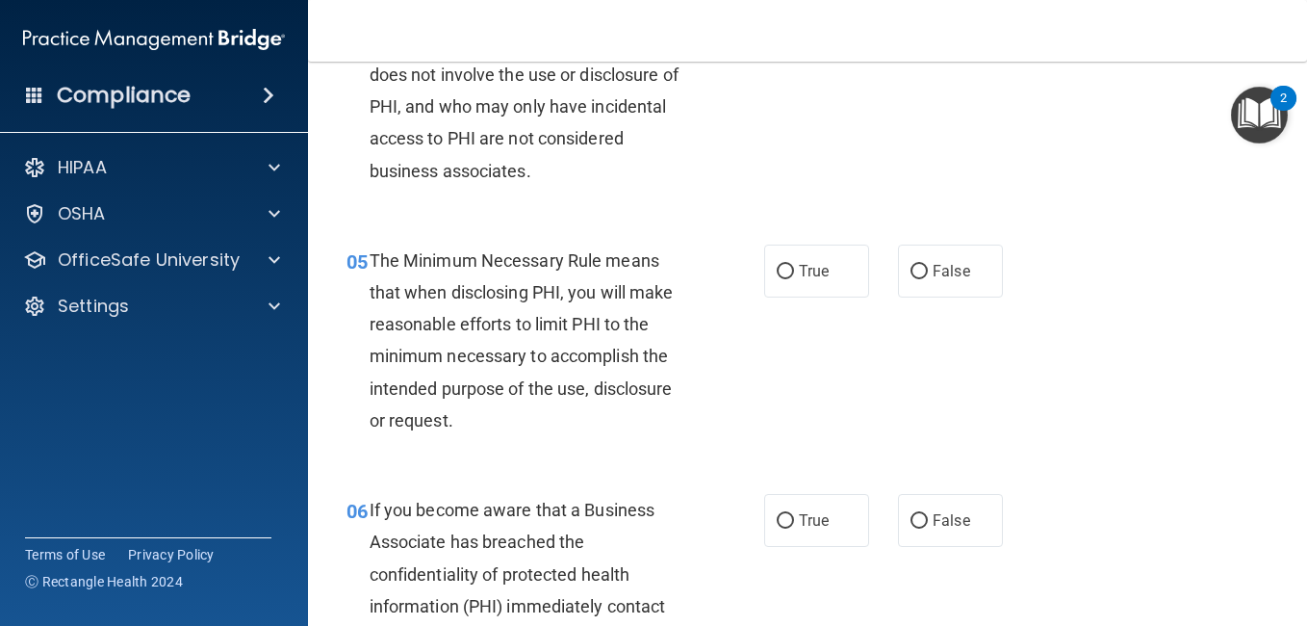
scroll to position [898, 0]
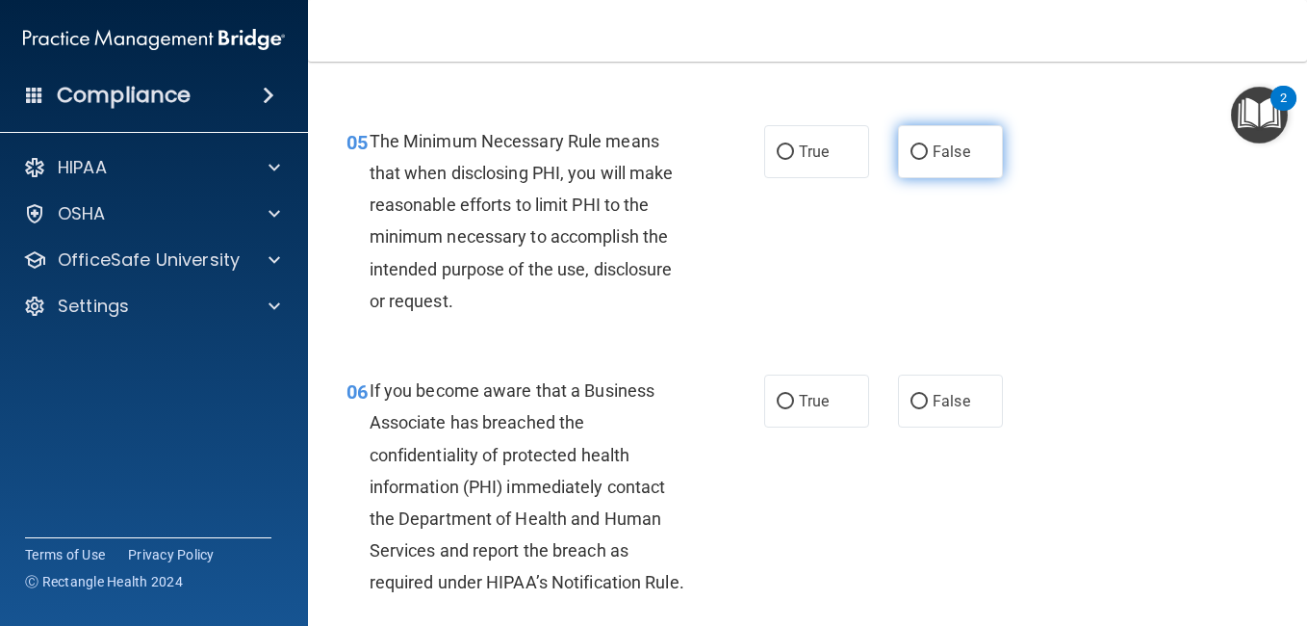
click at [913, 160] on input "False" at bounding box center [919, 152] width 17 height 14
radio input "true"
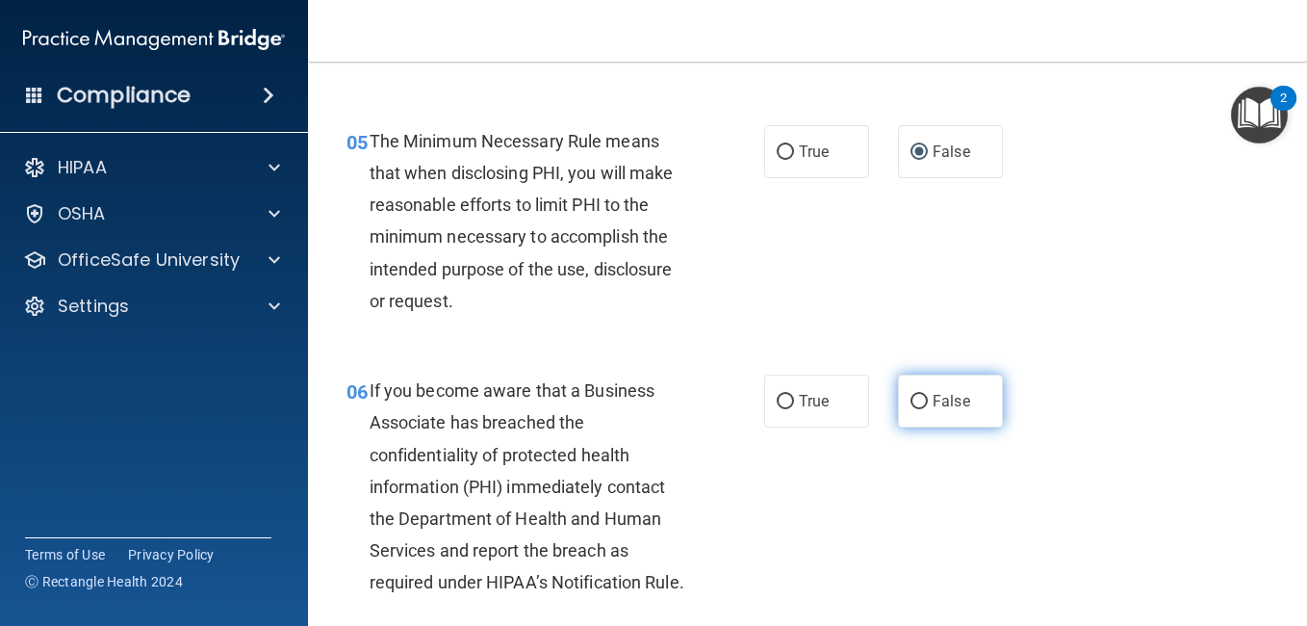
click at [933, 410] on span "False" at bounding box center [952, 401] width 38 height 18
click at [928, 409] on input "False" at bounding box center [919, 402] width 17 height 14
radio input "true"
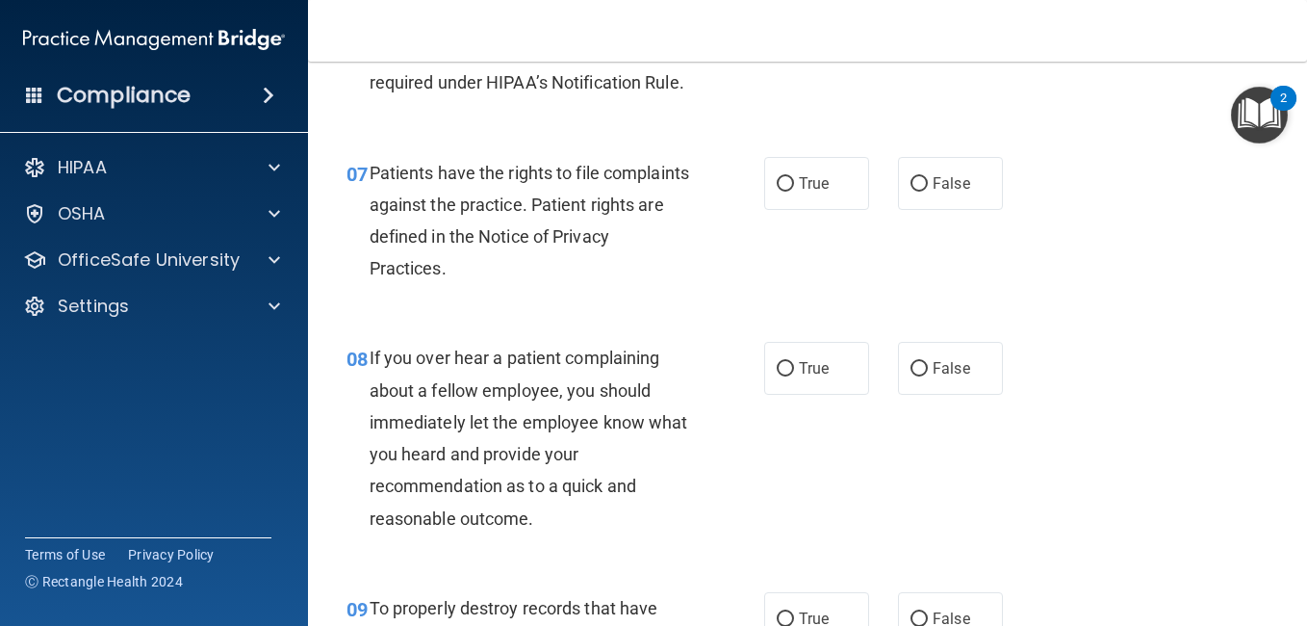
scroll to position [1412, 0]
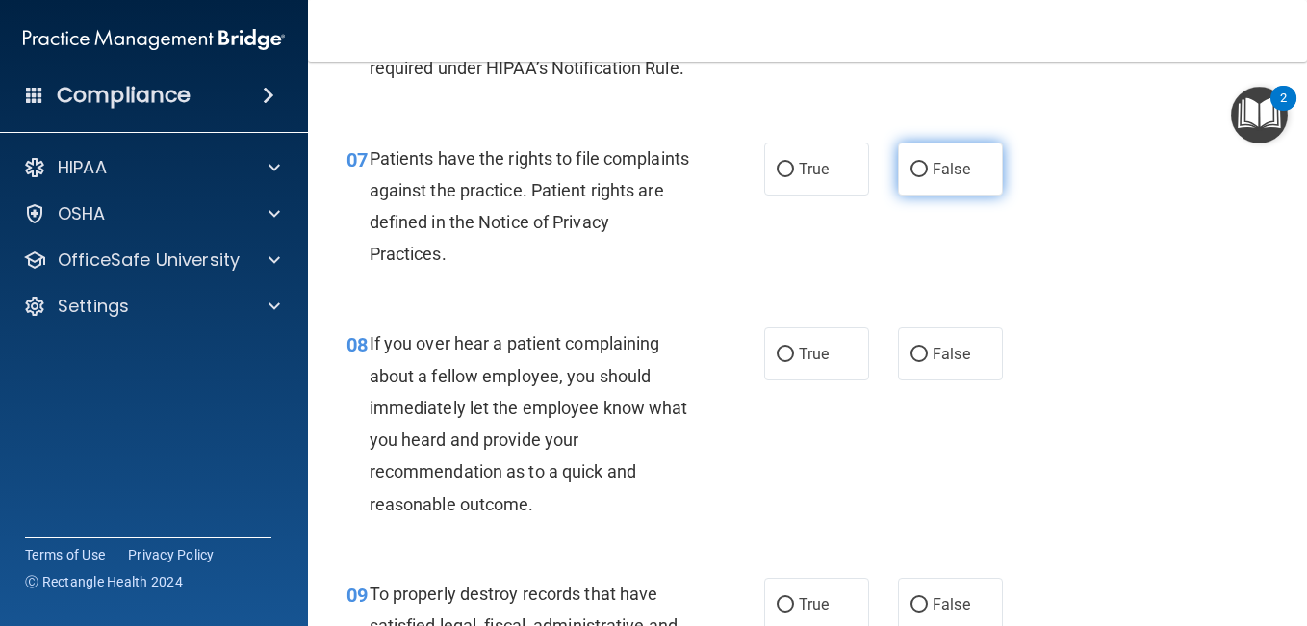
click at [936, 195] on label "False" at bounding box center [950, 168] width 105 height 53
click at [928, 177] on input "False" at bounding box center [919, 170] width 17 height 14
radio input "true"
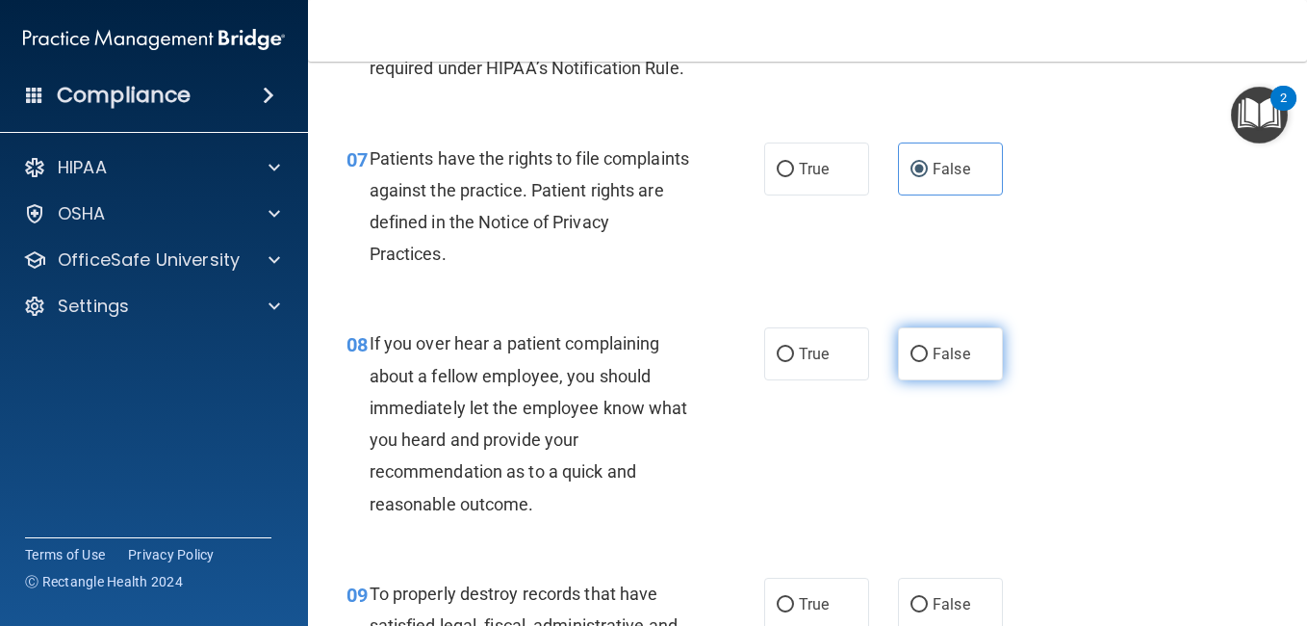
click at [945, 380] on label "False" at bounding box center [950, 353] width 105 height 53
click at [928, 362] on input "False" at bounding box center [919, 354] width 17 height 14
radio input "true"
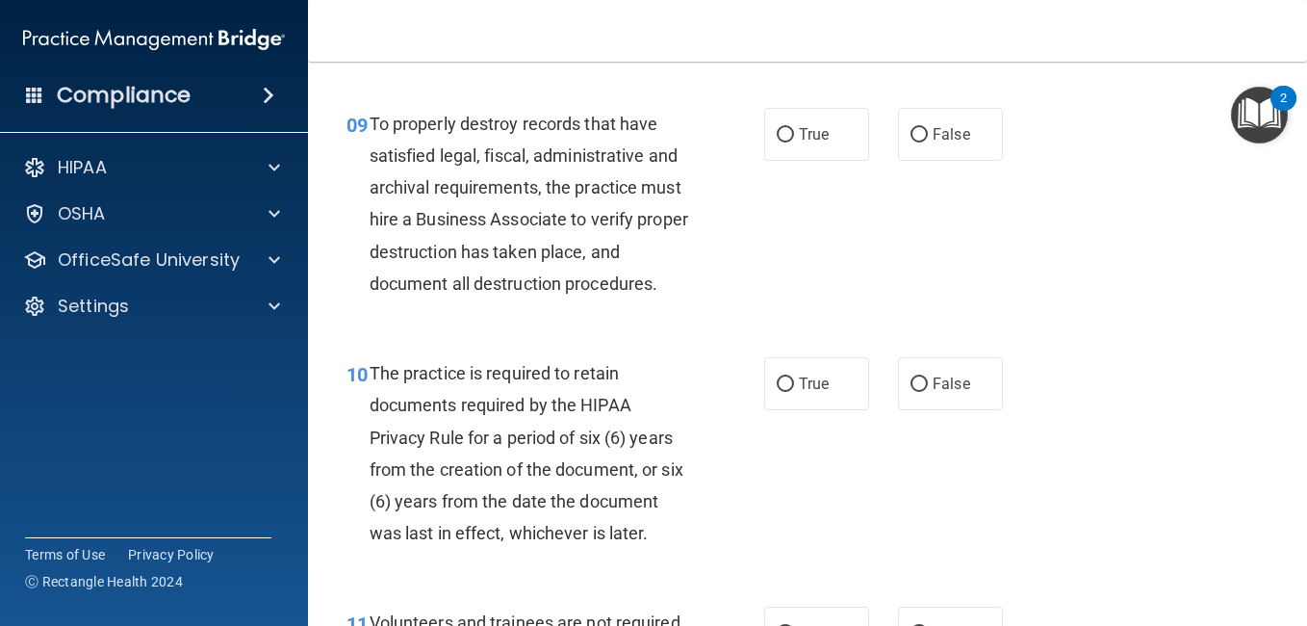
scroll to position [1925, 0]
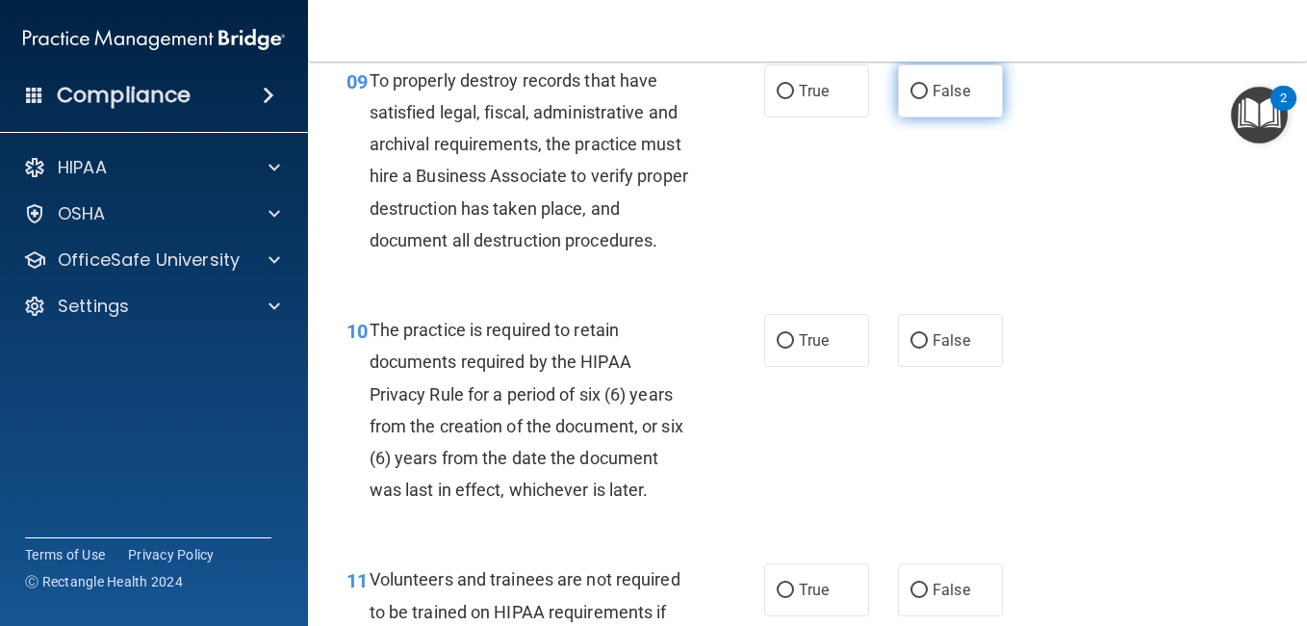
click at [911, 117] on label "False" at bounding box center [950, 90] width 105 height 53
click at [911, 99] on input "False" at bounding box center [919, 92] width 17 height 14
radio input "true"
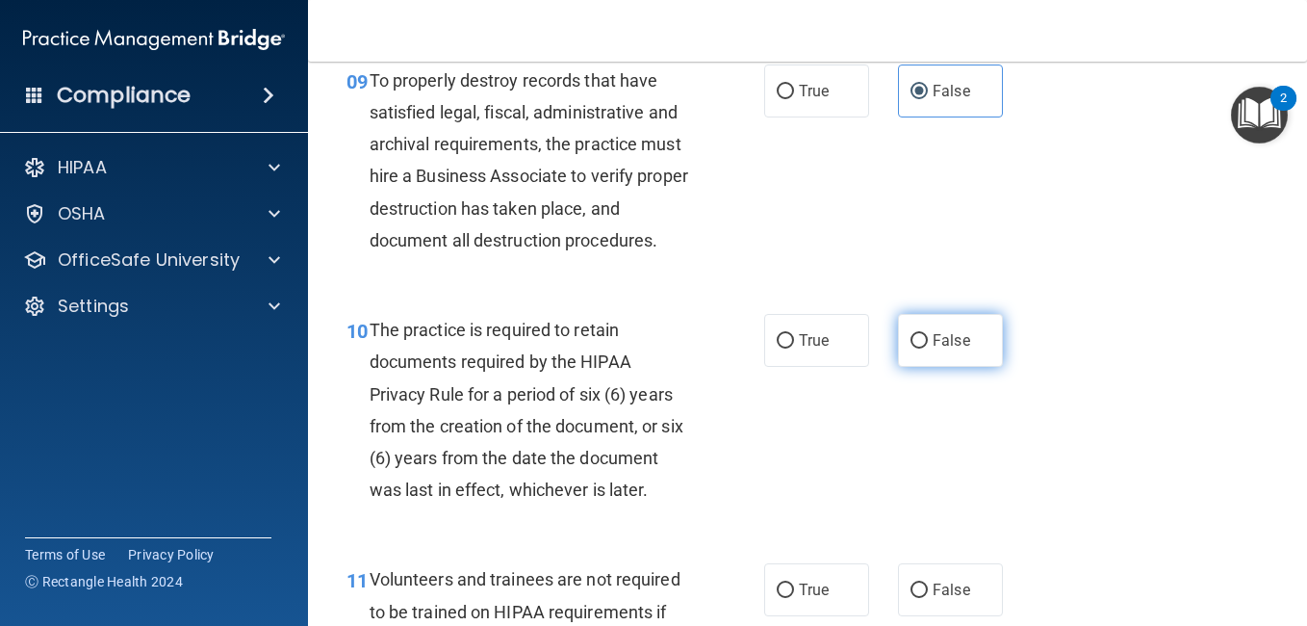
click at [957, 349] on span "False" at bounding box center [952, 340] width 38 height 18
click at [928, 348] on input "False" at bounding box center [919, 341] width 17 height 14
radio input "true"
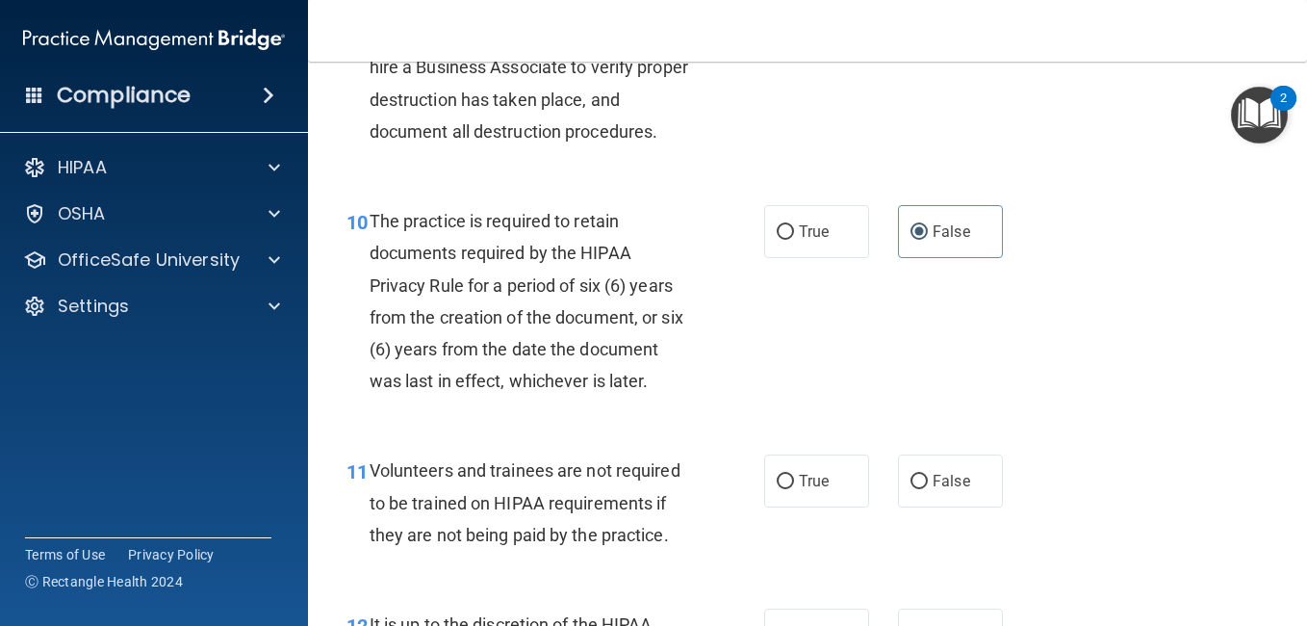
scroll to position [2310, 0]
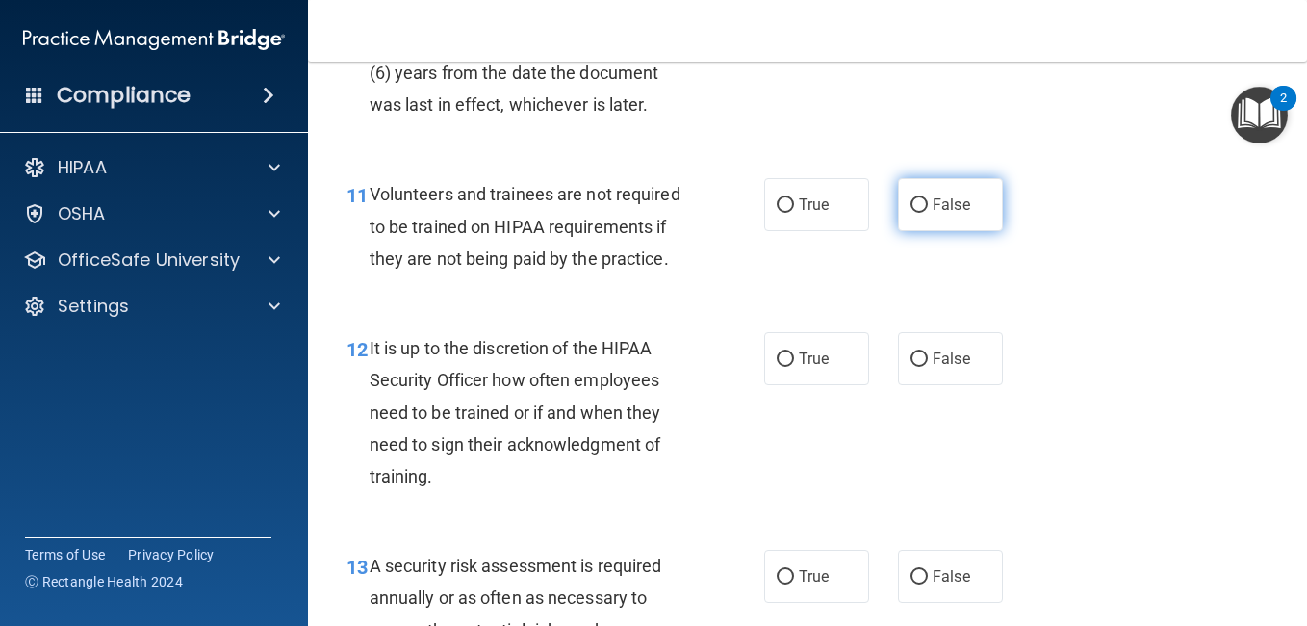
drag, startPoint x: 946, startPoint y: 327, endPoint x: 951, endPoint y: 354, distance: 27.4
click at [945, 214] on span "False" at bounding box center [952, 204] width 38 height 18
click at [928, 213] on input "False" at bounding box center [919, 205] width 17 height 14
radio input "true"
click at [967, 385] on label "False" at bounding box center [950, 358] width 105 height 53
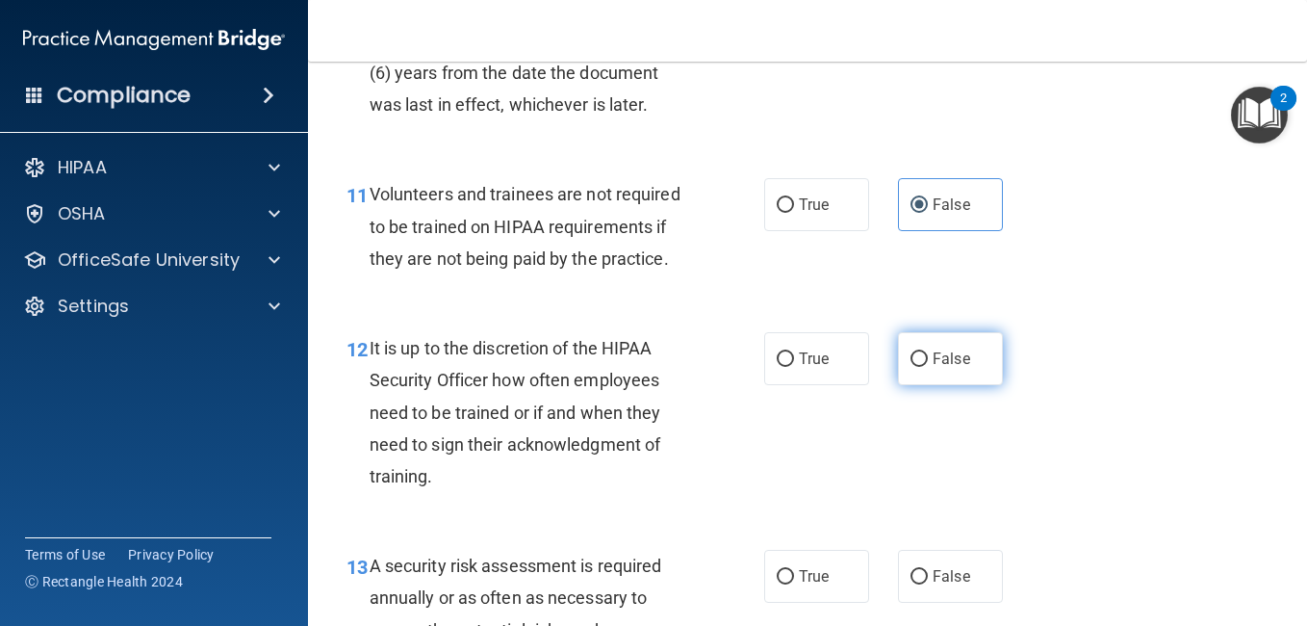
click at [928, 367] on input "False" at bounding box center [919, 359] width 17 height 14
radio input "true"
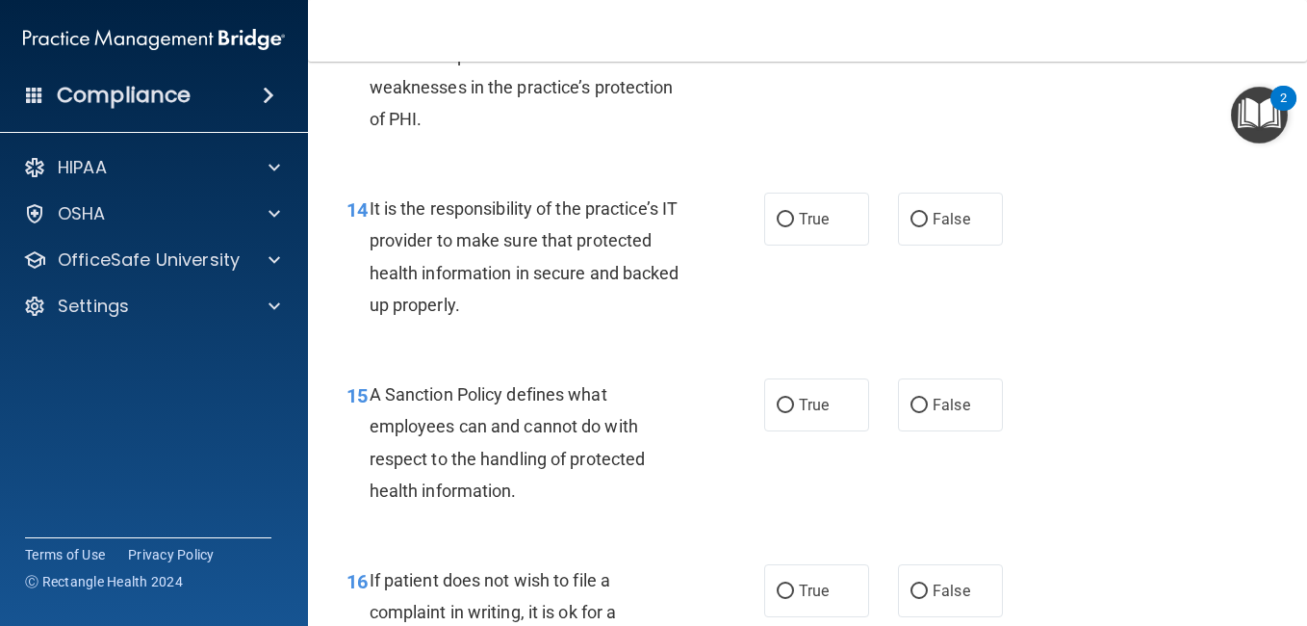
scroll to position [2823, 0]
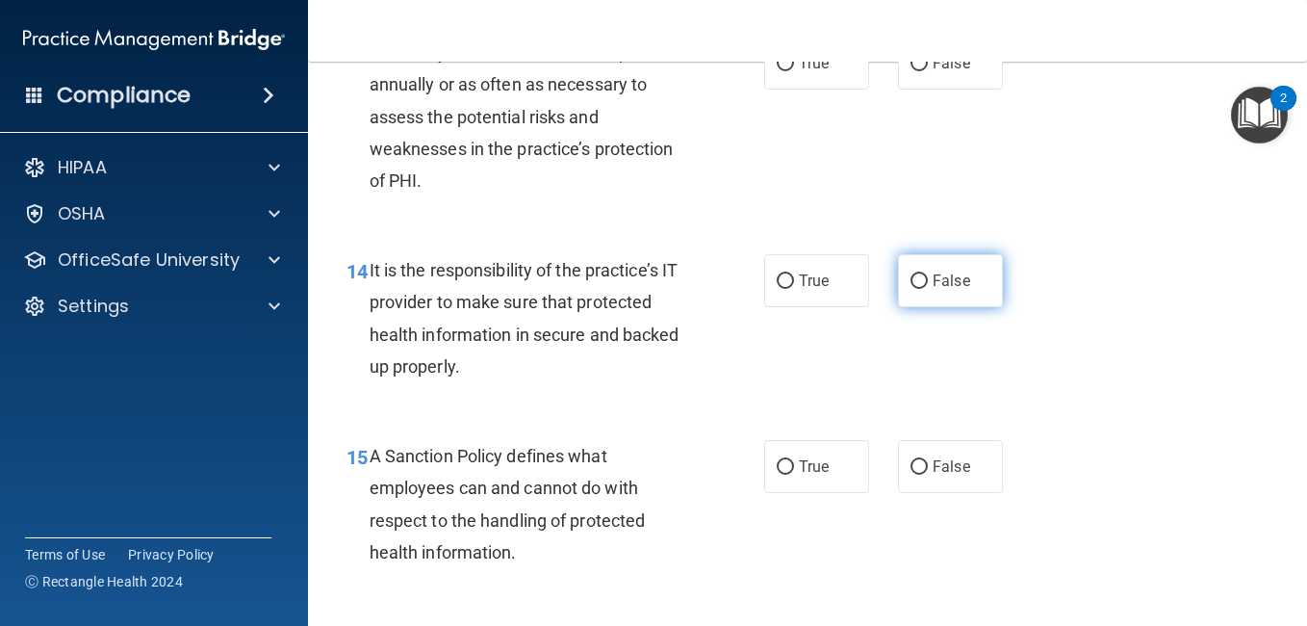
drag, startPoint x: 908, startPoint y: 195, endPoint x: 929, endPoint y: 407, distance: 212.8
click at [911, 71] on input "False" at bounding box center [919, 64] width 17 height 14
radio input "true"
click at [927, 307] on label "False" at bounding box center [950, 280] width 105 height 53
click at [927, 289] on input "False" at bounding box center [919, 281] width 17 height 14
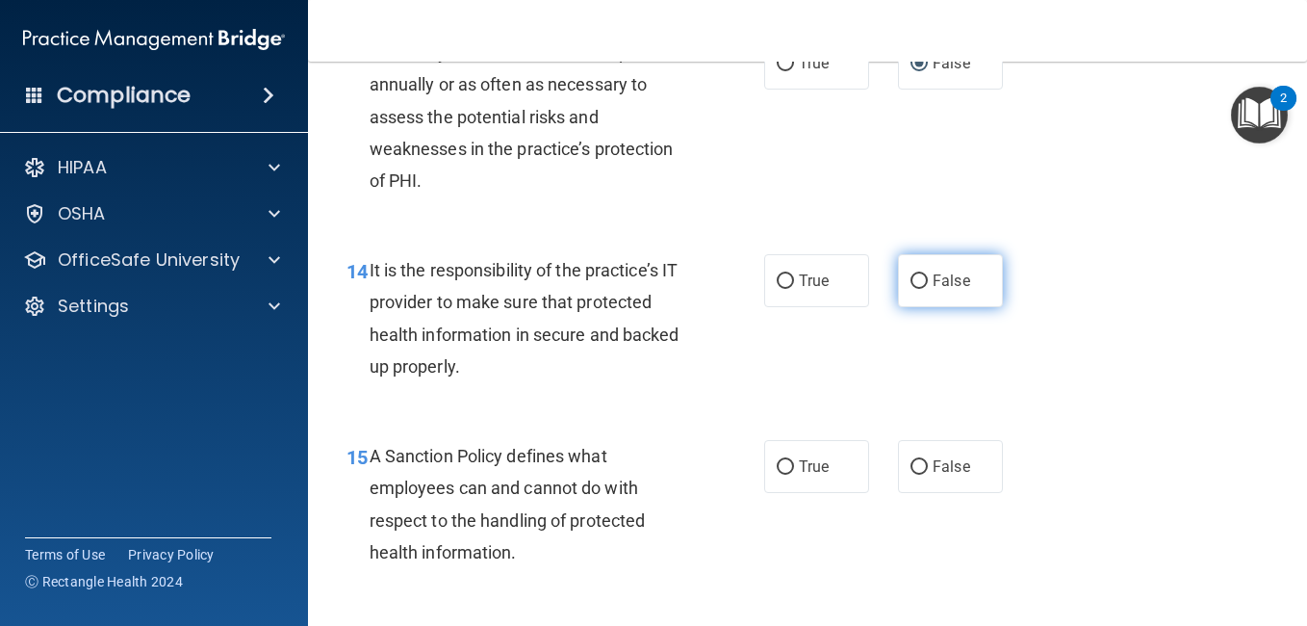
radio input "true"
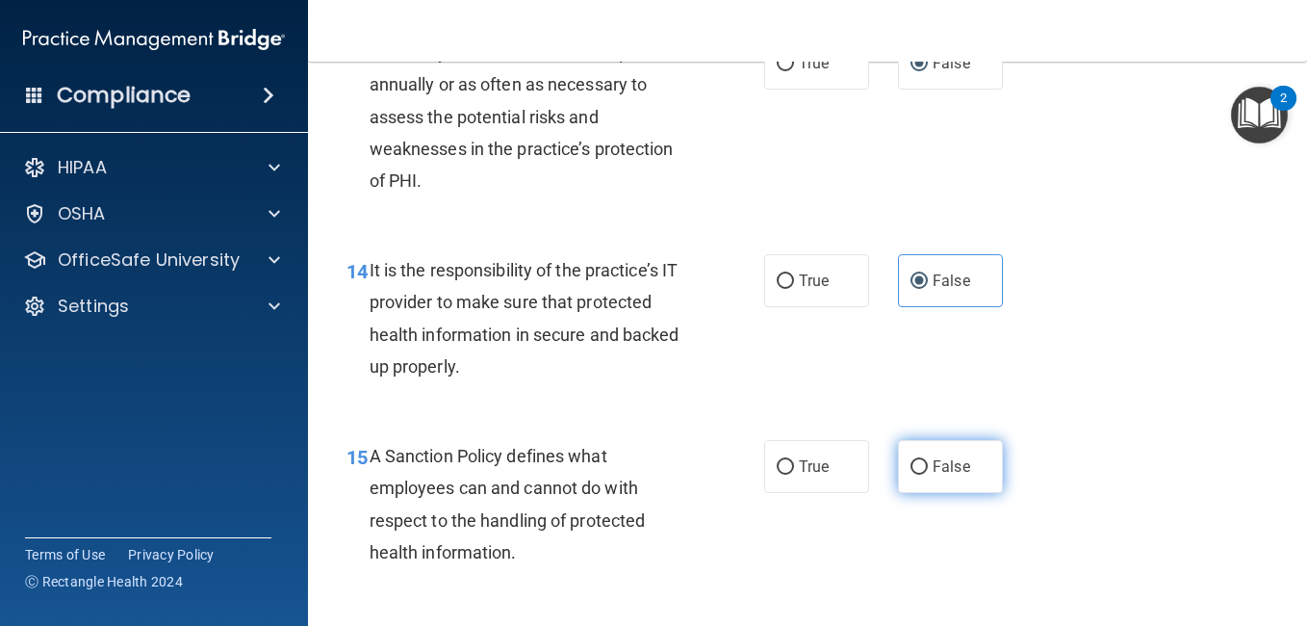
click at [913, 493] on label "False" at bounding box center [950, 466] width 105 height 53
click at [913, 475] on input "False" at bounding box center [919, 467] width 17 height 14
radio input "true"
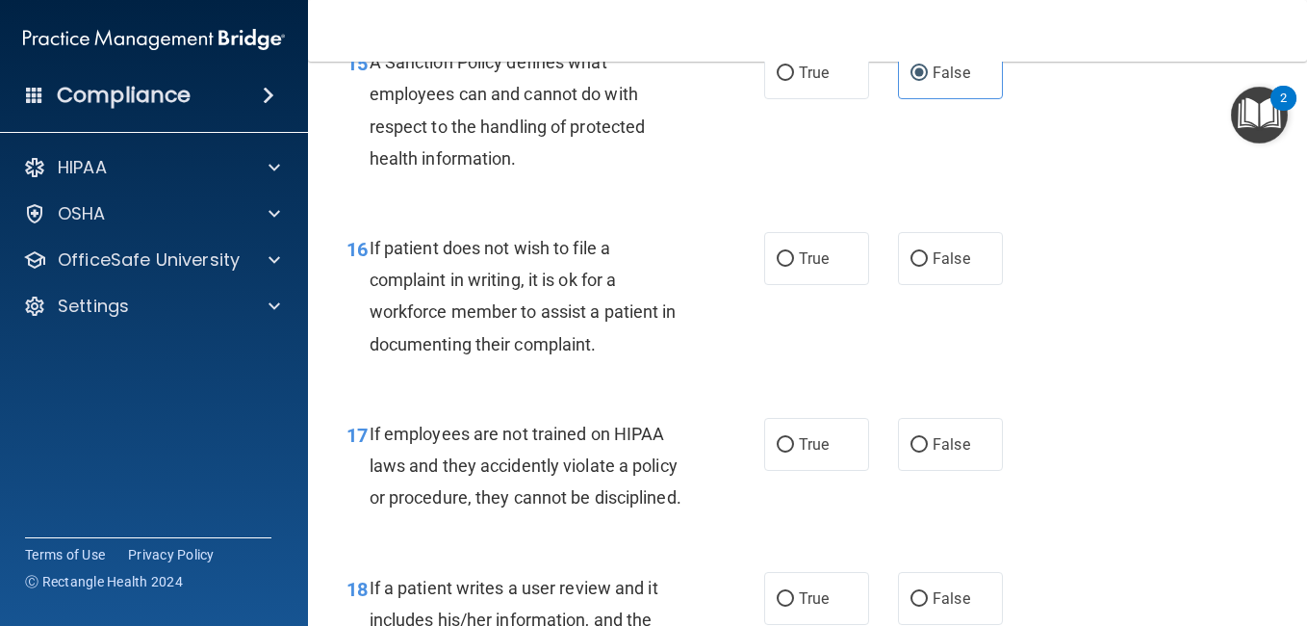
scroll to position [3337, 0]
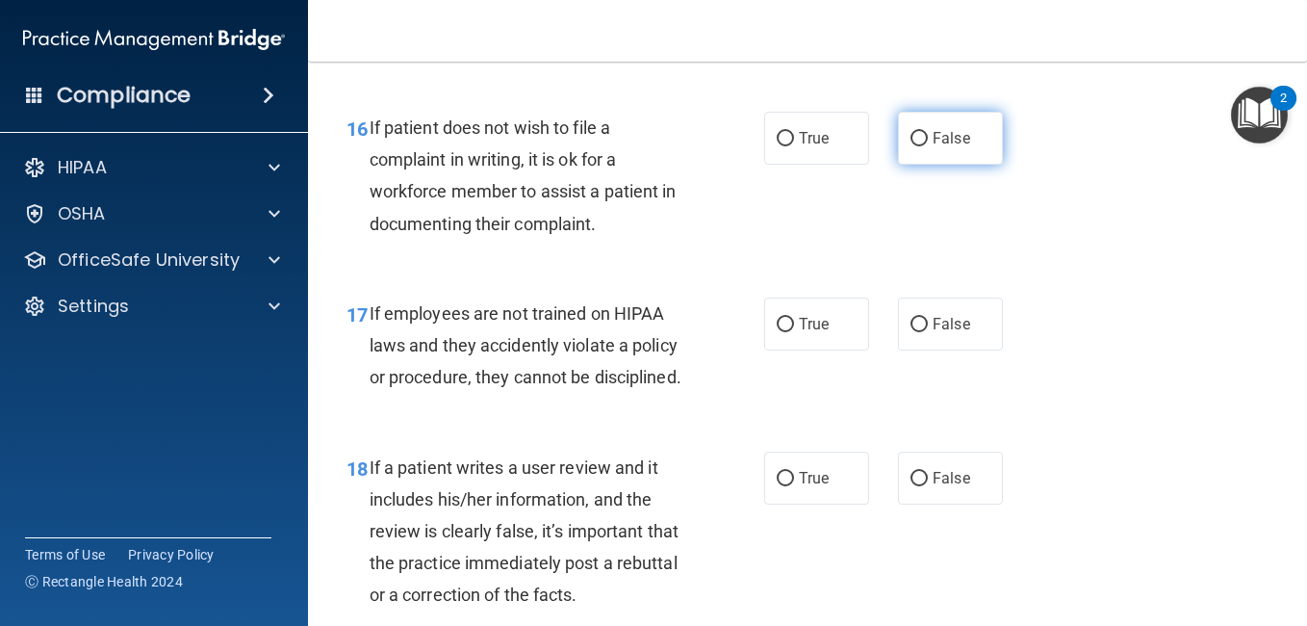
click at [942, 165] on label "False" at bounding box center [950, 138] width 105 height 53
click at [928, 146] on input "False" at bounding box center [919, 139] width 17 height 14
radio input "true"
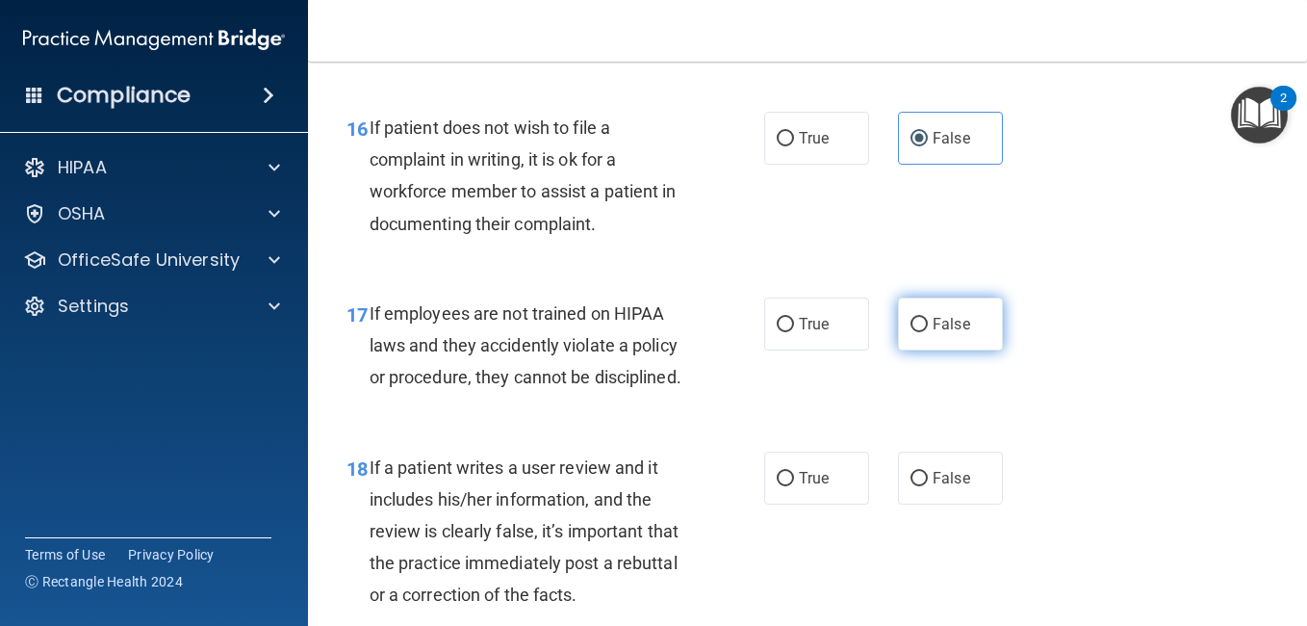
drag, startPoint x: 908, startPoint y: 435, endPoint x: 920, endPoint y: 469, distance: 35.9
click at [906, 350] on label "False" at bounding box center [950, 323] width 105 height 53
click at [911, 332] on input "False" at bounding box center [919, 325] width 17 height 14
radio input "true"
click at [935, 487] on span "False" at bounding box center [952, 478] width 38 height 18
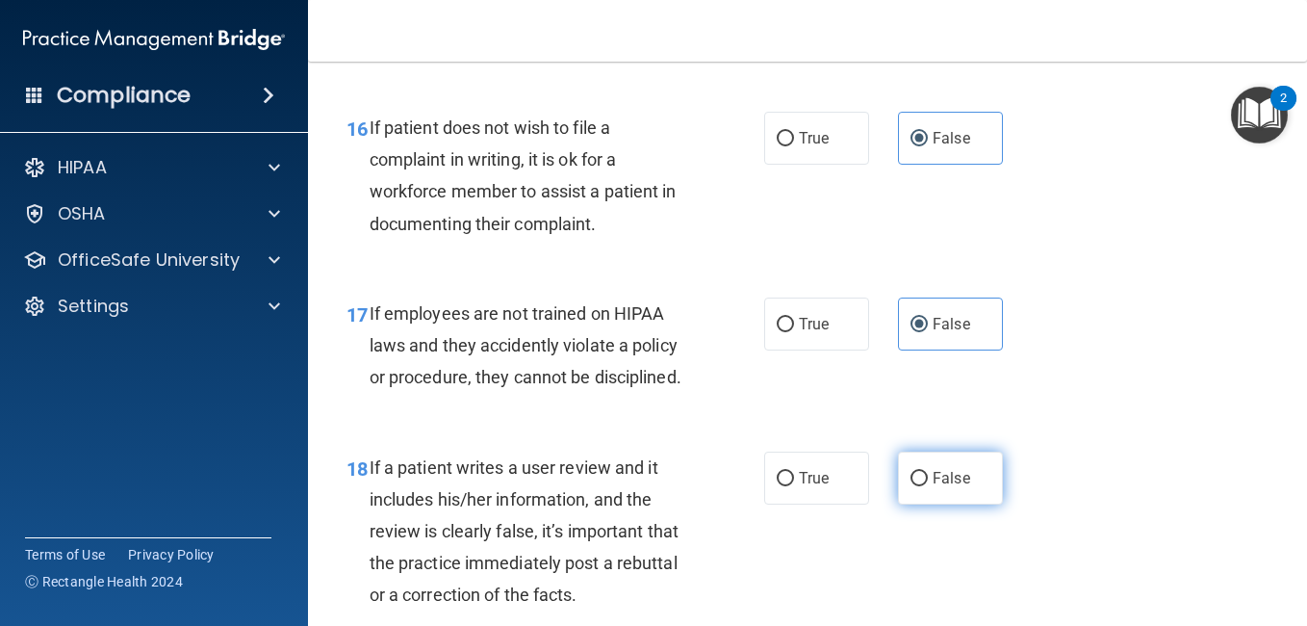
click at [928, 486] on input "False" at bounding box center [919, 479] width 17 height 14
radio input "true"
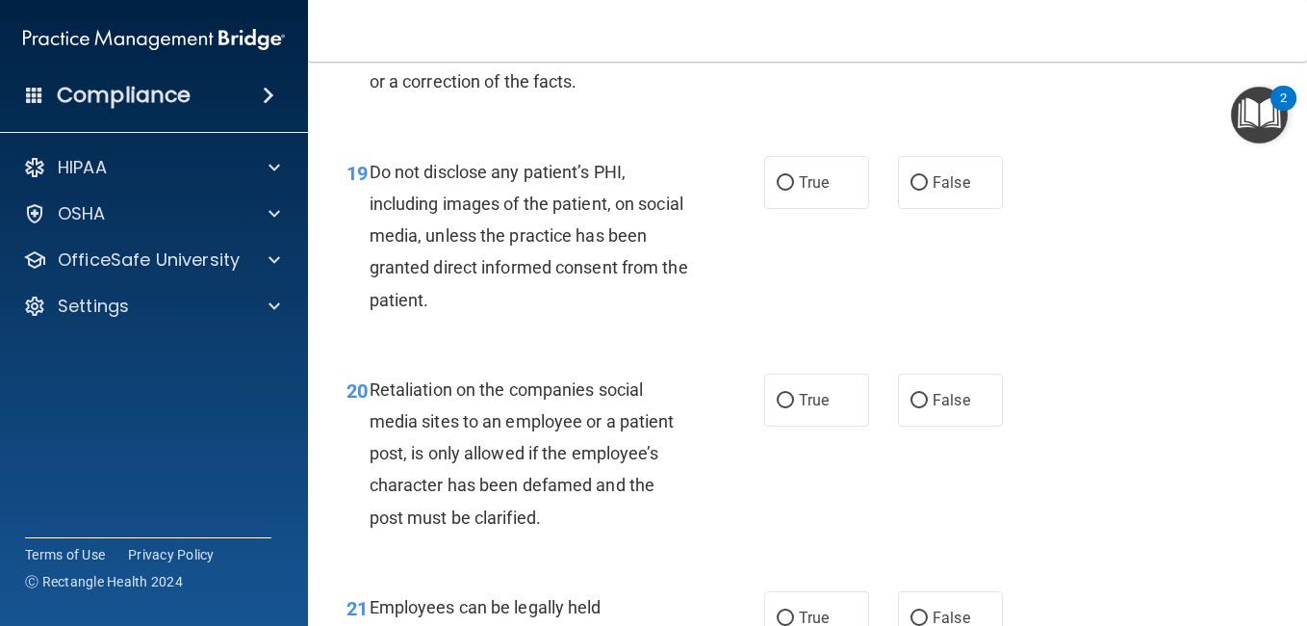
scroll to position [3978, 0]
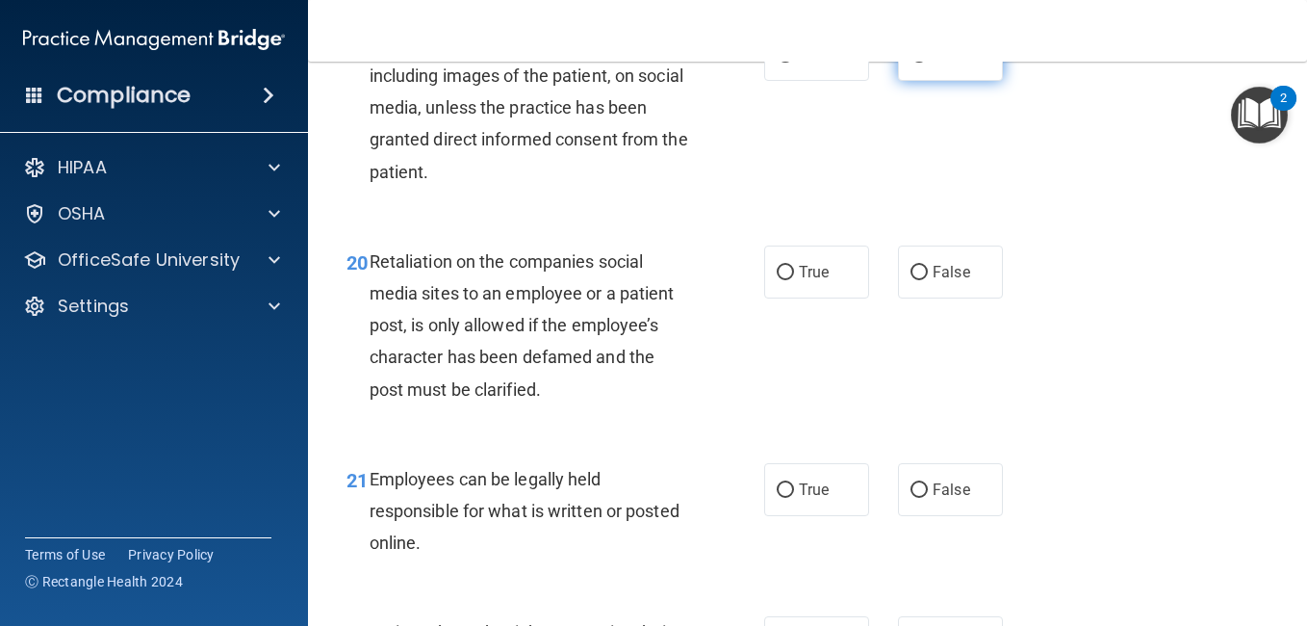
click at [950, 81] on label "False" at bounding box center [950, 54] width 105 height 53
click at [928, 63] on input "False" at bounding box center [919, 55] width 17 height 14
radio input "true"
click at [949, 371] on div "20 Retaliation on the companies social media sites to an employee or a patient …" at bounding box center [807, 330] width 951 height 218
click at [940, 298] on label "False" at bounding box center [950, 271] width 105 height 53
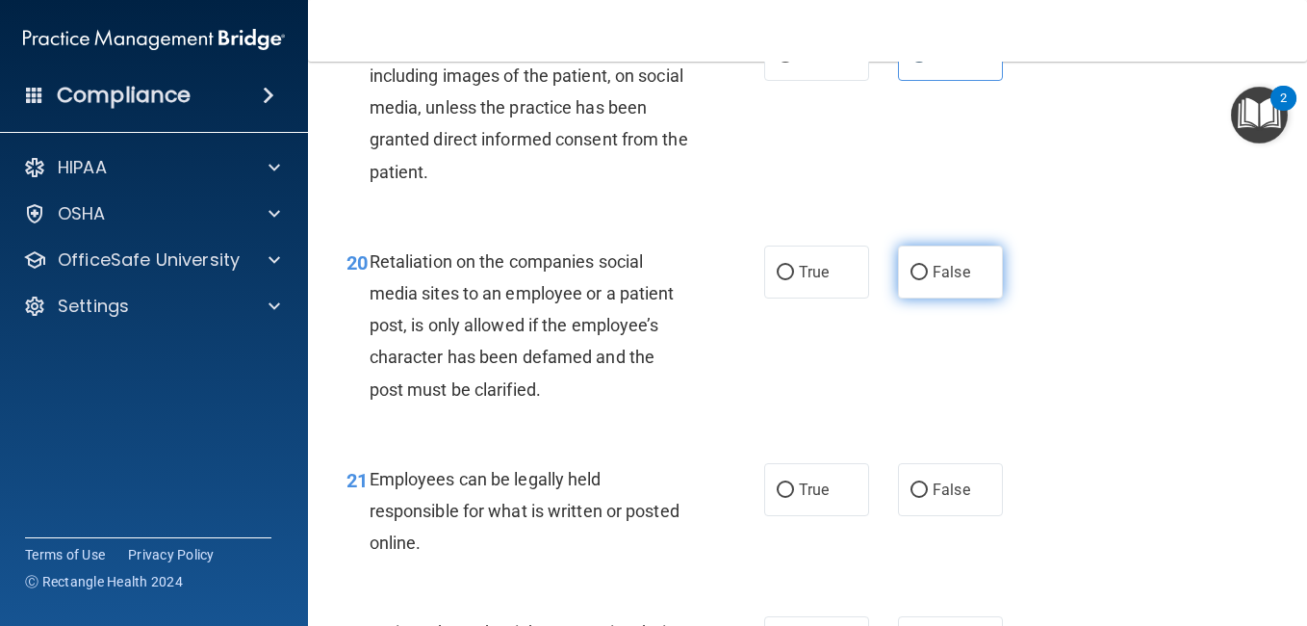
click at [928, 280] on input "False" at bounding box center [919, 273] width 17 height 14
radio input "true"
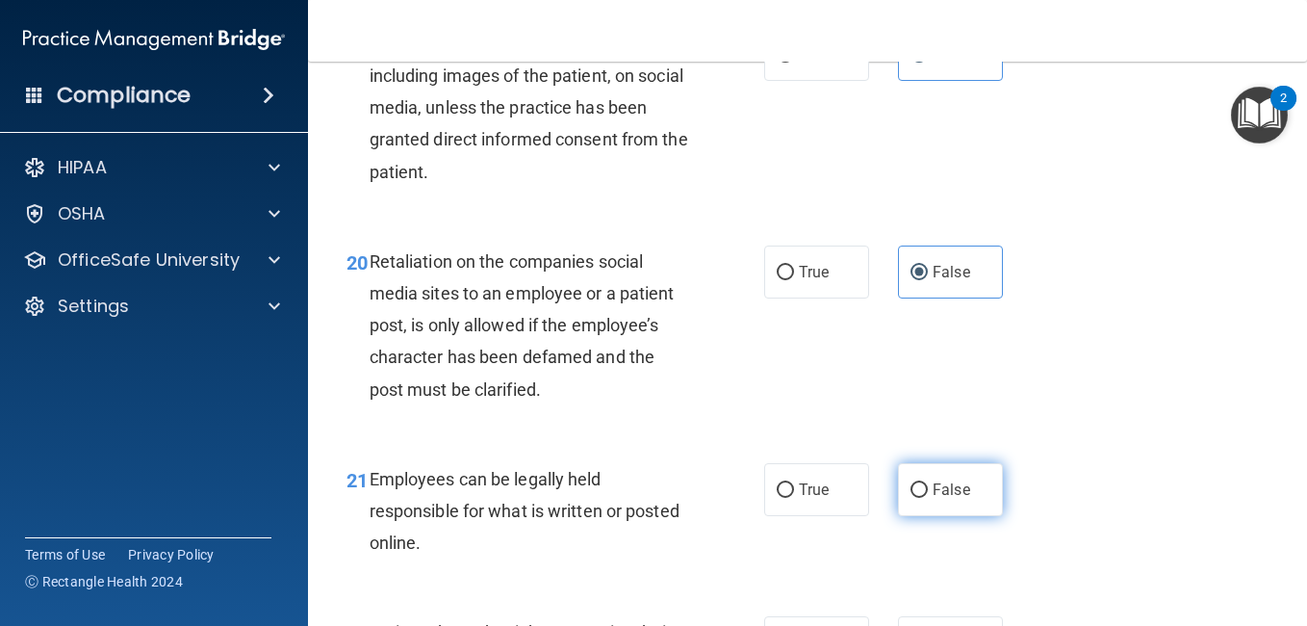
drag, startPoint x: 939, startPoint y: 610, endPoint x: 948, endPoint y: 602, distance: 12.3
click at [940, 499] on span "False" at bounding box center [952, 489] width 38 height 18
click at [928, 498] on input "False" at bounding box center [919, 490] width 17 height 14
radio input "true"
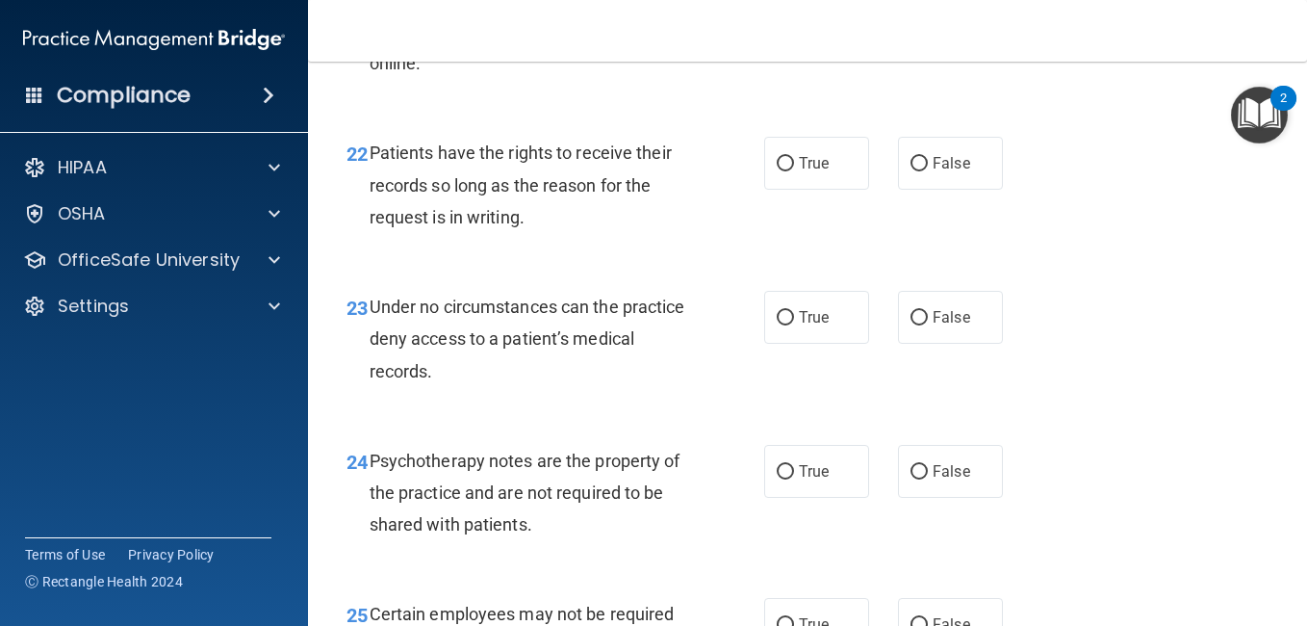
scroll to position [4492, 0]
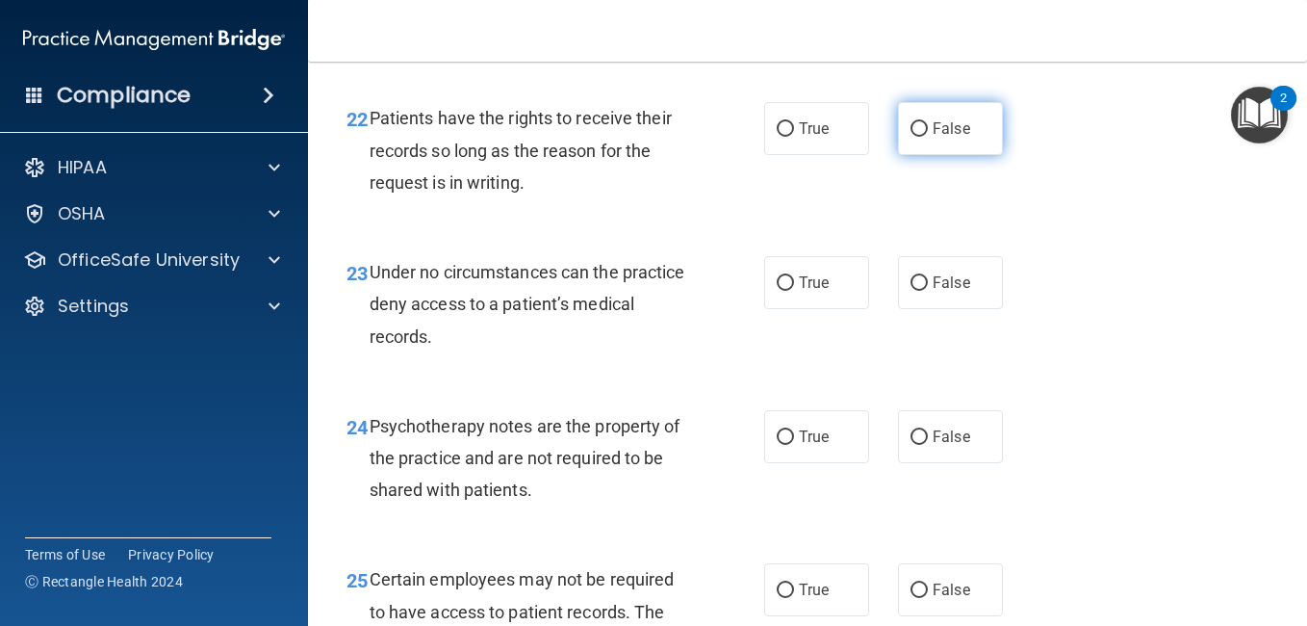
click at [933, 138] on span "False" at bounding box center [952, 128] width 38 height 18
click at [928, 137] on input "False" at bounding box center [919, 129] width 17 height 14
radio input "true"
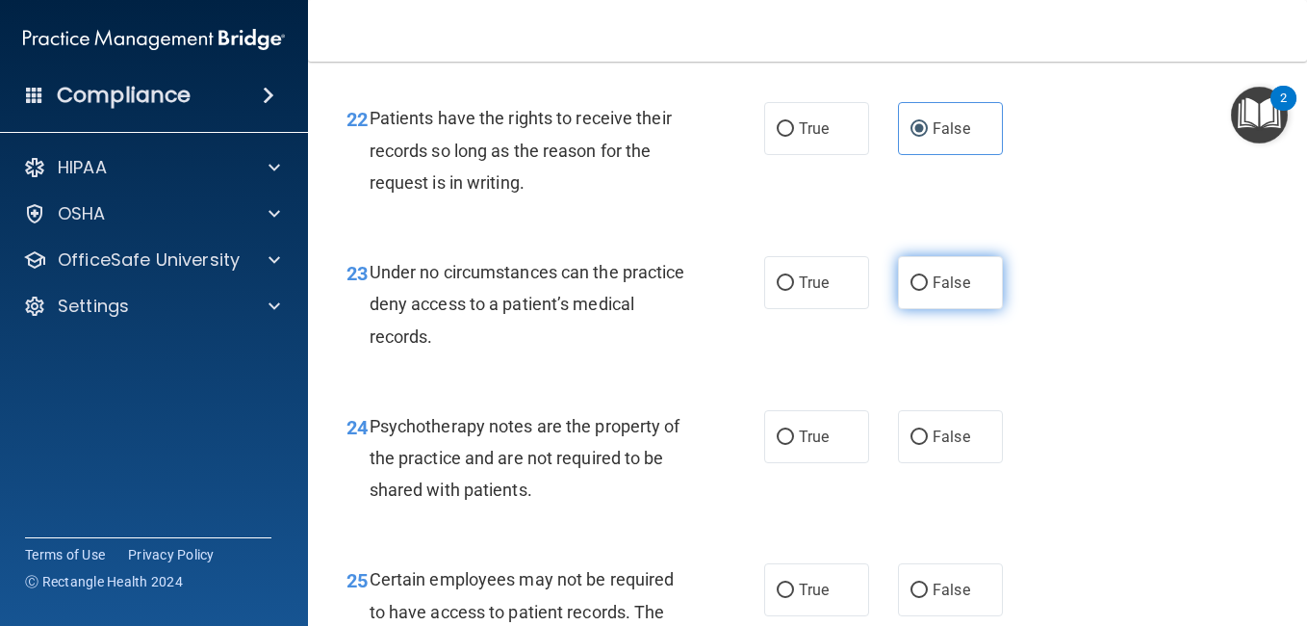
click at [938, 292] on span "False" at bounding box center [952, 282] width 38 height 18
click at [928, 291] on input "False" at bounding box center [919, 283] width 17 height 14
radio input "true"
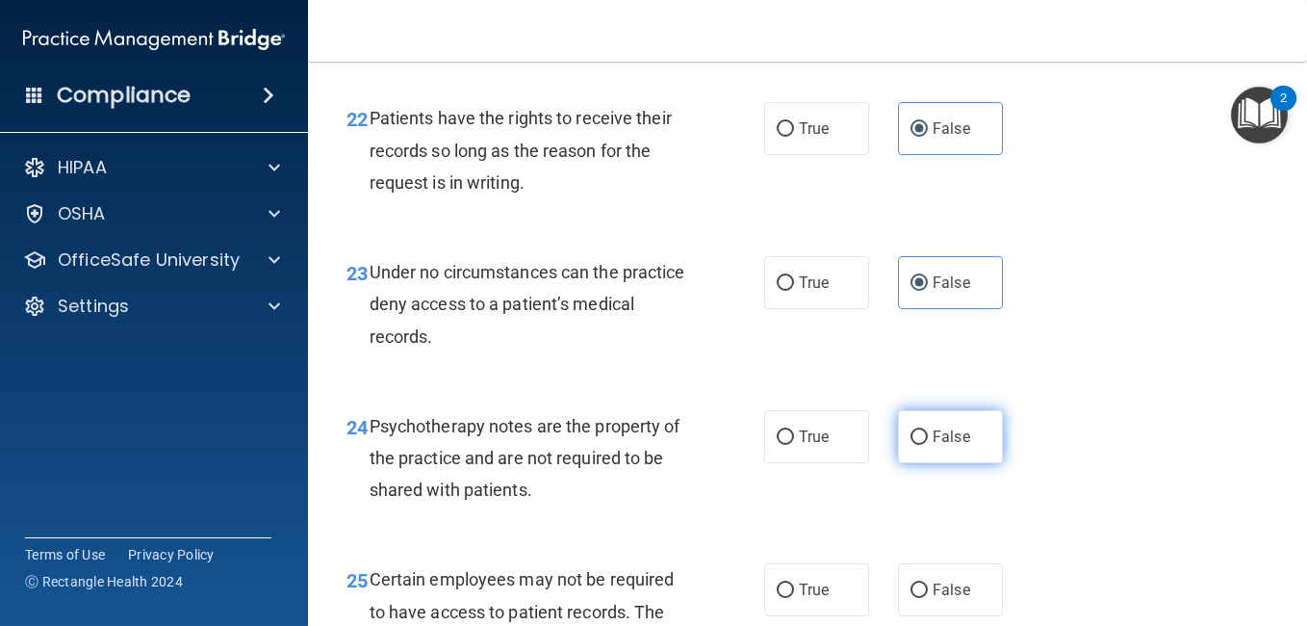
click at [918, 463] on label "False" at bounding box center [950, 436] width 105 height 53
click at [918, 445] on input "False" at bounding box center [919, 437] width 17 height 14
radio input "true"
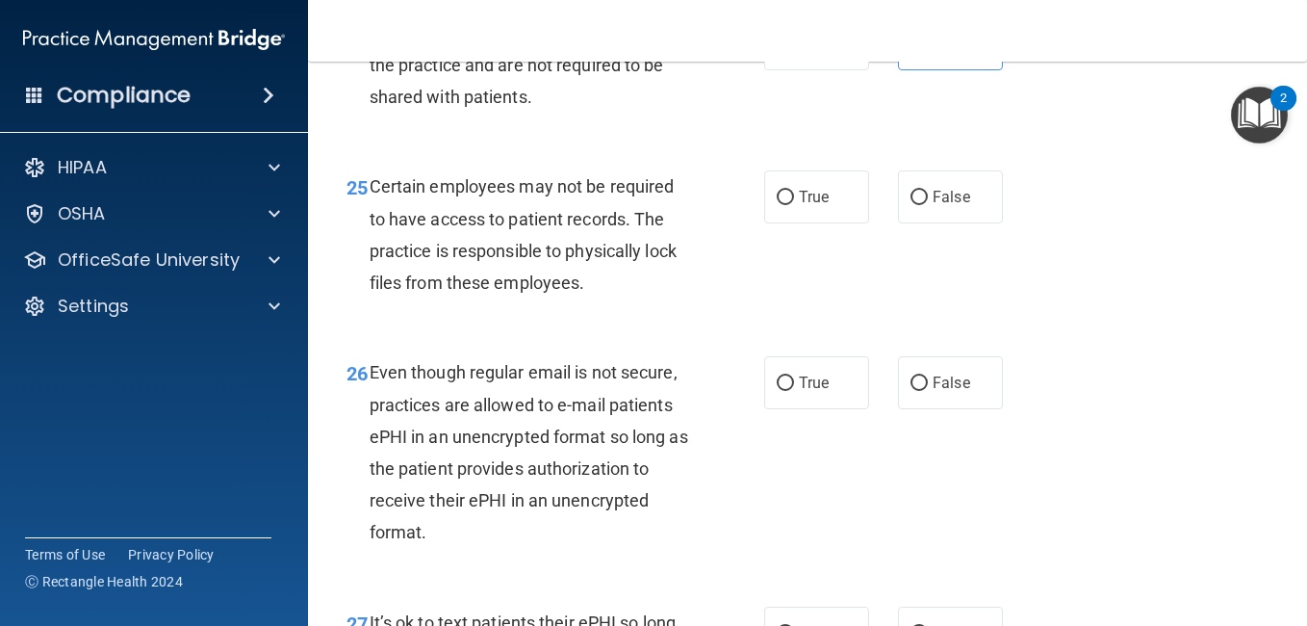
scroll to position [5005, 0]
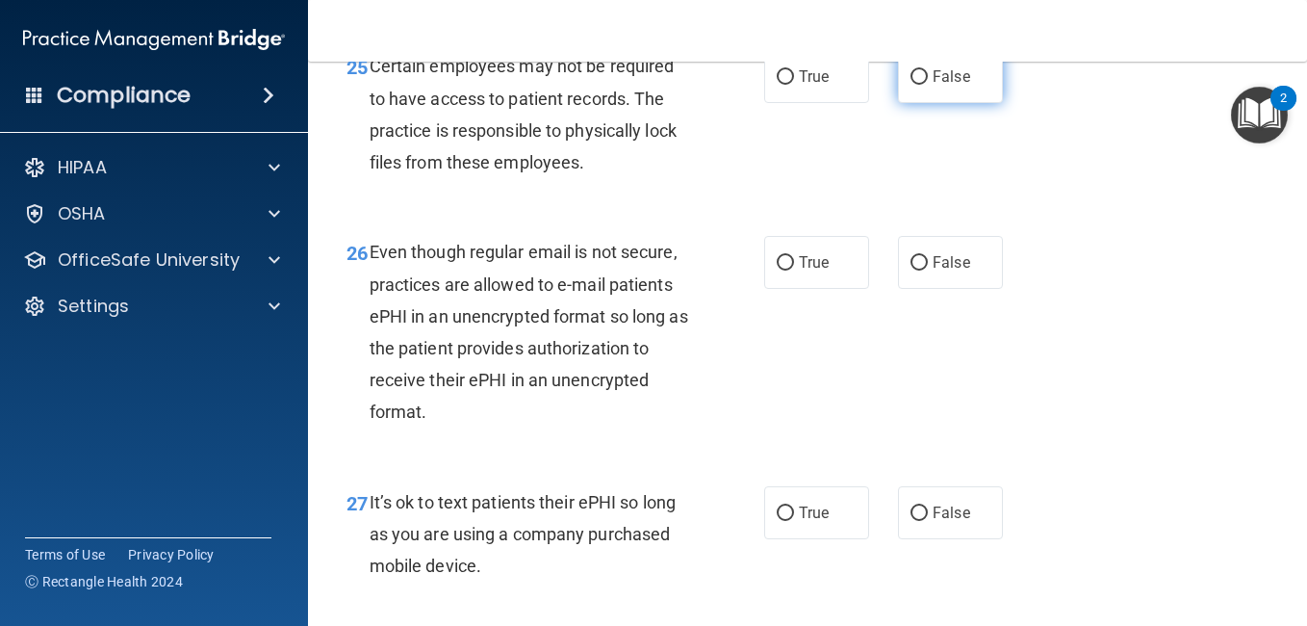
click at [955, 86] on span "False" at bounding box center [952, 76] width 38 height 18
click at [928, 85] on input "False" at bounding box center [919, 77] width 17 height 14
radio input "true"
click at [941, 289] on label "False" at bounding box center [950, 262] width 105 height 53
click at [928, 270] on input "False" at bounding box center [919, 263] width 17 height 14
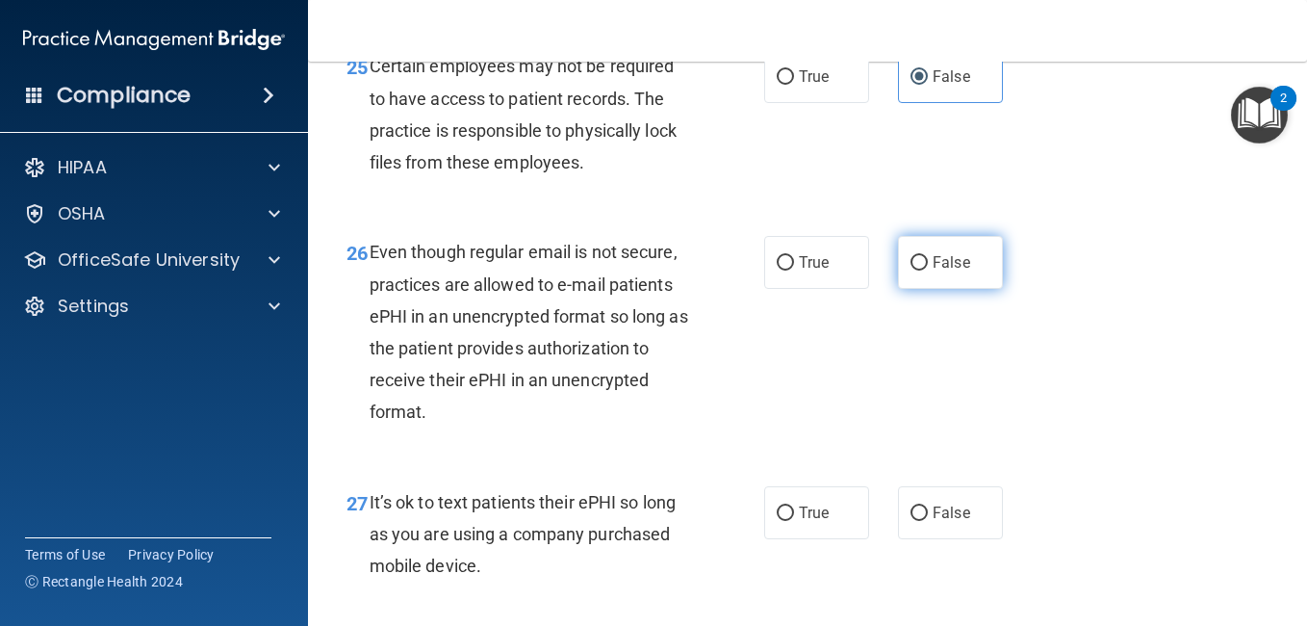
radio input "true"
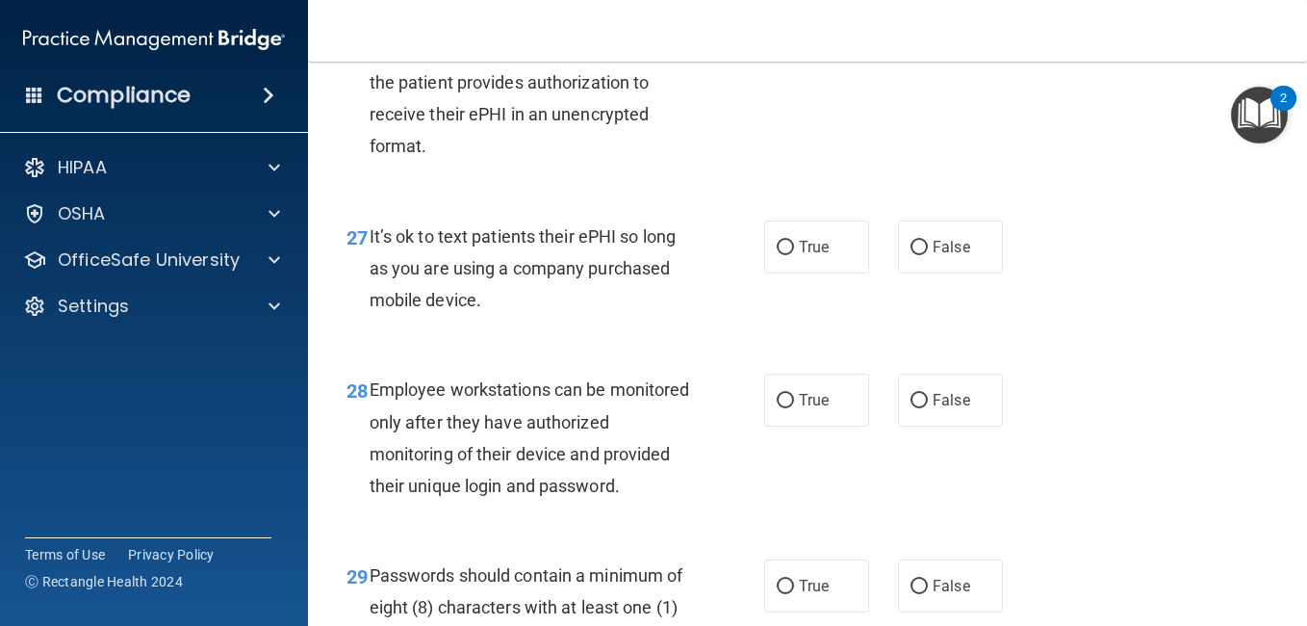
scroll to position [5390, 0]
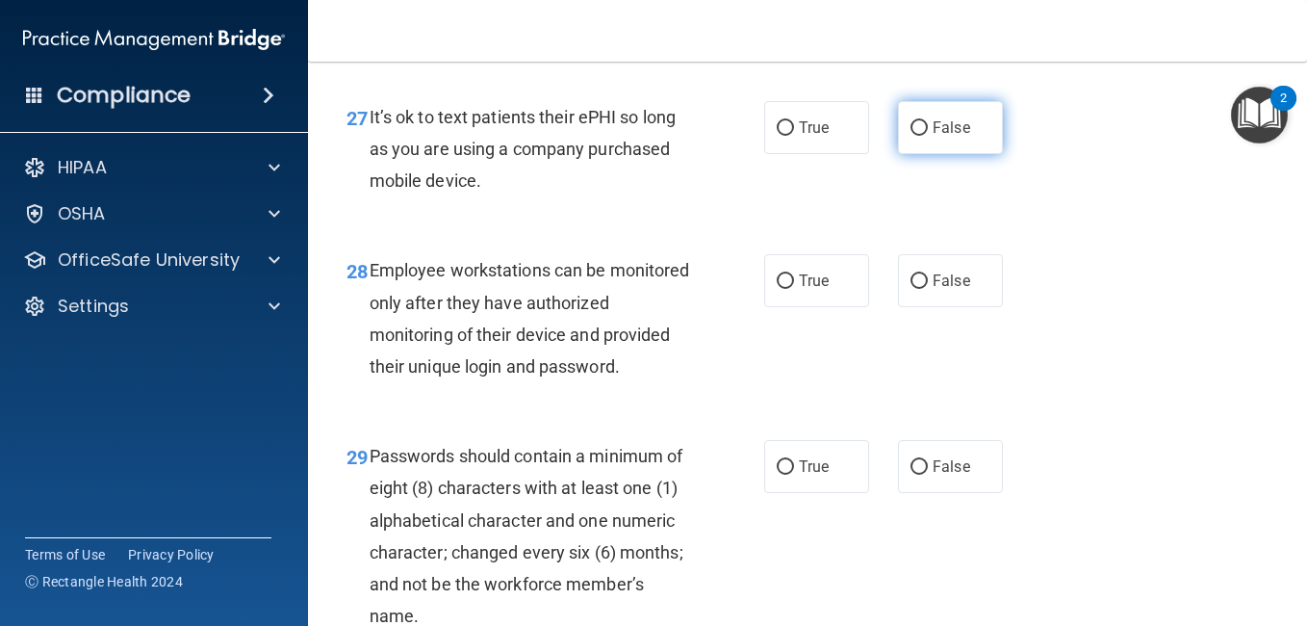
click at [936, 154] on label "False" at bounding box center [950, 127] width 105 height 53
click at [928, 136] on input "False" at bounding box center [919, 128] width 17 height 14
radio input "true"
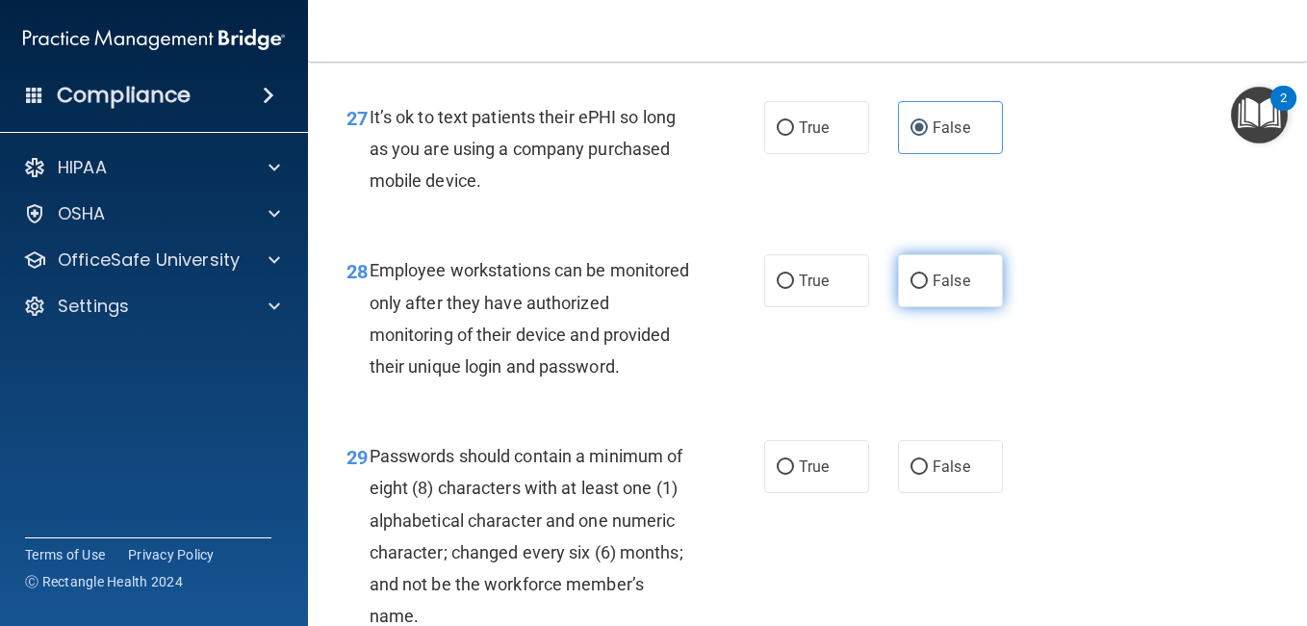
click at [931, 307] on label "False" at bounding box center [950, 280] width 105 height 53
click at [928, 289] on input "False" at bounding box center [919, 281] width 17 height 14
radio input "true"
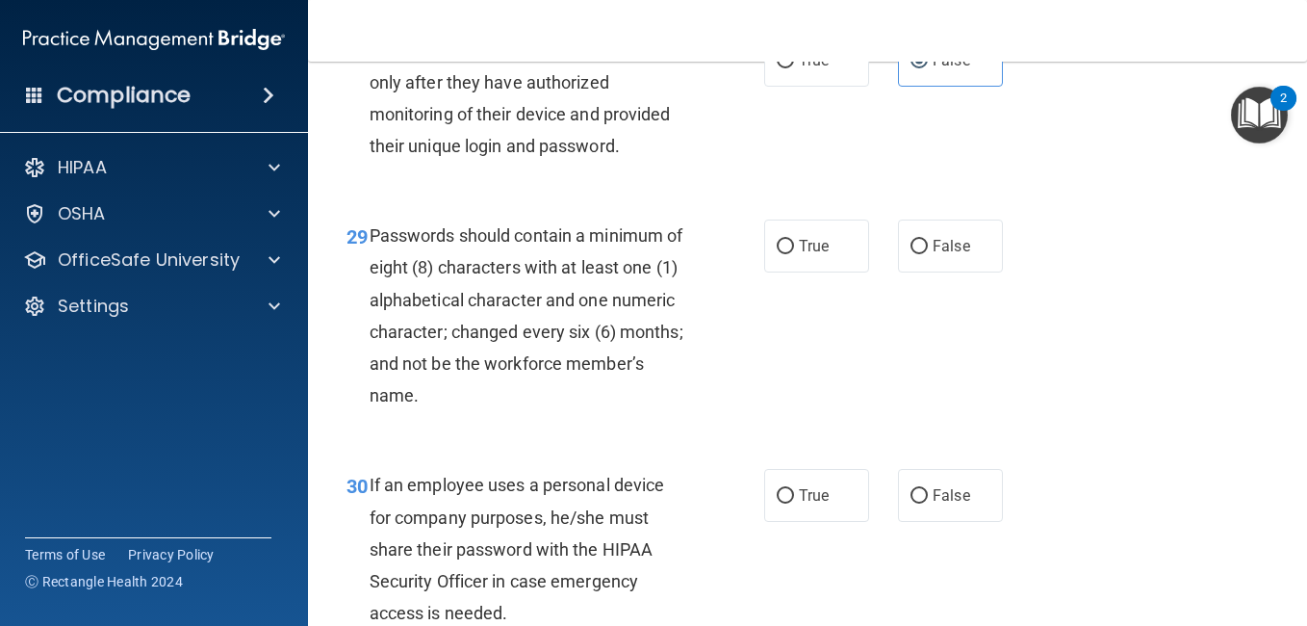
scroll to position [5647, 0]
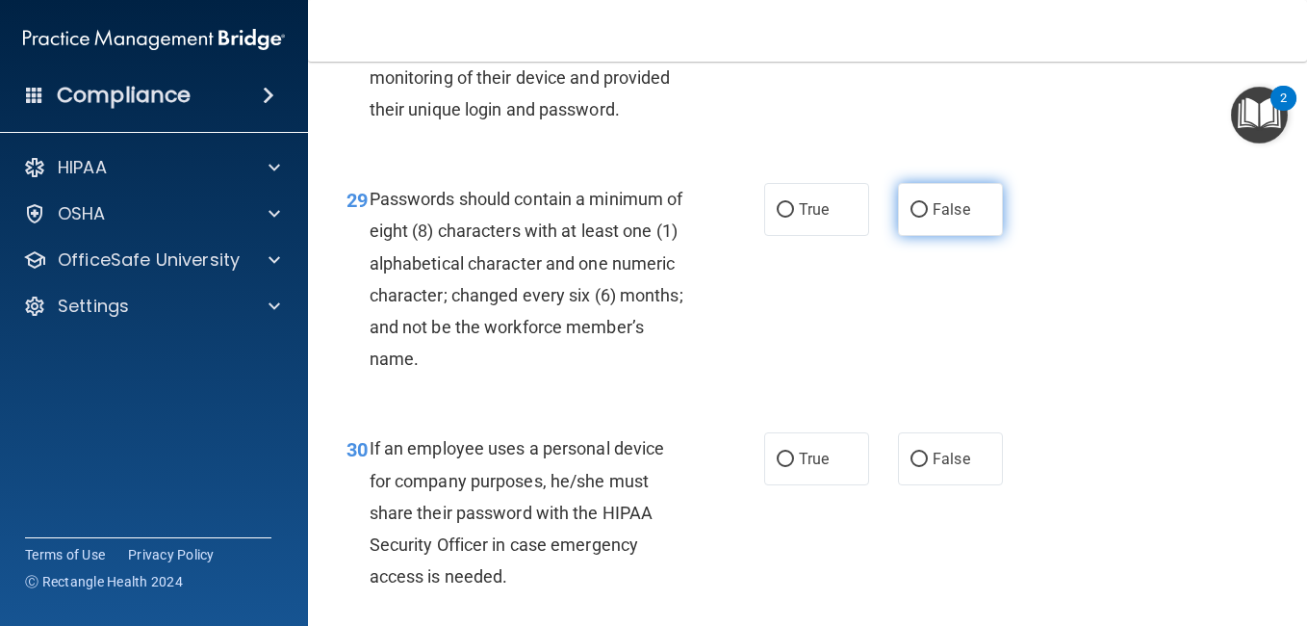
click at [934, 236] on label "False" at bounding box center [950, 209] width 105 height 53
click at [928, 218] on input "False" at bounding box center [919, 210] width 17 height 14
radio input "true"
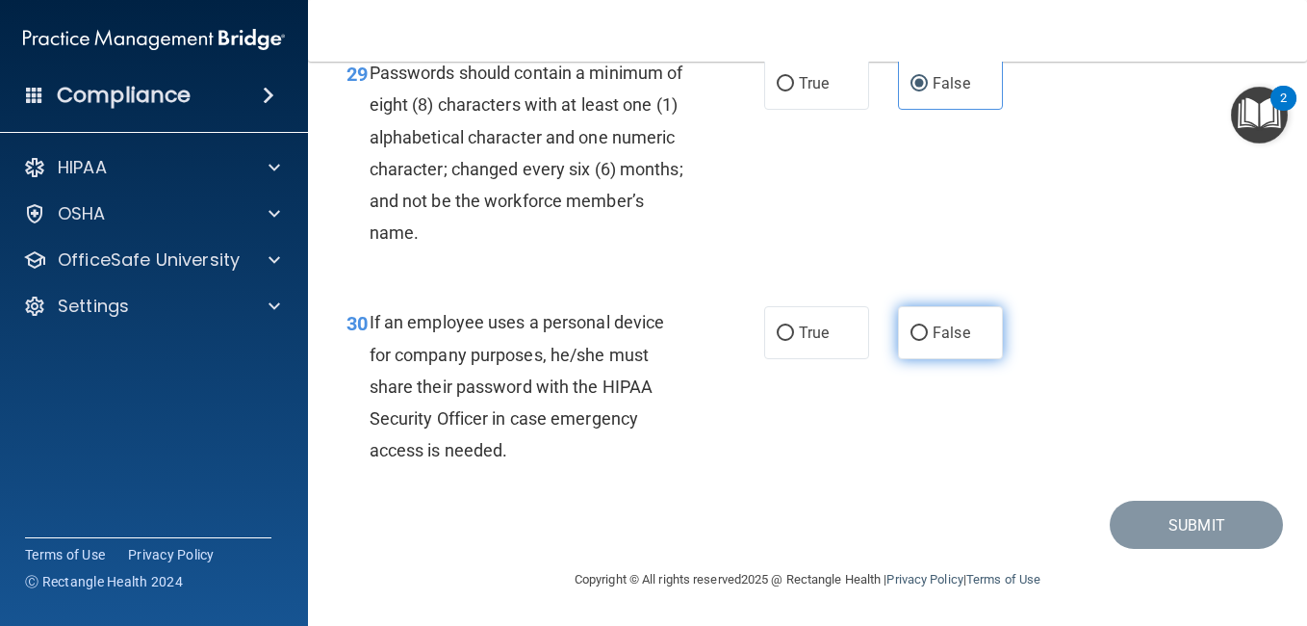
scroll to position [5933, 0]
click at [935, 330] on span "False" at bounding box center [952, 332] width 38 height 18
click at [928, 330] on input "False" at bounding box center [919, 333] width 17 height 14
radio input "true"
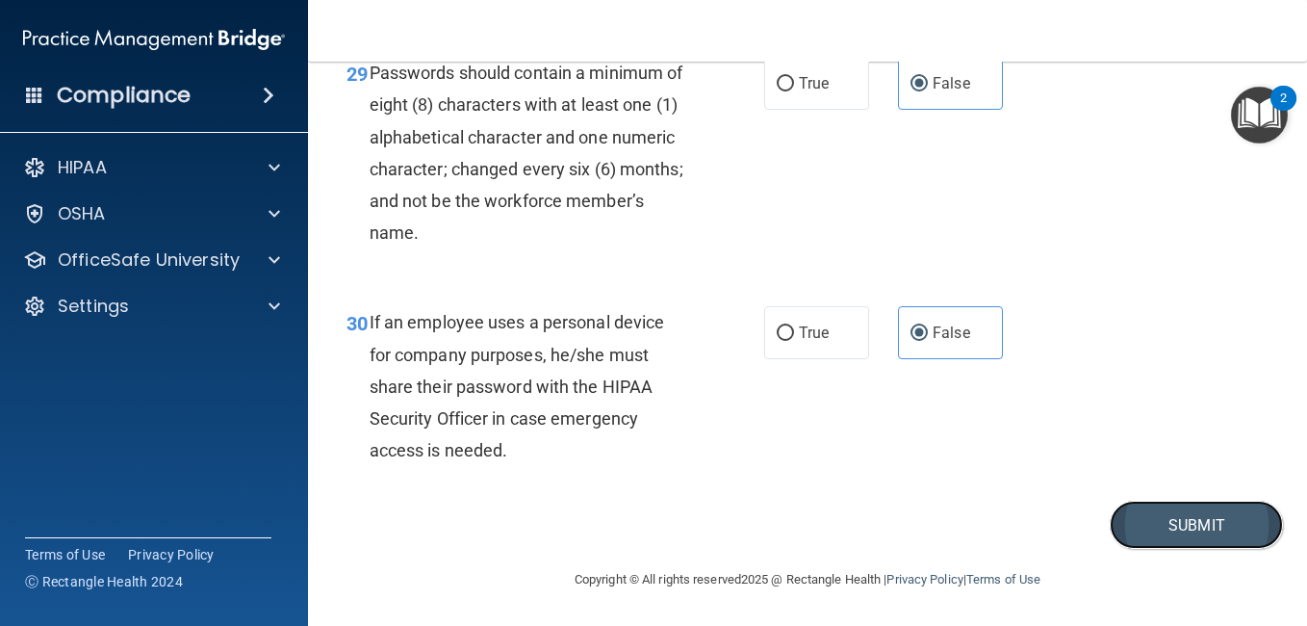
click at [1162, 529] on button "Submit" at bounding box center [1196, 525] width 173 height 49
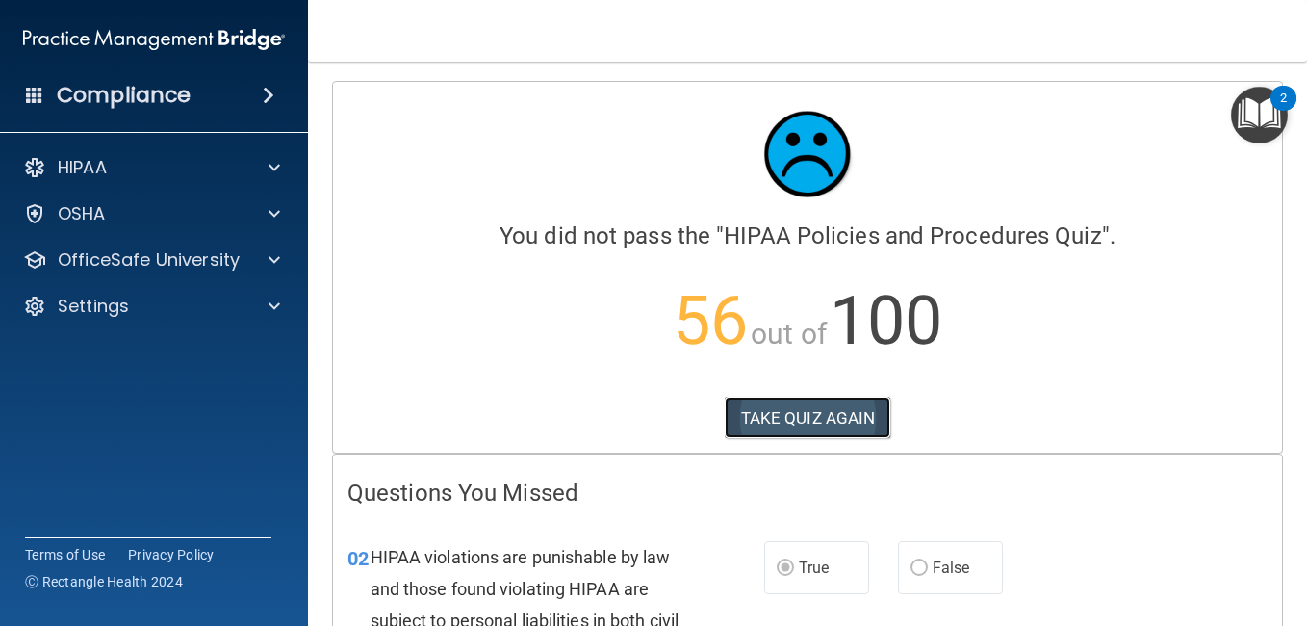
click at [789, 424] on button "TAKE QUIZ AGAIN" at bounding box center [808, 418] width 167 height 42
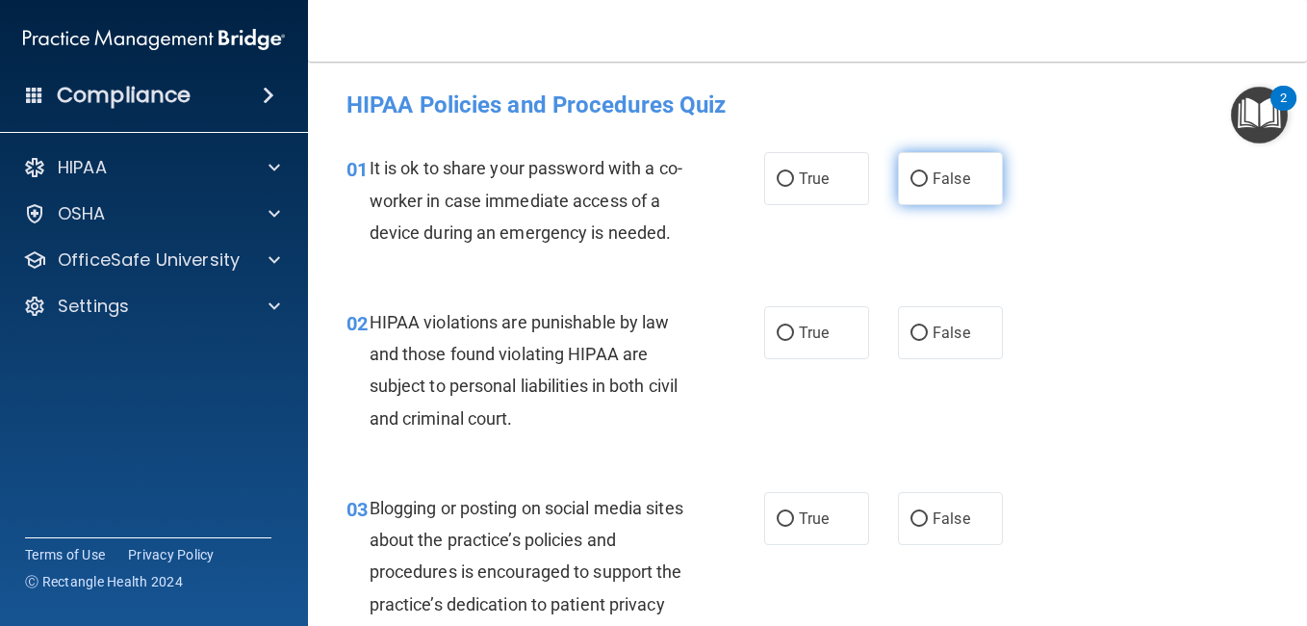
click at [972, 171] on label "False" at bounding box center [950, 178] width 105 height 53
click at [928, 172] on input "False" at bounding box center [919, 179] width 17 height 14
radio input "true"
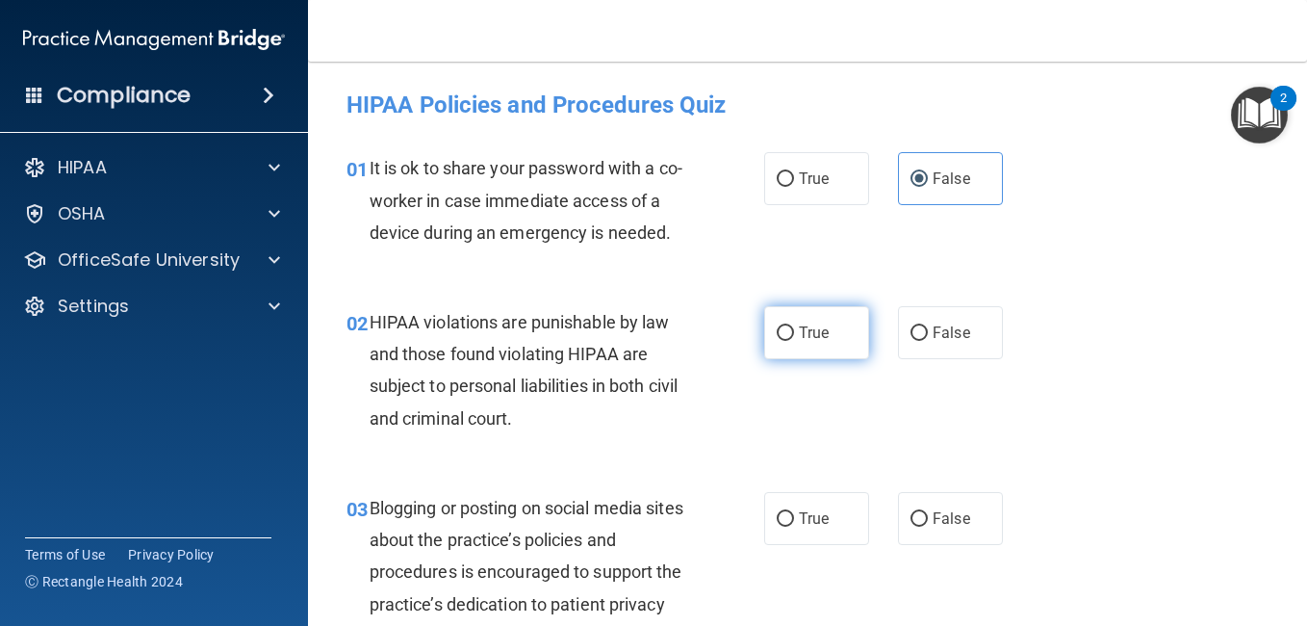
click at [829, 359] on label "True" at bounding box center [816, 332] width 105 height 53
click at [794, 341] on input "True" at bounding box center [785, 333] width 17 height 14
radio input "true"
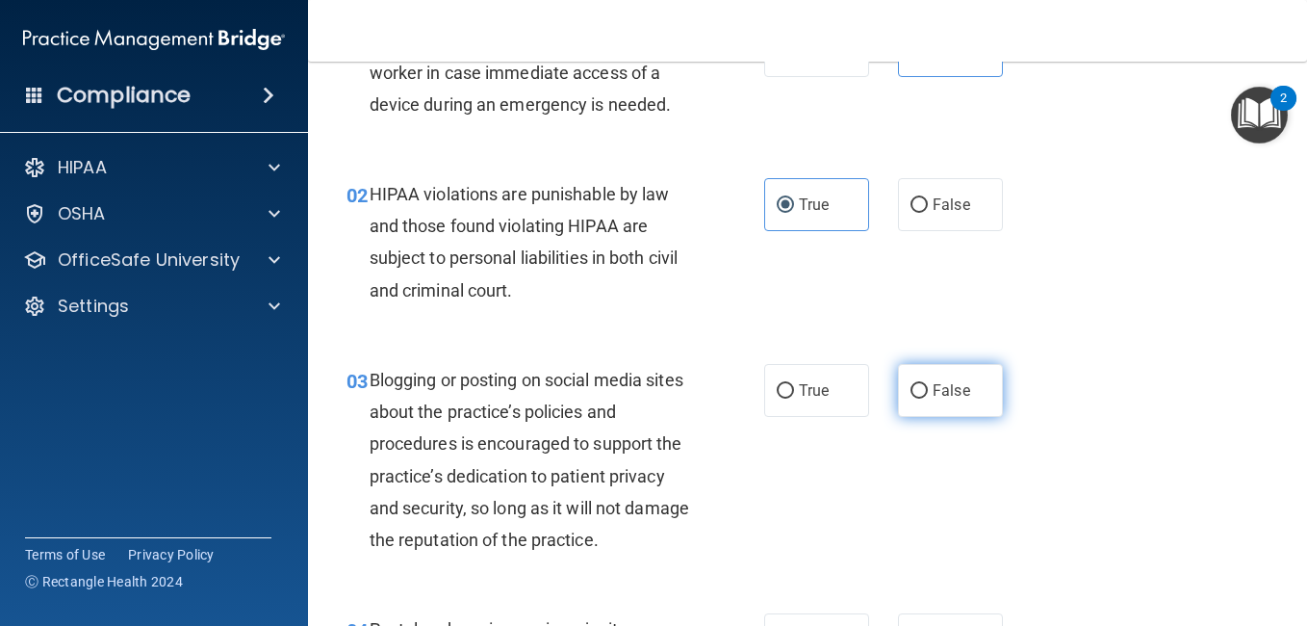
click at [916, 399] on input "False" at bounding box center [919, 391] width 17 height 14
radio input "true"
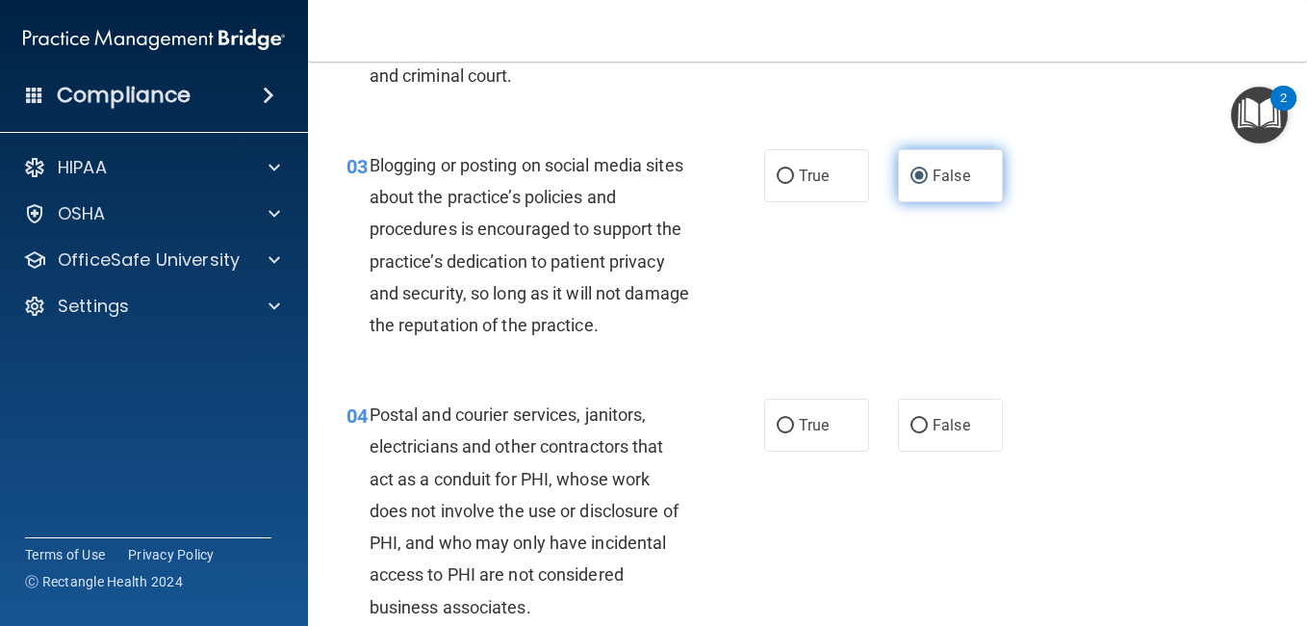
scroll to position [385, 0]
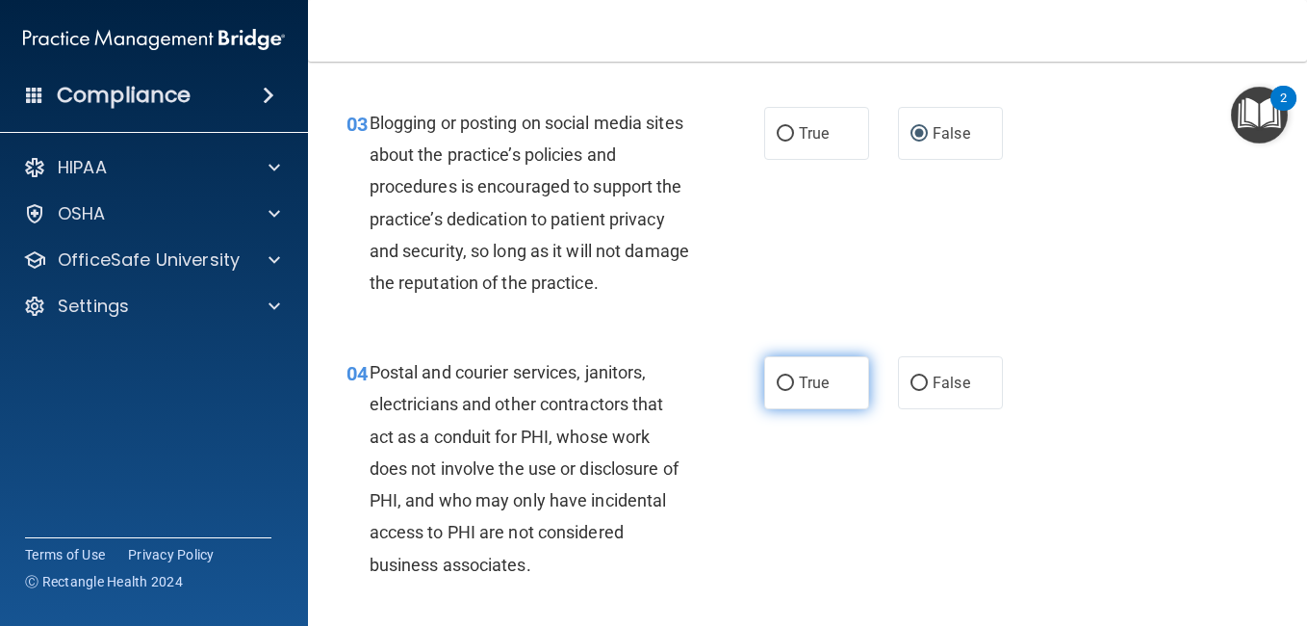
click at [828, 409] on label "True" at bounding box center [816, 382] width 105 height 53
click at [794, 391] on input "True" at bounding box center [785, 383] width 17 height 14
radio input "true"
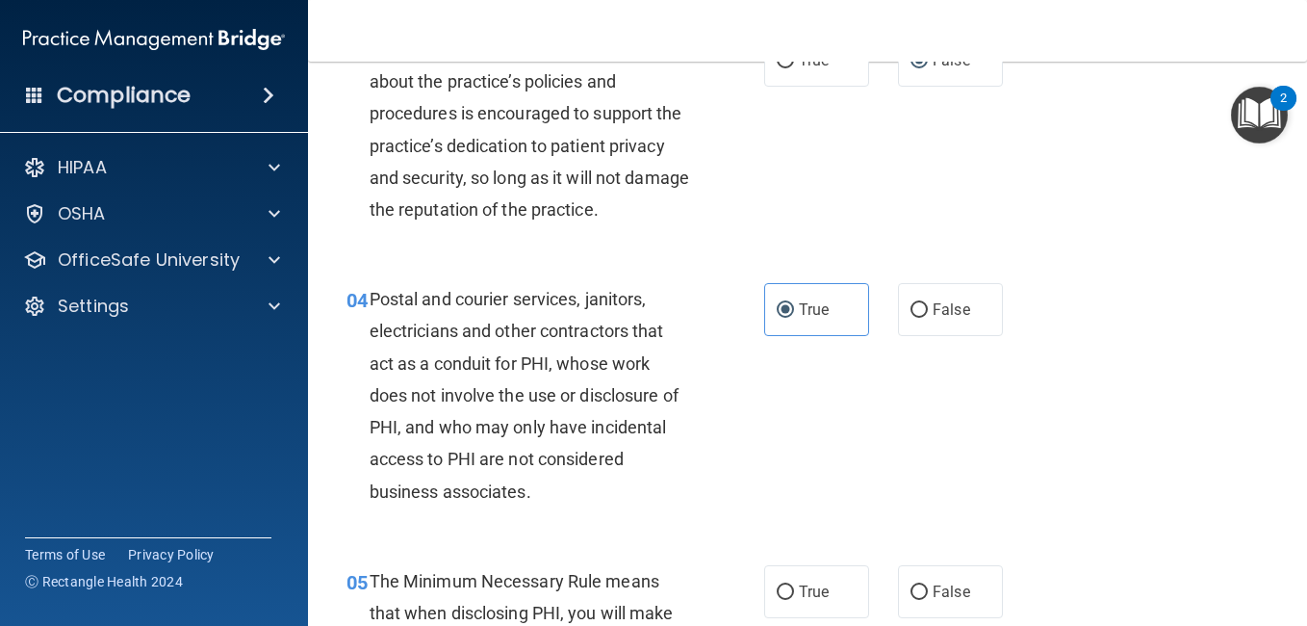
scroll to position [513, 0]
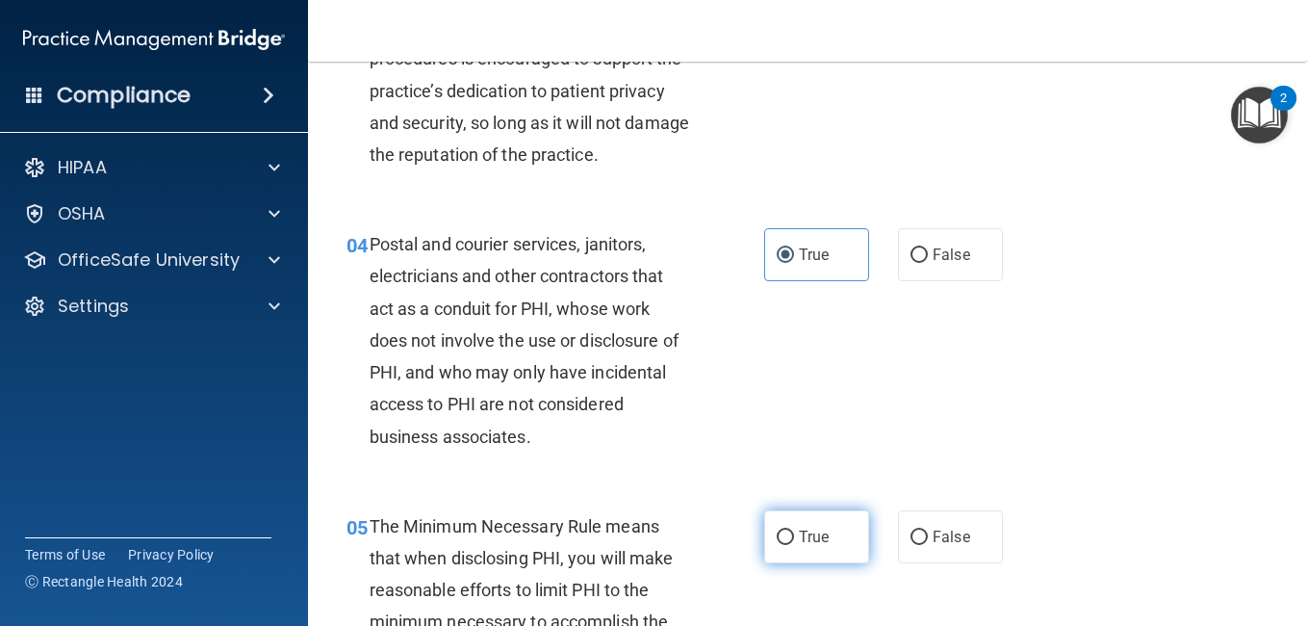
click at [795, 563] on label "True" at bounding box center [816, 536] width 105 height 53
click at [794, 545] on input "True" at bounding box center [785, 537] width 17 height 14
radio input "true"
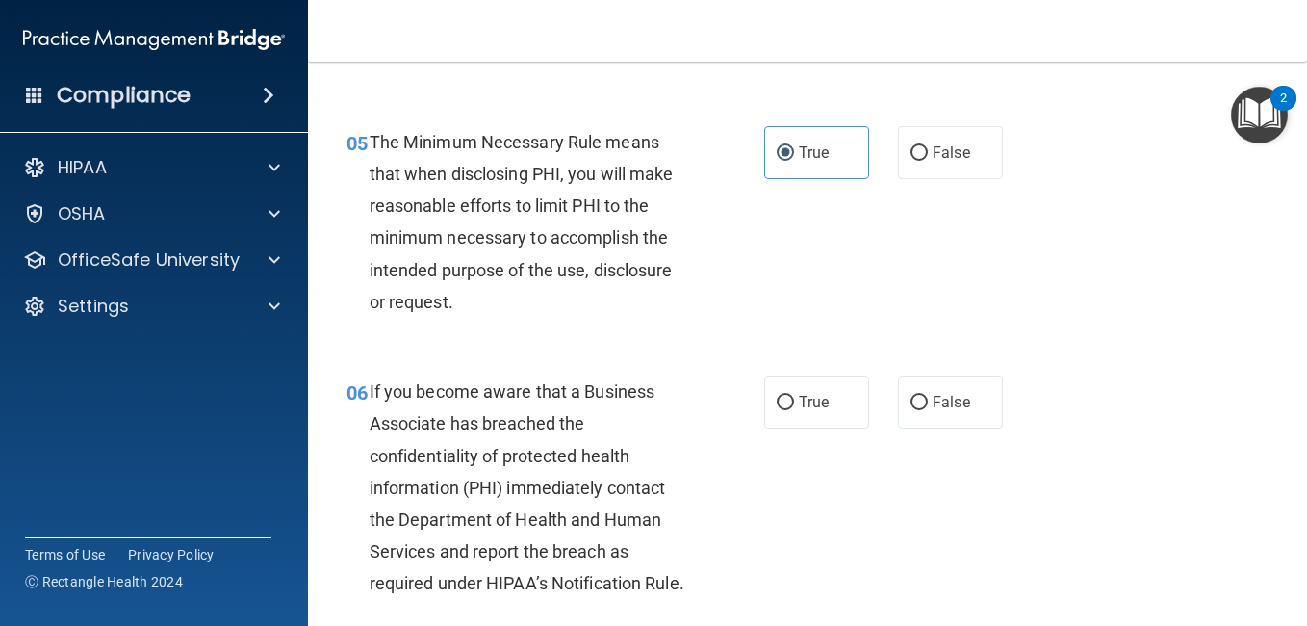
scroll to position [898, 0]
click at [913, 427] on label "False" at bounding box center [950, 400] width 105 height 53
click at [913, 409] on input "False" at bounding box center [919, 402] width 17 height 14
radio input "true"
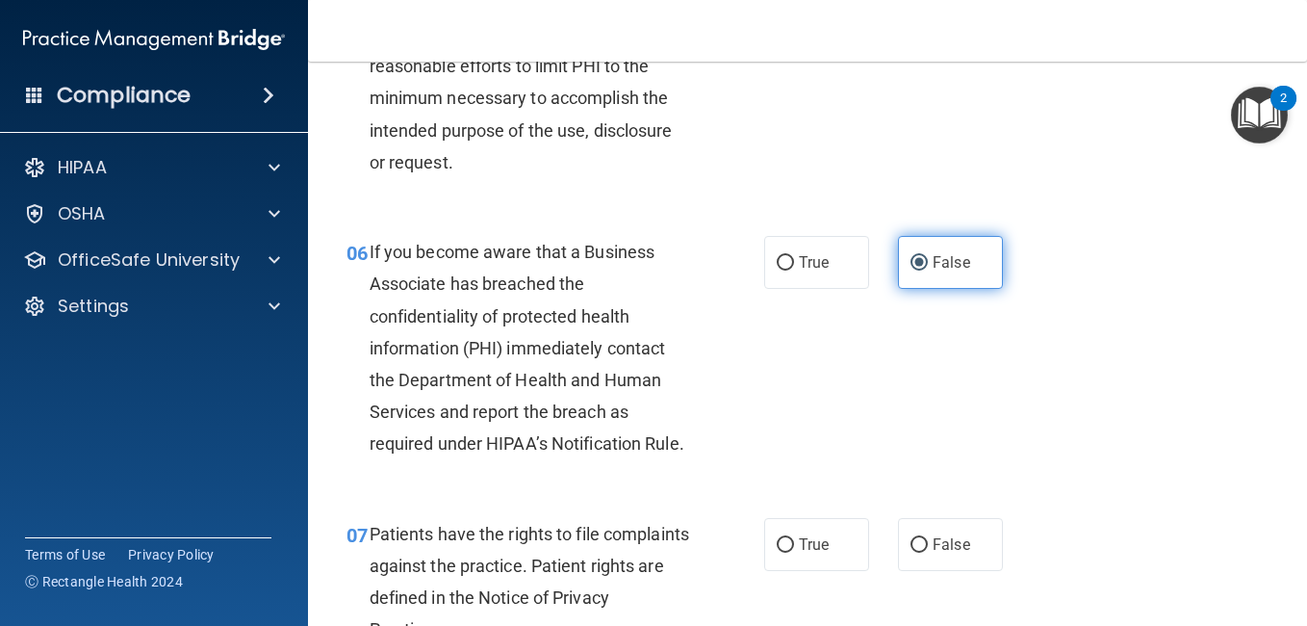
scroll to position [1155, 0]
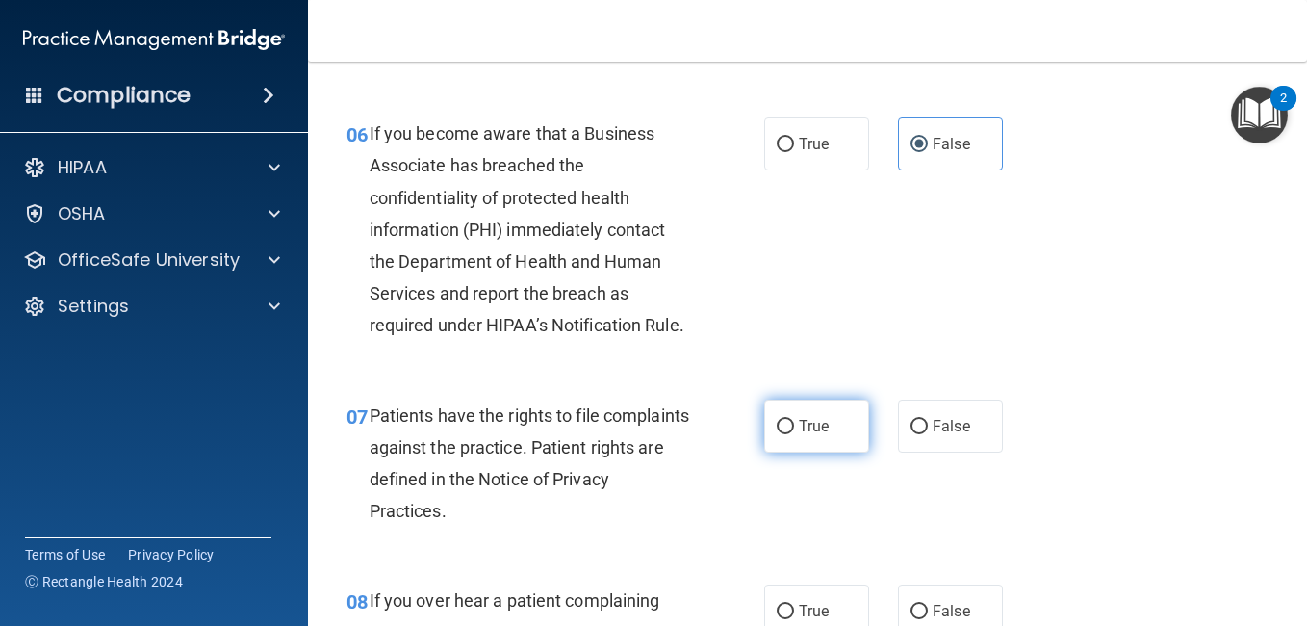
click at [826, 452] on label "True" at bounding box center [816, 425] width 105 height 53
click at [794, 434] on input "True" at bounding box center [785, 427] width 17 height 14
radio input "true"
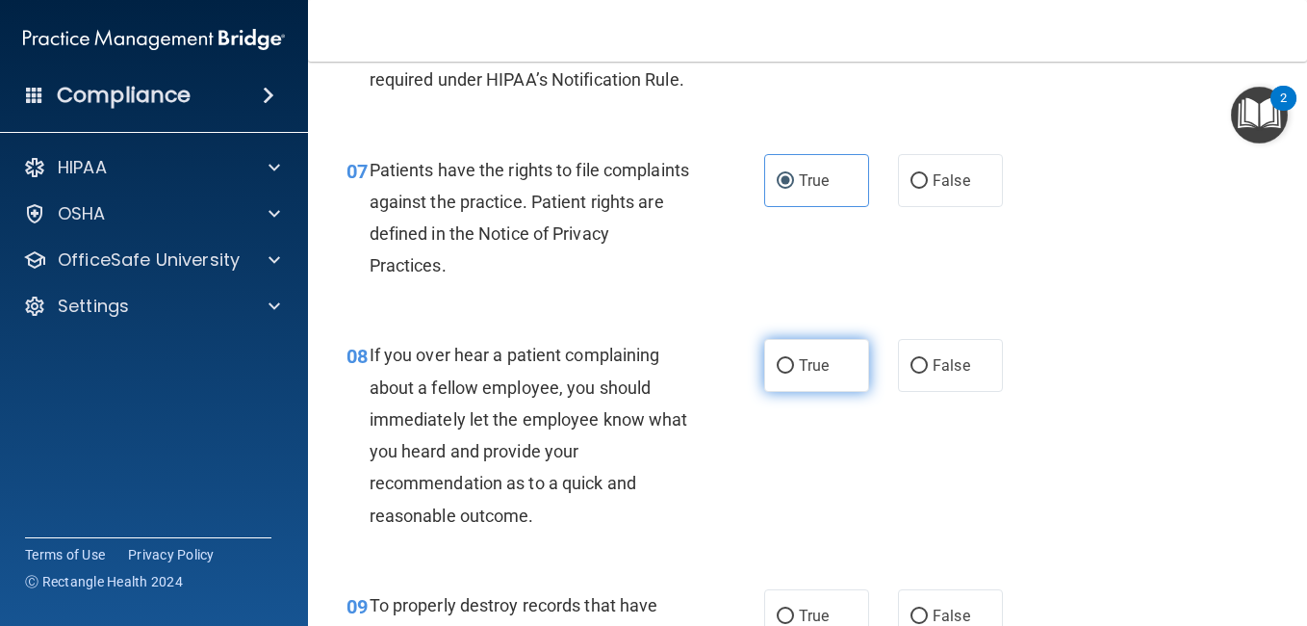
scroll to position [1412, 0]
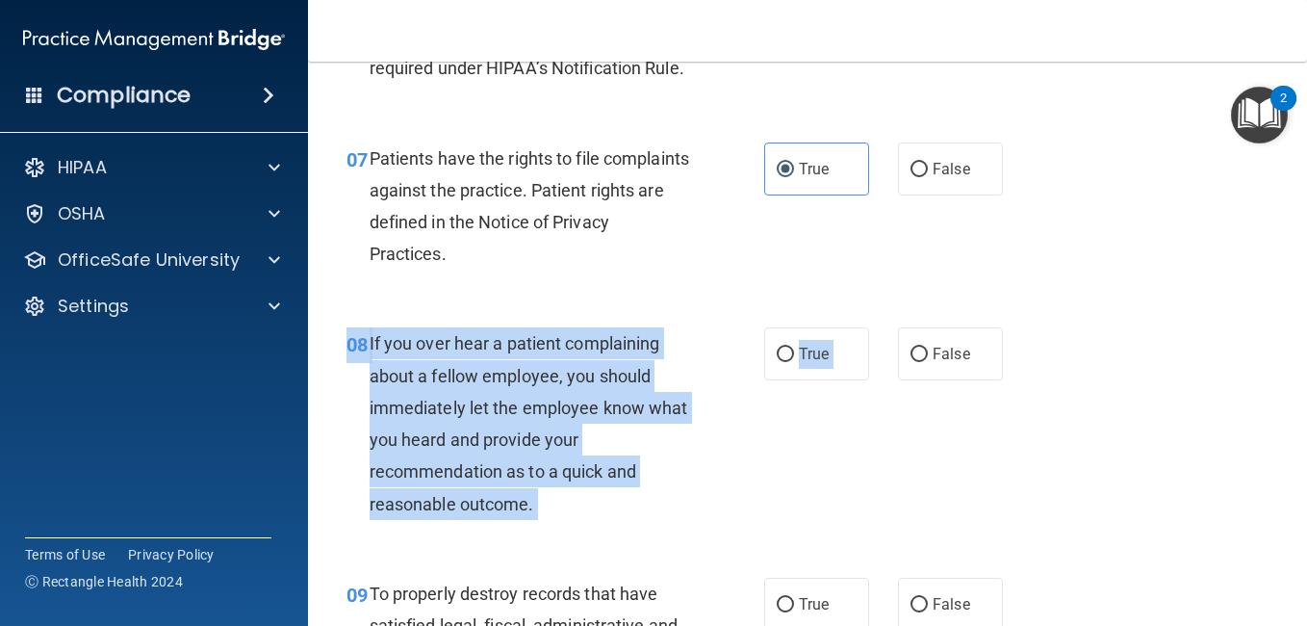
click at [908, 423] on div "08 If you over hear a patient complaining about a fellow employee, you should i…" at bounding box center [807, 427] width 951 height 249
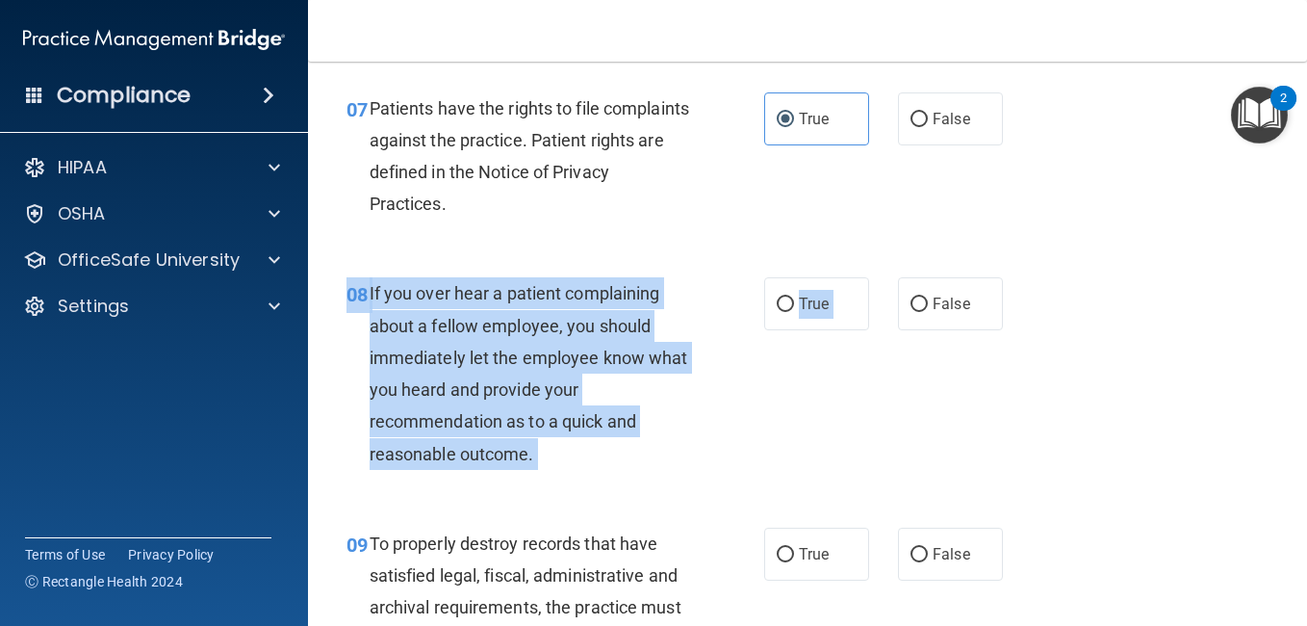
scroll to position [1540, 0]
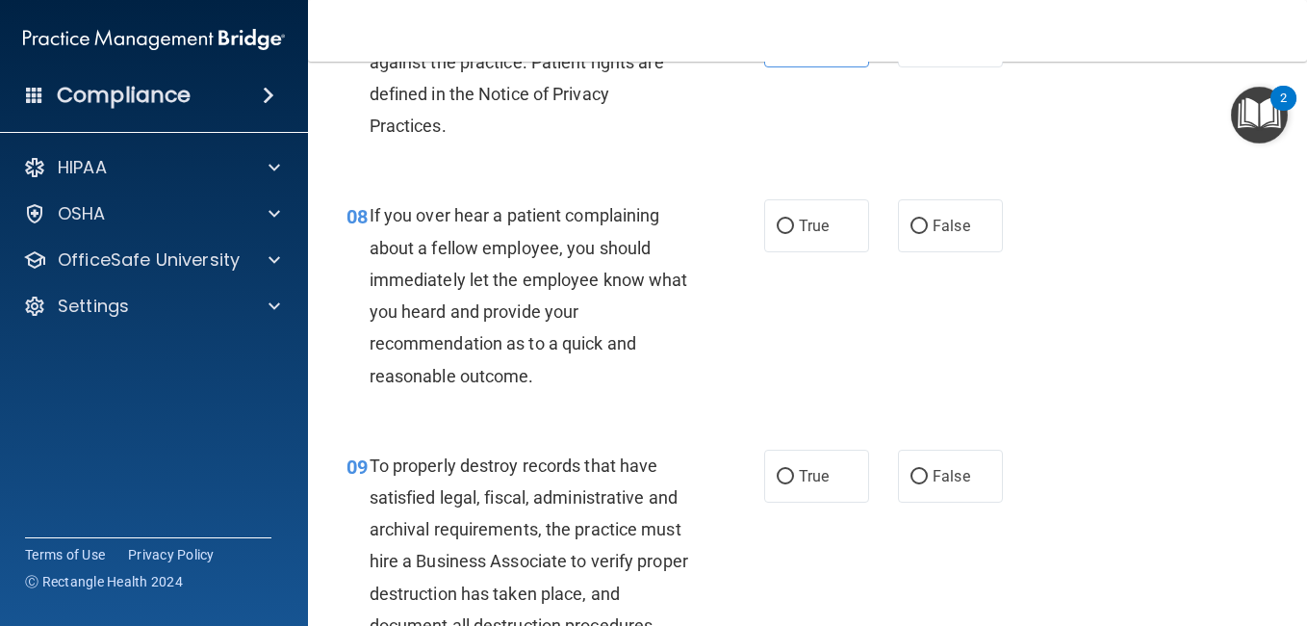
click at [921, 424] on div "08 If you over hear a patient complaining about a fellow employee, you should i…" at bounding box center [807, 299] width 951 height 249
click at [945, 349] on div "08 If you over hear a patient complaining about a fellow employee, you should i…" at bounding box center [807, 299] width 951 height 249
drag, startPoint x: 931, startPoint y: 330, endPoint x: 892, endPoint y: 423, distance: 100.1
click at [931, 252] on label "False" at bounding box center [950, 225] width 105 height 53
click at [928, 234] on input "False" at bounding box center [919, 226] width 17 height 14
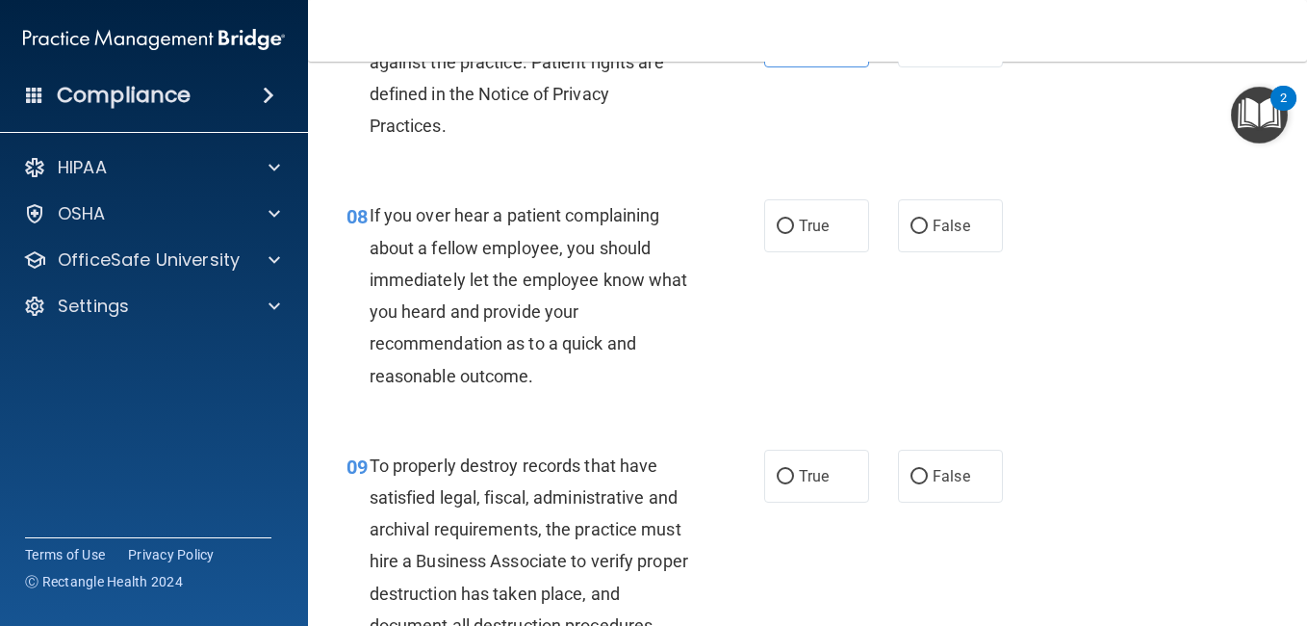
radio input "true"
click at [925, 502] on label "False" at bounding box center [950, 476] width 105 height 53
click at [925, 484] on input "False" at bounding box center [919, 477] width 17 height 14
radio input "true"
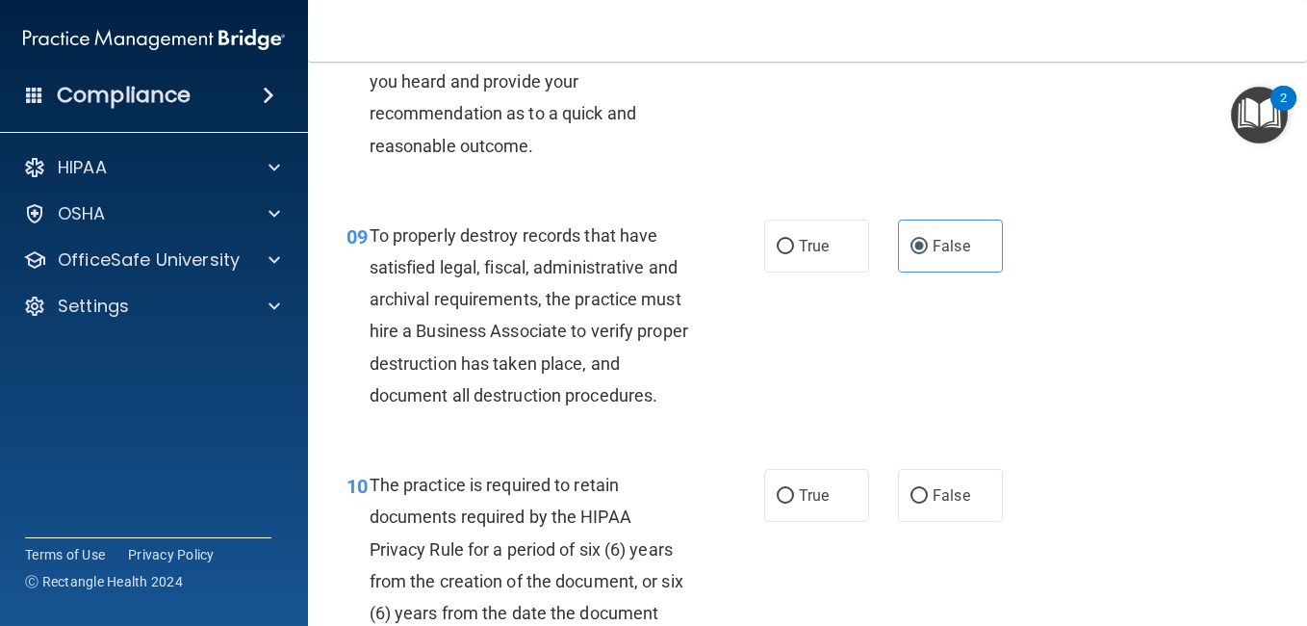
scroll to position [1797, 0]
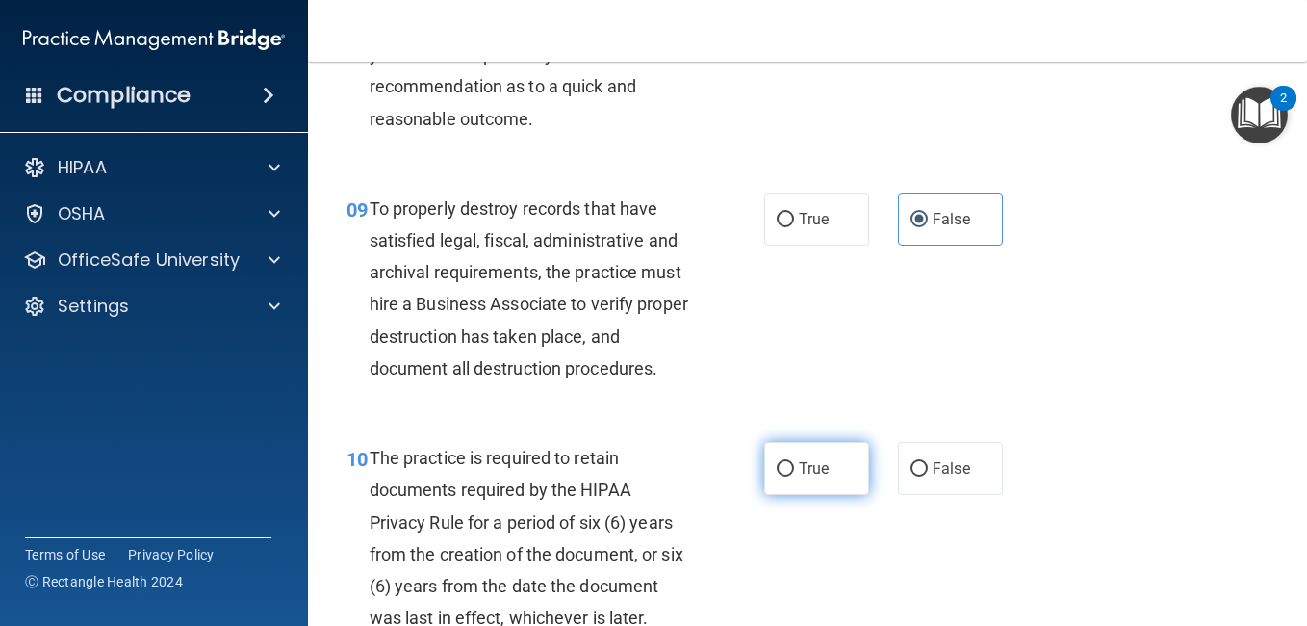
click at [800, 477] on span "True" at bounding box center [814, 468] width 30 height 18
click at [794, 476] on input "True" at bounding box center [785, 469] width 17 height 14
radio input "true"
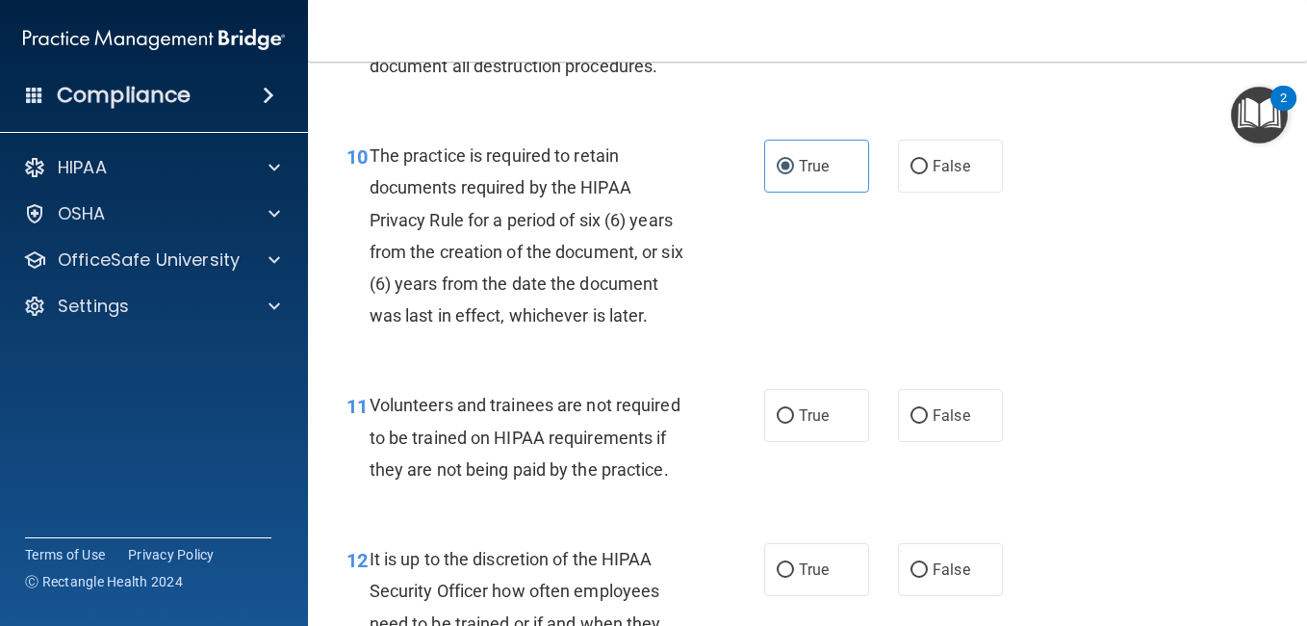
scroll to position [2182, 0]
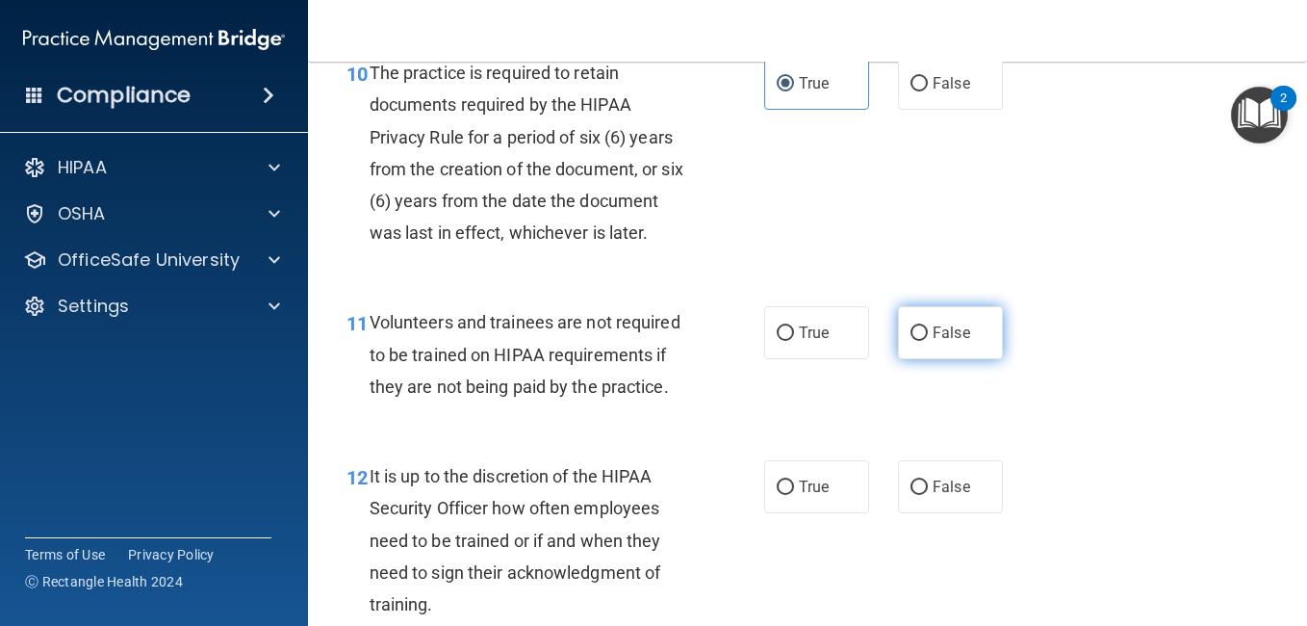
click at [944, 359] on label "False" at bounding box center [950, 332] width 105 height 53
click at [928, 341] on input "False" at bounding box center [919, 333] width 17 height 14
radio input "true"
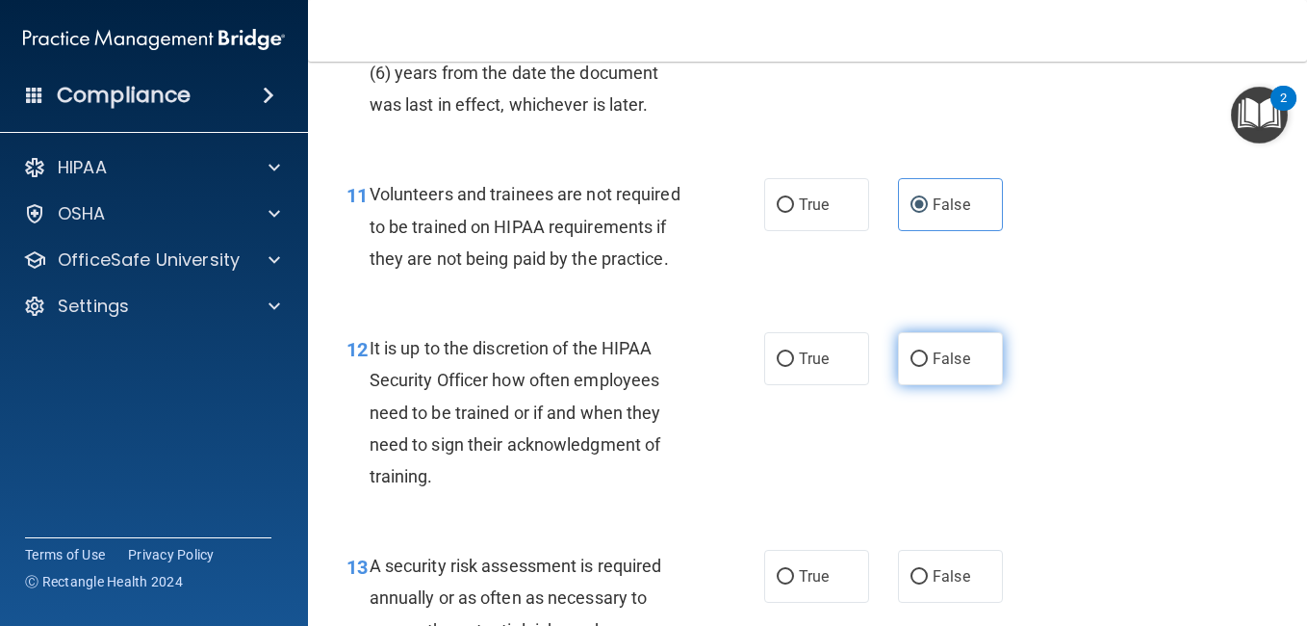
click at [963, 385] on label "False" at bounding box center [950, 358] width 105 height 53
click at [928, 367] on input "False" at bounding box center [919, 359] width 17 height 14
radio input "true"
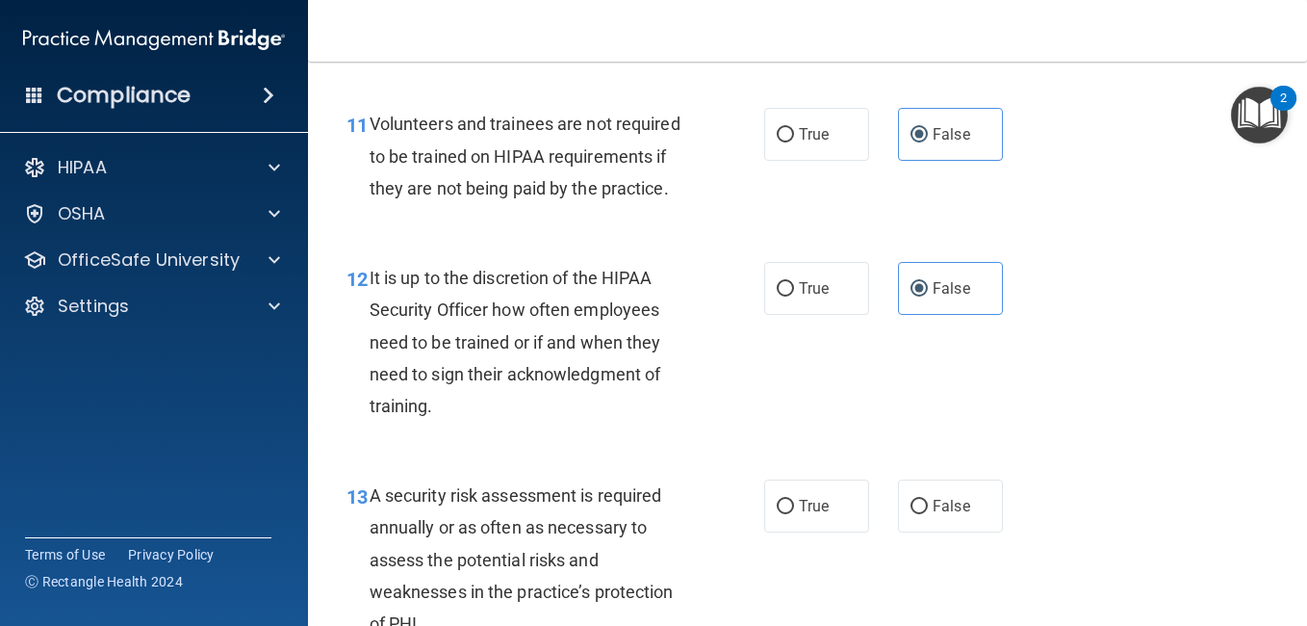
scroll to position [2438, 0]
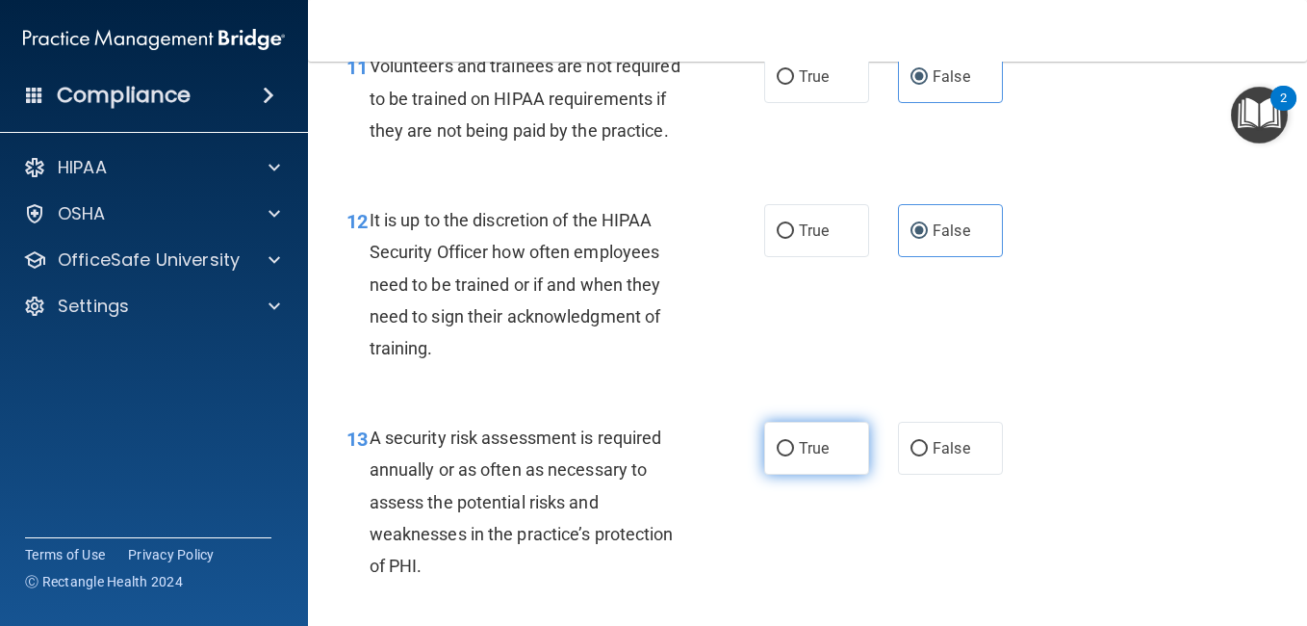
click at [781, 475] on label "True" at bounding box center [816, 448] width 105 height 53
click at [781, 456] on input "True" at bounding box center [785, 449] width 17 height 14
radio input "true"
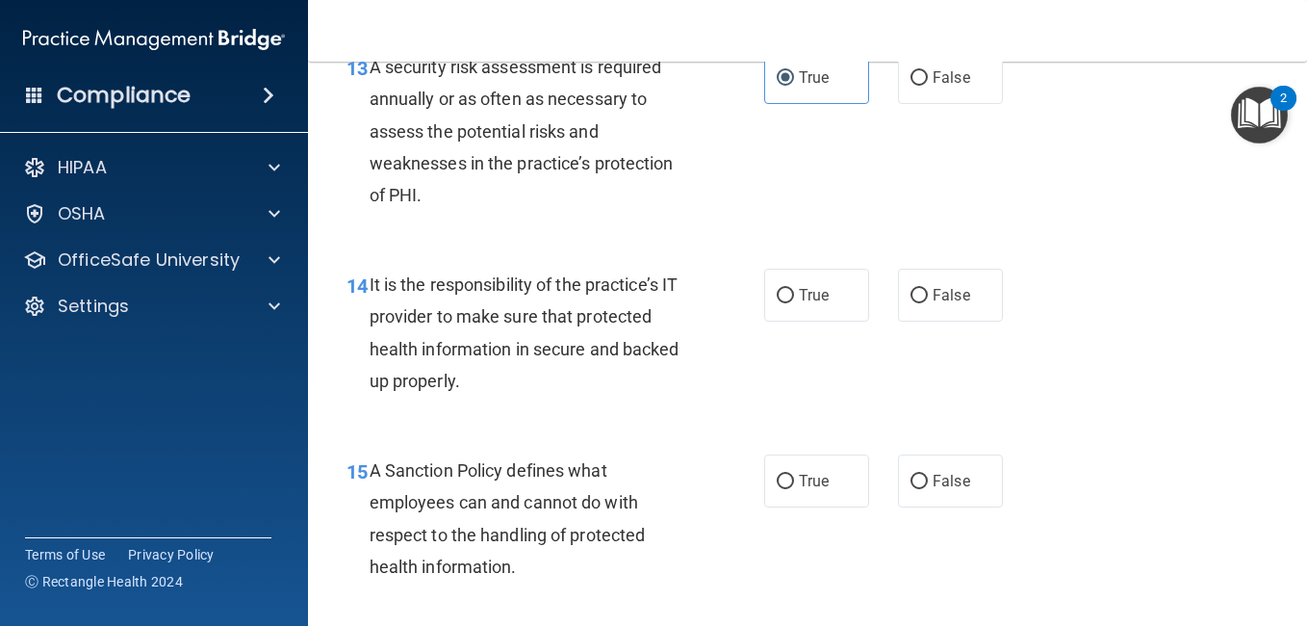
scroll to position [2823, 0]
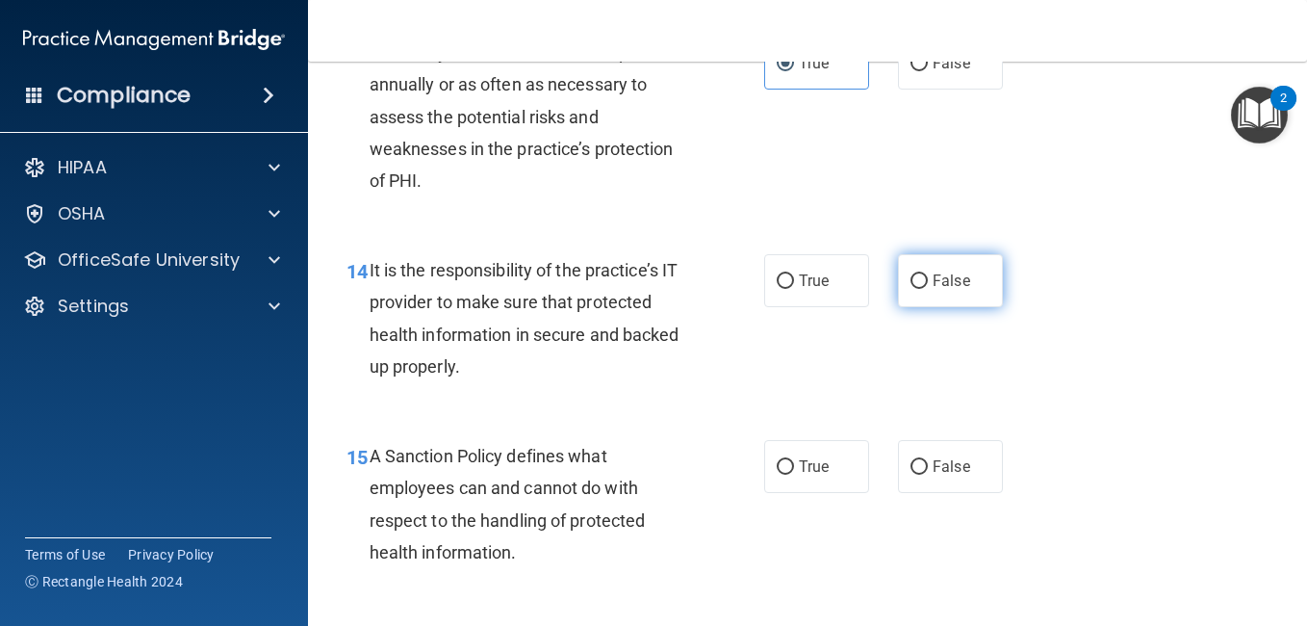
click at [965, 307] on label "False" at bounding box center [950, 280] width 105 height 53
click at [928, 289] on input "False" at bounding box center [919, 281] width 17 height 14
radio input "true"
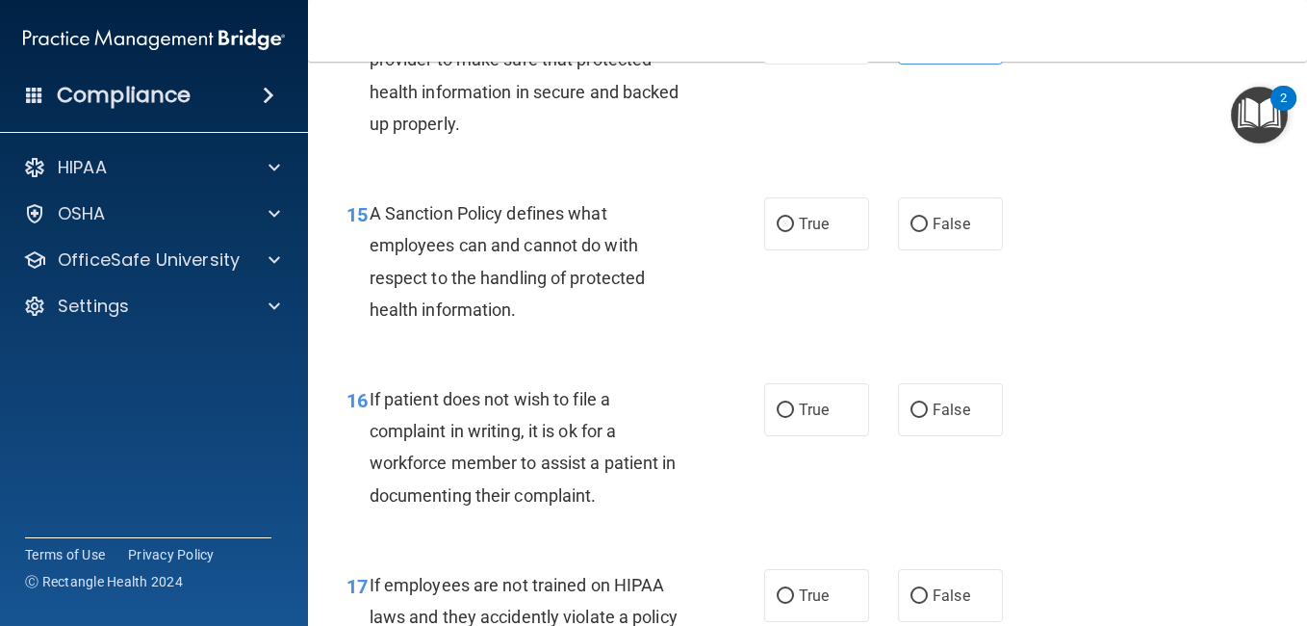
scroll to position [3080, 0]
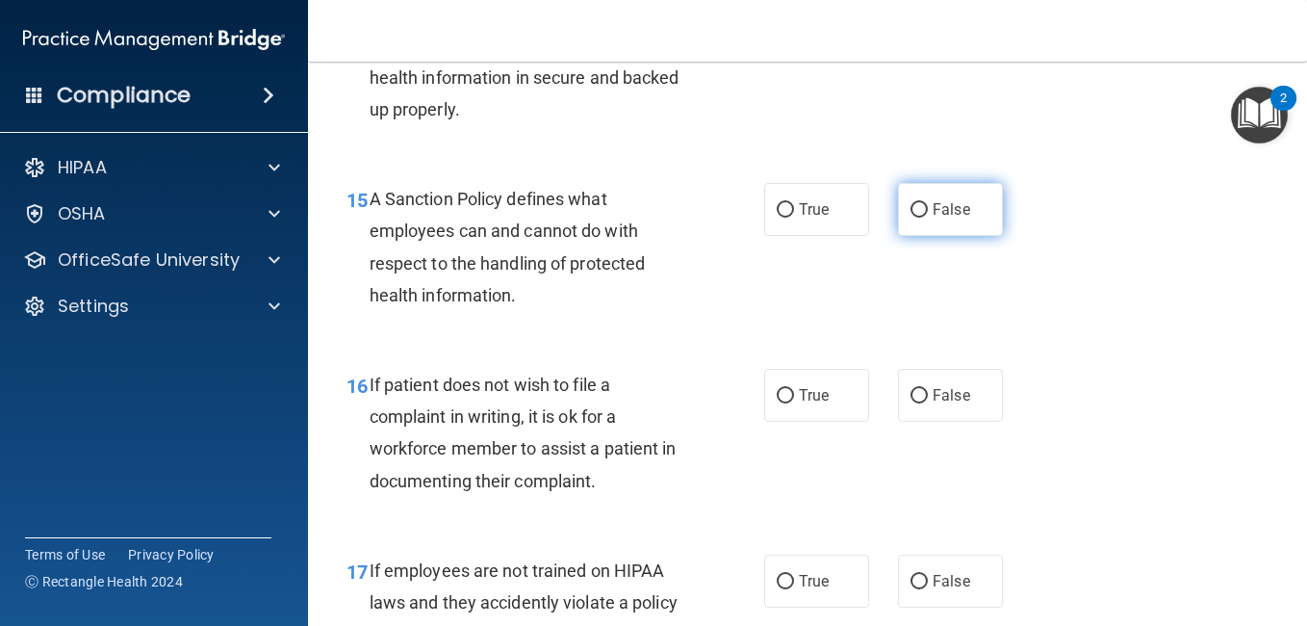
click at [933, 219] on span "False" at bounding box center [952, 209] width 38 height 18
click at [928, 218] on input "False" at bounding box center [919, 210] width 17 height 14
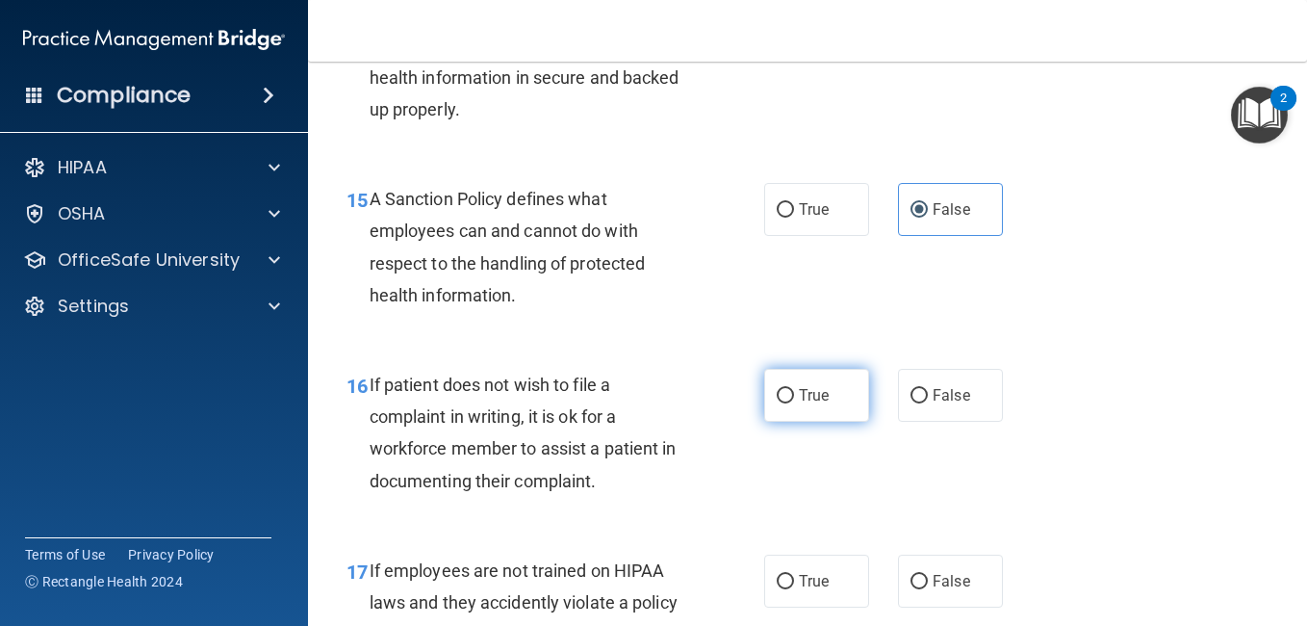
click at [805, 404] on span "True" at bounding box center [814, 395] width 30 height 18
click at [794, 403] on input "True" at bounding box center [785, 396] width 17 height 14
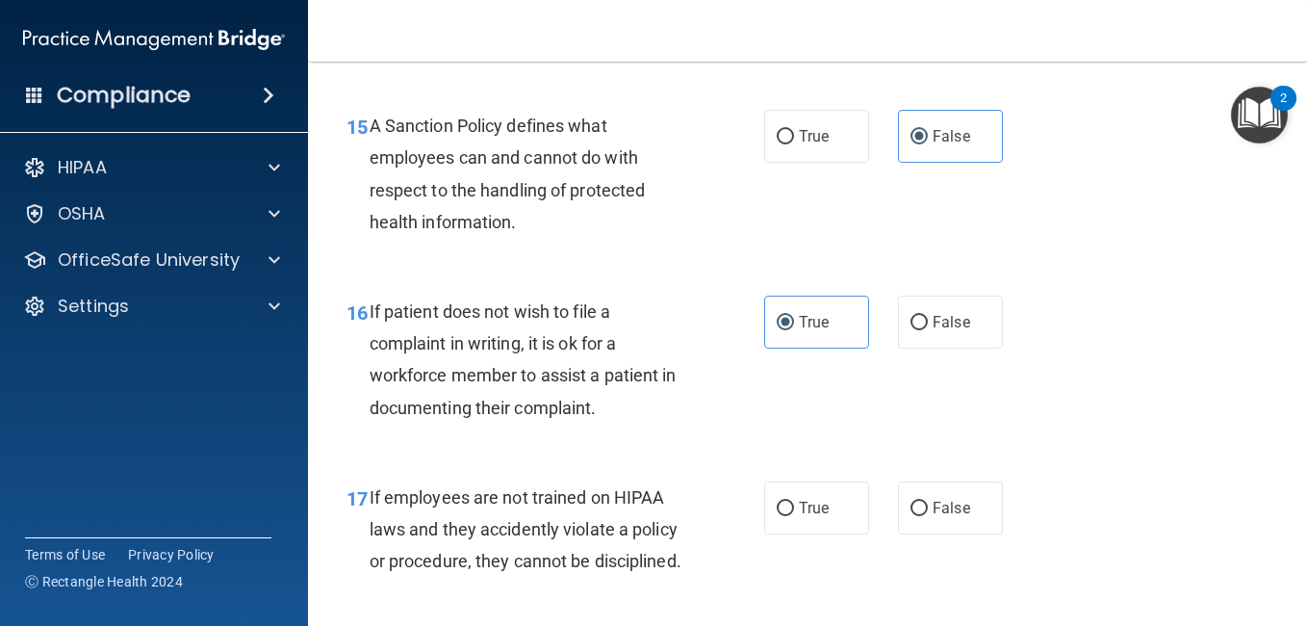
scroll to position [3208, 0]
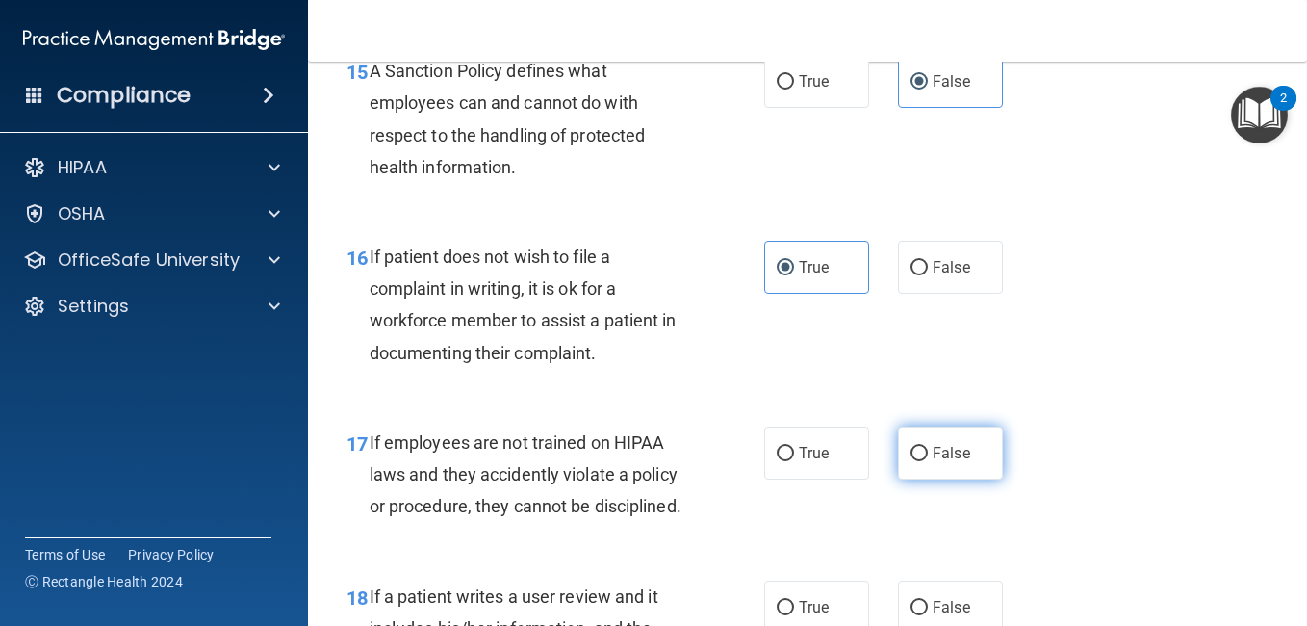
click at [923, 479] on label "False" at bounding box center [950, 452] width 105 height 53
click at [923, 461] on input "False" at bounding box center [919, 454] width 17 height 14
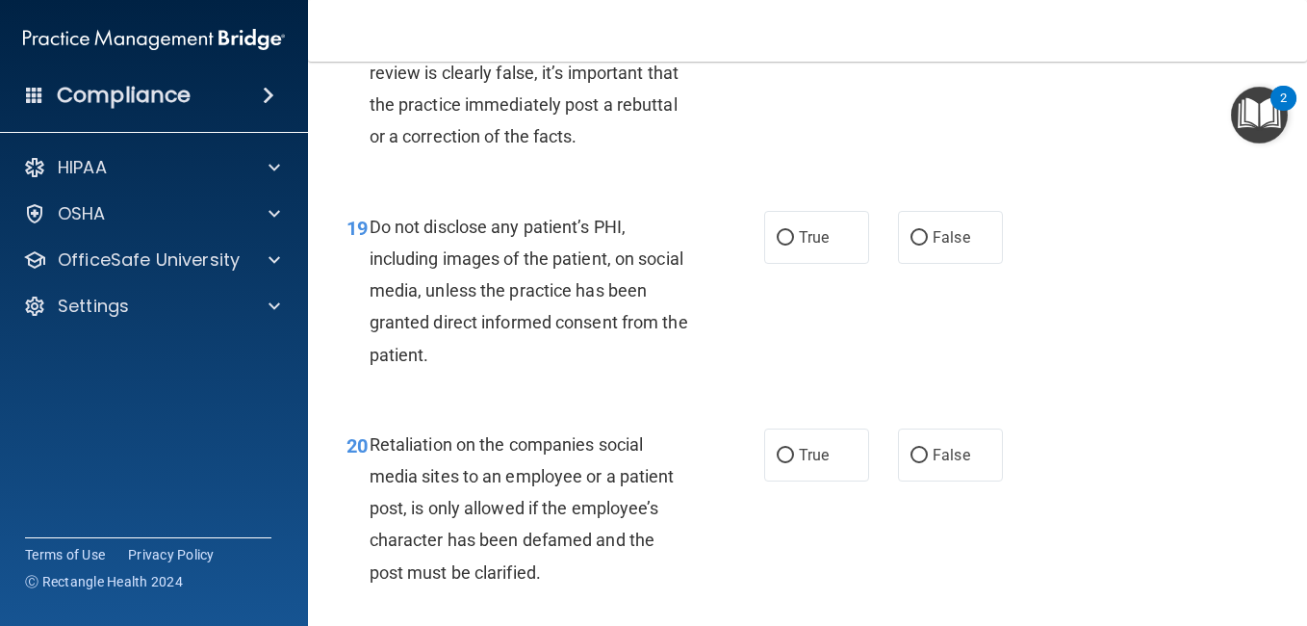
scroll to position [3850, 0]
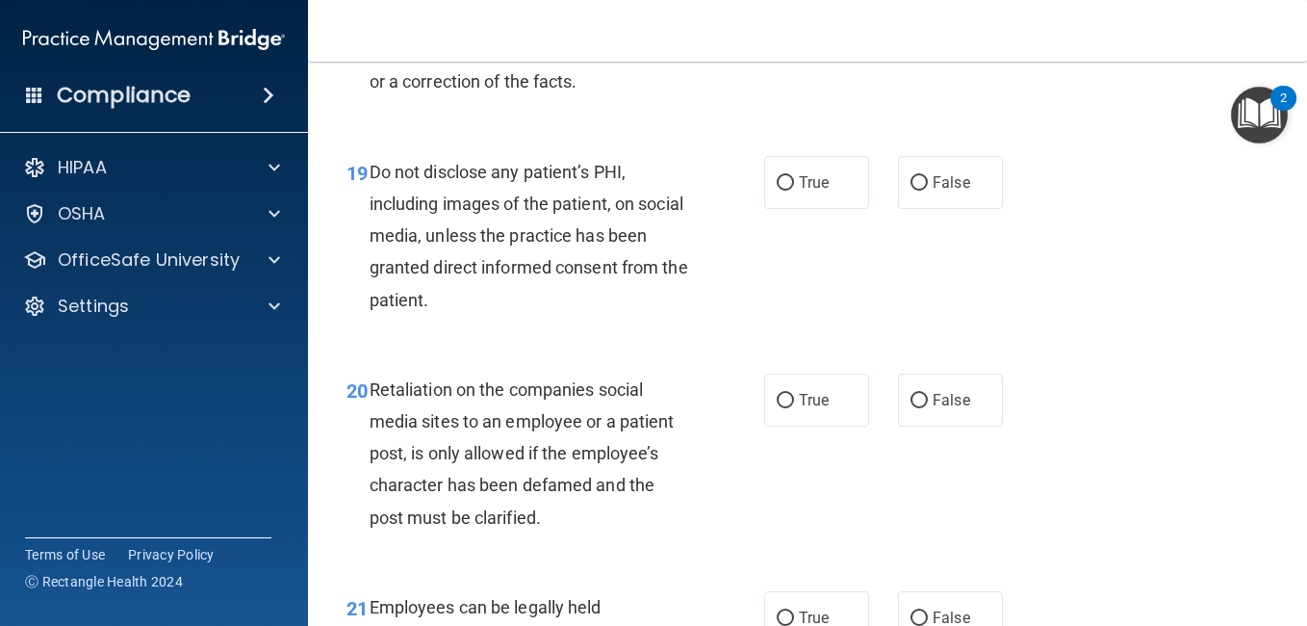
click at [815, 209] on label "True" at bounding box center [816, 182] width 105 height 53
click at [794, 191] on input "True" at bounding box center [785, 183] width 17 height 14
click at [954, 409] on span "False" at bounding box center [952, 400] width 38 height 18
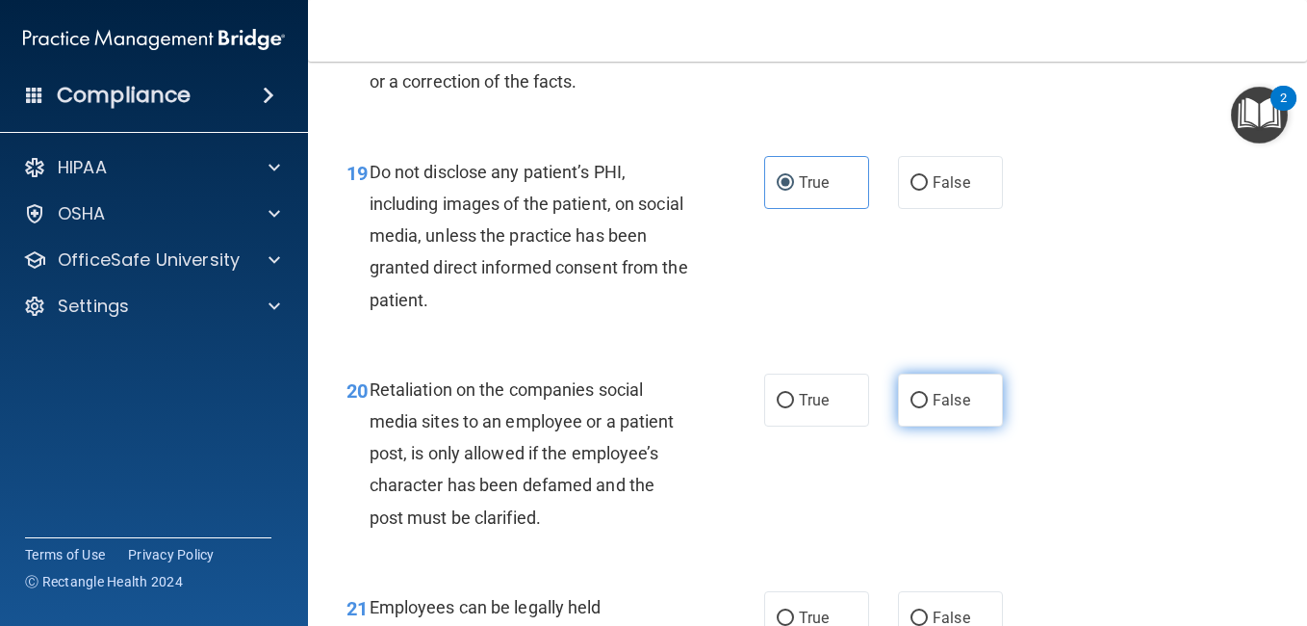
click at [928, 408] on input "False" at bounding box center [919, 401] width 17 height 14
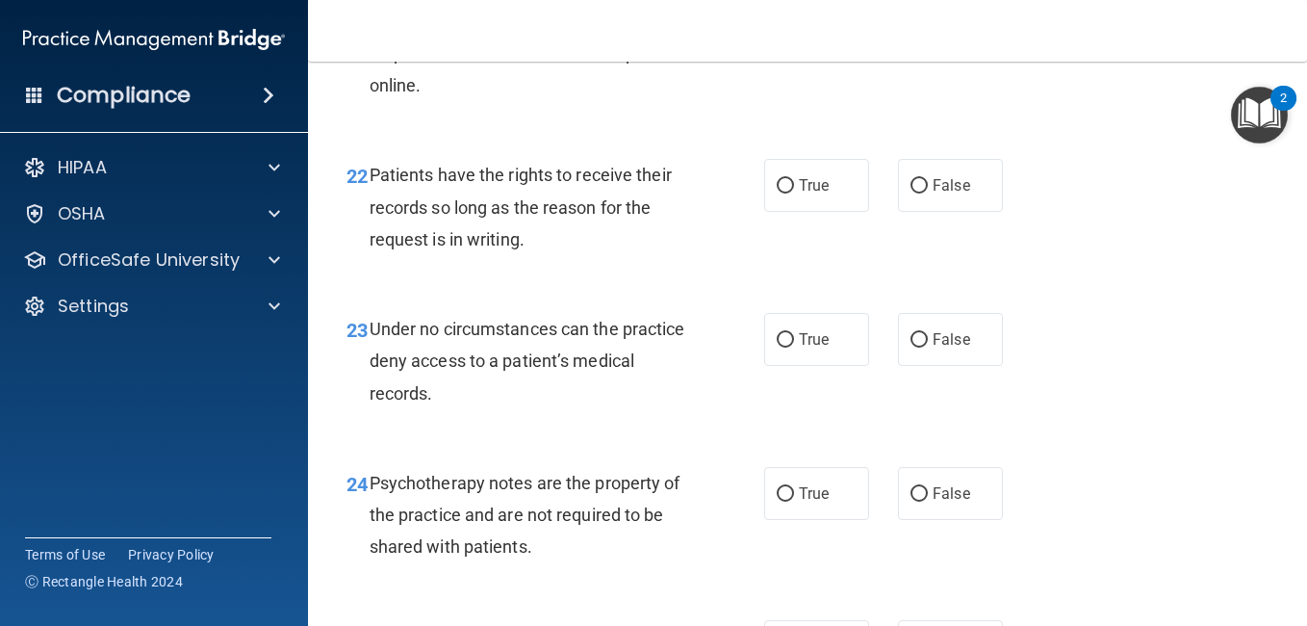
scroll to position [4492, 0]
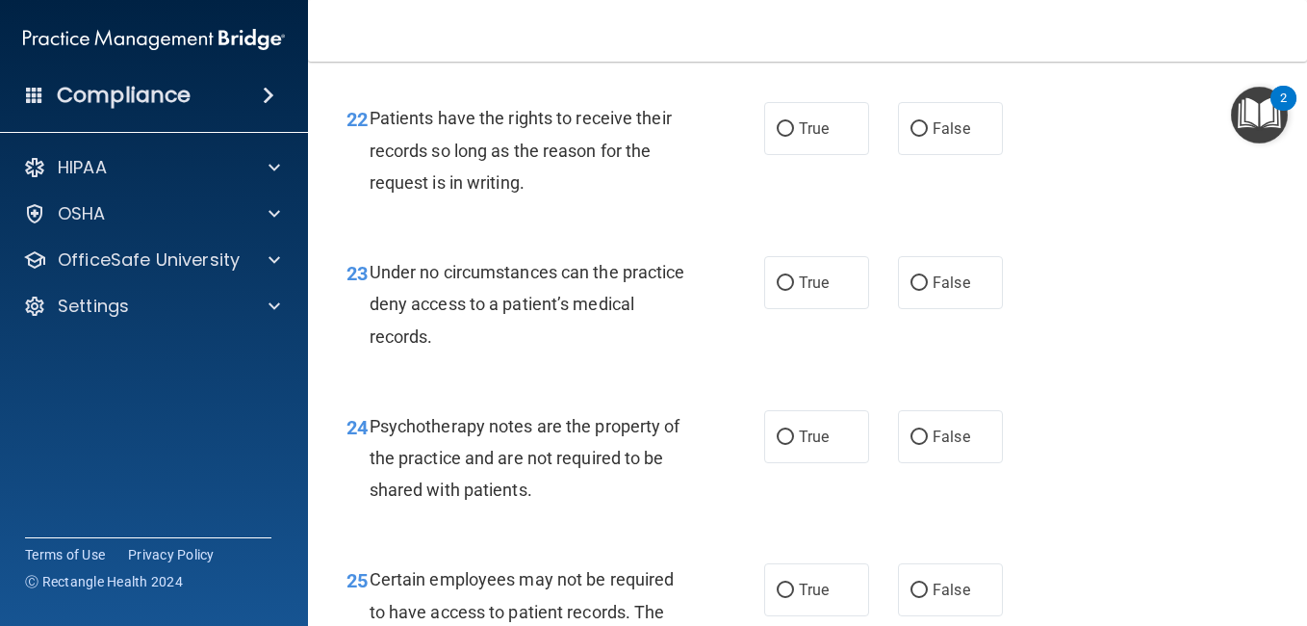
click at [943, 138] on span "False" at bounding box center [952, 128] width 38 height 18
click at [928, 137] on input "False" at bounding box center [919, 129] width 17 height 14
click at [941, 309] on label "False" at bounding box center [950, 282] width 105 height 53
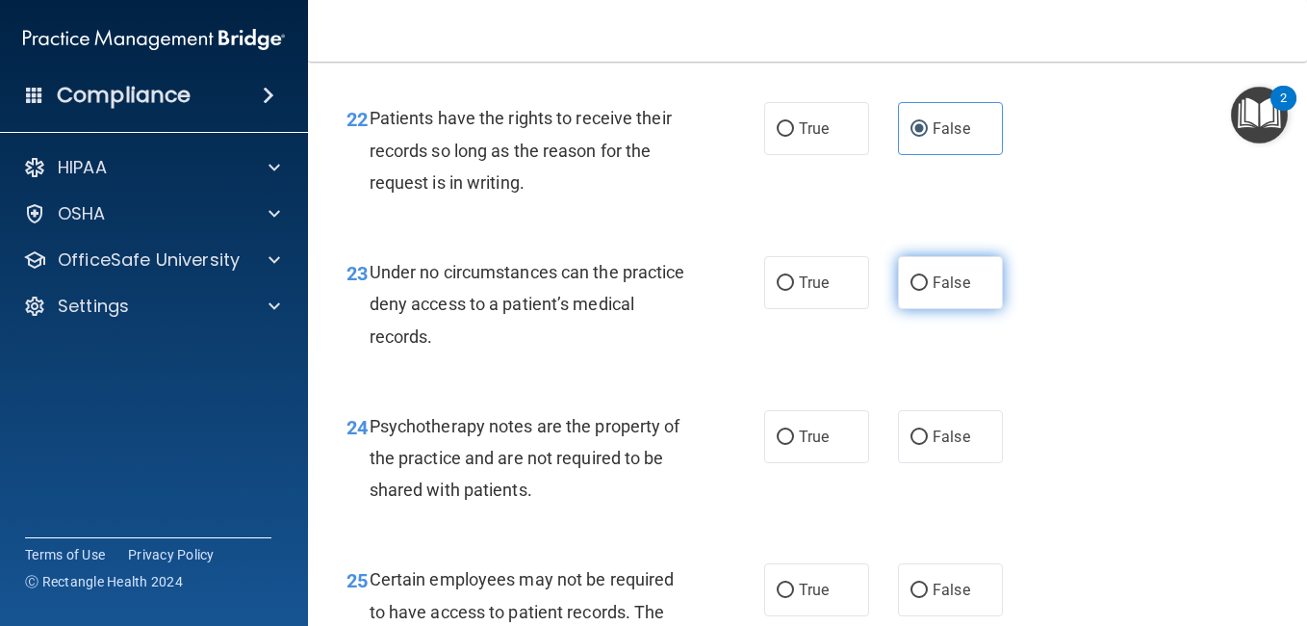
click at [928, 291] on input "False" at bounding box center [919, 283] width 17 height 14
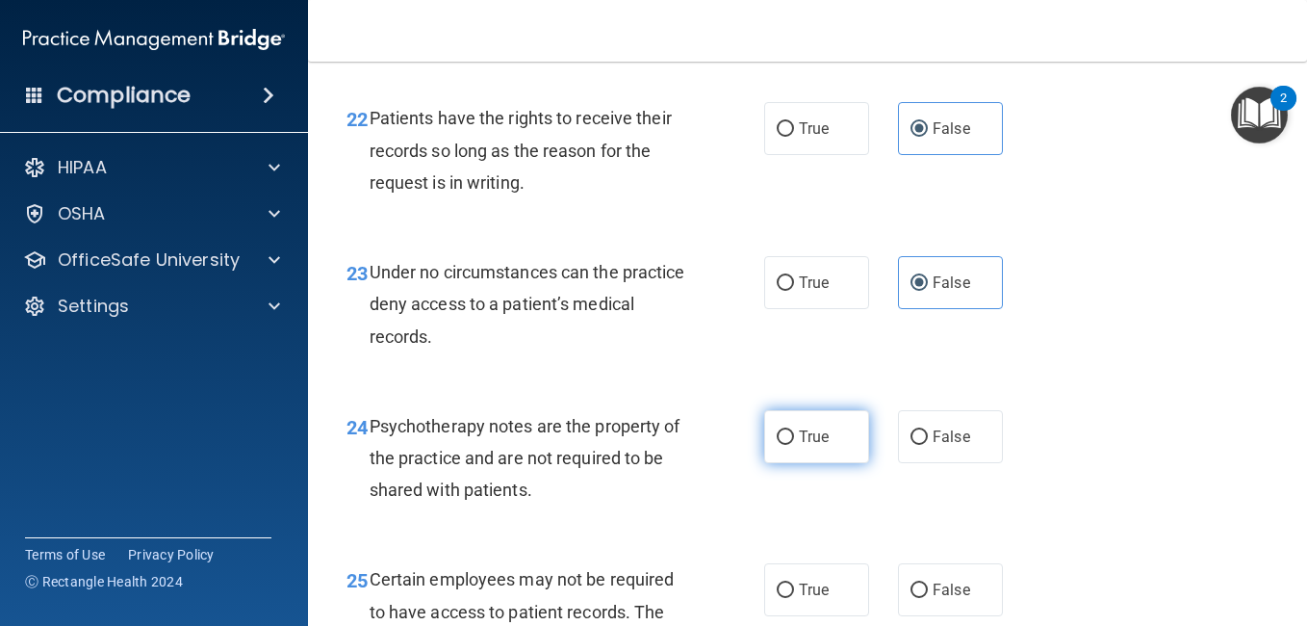
click at [801, 446] on span "True" at bounding box center [814, 436] width 30 height 18
click at [794, 445] on input "True" at bounding box center [785, 437] width 17 height 14
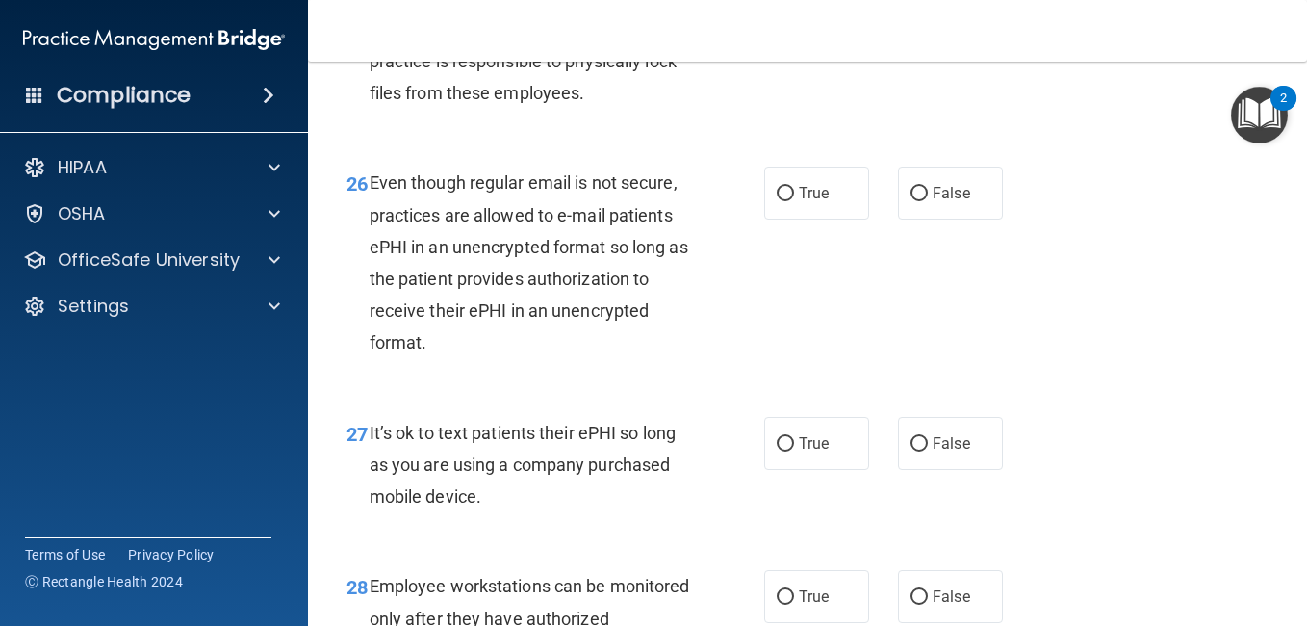
scroll to position [5133, 0]
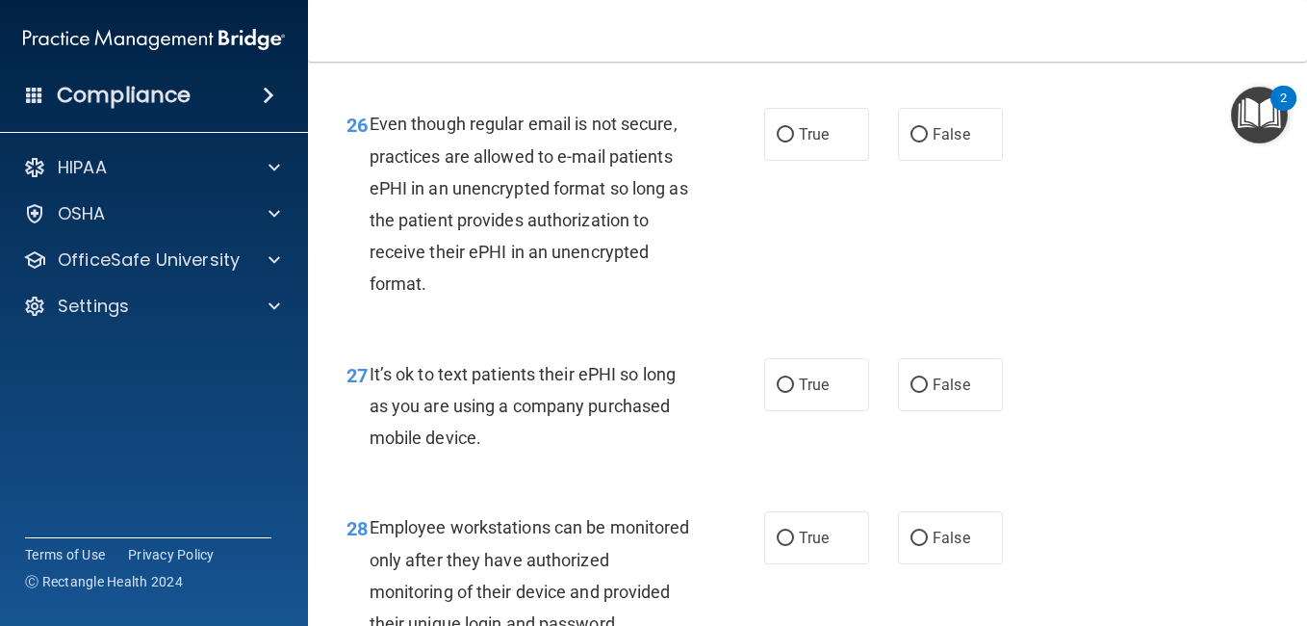
click at [812, 161] on label "True" at bounding box center [816, 134] width 105 height 53
click at [794, 142] on input "True" at bounding box center [785, 135] width 17 height 14
click at [948, 394] on span "False" at bounding box center [952, 384] width 38 height 18
click at [928, 393] on input "False" at bounding box center [919, 385] width 17 height 14
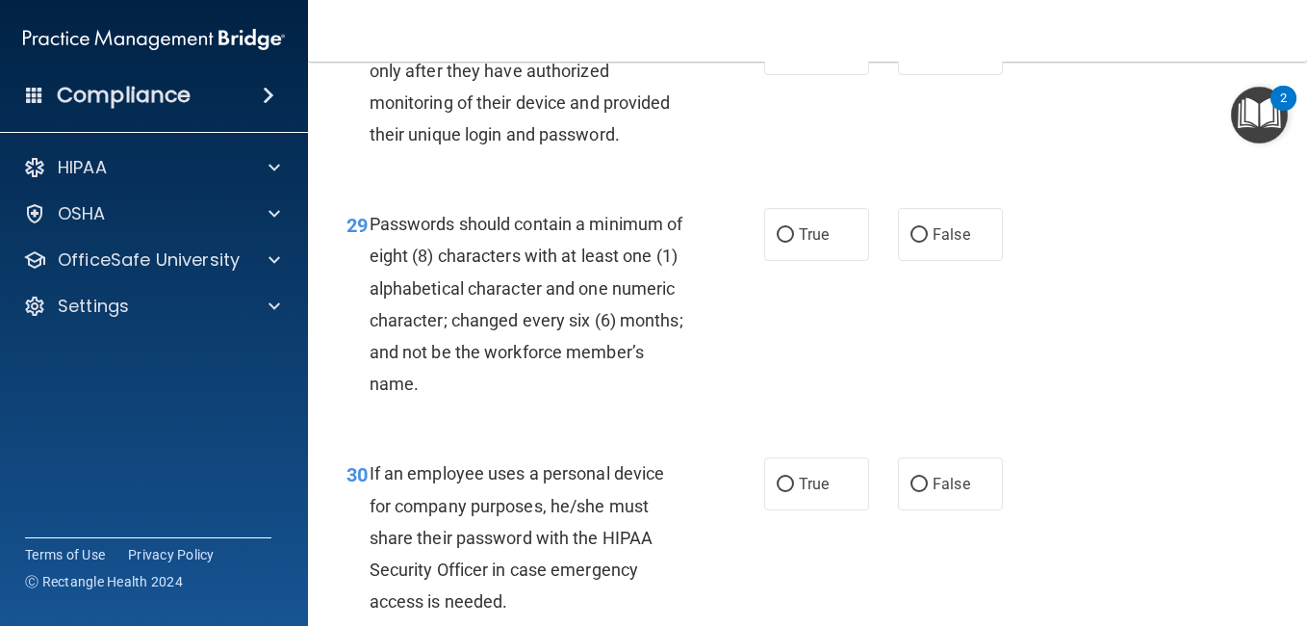
scroll to position [5647, 0]
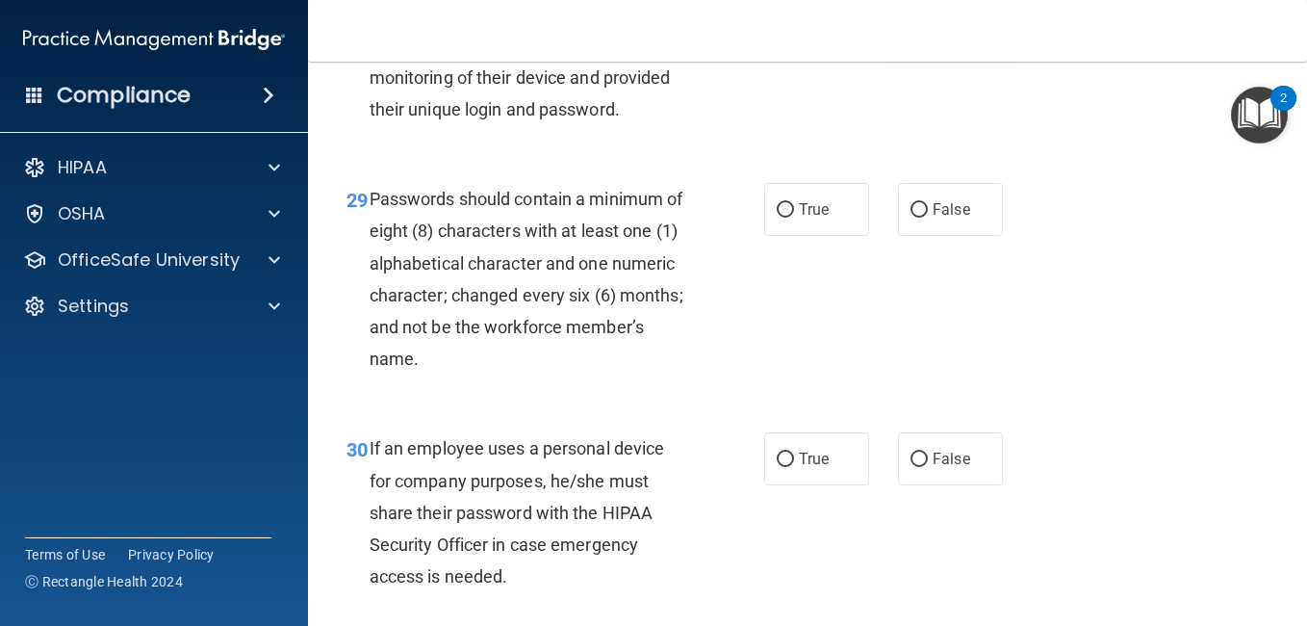
click at [926, 50] on label "False" at bounding box center [950, 23] width 105 height 53
click at [926, 32] on input "False" at bounding box center [919, 24] width 17 height 14
click at [827, 236] on label "True" at bounding box center [816, 209] width 105 height 53
click at [794, 218] on input "True" at bounding box center [785, 210] width 17 height 14
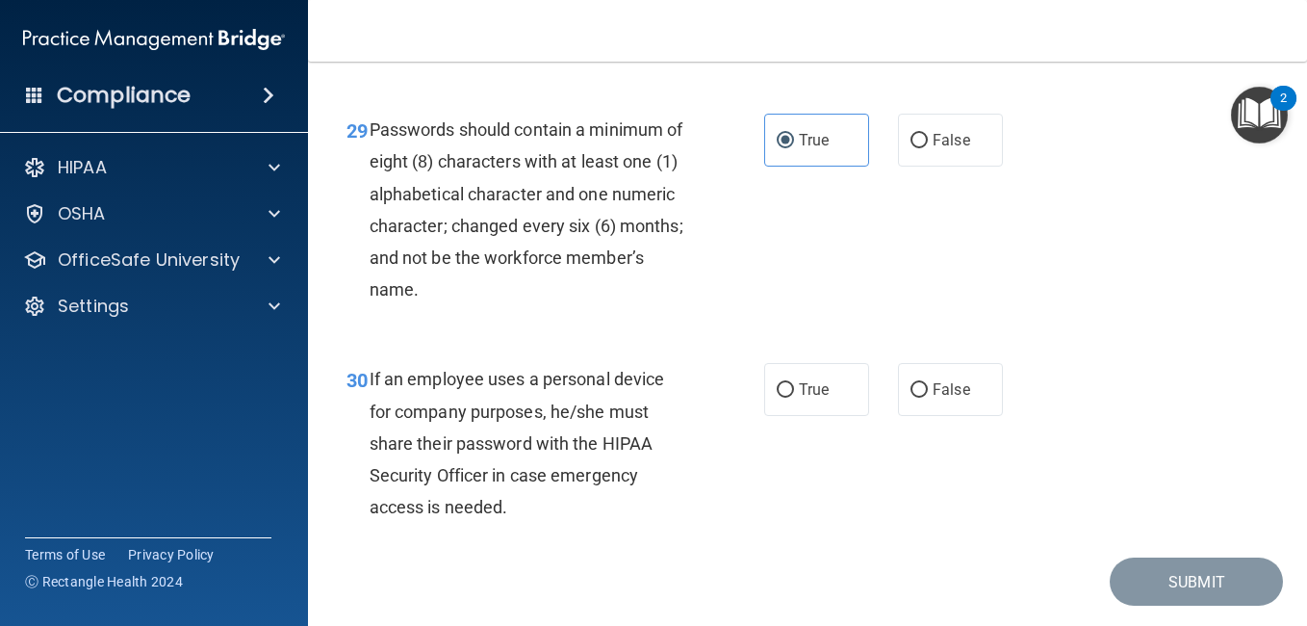
scroll to position [5775, 0]
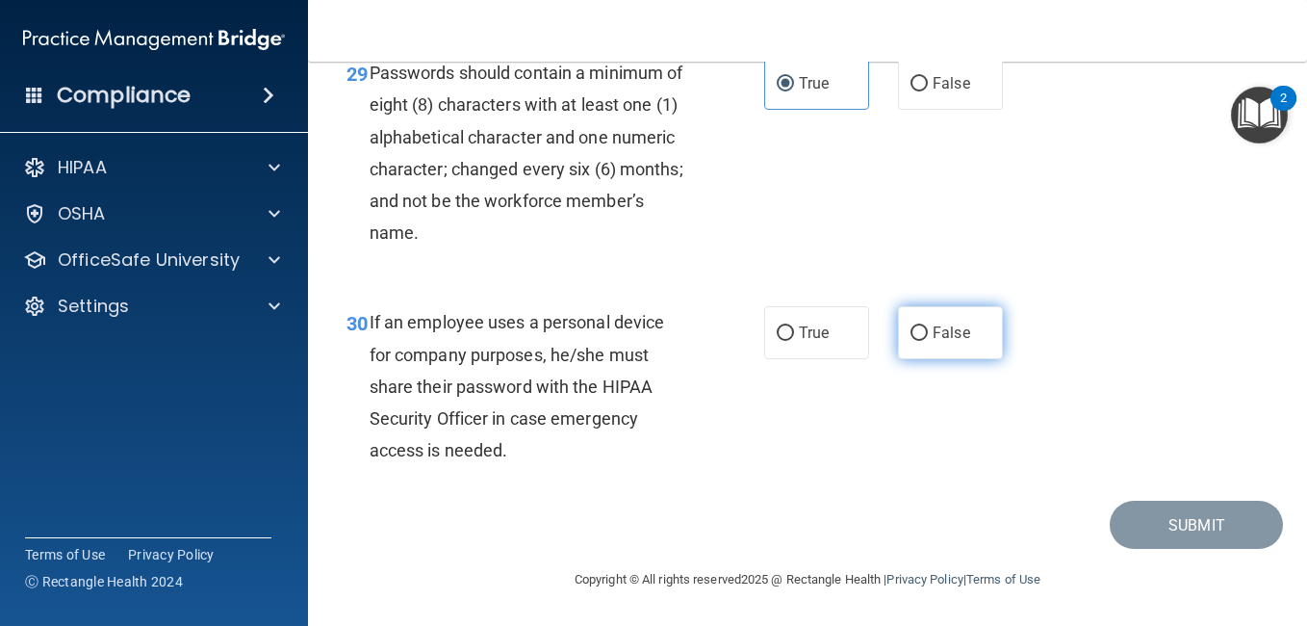
click at [912, 341] on input "False" at bounding box center [919, 333] width 17 height 14
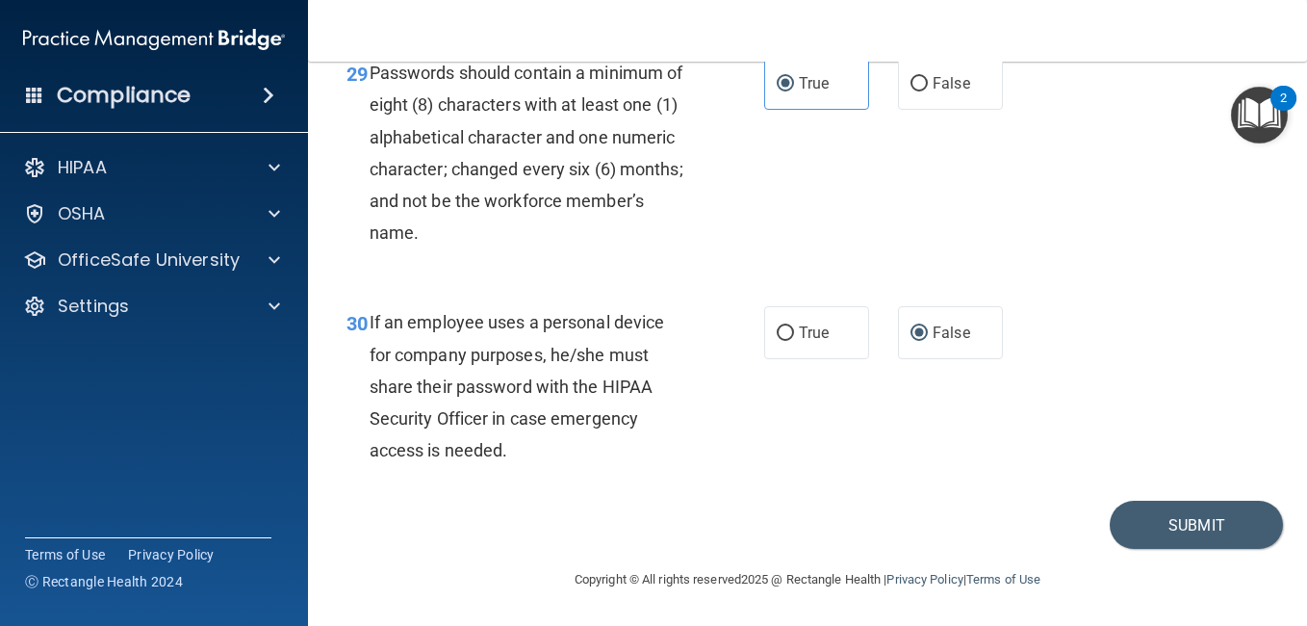
scroll to position [5933, 0]
click at [1202, 498] on div "30 If an employee uses a personal device for company purposes, he/she must shar…" at bounding box center [807, 391] width 951 height 218
click at [1199, 510] on button "Submit" at bounding box center [1196, 525] width 173 height 49
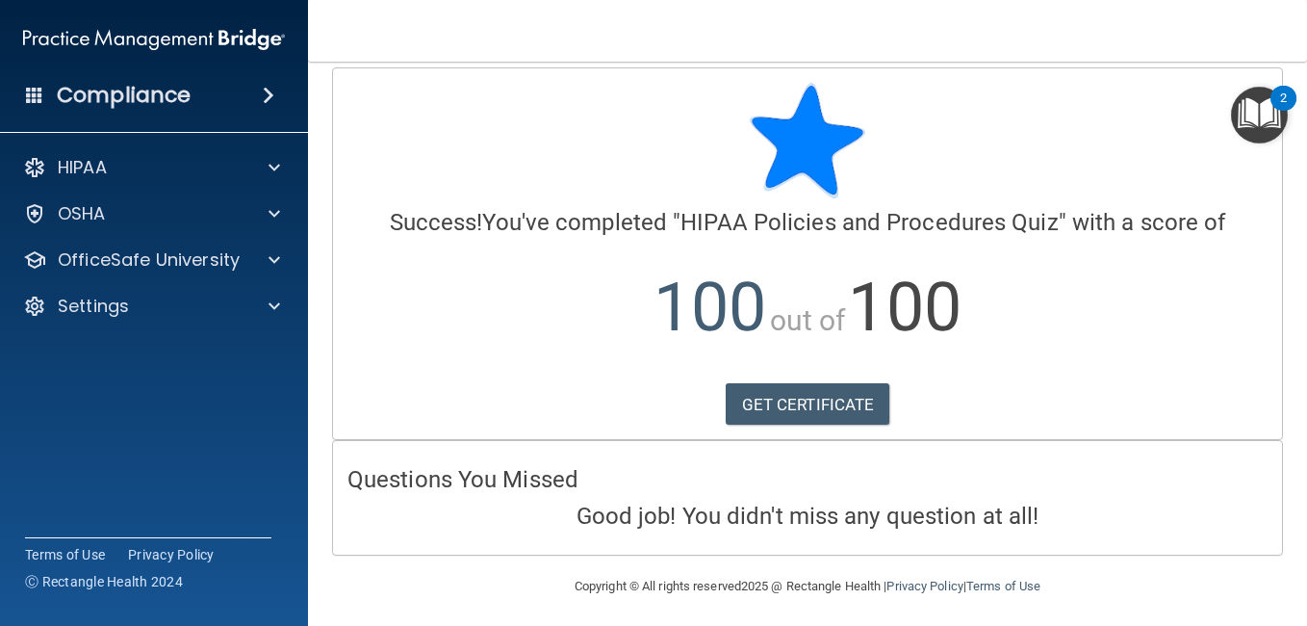
scroll to position [20, 0]
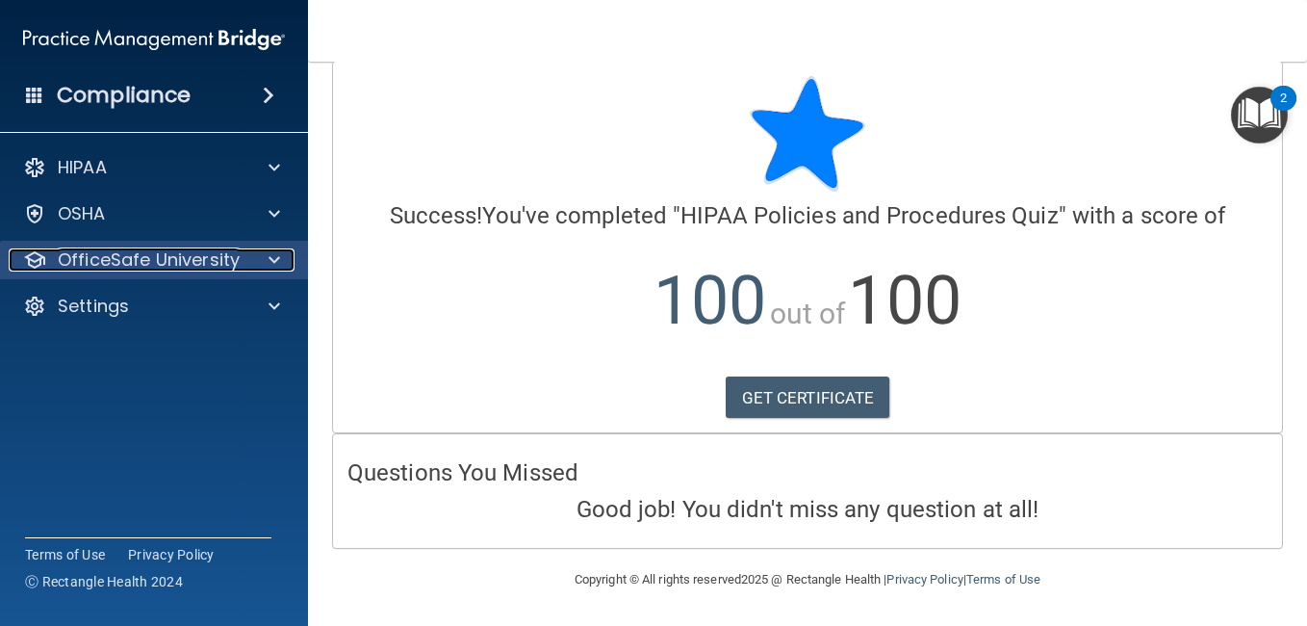
click at [274, 260] on span at bounding box center [275, 259] width 12 height 23
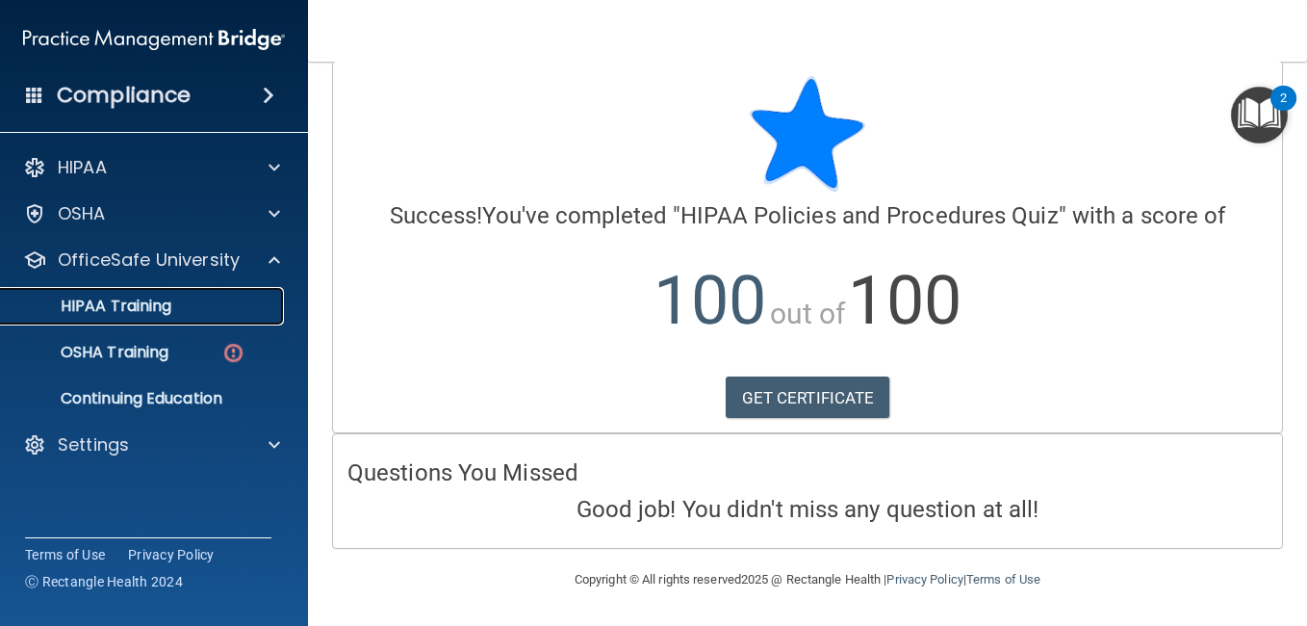
click at [158, 300] on p "HIPAA Training" at bounding box center [92, 305] width 159 height 19
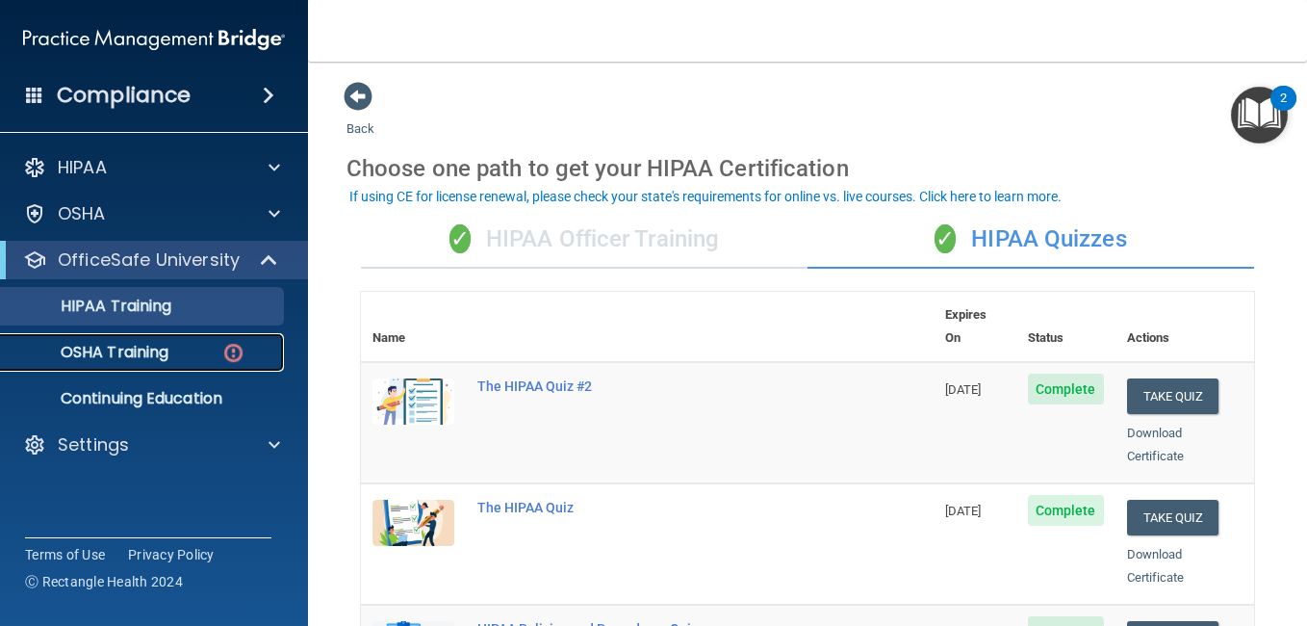
click at [126, 361] on p "OSHA Training" at bounding box center [91, 352] width 156 height 19
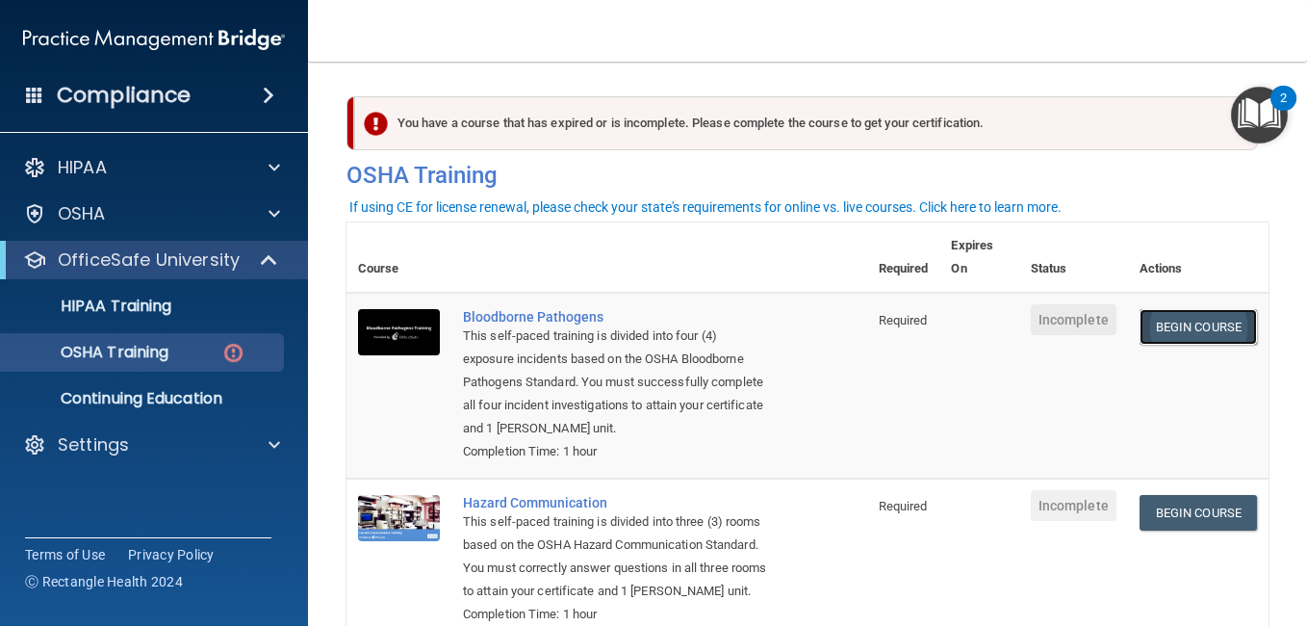
click at [1182, 337] on link "Begin Course" at bounding box center [1198, 327] width 117 height 36
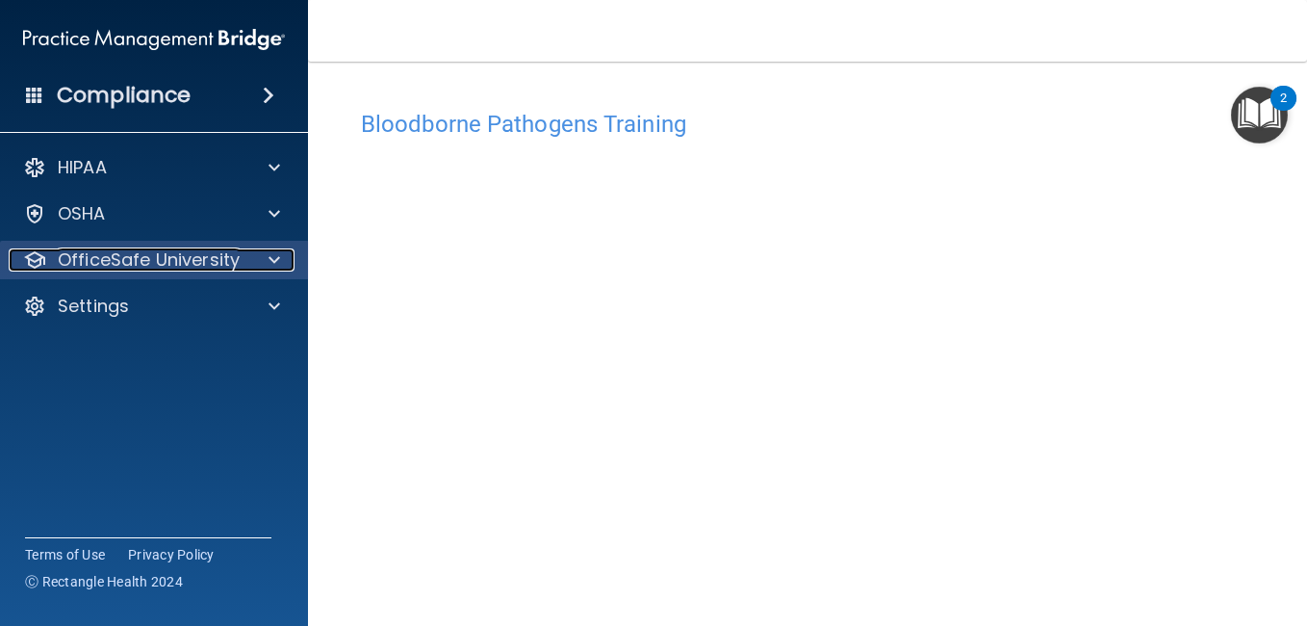
click at [277, 266] on span at bounding box center [275, 259] width 12 height 23
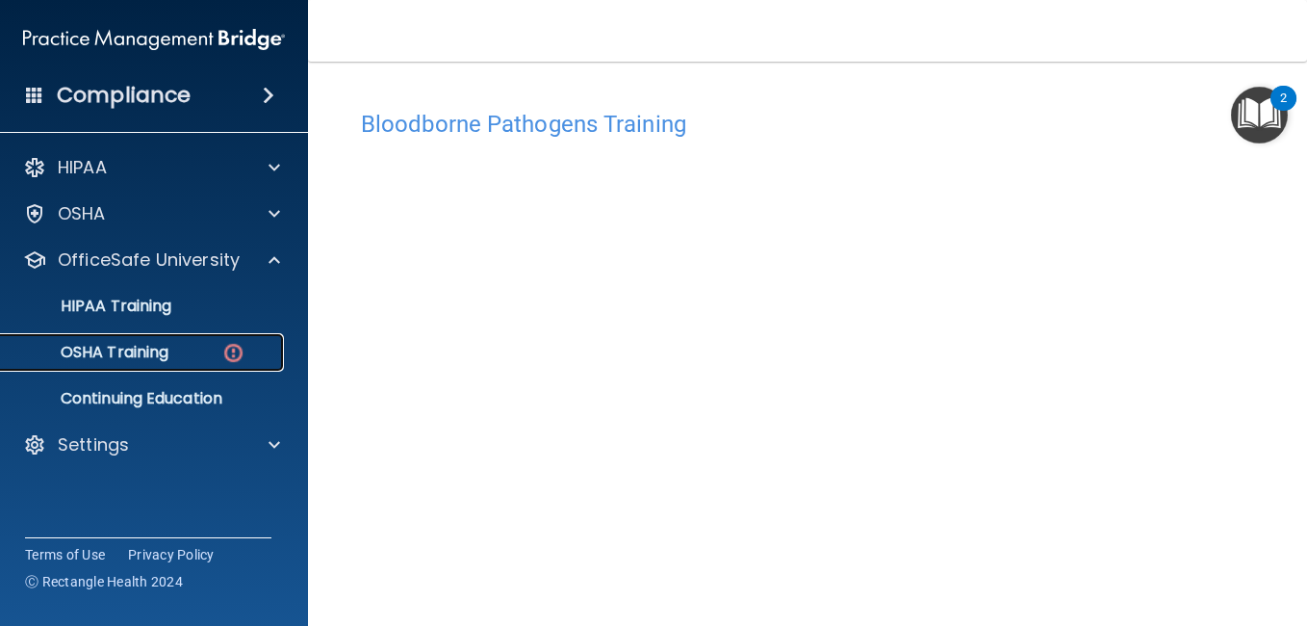
click at [213, 358] on div "OSHA Training" at bounding box center [144, 352] width 263 height 19
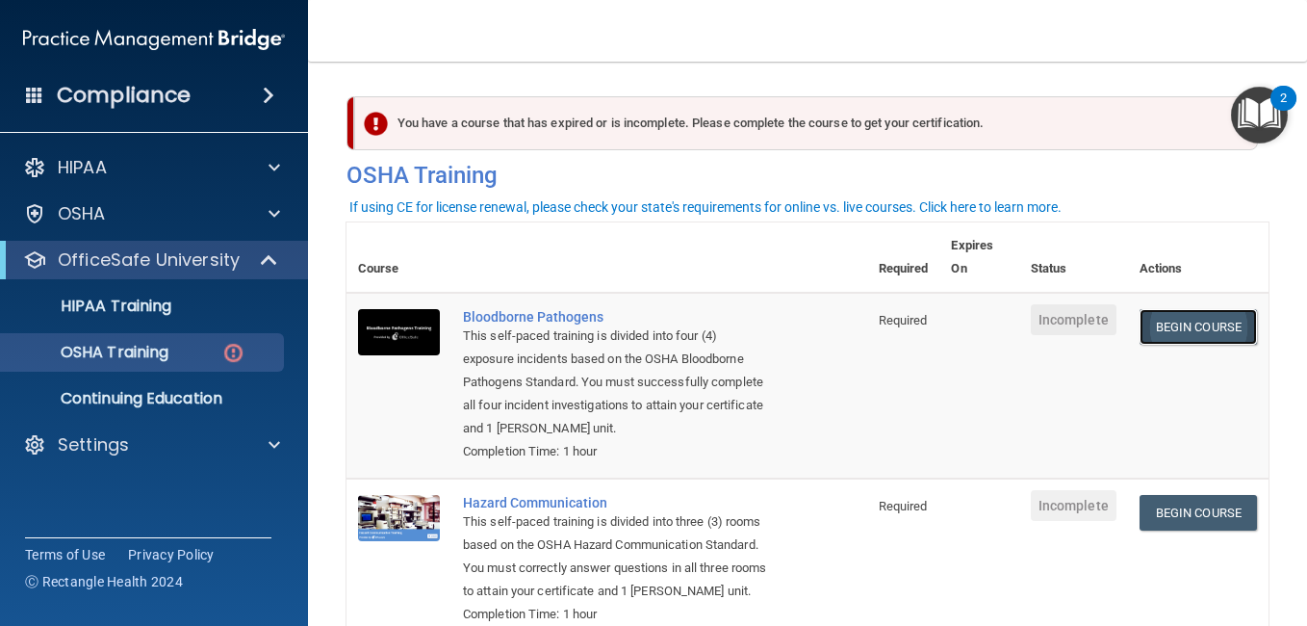
click at [1229, 333] on link "Begin Course" at bounding box center [1198, 327] width 117 height 36
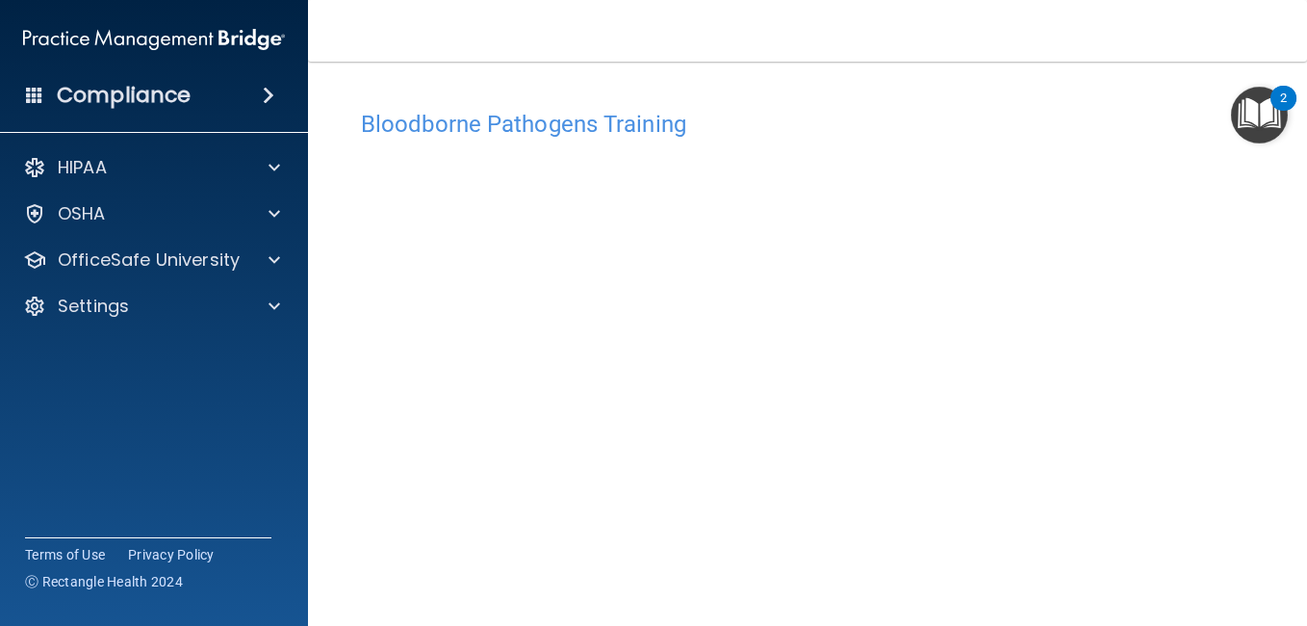
scroll to position [54, 0]
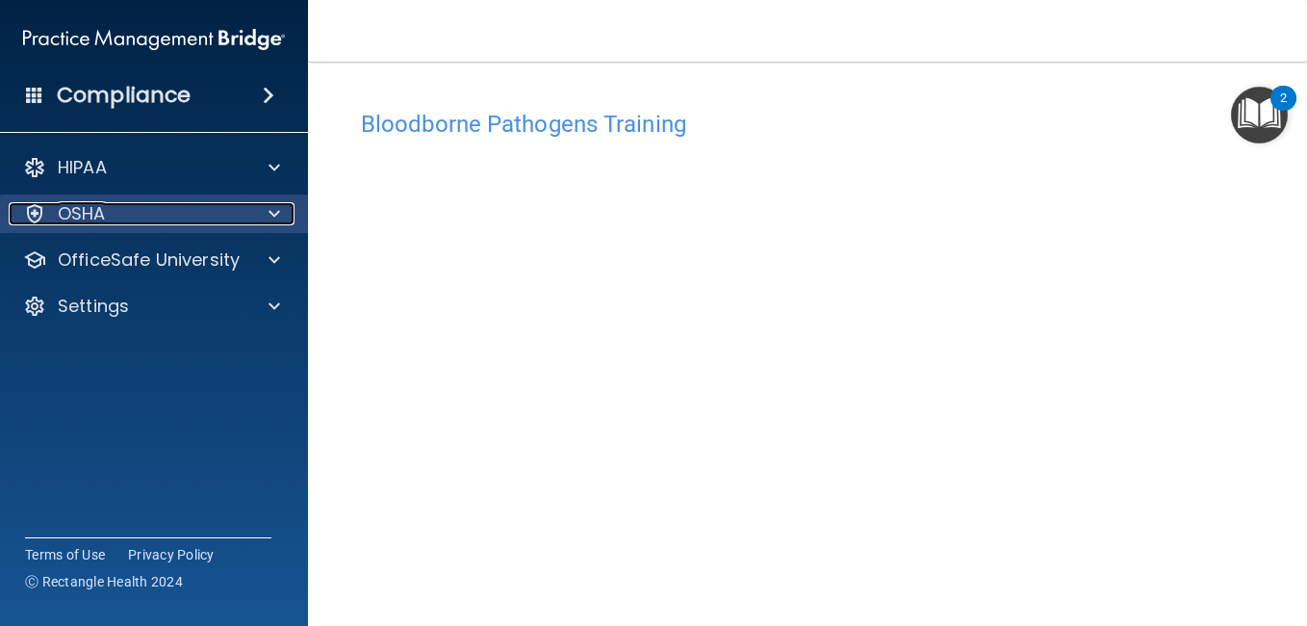
click at [261, 219] on div at bounding box center [271, 213] width 48 height 23
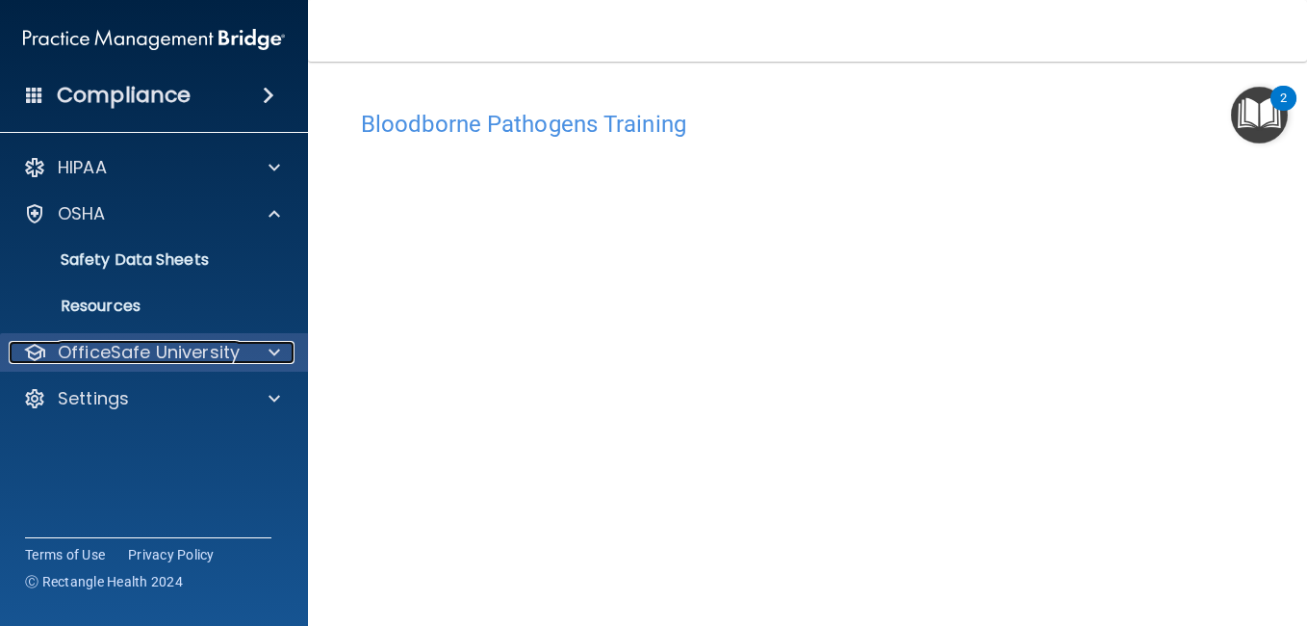
click at [271, 347] on span at bounding box center [275, 352] width 12 height 23
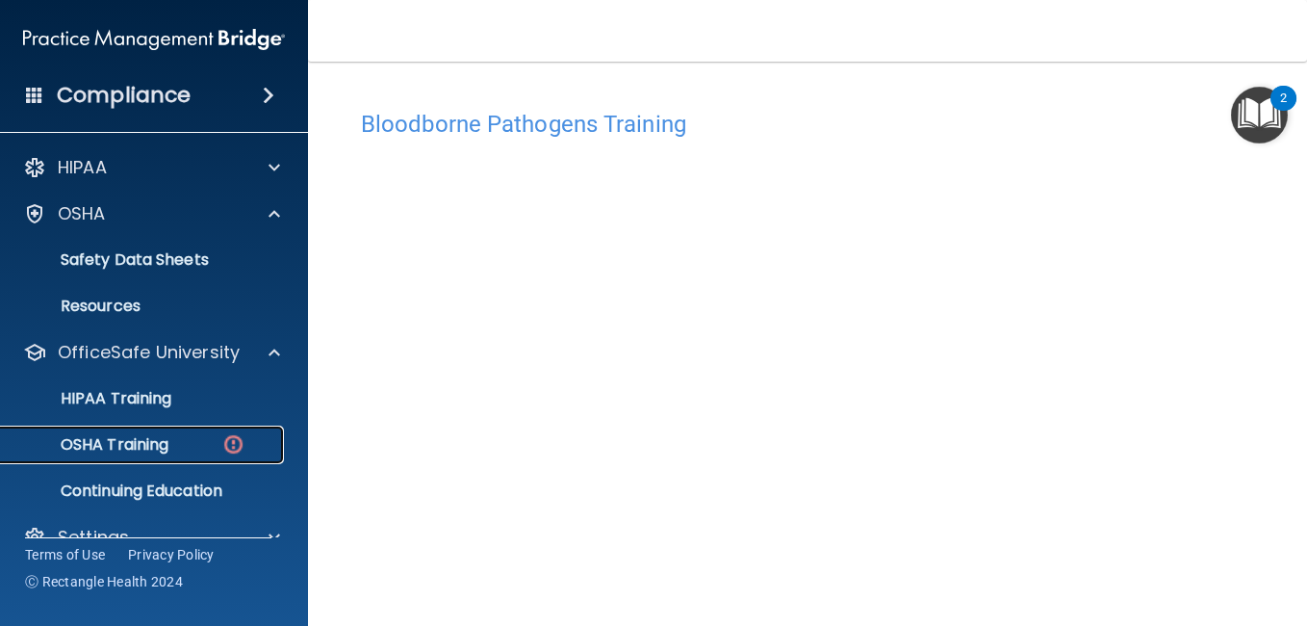
click at [219, 438] on div "OSHA Training" at bounding box center [144, 444] width 263 height 19
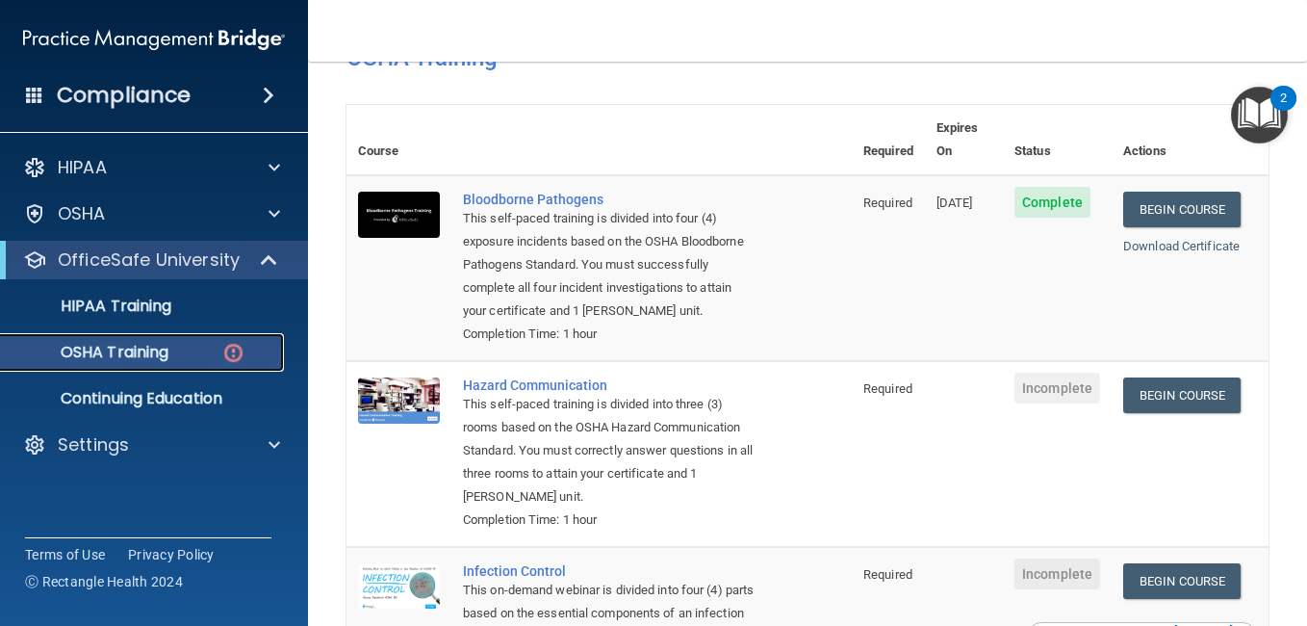
scroll to position [106, 0]
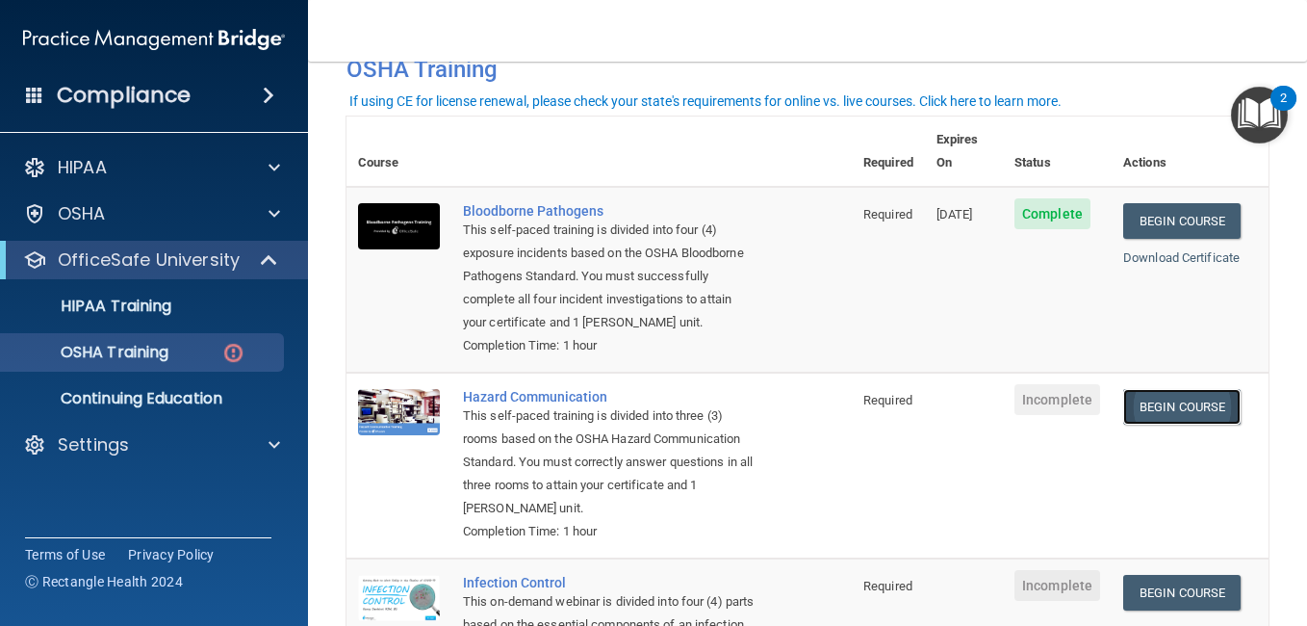
click at [1207, 395] on link "Begin Course" at bounding box center [1181, 407] width 117 height 36
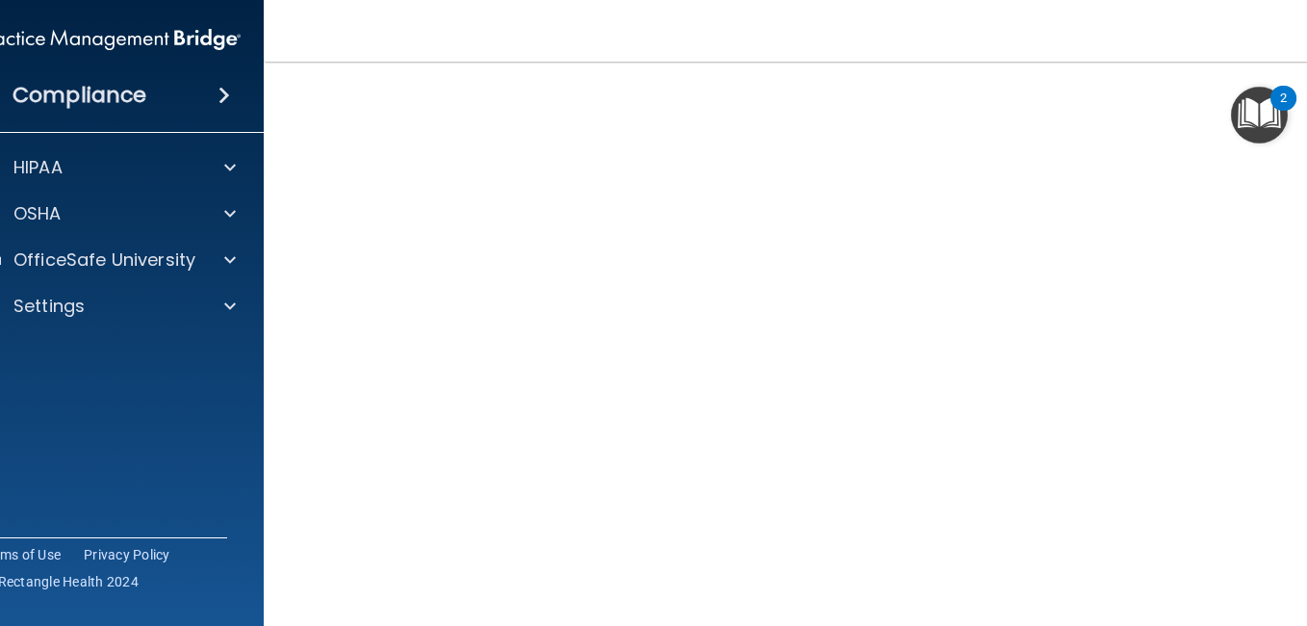
scroll to position [121, 0]
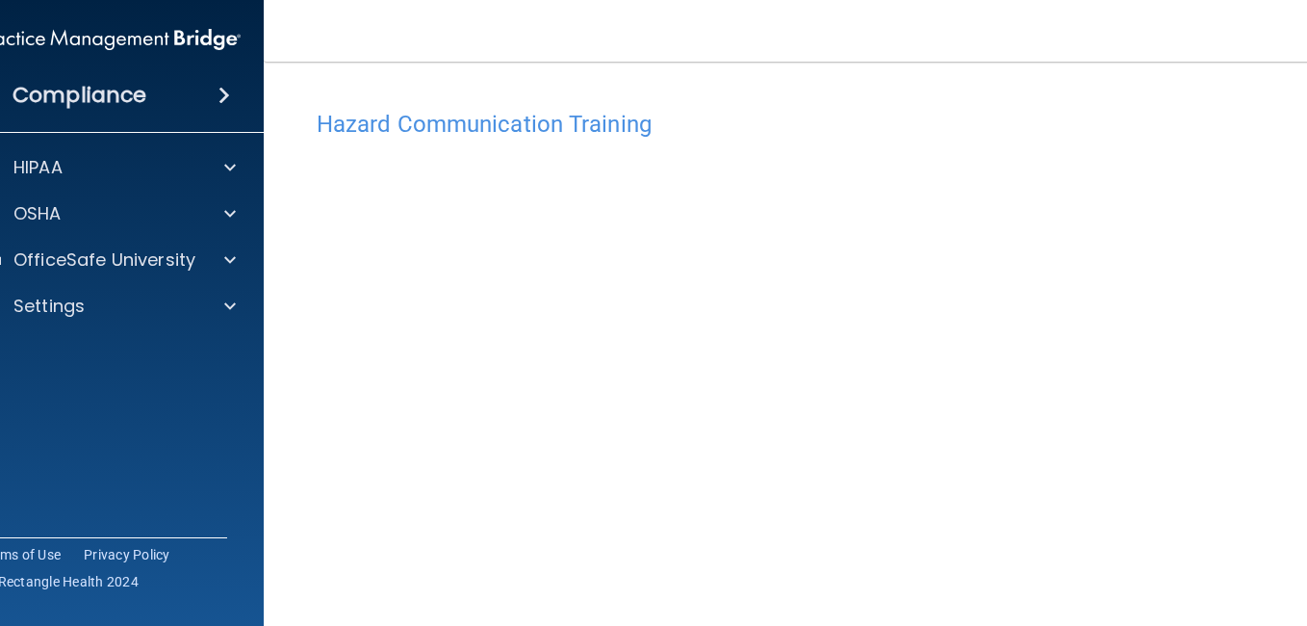
scroll to position [98, 0]
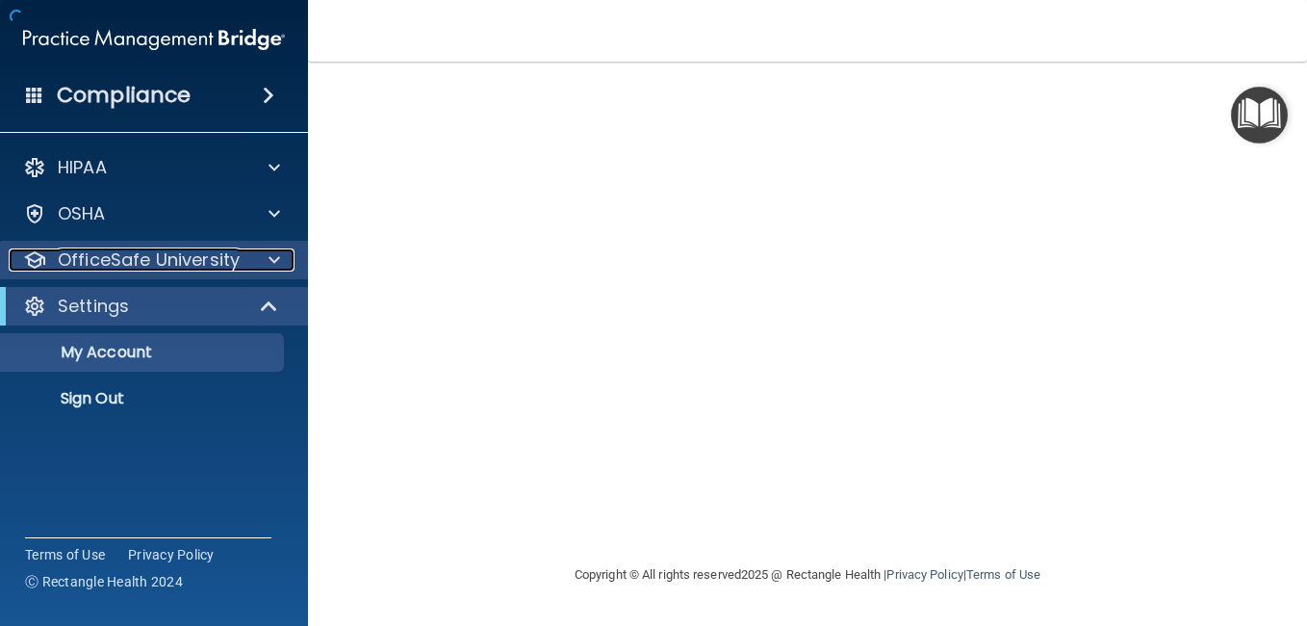
click at [229, 256] on div "OfficeSafe University" at bounding box center [152, 259] width 286 height 23
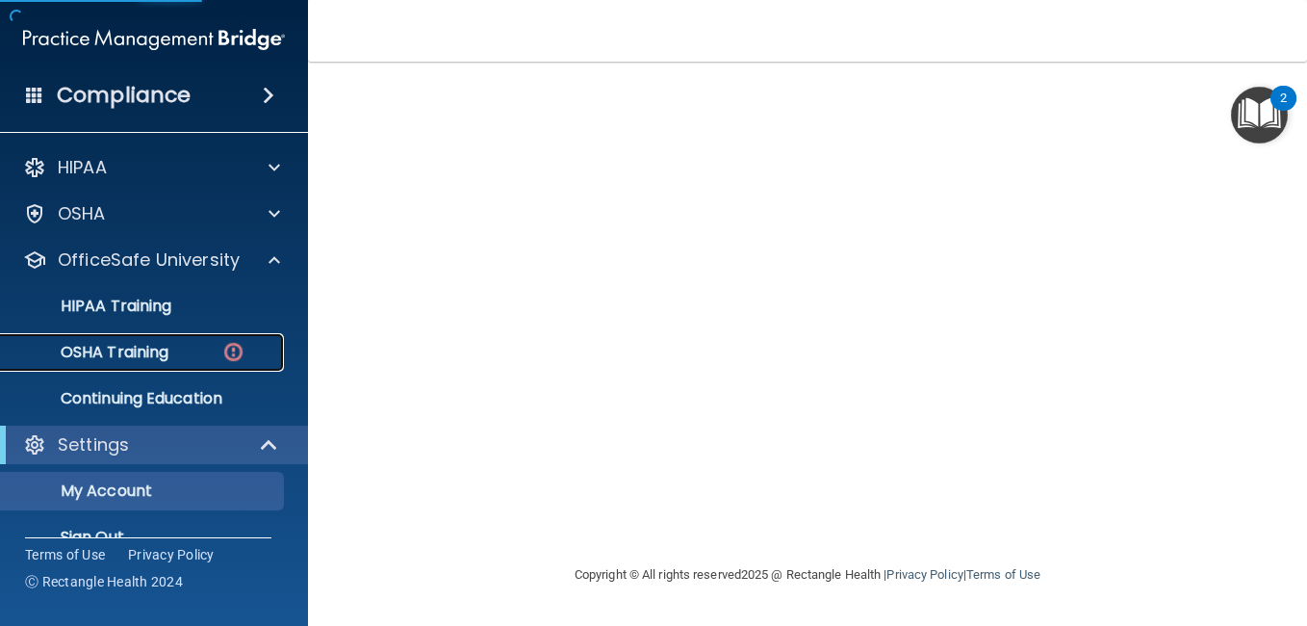
click at [187, 344] on div "OSHA Training" at bounding box center [144, 352] width 263 height 19
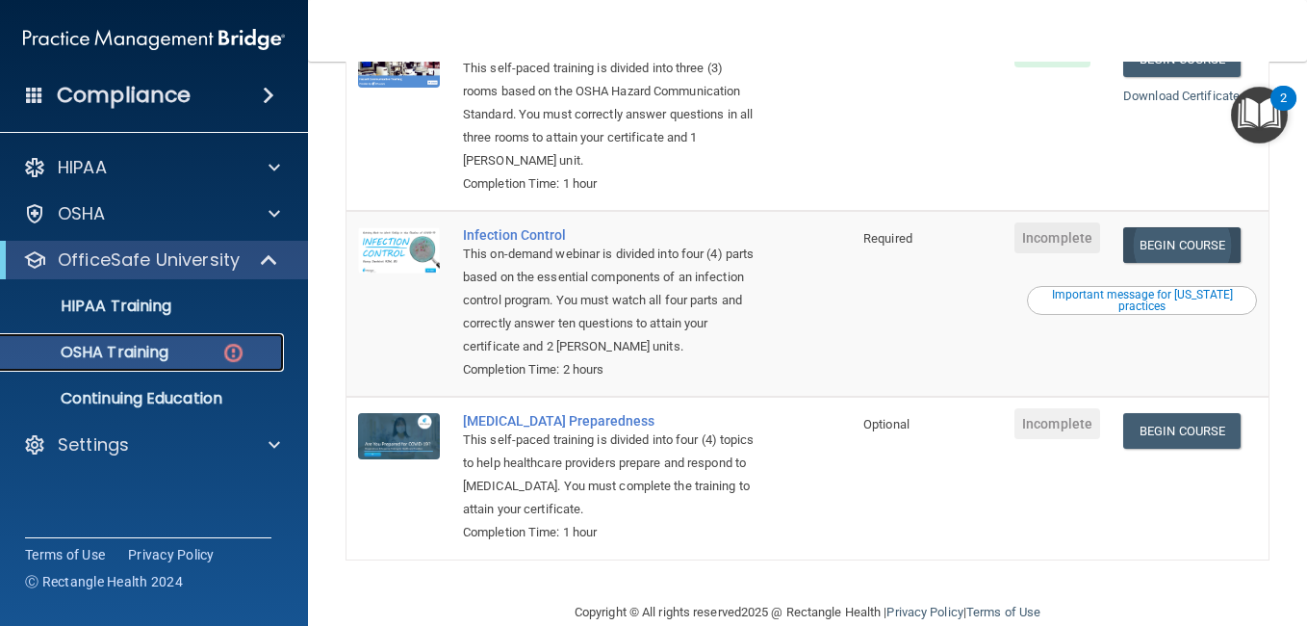
scroll to position [491, 0]
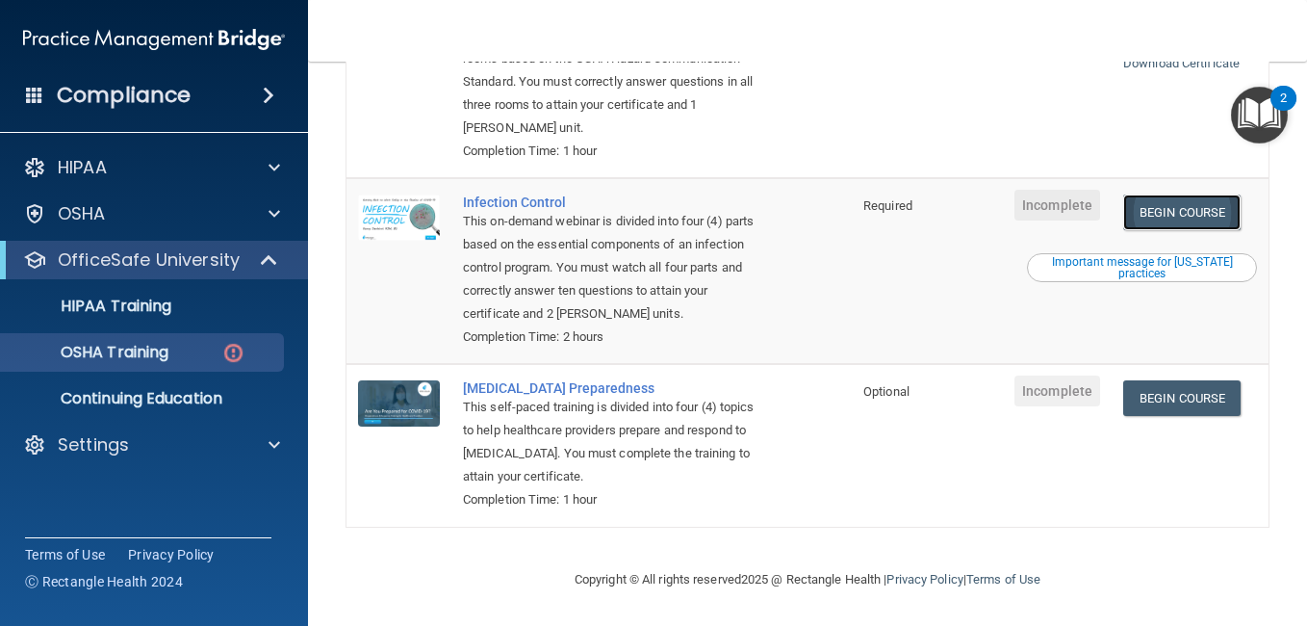
click at [1186, 211] on link "Begin Course" at bounding box center [1181, 212] width 117 height 36
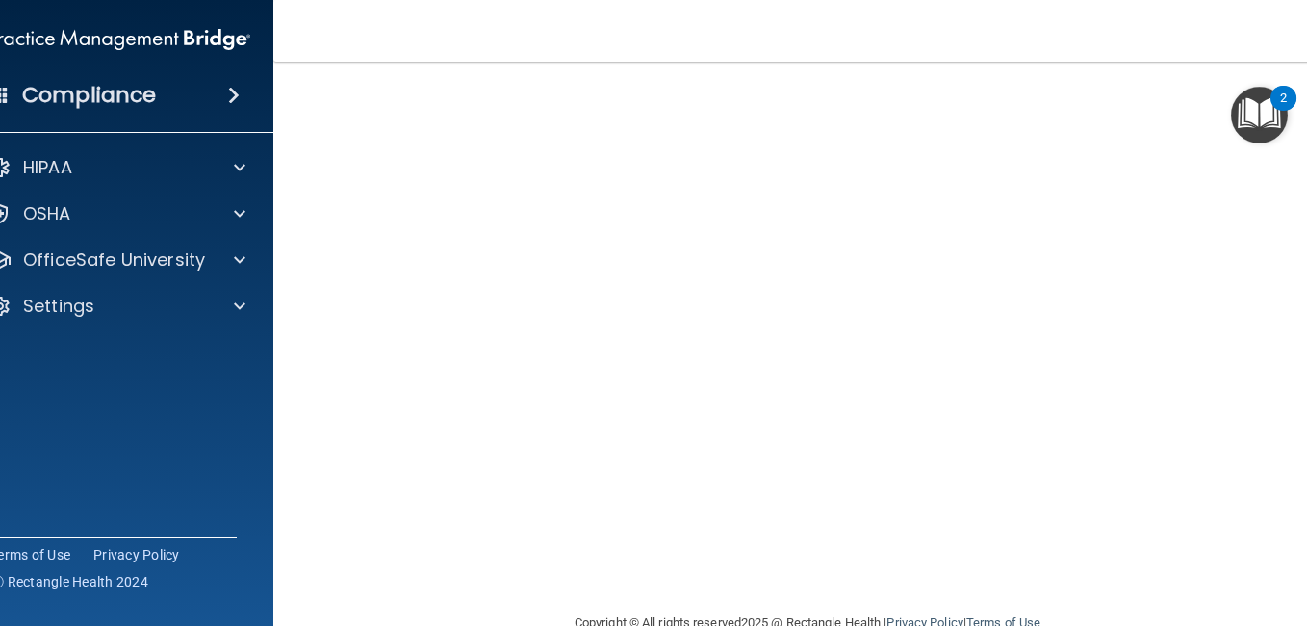
scroll to position [198, 0]
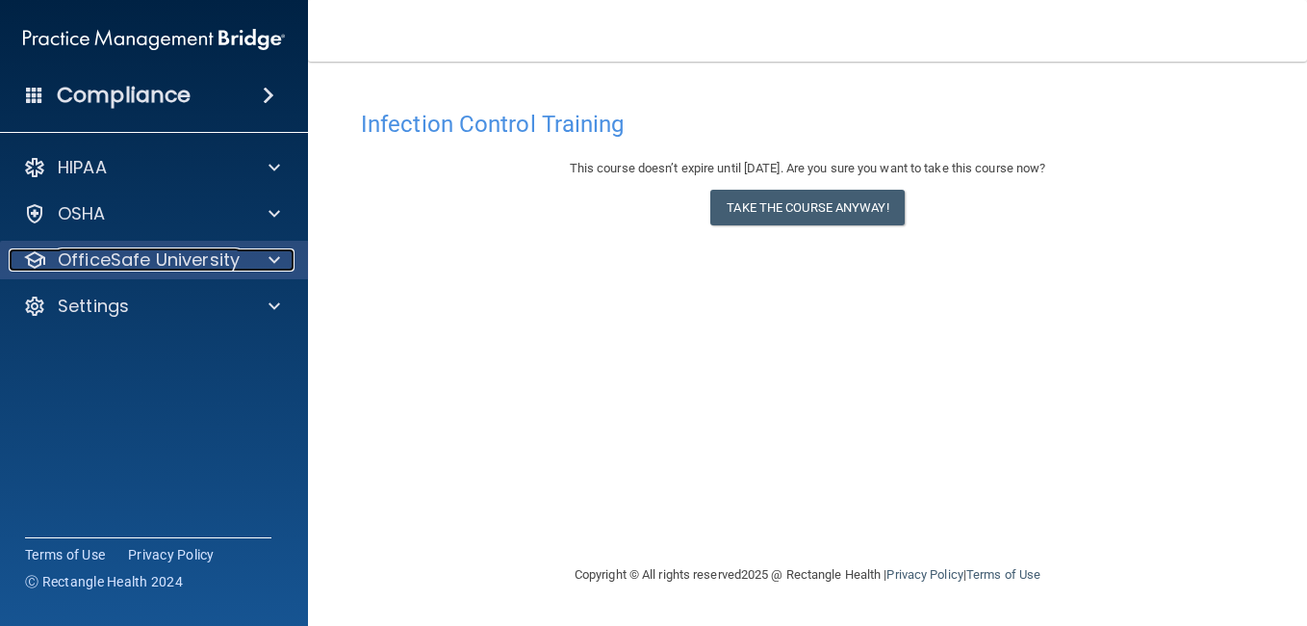
click at [259, 258] on div at bounding box center [271, 259] width 48 height 23
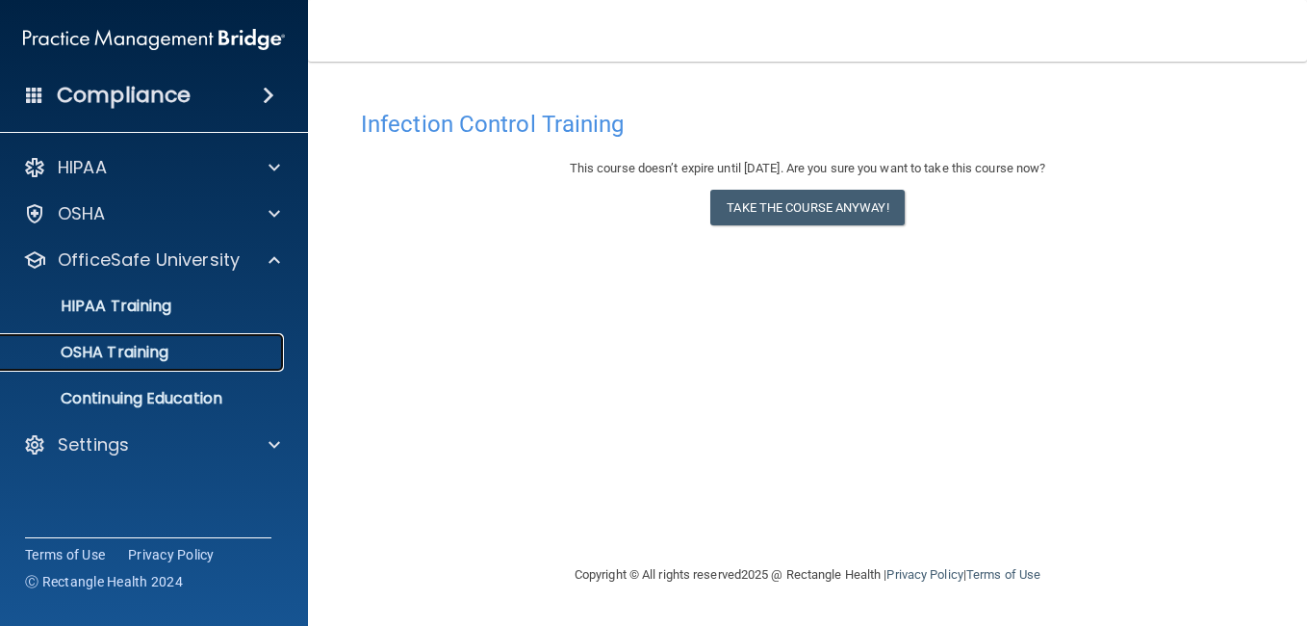
click at [209, 349] on div "OSHA Training" at bounding box center [144, 352] width 263 height 19
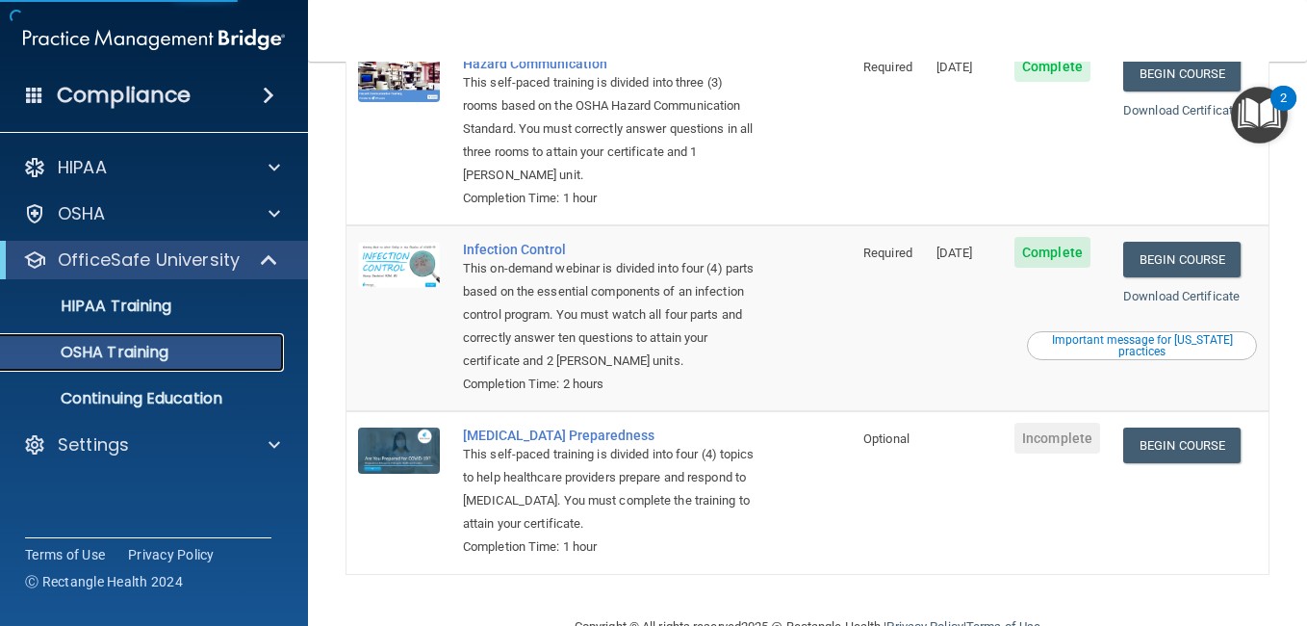
scroll to position [437, 0]
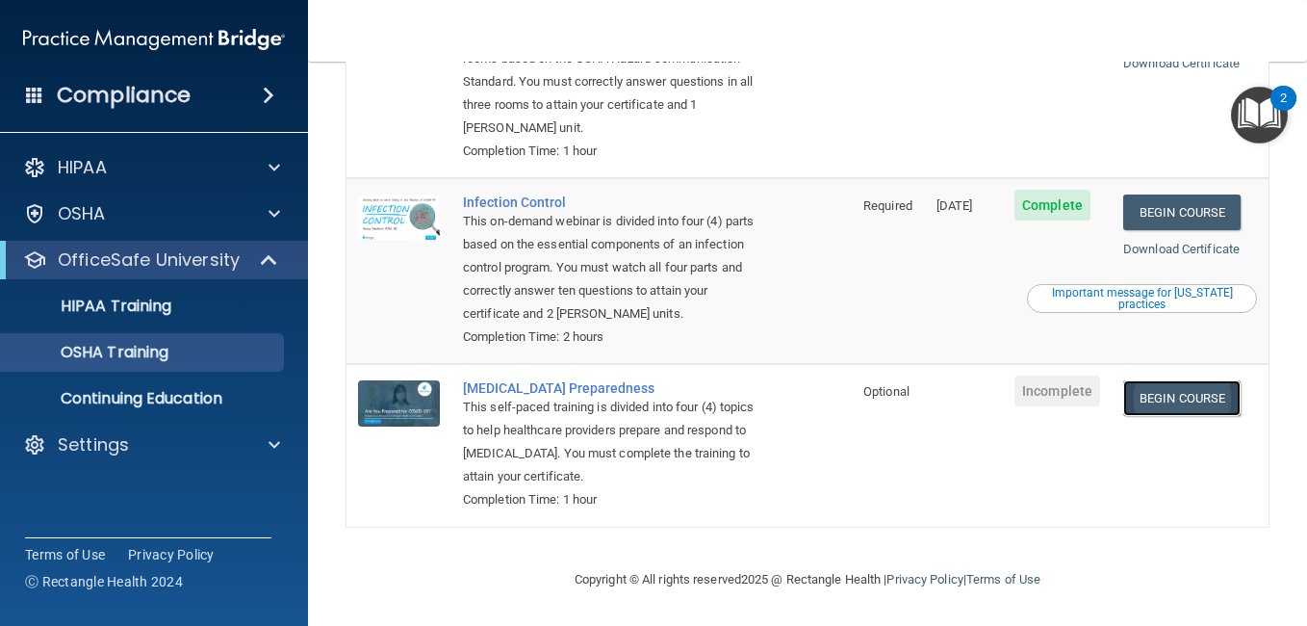
click at [1226, 400] on link "Begin Course" at bounding box center [1181, 398] width 117 height 36
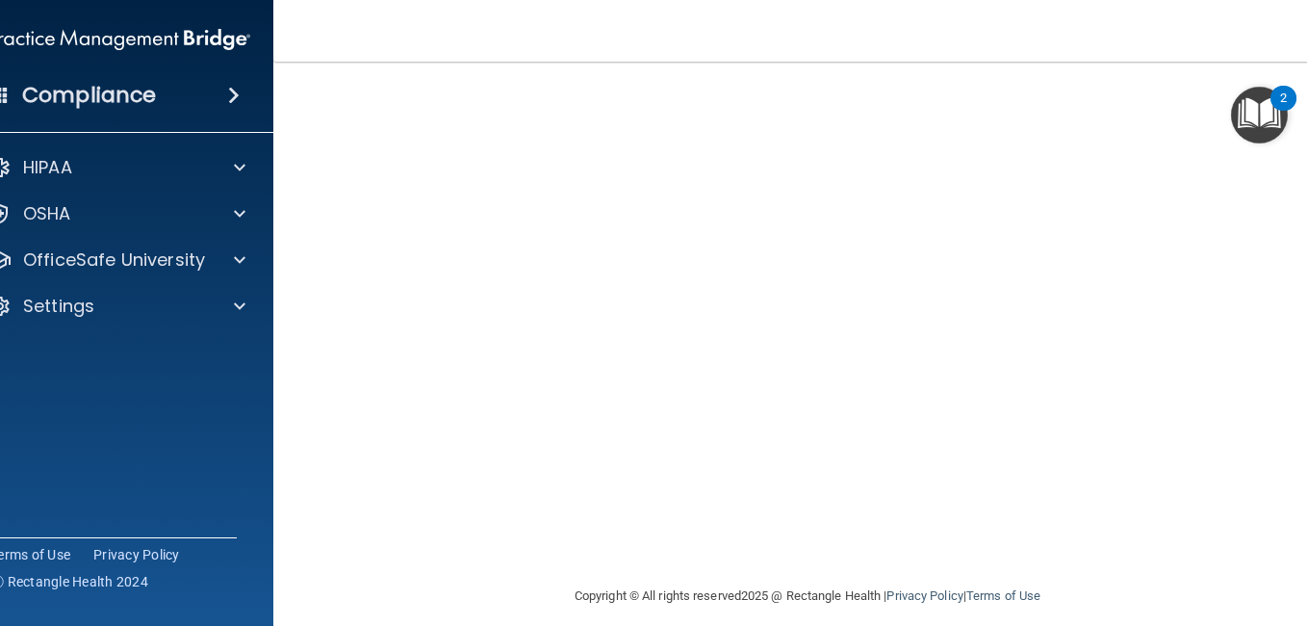
scroll to position [54, 0]
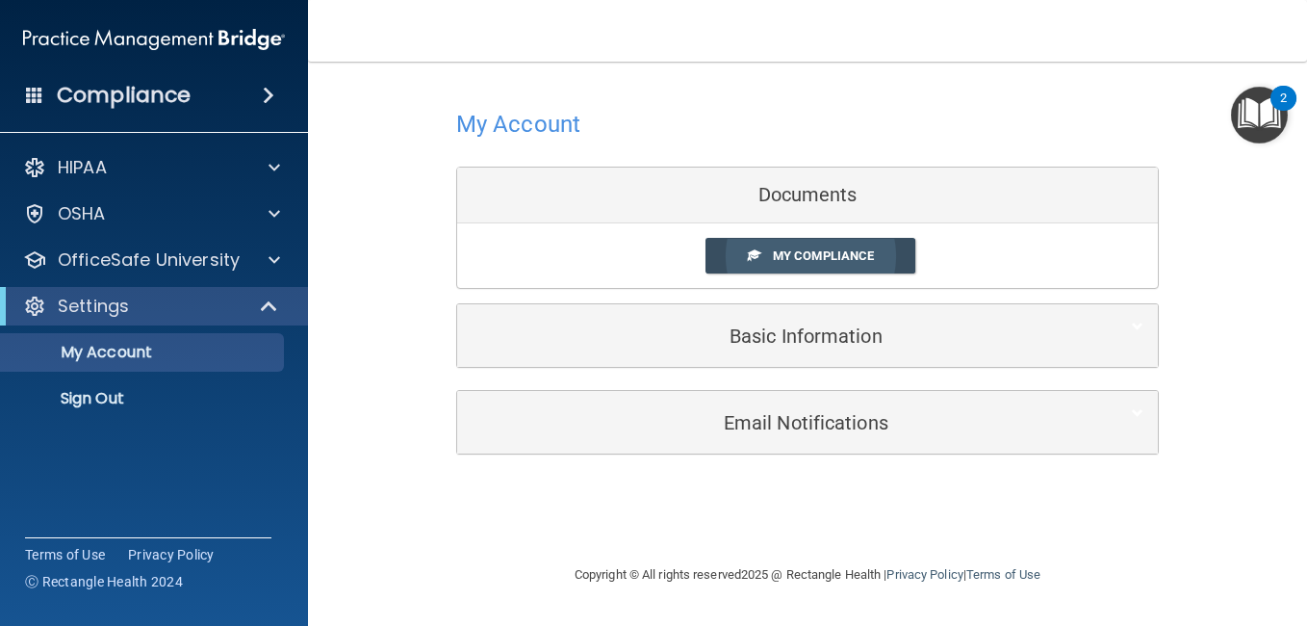
click at [826, 253] on span "My Compliance" at bounding box center [823, 255] width 101 height 14
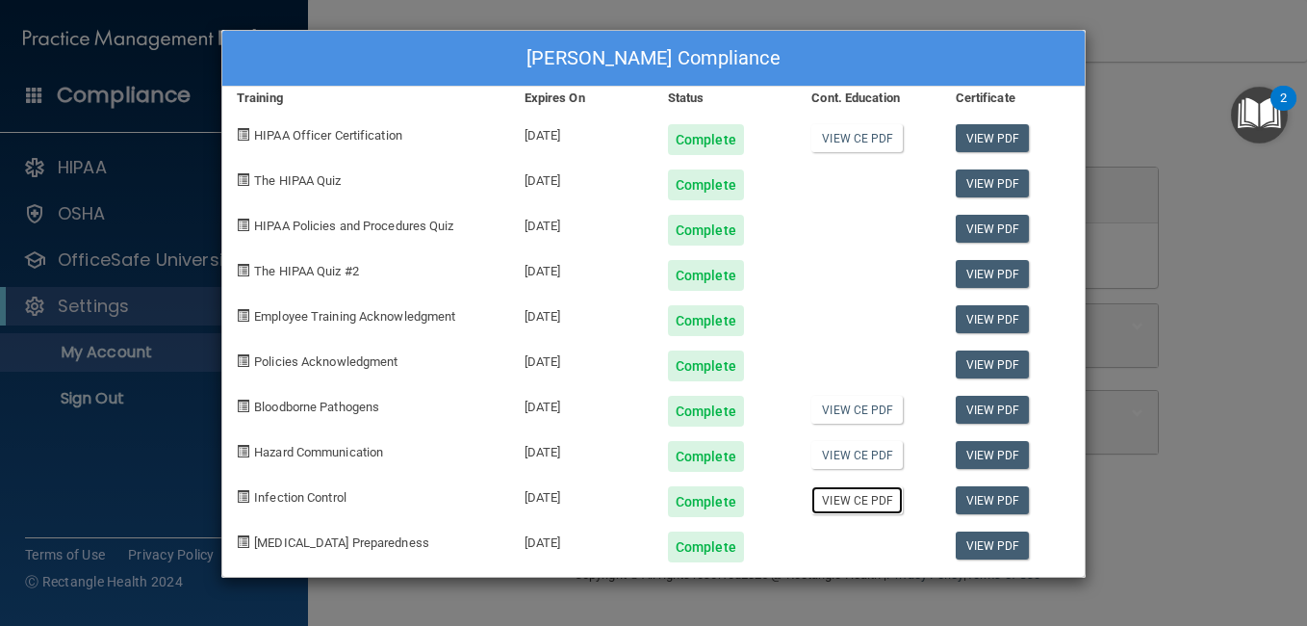
click at [888, 507] on link "View CE PDF" at bounding box center [856, 500] width 91 height 28
click at [879, 461] on link "View CE PDF" at bounding box center [856, 455] width 91 height 28
click at [847, 411] on link "View CE PDF" at bounding box center [856, 410] width 91 height 28
click at [858, 129] on link "View CE PDF" at bounding box center [856, 138] width 91 height 28
click at [138, 294] on div "[PERSON_NAME] Compliance Training Expires On Status Cont. Education Certificate…" at bounding box center [653, 313] width 1307 height 626
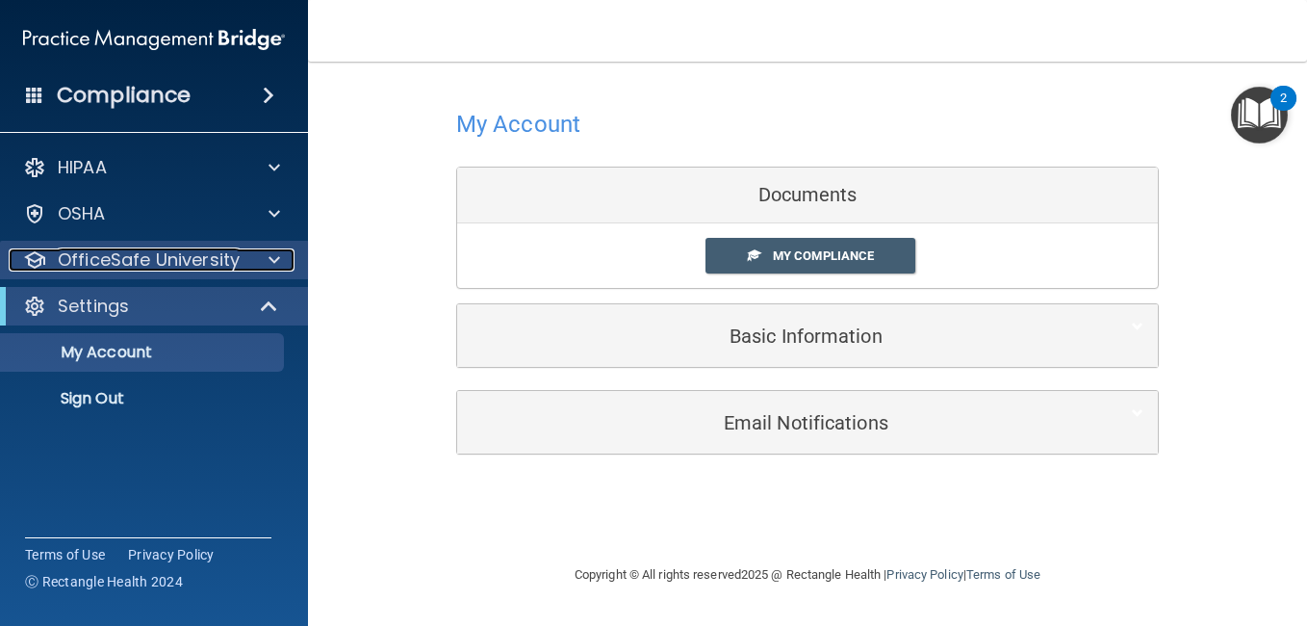
click at [240, 260] on div "OfficeSafe University" at bounding box center [128, 259] width 239 height 23
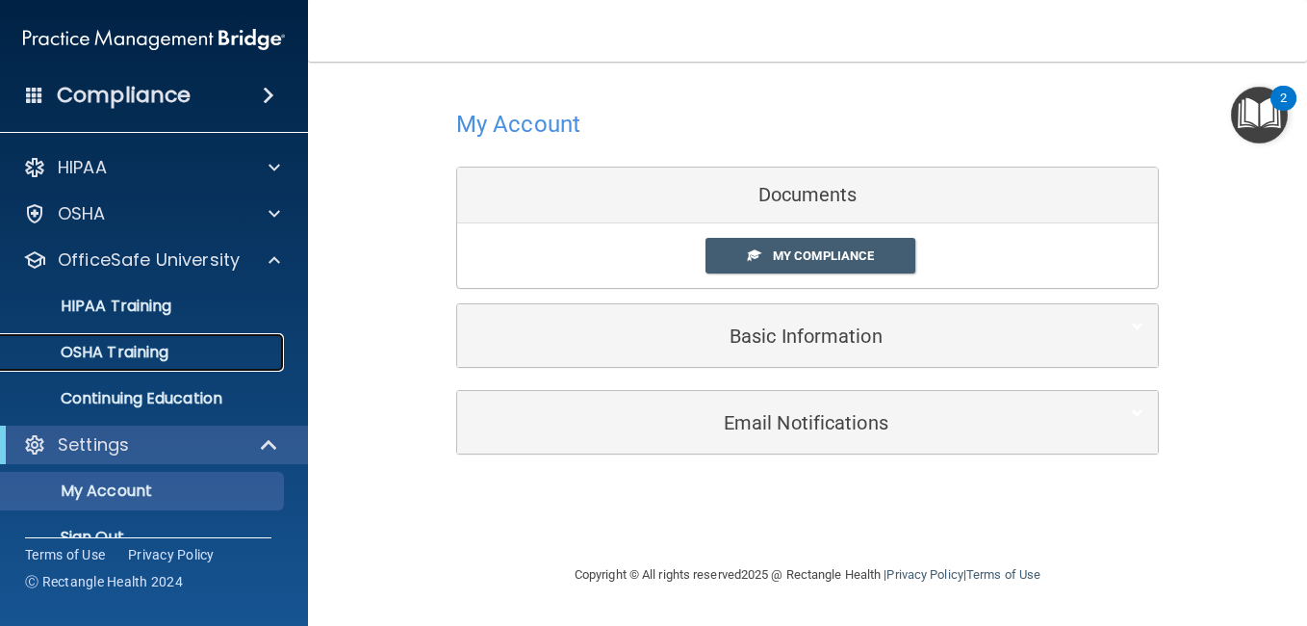
click at [212, 367] on link "OSHA Training" at bounding box center [132, 352] width 303 height 39
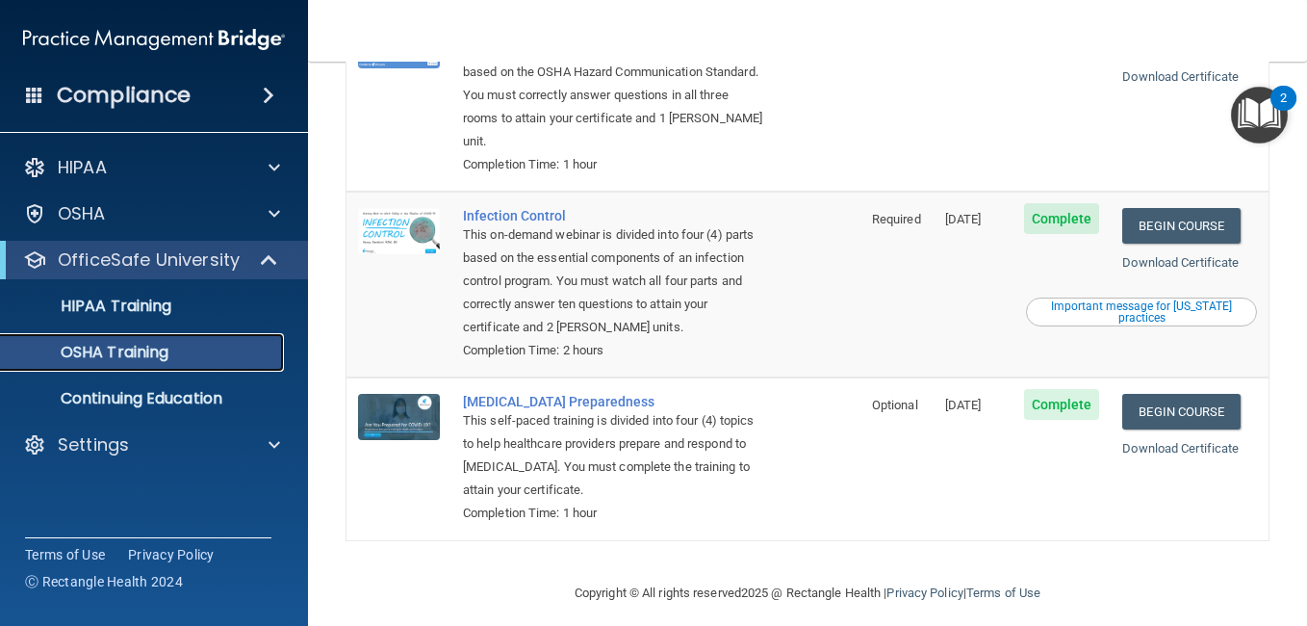
scroll to position [437, 0]
